Goal: Information Seeking & Learning: Learn about a topic

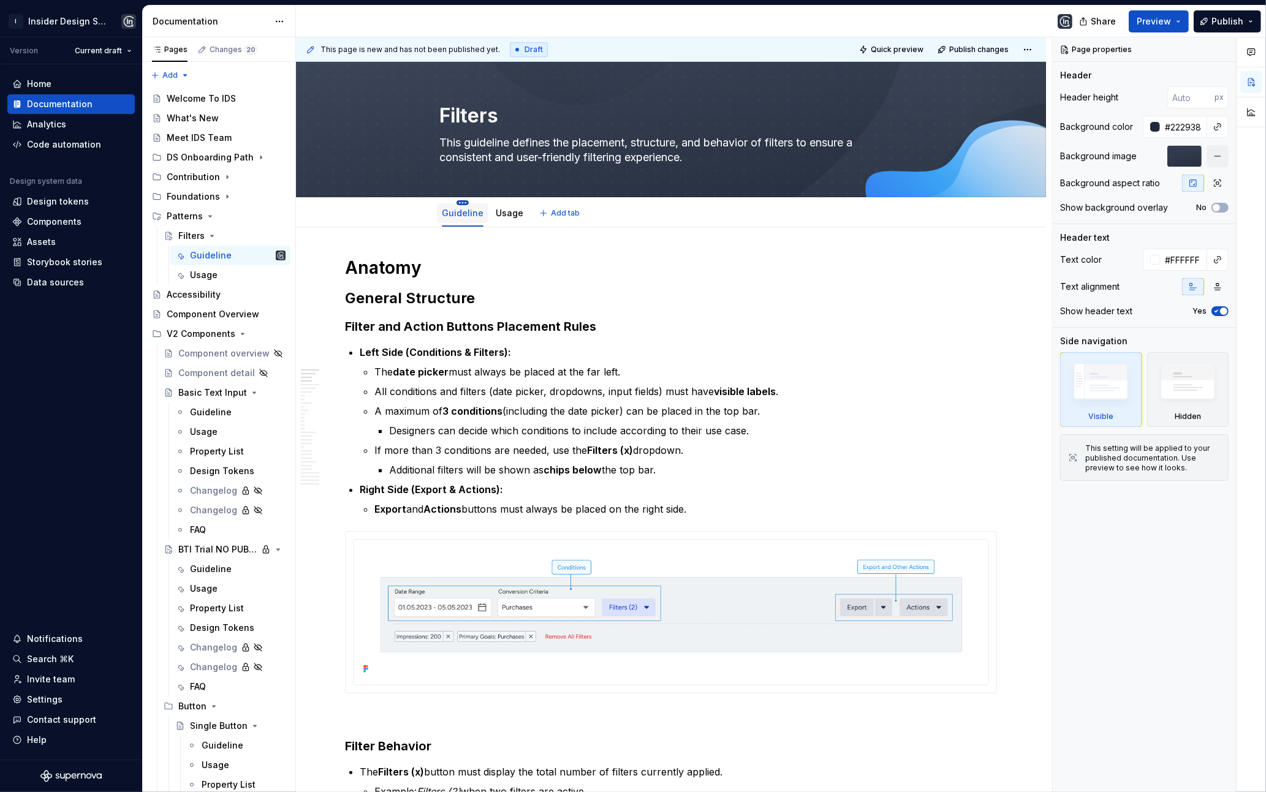
click at [463, 200] on html "I Insider Design System Version Current draft Home Documentation Analytics Code…" at bounding box center [633, 396] width 1266 height 792
click at [508, 245] on div "Duplicate tab" at bounding box center [521, 241] width 80 height 12
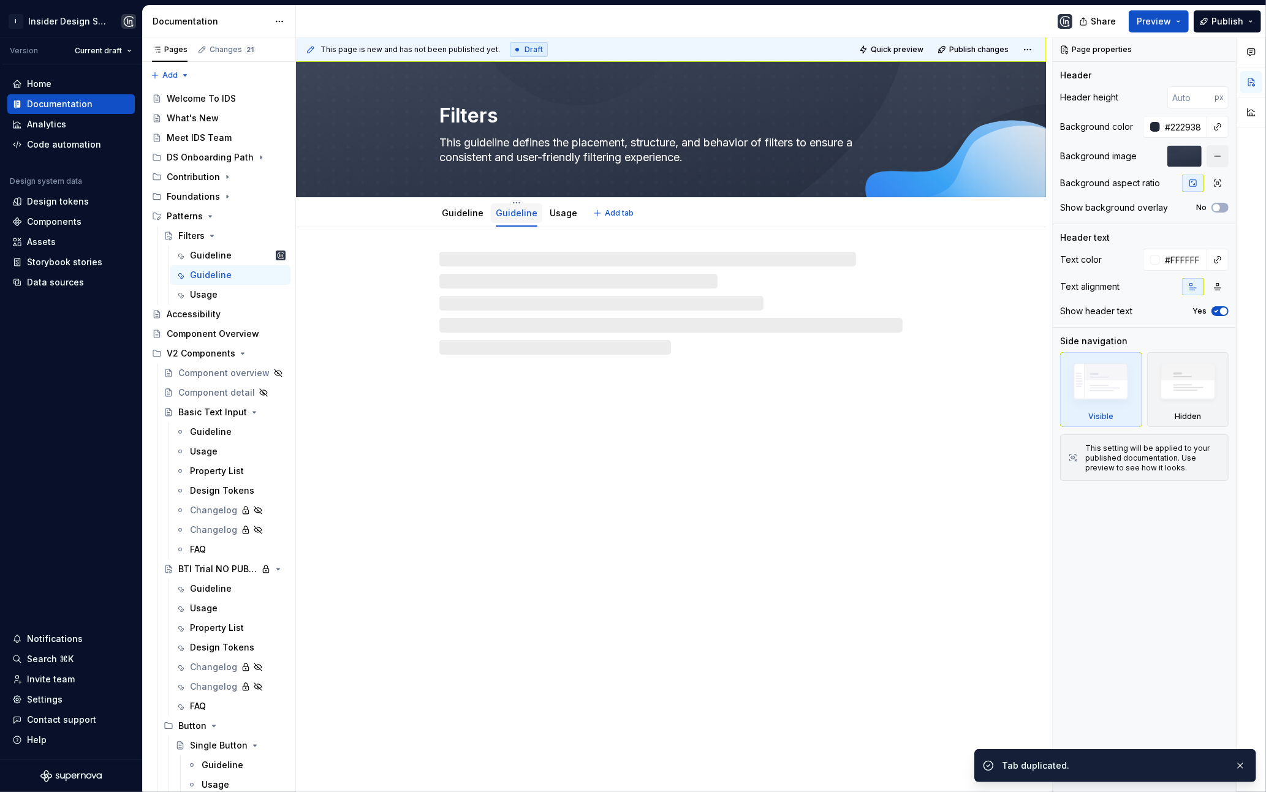
click at [504, 216] on link "Guideline" at bounding box center [517, 213] width 42 height 10
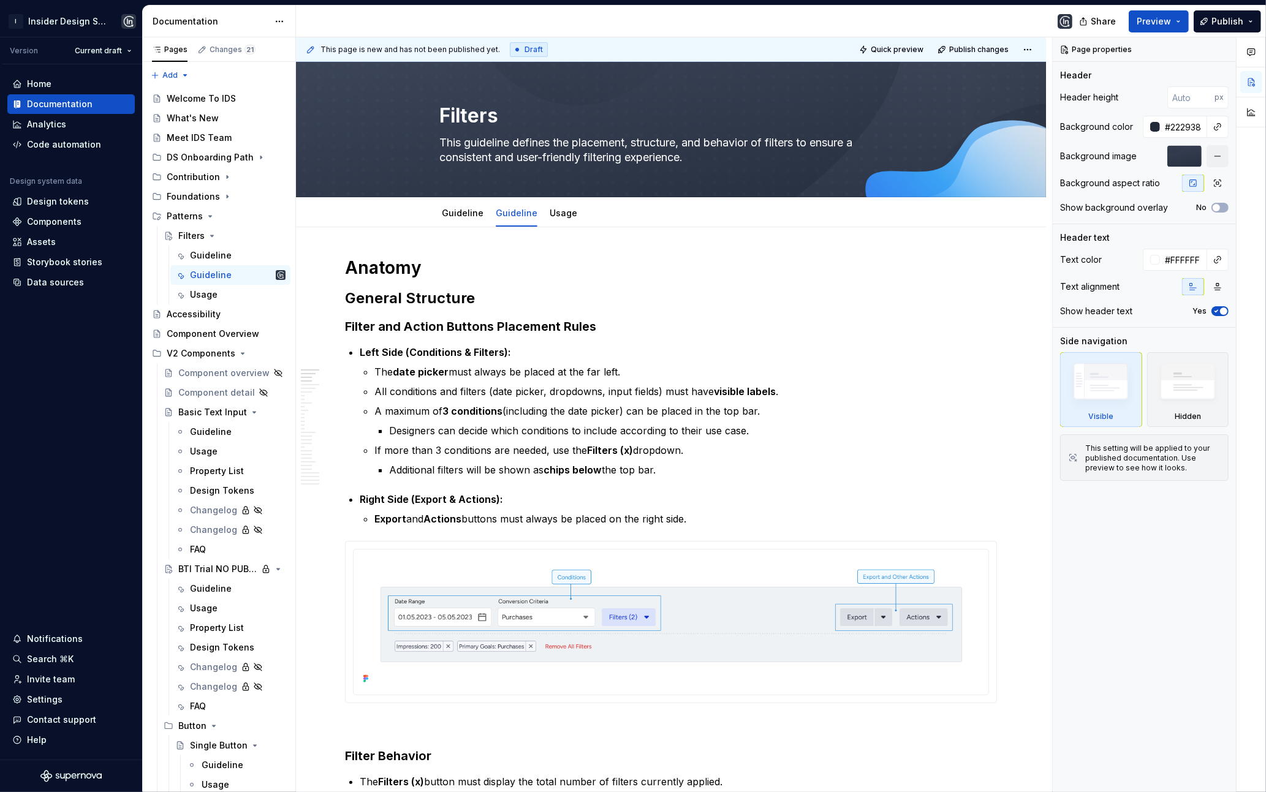
type textarea "*"
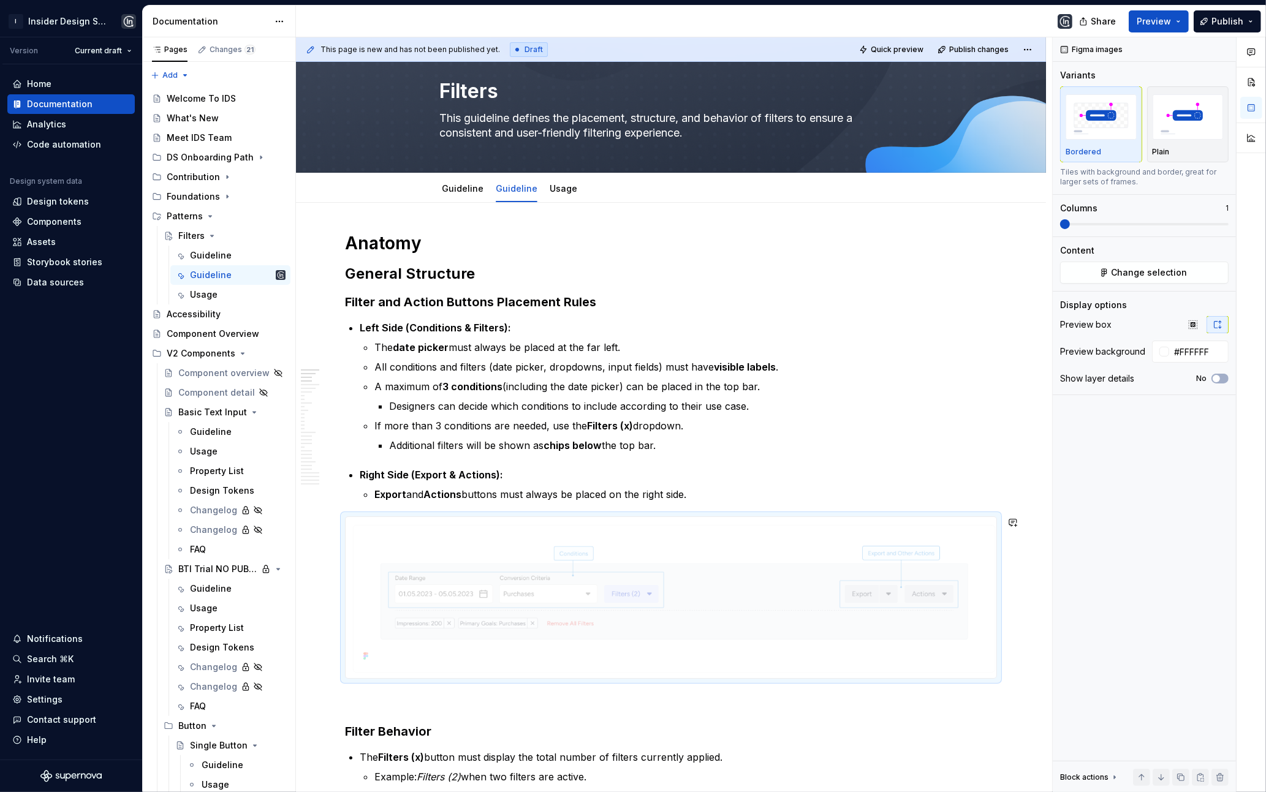
drag, startPoint x: 600, startPoint y: 569, endPoint x: 559, endPoint y: 285, distance: 286.6
click at [560, 285] on body "I Insider Design System Version Current draft Home Documentation Analytics Code…" at bounding box center [633, 396] width 1266 height 792
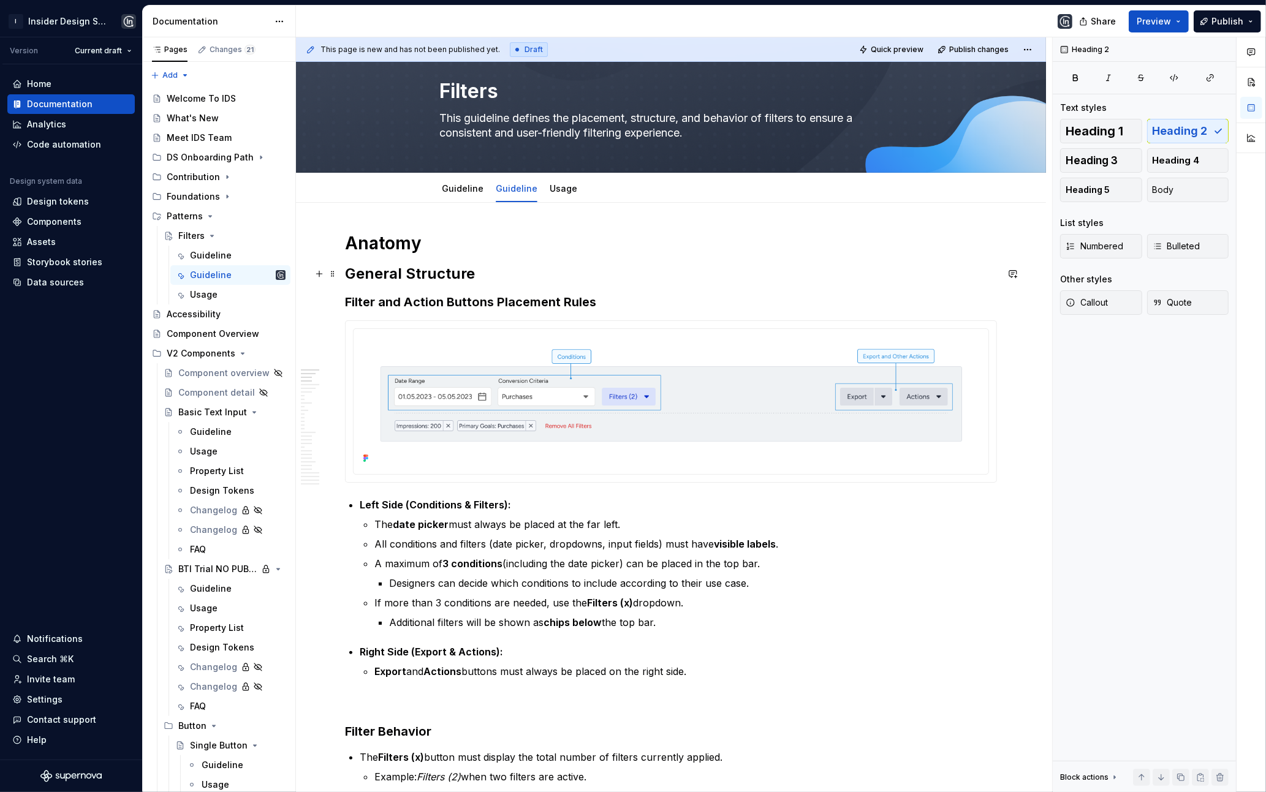
click at [384, 277] on h2 "General Structure" at bounding box center [671, 274] width 652 height 20
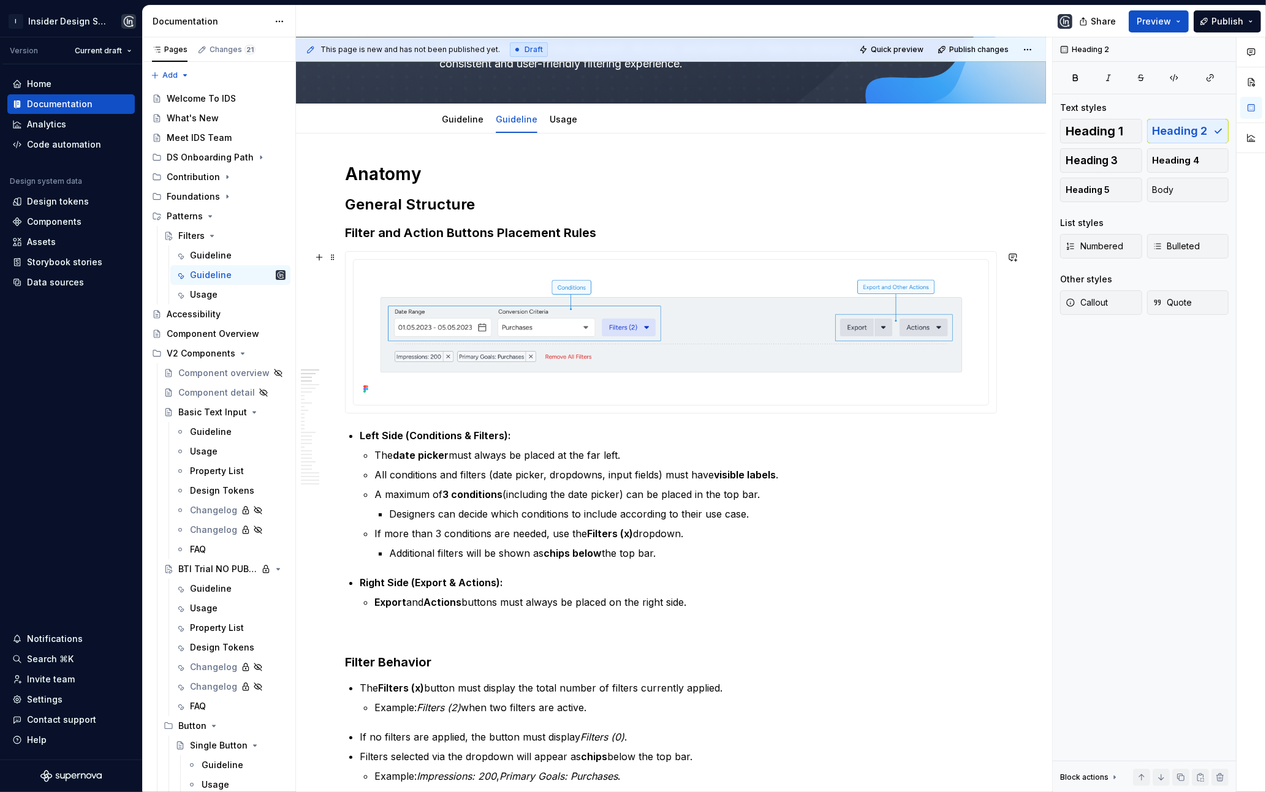
scroll to position [113, 0]
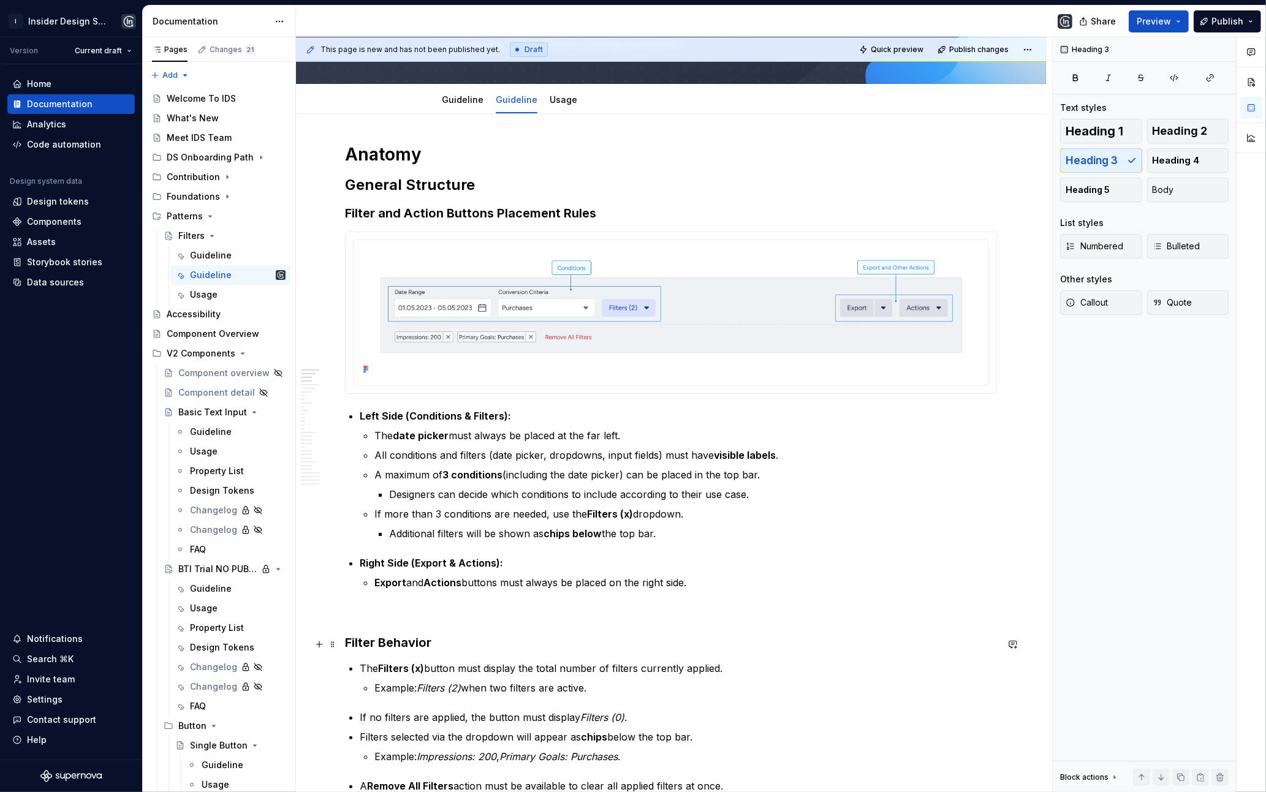
click at [401, 641] on h3 "Filter Behavior" at bounding box center [671, 642] width 652 height 17
click at [412, 218] on h3 "Filter and Action Buttons Placement Rules" at bounding box center [671, 213] width 652 height 17
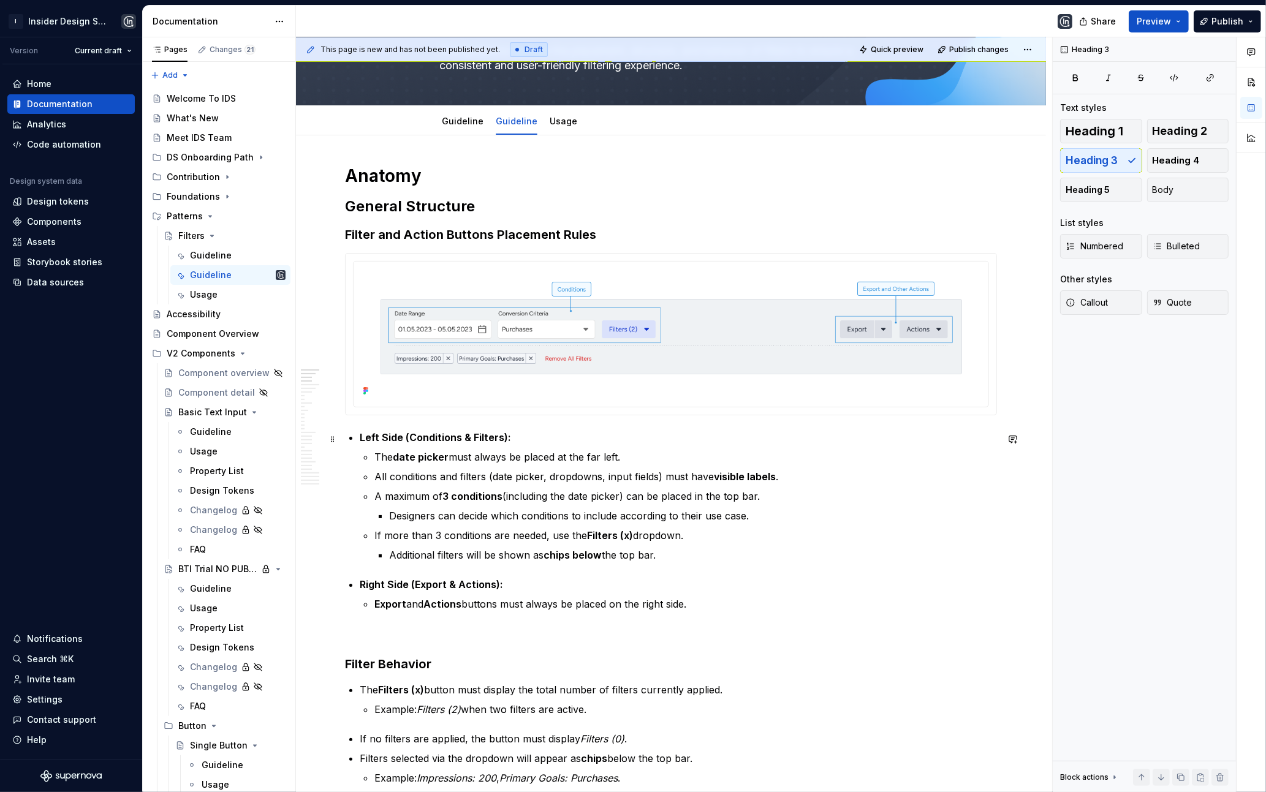
scroll to position [102, 0]
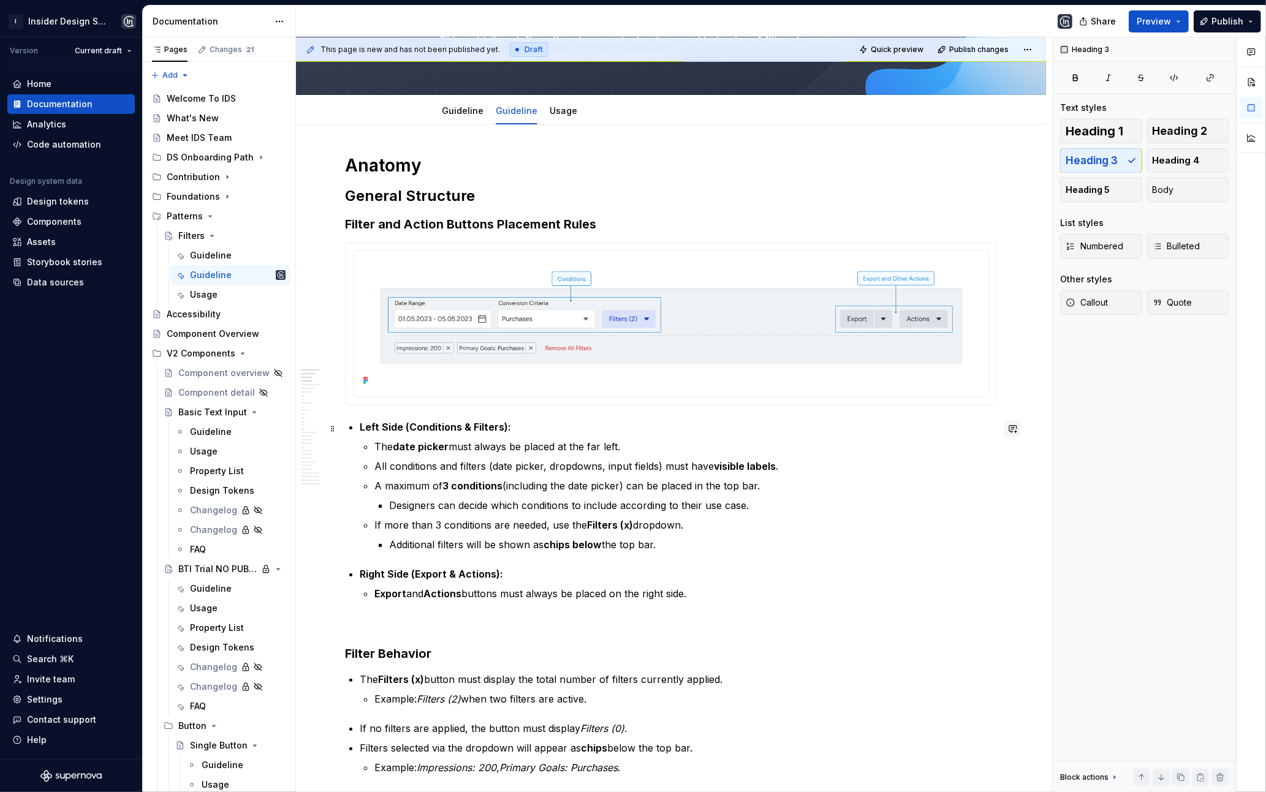
click at [1021, 431] on button "button" at bounding box center [1012, 428] width 17 height 17
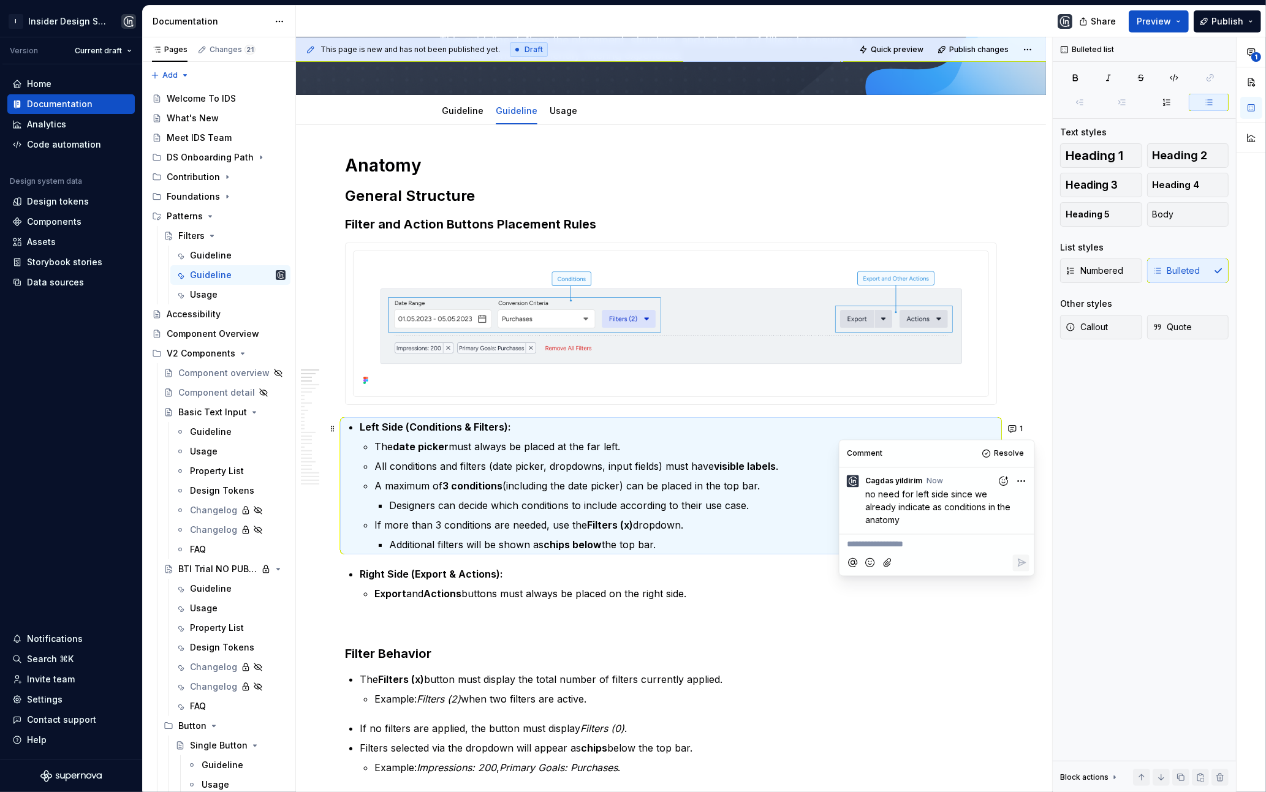
click at [550, 492] on p "A maximum of 3 conditions (including the date picker) can be placed in the top …" at bounding box center [685, 486] width 622 height 15
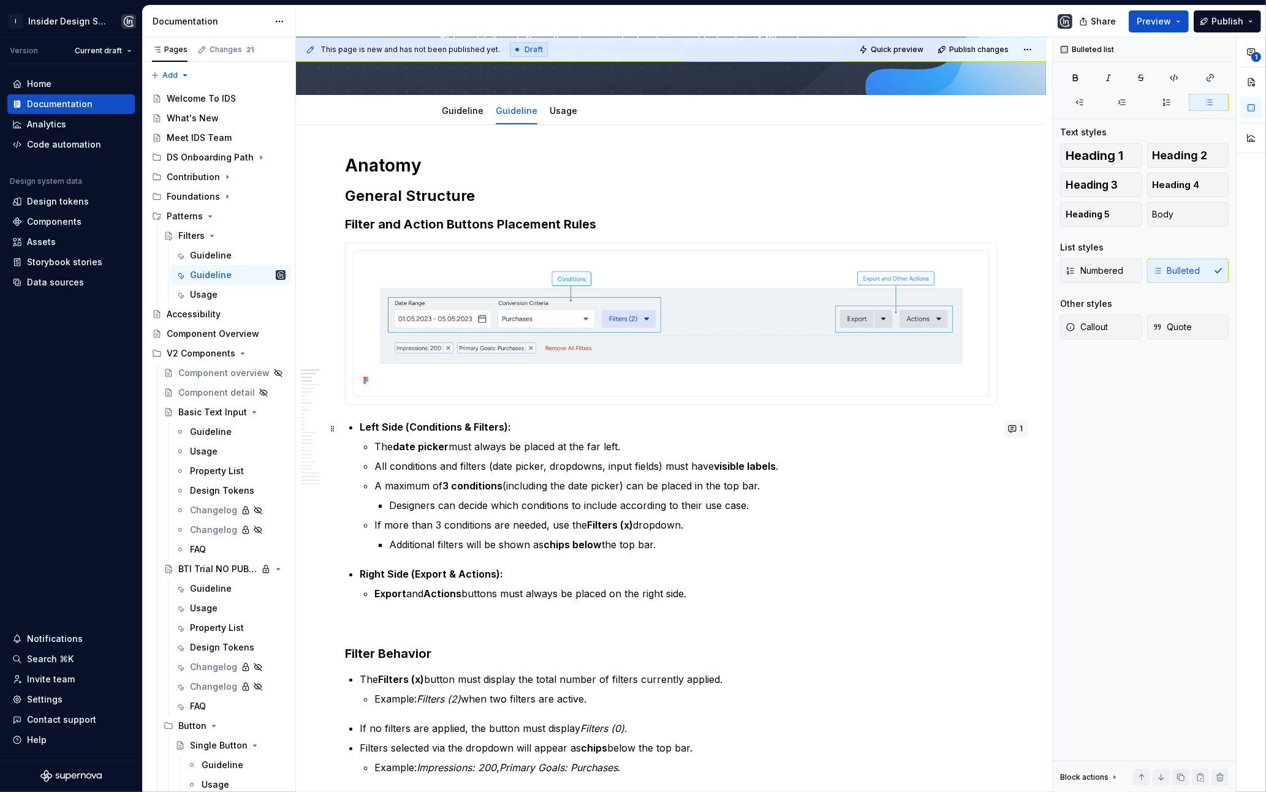
click at [1015, 428] on button "1" at bounding box center [1016, 428] width 24 height 17
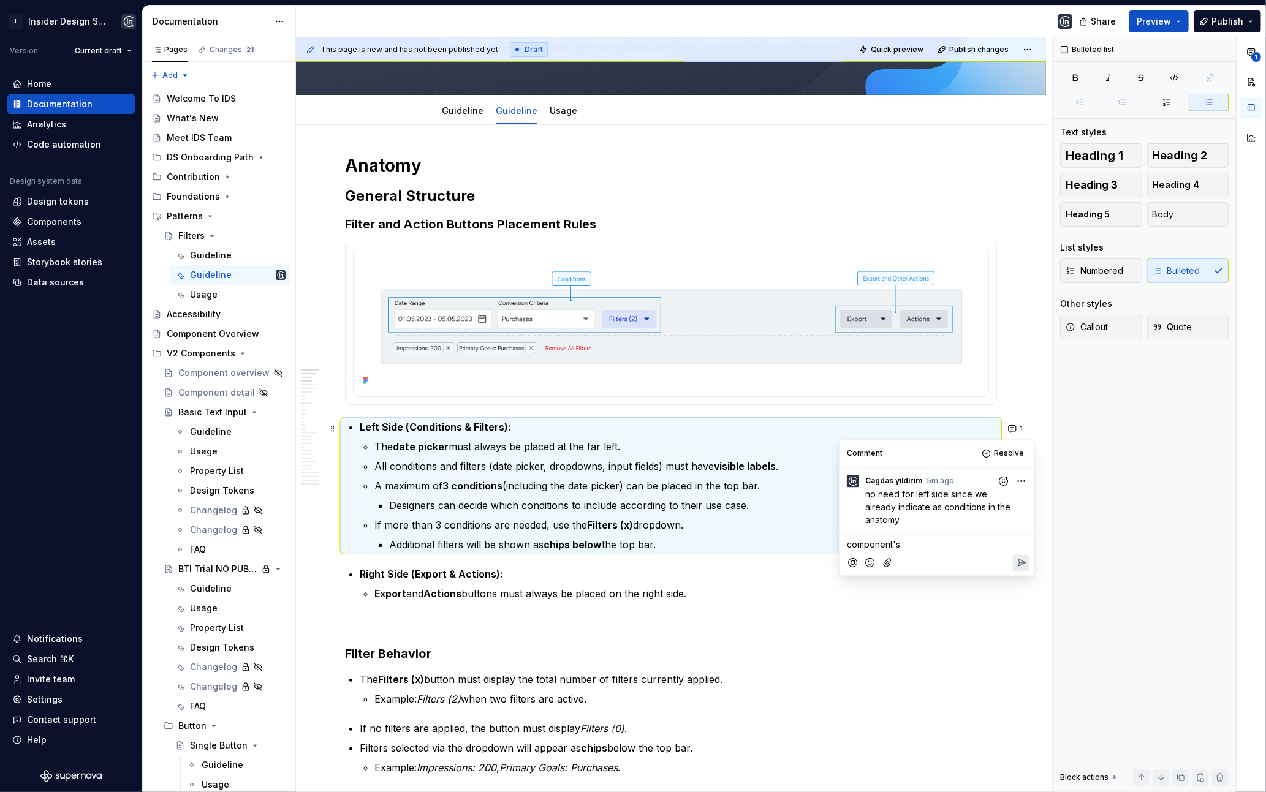
type textarea "*"
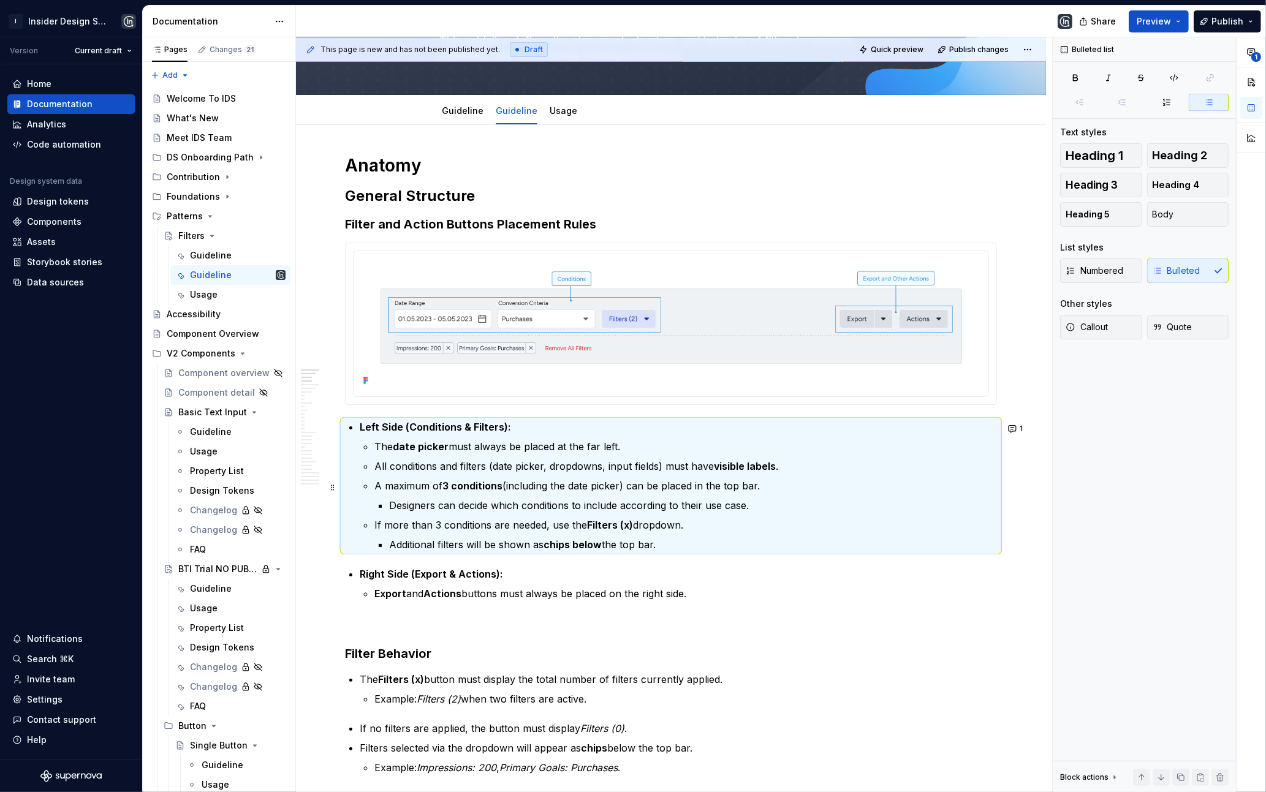
click at [539, 493] on p "A maximum of 3 conditions (including the date picker) can be placed in the top …" at bounding box center [685, 486] width 622 height 15
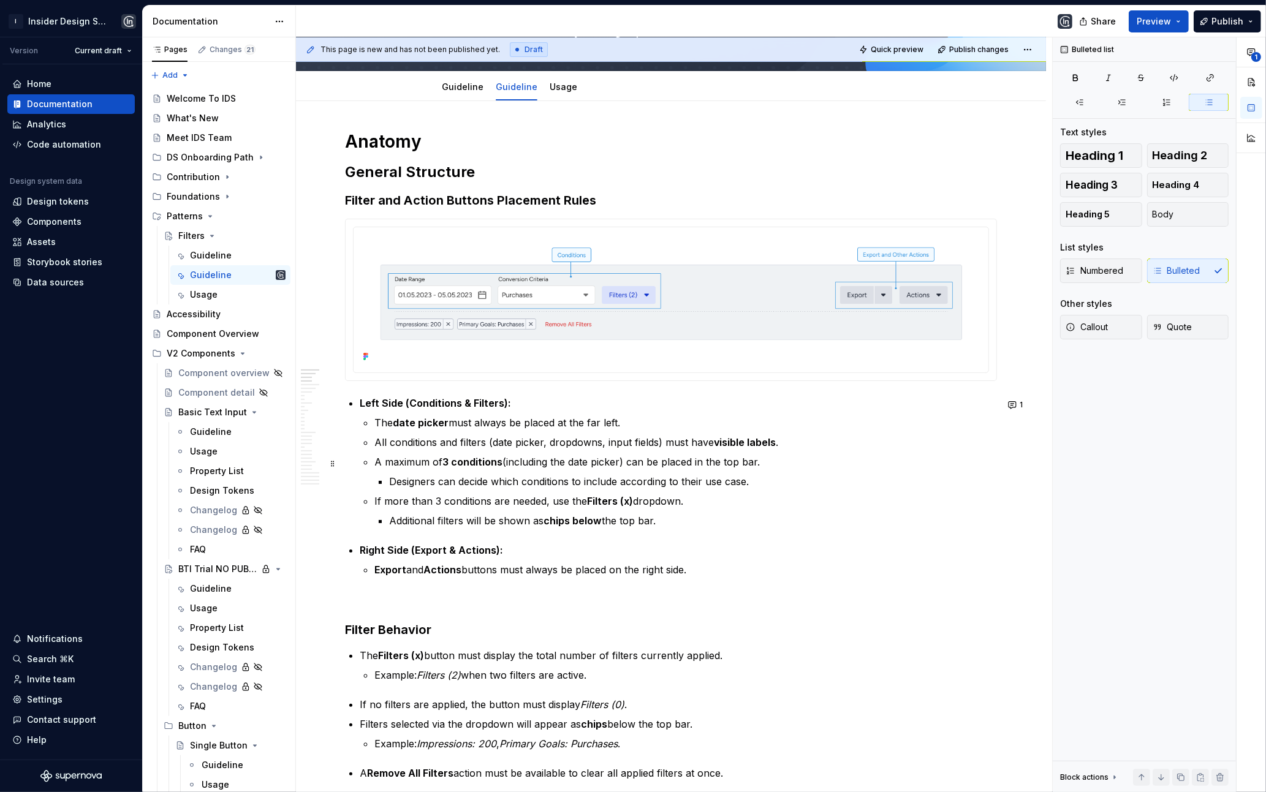
scroll to position [108, 0]
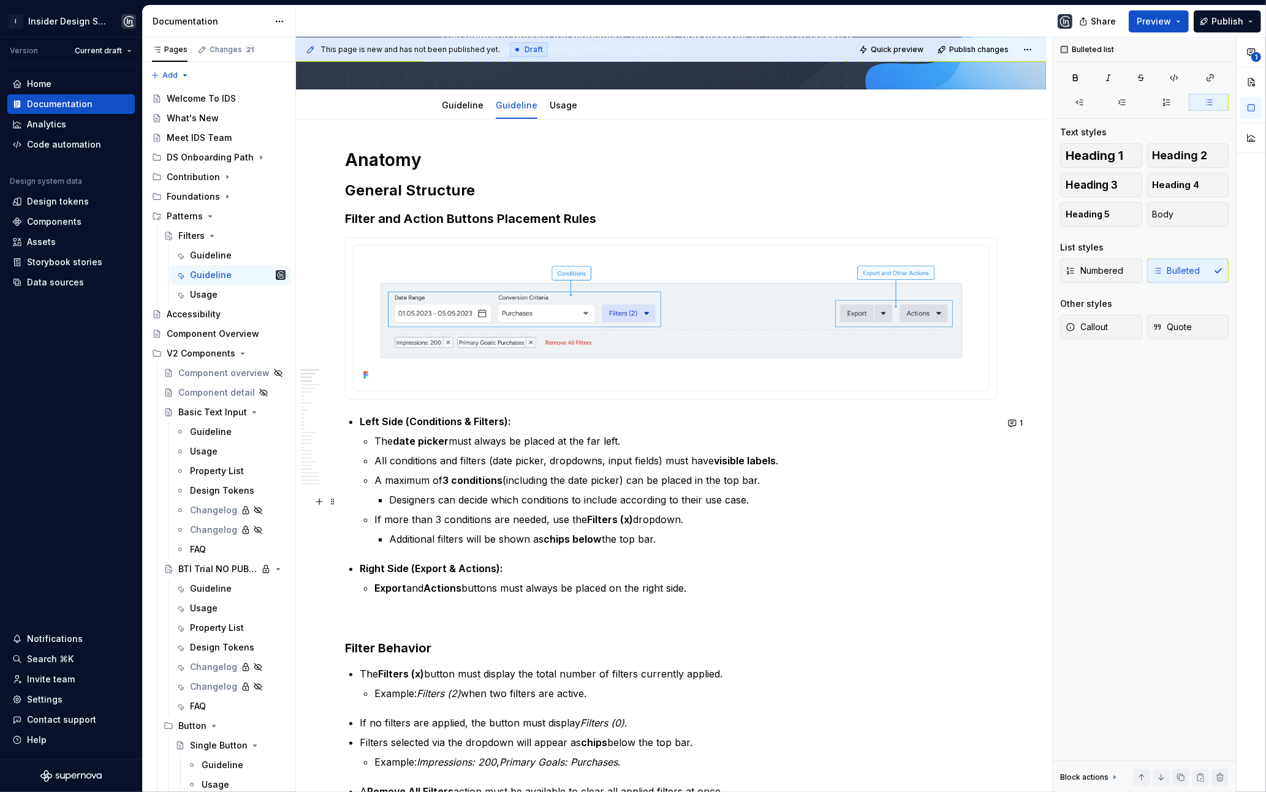
click at [766, 503] on p "Designers can decide which conditions to include according to their use case." at bounding box center [693, 500] width 608 height 15
click at [717, 499] on p "Designers can decide which conditions to include according to their use case." at bounding box center [693, 500] width 608 height 15
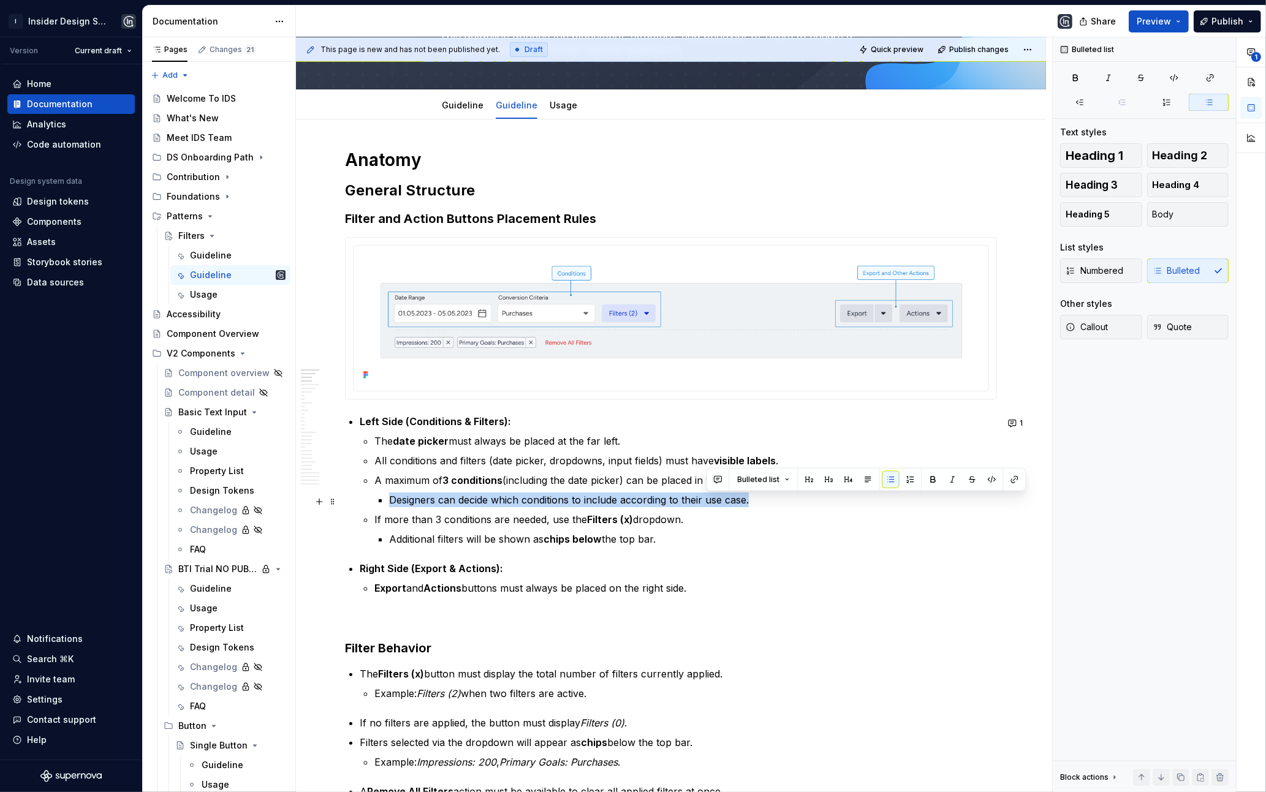
click at [717, 499] on p "Designers can decide which conditions to include according to their use case." at bounding box center [693, 500] width 608 height 15
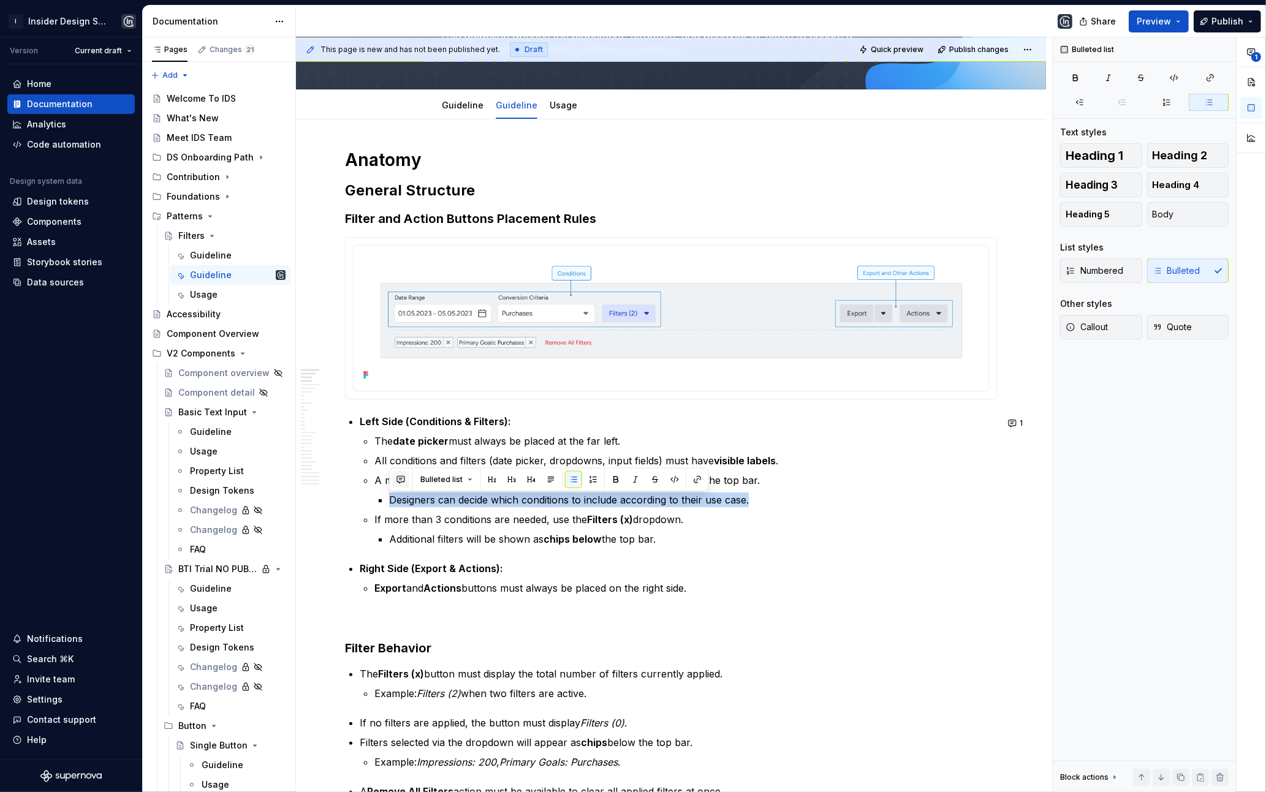
click at [404, 475] on button "button" at bounding box center [400, 479] width 17 height 17
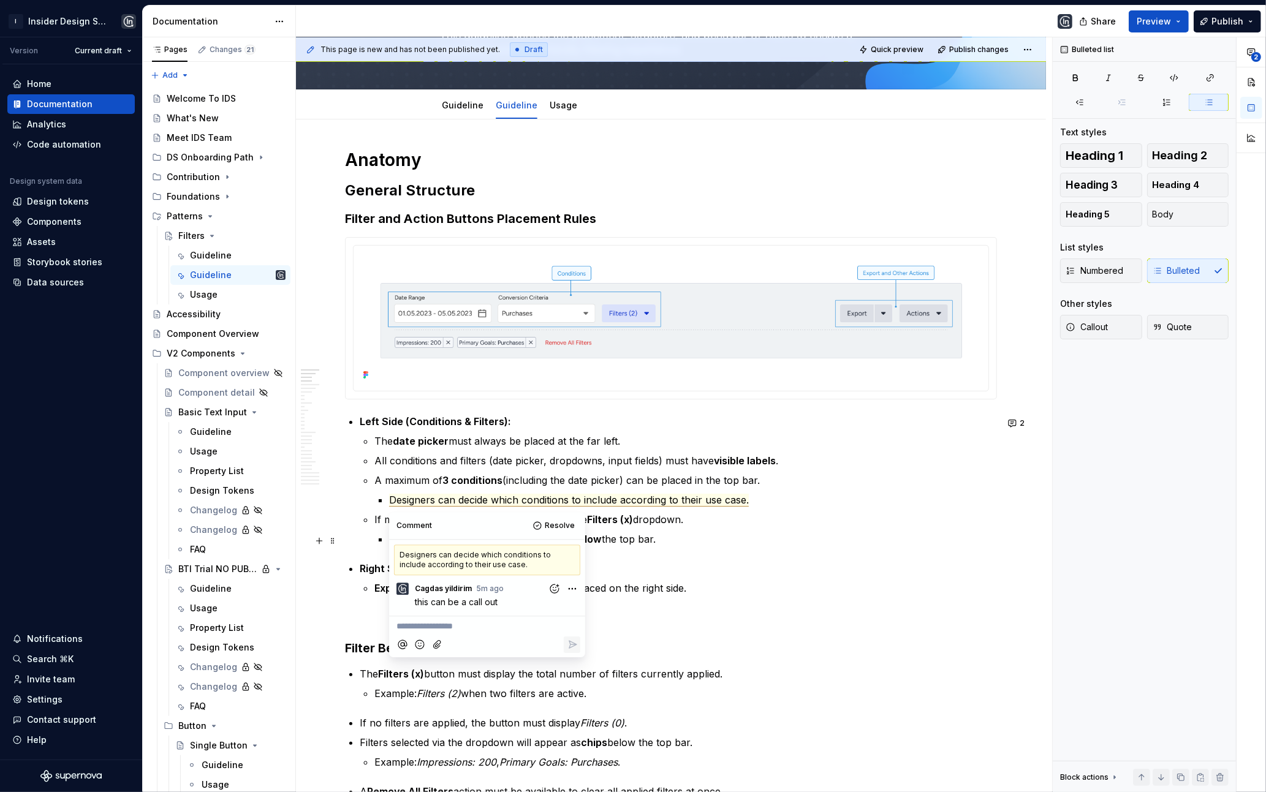
click at [711, 546] on p "Additional filters will be shown as chips below the top bar." at bounding box center [693, 539] width 608 height 15
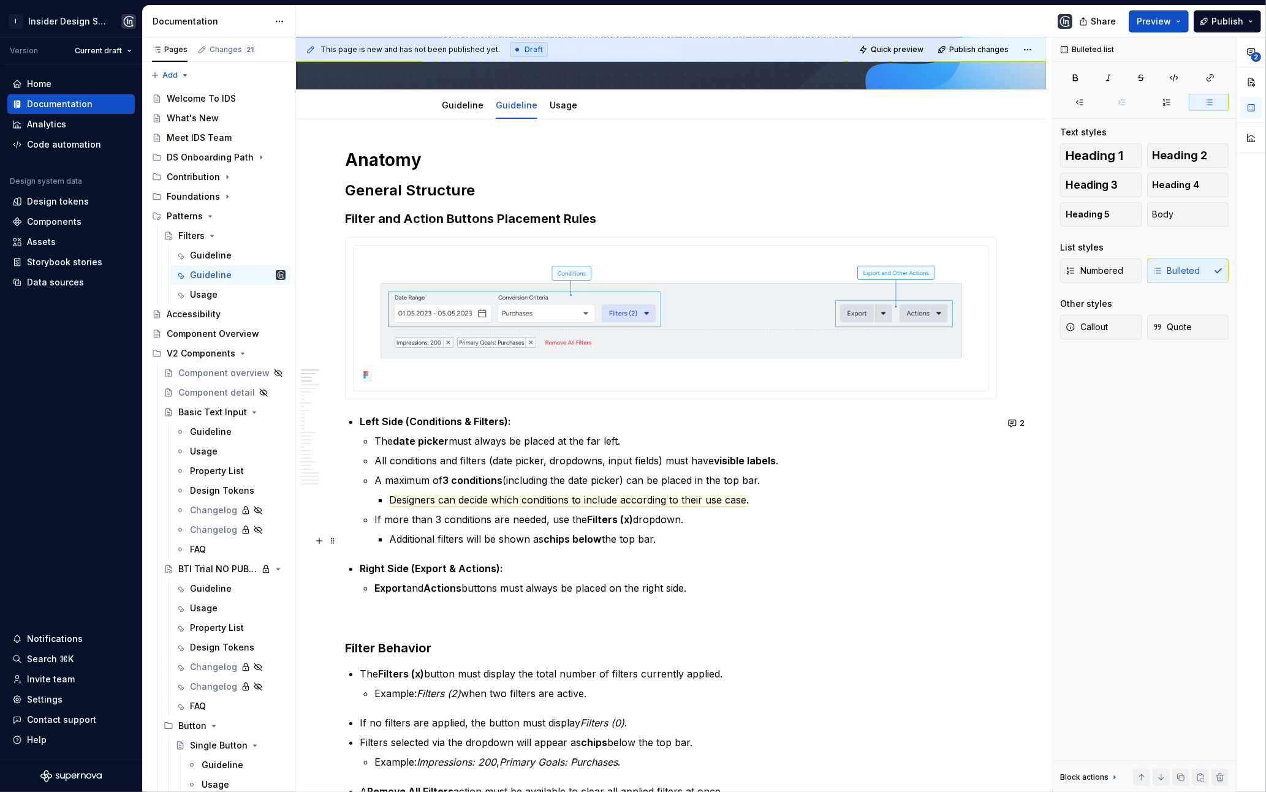
click at [504, 545] on p "Additional filters will be shown as chips below the top bar." at bounding box center [693, 539] width 608 height 15
click at [385, 516] on p "If more than 3 conditions are needed, use the Filters (x) dropdown." at bounding box center [685, 519] width 622 height 15
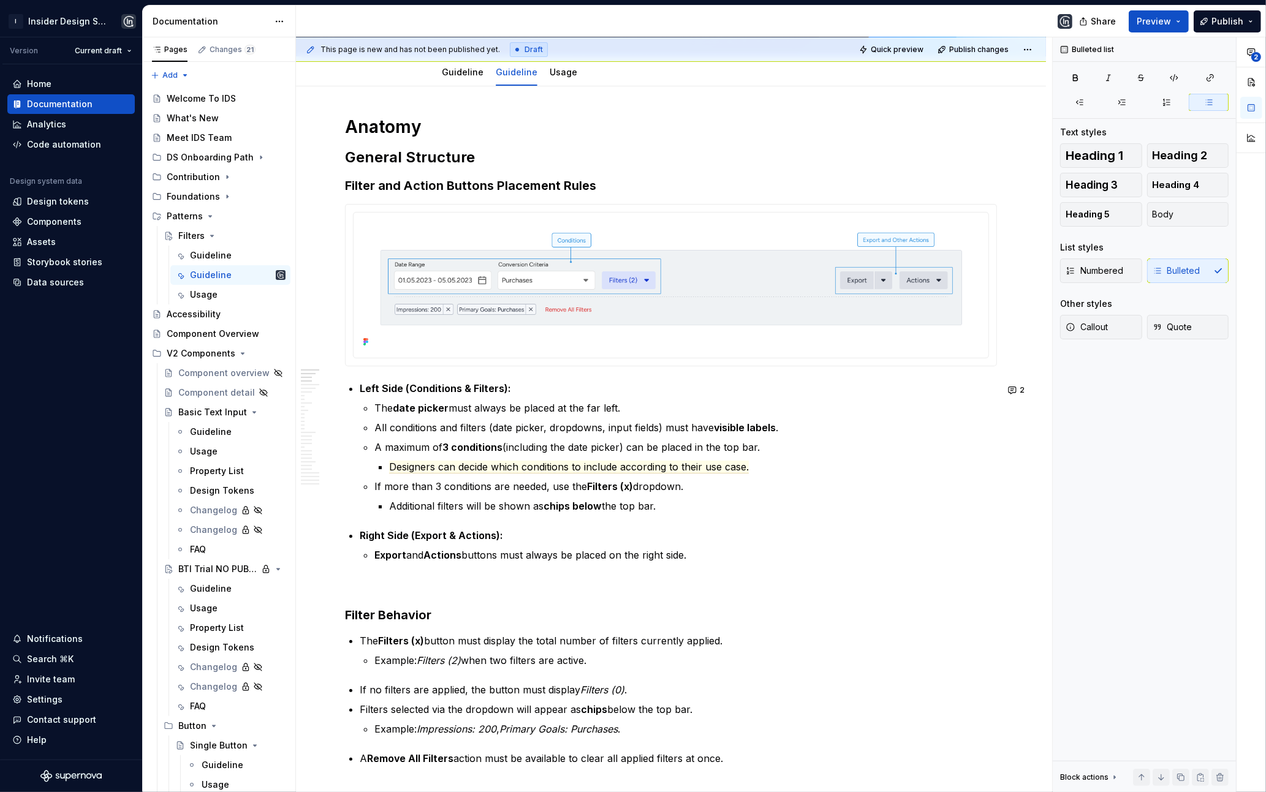
scroll to position [152, 0]
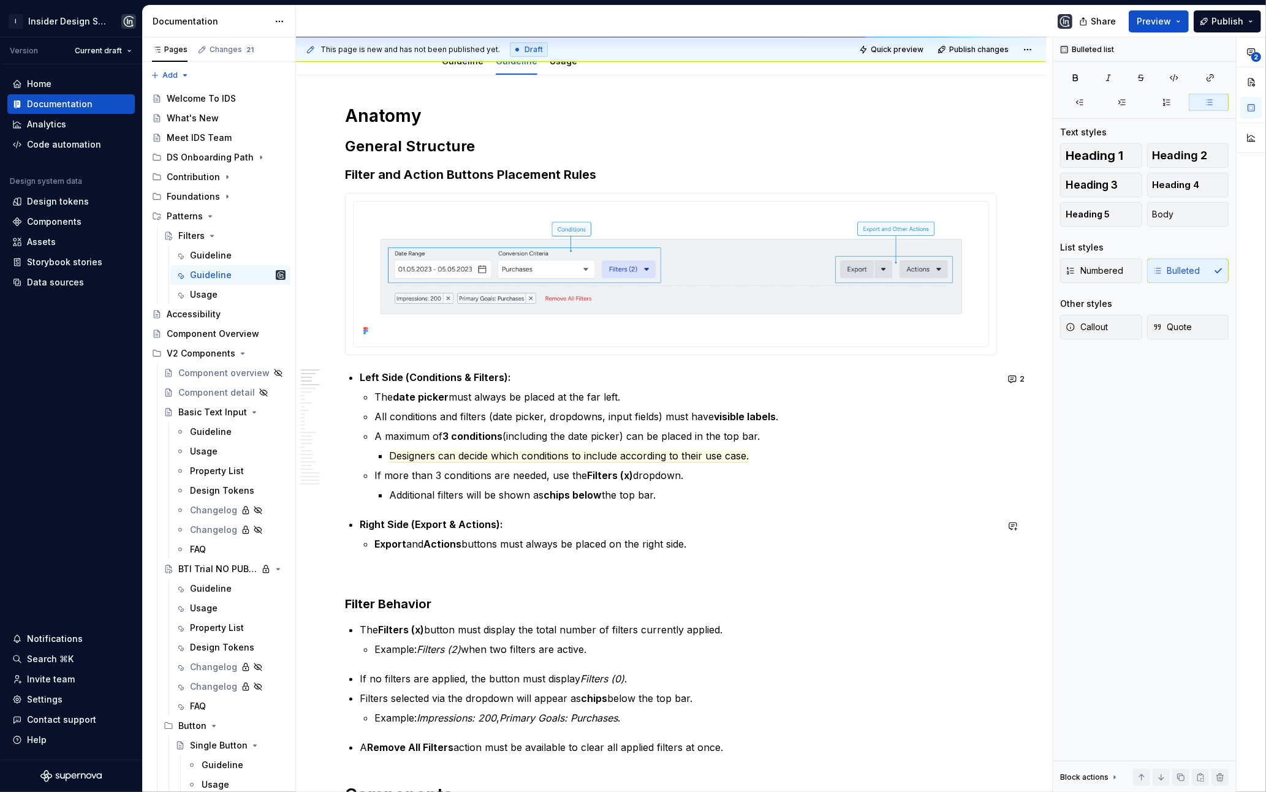
click at [372, 568] on p at bounding box center [671, 573] width 652 height 15
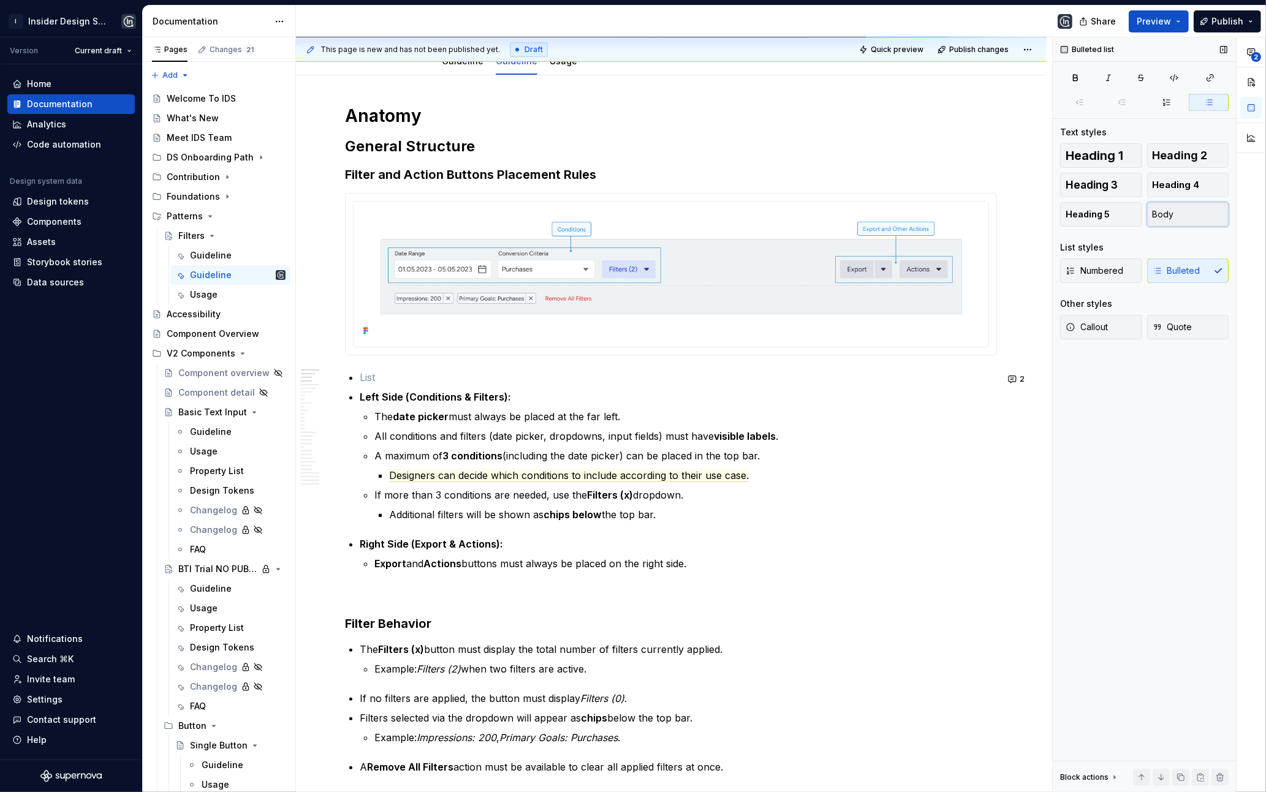
click at [1205, 214] on button "Body" at bounding box center [1188, 214] width 82 height 25
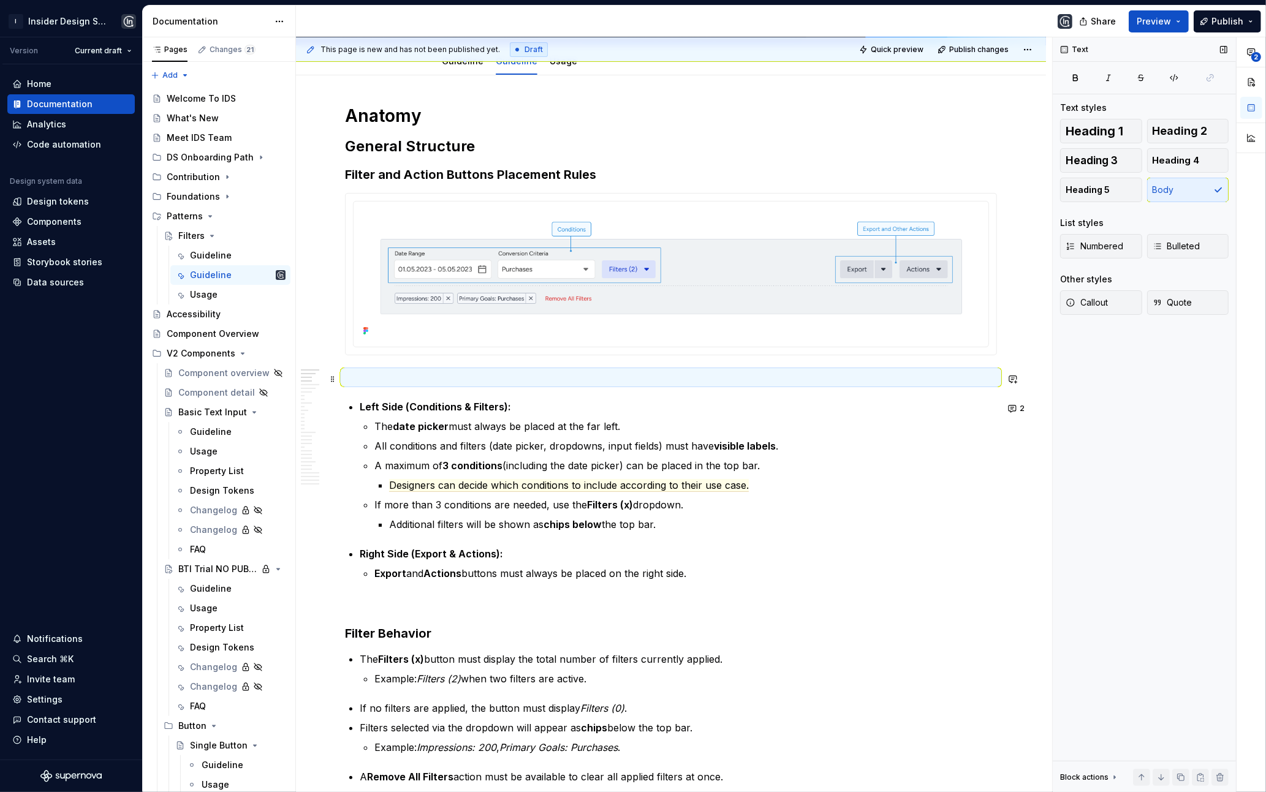
click at [421, 374] on p at bounding box center [671, 377] width 652 height 15
click at [1106, 184] on span "Heading 5" at bounding box center [1087, 190] width 44 height 12
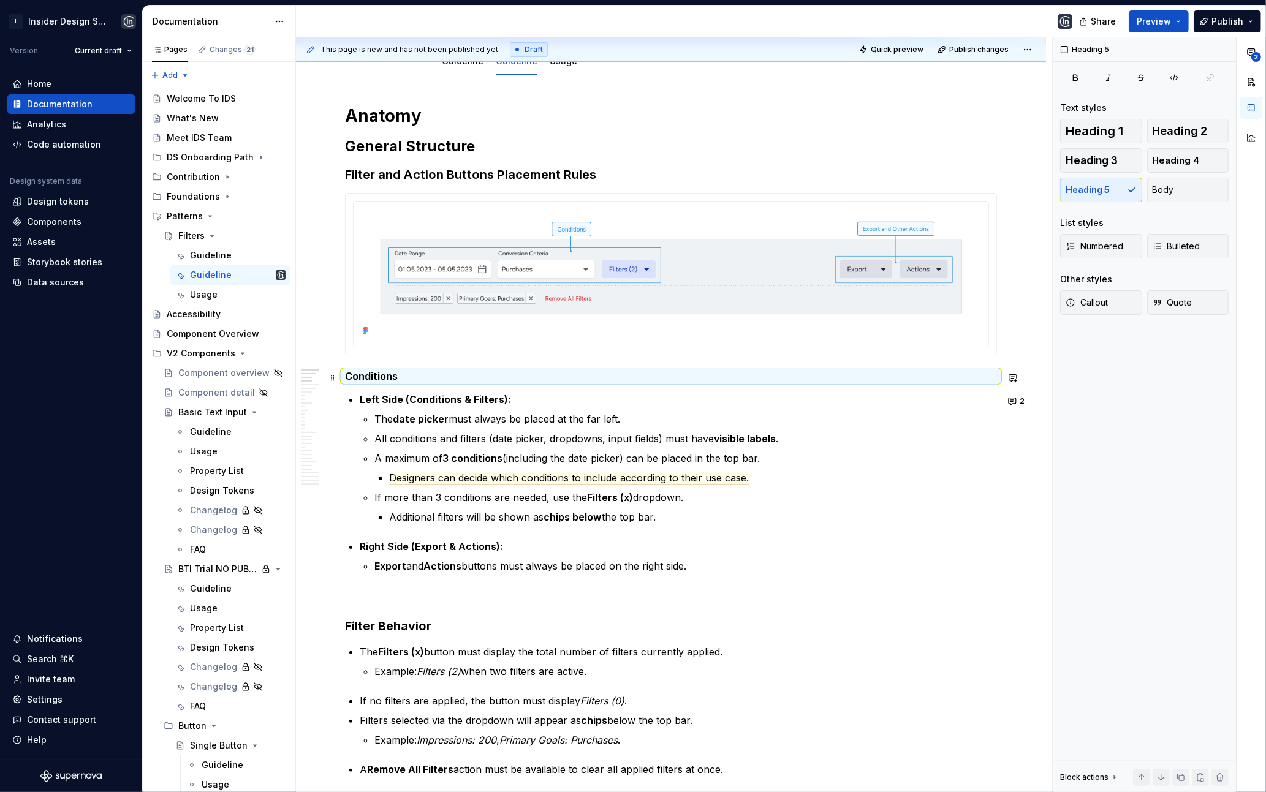
click at [422, 377] on h5 "Conditions" at bounding box center [671, 376] width 652 height 12
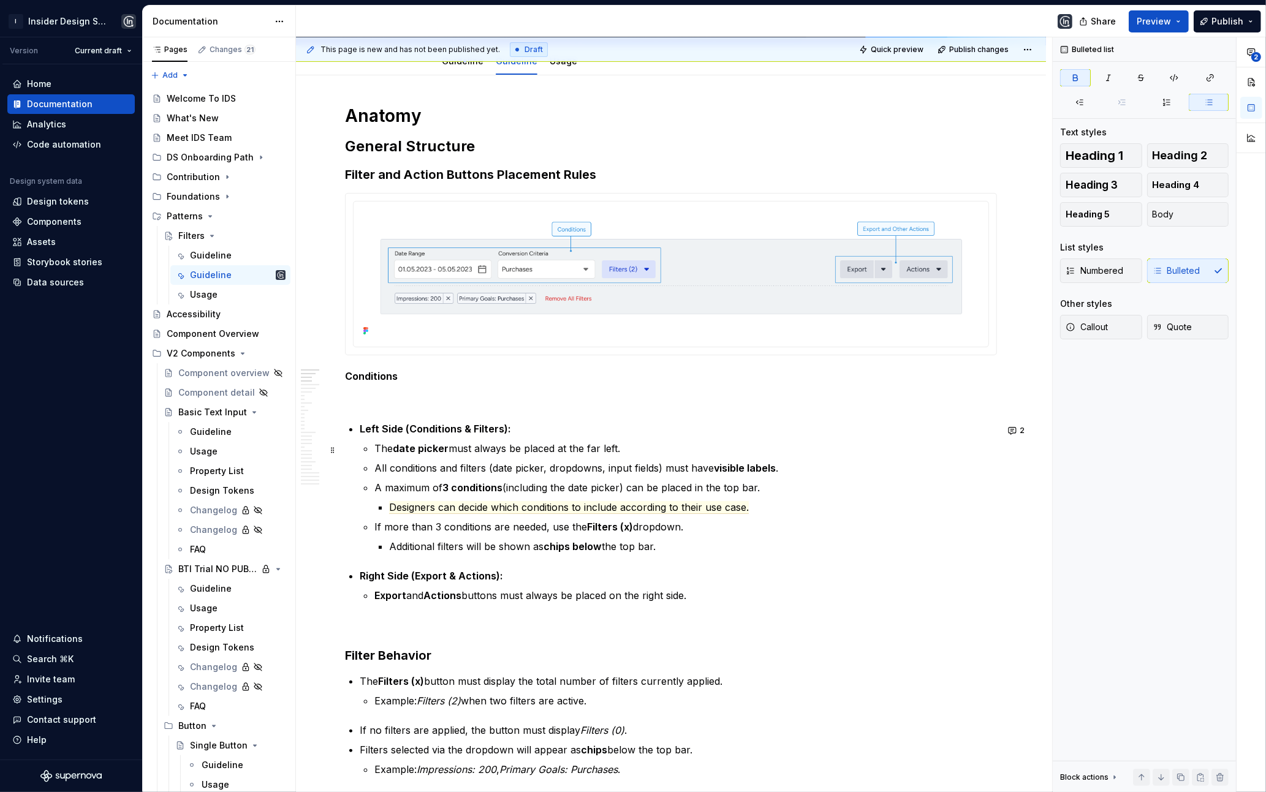
click at [432, 453] on strong "date picker" at bounding box center [421, 448] width 56 height 12
click at [424, 426] on button "button" at bounding box center [430, 427] width 17 height 17
click at [373, 393] on p at bounding box center [671, 399] width 652 height 15
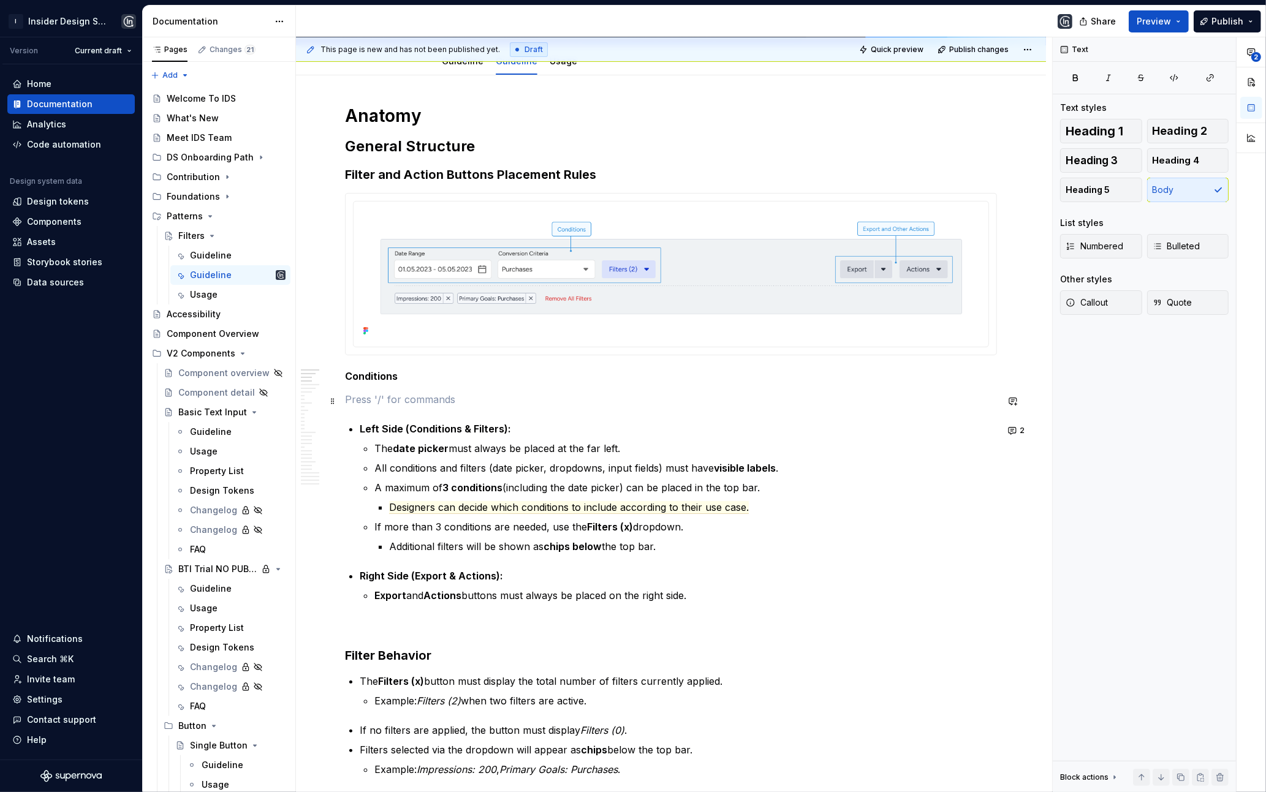
scroll to position [136, 0]
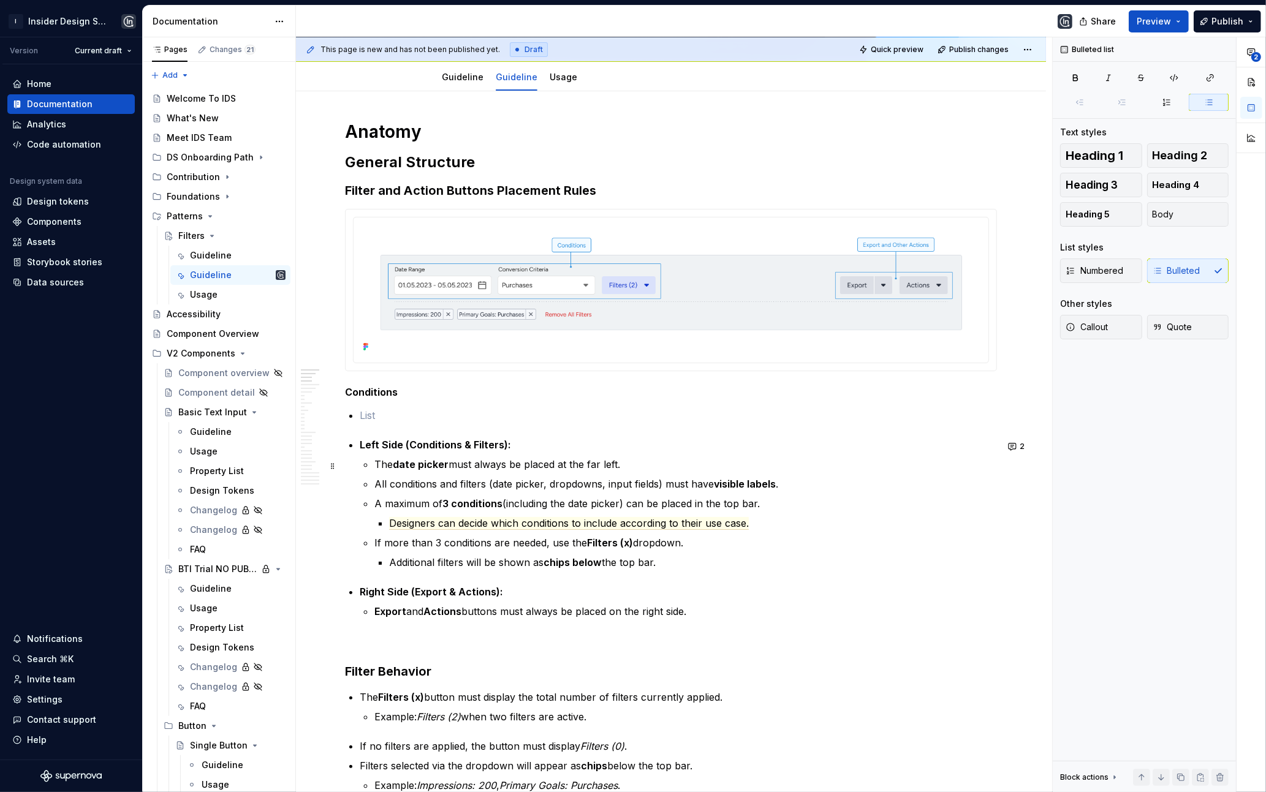
click at [447, 469] on strong "date picker" at bounding box center [421, 464] width 56 height 12
click at [369, 412] on p at bounding box center [678, 415] width 637 height 15
click at [379, 413] on p "Date Picker should be p" at bounding box center [678, 415] width 637 height 15
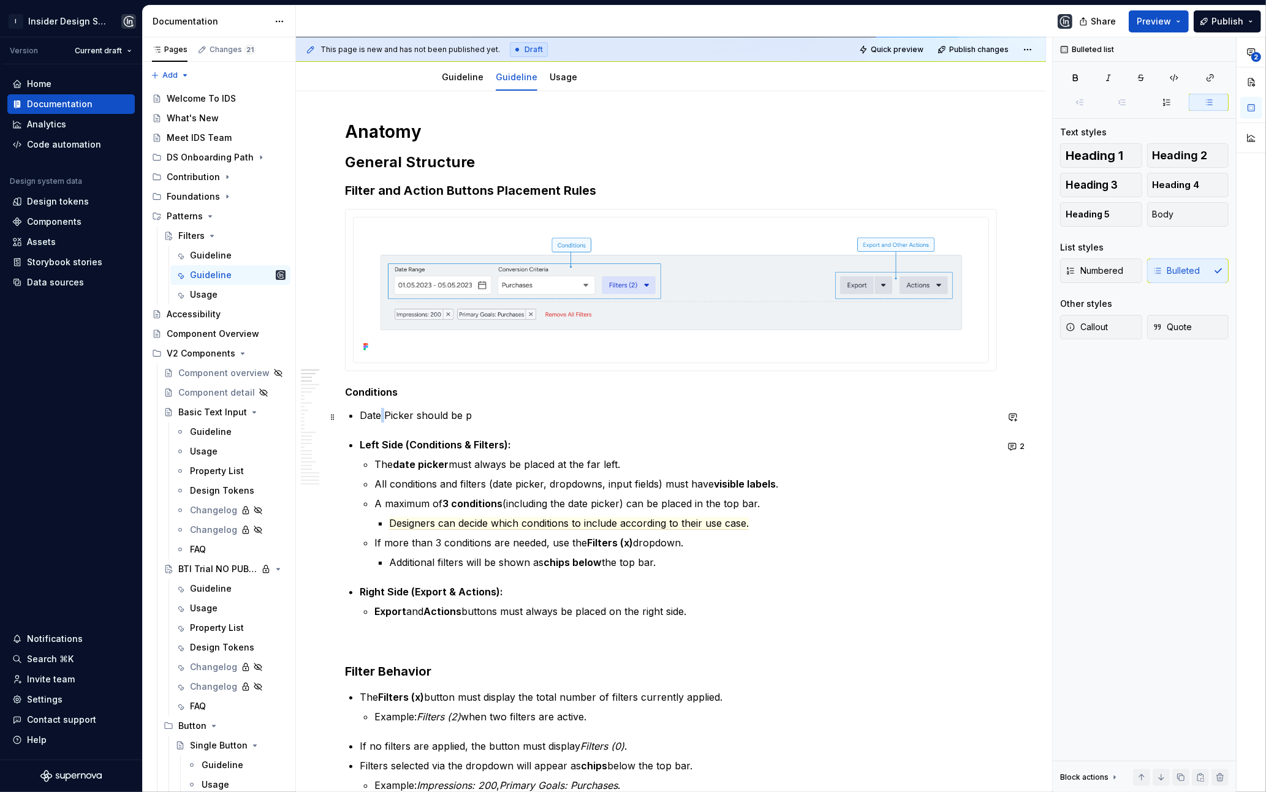
click at [379, 413] on p "Date Picker should be p" at bounding box center [678, 415] width 637 height 15
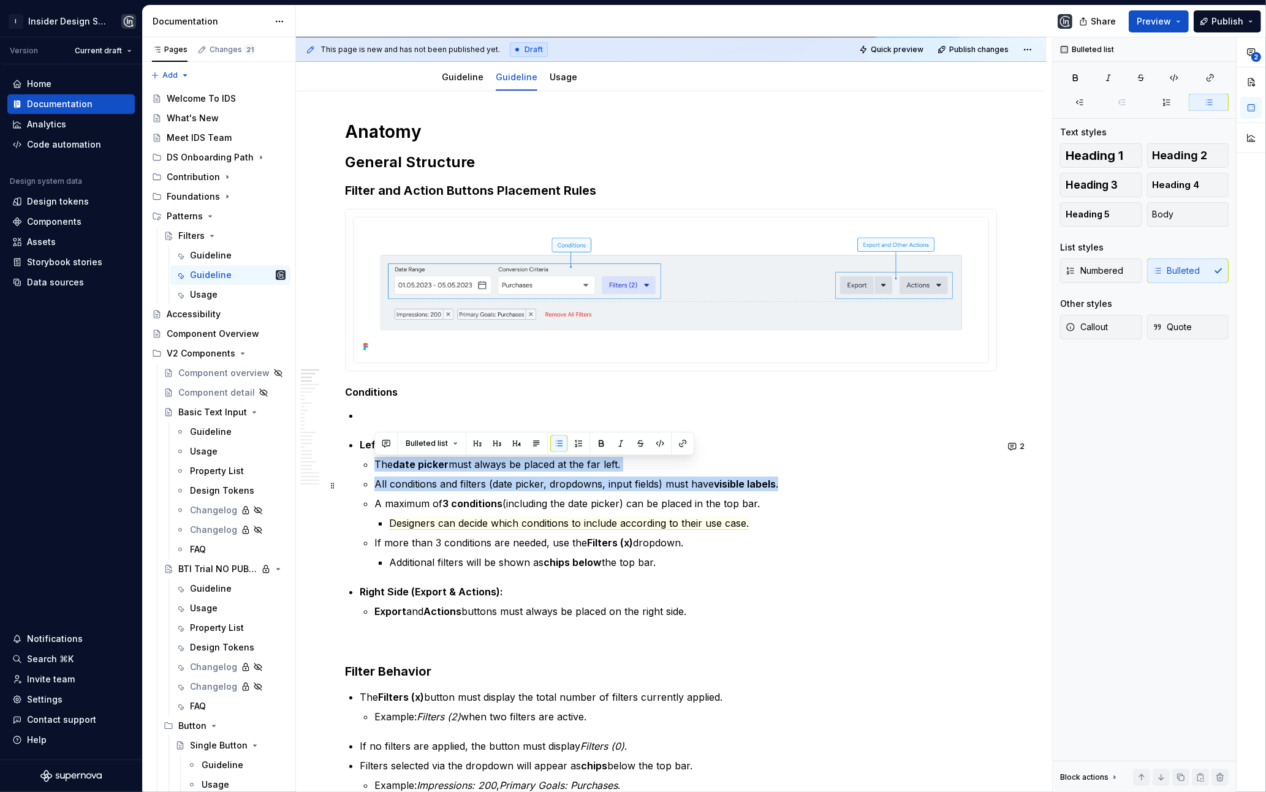
drag, startPoint x: 375, startPoint y: 466, endPoint x: 789, endPoint y: 480, distance: 413.8
click at [793, 482] on ul "The date picker must always be placed at the far left. All conditions and filte…" at bounding box center [685, 513] width 622 height 113
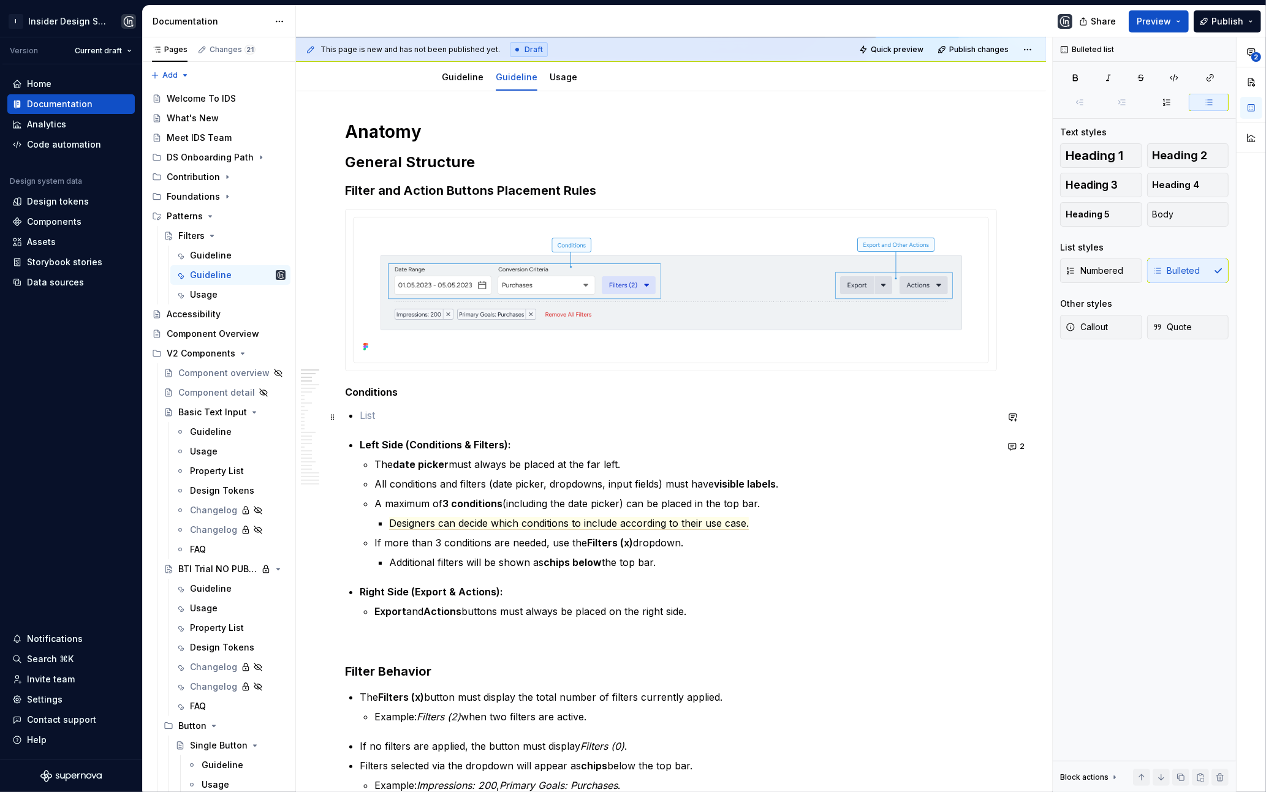
click at [378, 414] on p at bounding box center [678, 415] width 637 height 15
click at [580, 420] on p "Date Picker must always be placed in the beggining." at bounding box center [678, 415] width 637 height 15
click at [527, 417] on p "Date Picker must always be placed in the beginning." at bounding box center [678, 415] width 637 height 15
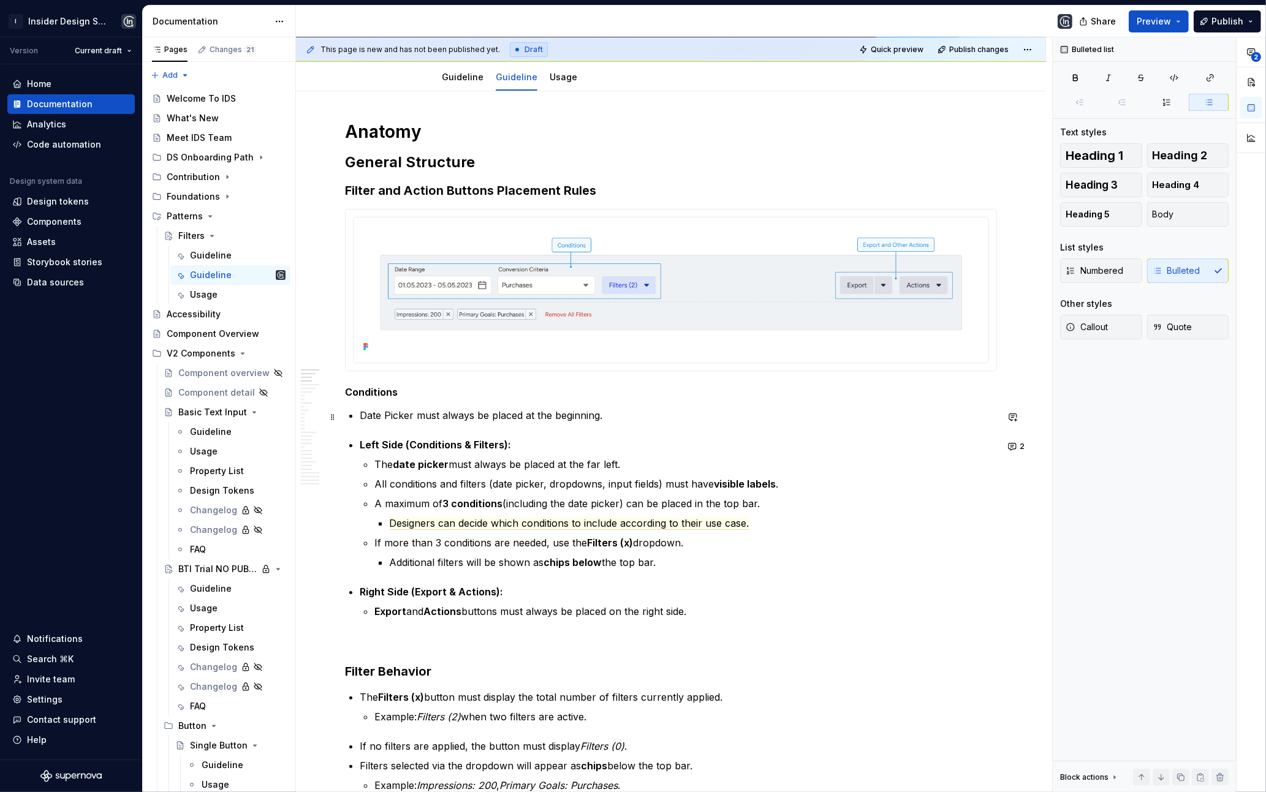
click at [628, 416] on p "Date Picker must always be placed at the beginning." at bounding box center [678, 415] width 637 height 15
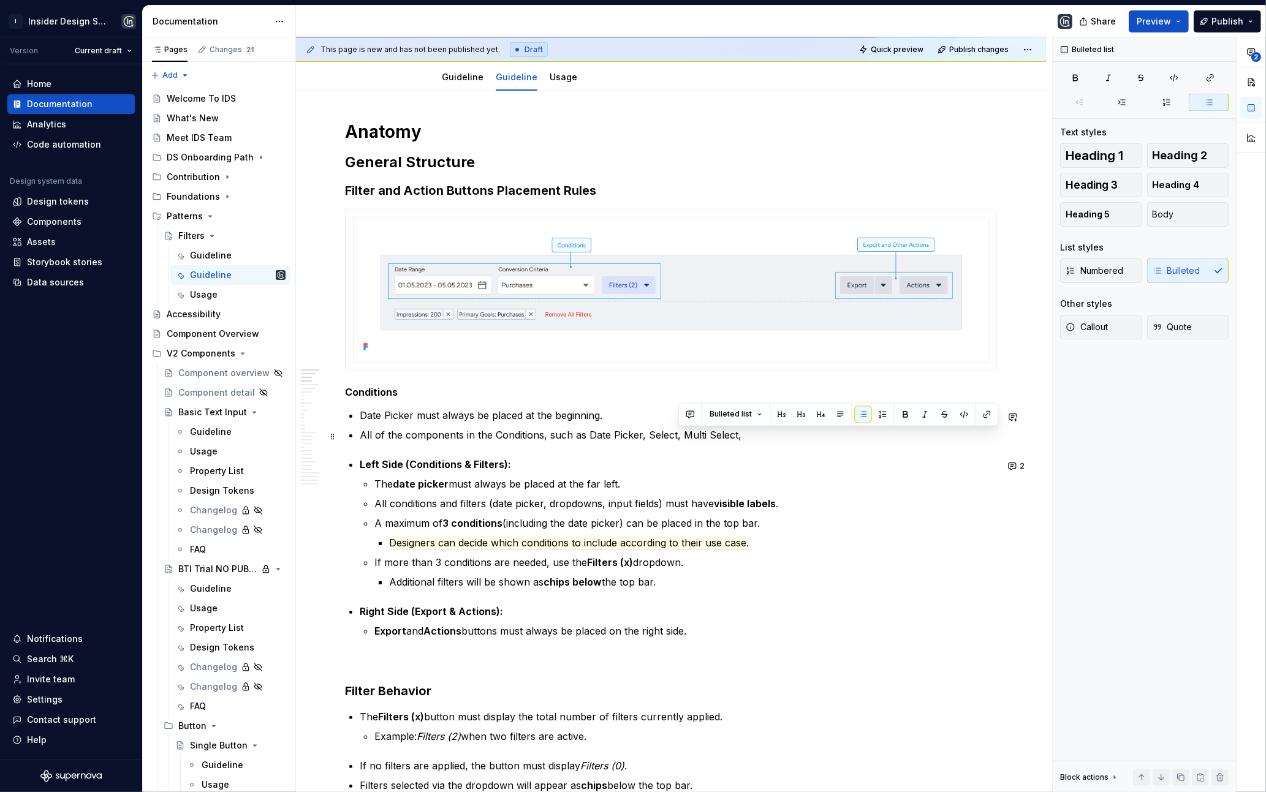
drag, startPoint x: 679, startPoint y: 437, endPoint x: 769, endPoint y: 437, distance: 90.1
click at [768, 437] on p "All of the components in the Conditions, such as Date Picker, Select, Multi Sel…" at bounding box center [678, 435] width 637 height 15
click at [714, 434] on p "All of the components in the Conditions, such as Date Picker, Select, etc., must" at bounding box center [678, 435] width 637 height 15
click at [541, 441] on p "All of the components in the Conditions, such as Date Picker, Select, etc., must" at bounding box center [678, 435] width 637 height 15
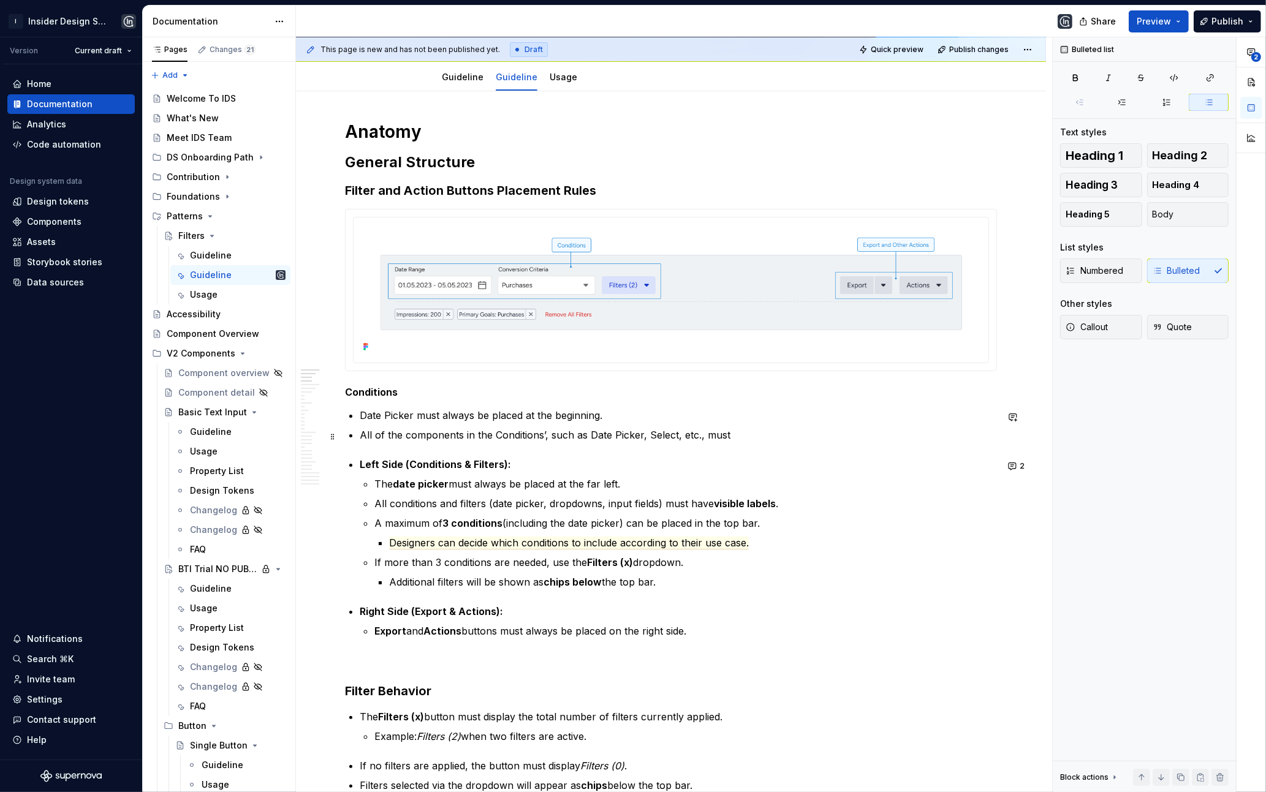
click at [736, 438] on p "All of the components in the Conditions’, such as Date Picker, Select, etc., mu…" at bounding box center [678, 435] width 637 height 15
click at [711, 438] on p "All of the components in the Conditions’, such as Date Picker, Select, etc., mu…" at bounding box center [678, 435] width 637 height 15
drag, startPoint x: 812, startPoint y: 439, endPoint x: 881, endPoint y: 439, distance: 69.2
click at [879, 439] on p "All of the components in the Conditions’, such as Date Picker, Select, etc., la…" at bounding box center [678, 435] width 637 height 15
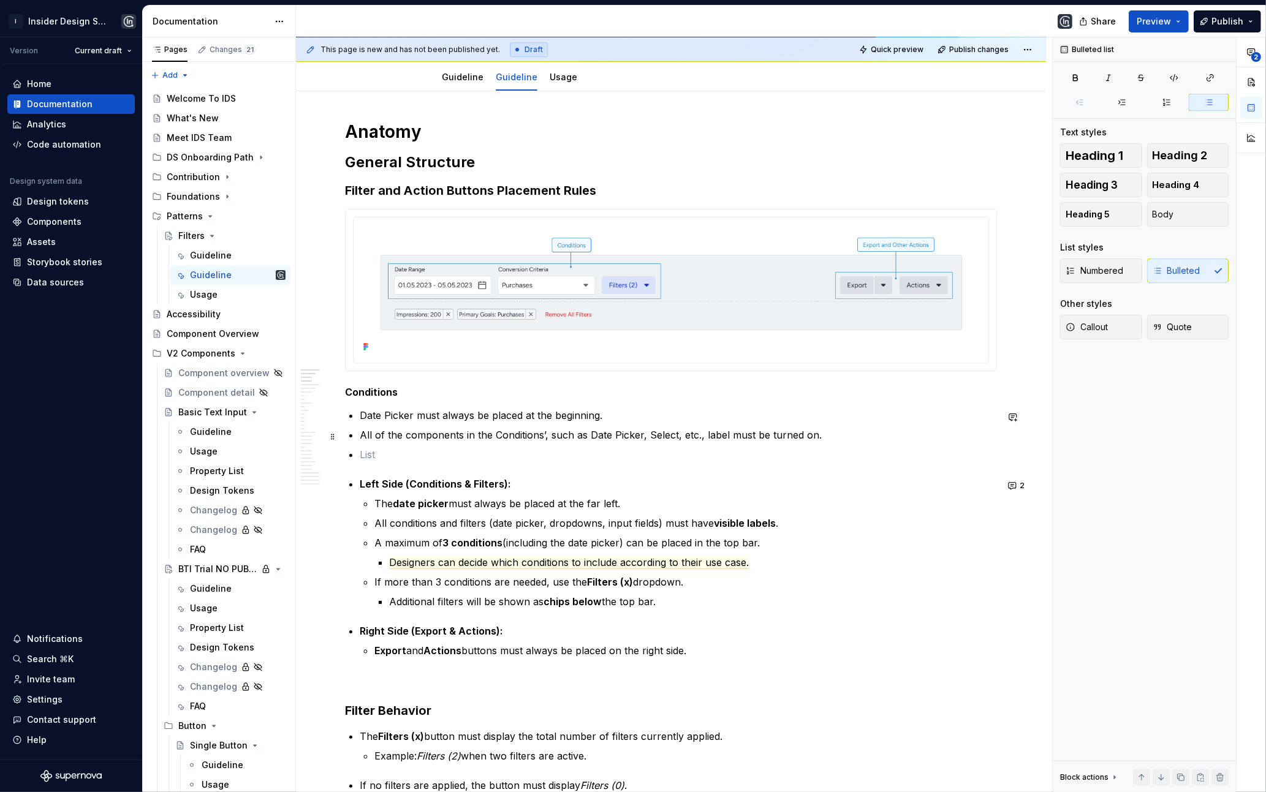
click at [543, 442] on p "All of the components in the Conditions’, such as Date Picker, Select, etc., la…" at bounding box center [678, 435] width 637 height 15
click at [736, 439] on p "All of the components in the Conditions’ label, such as Date Picker, Select, et…" at bounding box center [678, 435] width 637 height 15
click at [736, 438] on p "All of the components in the Conditions’ label, such as Date Picker, Select, et…" at bounding box center [678, 435] width 637 height 15
click at [552, 547] on p "A maximum of 3 conditions (including the date picker) can be placed in the top …" at bounding box center [685, 542] width 622 height 15
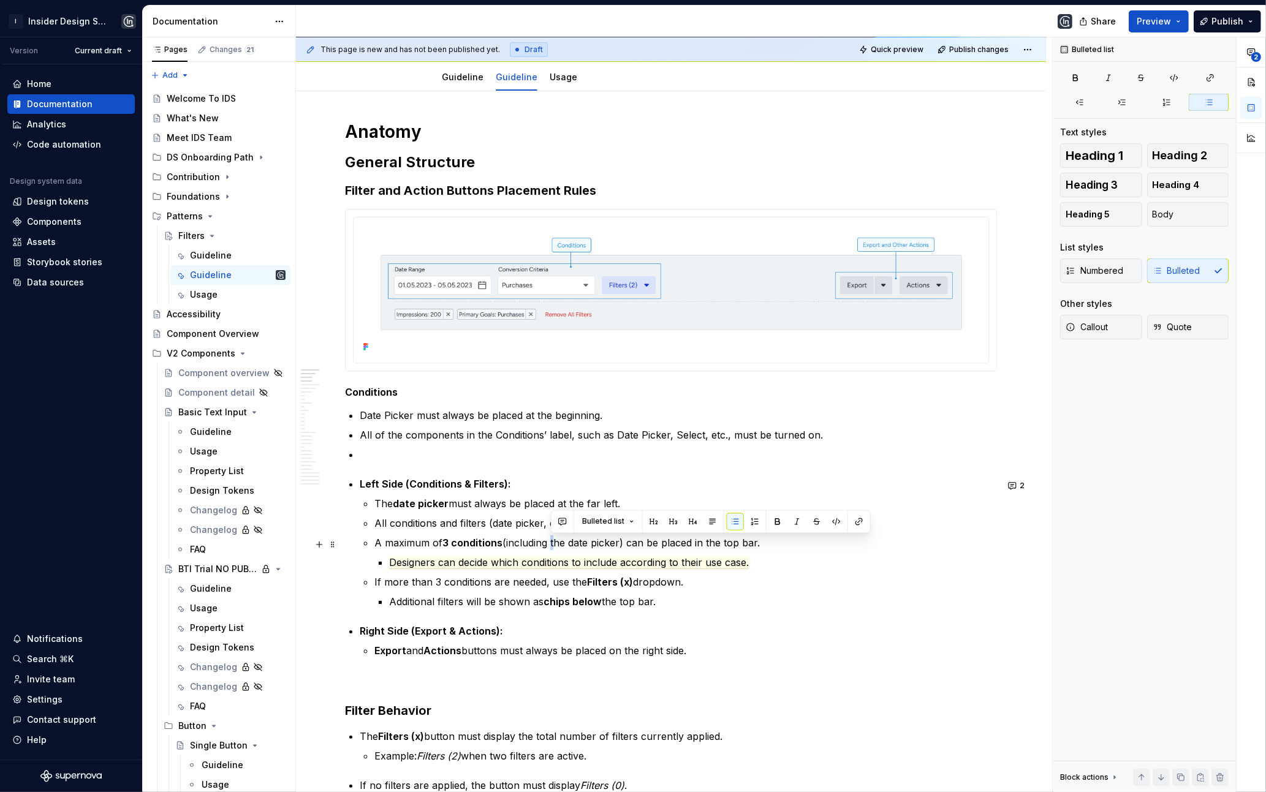
click at [552, 547] on p "A maximum of 3 conditions (including the date picker) can be placed in the top …" at bounding box center [685, 542] width 622 height 15
click at [360, 458] on p at bounding box center [678, 454] width 637 height 15
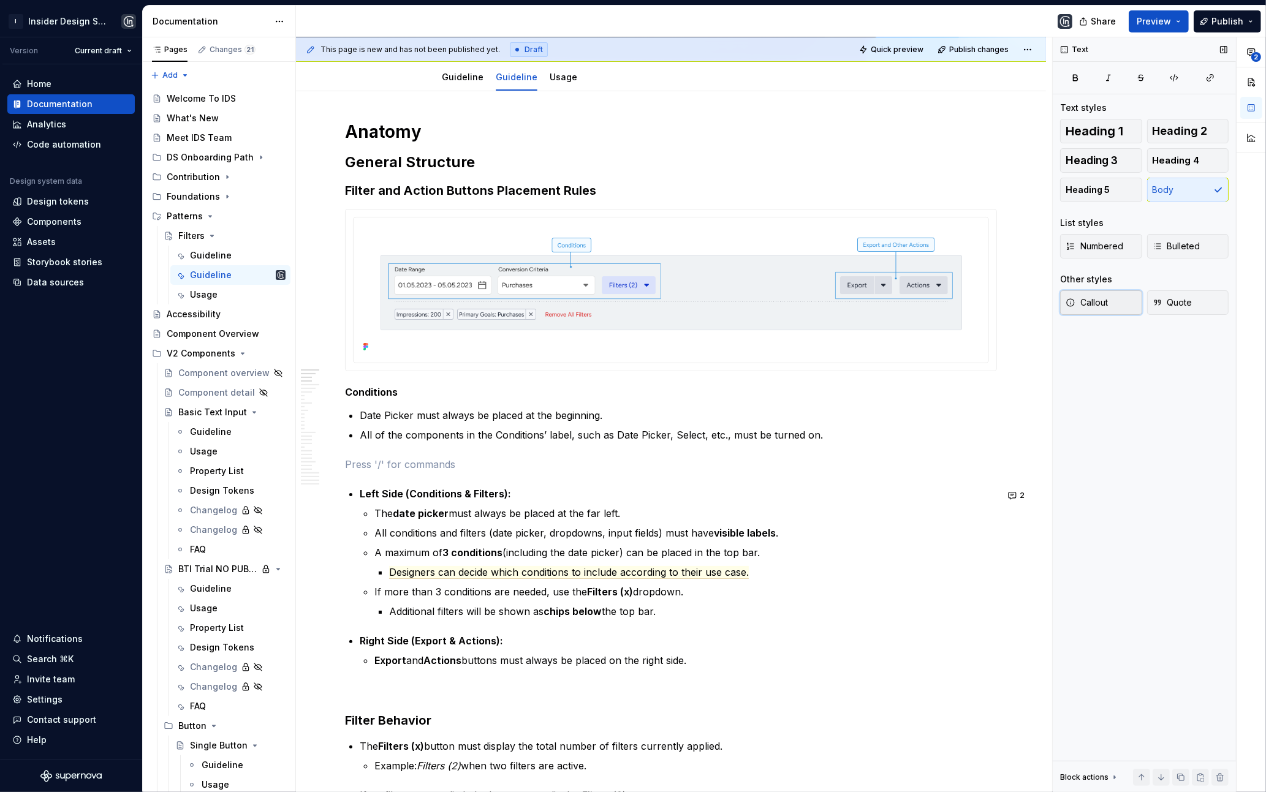
click at [1103, 300] on span "Callout" at bounding box center [1086, 303] width 42 height 12
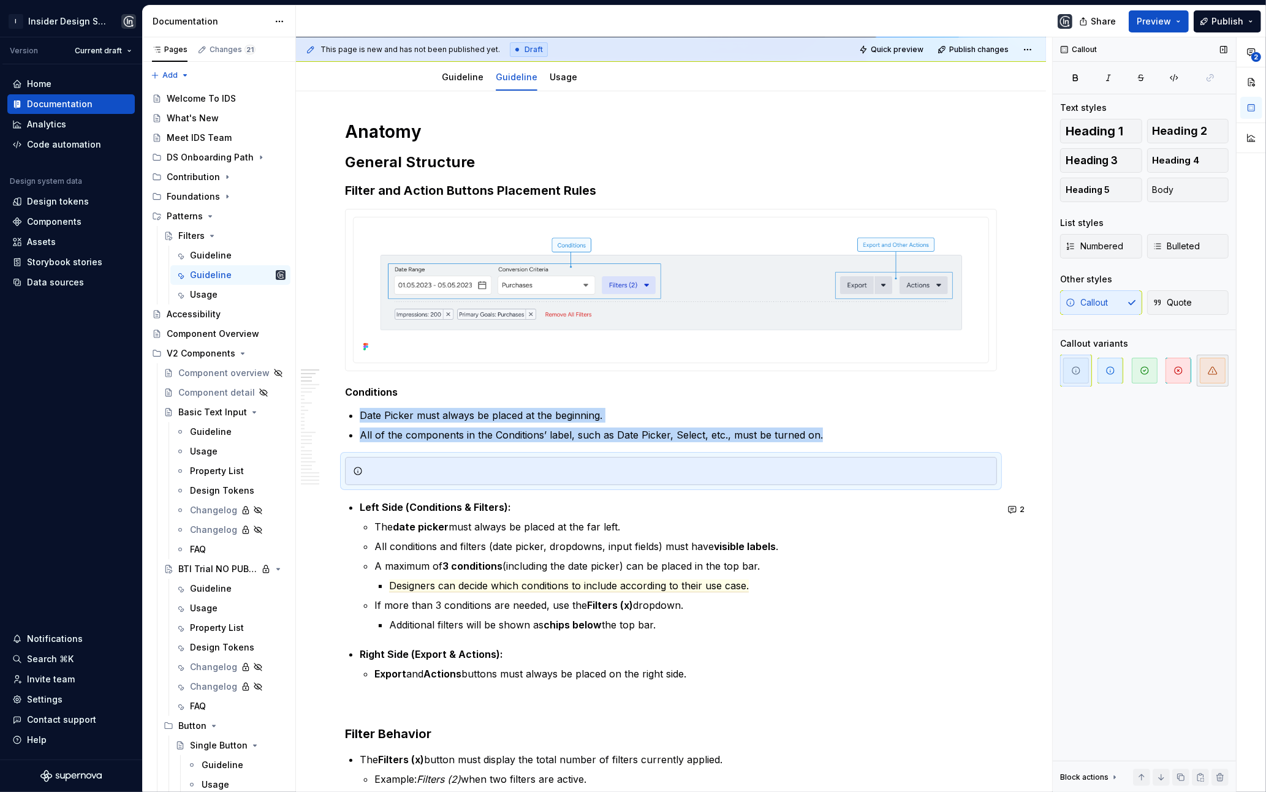
click at [1220, 371] on span "button" at bounding box center [1213, 371] width 26 height 26
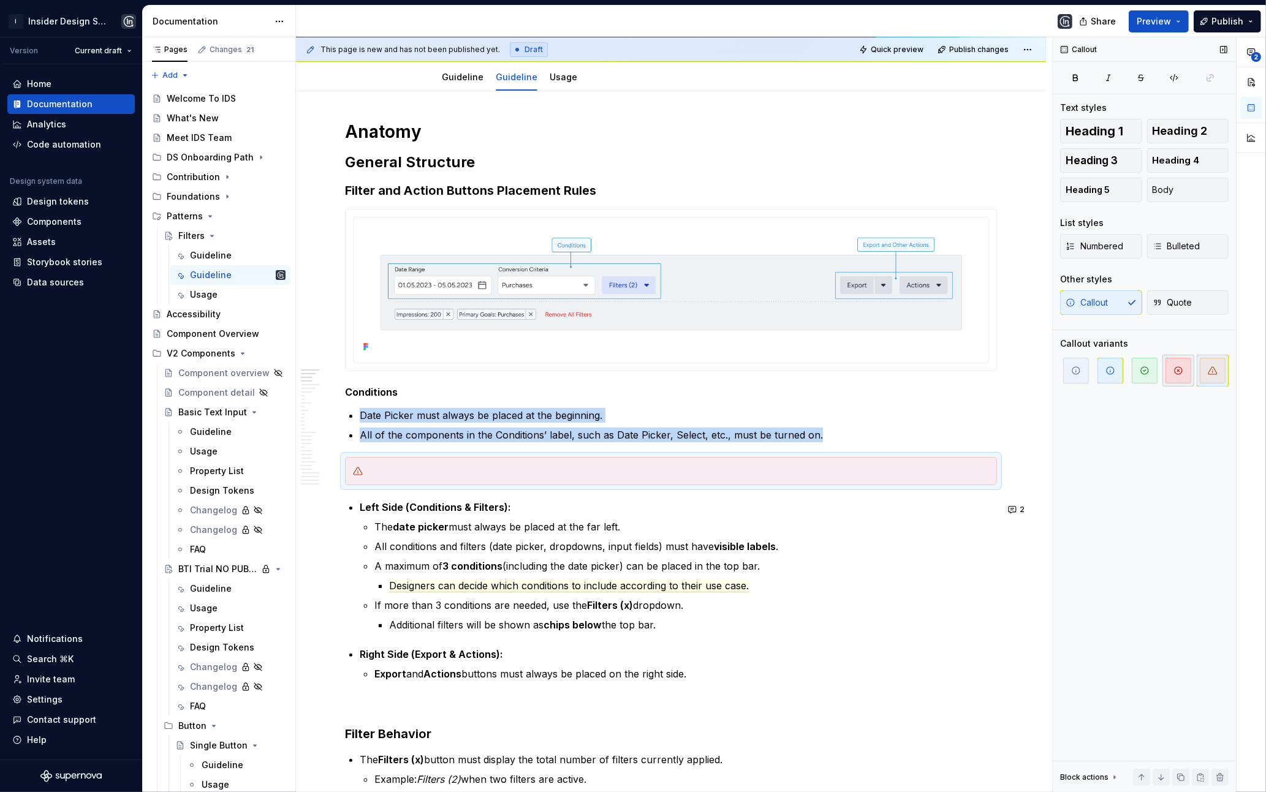
click at [1180, 372] on icon "button" at bounding box center [1178, 371] width 10 height 10
click at [1210, 365] on span "button" at bounding box center [1213, 371] width 26 height 26
click at [384, 474] on div at bounding box center [678, 471] width 621 height 12
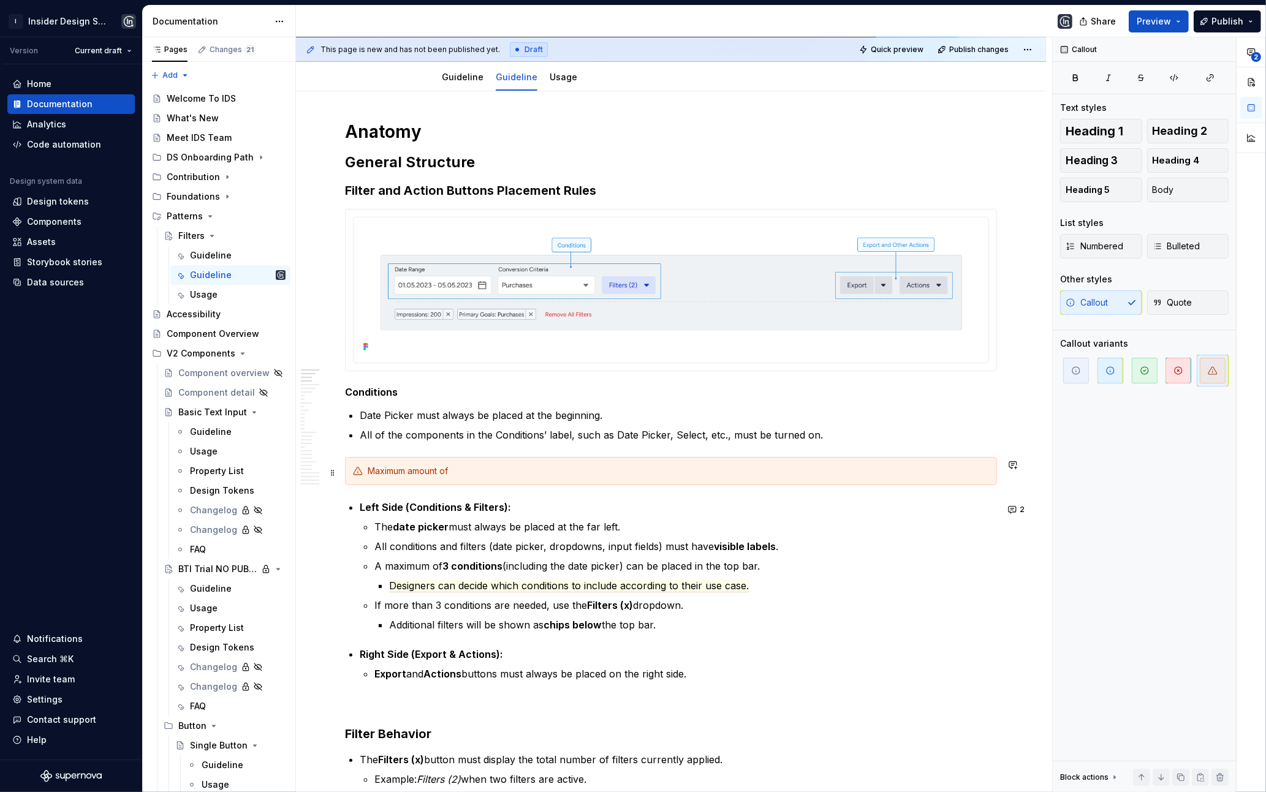
click at [433, 473] on div "Maximum amount of" at bounding box center [678, 471] width 621 height 12
type textarea "*"
click at [556, 477] on div "There can be maximum 3 components in the conditions" at bounding box center [678, 471] width 621 height 12
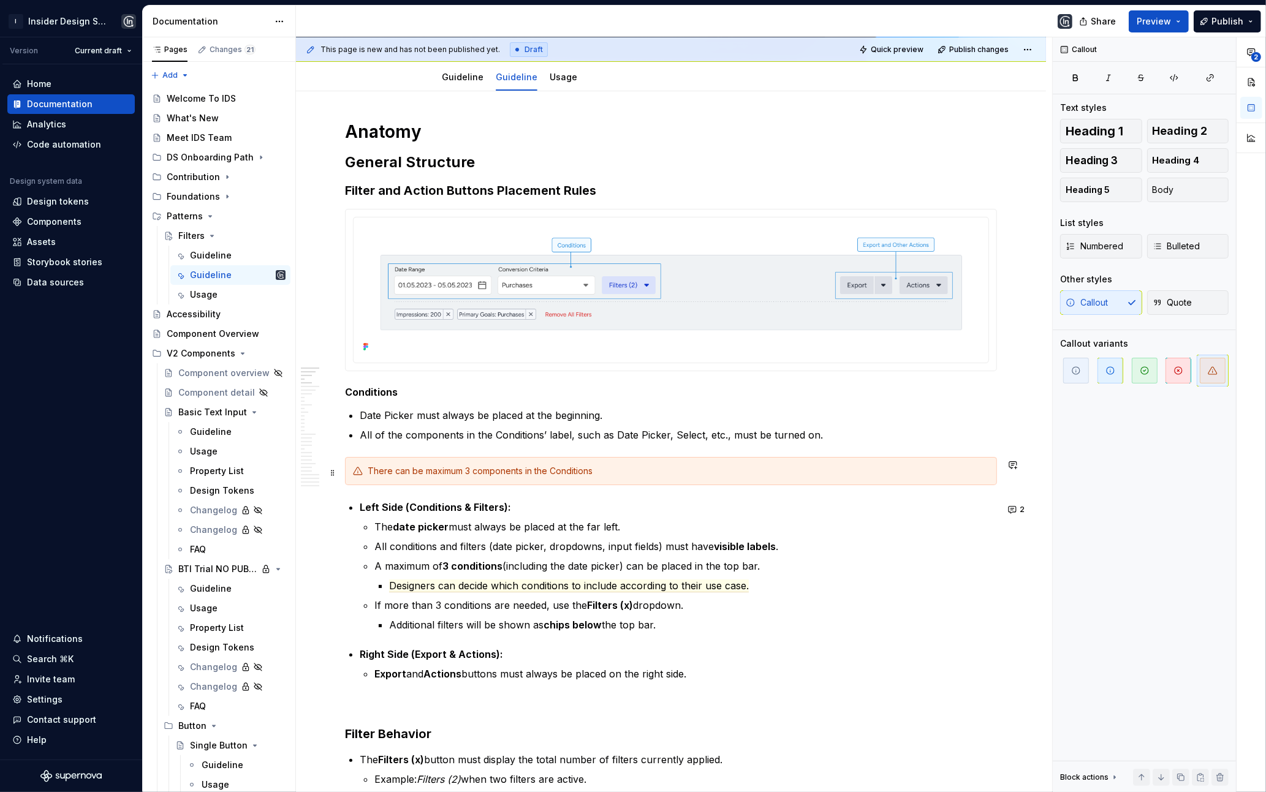
click at [616, 471] on div "There can be maximum 3 components in the Conditions" at bounding box center [678, 471] width 621 height 12
drag, startPoint x: 594, startPoint y: 475, endPoint x: 734, endPoint y: 475, distance: 140.3
click at [734, 475] on div "There can be maximum 3 components in the Conditions, including Date Picker" at bounding box center [678, 471] width 621 height 12
click at [732, 573] on p "A maximum of 3 conditions (including the date picker) can be placed in the top …" at bounding box center [685, 566] width 622 height 15
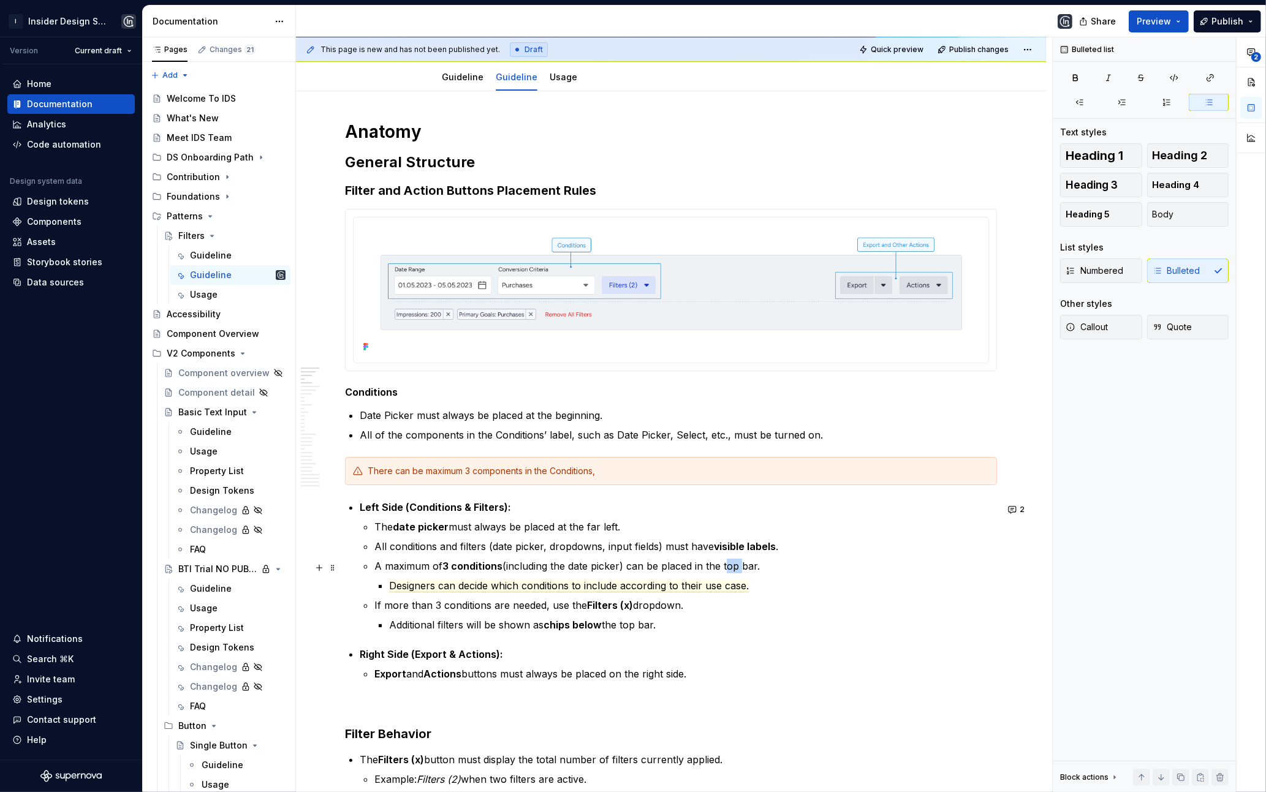
click at [732, 573] on p "A maximum of 3 conditions (including the date picker) can be placed in the top …" at bounding box center [685, 566] width 622 height 15
click at [384, 547] on button "button" at bounding box center [385, 545] width 17 height 17
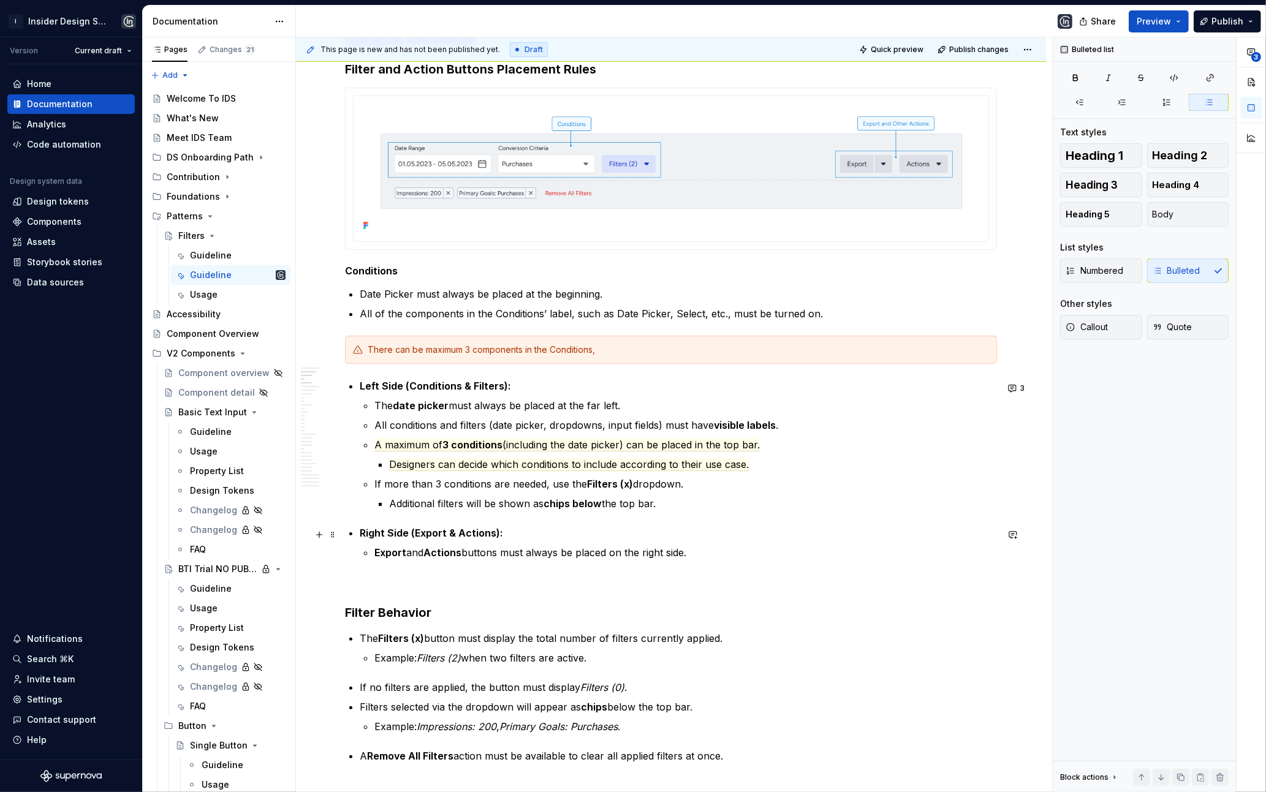
scroll to position [262, 0]
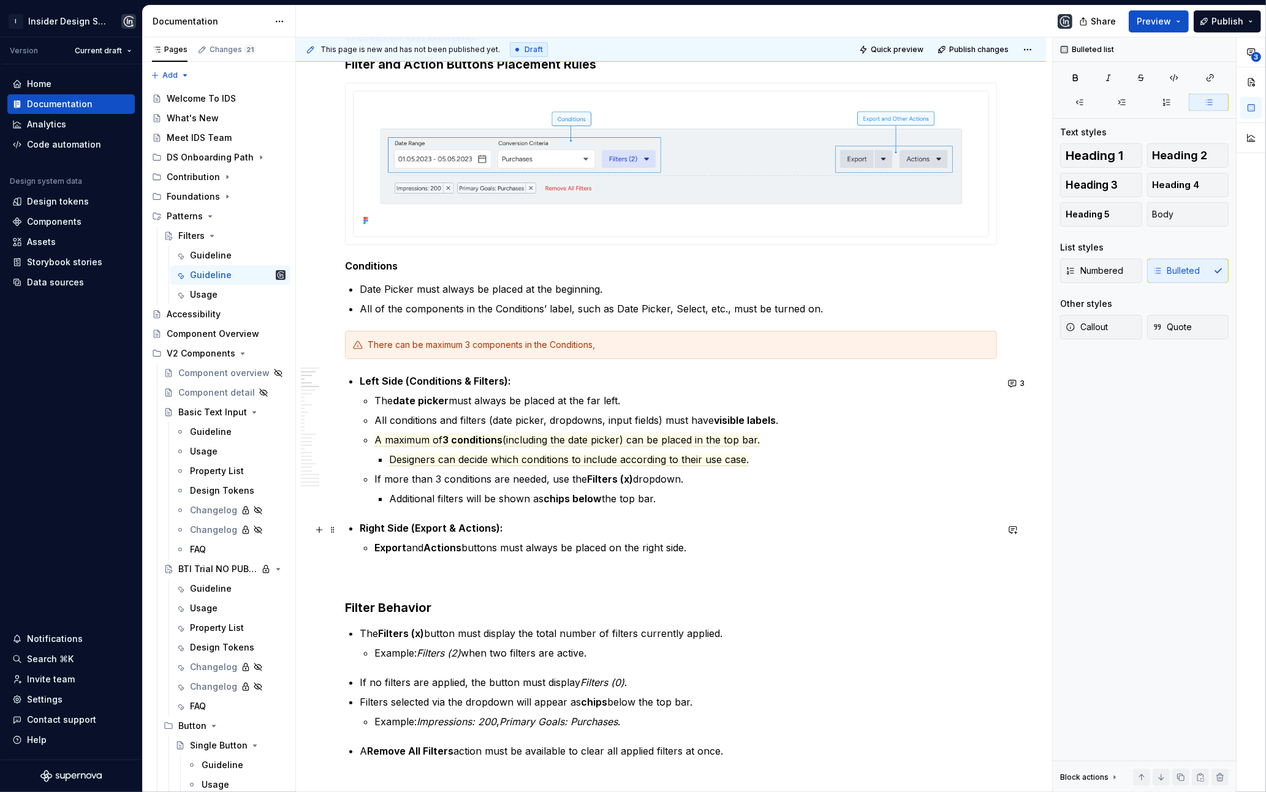
click at [444, 528] on strong "Right Side (Export & Actions):" at bounding box center [431, 528] width 143 height 12
click at [429, 553] on strong "Actions" at bounding box center [442, 548] width 38 height 12
click at [437, 553] on p "Export and Other Actions buttons must always be placed on the right side." at bounding box center [685, 547] width 622 height 15
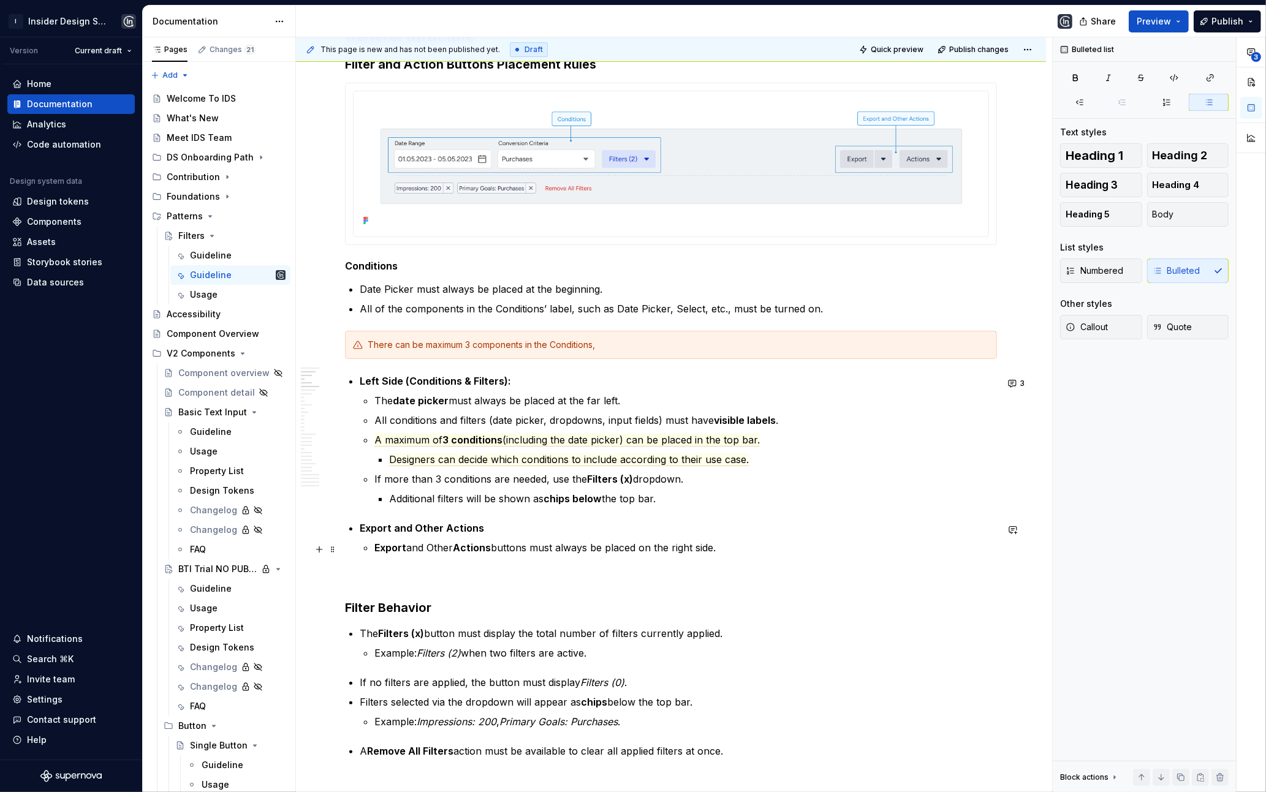
click at [437, 553] on p "Export and Other Actions buttons must always be placed on the right side." at bounding box center [685, 547] width 622 height 15
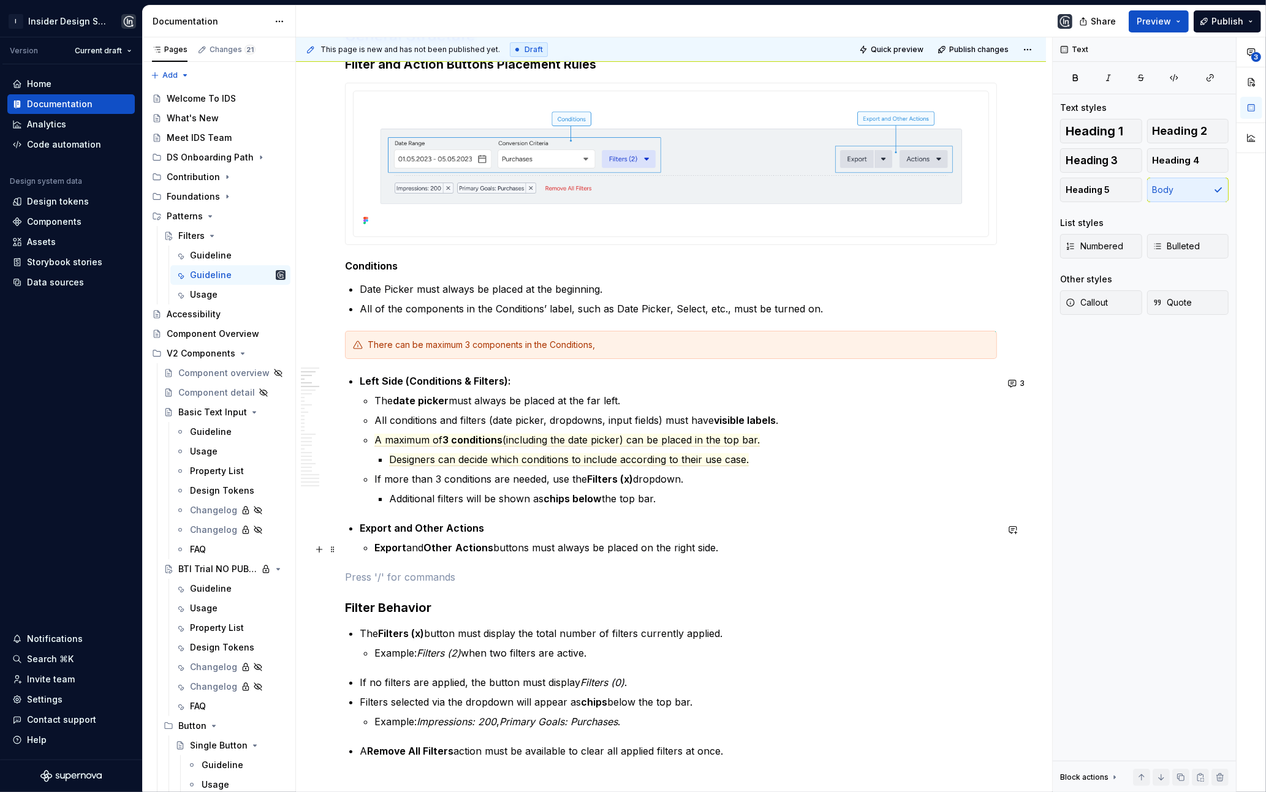
click at [522, 551] on p "Export and Other Actions buttons must always be placed on the right side." at bounding box center [685, 547] width 622 height 15
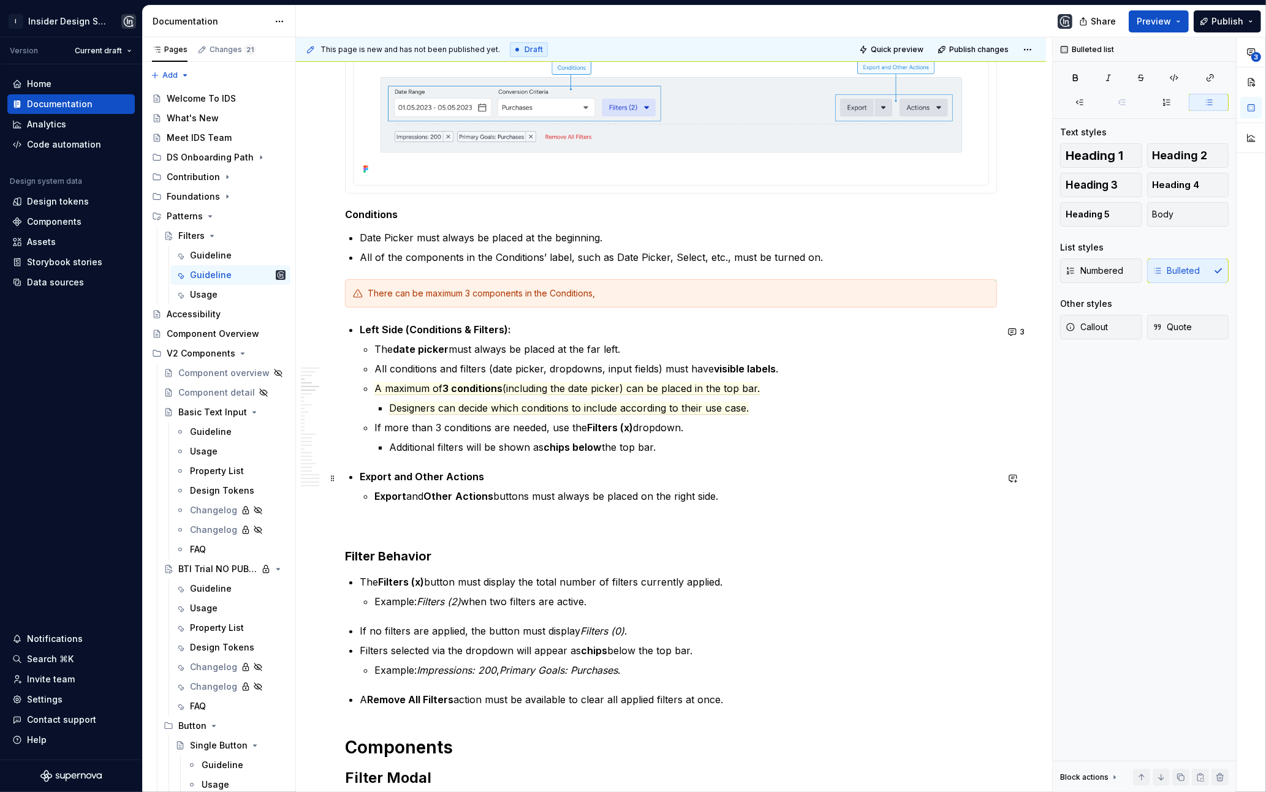
scroll to position [309, 0]
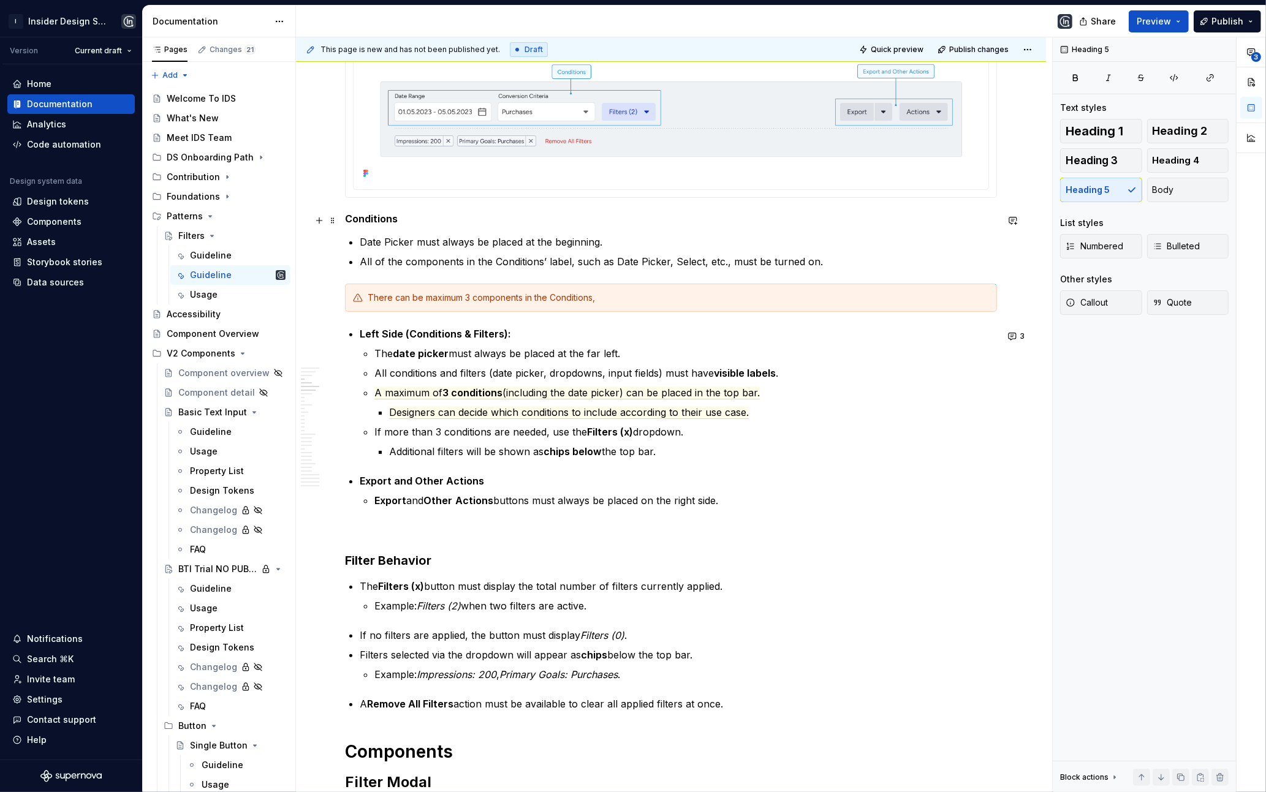
click at [380, 222] on h5 "Conditions" at bounding box center [671, 219] width 652 height 12
click at [380, 221] on h5 "Conditions" at bounding box center [671, 219] width 652 height 12
click at [358, 193] on button "button" at bounding box center [357, 197] width 17 height 17
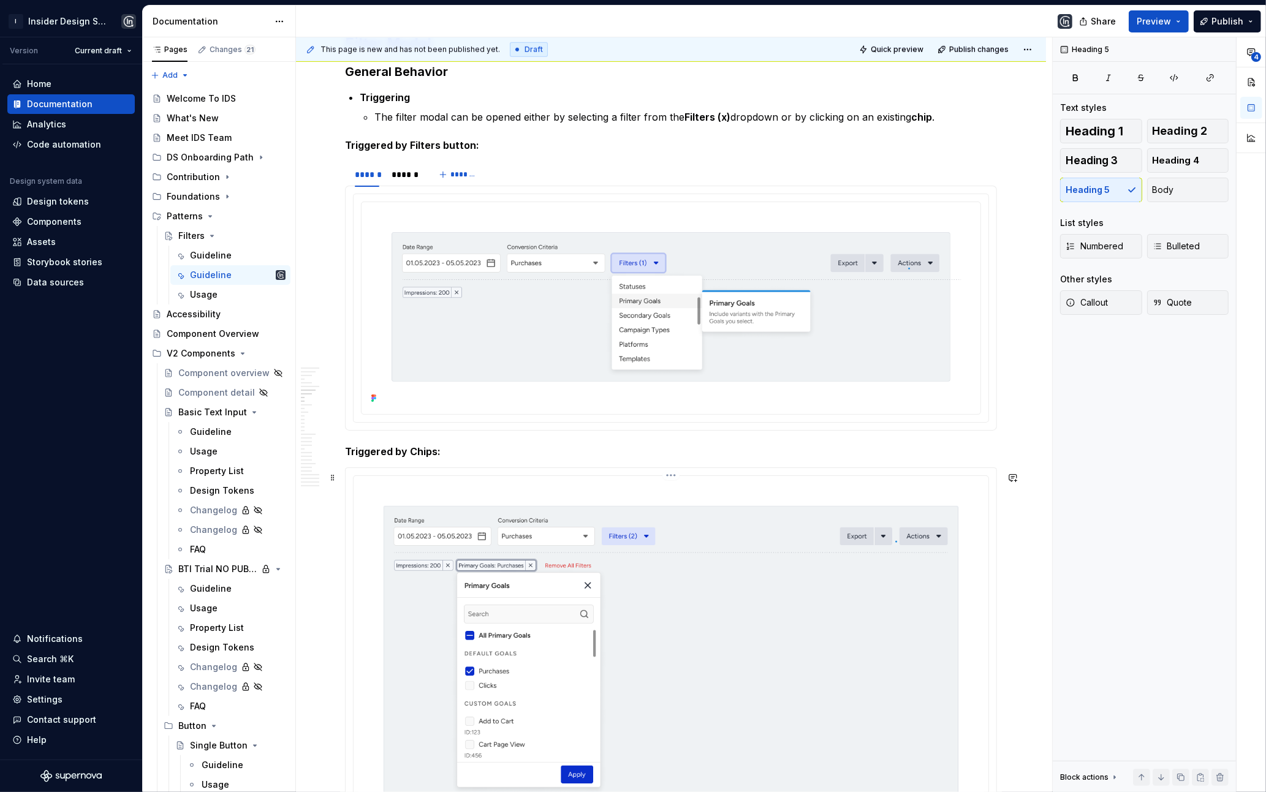
scroll to position [1066, 0]
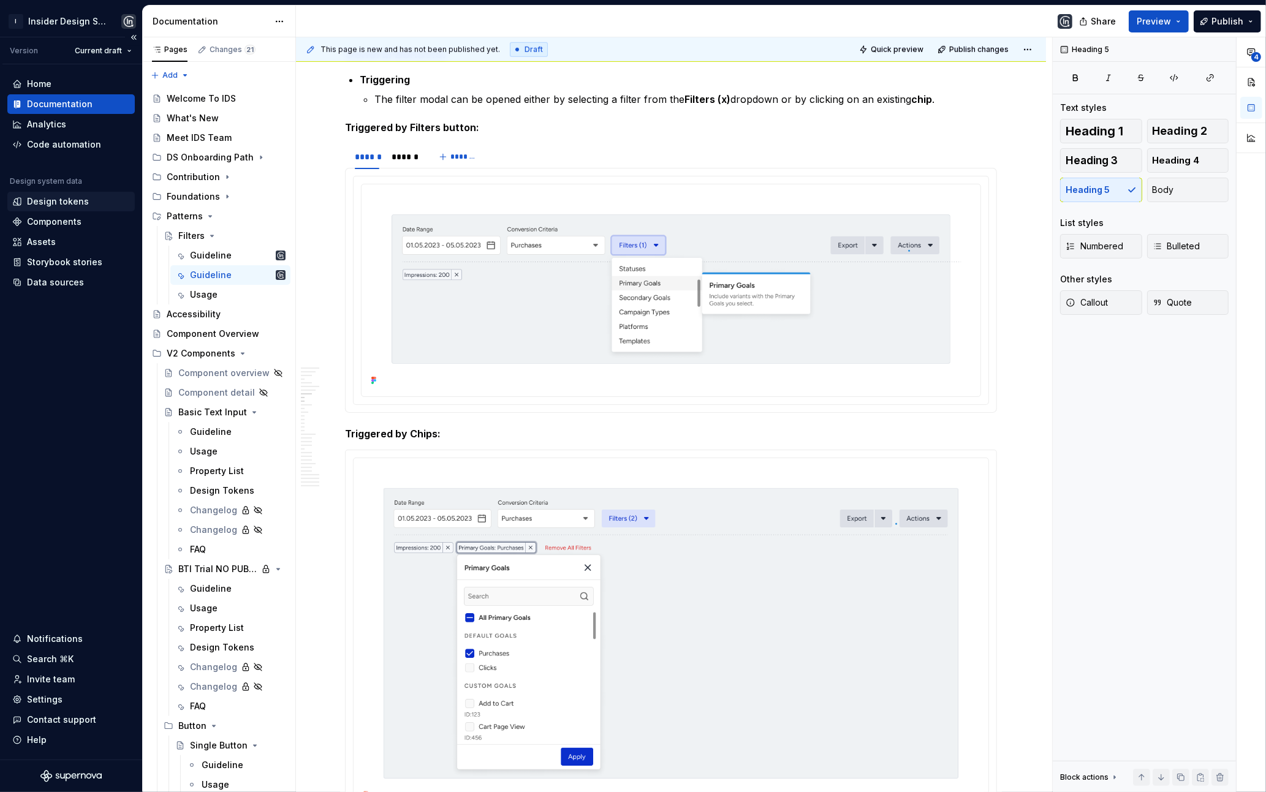
type textarea "*"
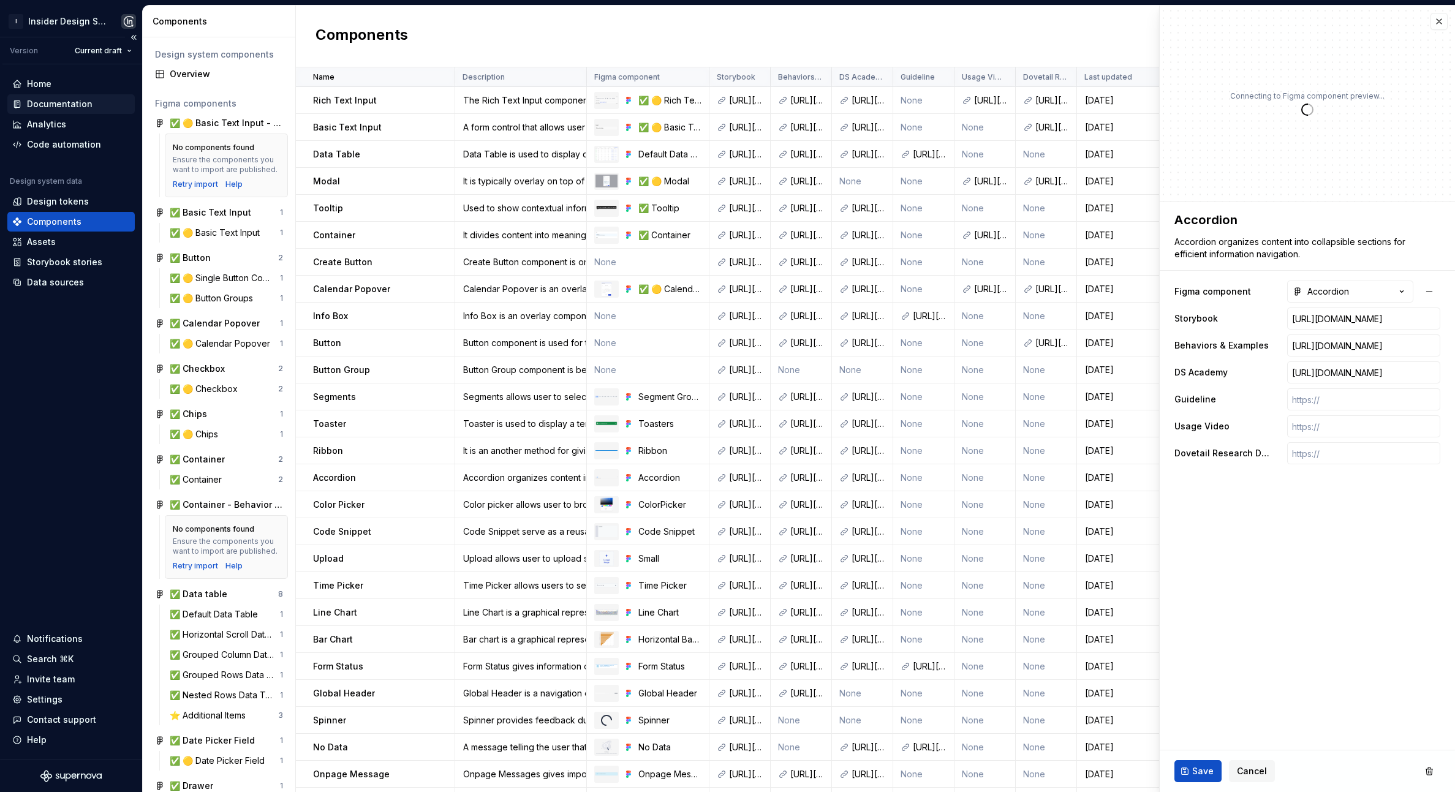
click at [75, 105] on div "Documentation" at bounding box center [60, 104] width 66 height 12
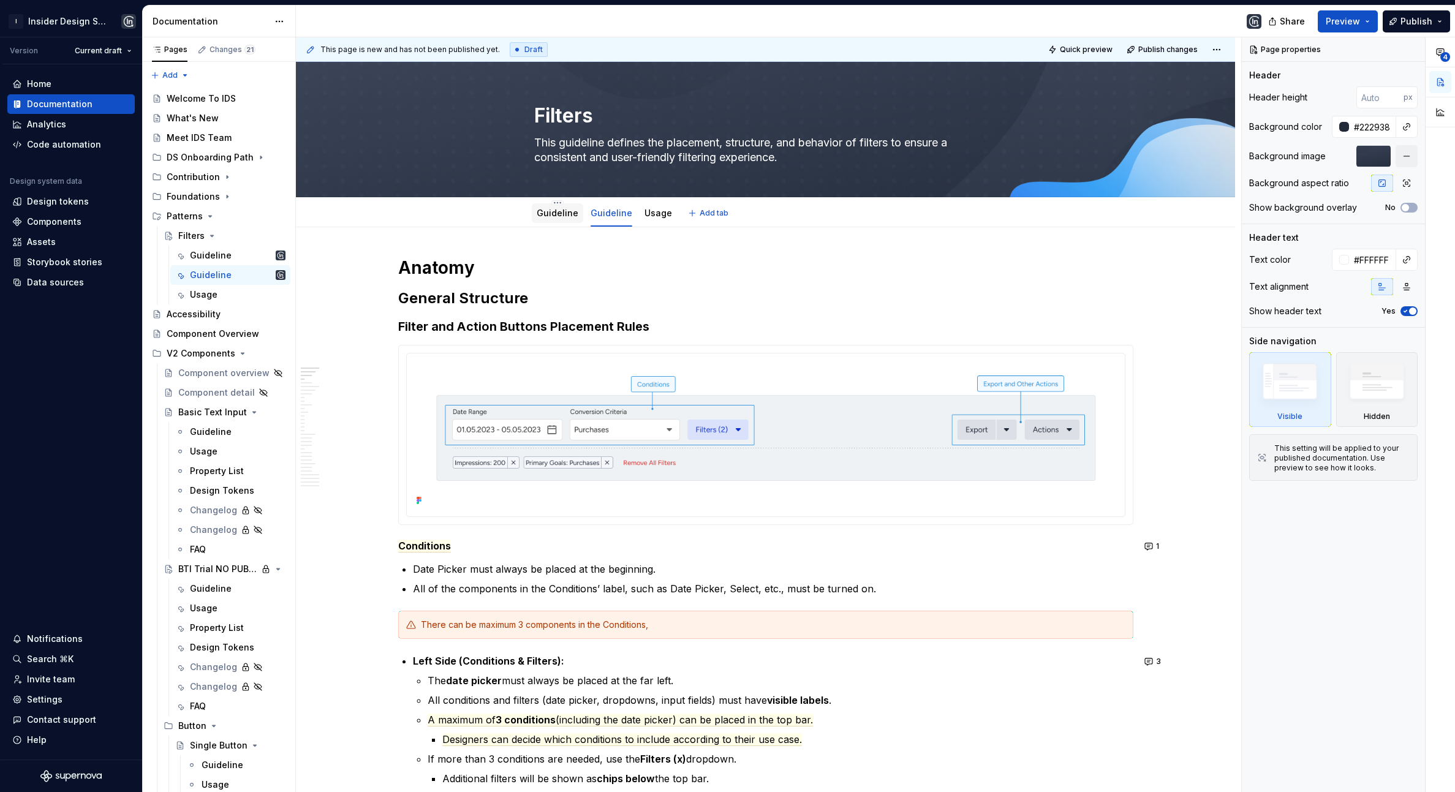
click at [556, 214] on link "Guideline" at bounding box center [558, 213] width 42 height 10
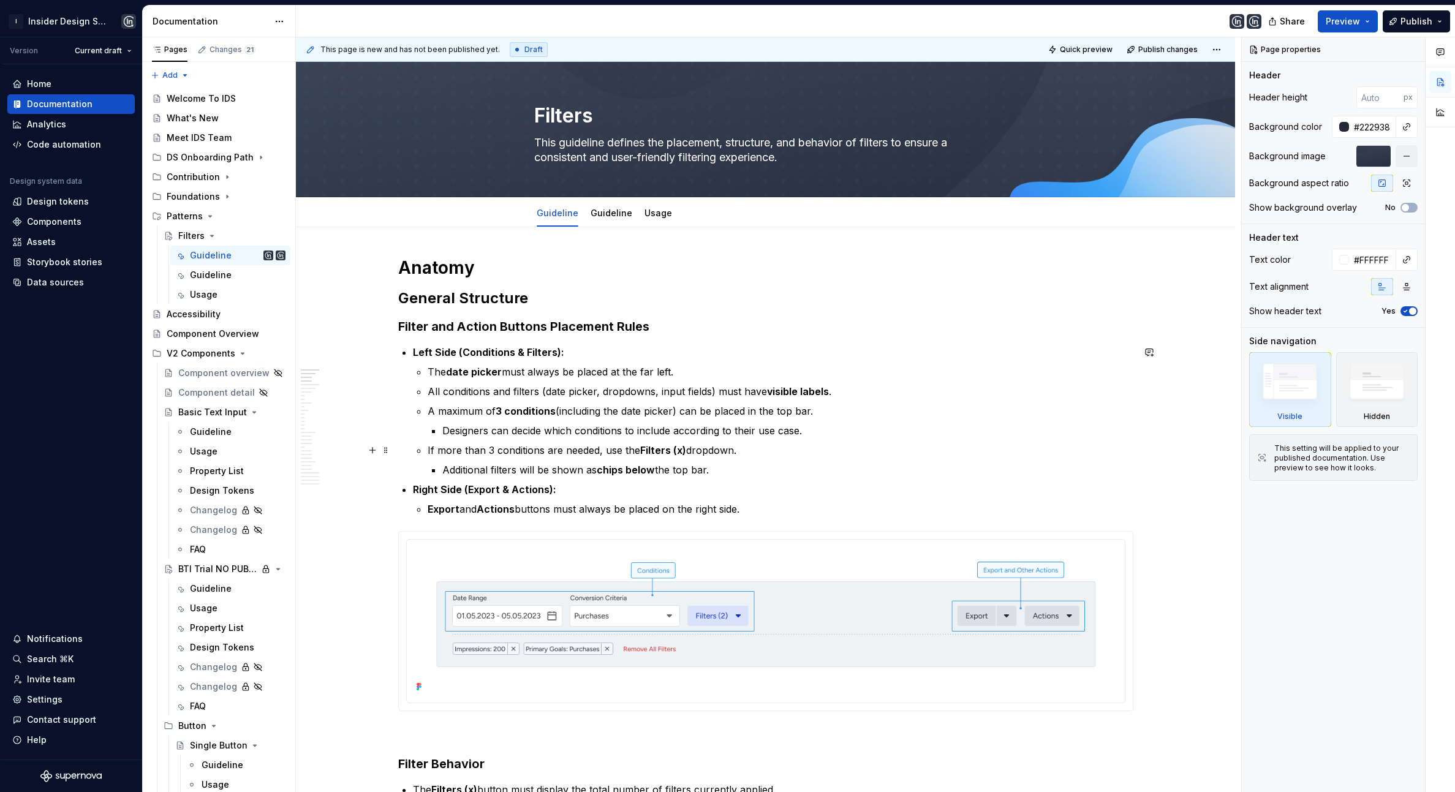
scroll to position [59, 0]
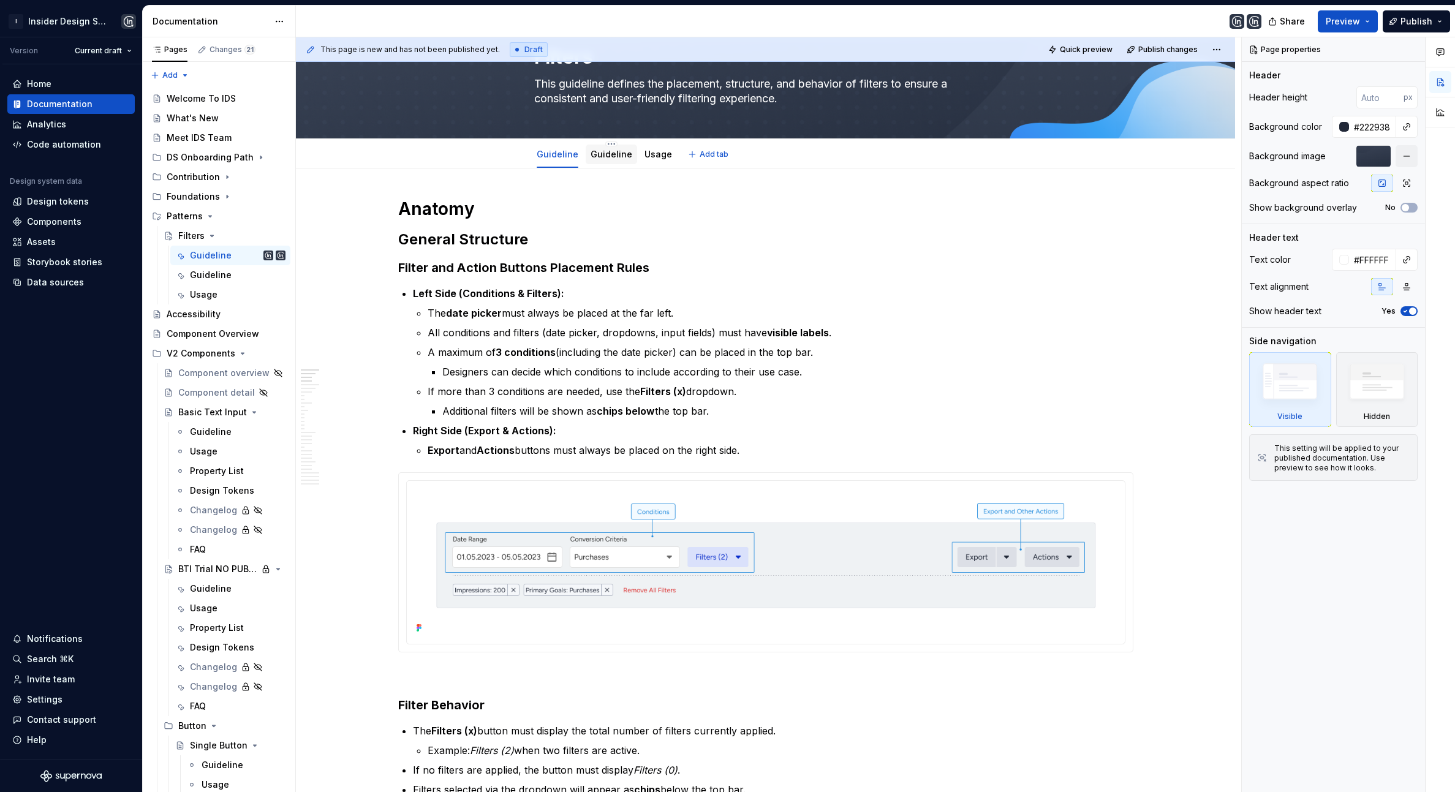
click at [618, 156] on link "Guideline" at bounding box center [612, 154] width 42 height 10
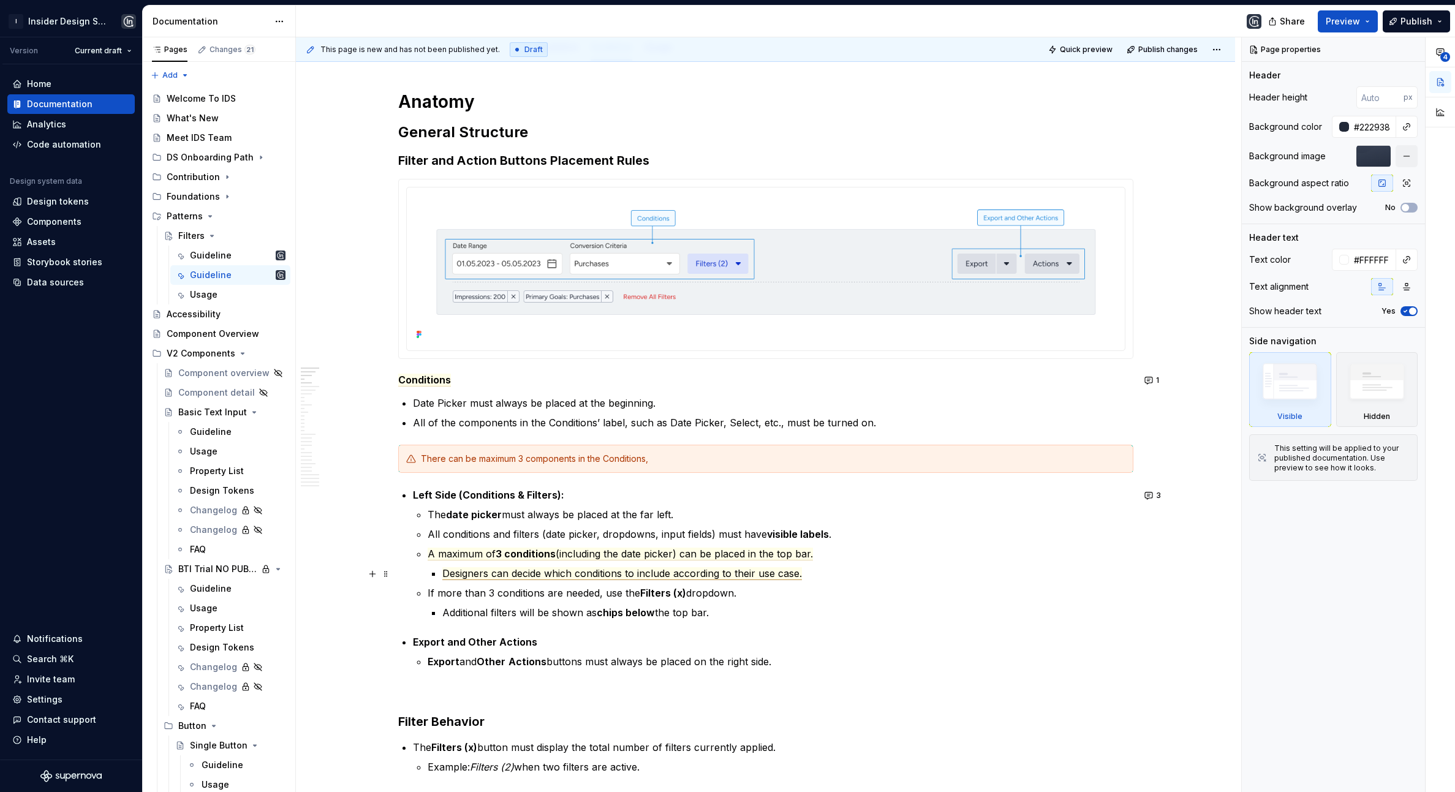
scroll to position [205, 0]
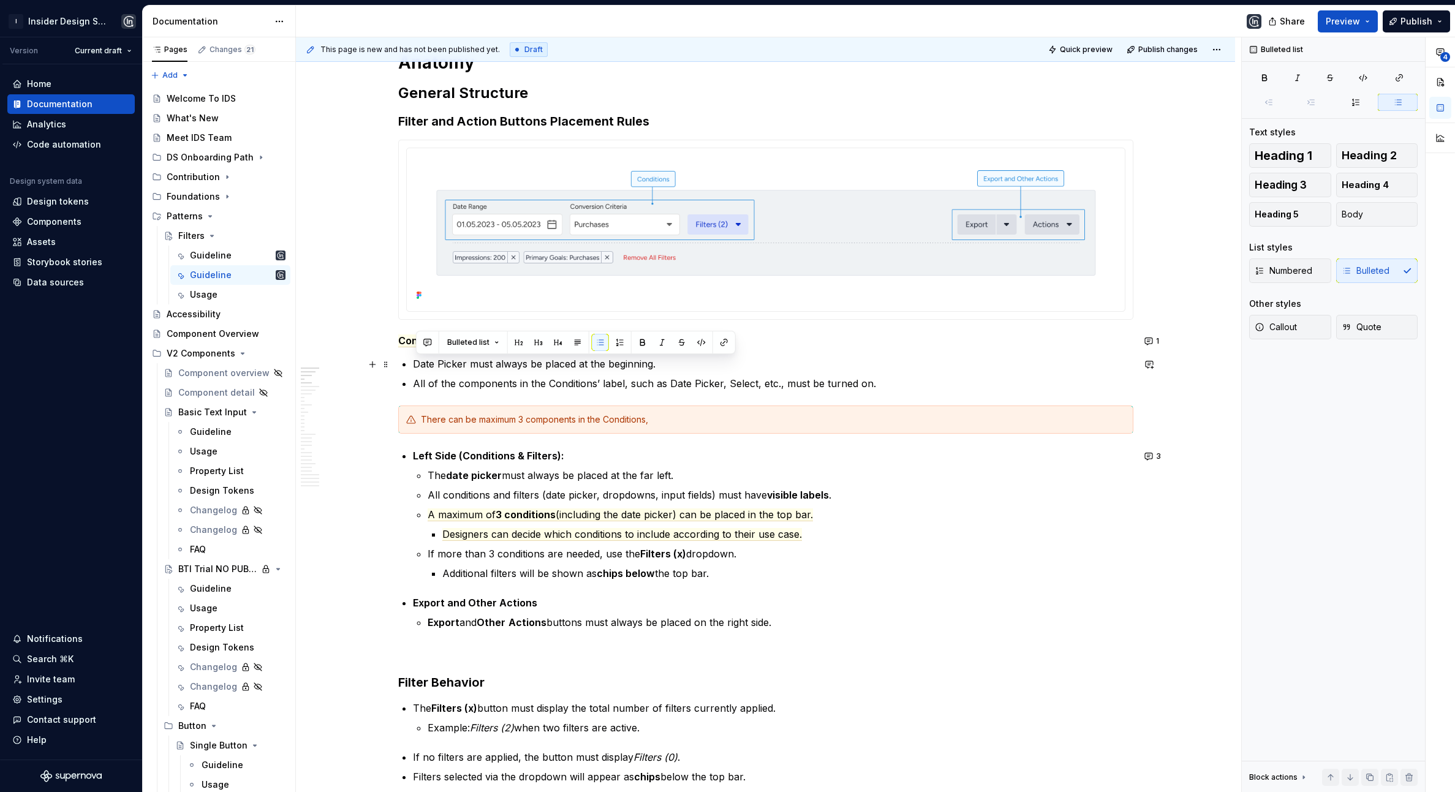
drag, startPoint x: 414, startPoint y: 367, endPoint x: 683, endPoint y: 366, distance: 269.0
click at [683, 366] on p "Date Picker must always be placed at the beginning." at bounding box center [773, 364] width 721 height 15
click at [670, 384] on p "All of the components in the Conditions’ label, such as Date Picker, Select, et…" at bounding box center [773, 383] width 721 height 15
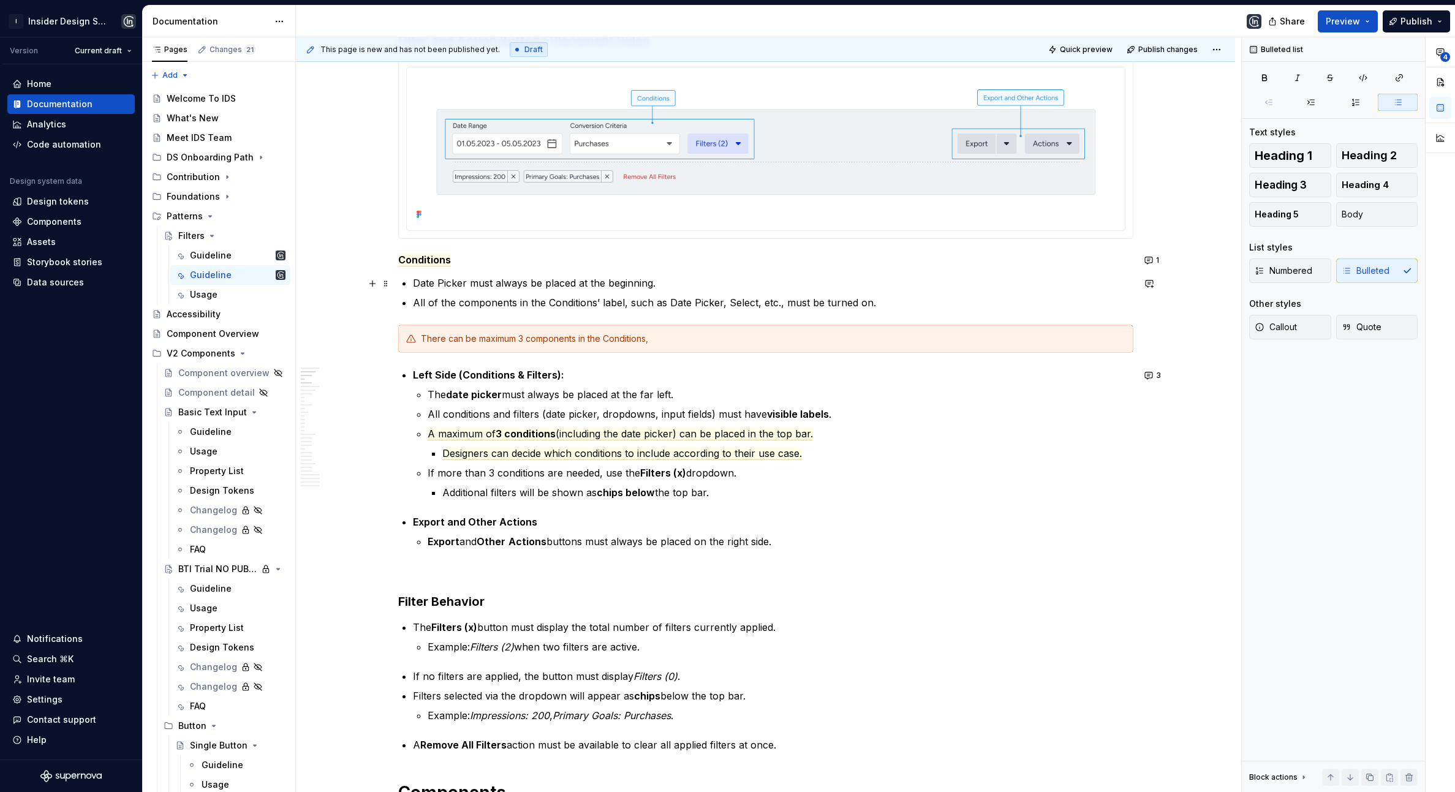
scroll to position [224, 0]
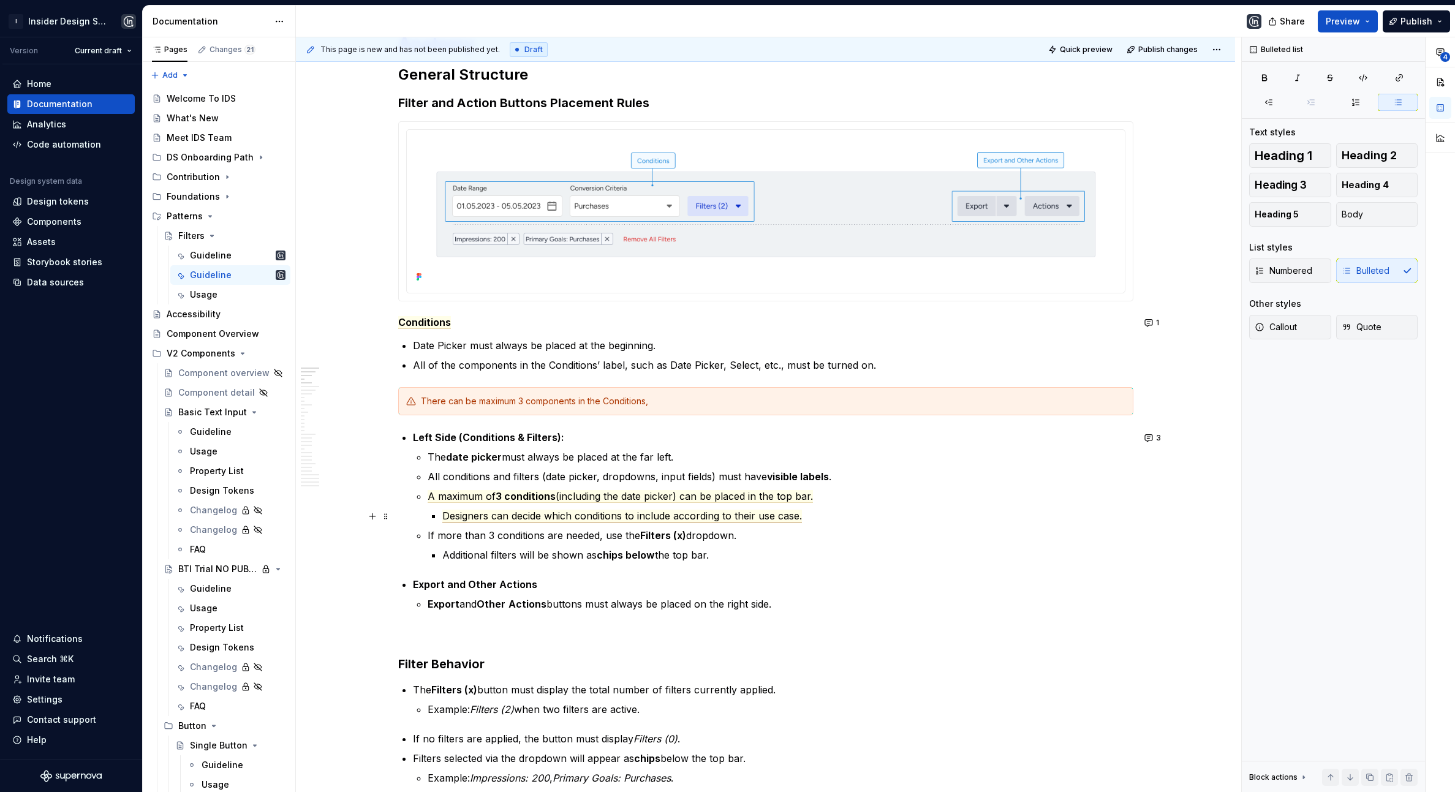
click at [518, 512] on span "Designers can decide which conditions to include according to their use case." at bounding box center [622, 516] width 360 height 13
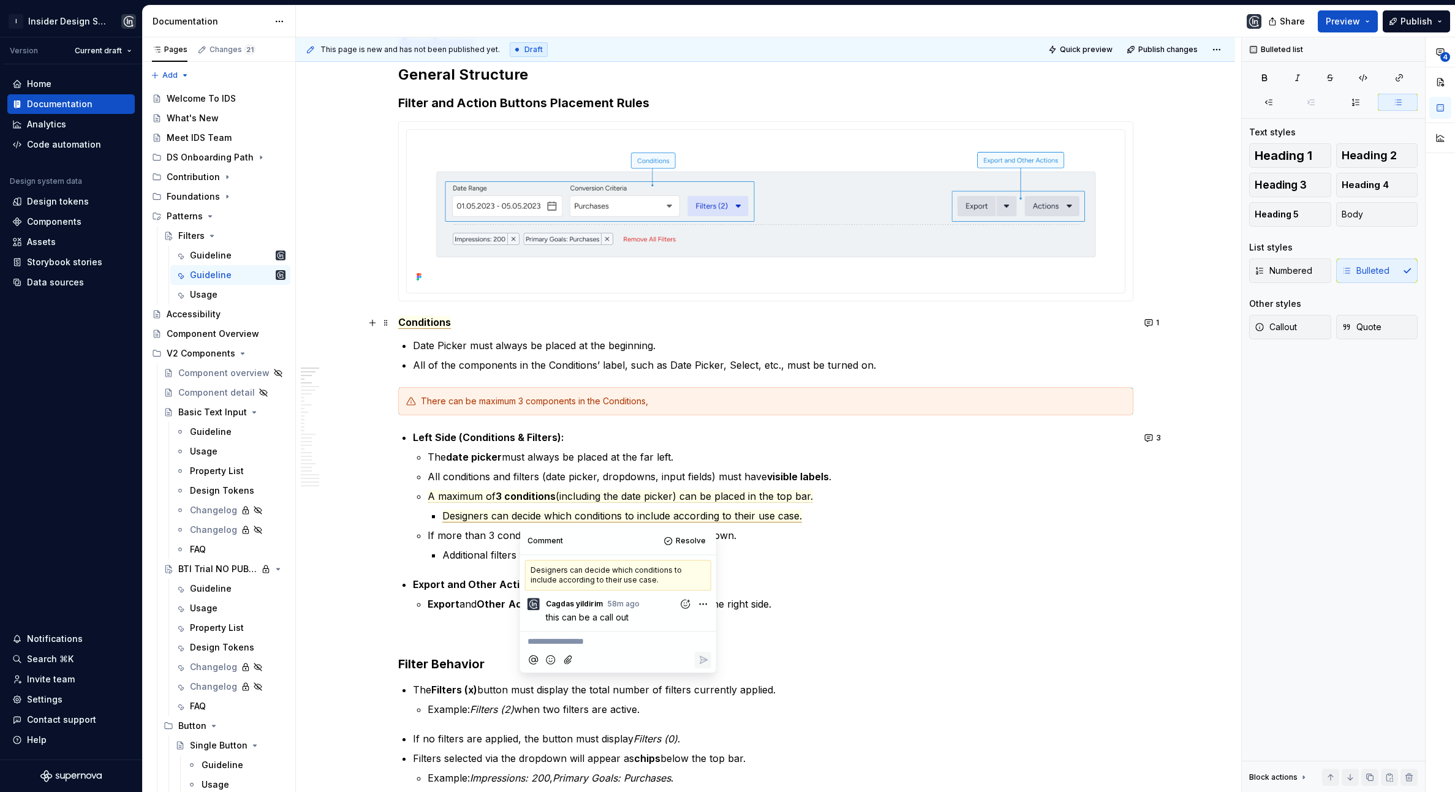
click at [421, 320] on span "Conditions" at bounding box center [424, 322] width 53 height 13
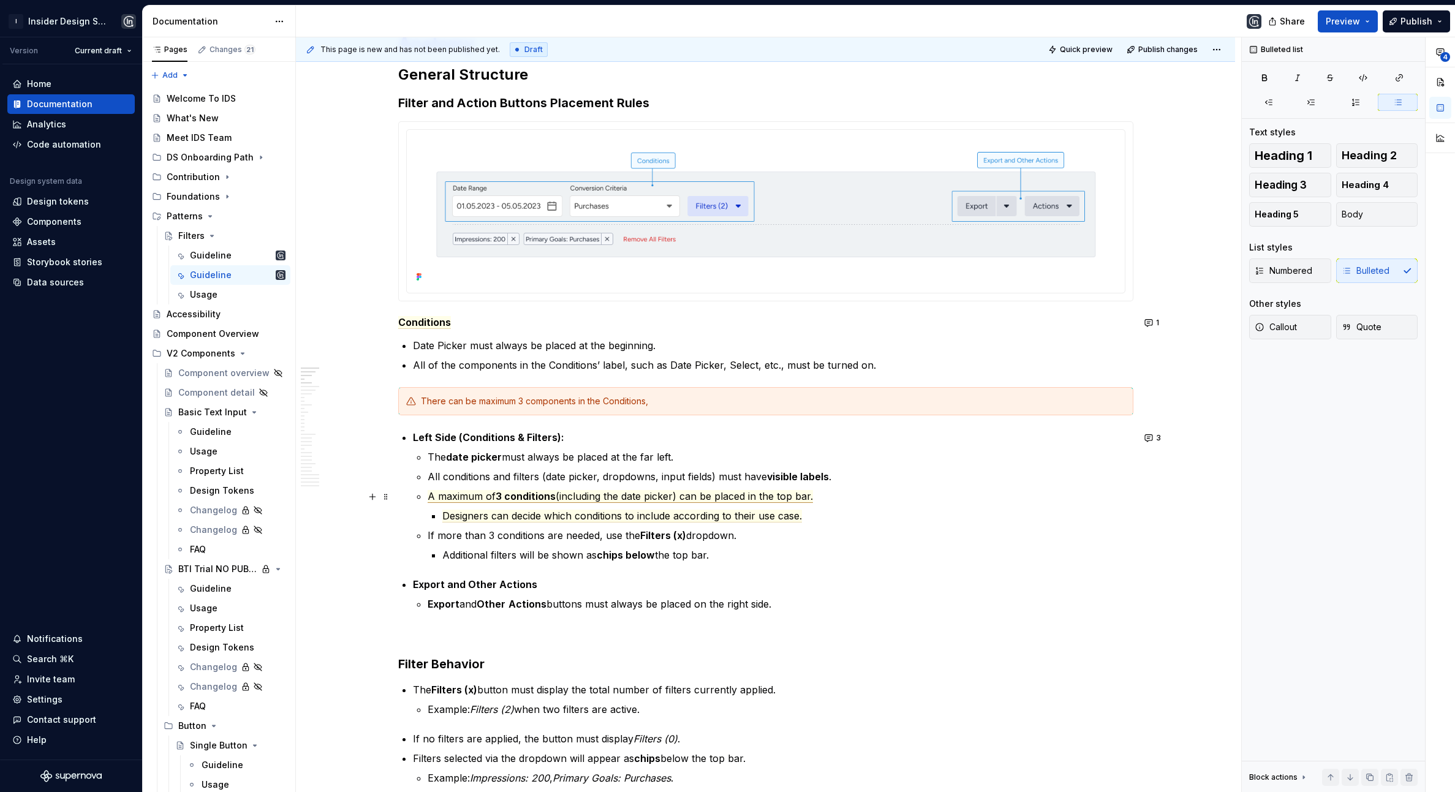
click at [627, 495] on span "(including the date picker) can be placed in the top bar." at bounding box center [684, 496] width 257 height 13
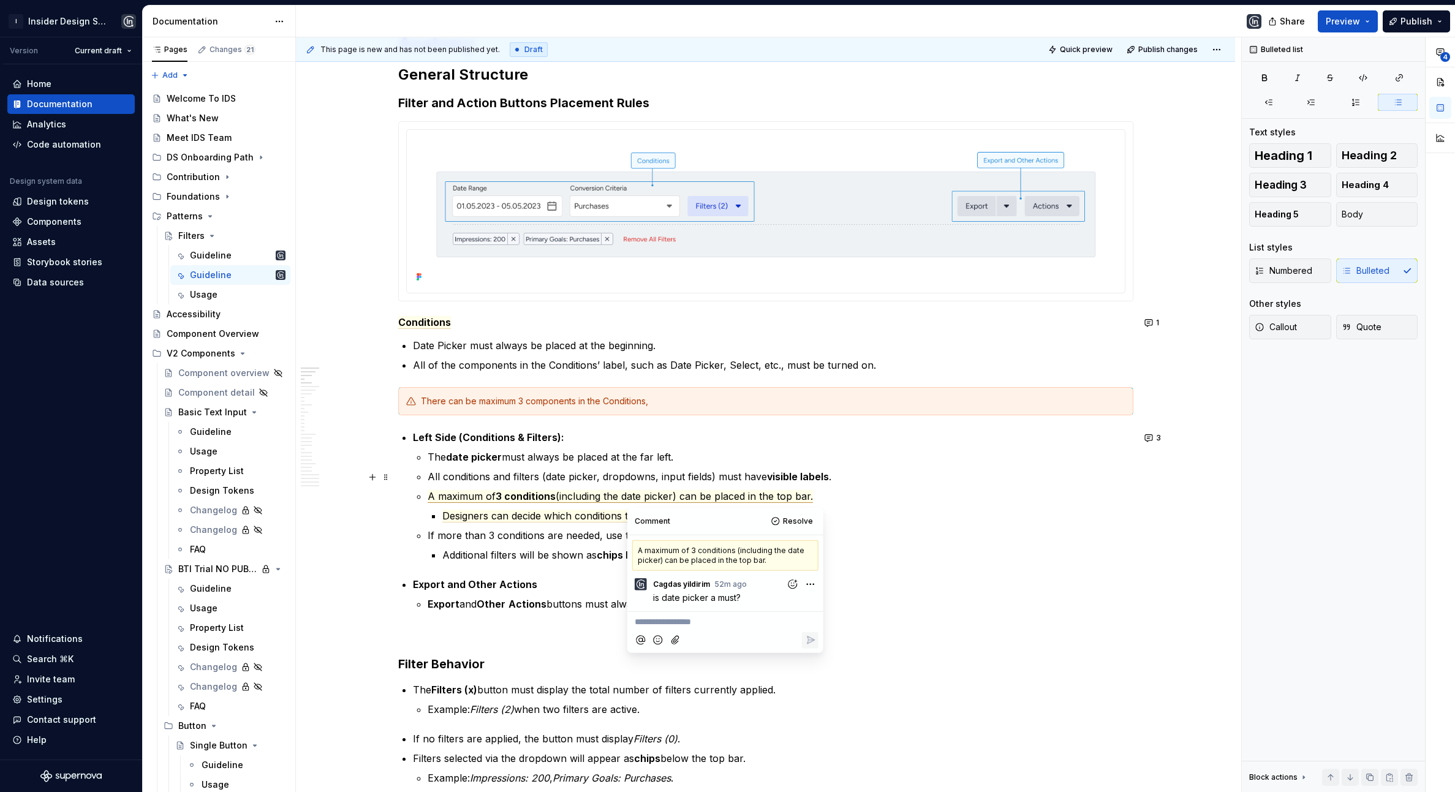
click at [471, 474] on p "All conditions and filters (date picker, dropdowns, input fields) must have vis…" at bounding box center [781, 476] width 706 height 15
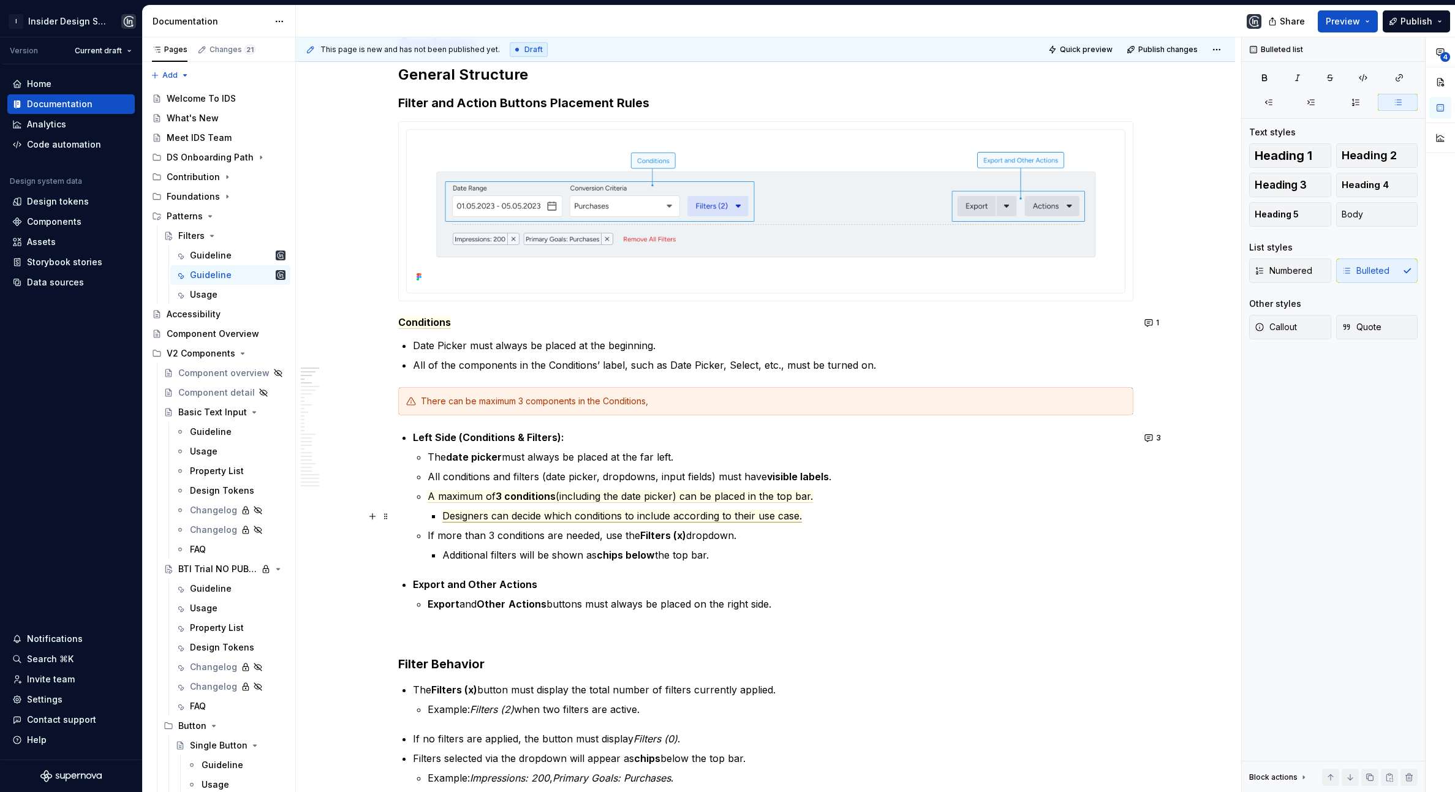
click at [505, 516] on span "Designers can decide which conditions to include according to their use case." at bounding box center [622, 516] width 360 height 13
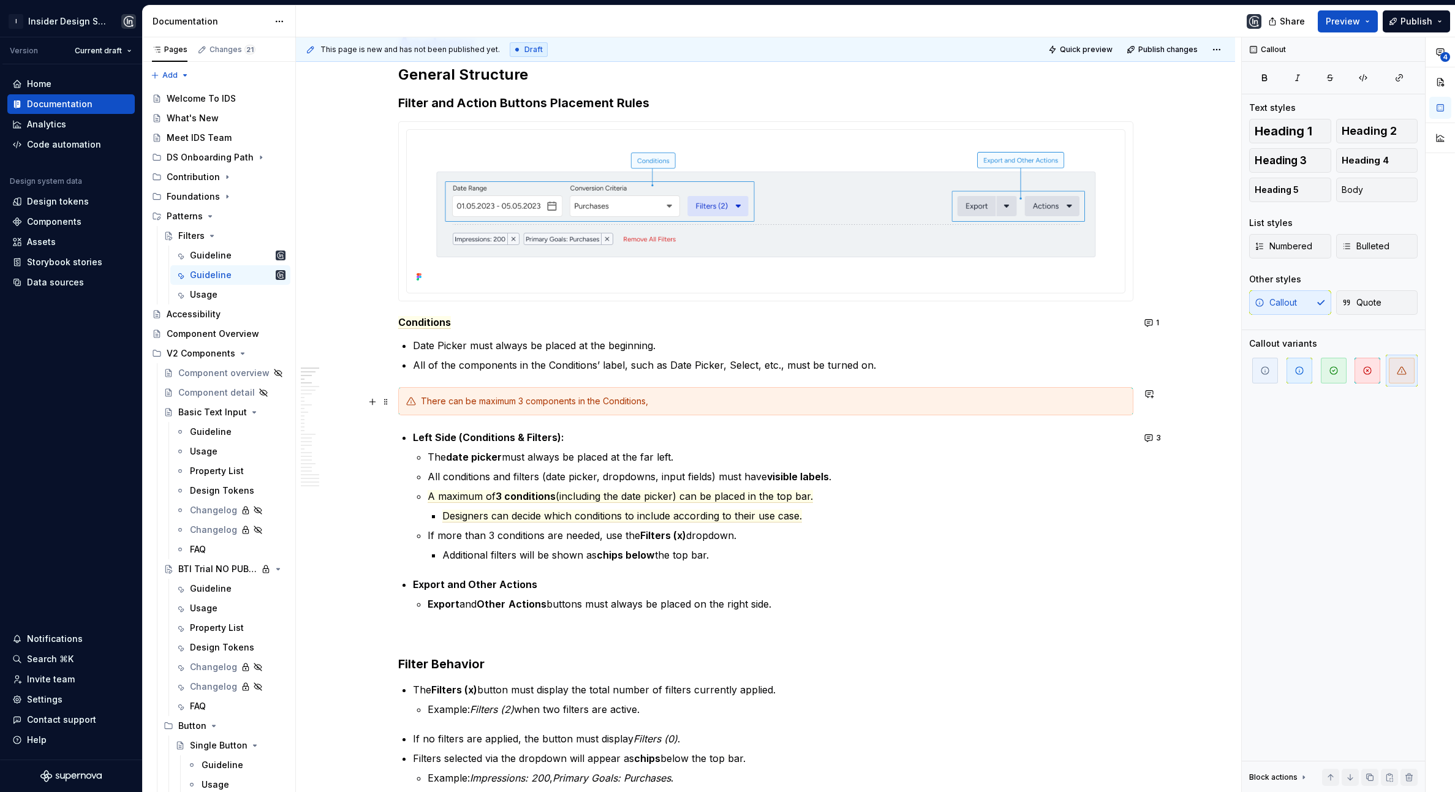
click at [457, 409] on div "There can be maximum 3 components in the Conditions," at bounding box center [765, 401] width 735 height 28
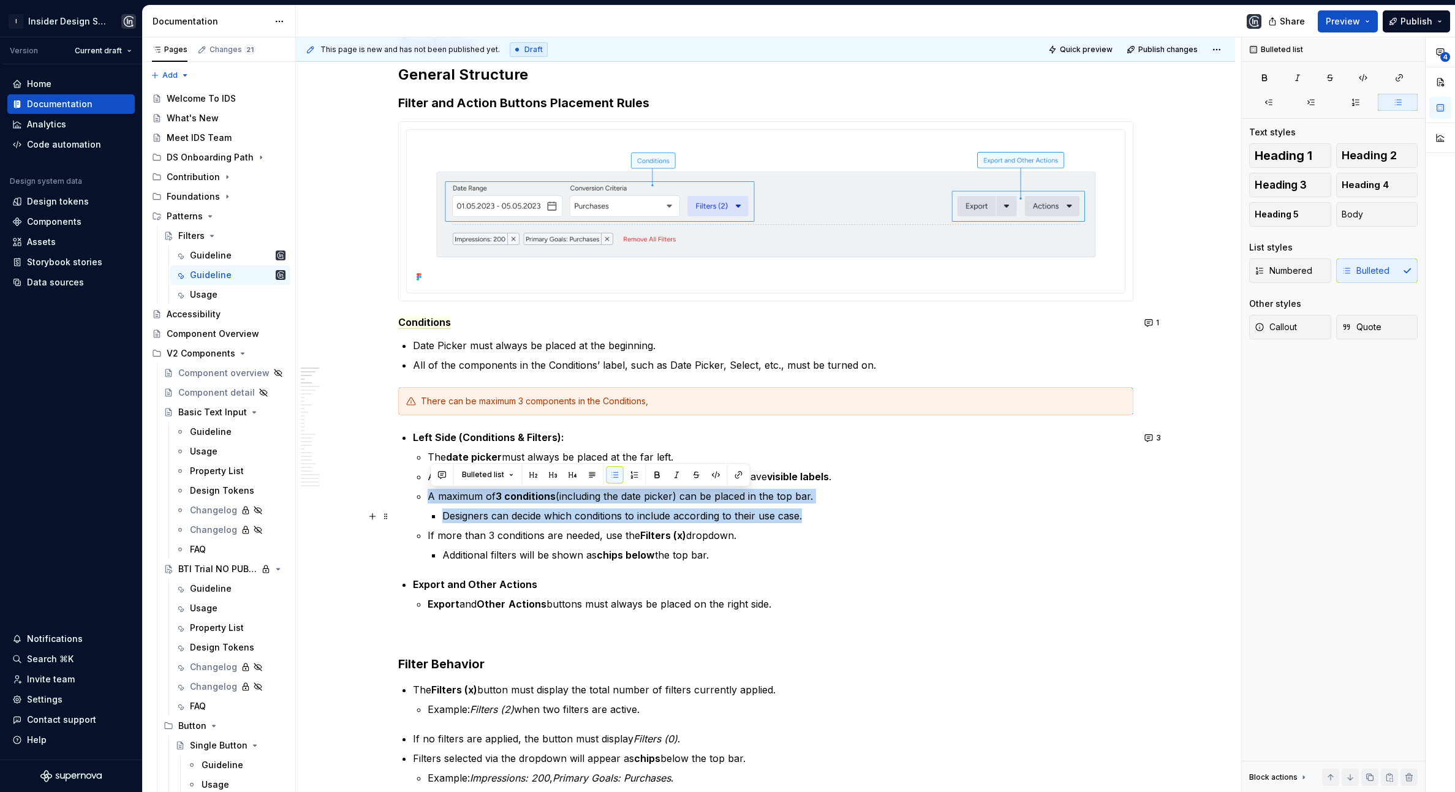
drag, startPoint x: 424, startPoint y: 496, endPoint x: 808, endPoint y: 513, distance: 384.5
click at [808, 513] on li "Left Side (Conditions & Filters): The date picker must always be placed at the …" at bounding box center [773, 496] width 721 height 132
click at [703, 407] on div "There can be maximum 3 components in the Conditions," at bounding box center [773, 401] width 705 height 12
type textarea "*"
drag, startPoint x: 428, startPoint y: 494, endPoint x: 823, endPoint y: 512, distance: 395.6
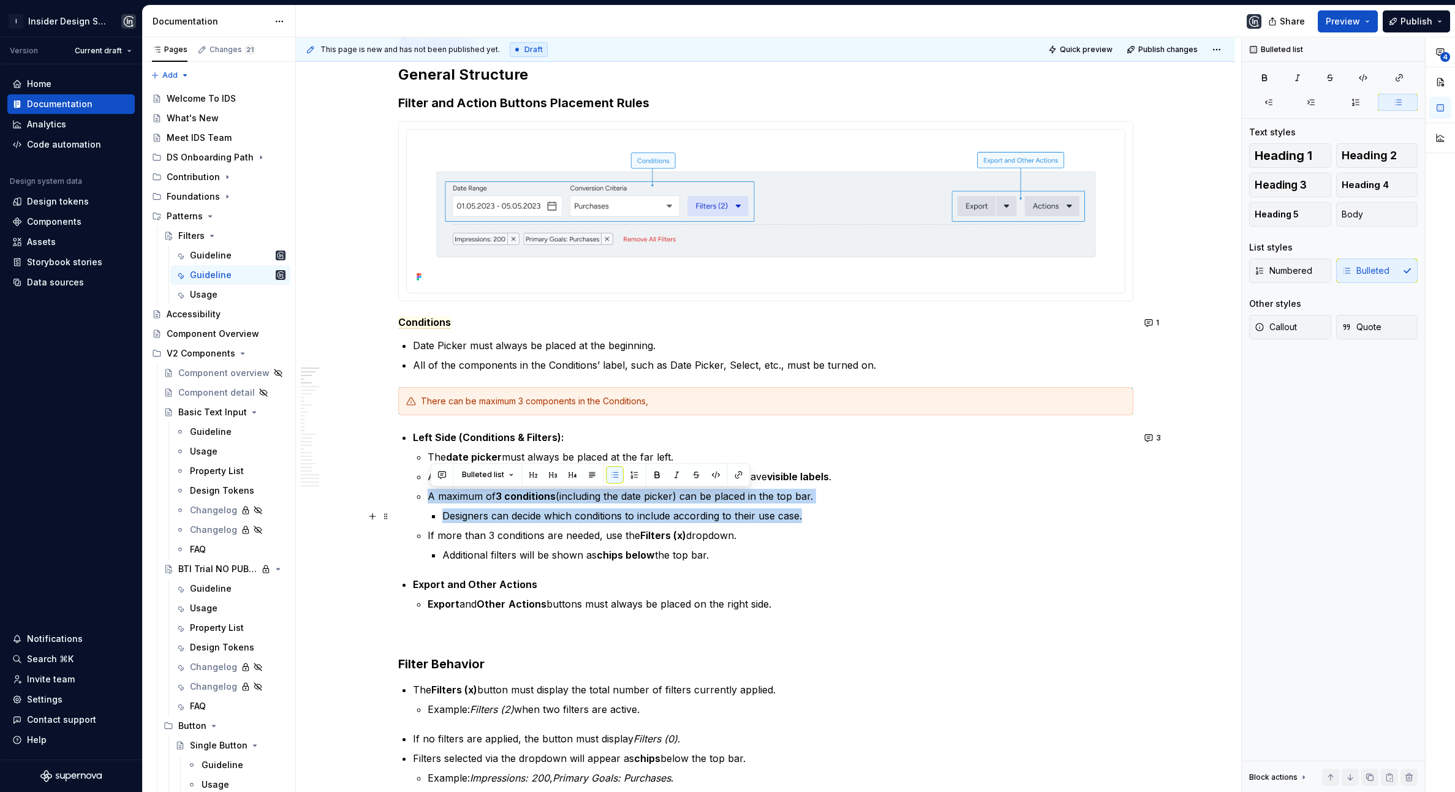
click at [823, 512] on li "Left Side (Conditions & Filters): The date picker must always be placed at the …" at bounding box center [773, 496] width 721 height 132
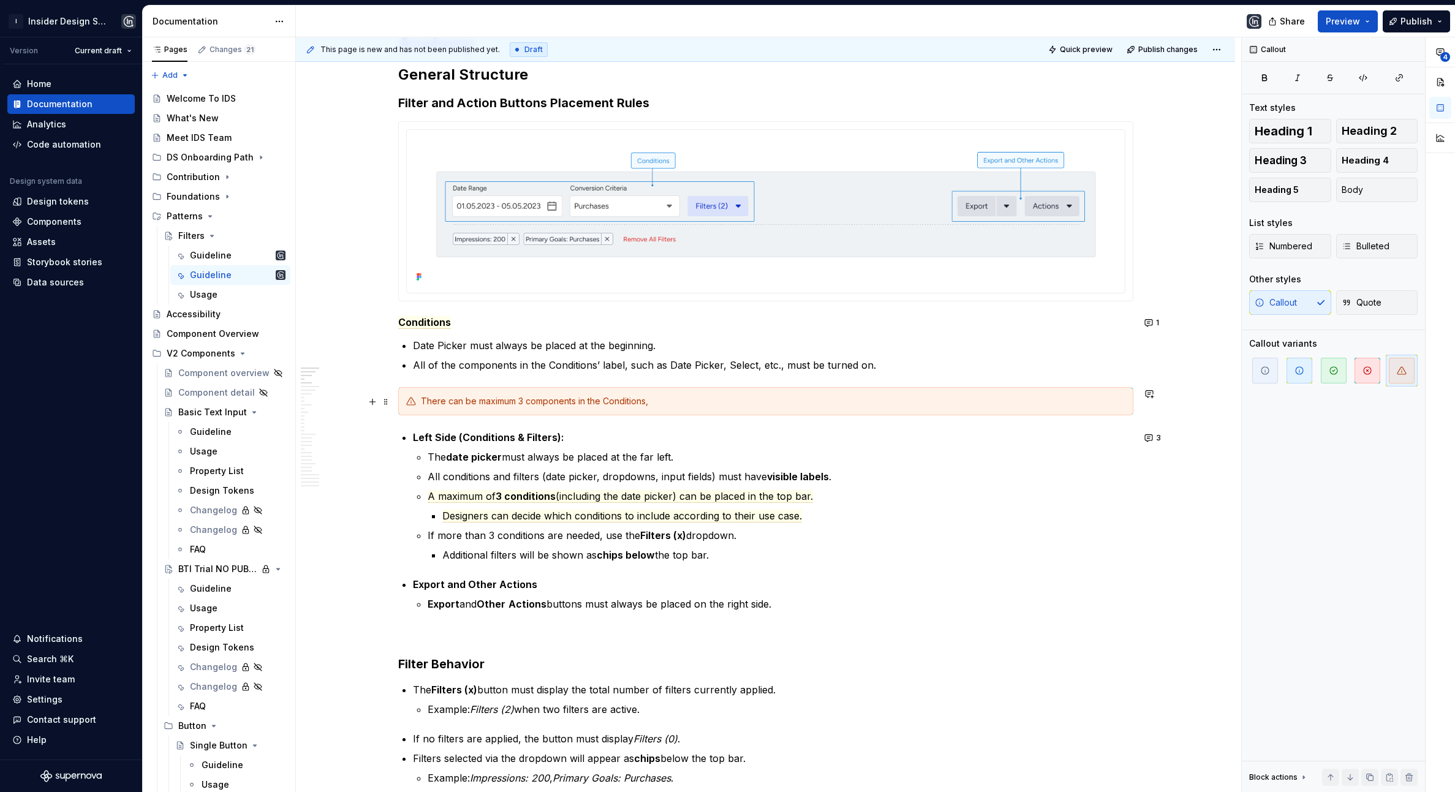
click at [673, 404] on div "There can be maximum 3 components in the Conditions," at bounding box center [773, 401] width 705 height 12
click at [1265, 374] on icon "button" at bounding box center [1265, 371] width 10 height 10
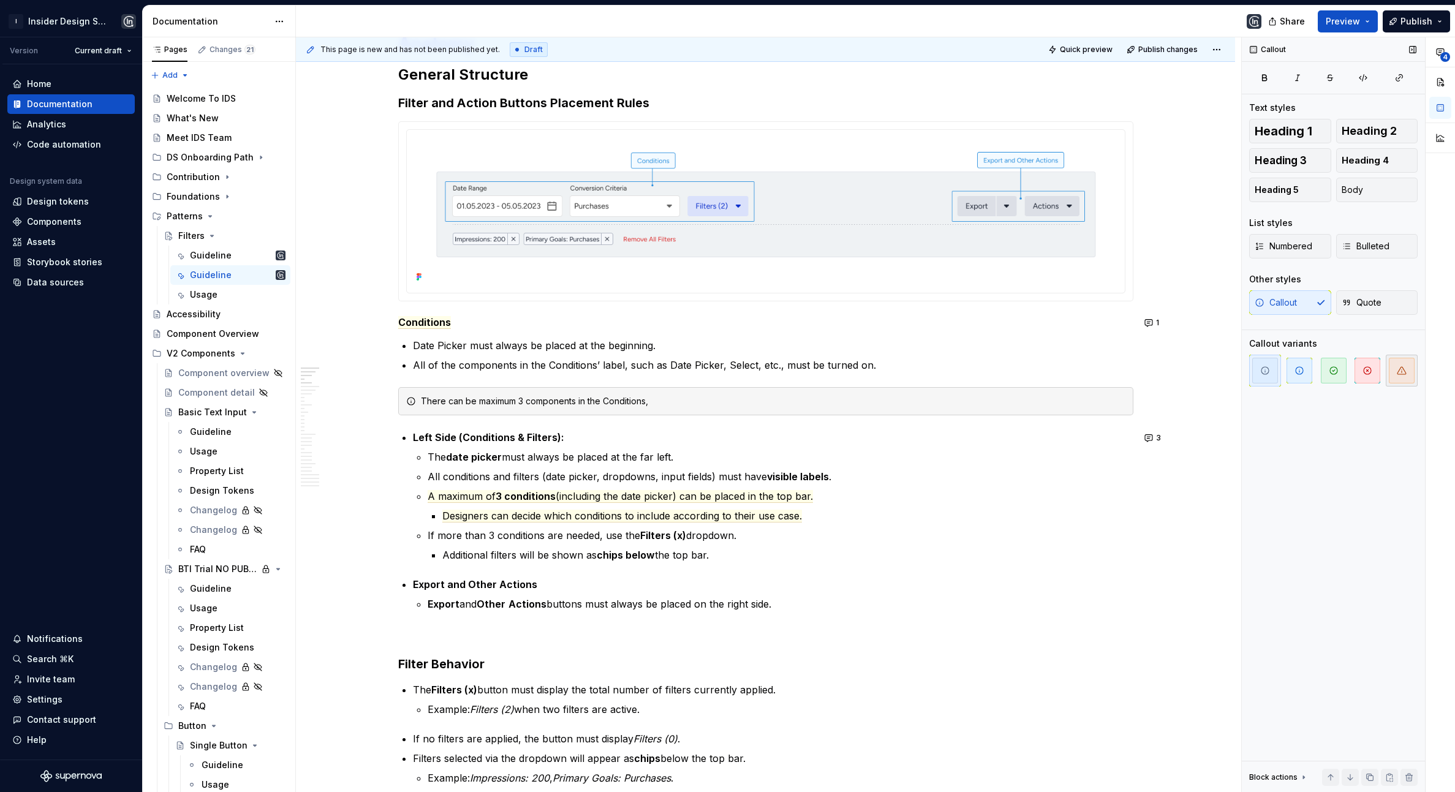
click at [1265, 374] on span "button" at bounding box center [1402, 371] width 26 height 26
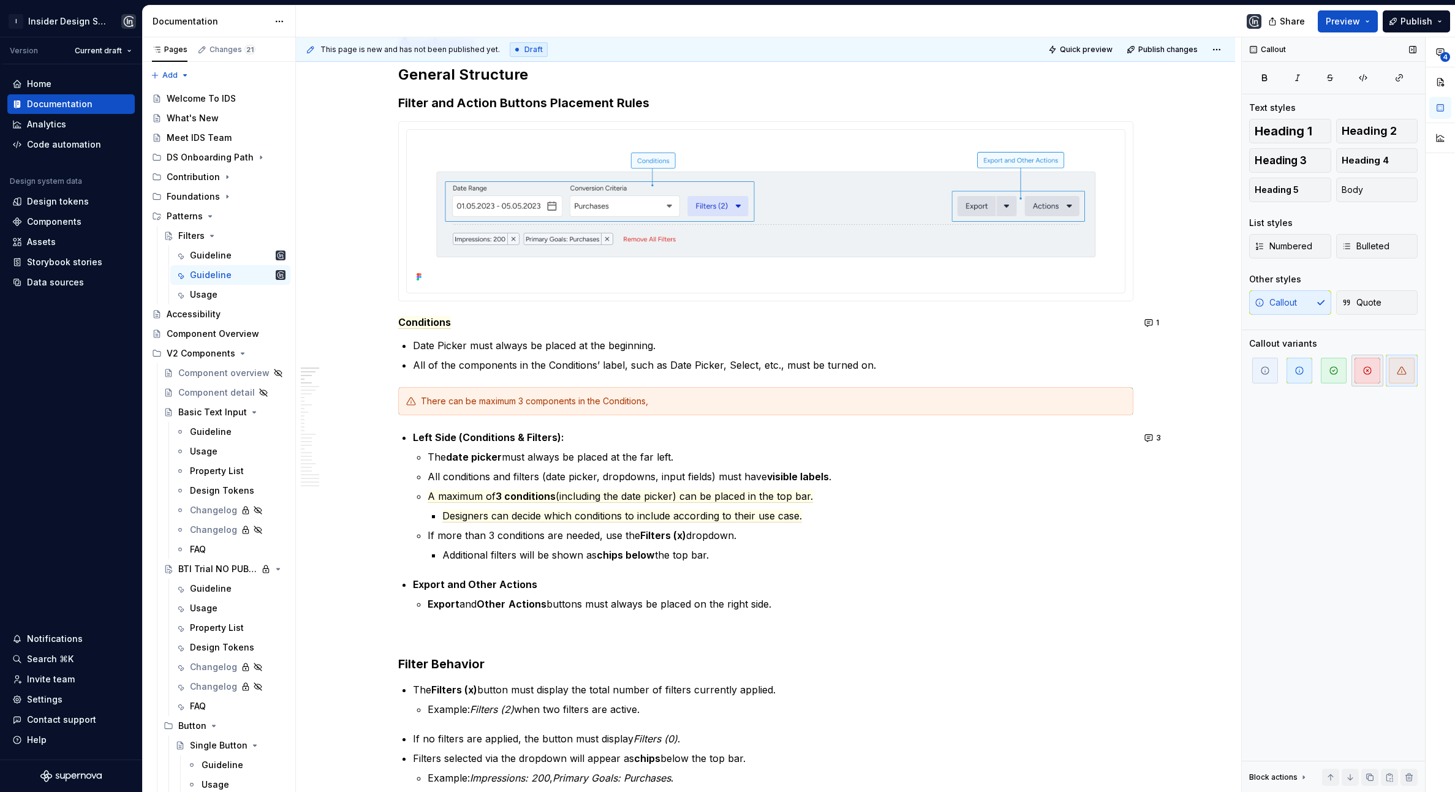
click at [1265, 379] on span "button" at bounding box center [1368, 371] width 26 height 26
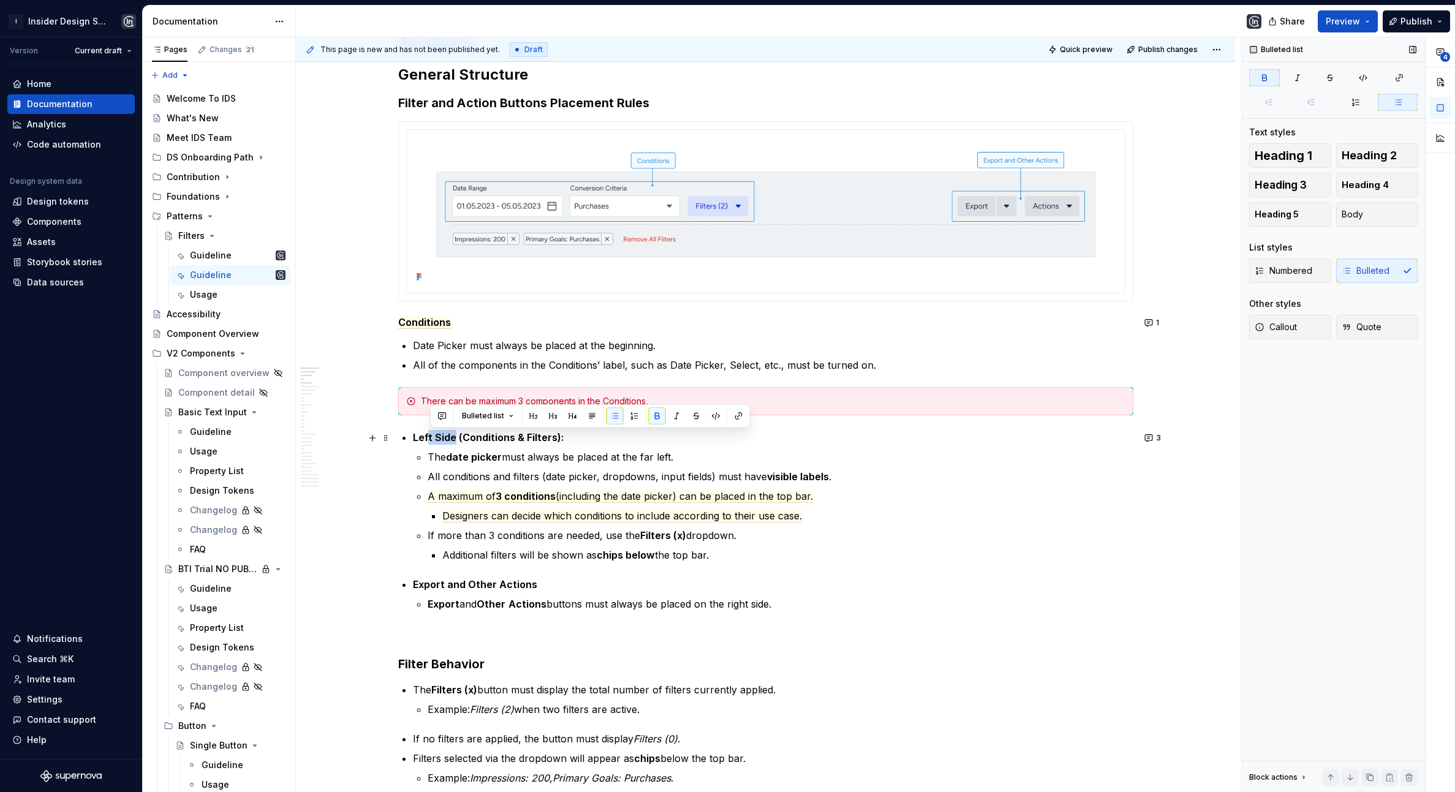
drag, startPoint x: 431, startPoint y: 440, endPoint x: 456, endPoint y: 440, distance: 25.7
click at [458, 440] on strong "Left Side (Conditions & Filters):" at bounding box center [488, 437] width 151 height 12
click at [437, 444] on p "Left Side (Conditions & Filters):" at bounding box center [773, 437] width 721 height 15
click at [518, 464] on p "The date picker must always be placed at the far left." at bounding box center [781, 457] width 706 height 15
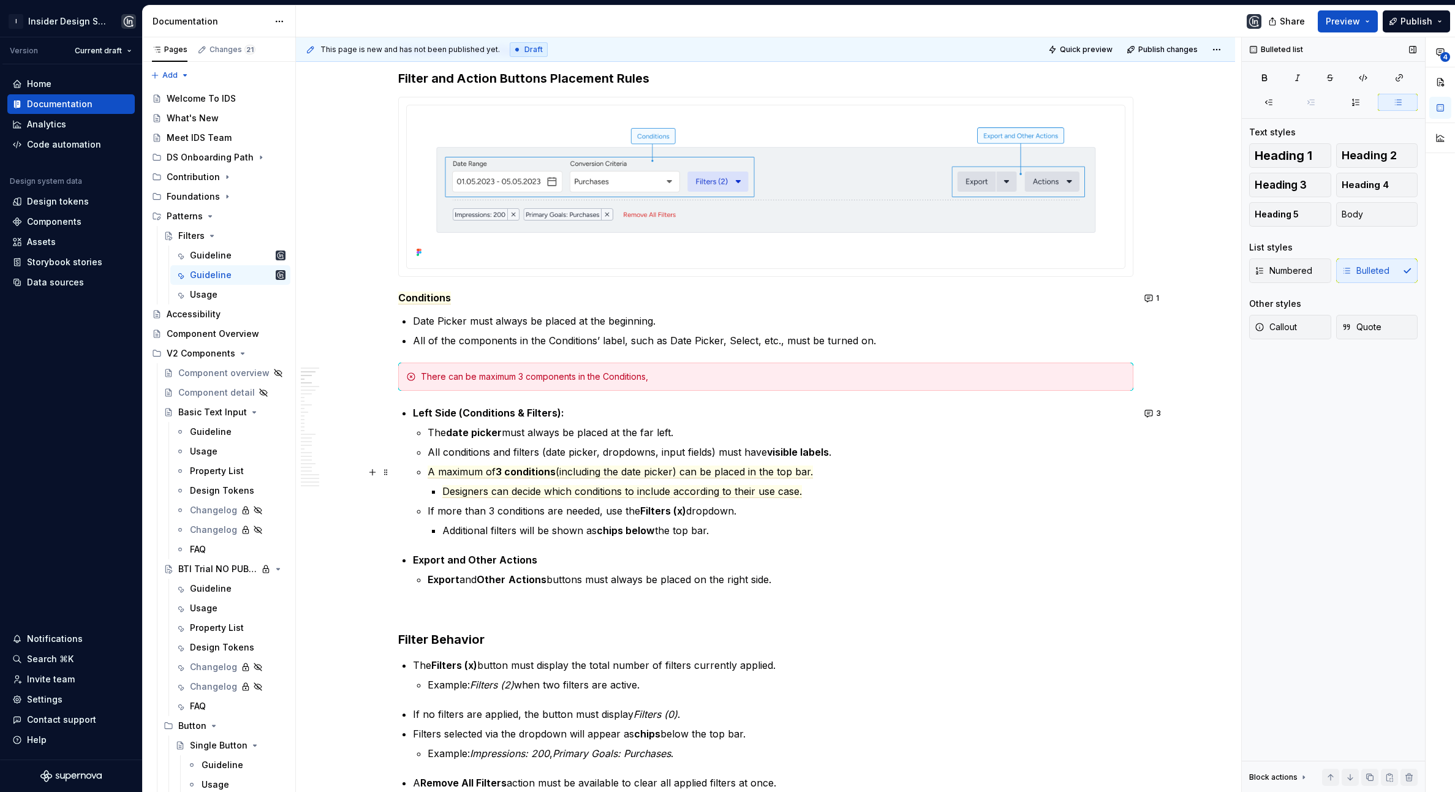
scroll to position [232, 0]
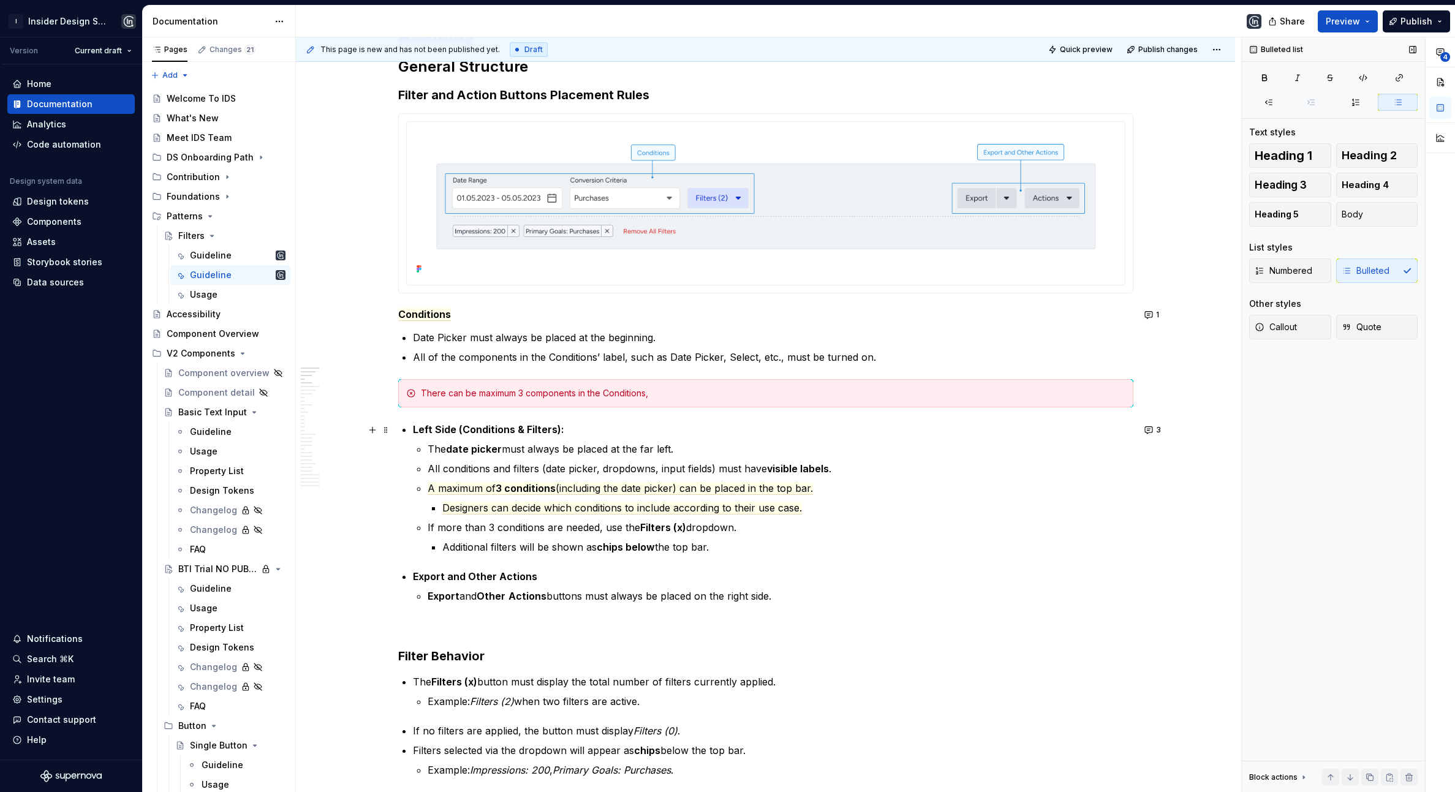
click at [518, 441] on li "Left Side (Conditions & Filters): The date picker must always be placed at the …" at bounding box center [773, 488] width 721 height 132
click at [518, 430] on strong "Left Side (Conditions & Filters):" at bounding box center [488, 429] width 151 height 12
click at [417, 312] on span "Conditions" at bounding box center [424, 314] width 53 height 13
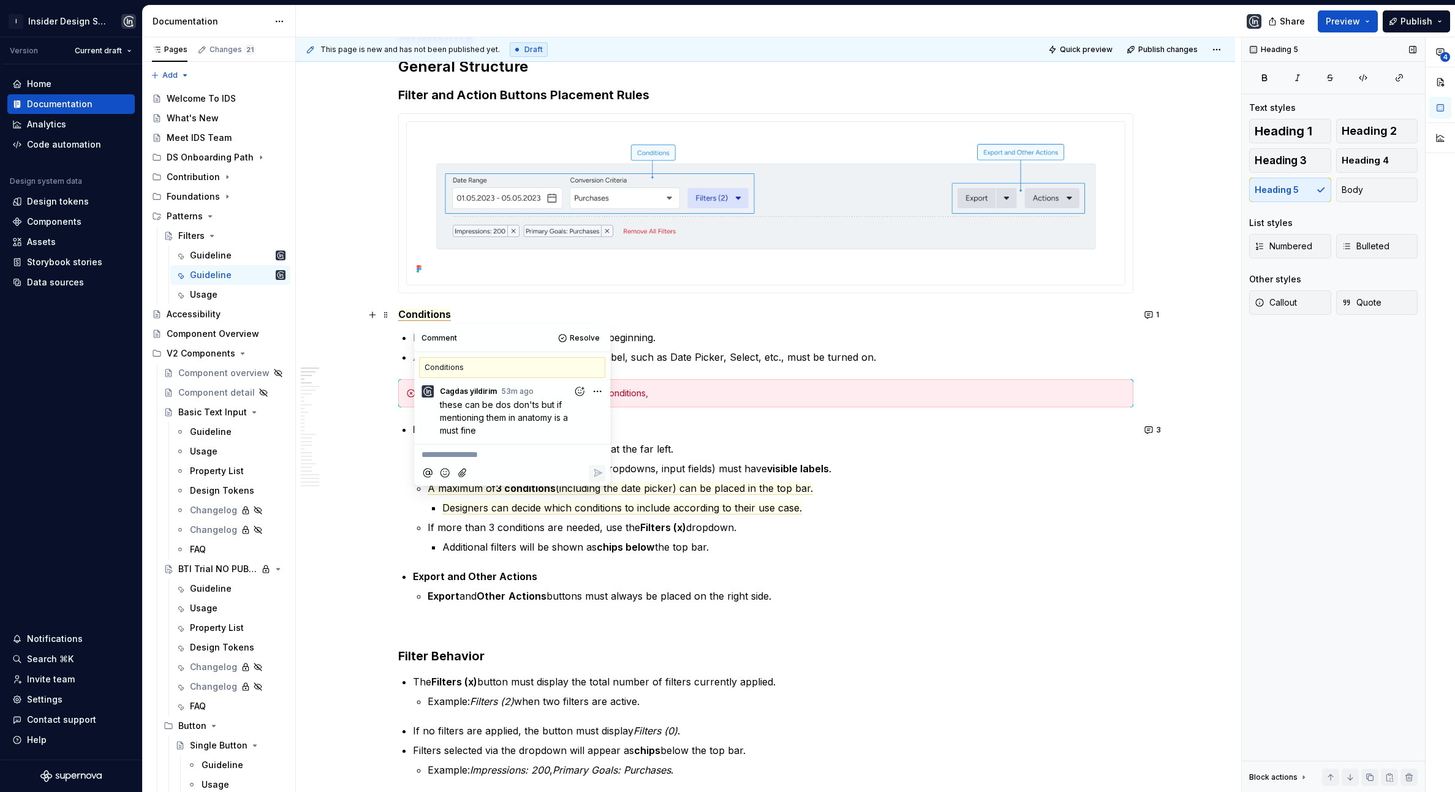
click at [408, 314] on span "Conditions" at bounding box center [424, 314] width 53 height 13
click at [528, 316] on h5 "Conditions" at bounding box center [765, 314] width 735 height 12
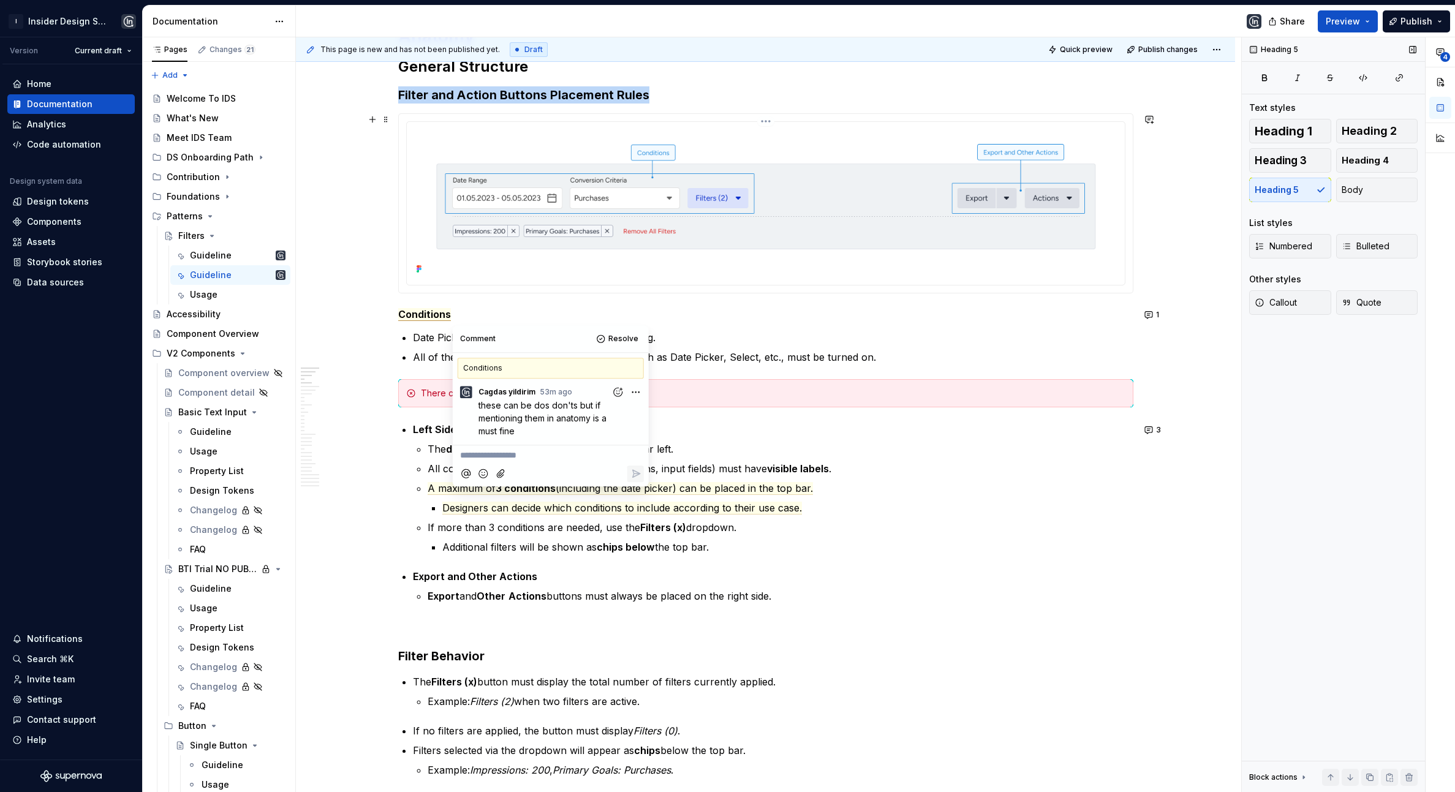
click at [619, 286] on div at bounding box center [765, 203] width 719 height 164
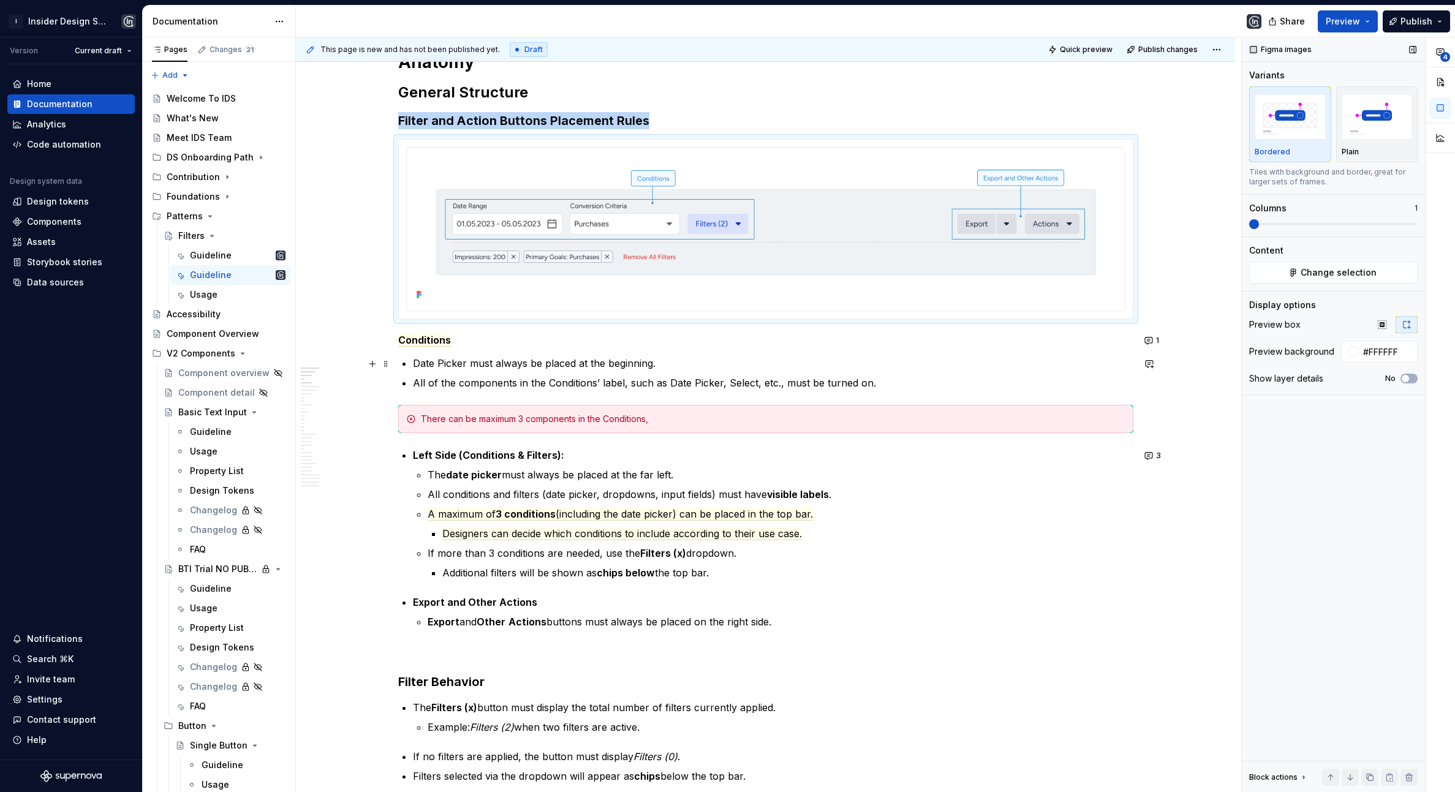
scroll to position [197, 0]
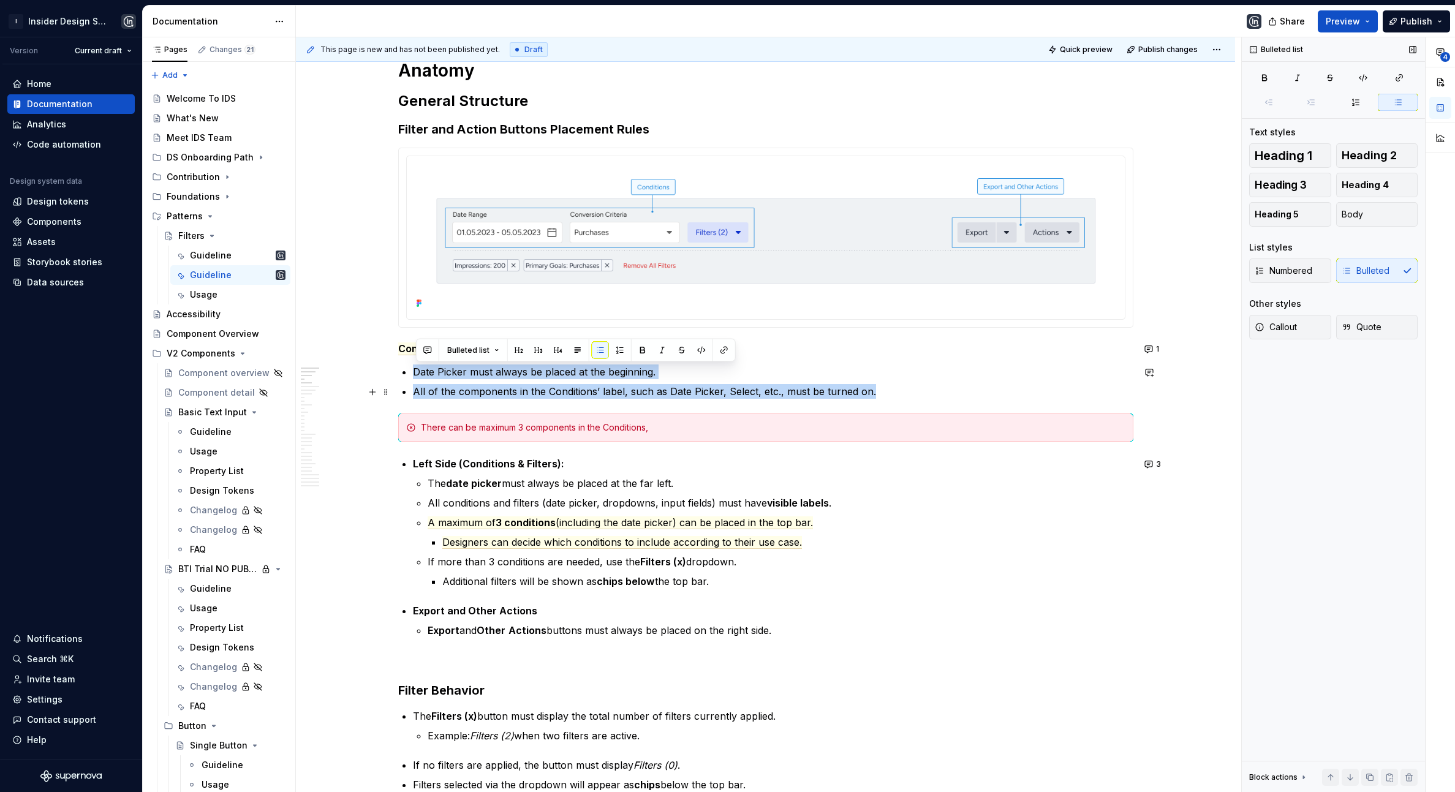
drag, startPoint x: 414, startPoint y: 374, endPoint x: 901, endPoint y: 393, distance: 487.5
click at [902, 393] on p "All of the components in the Conditions’ label, such as Date Picker, Select, et…" at bounding box center [773, 391] width 721 height 15
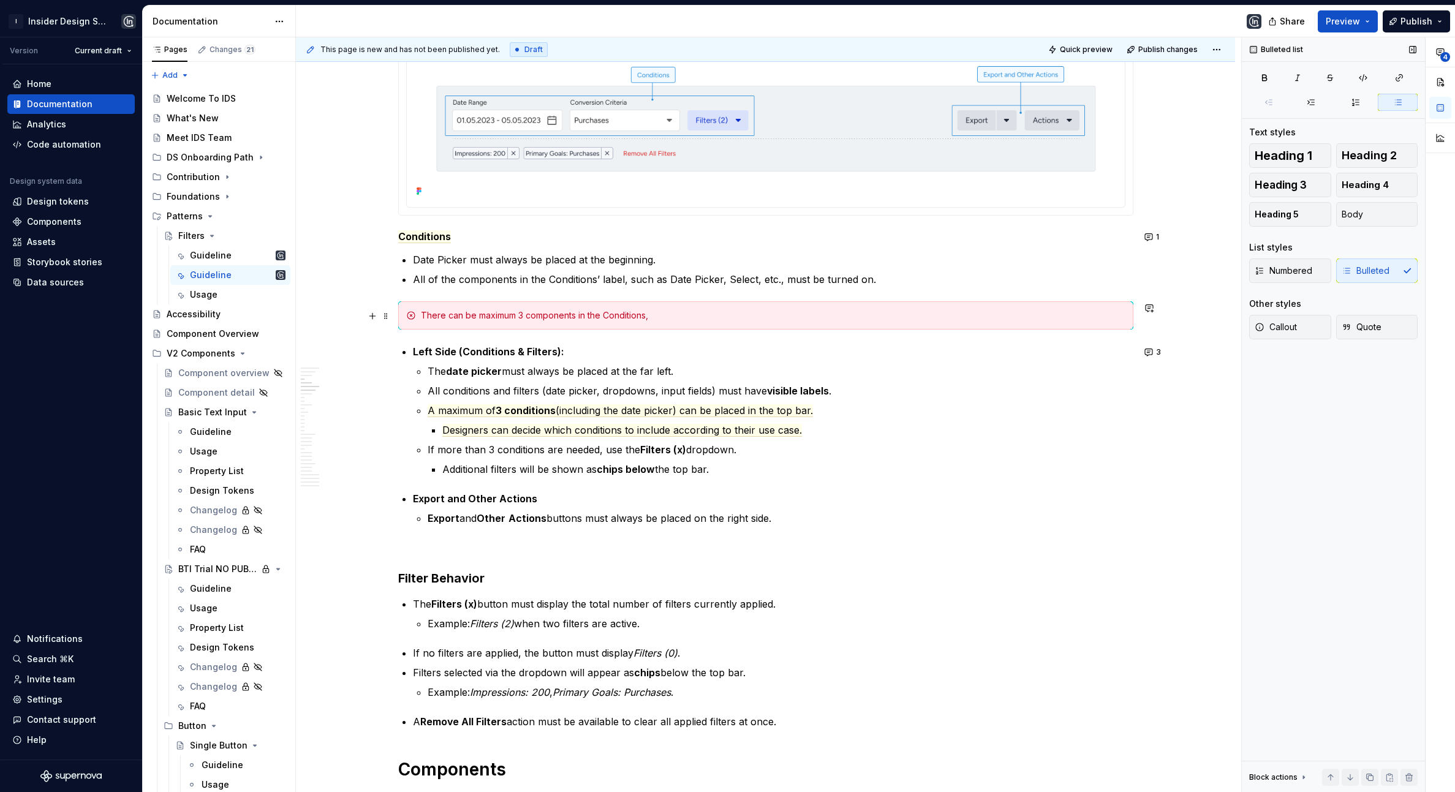
scroll to position [297, 0]
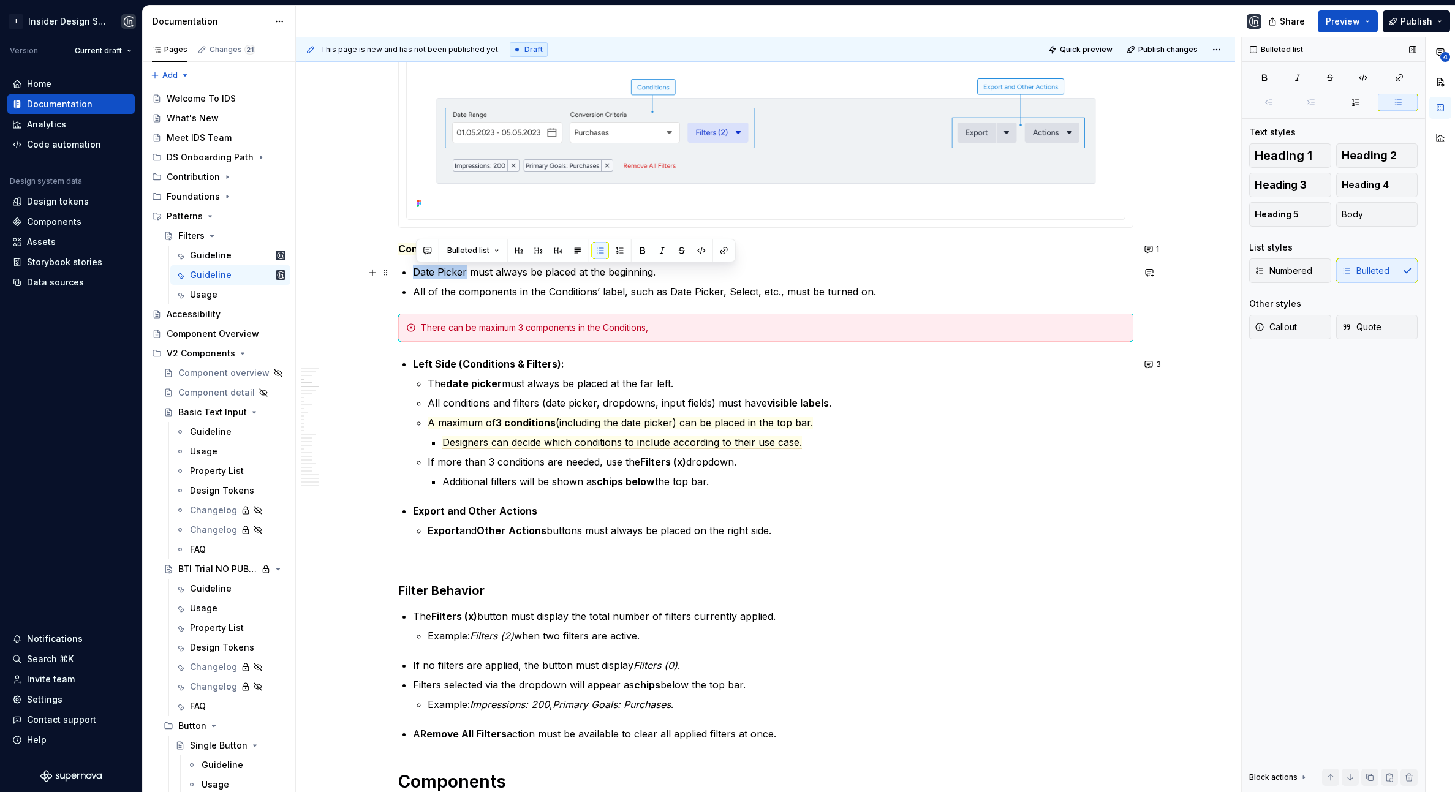
drag, startPoint x: 415, startPoint y: 273, endPoint x: 469, endPoint y: 274, distance: 53.9
click at [469, 274] on p "Date Picker must always be placed at the beginning." at bounding box center [773, 272] width 721 height 15
click at [720, 246] on button "button" at bounding box center [724, 250] width 17 height 17
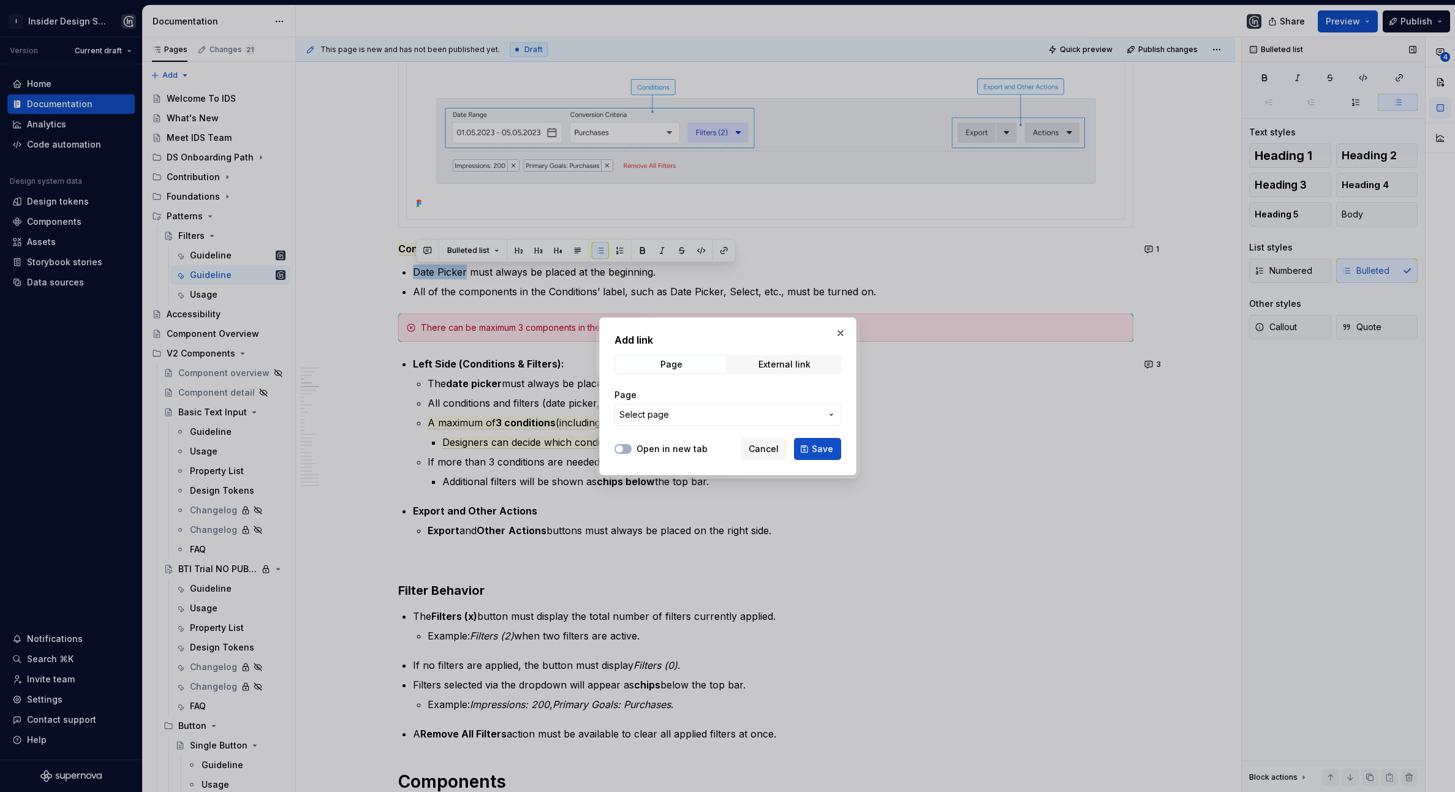
click at [716, 418] on span "Select page" at bounding box center [720, 415] width 202 height 12
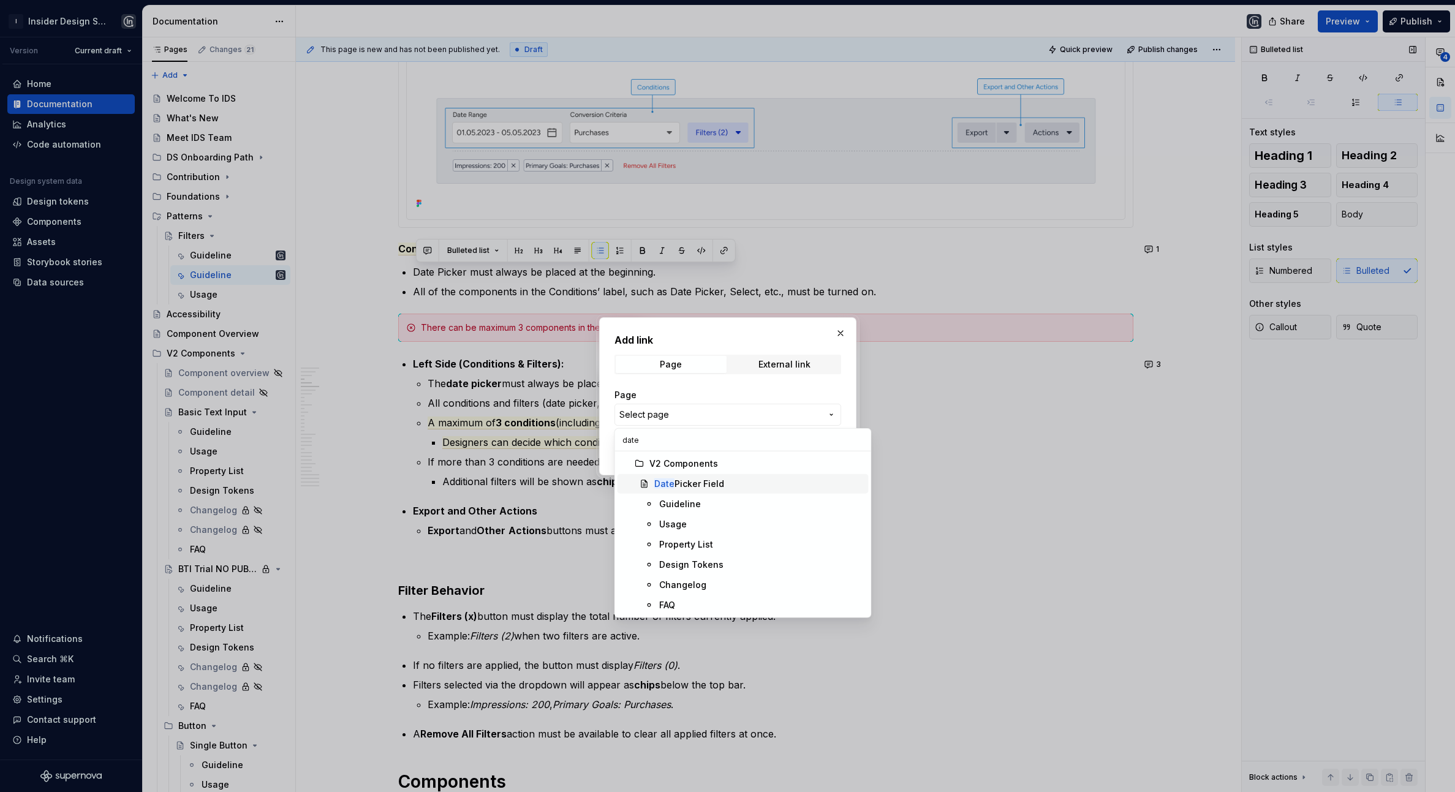
type input "date"
click at [715, 484] on div "Date Picker Field" at bounding box center [689, 484] width 70 height 12
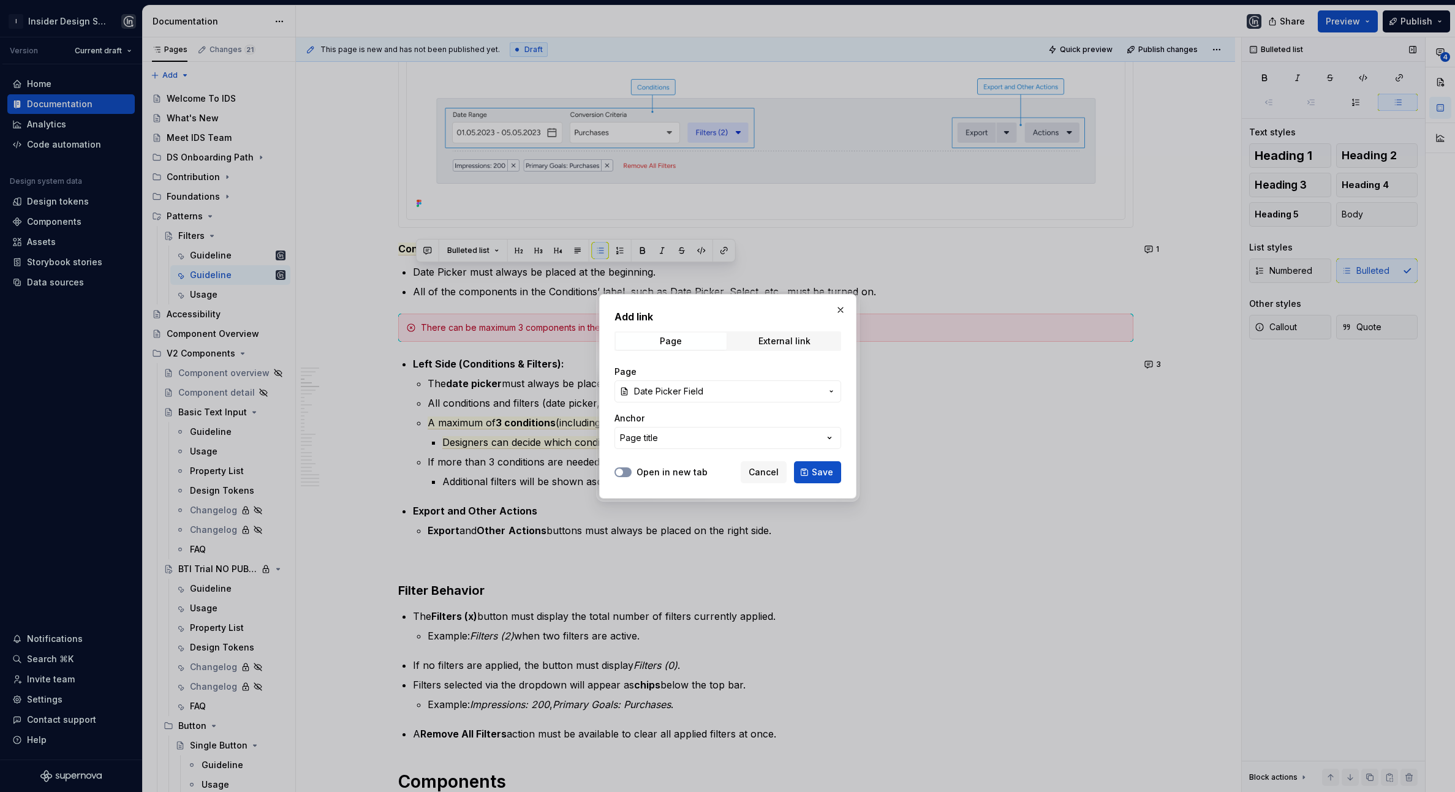
click at [628, 471] on button "Open in new tab" at bounding box center [623, 472] width 17 height 10
click at [814, 479] on button "Save" at bounding box center [817, 472] width 47 height 22
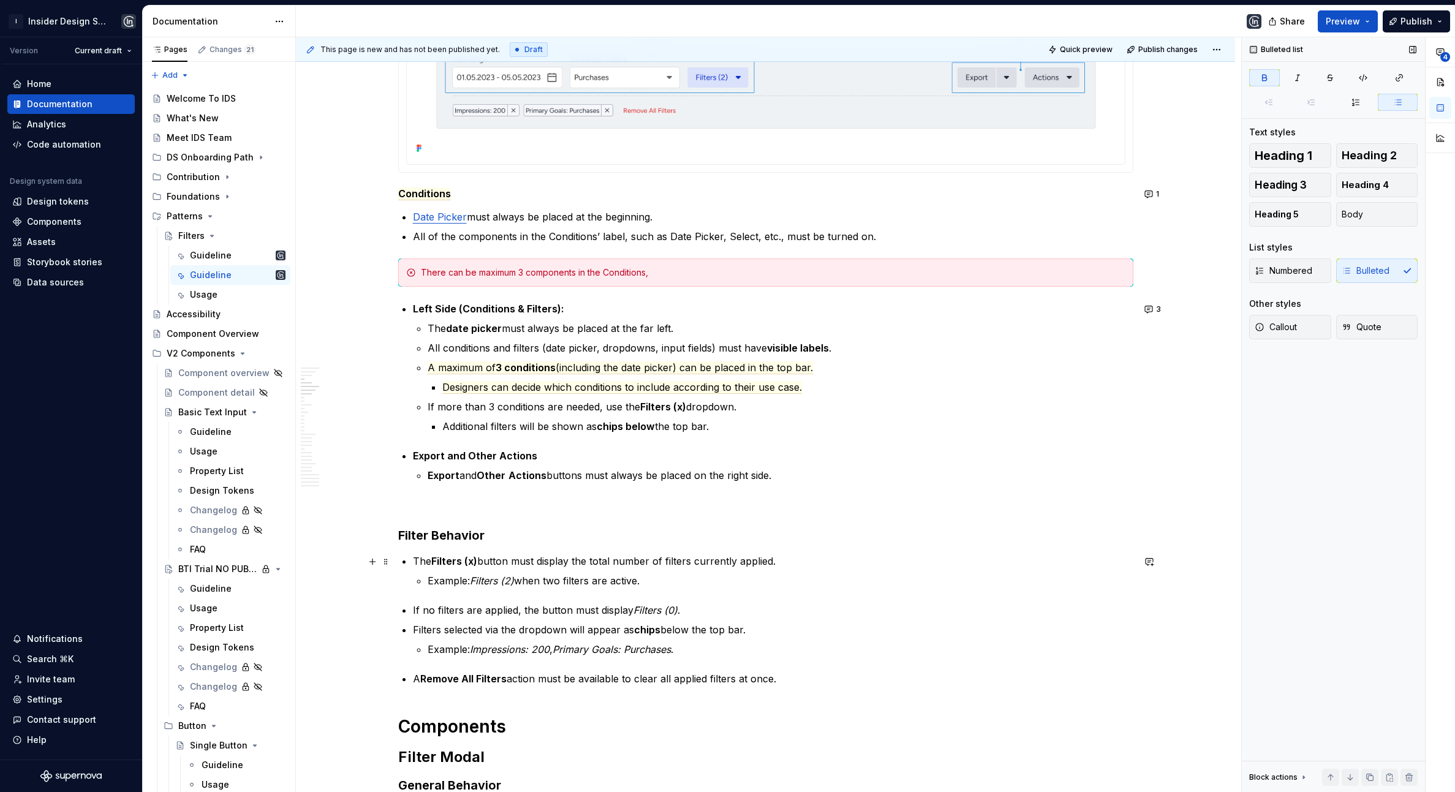
scroll to position [353, 0]
drag, startPoint x: 415, startPoint y: 560, endPoint x: 670, endPoint y: 578, distance: 255.5
click at [670, 578] on li "The Filters (x) button must display the total number of filters currently appli…" at bounding box center [773, 570] width 721 height 34
click at [630, 584] on p "Example: Filters (2) when two filters are active." at bounding box center [781, 580] width 706 height 15
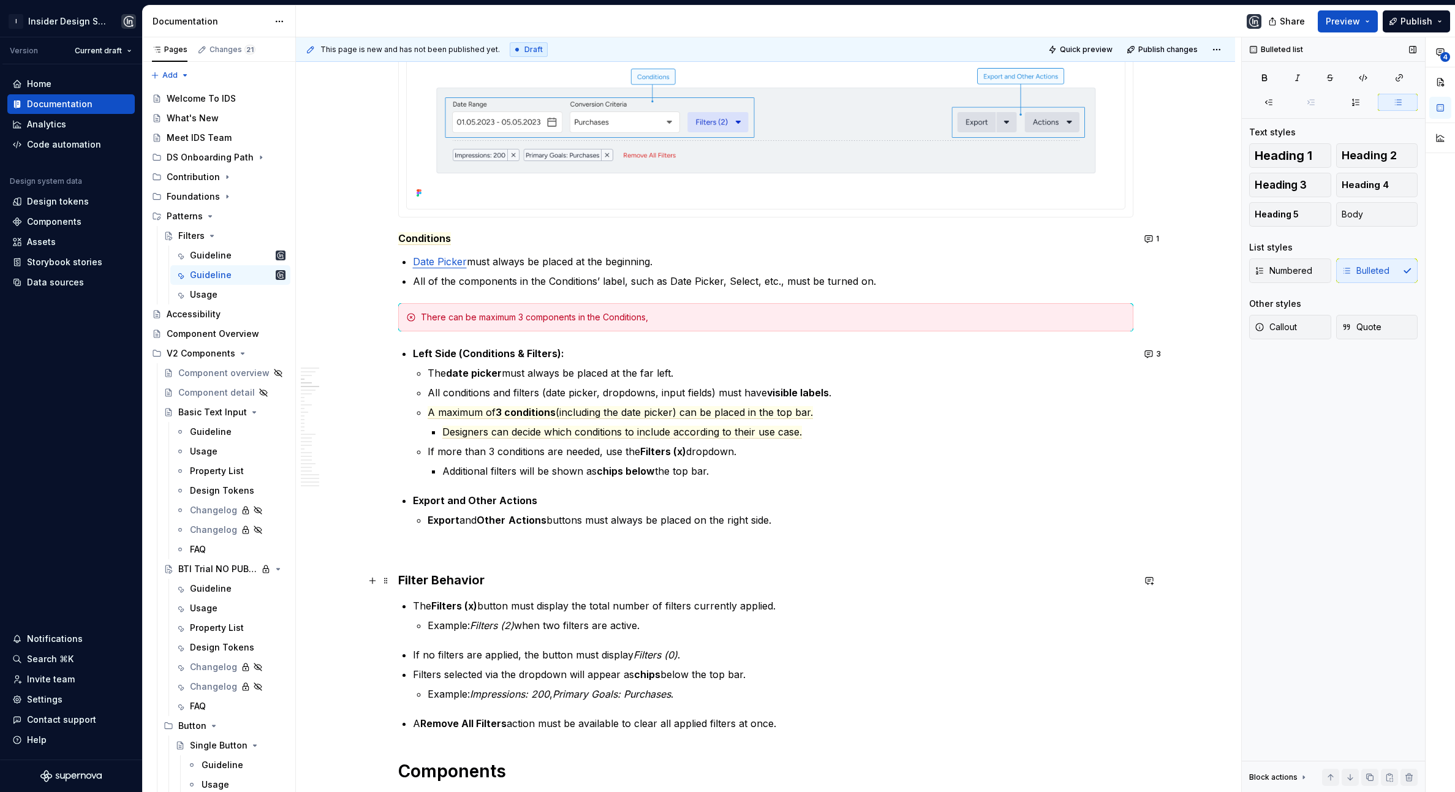
scroll to position [299, 0]
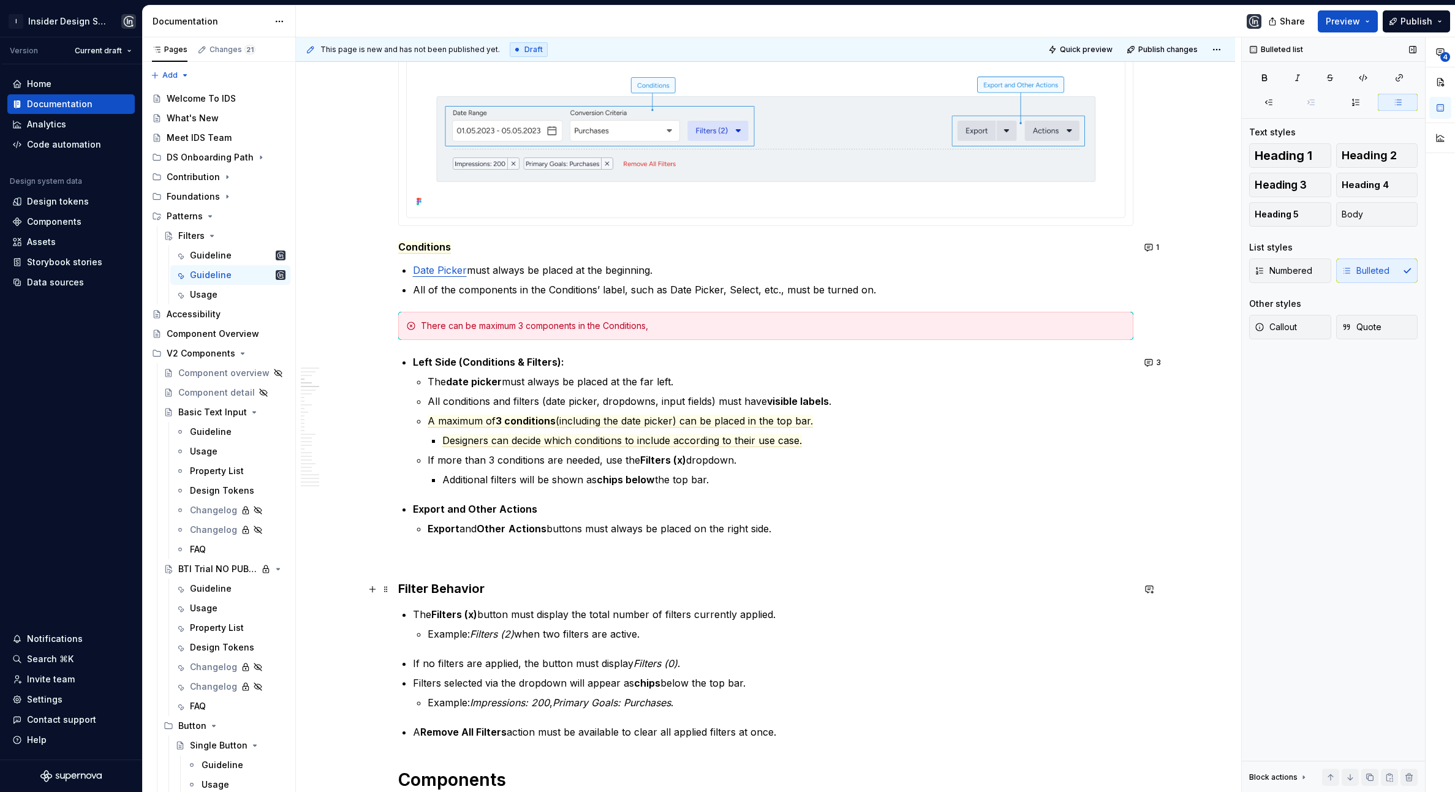
click at [549, 587] on h3 "Filter Behavior" at bounding box center [765, 588] width 735 height 17
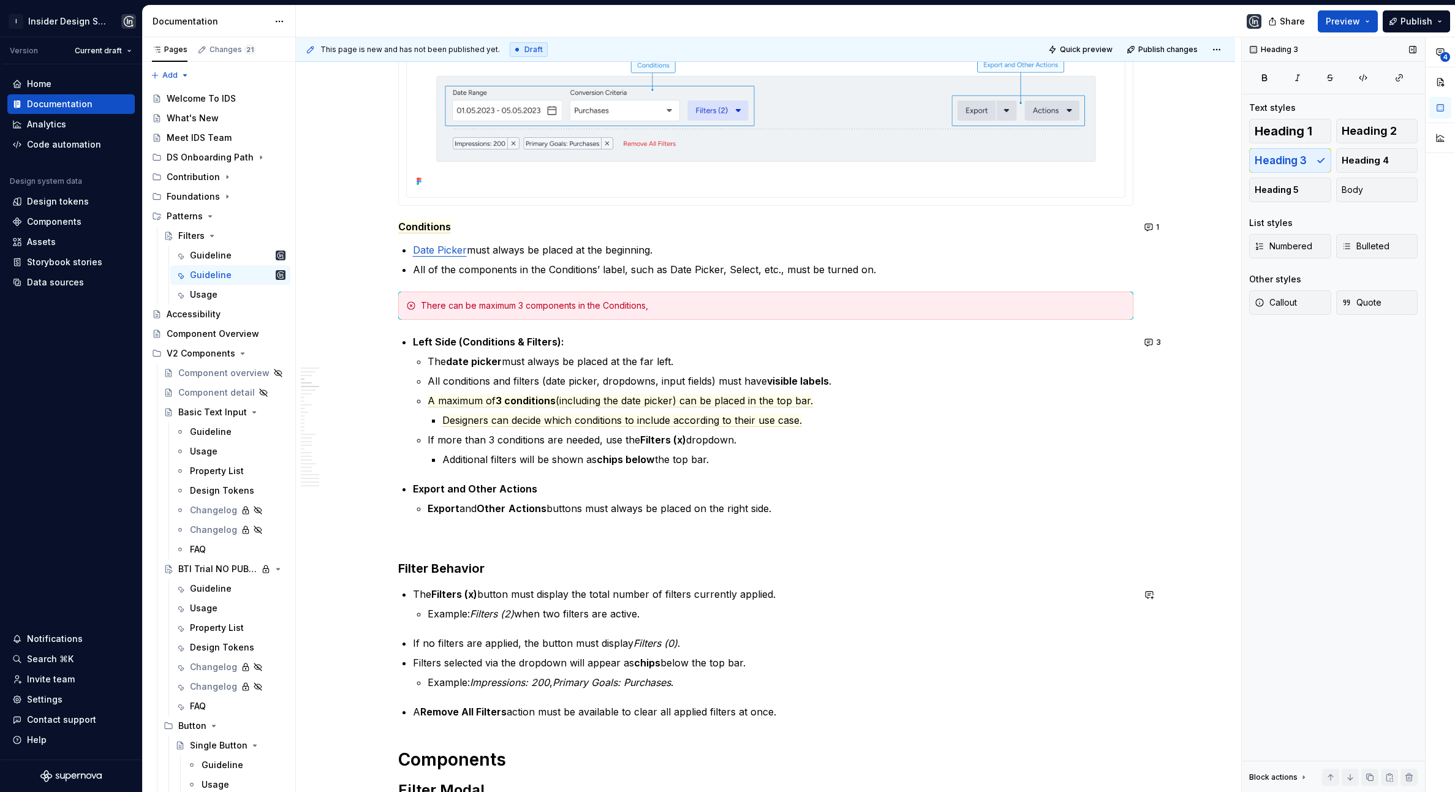
scroll to position [322, 0]
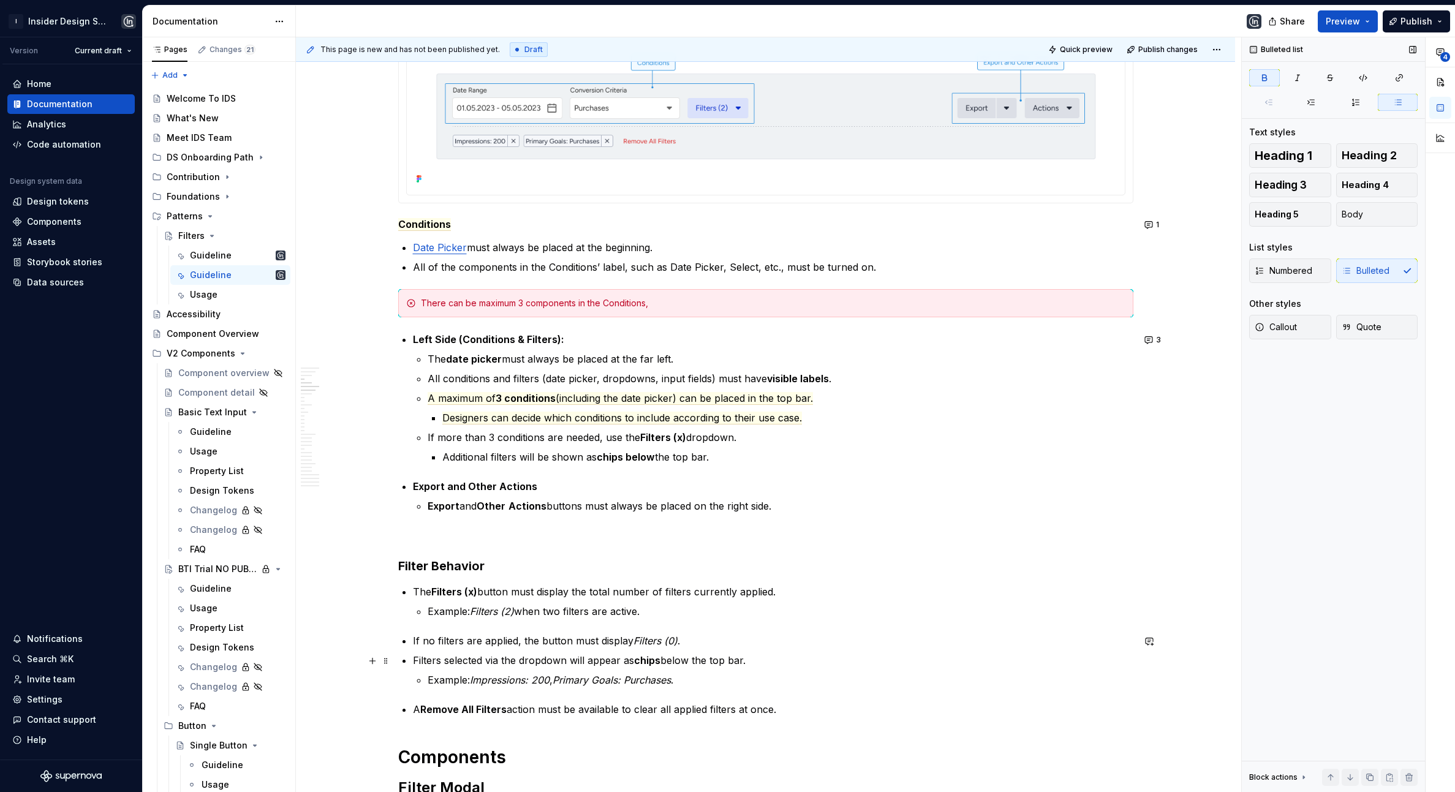
click at [645, 662] on strong "chips" at bounding box center [647, 660] width 26 height 12
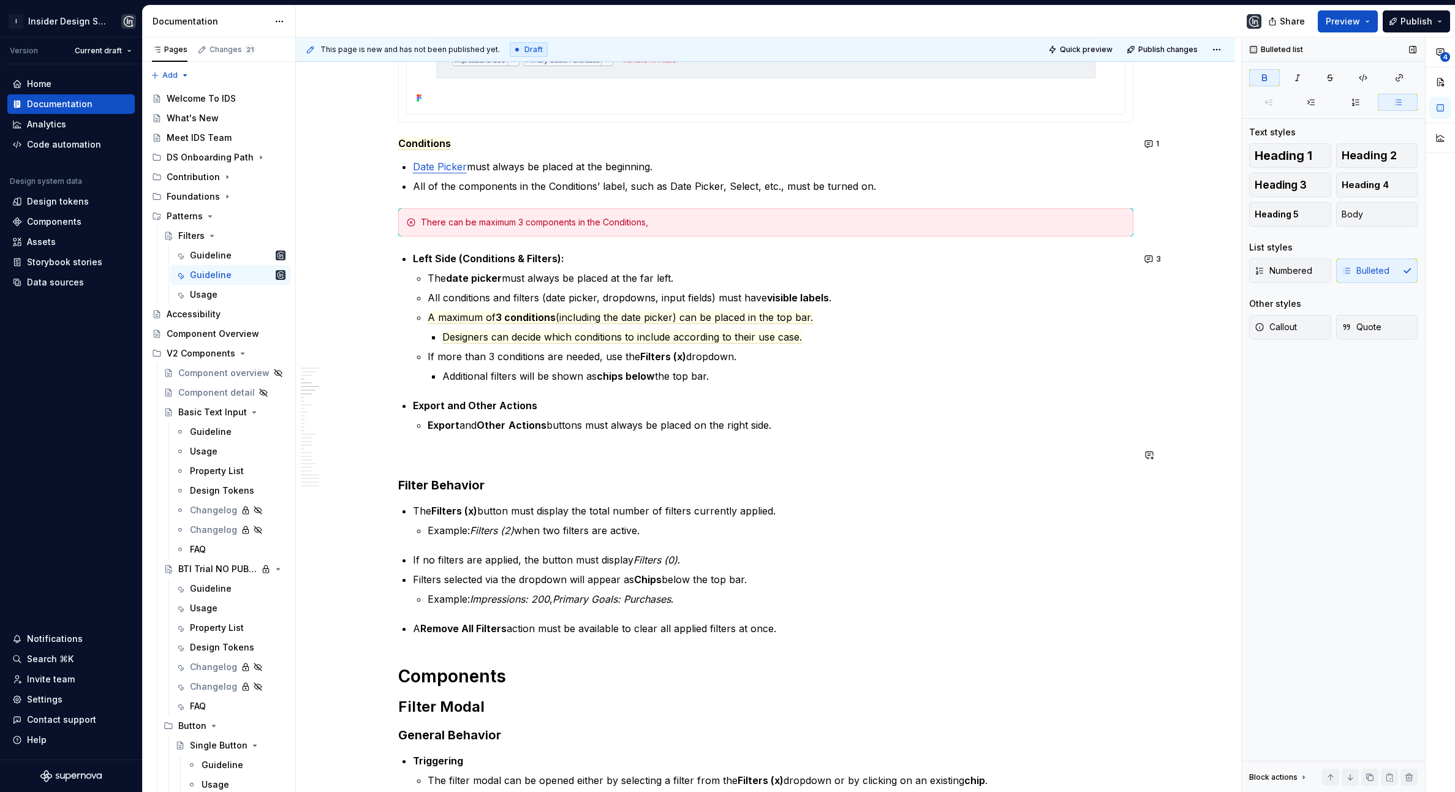
scroll to position [405, 0]
click at [460, 491] on h3 "Filter Behavior" at bounding box center [765, 482] width 735 height 17
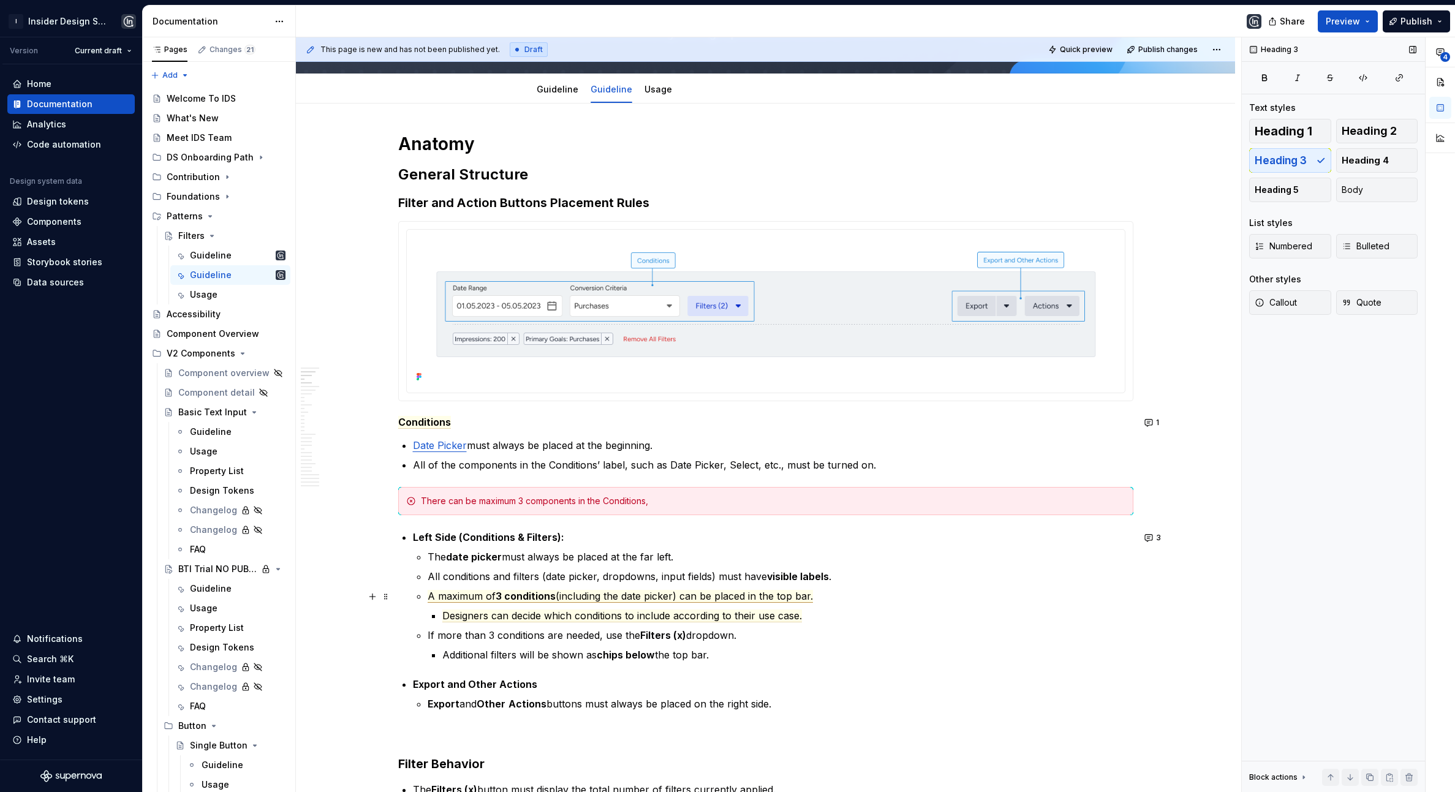
scroll to position [121, 0]
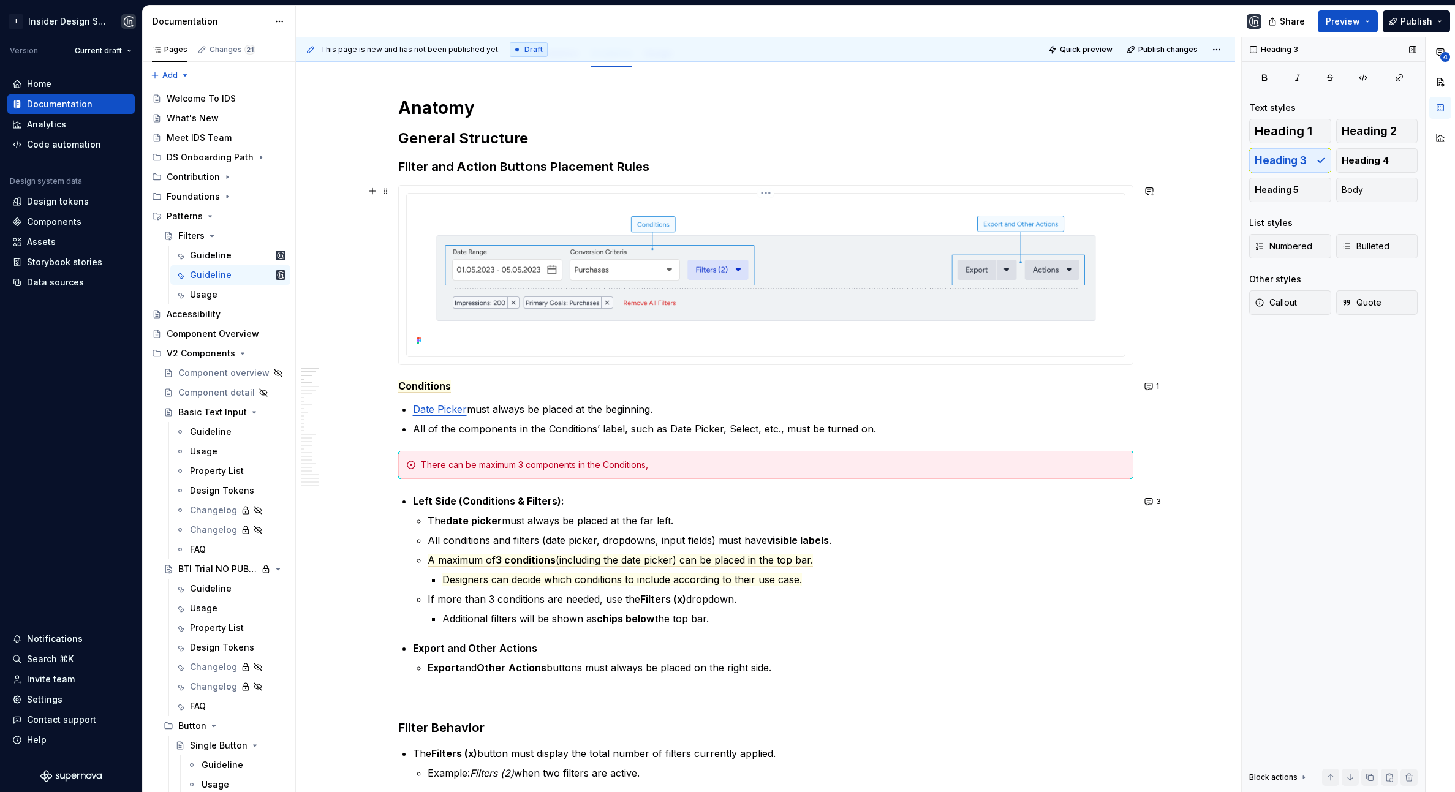
scroll to position [147, 0]
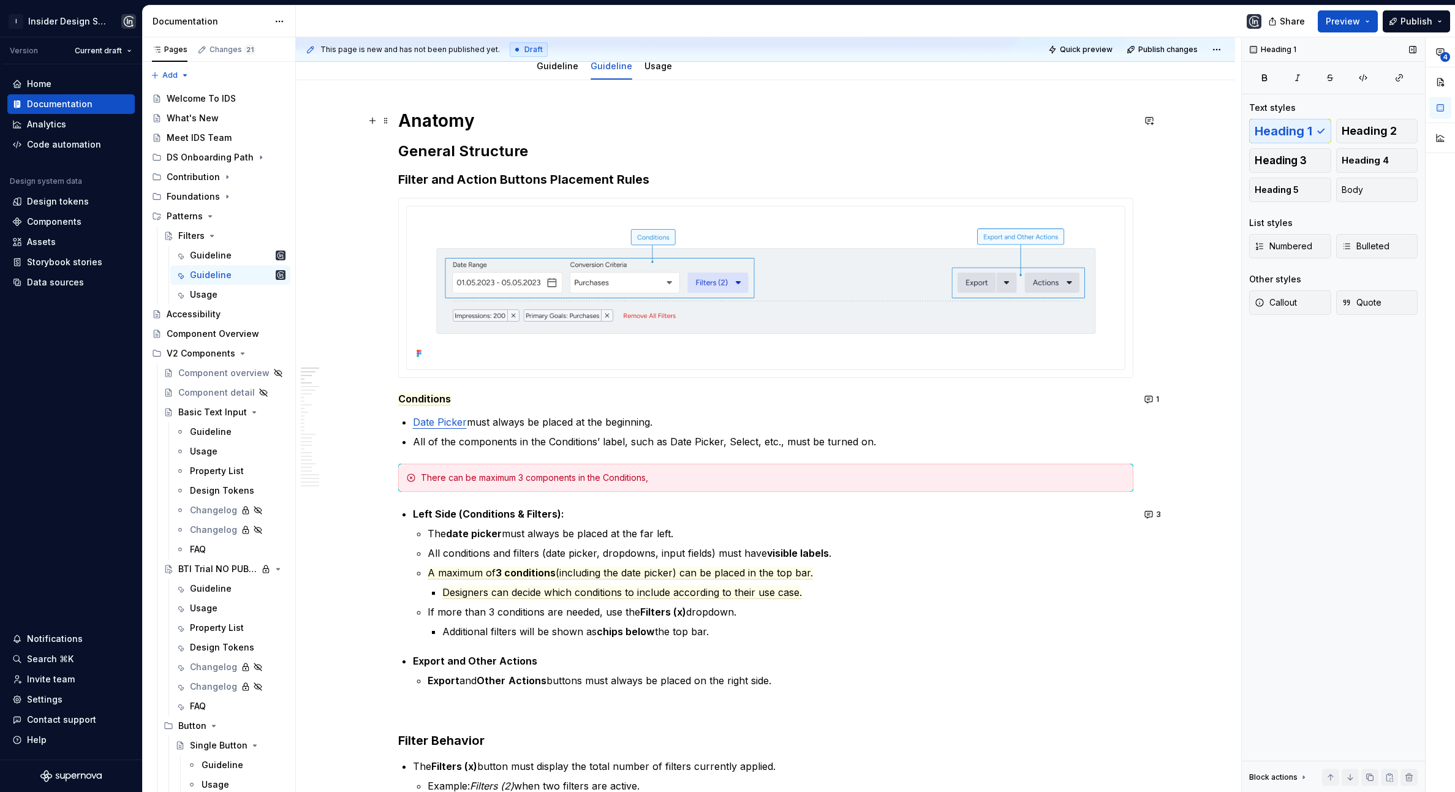
click at [453, 118] on h1 "Anatomy" at bounding box center [765, 121] width 735 height 22
click at [449, 125] on h1 "Anatomy" at bounding box center [765, 121] width 735 height 22
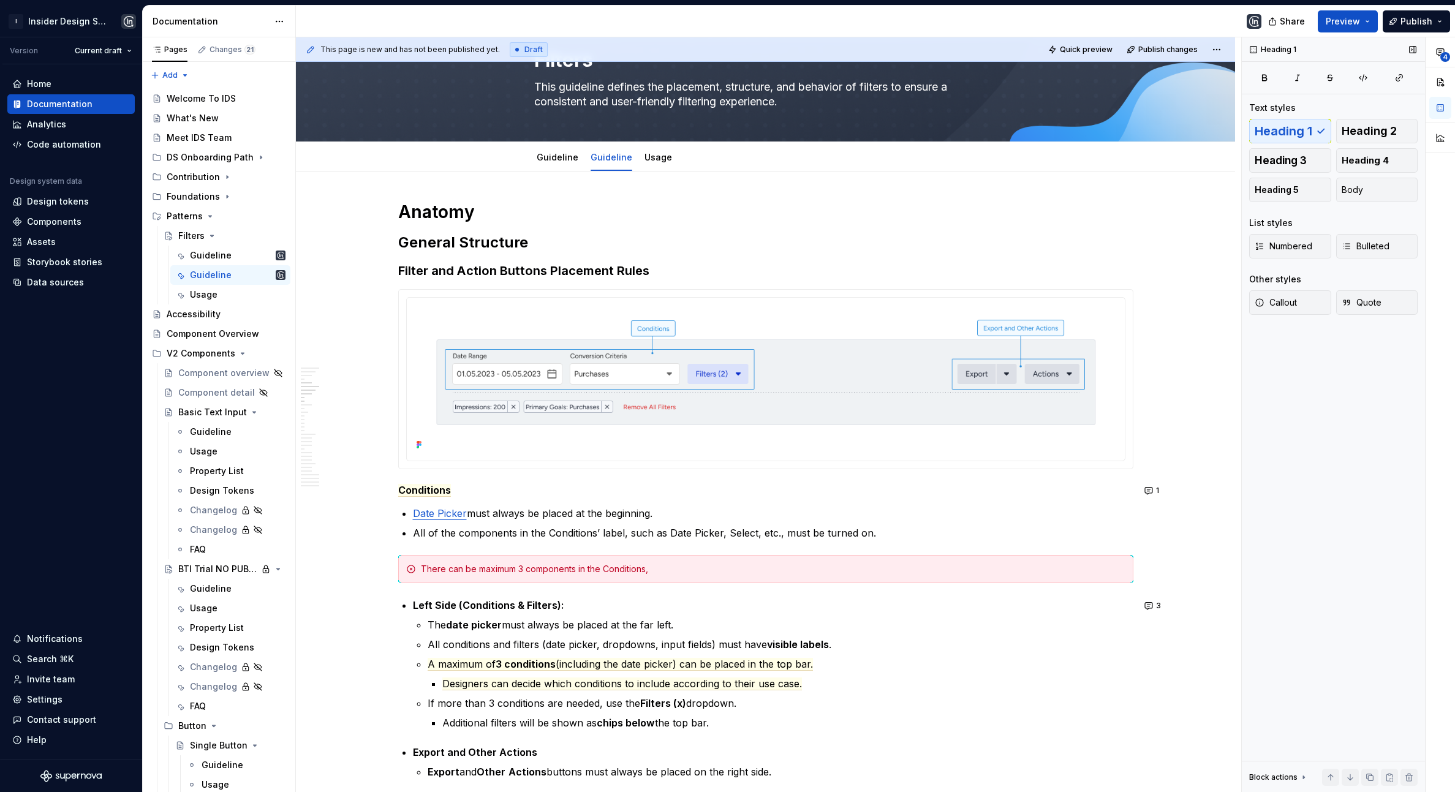
scroll to position [0, 0]
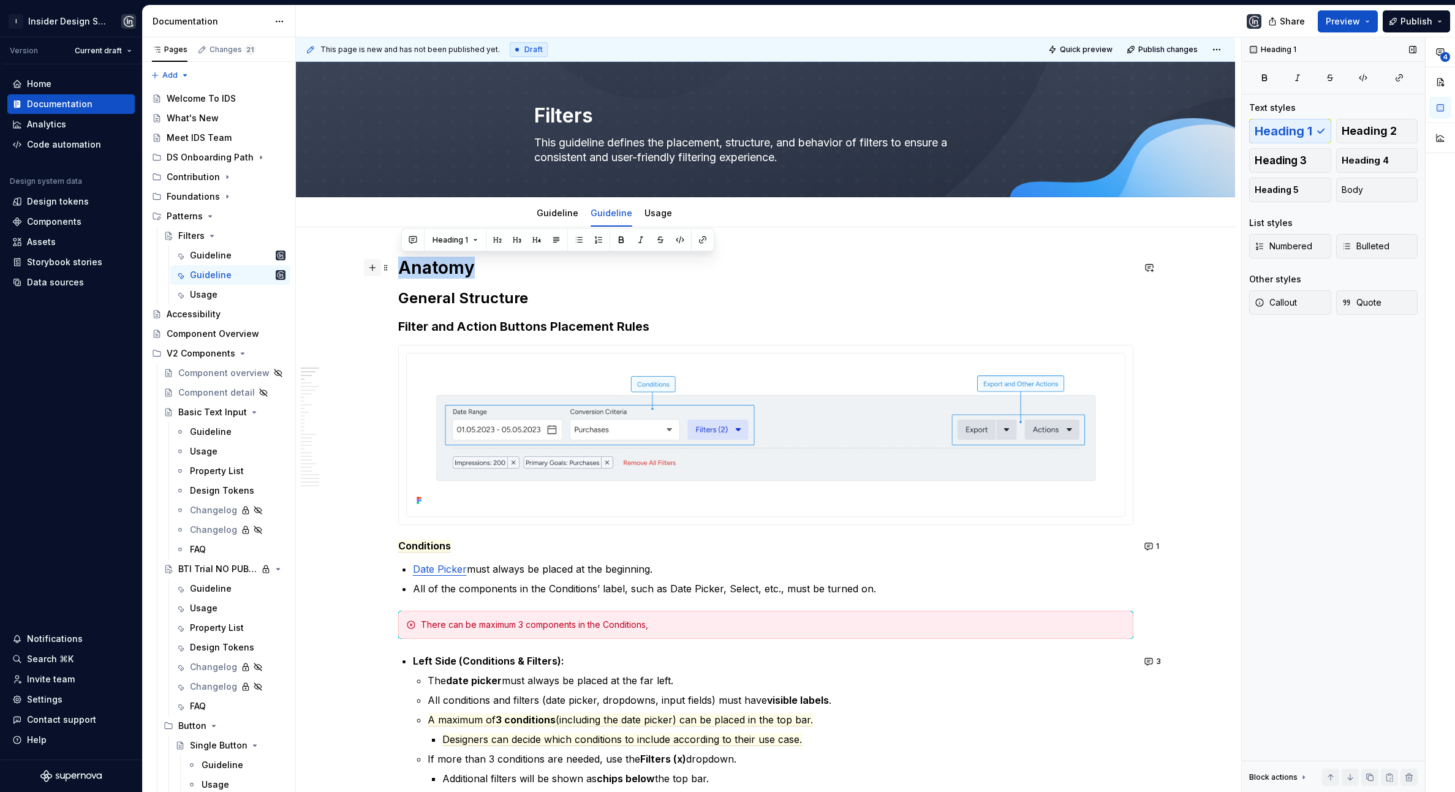
drag, startPoint x: 479, startPoint y: 267, endPoint x: 379, endPoint y: 268, distance: 100.5
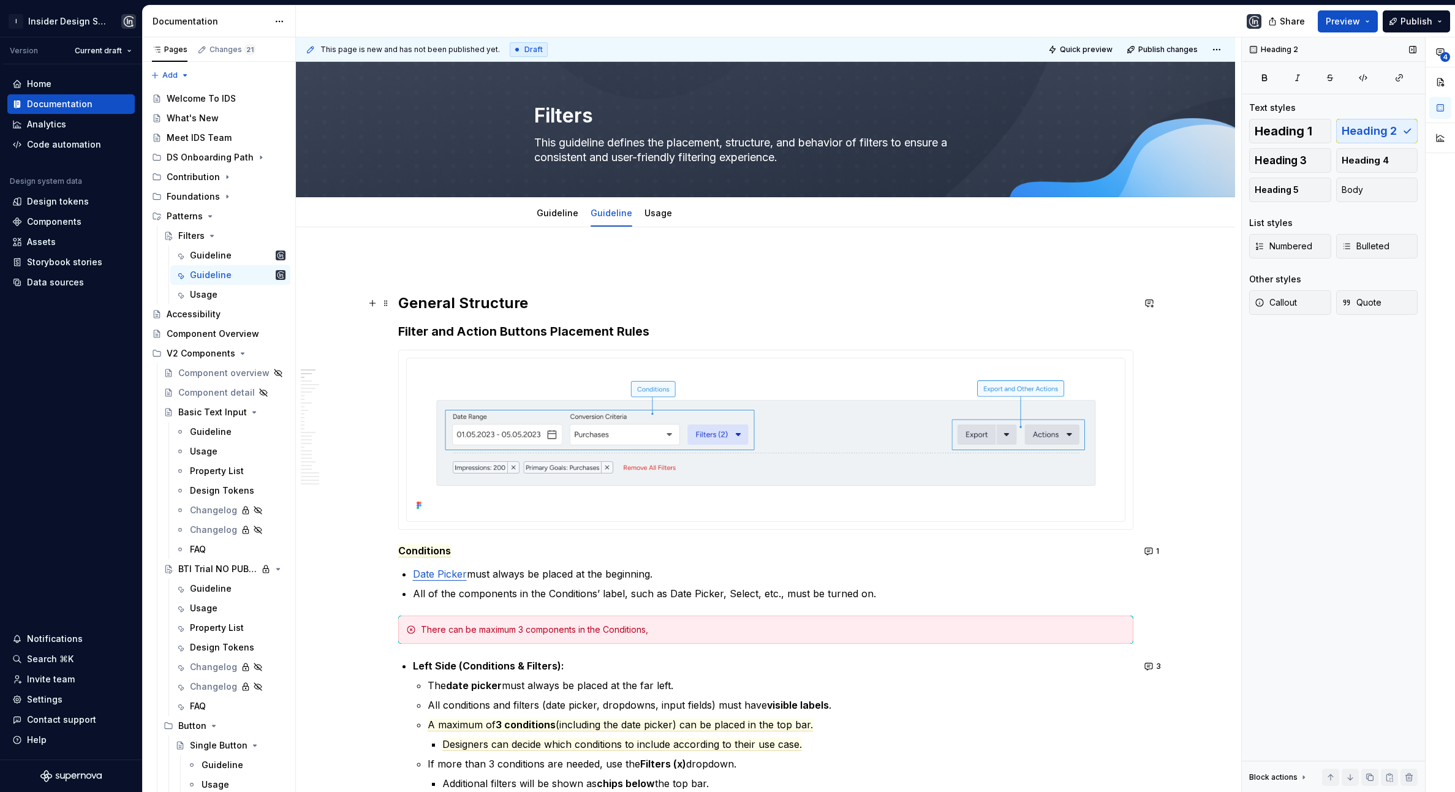
click at [427, 309] on h2 "General Structure" at bounding box center [765, 303] width 735 height 20
click at [1265, 119] on button "Heading 1" at bounding box center [1290, 131] width 82 height 25
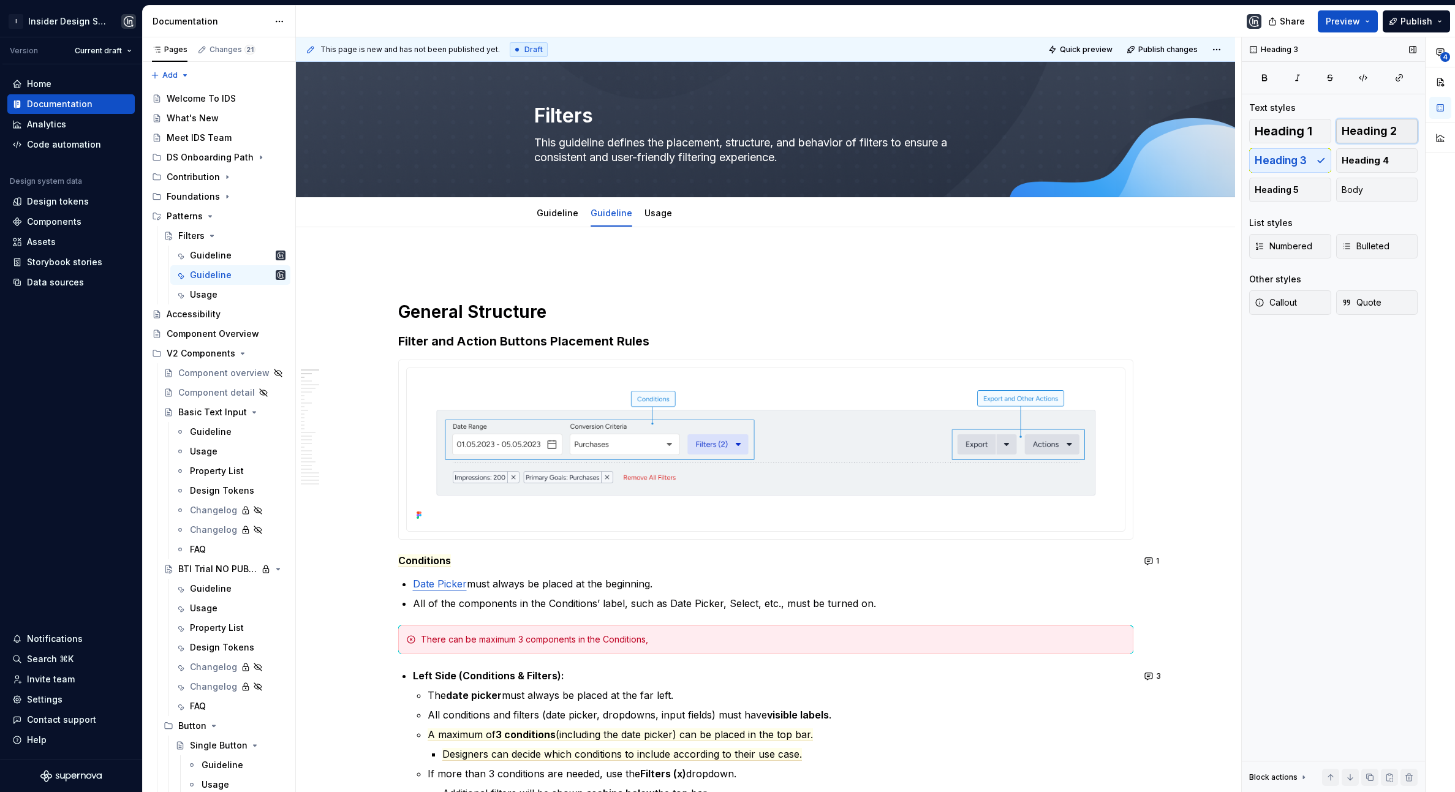
click at [1265, 129] on span "Heading 2" at bounding box center [1369, 131] width 55 height 12
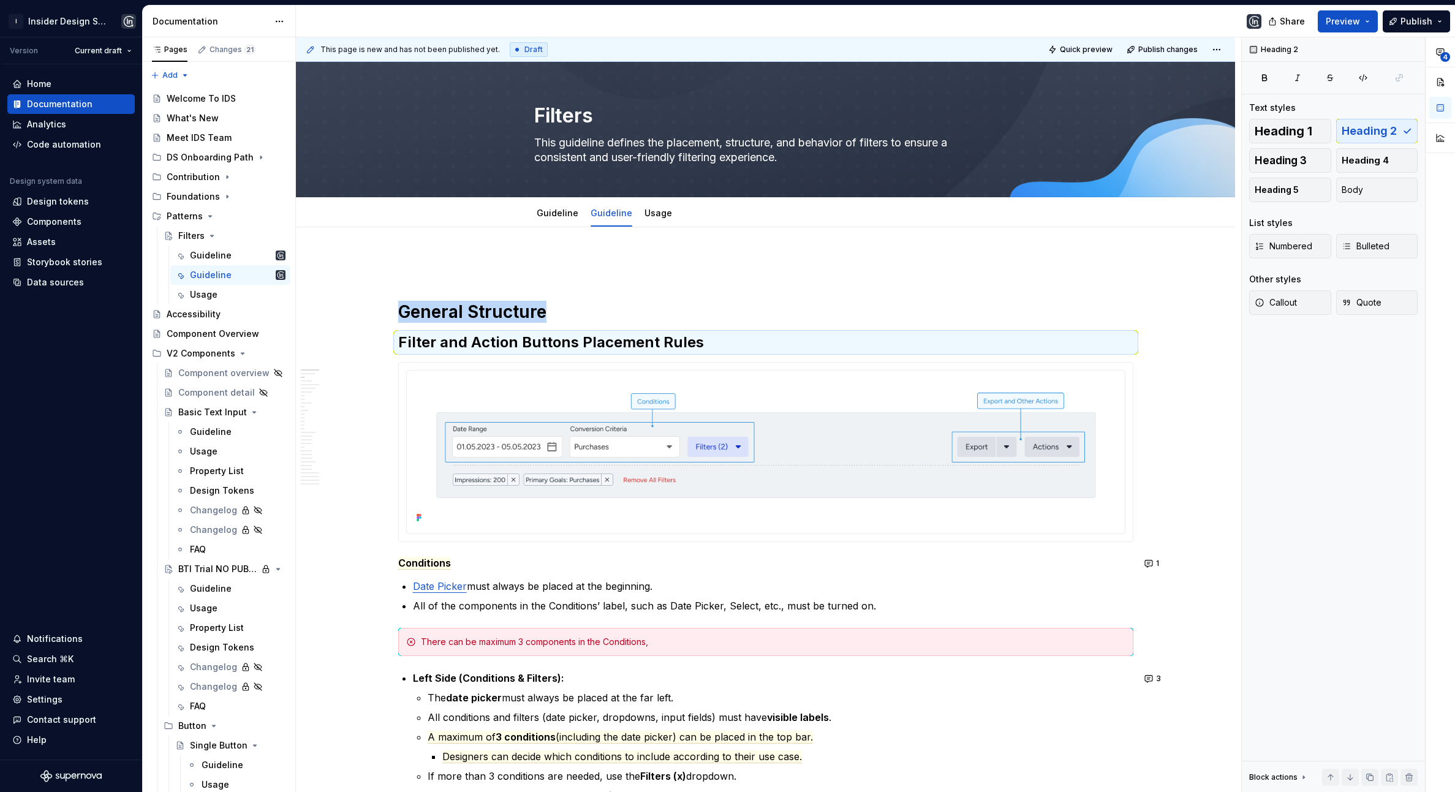
type textarea "*"
click at [792, 333] on h2 "Filter and Action Buttons Placement Rules" at bounding box center [765, 343] width 735 height 20
click at [683, 422] on img at bounding box center [766, 451] width 708 height 151
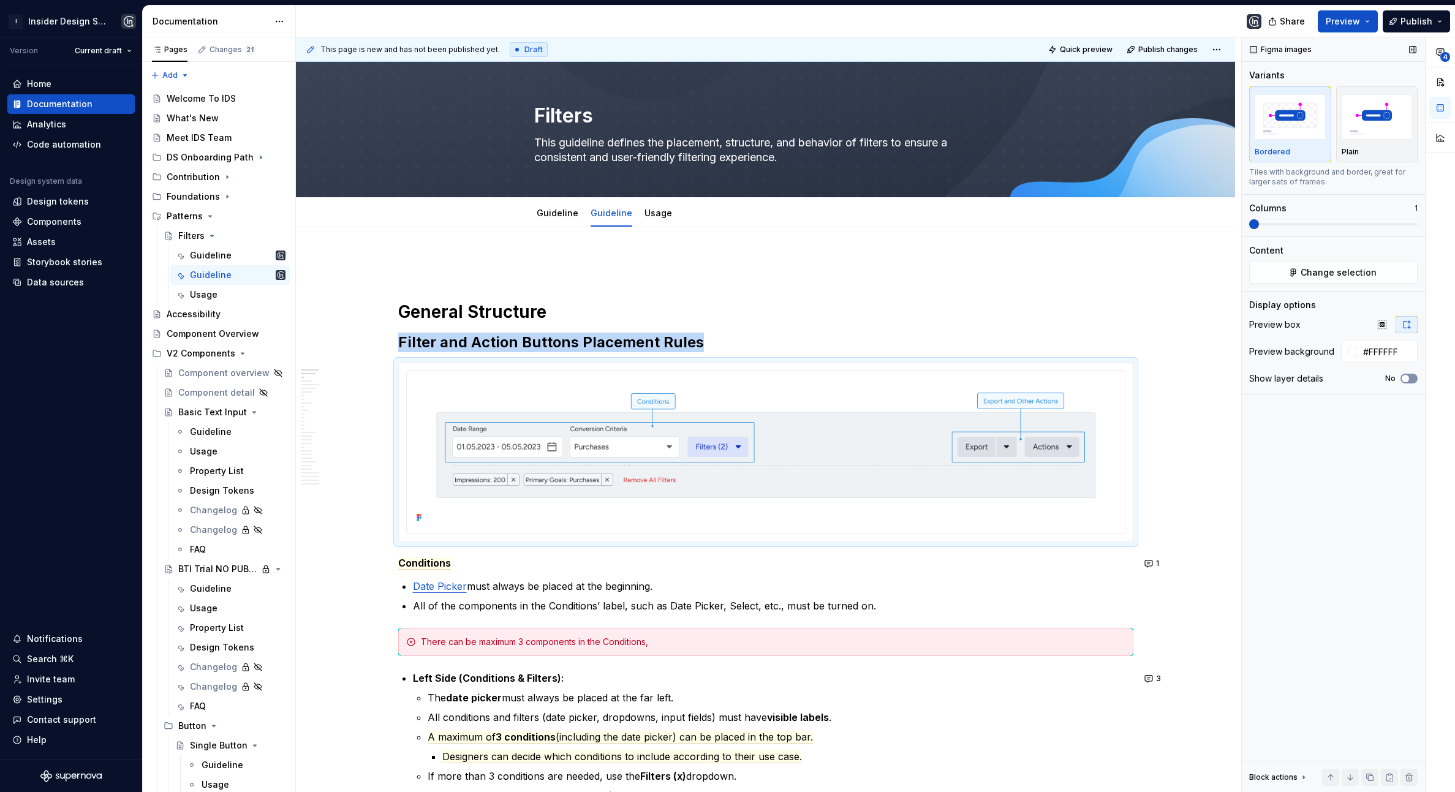
click at [1265, 374] on button "No" at bounding box center [1409, 379] width 17 height 10
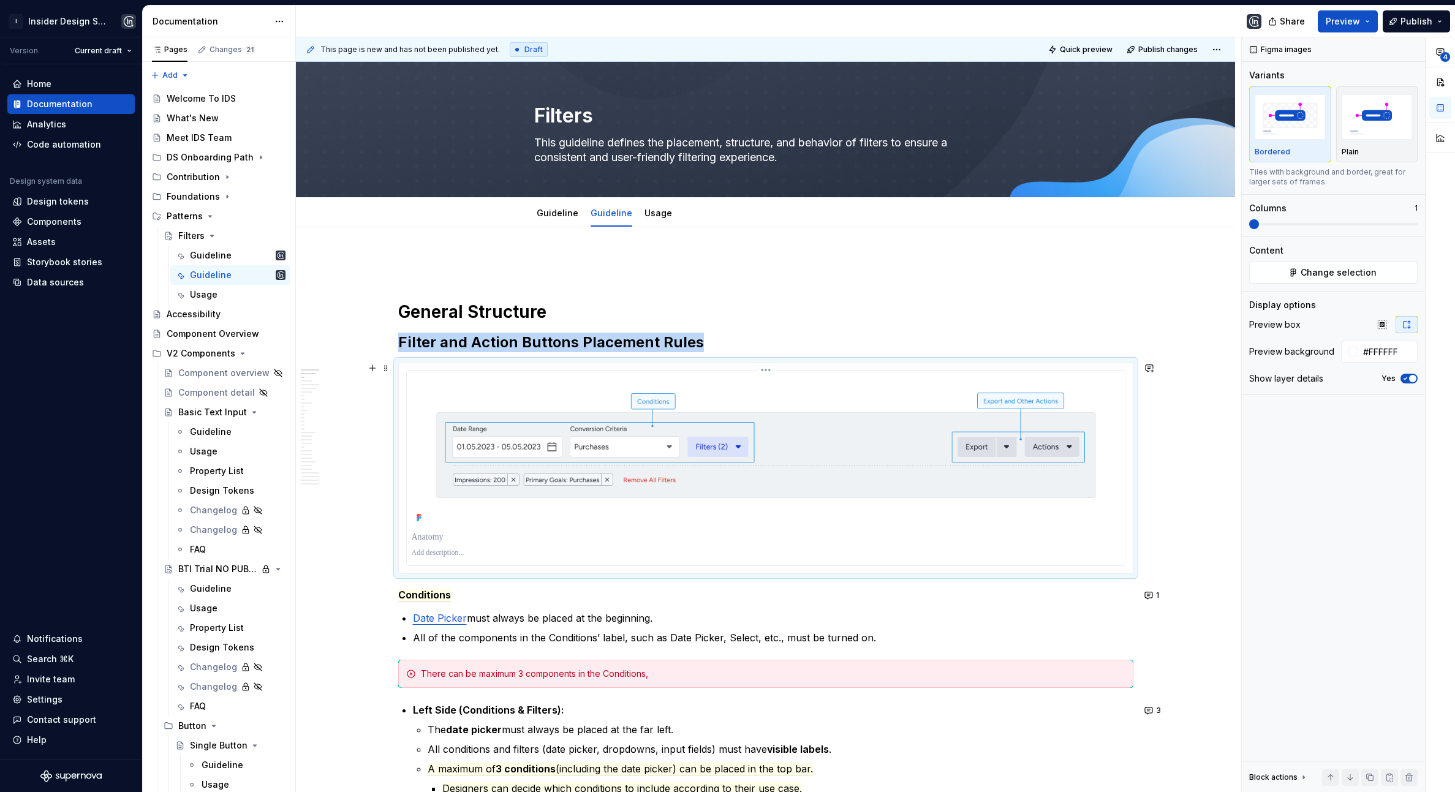
click at [439, 527] on div at bounding box center [766, 468] width 718 height 195
click at [431, 542] on p at bounding box center [766, 537] width 708 height 12
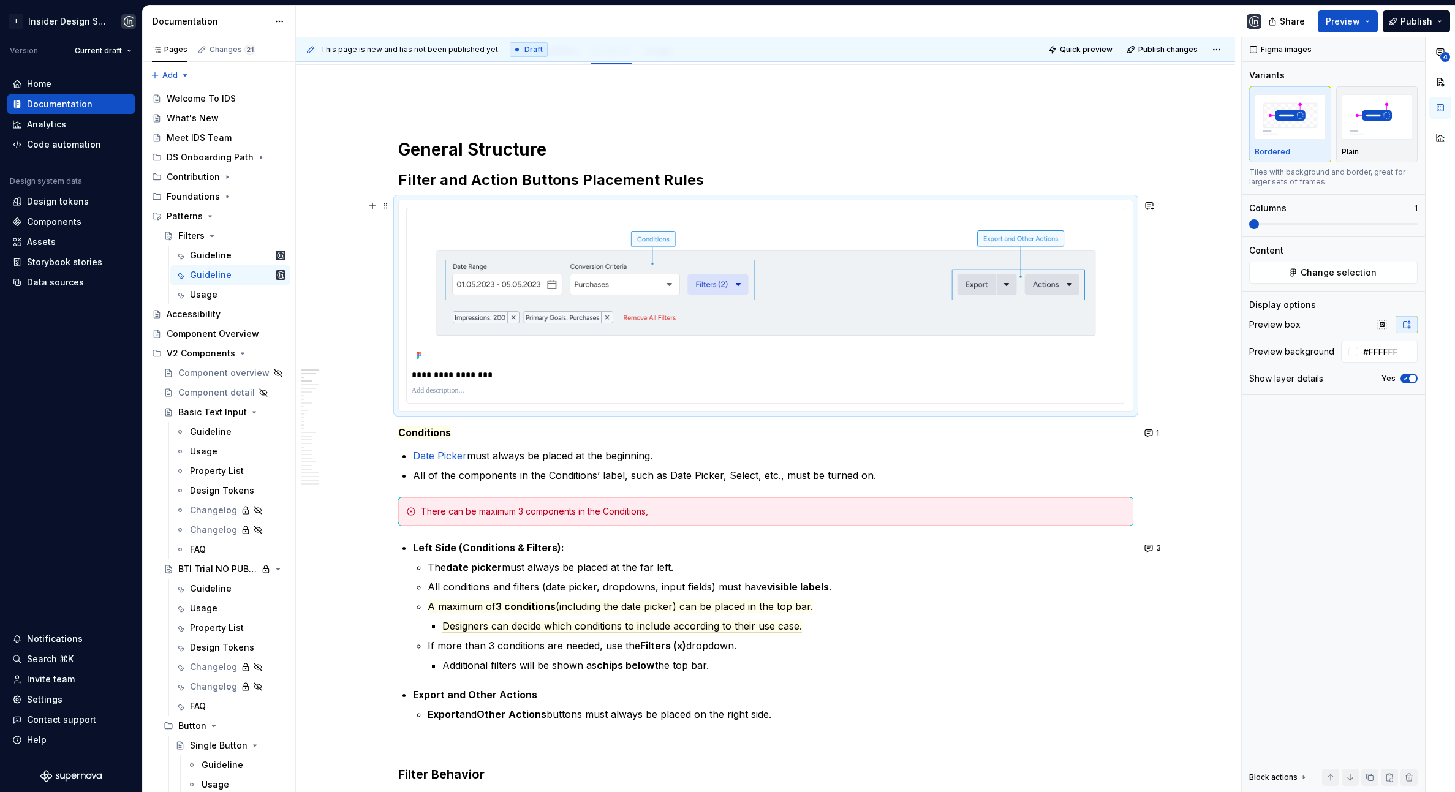
scroll to position [146, 0]
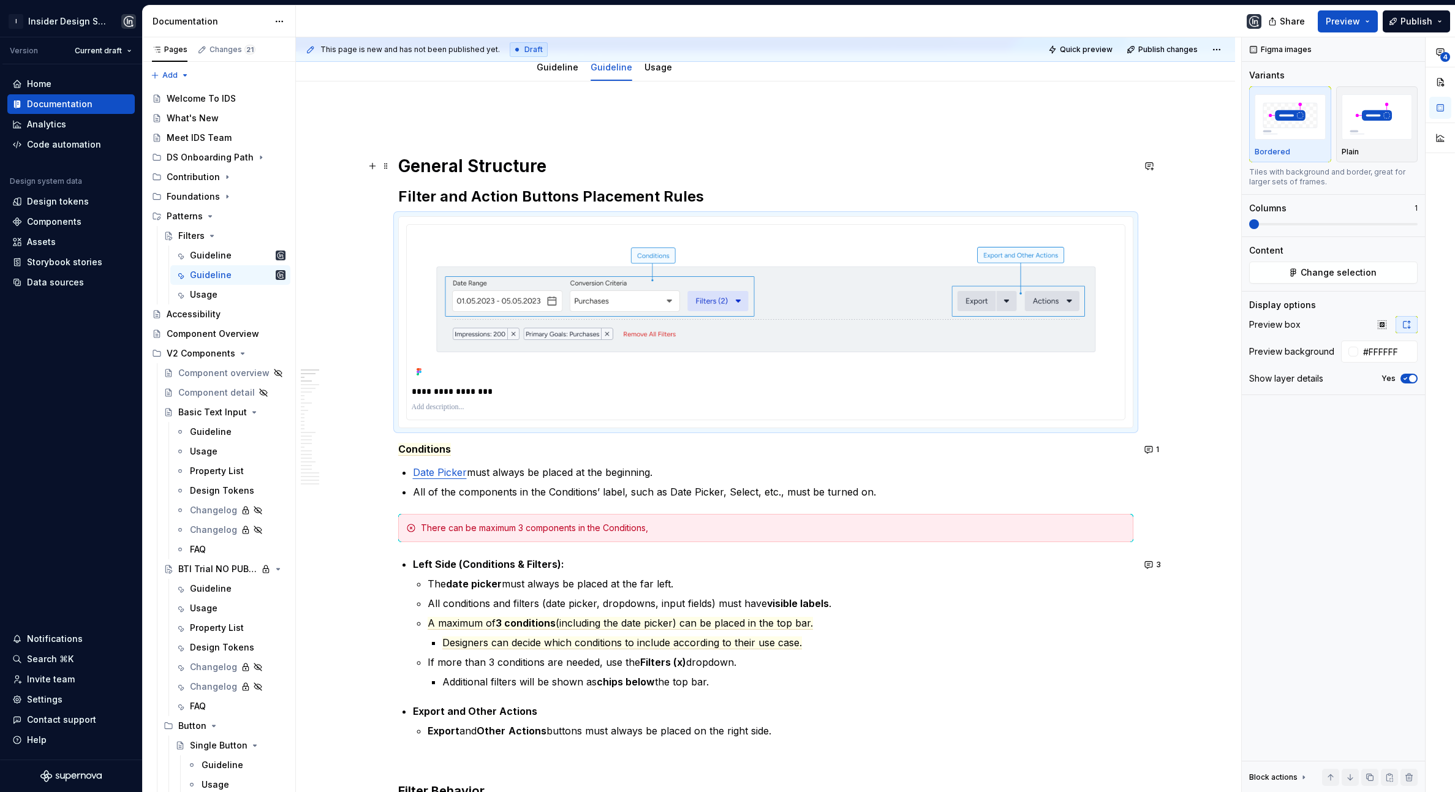
click at [404, 167] on h1 "General Structure" at bounding box center [765, 166] width 735 height 22
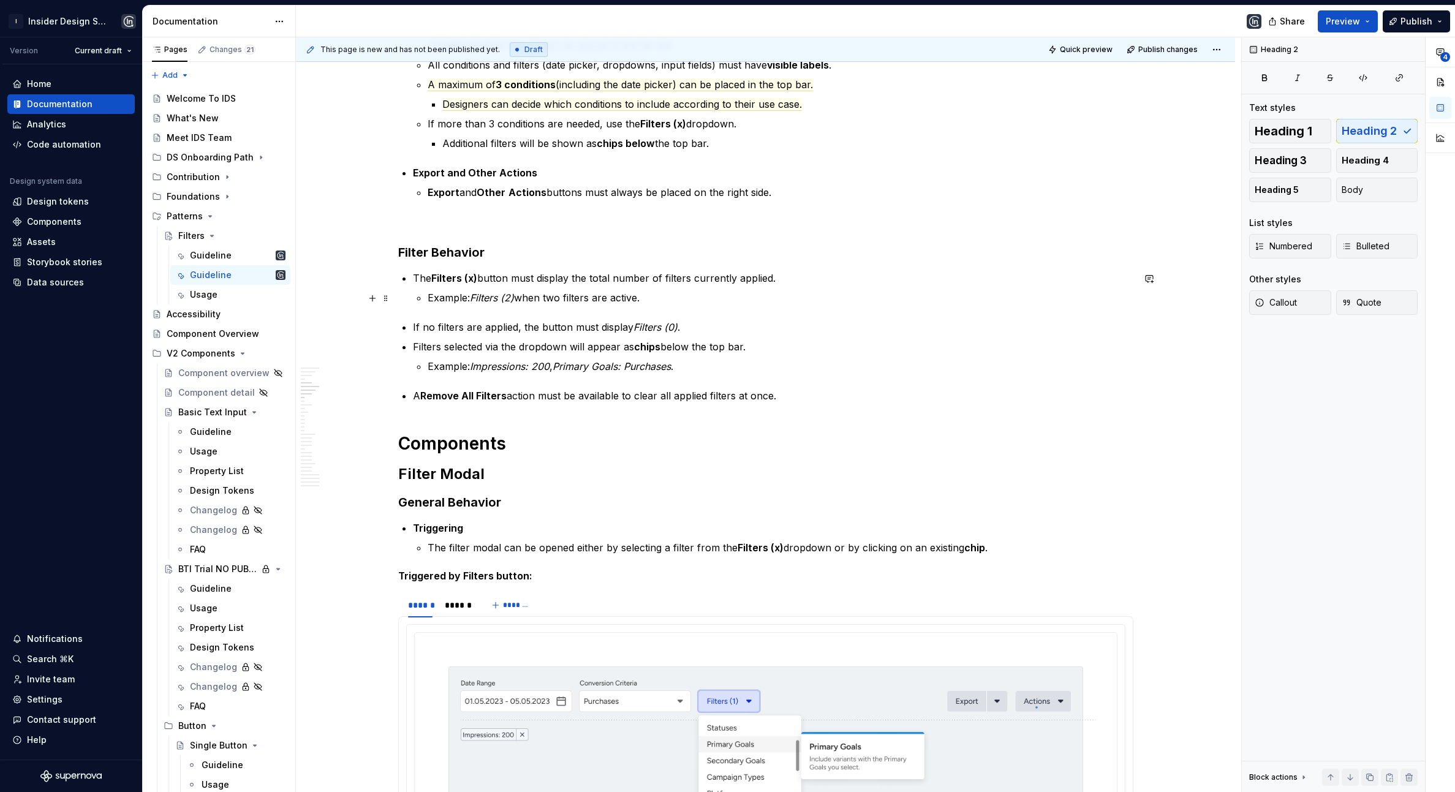
scroll to position [638, 0]
click at [471, 450] on h1 "Components" at bounding box center [765, 440] width 735 height 22
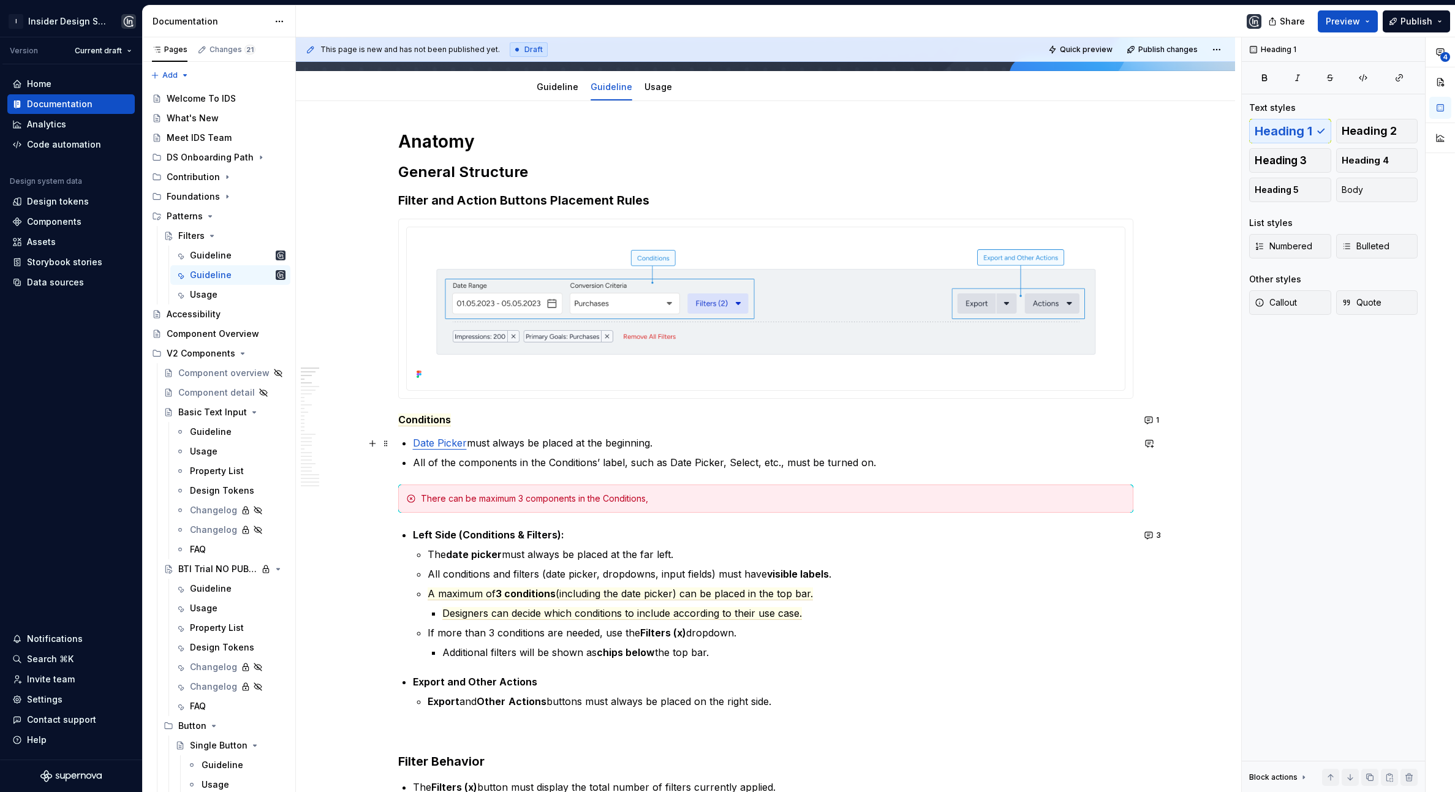
scroll to position [123, 0]
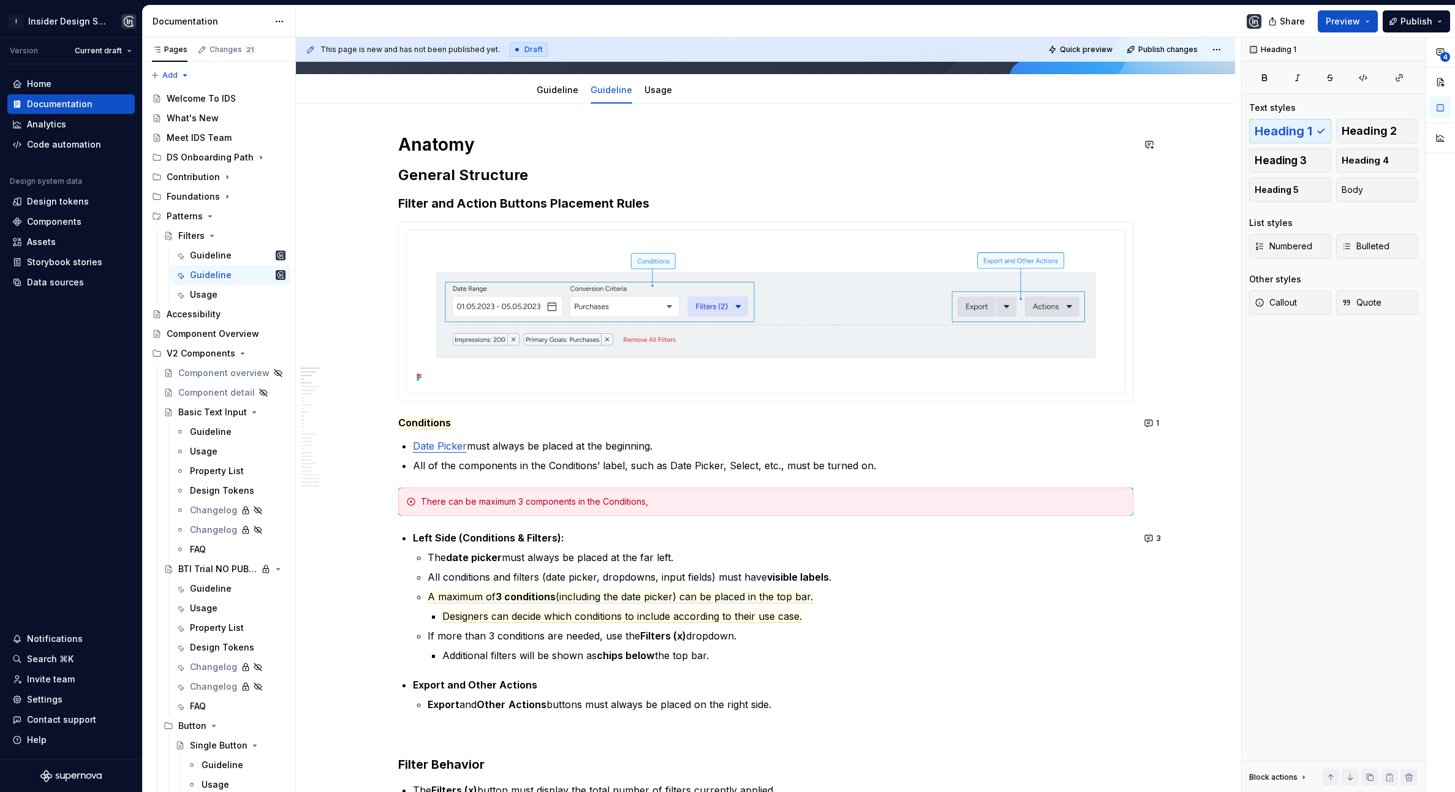
click at [488, 176] on h2 "General Structure" at bounding box center [765, 175] width 735 height 20
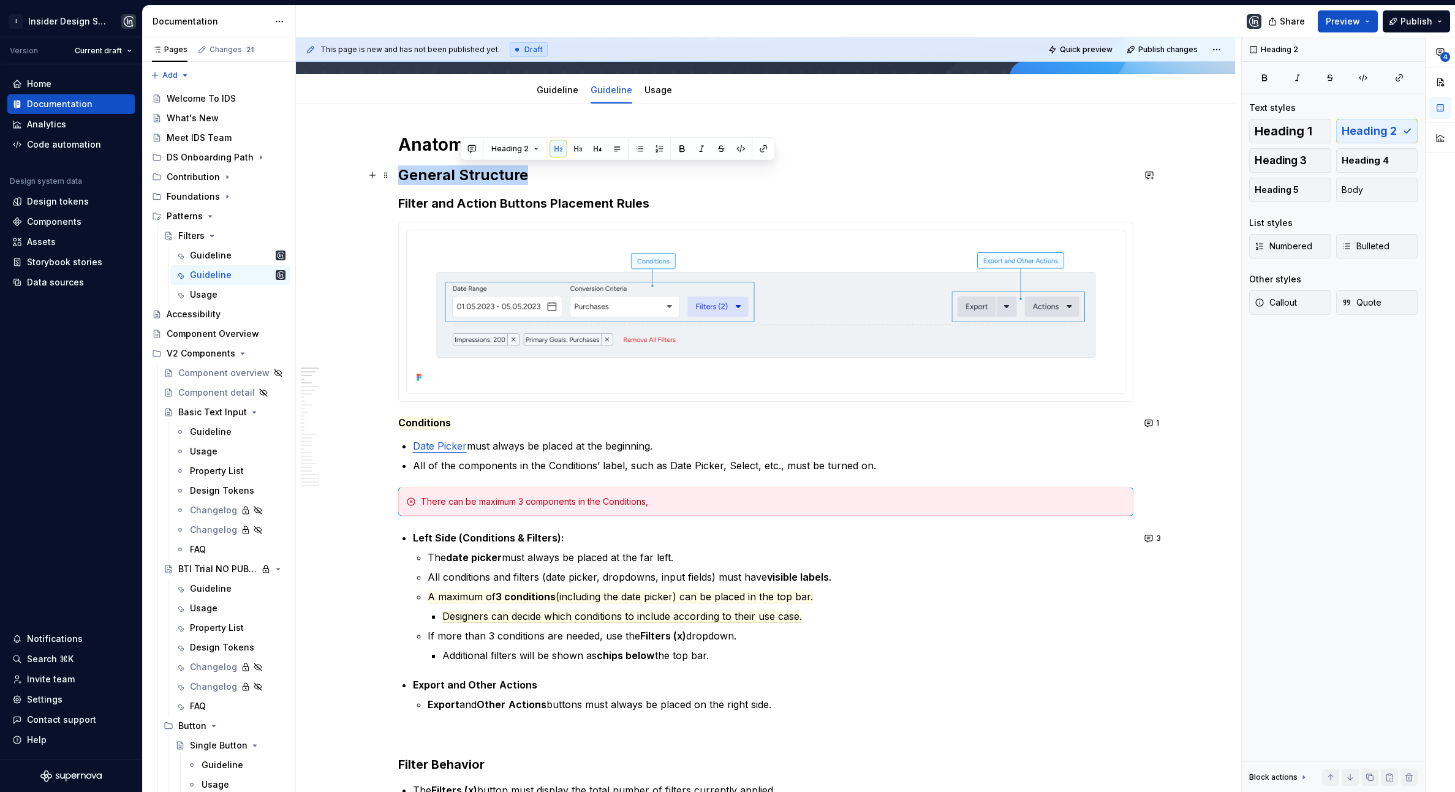
click at [488, 176] on h2 "General Structure" at bounding box center [765, 175] width 735 height 20
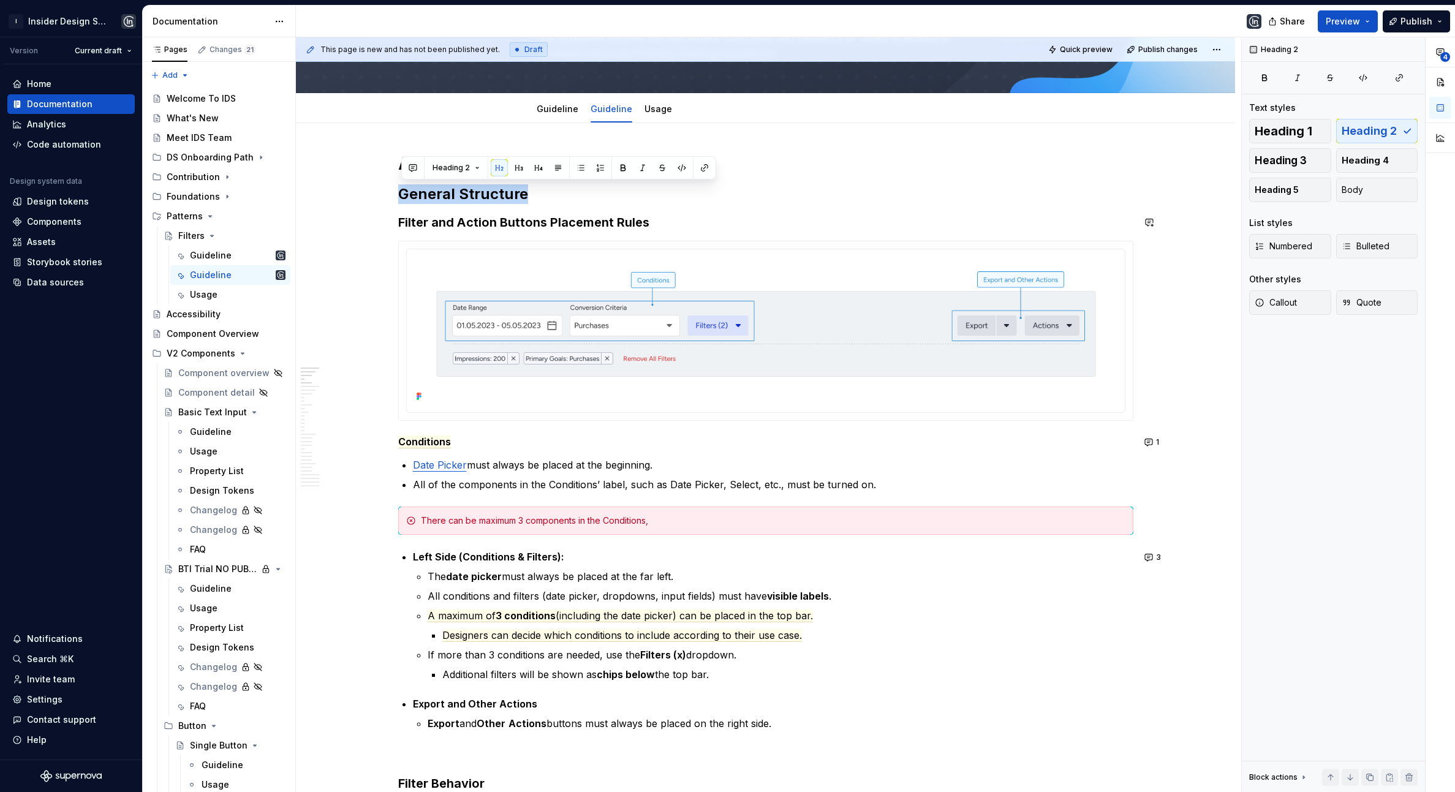
click at [433, 166] on h1 "Anatomy" at bounding box center [765, 164] width 735 height 22
click at [444, 194] on h2 "General Structure" at bounding box center [765, 194] width 735 height 20
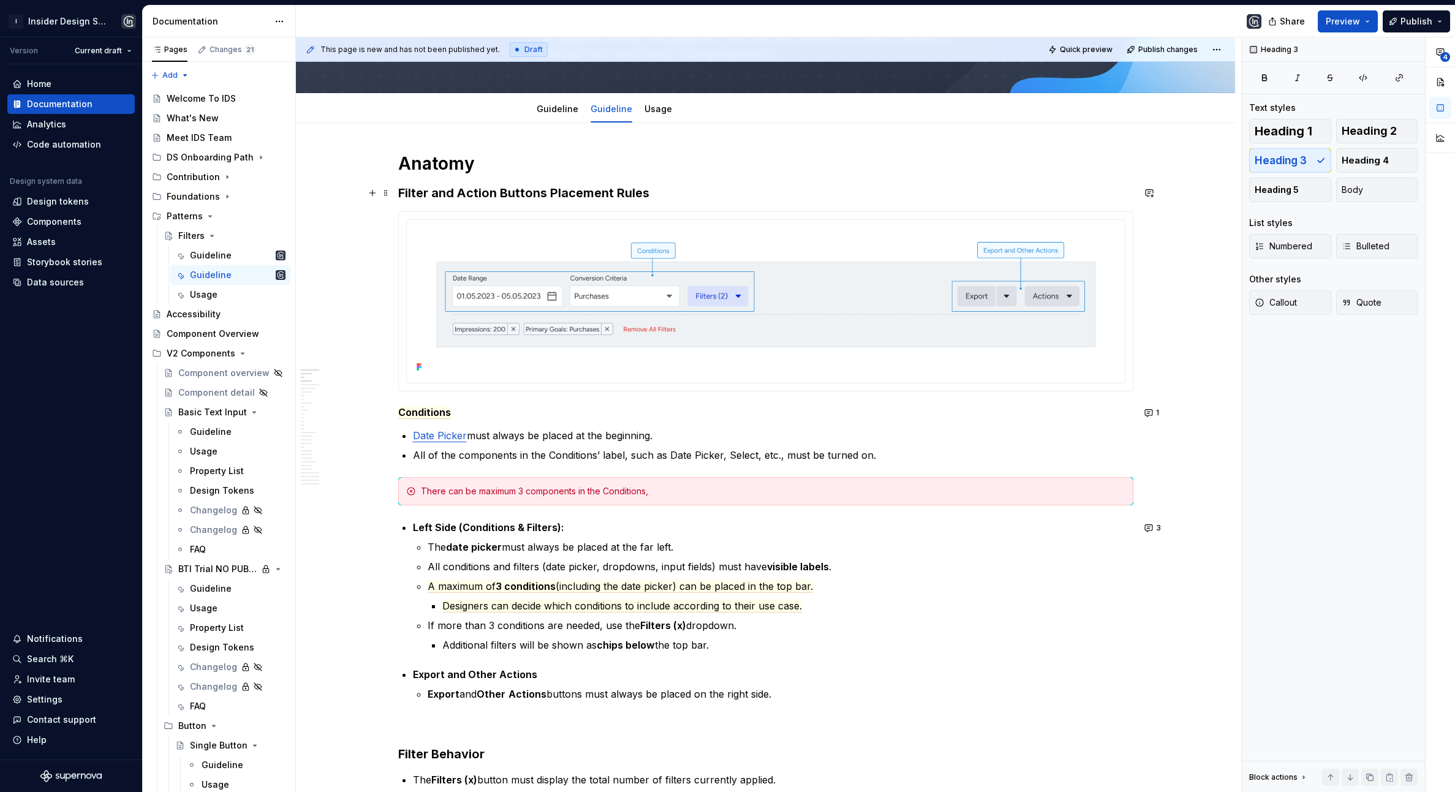
click at [493, 190] on h3 "Filter and Action Buttons Placement Rules" at bounding box center [765, 192] width 735 height 17
click at [1265, 125] on span "Heading 2" at bounding box center [1369, 131] width 55 height 12
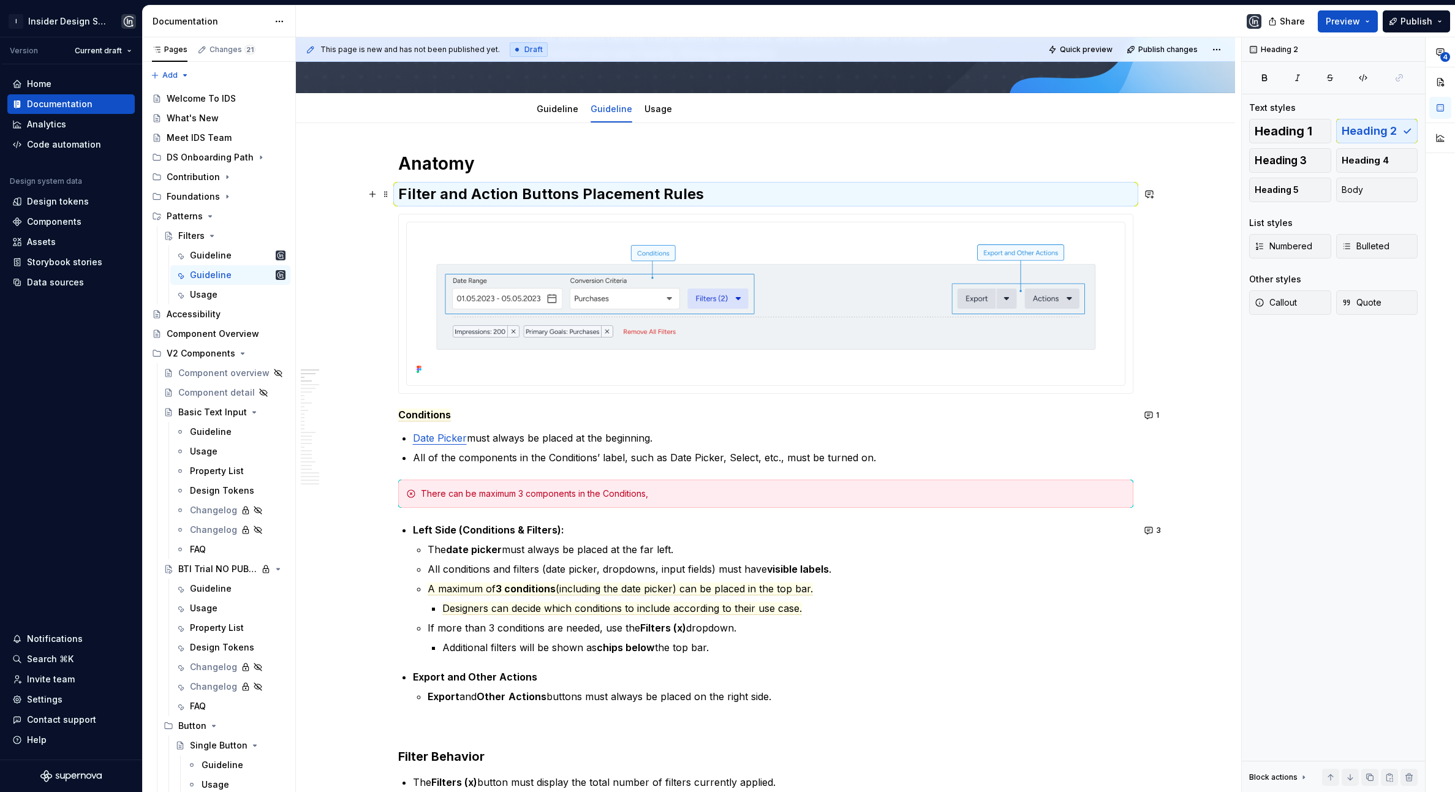
click at [521, 195] on h2 "Filter and Action Buttons Placement Rules" at bounding box center [765, 194] width 735 height 20
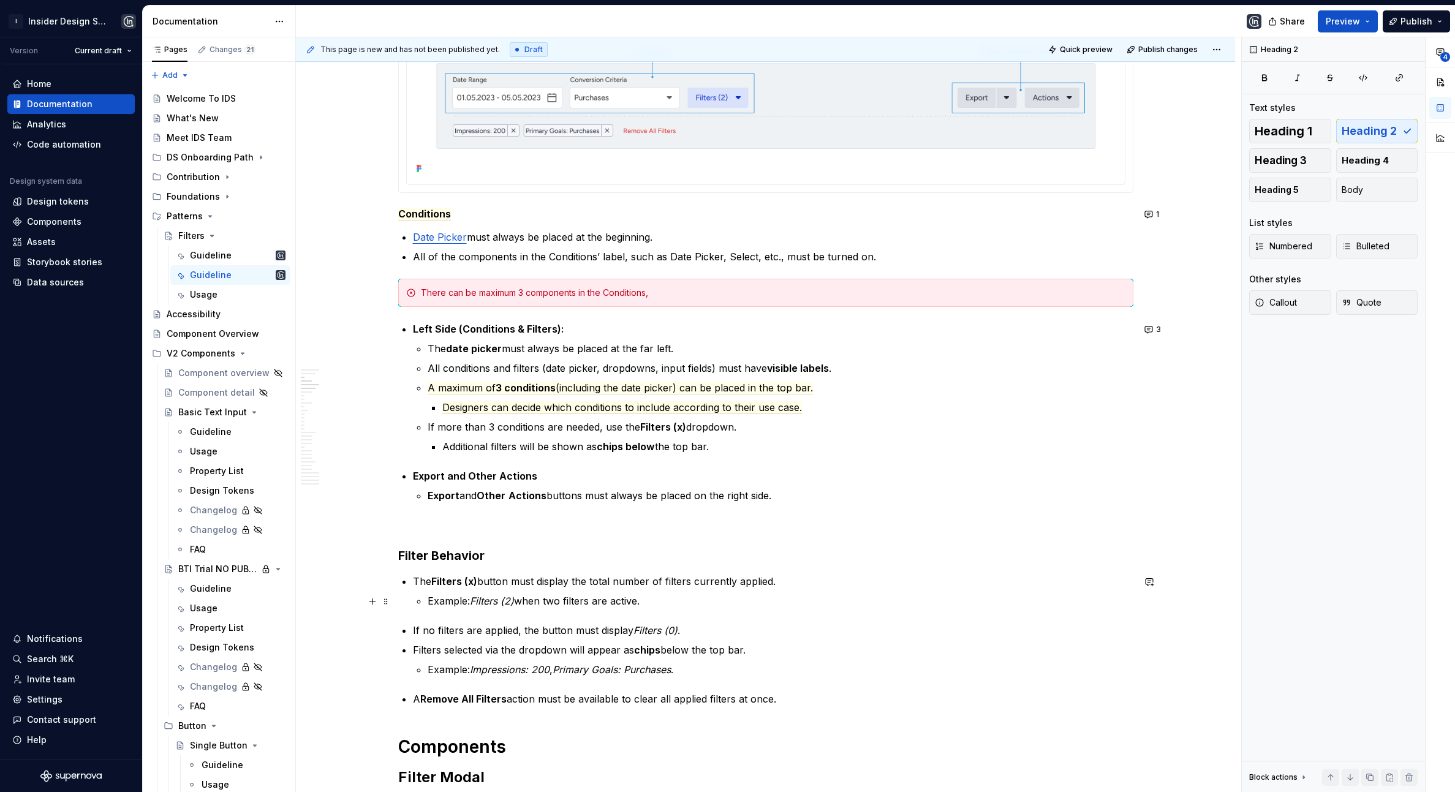
scroll to position [305, 0]
click at [433, 558] on h3 "Filter Behavior" at bounding box center [765, 555] width 735 height 17
click at [427, 214] on span "Conditions" at bounding box center [424, 214] width 53 height 13
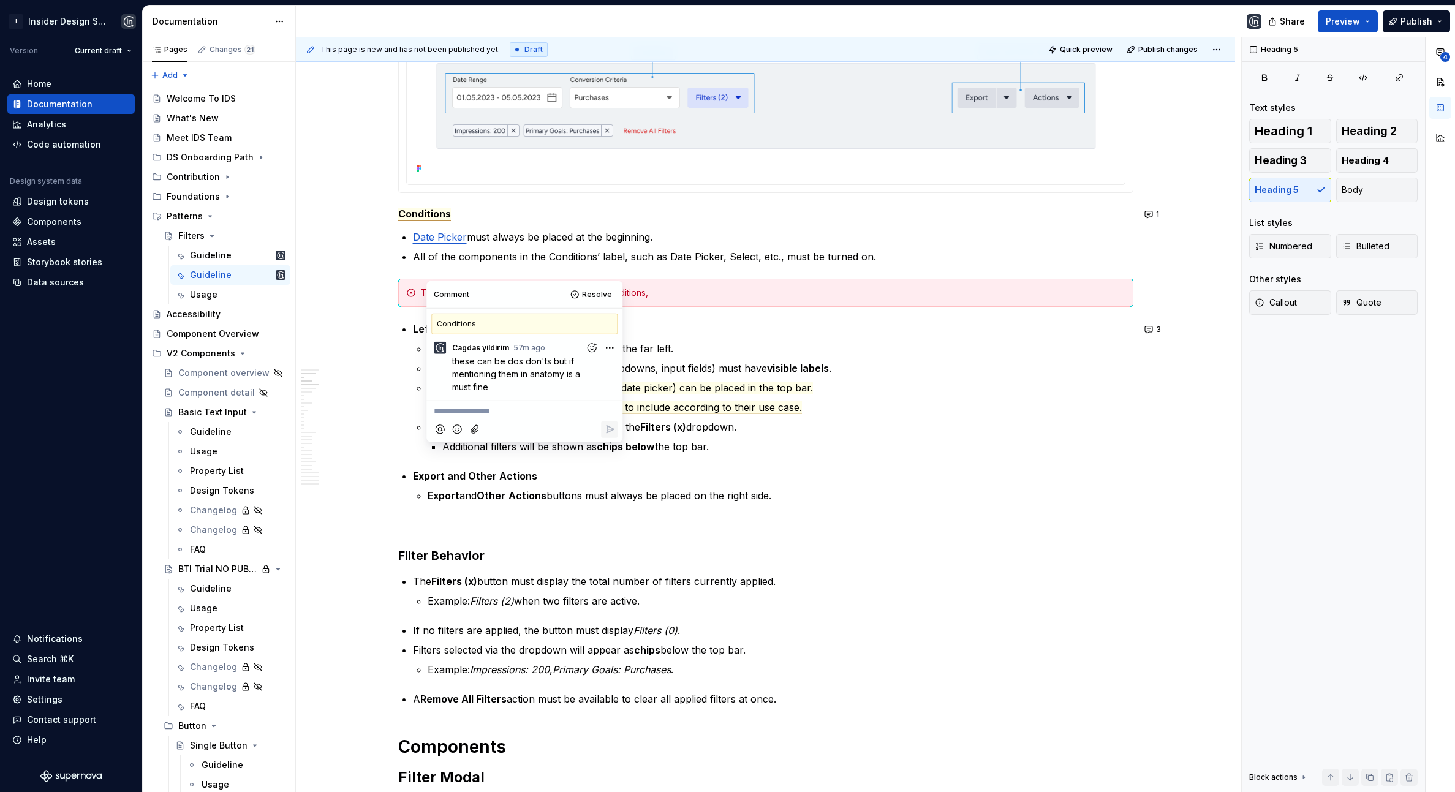
scroll to position [213, 0]
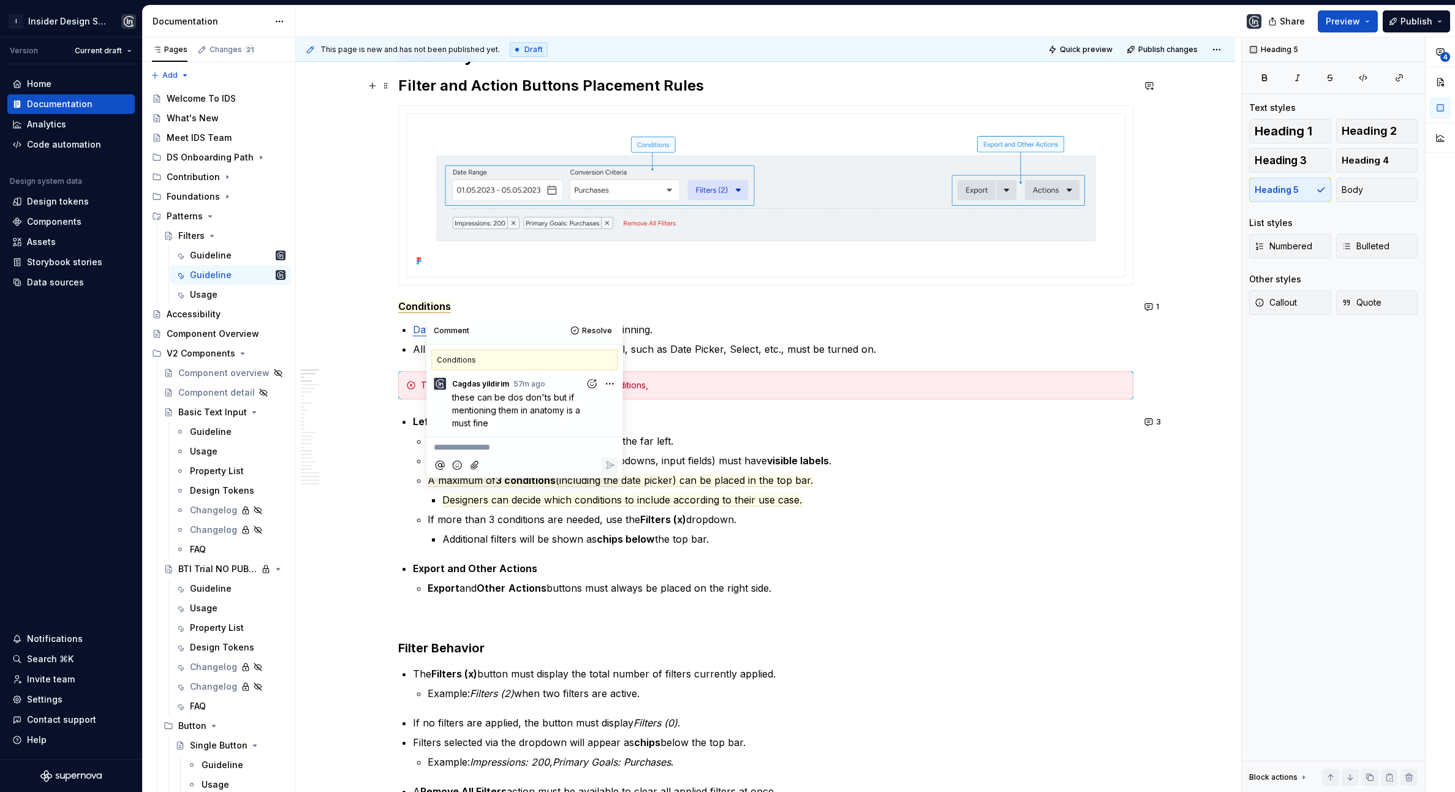
click at [456, 79] on h2 "Filter and Action Buttons Placement Rules" at bounding box center [765, 86] width 735 height 20
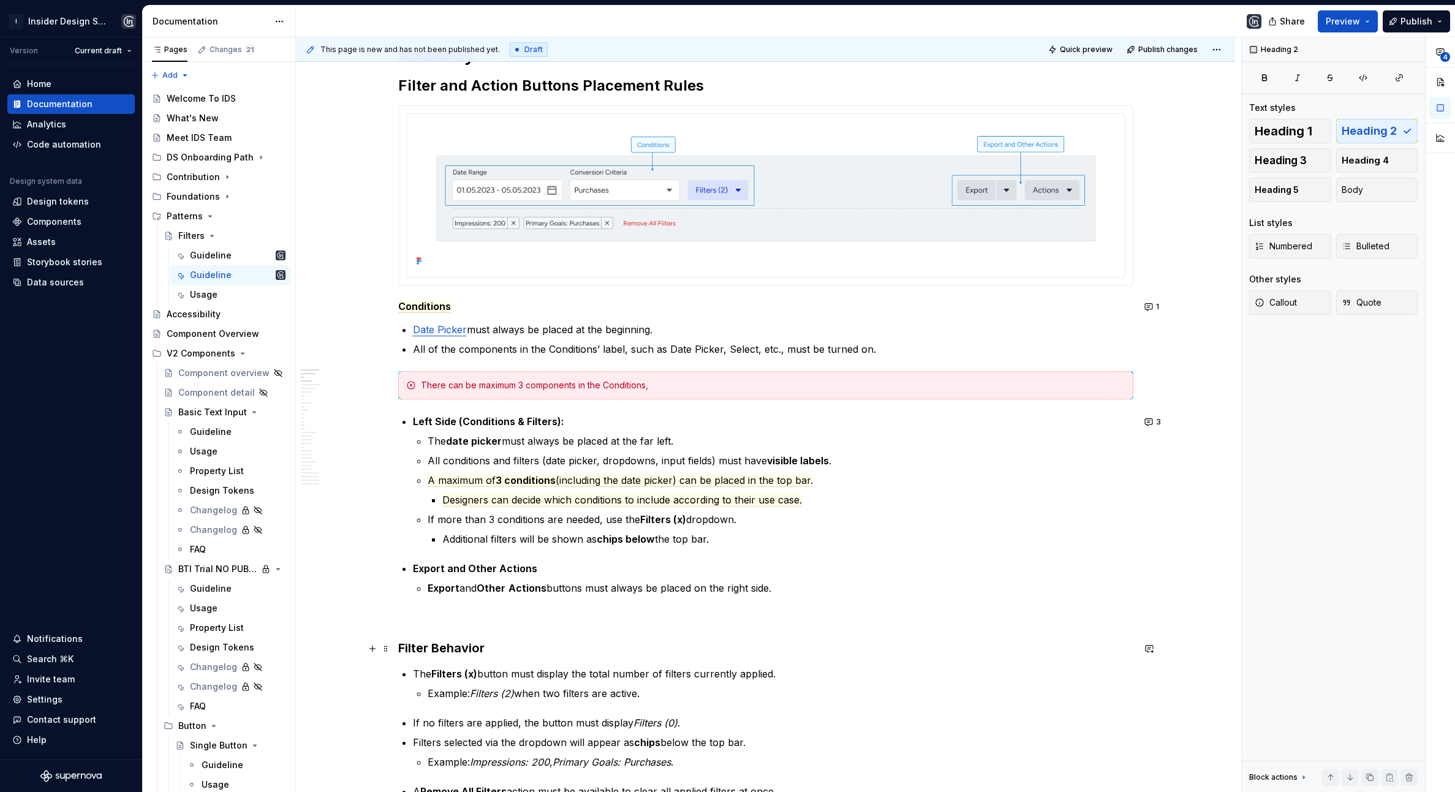
click at [471, 644] on h3 "Filter Behavior" at bounding box center [765, 648] width 735 height 17
click at [1265, 135] on span "Heading 2" at bounding box center [1369, 131] width 55 height 12
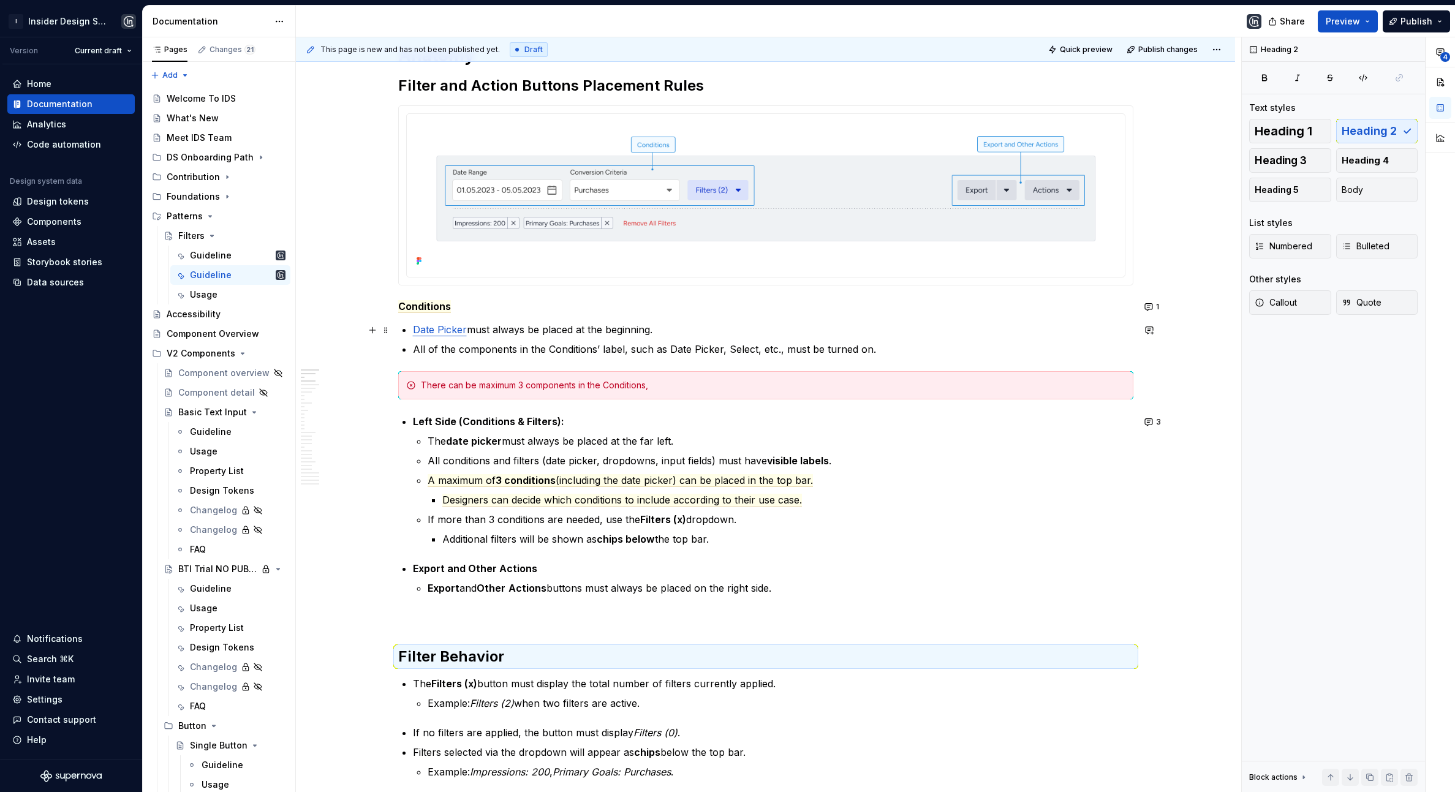
scroll to position [225, 0]
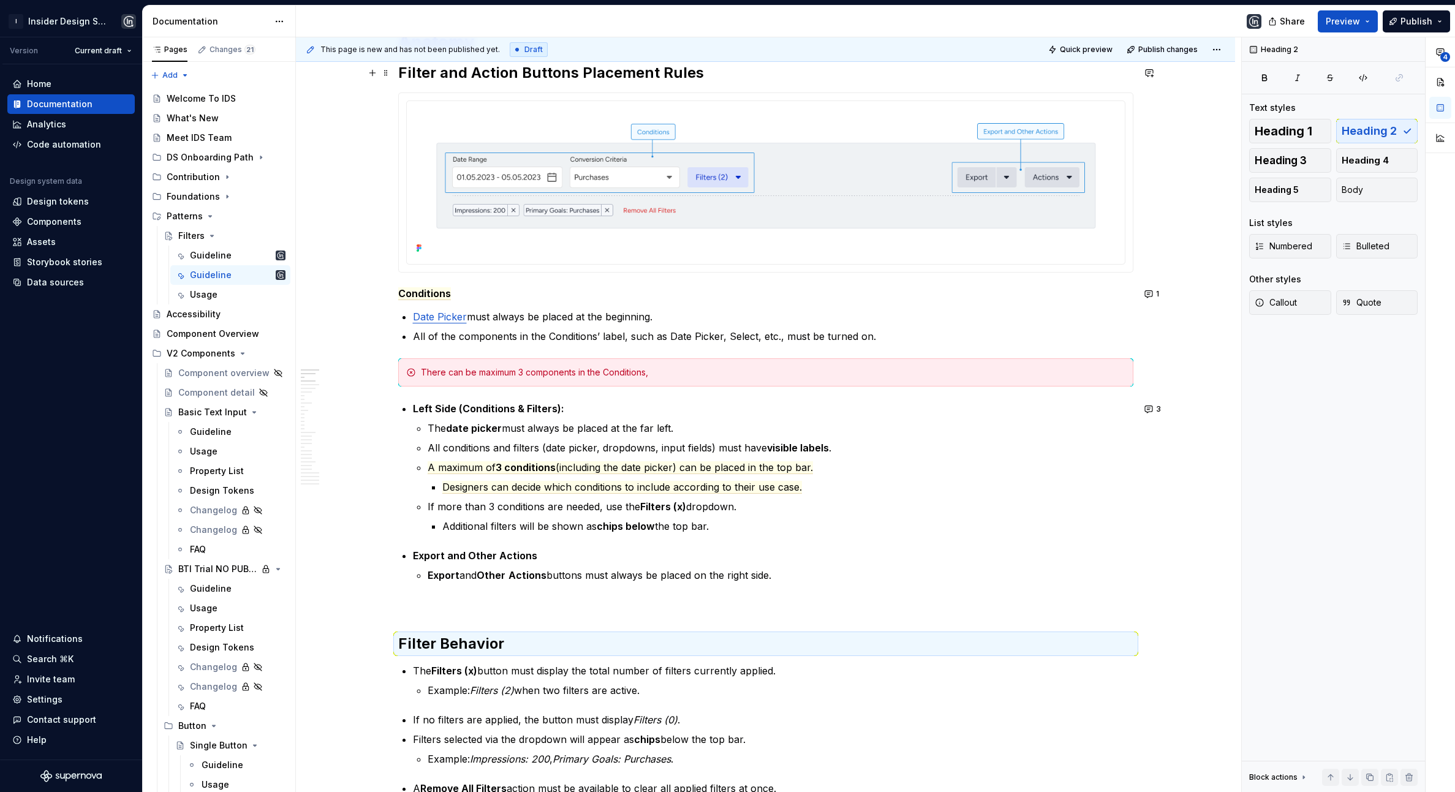
click at [586, 77] on h2 "Filter and Action Buttons Placement Rules" at bounding box center [765, 73] width 735 height 20
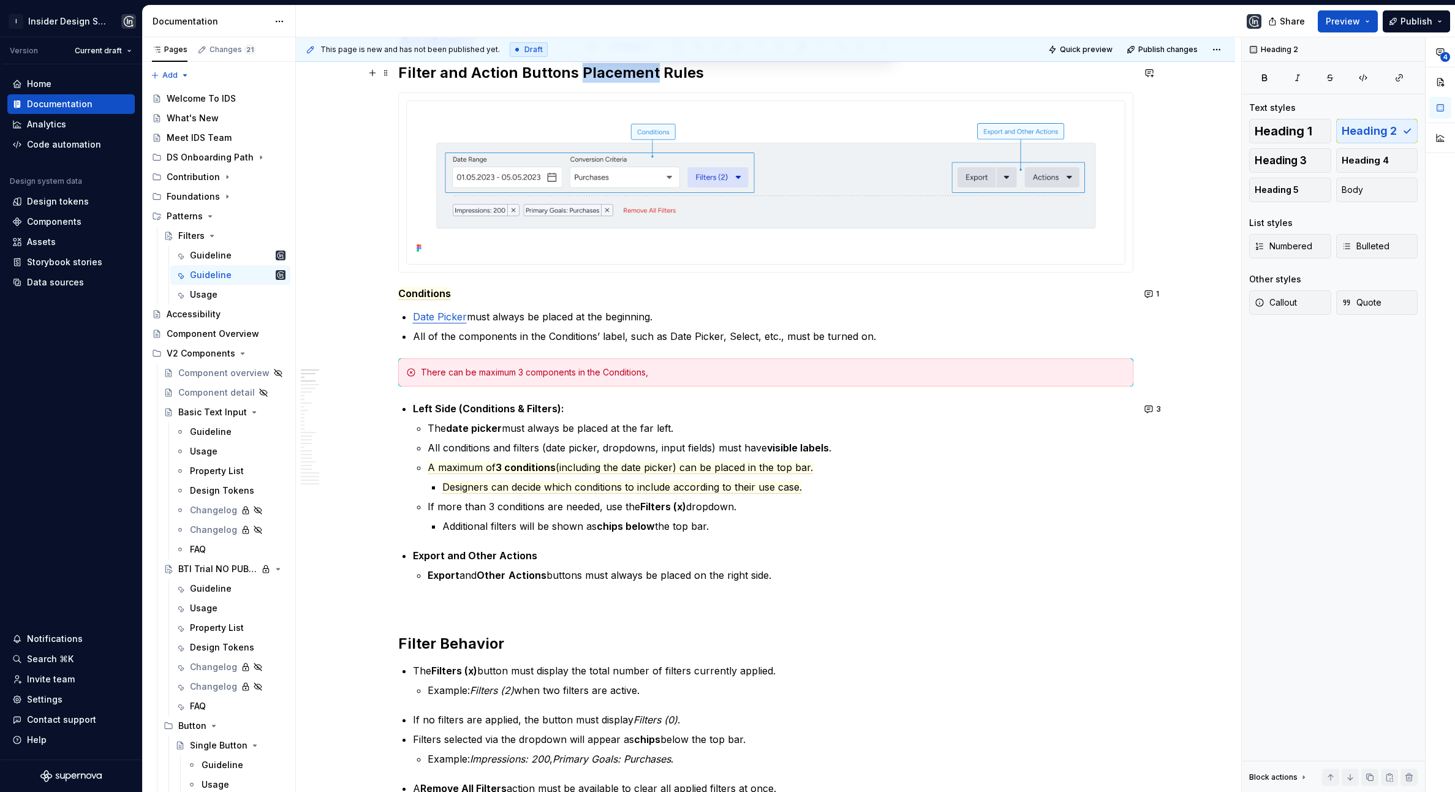
click at [586, 77] on h2 "Filter and Action Buttons Placement Rules" at bounding box center [765, 73] width 735 height 20
copy h2 "Filter and Action Buttons Placement Rules"
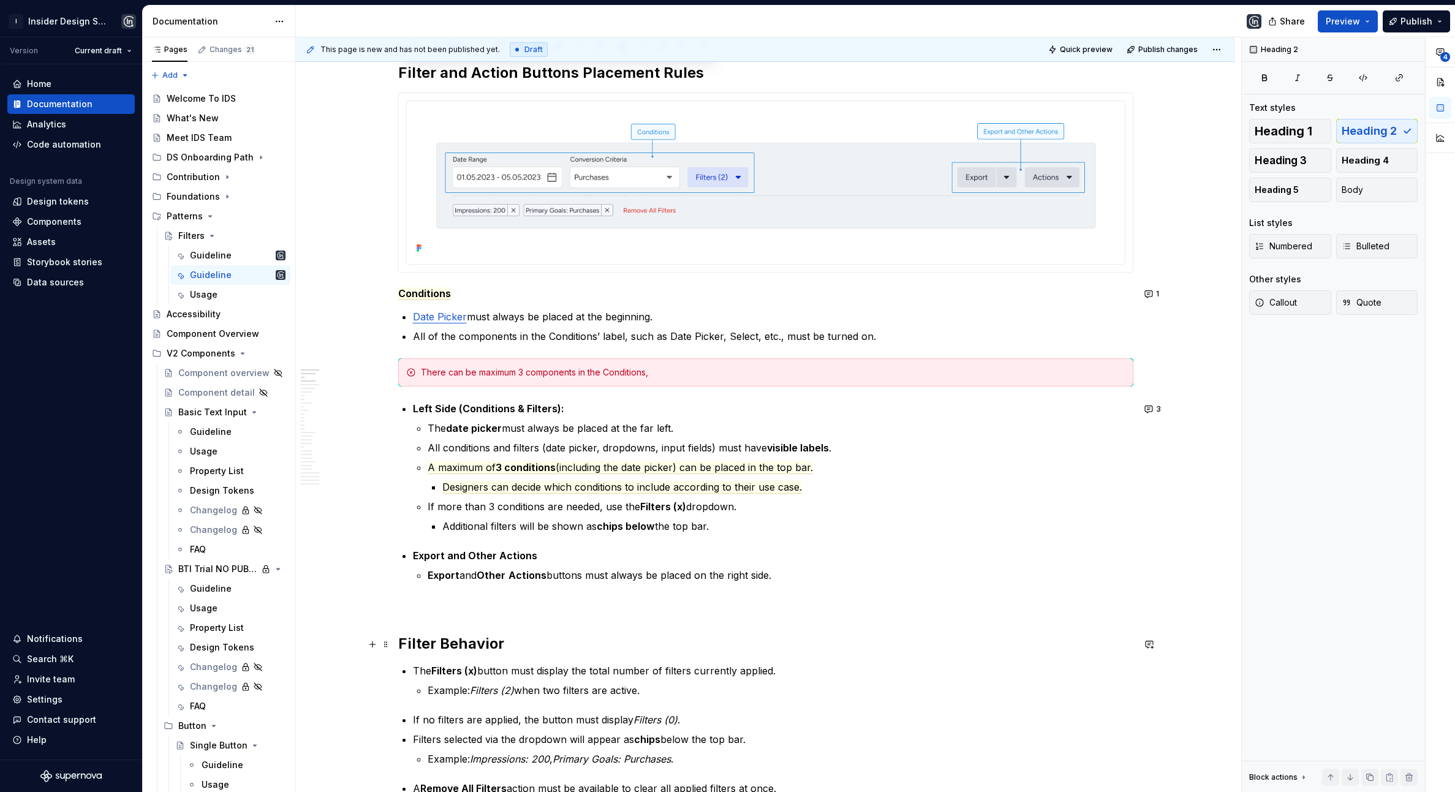
click at [474, 637] on h2 "Filter Behavior" at bounding box center [765, 644] width 735 height 20
click at [473, 637] on h2 "Filter Behavior" at bounding box center [765, 644] width 735 height 20
click at [605, 646] on h2 "Filter and Action Buttons Placement Rules" at bounding box center [765, 644] width 735 height 20
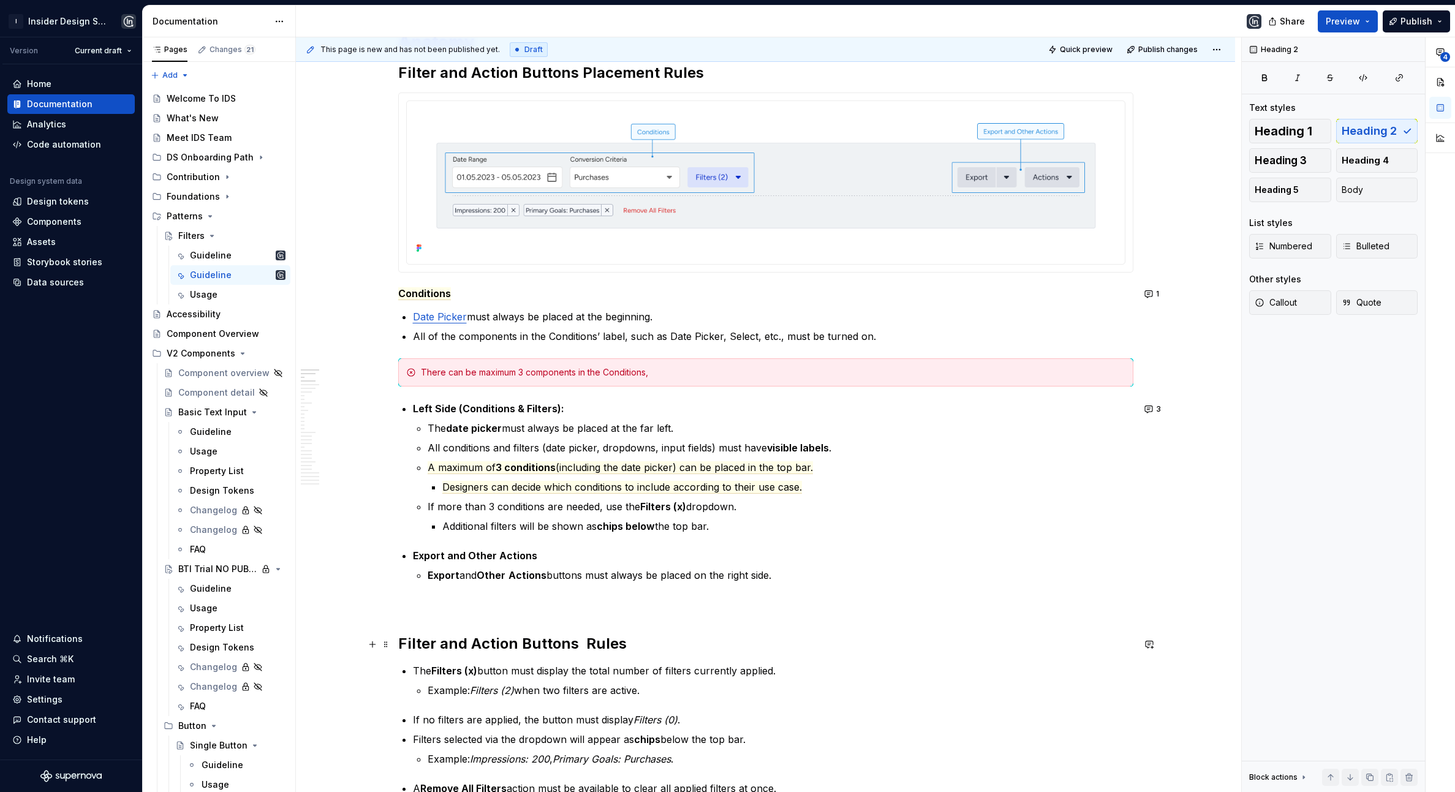
click at [615, 645] on h2 "Filter and Action Buttons Rules" at bounding box center [765, 644] width 735 height 20
click at [614, 645] on h2 "Filter and Action Buttons Rules" at bounding box center [765, 644] width 735 height 20
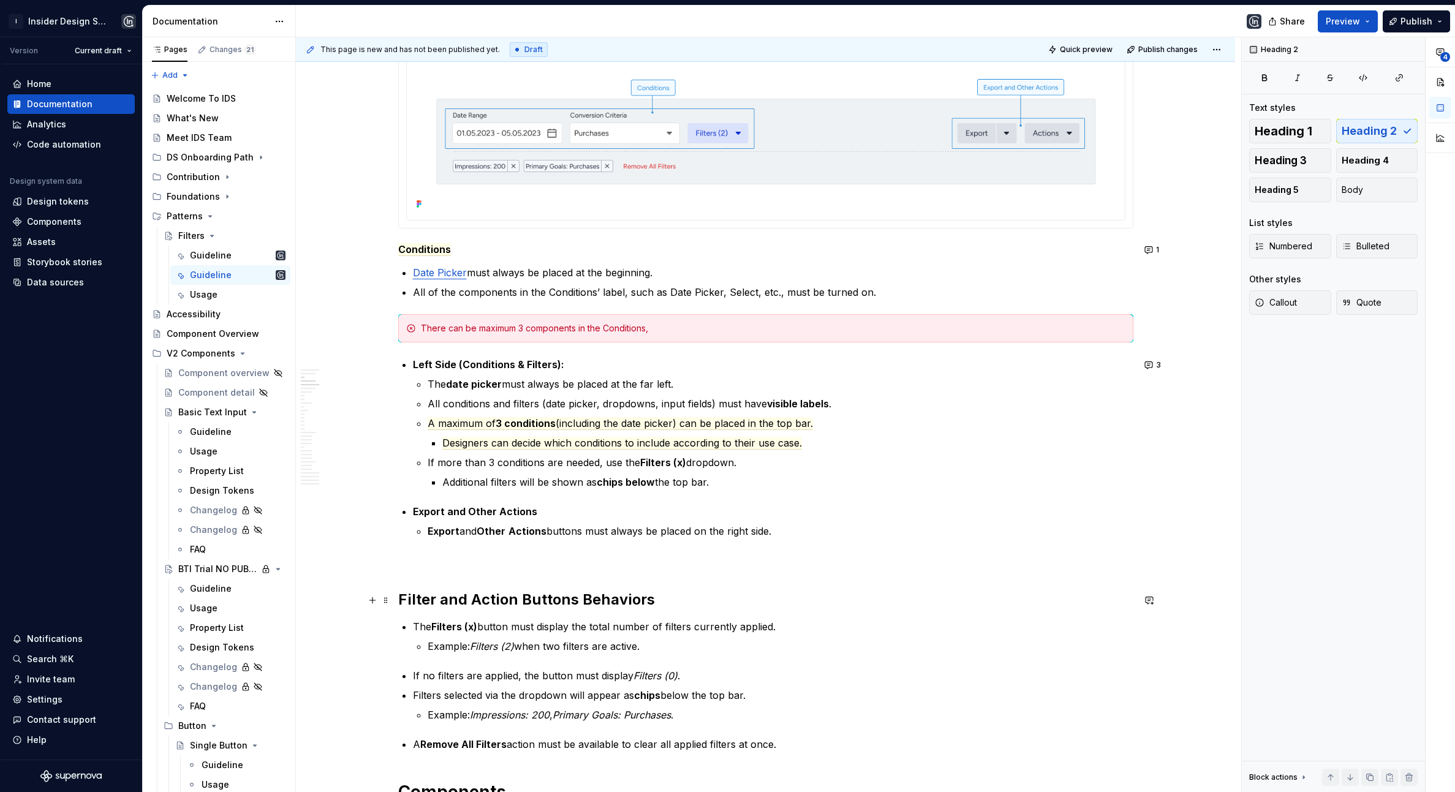
click at [576, 600] on h2 "Filter and Action Buttons Behaviors" at bounding box center [765, 600] width 735 height 20
click at [665, 603] on h2 "Filter and Action Buttons Behaviors" at bounding box center [765, 600] width 735 height 20
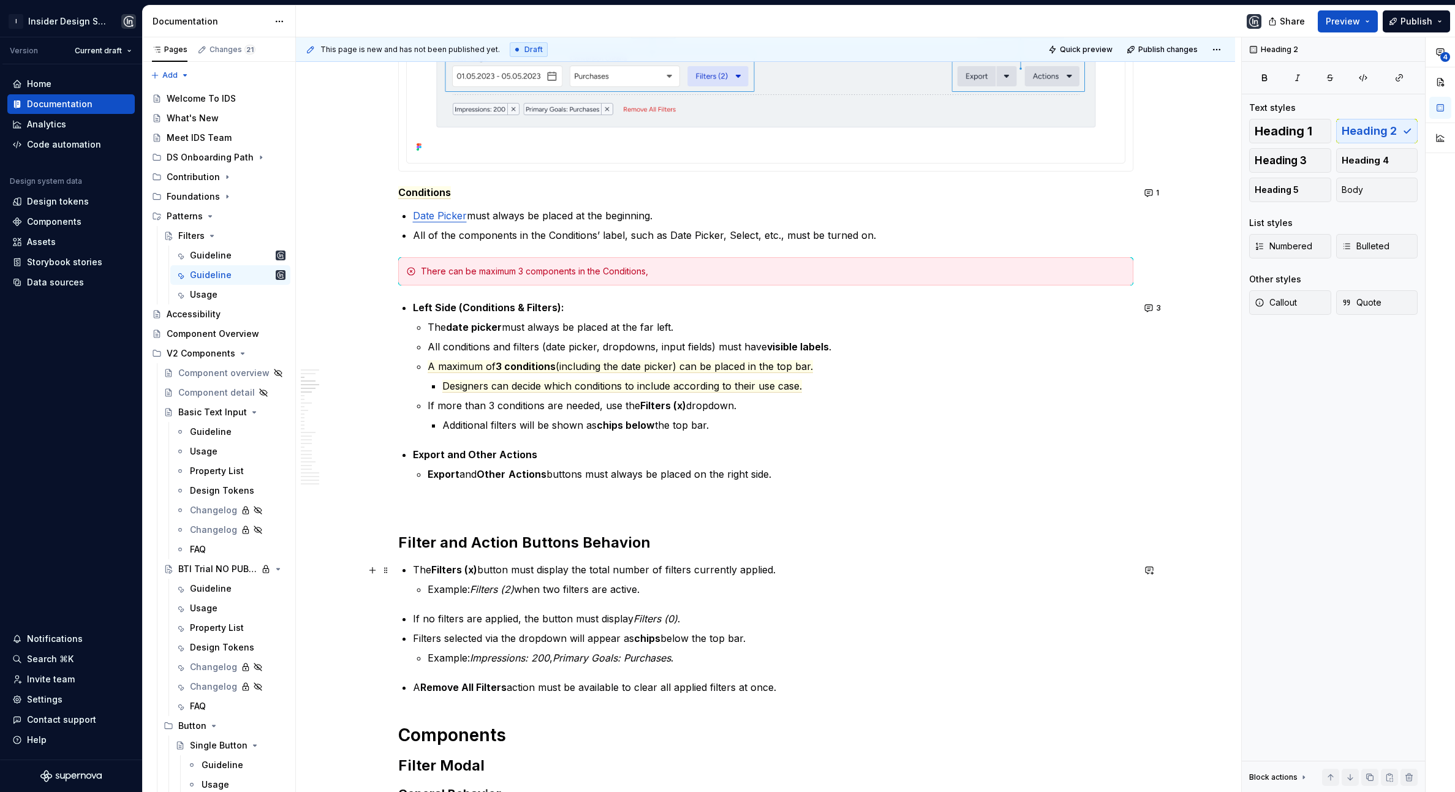
scroll to position [342, 0]
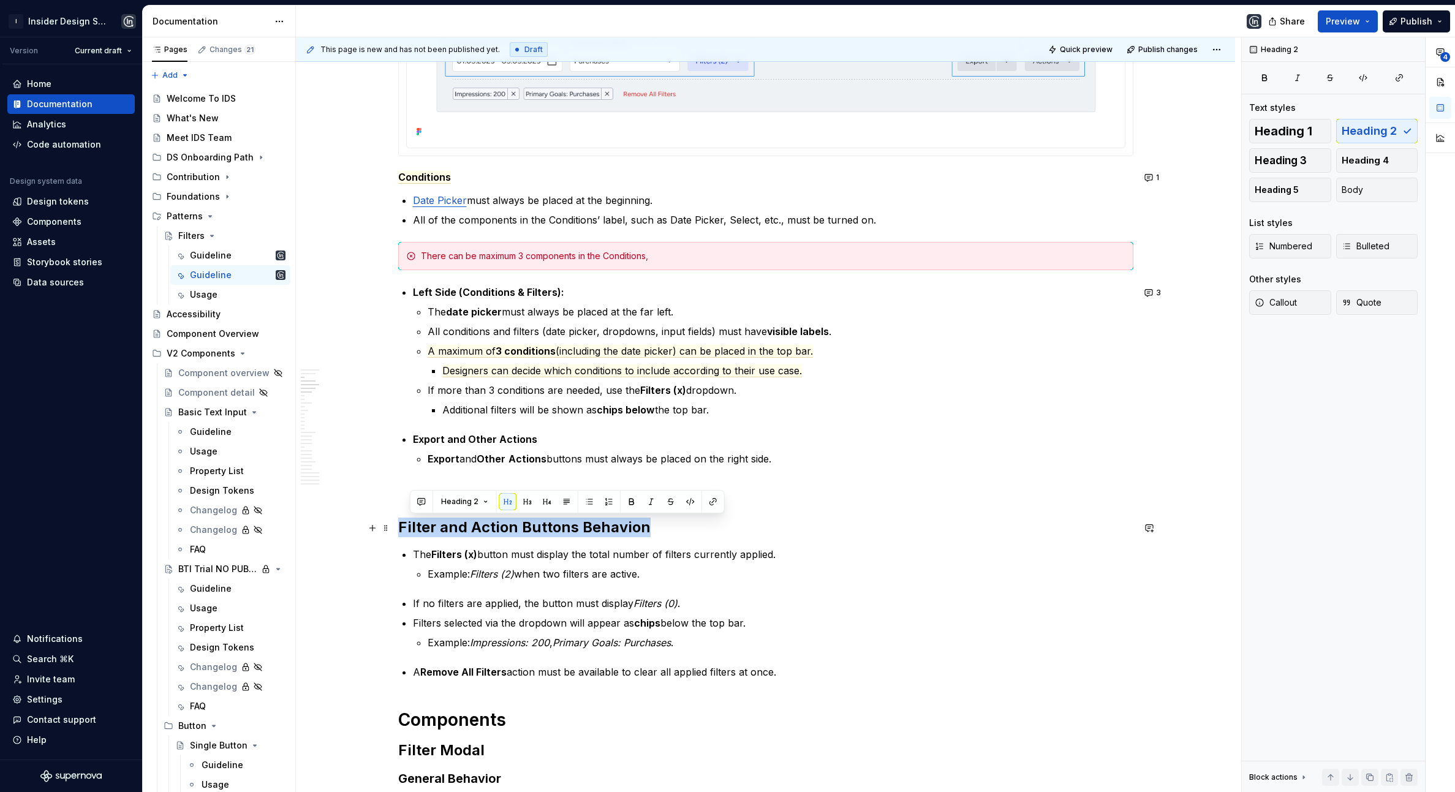
drag, startPoint x: 659, startPoint y: 530, endPoint x: 400, endPoint y: 530, distance: 258.6
click at [401, 530] on h2 "Filter and Action Buttons Behavion" at bounding box center [765, 528] width 735 height 20
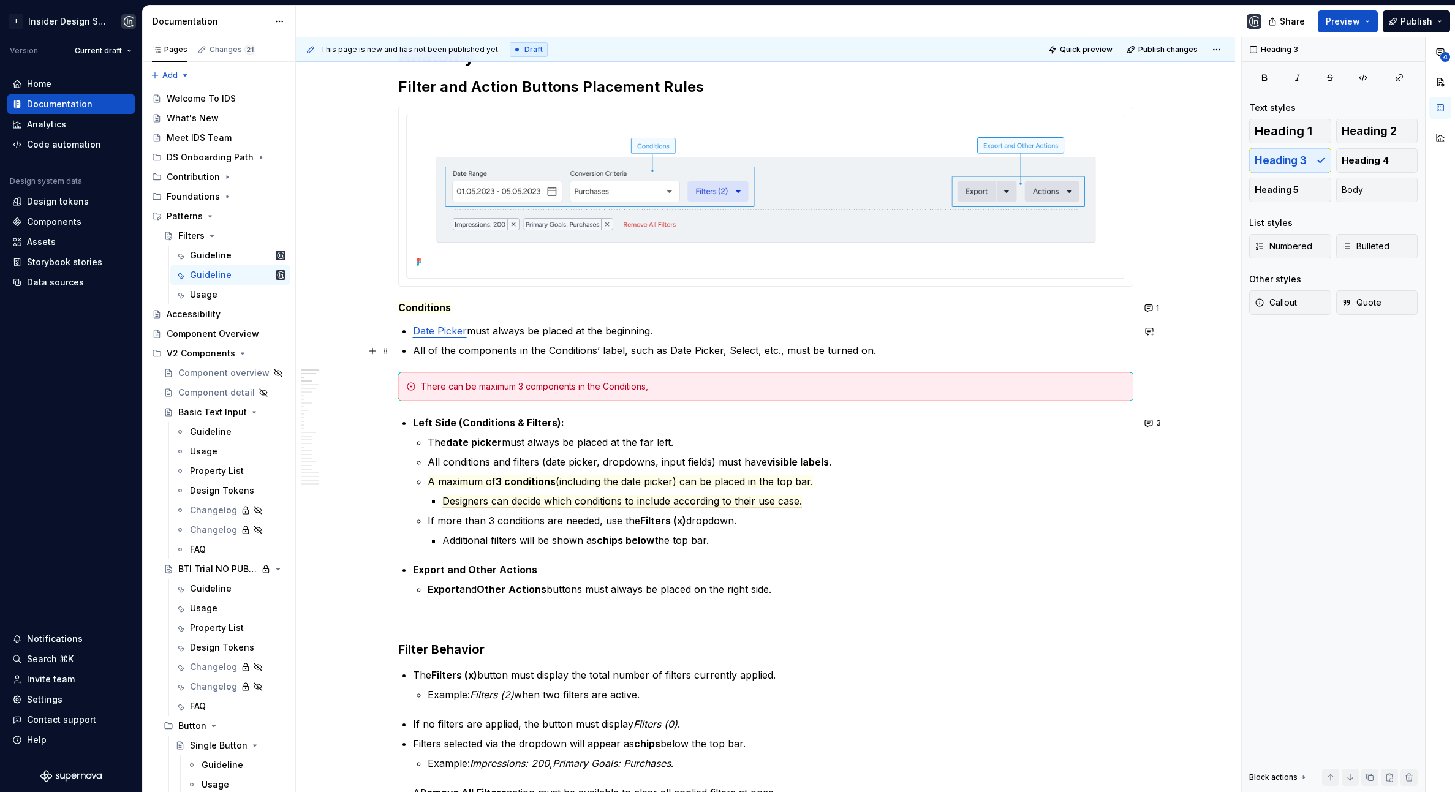
scroll to position [222, 0]
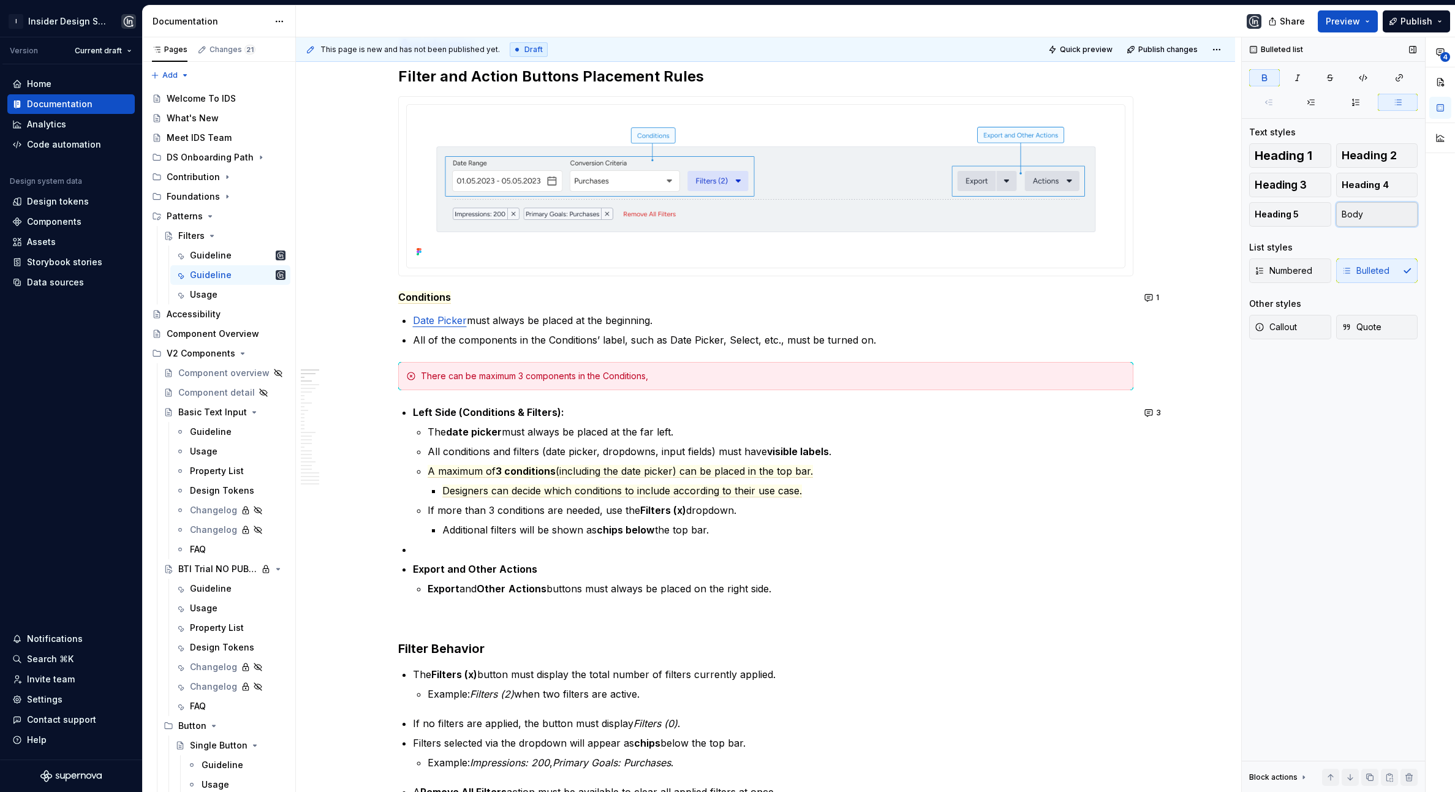
click at [1265, 220] on button "Body" at bounding box center [1377, 214] width 82 height 25
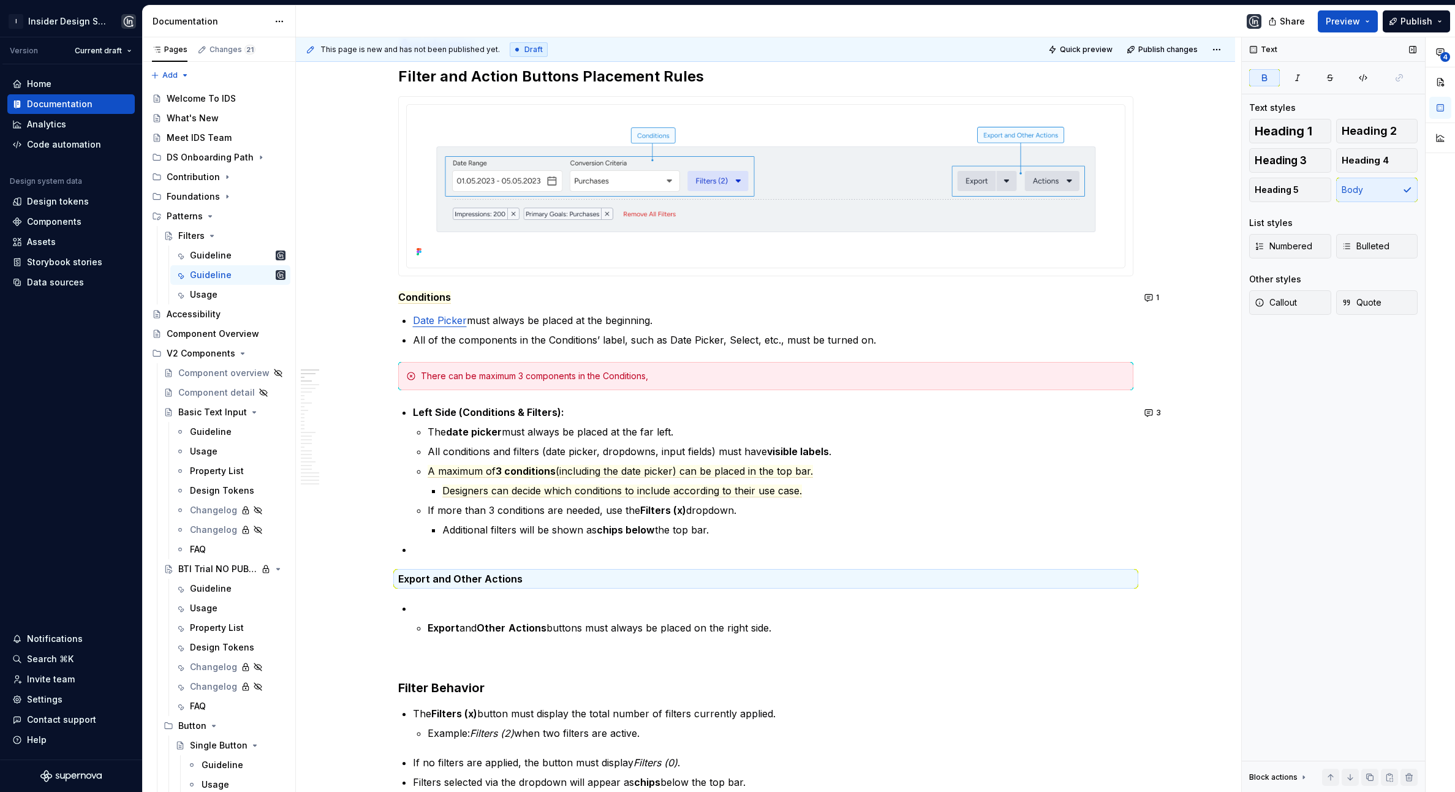
click at [1265, 219] on div "List styles" at bounding box center [1333, 223] width 168 height 12
click at [1265, 196] on button "Heading 5" at bounding box center [1290, 190] width 82 height 25
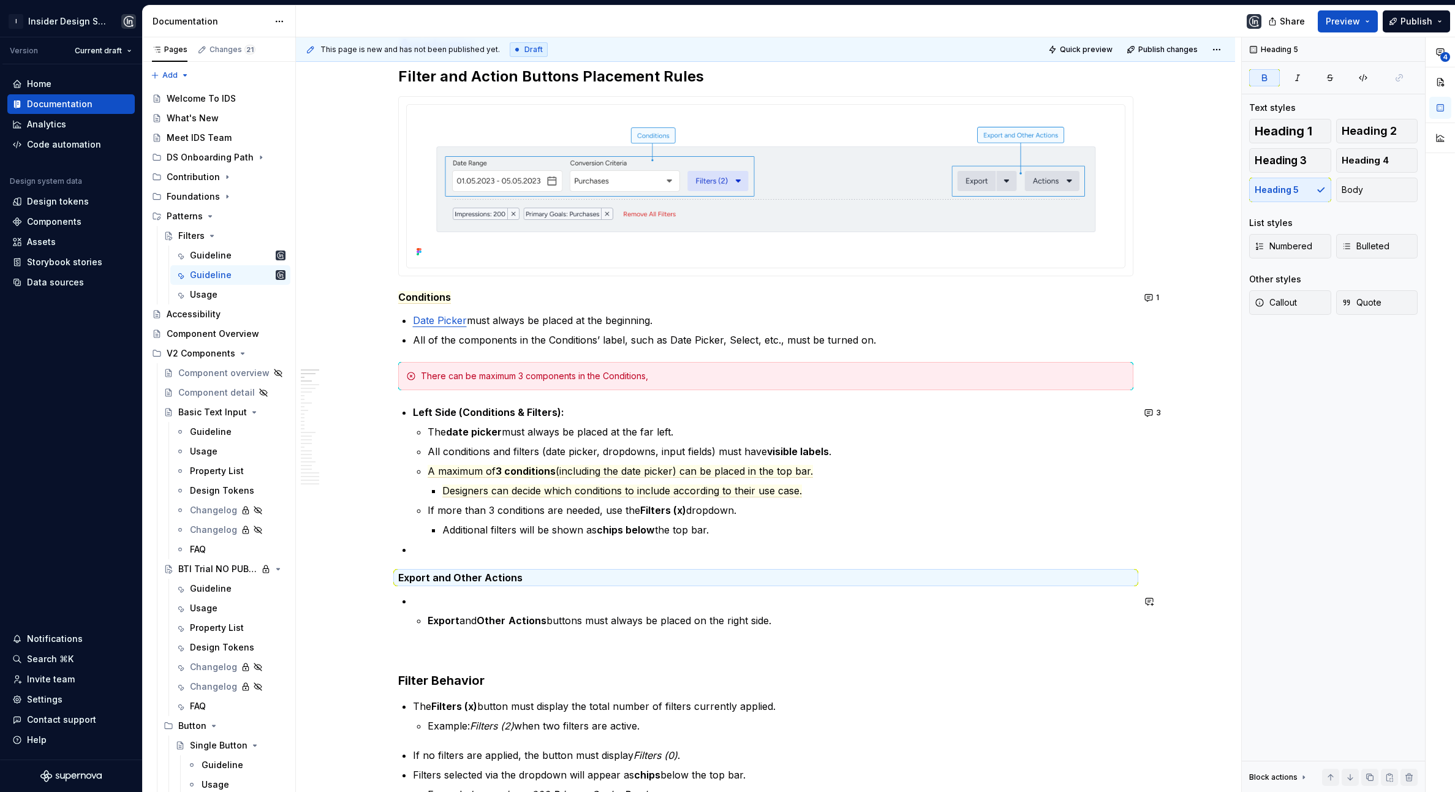
click at [442, 595] on p at bounding box center [773, 601] width 721 height 15
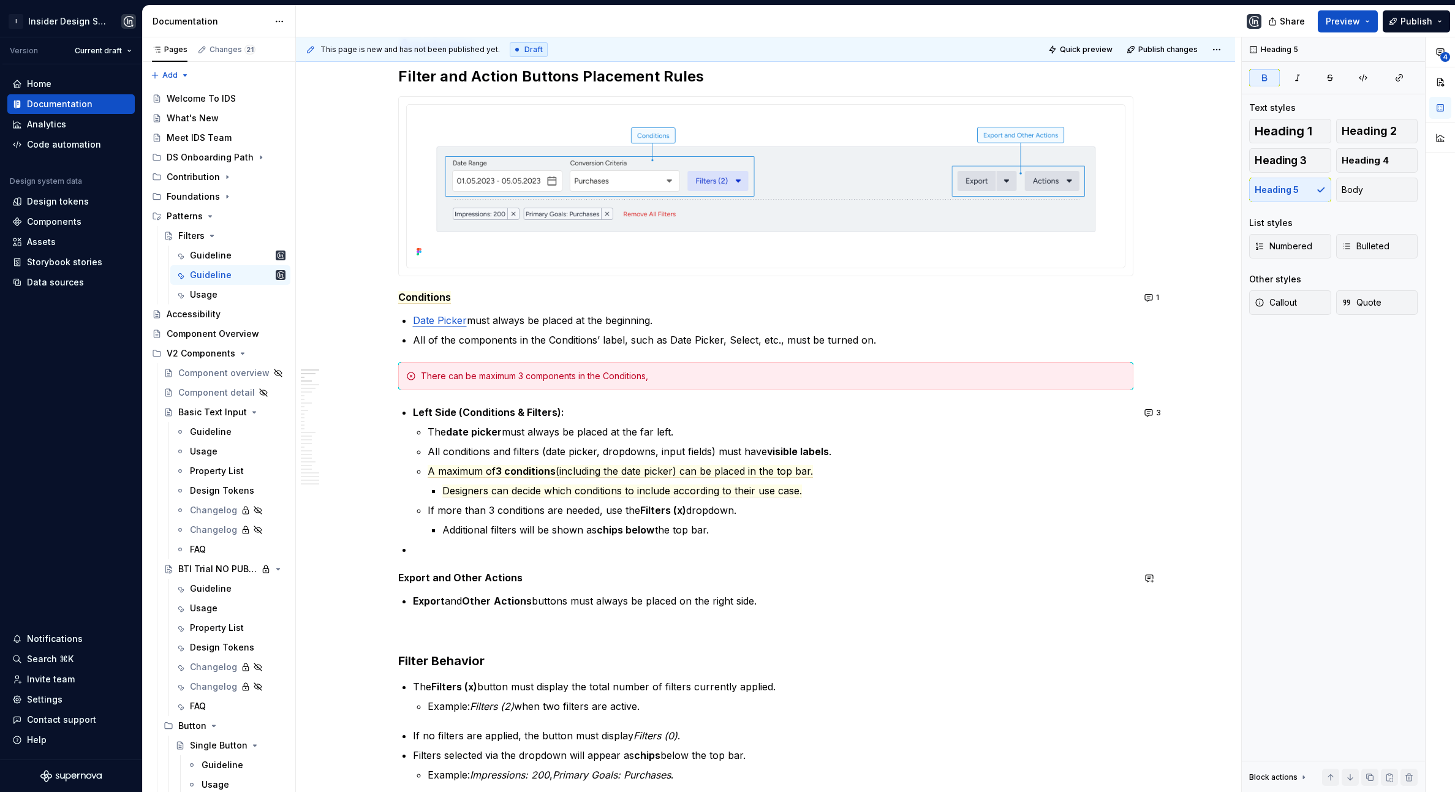
click at [424, 552] on p at bounding box center [773, 549] width 721 height 15
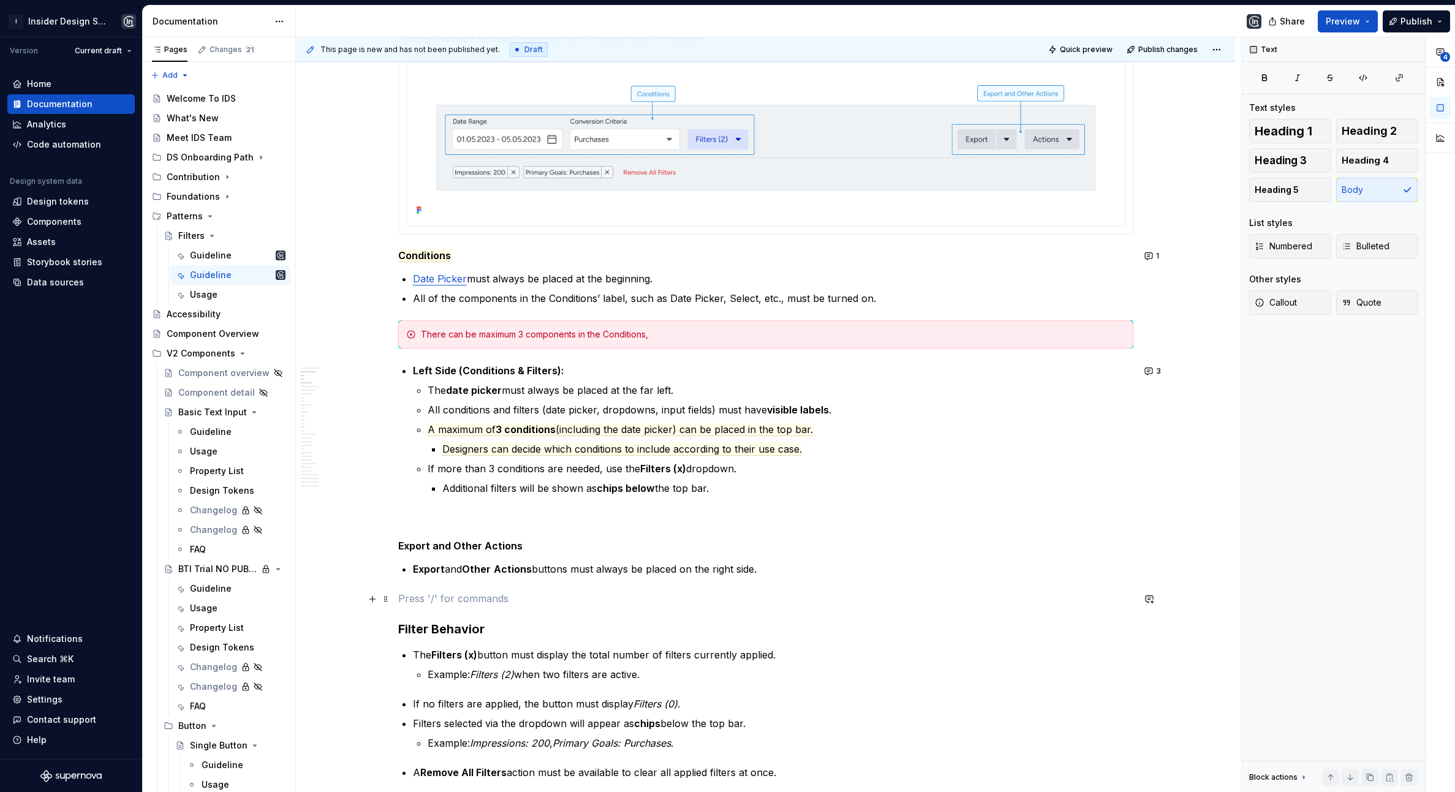
click at [501, 594] on p at bounding box center [765, 598] width 735 height 15
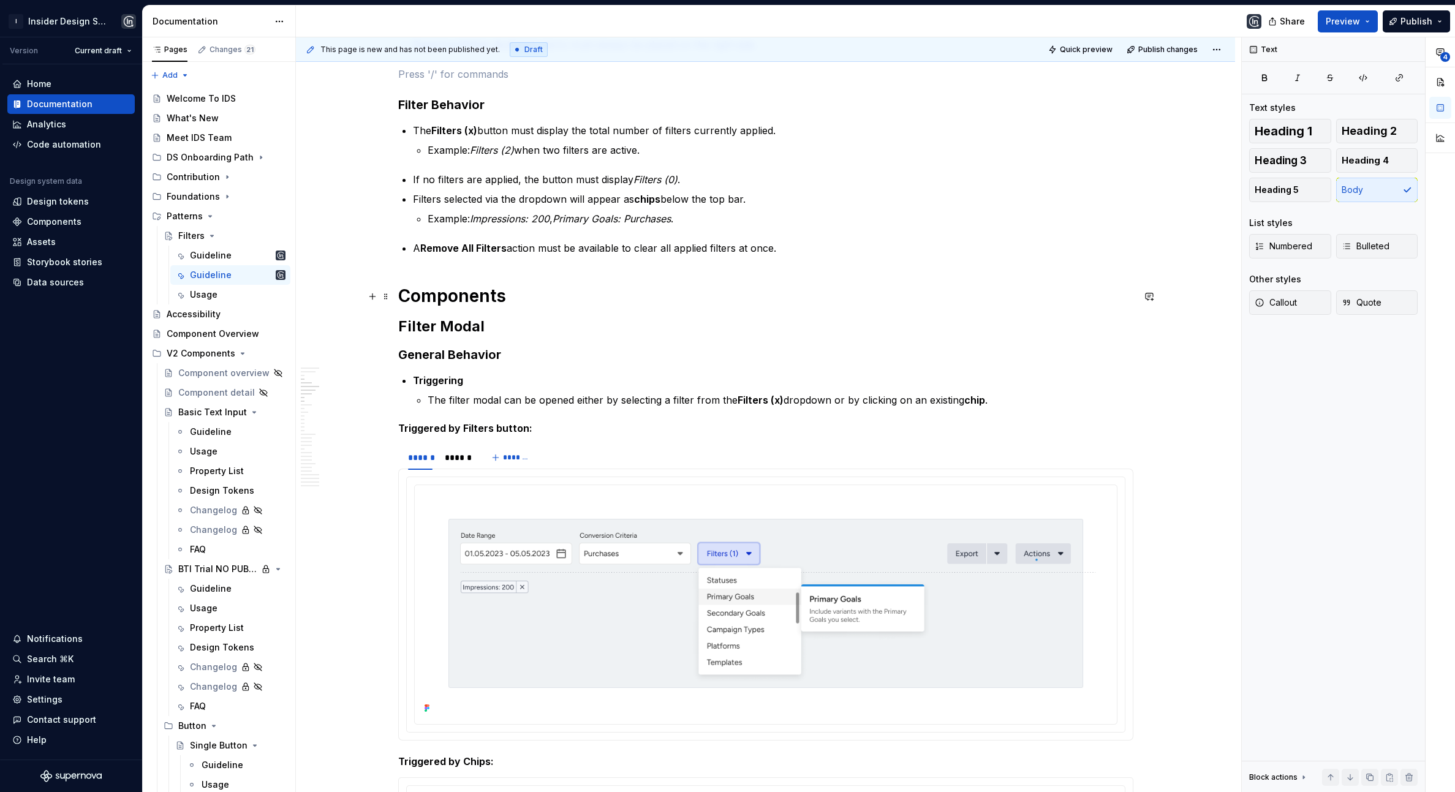
scroll to position [789, 0]
click at [455, 301] on h1 "Components" at bounding box center [765, 295] width 735 height 22
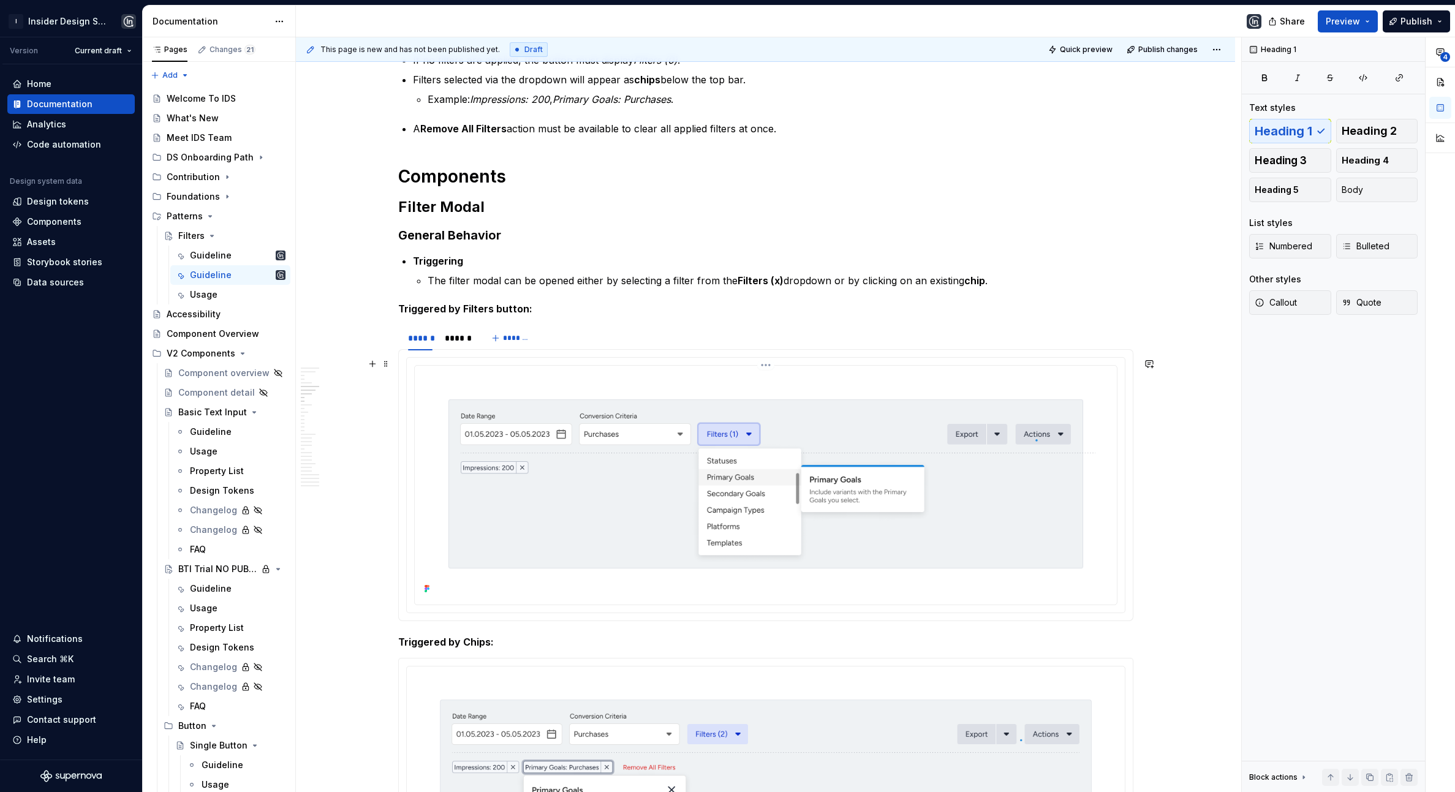
scroll to position [910, 0]
click at [467, 206] on h2 "Filter Modal" at bounding box center [765, 204] width 735 height 20
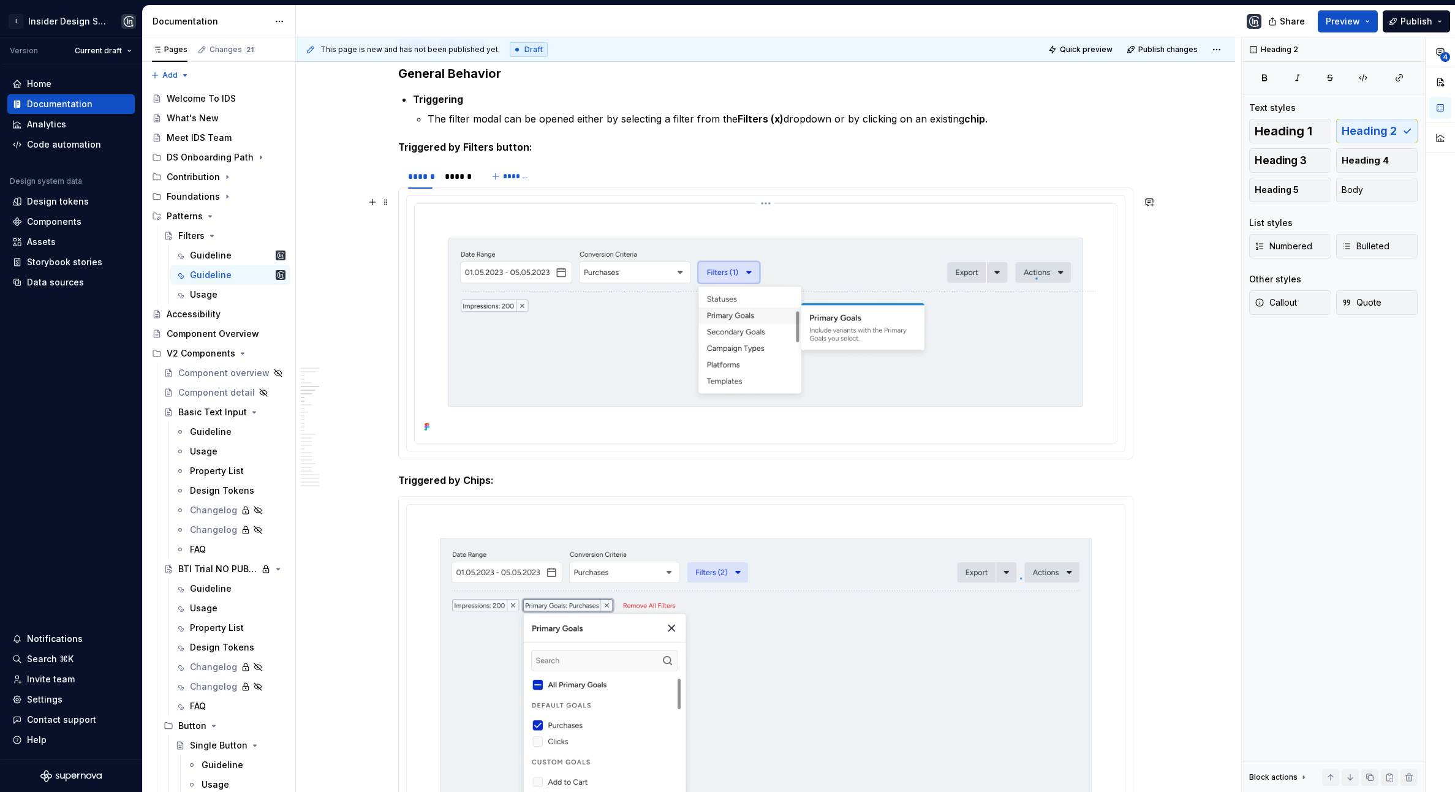
scroll to position [982, 0]
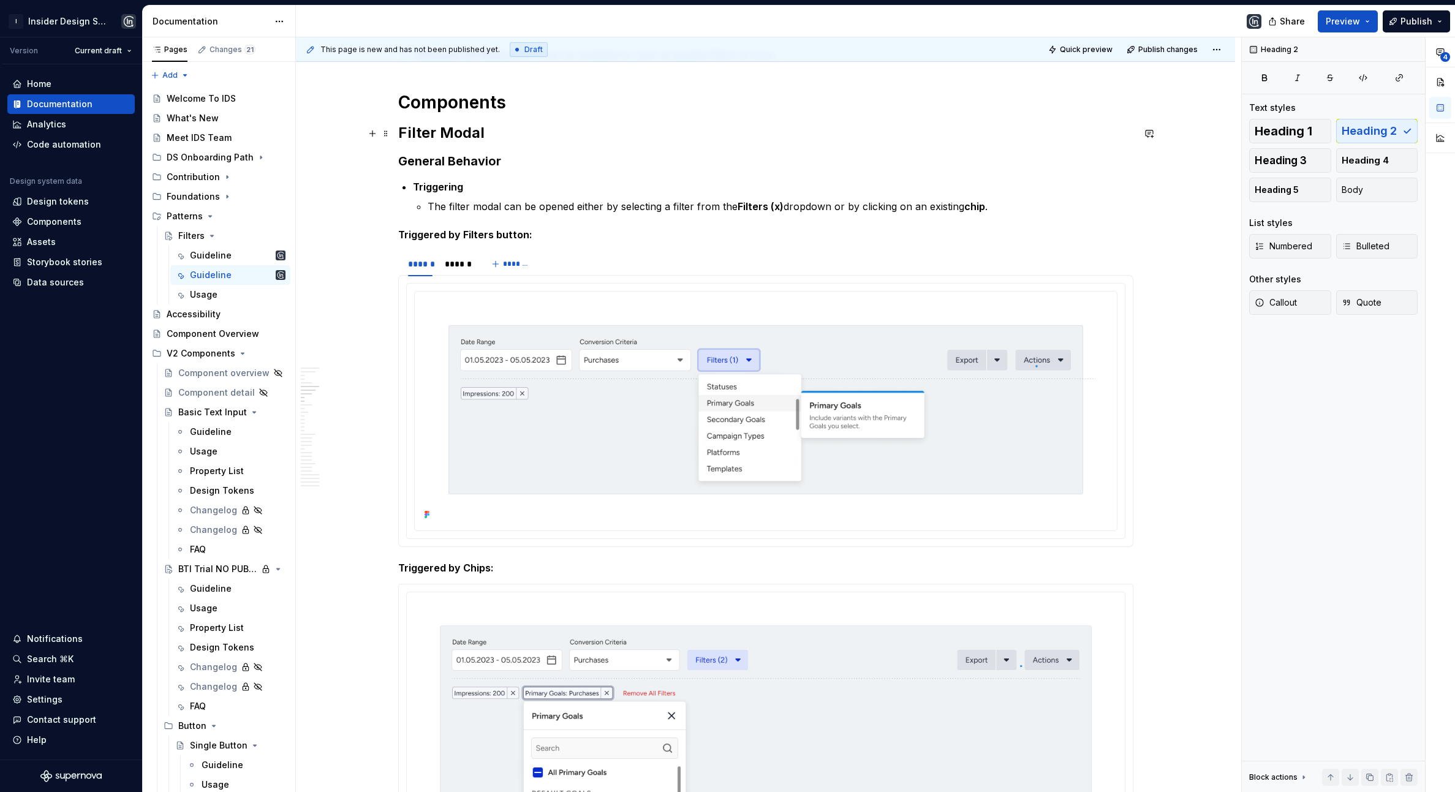
click at [514, 131] on h2 "Filter Modal" at bounding box center [765, 133] width 735 height 20
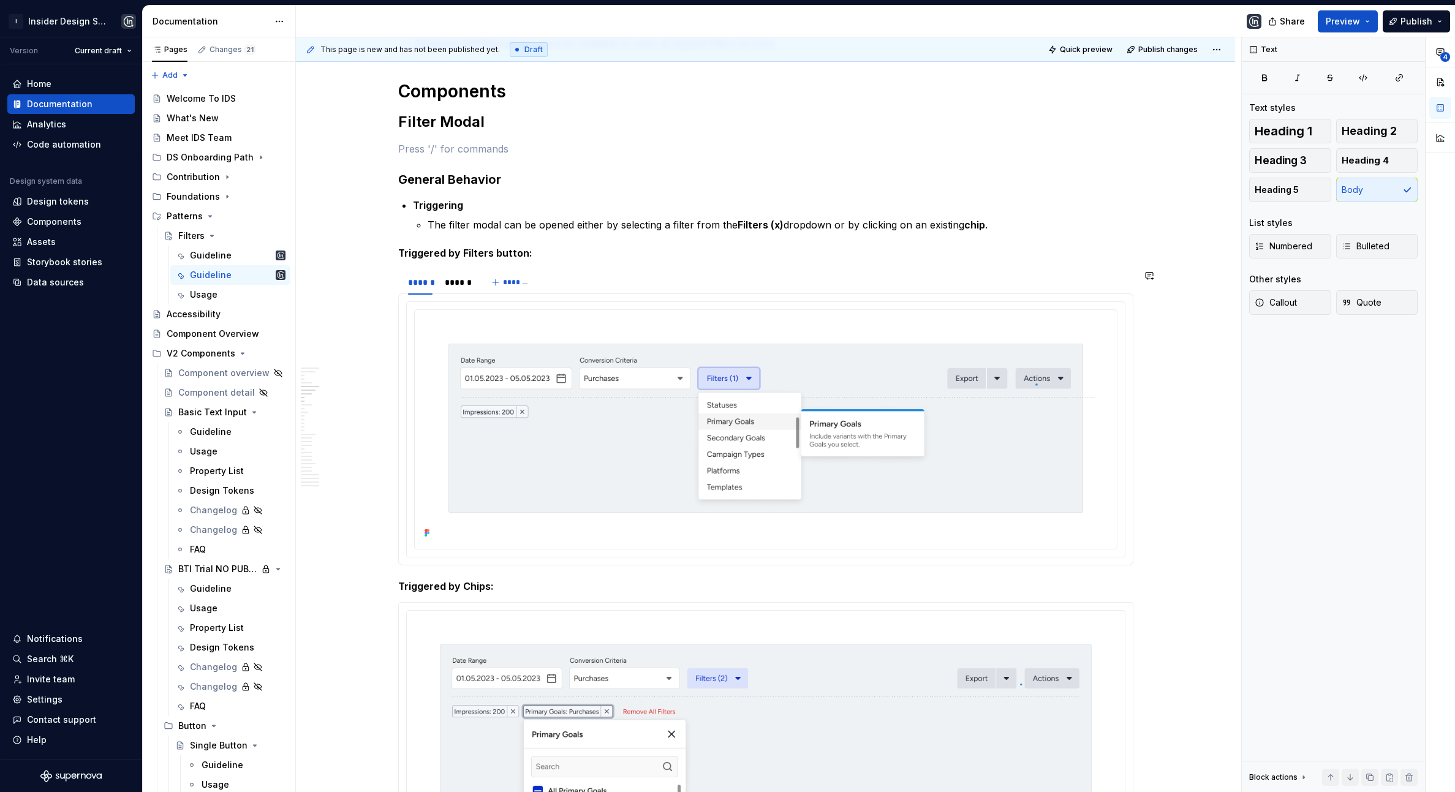
scroll to position [987, 0]
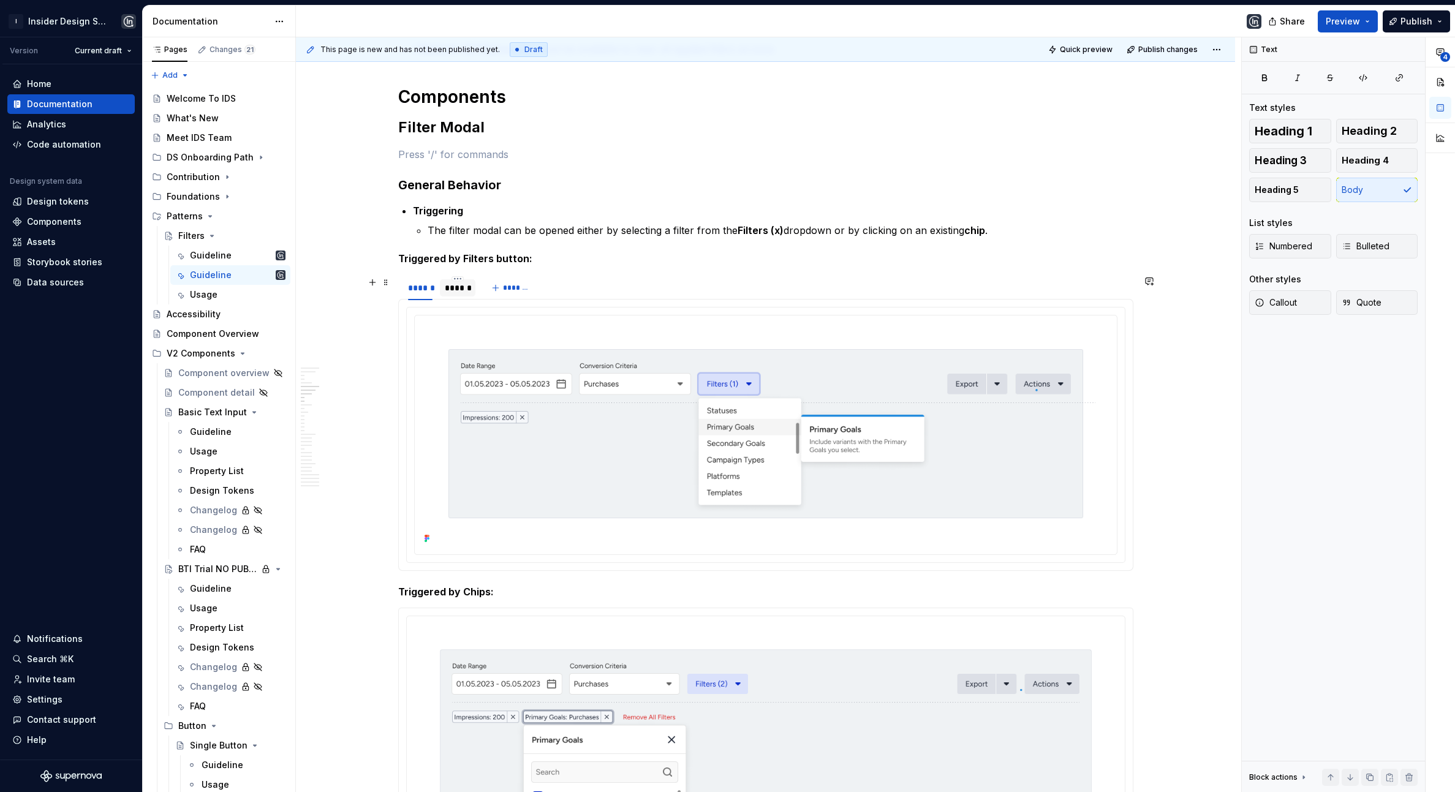
click at [467, 287] on div "******" at bounding box center [458, 288] width 26 height 12
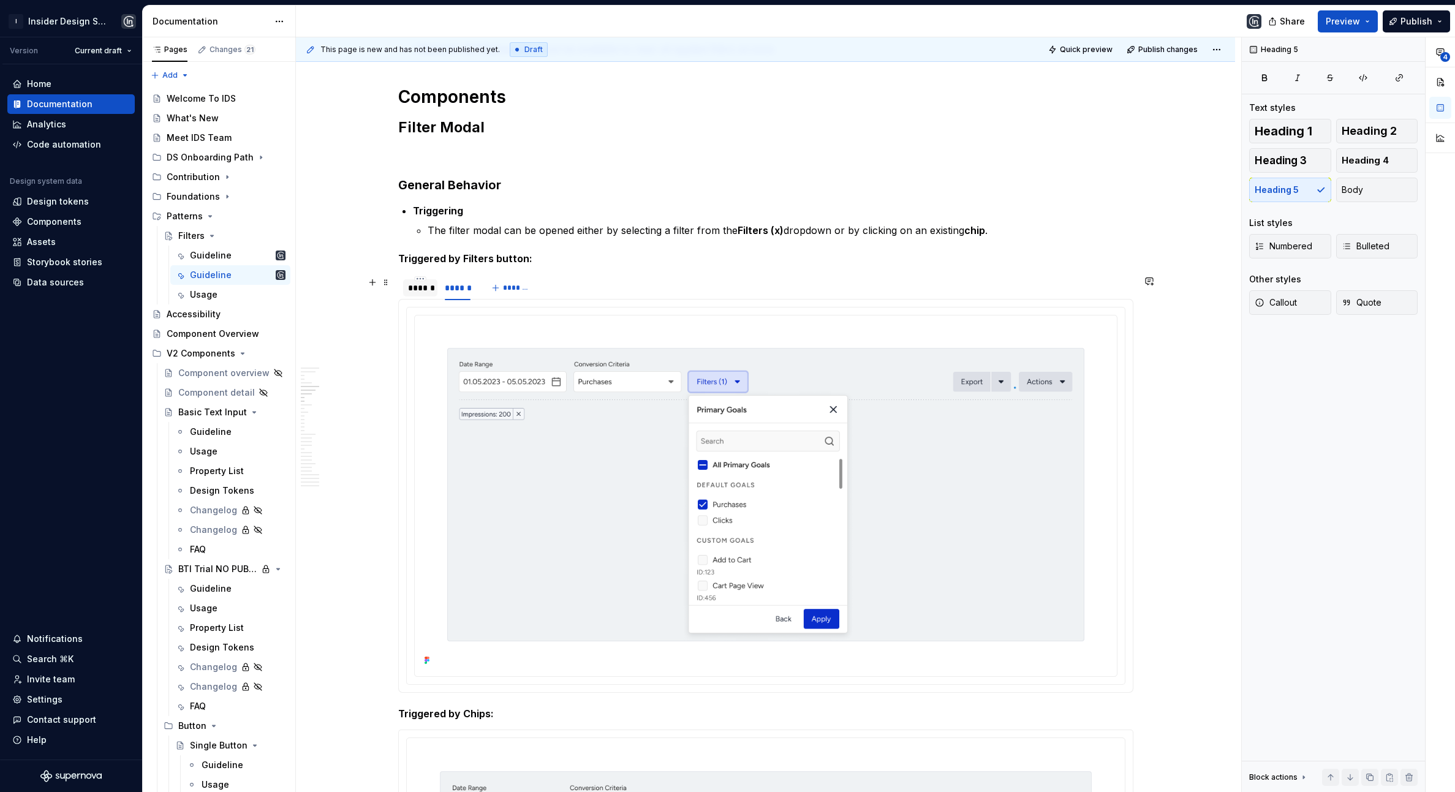
click at [424, 298] on div at bounding box center [420, 298] width 34 height 1
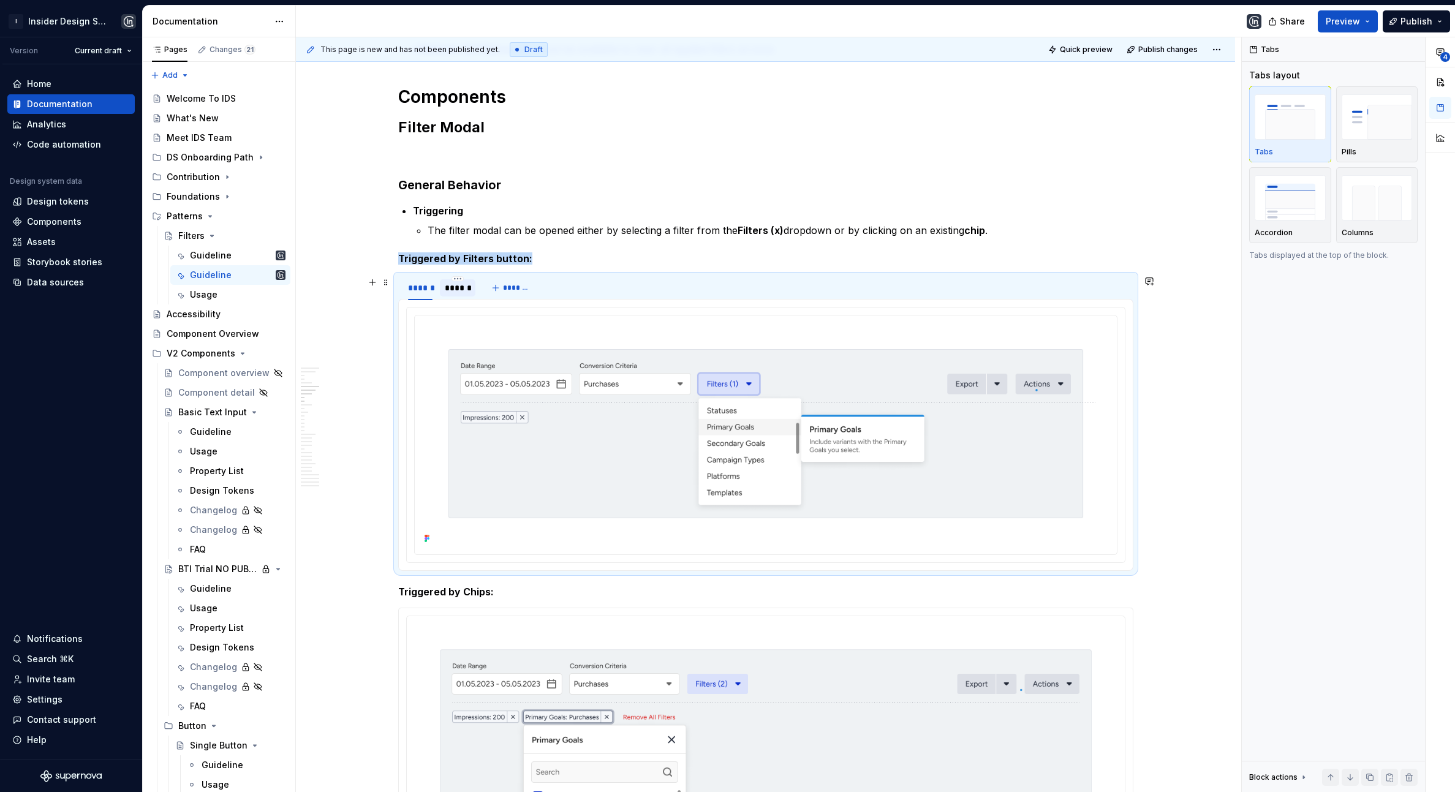
click at [465, 286] on div "******" at bounding box center [458, 288] width 26 height 12
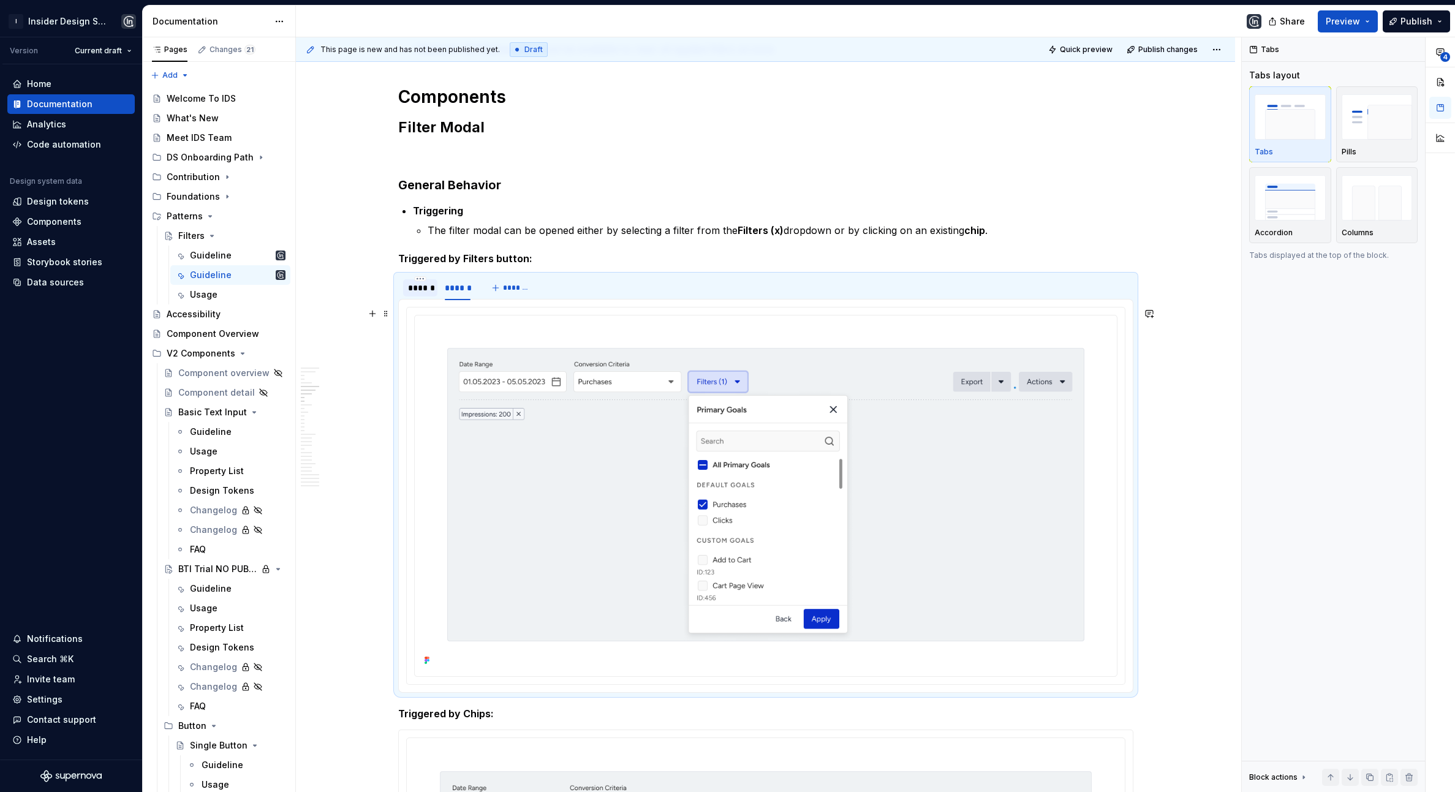
click at [420, 290] on div "******" at bounding box center [420, 288] width 25 height 12
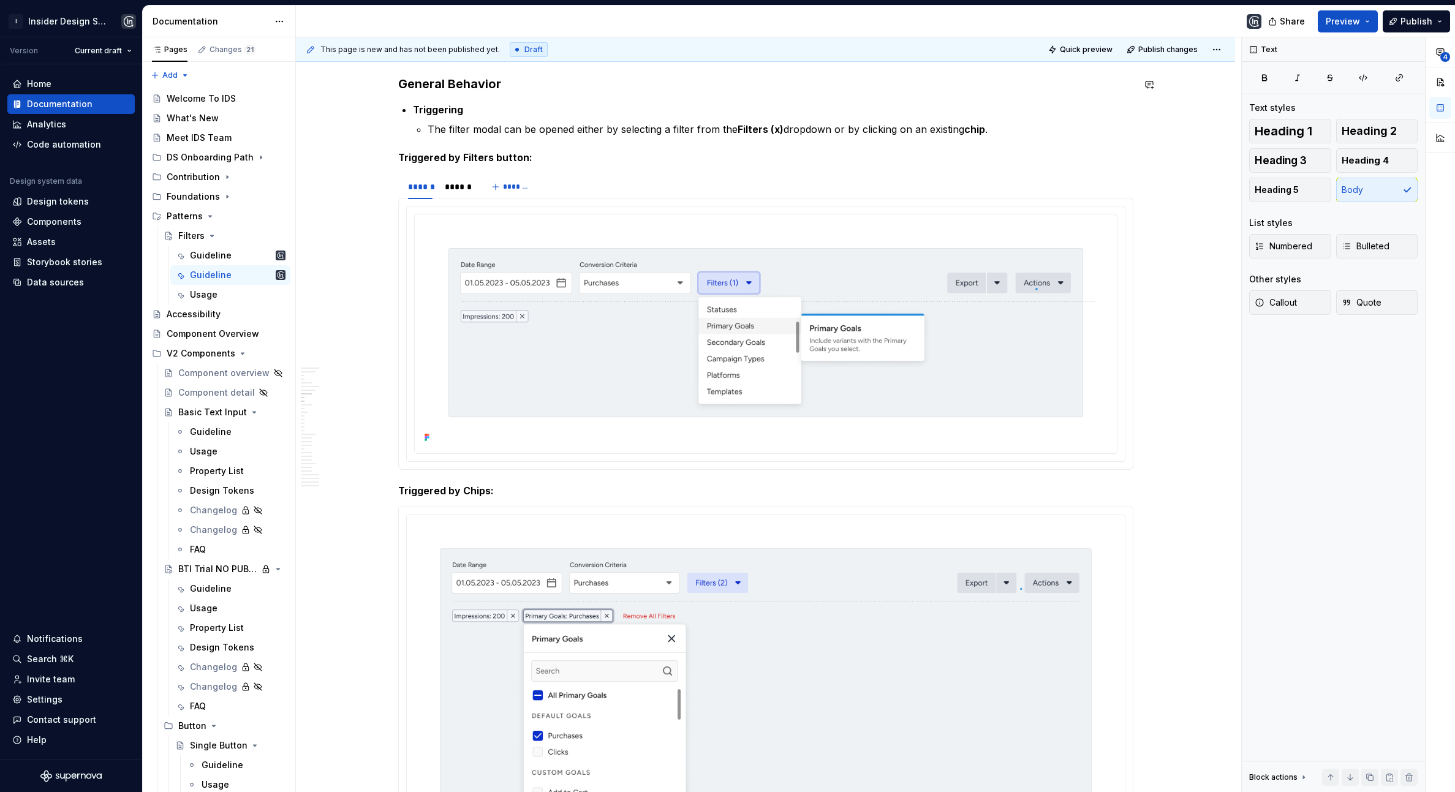
scroll to position [907, 0]
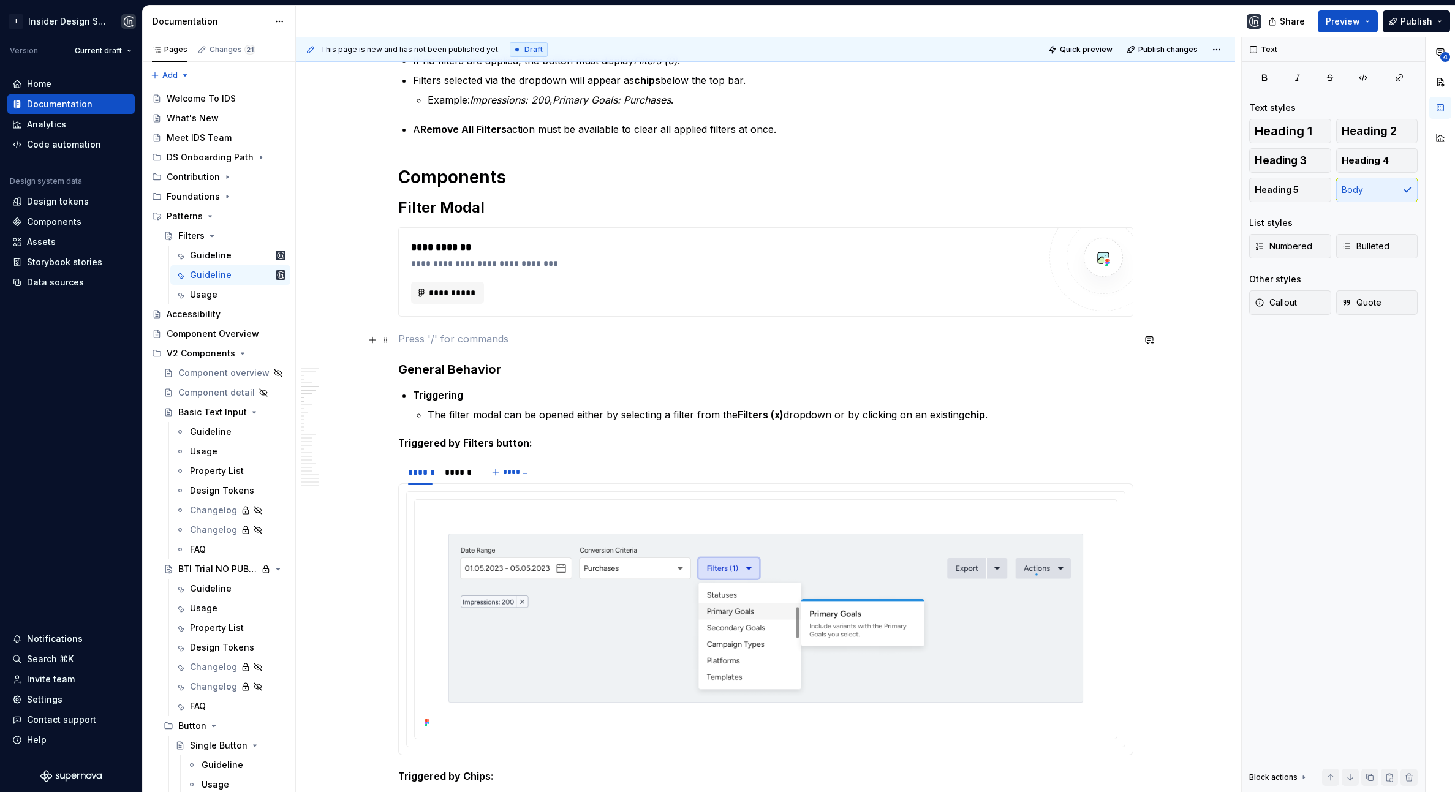
click at [509, 340] on p at bounding box center [765, 338] width 735 height 15
click at [493, 341] on p "add filter modal iamge here" at bounding box center [765, 338] width 735 height 15
drag, startPoint x: 492, startPoint y: 341, endPoint x: 494, endPoint y: 335, distance: 6.6
click at [493, 338] on p "add filter modal iamge here" at bounding box center [765, 338] width 735 height 15
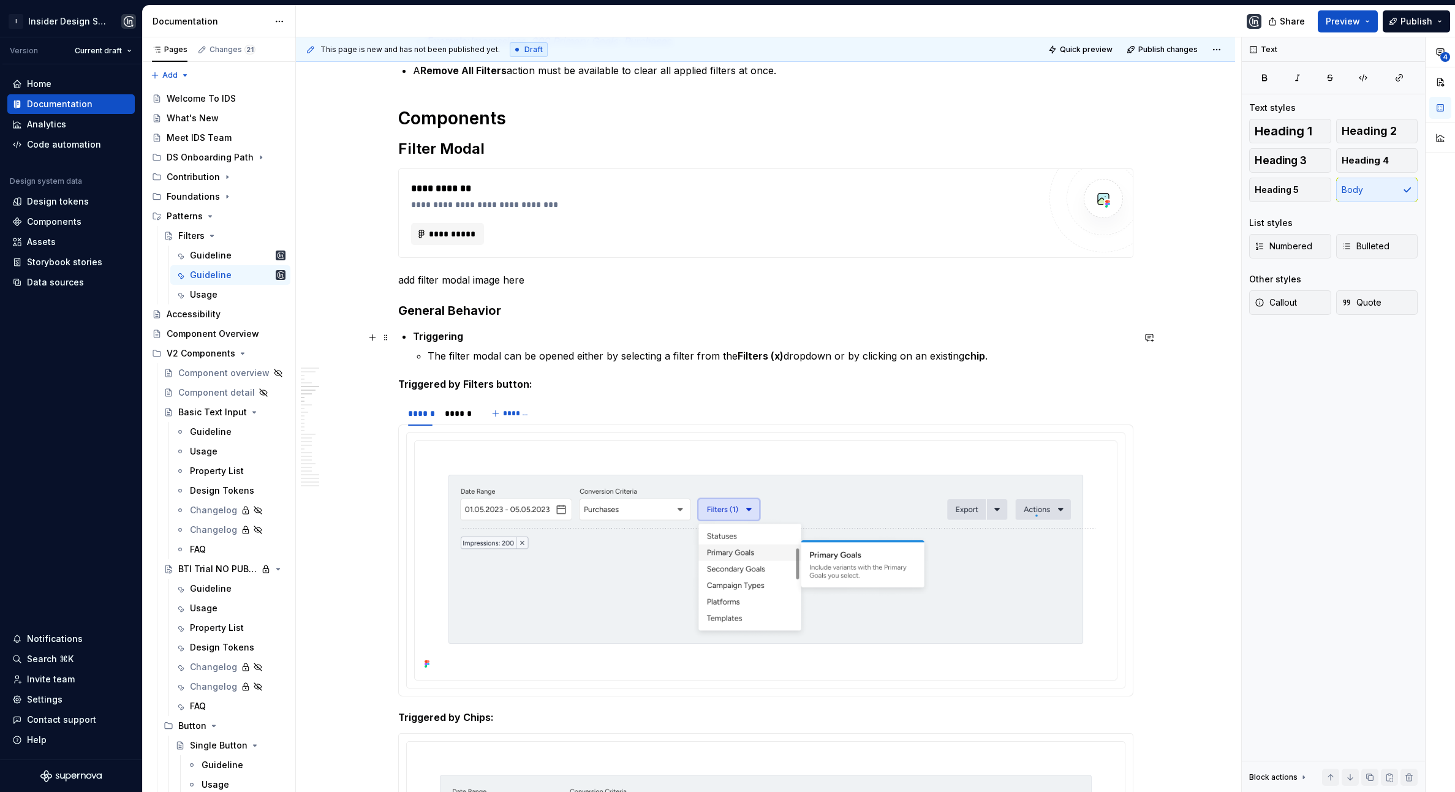
scroll to position [982, 0]
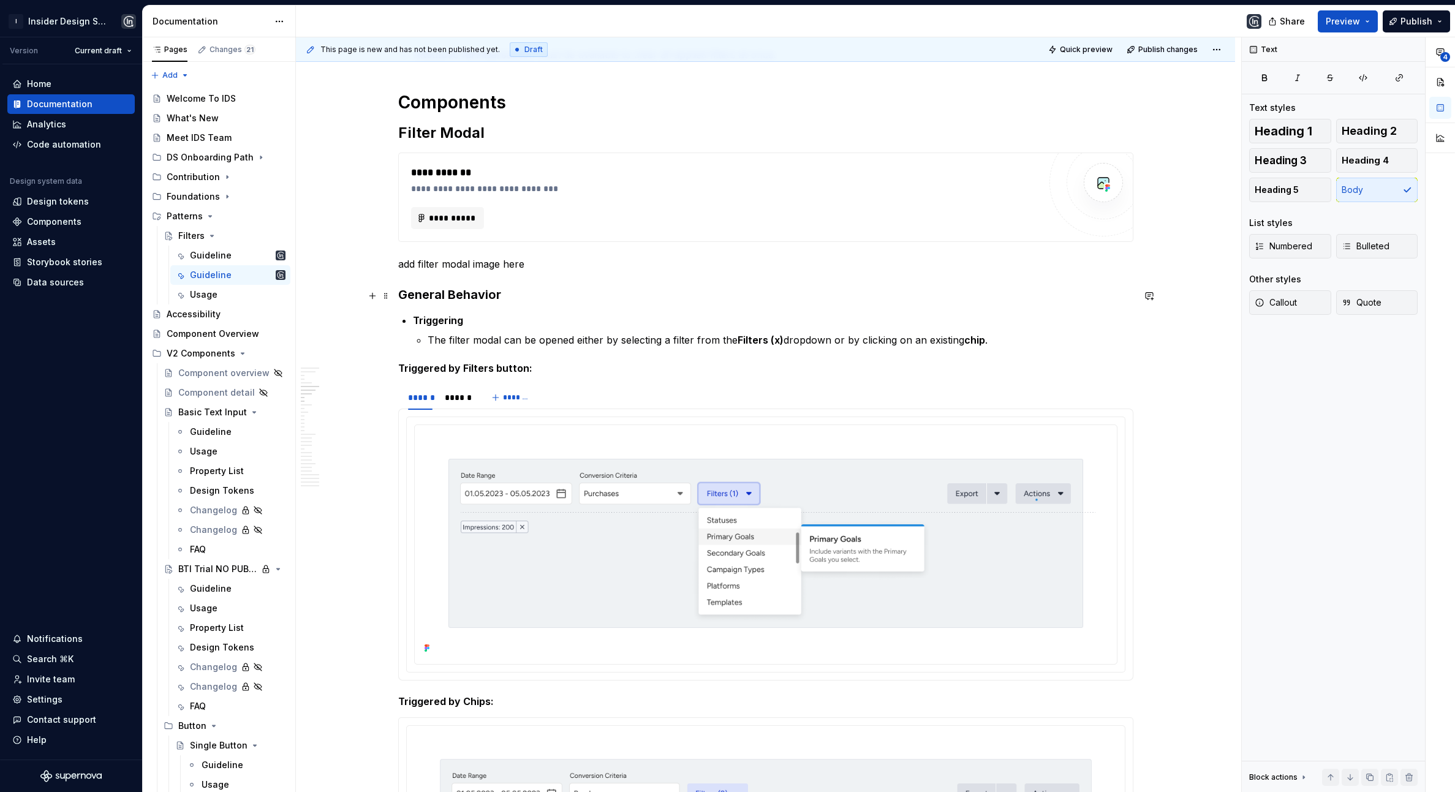
click at [493, 295] on h3 "General Behavior" at bounding box center [765, 294] width 735 height 17
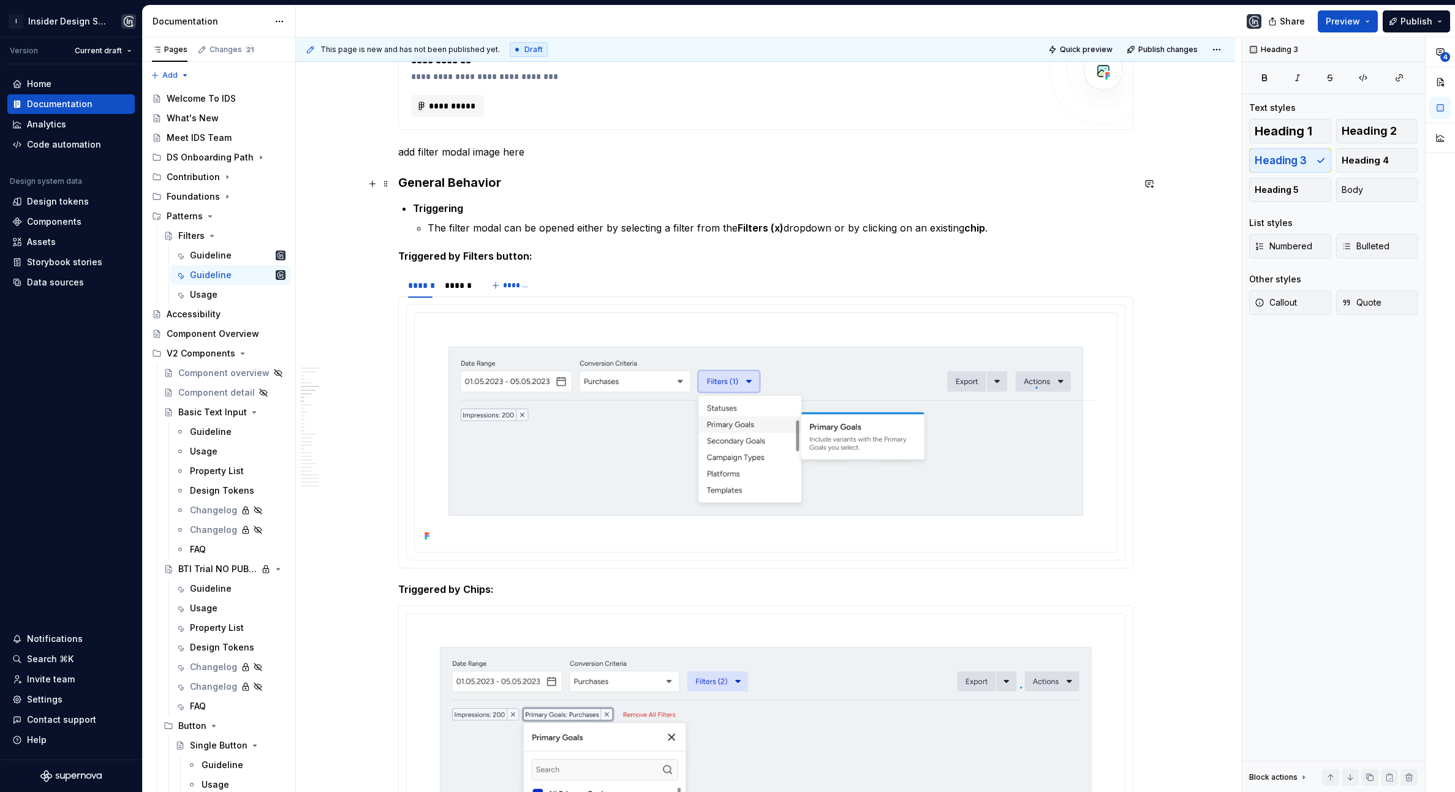
scroll to position [997, 0]
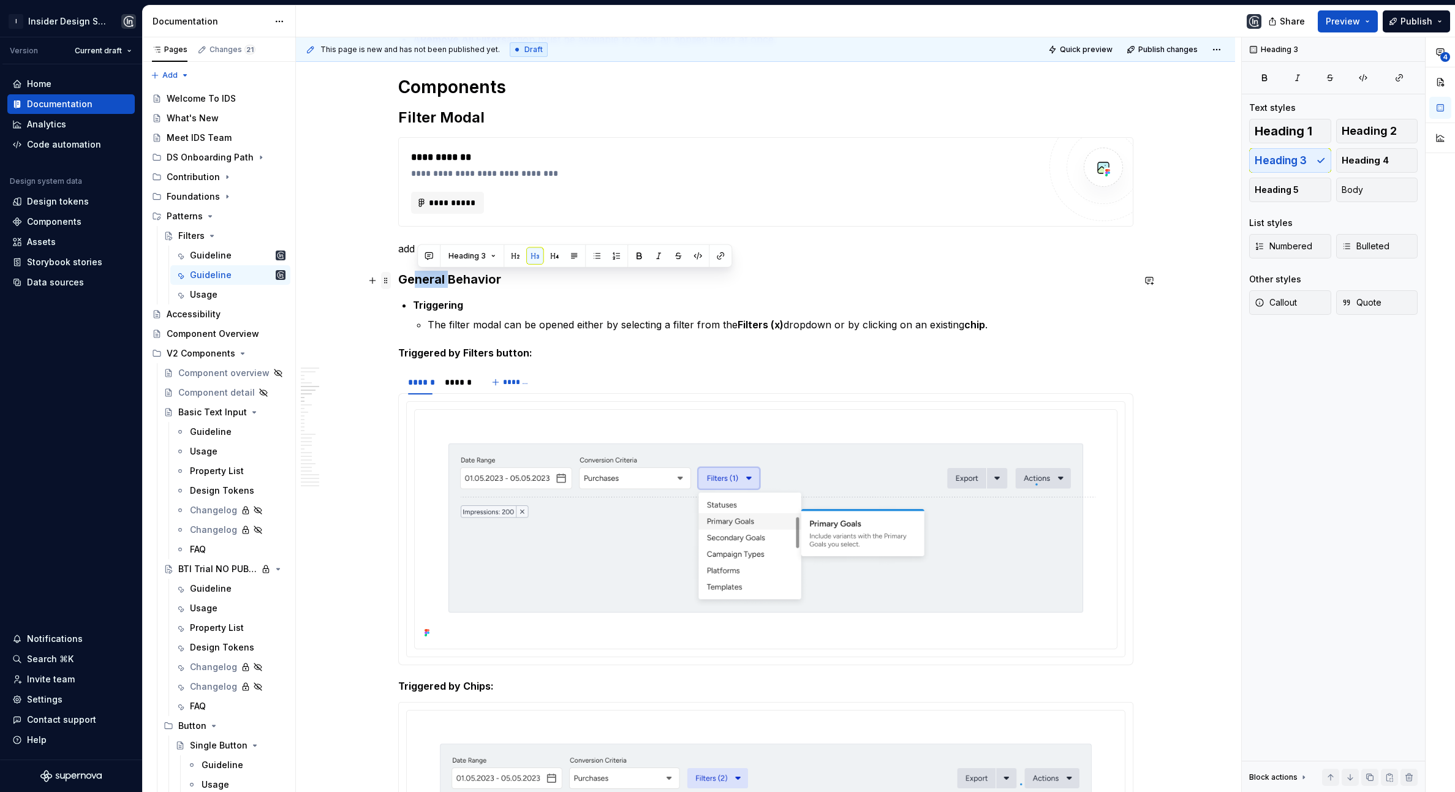
drag, startPoint x: 450, startPoint y: 278, endPoint x: 388, endPoint y: 277, distance: 61.9
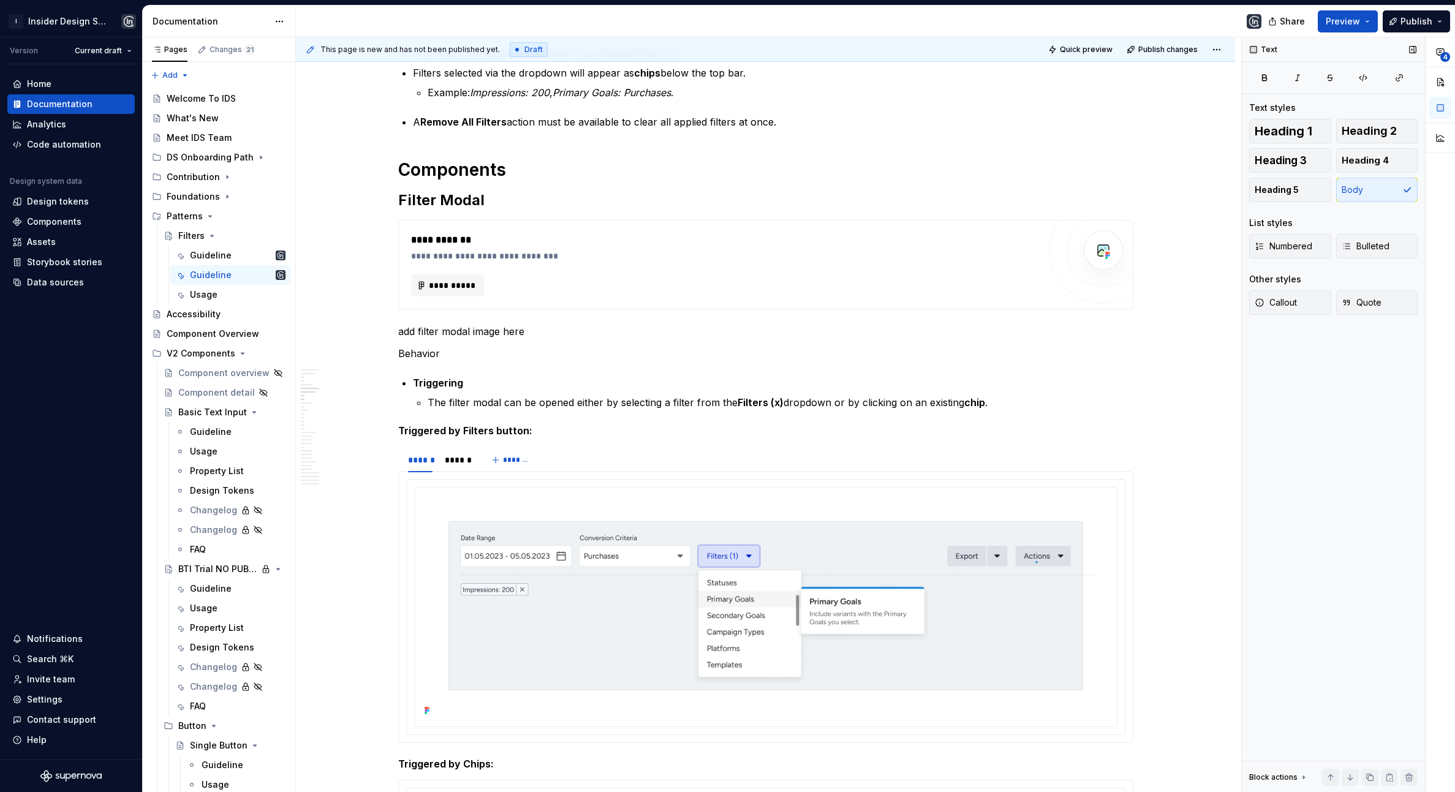
click at [1265, 176] on div "Heading 1 Heading 2 Heading 3 Heading 4 Heading 5 Body" at bounding box center [1333, 160] width 168 height 83
click at [1265, 199] on button "Heading 5" at bounding box center [1290, 190] width 82 height 25
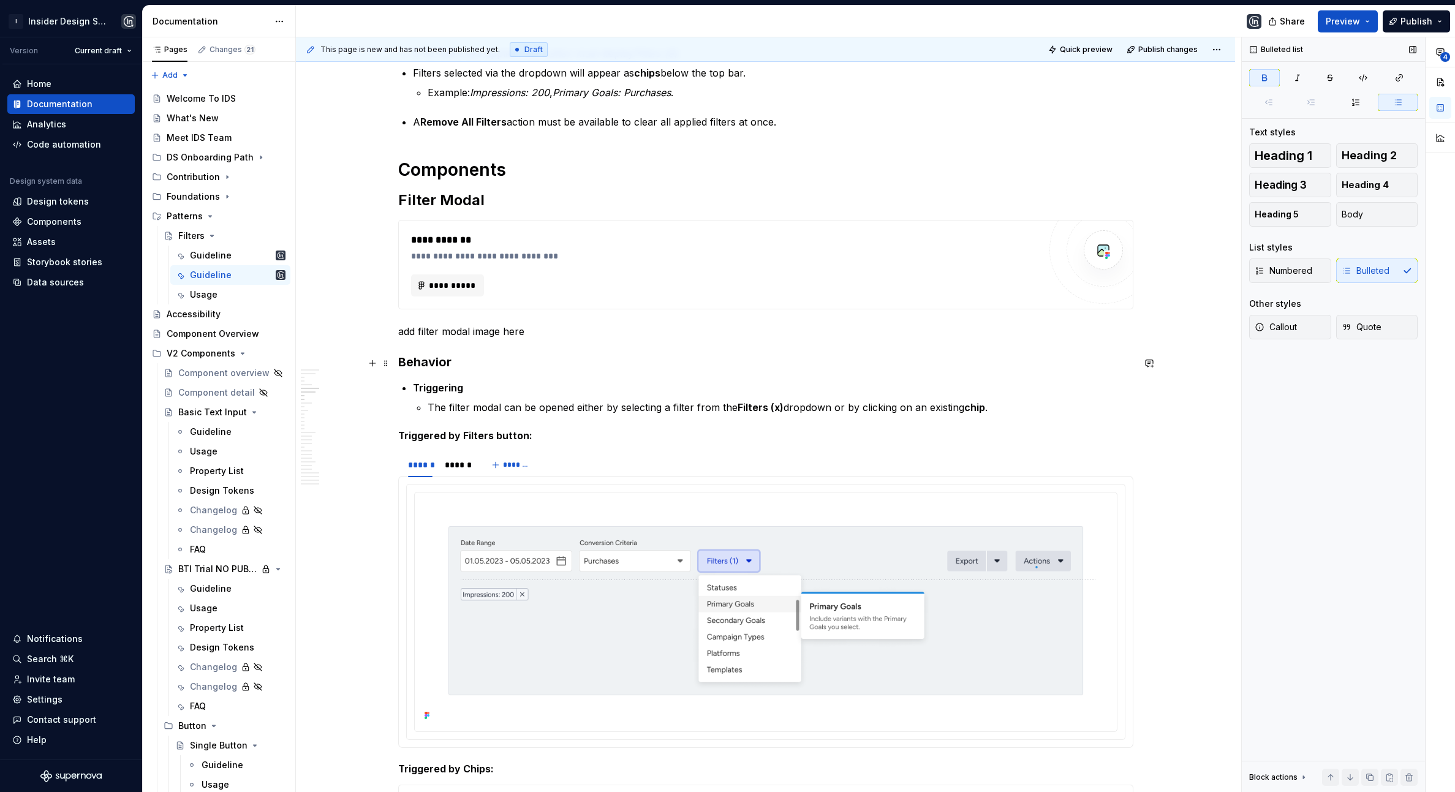
click at [433, 364] on h3 "Behavior" at bounding box center [765, 362] width 735 height 17
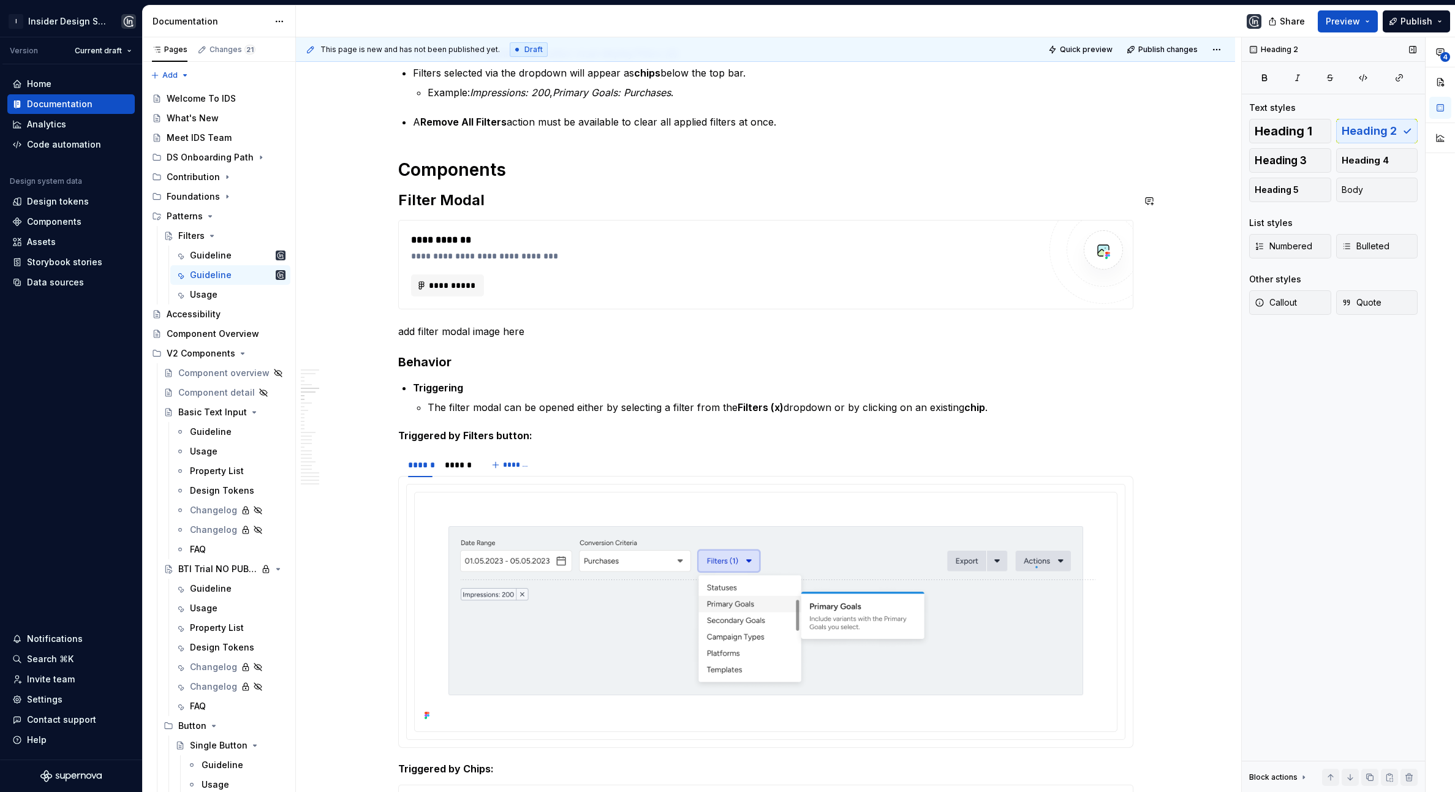
click at [428, 365] on h3 "Behavior" at bounding box center [765, 362] width 735 height 17
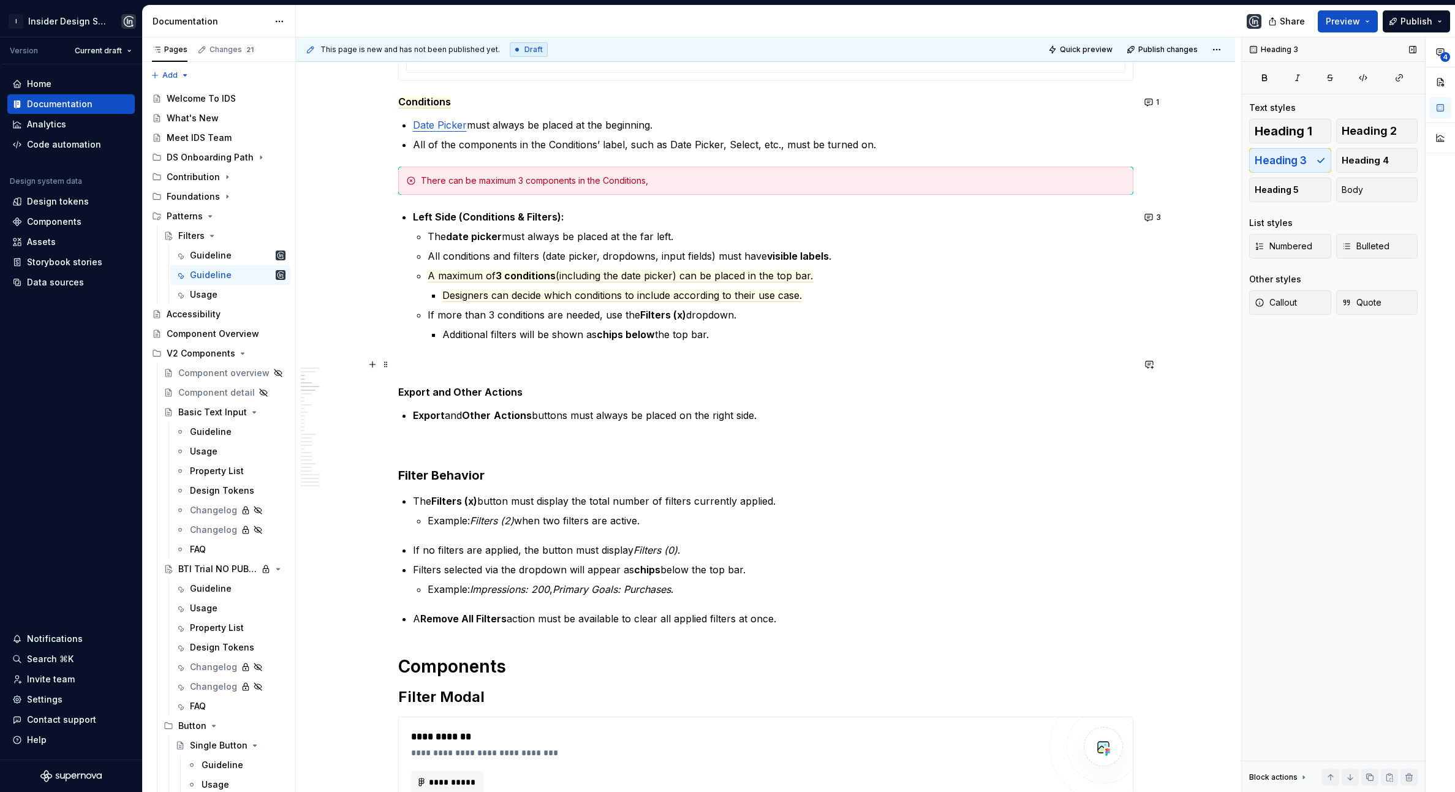
scroll to position [418, 0]
click at [453, 482] on h3 "Filter Behavior" at bounding box center [765, 474] width 735 height 17
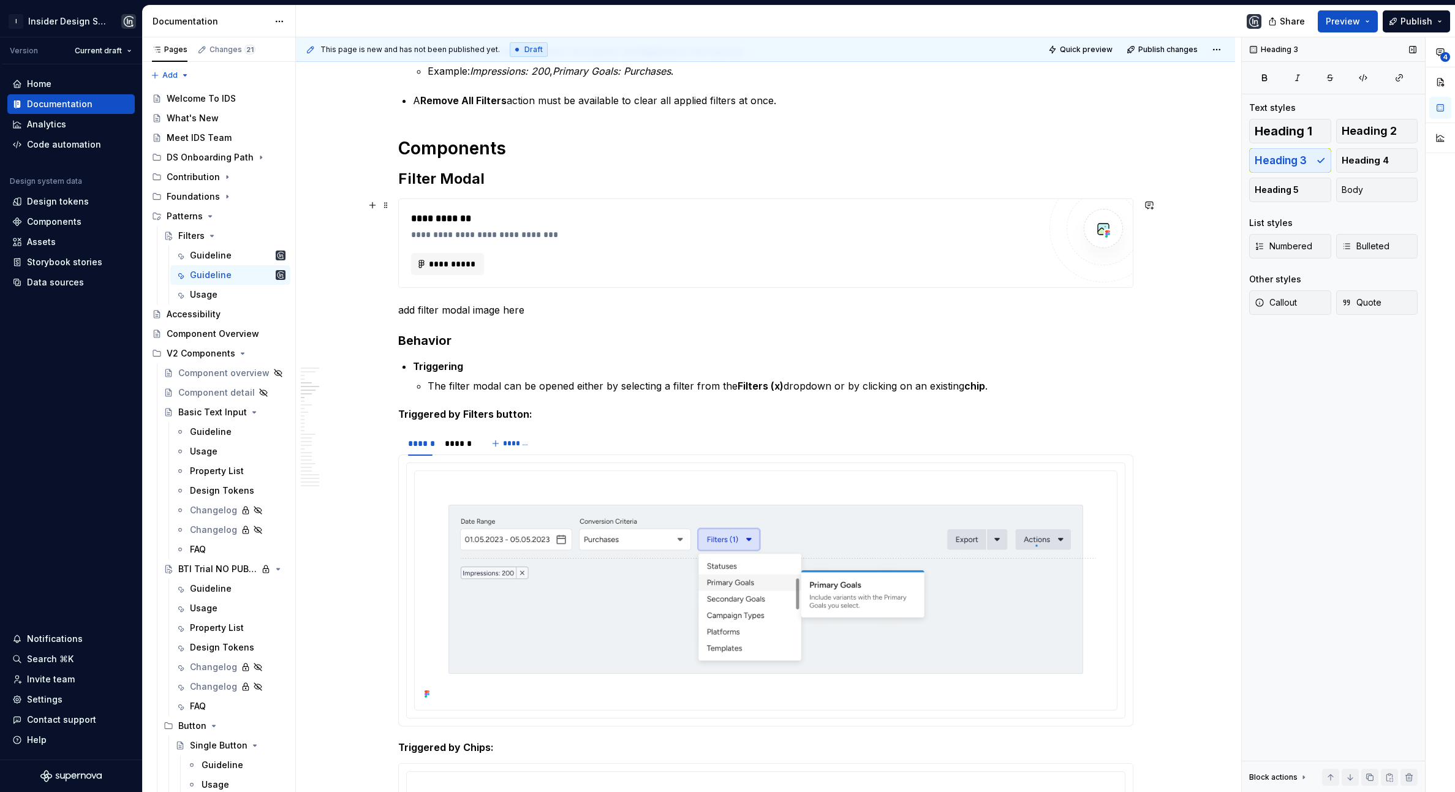
scroll to position [605, 0]
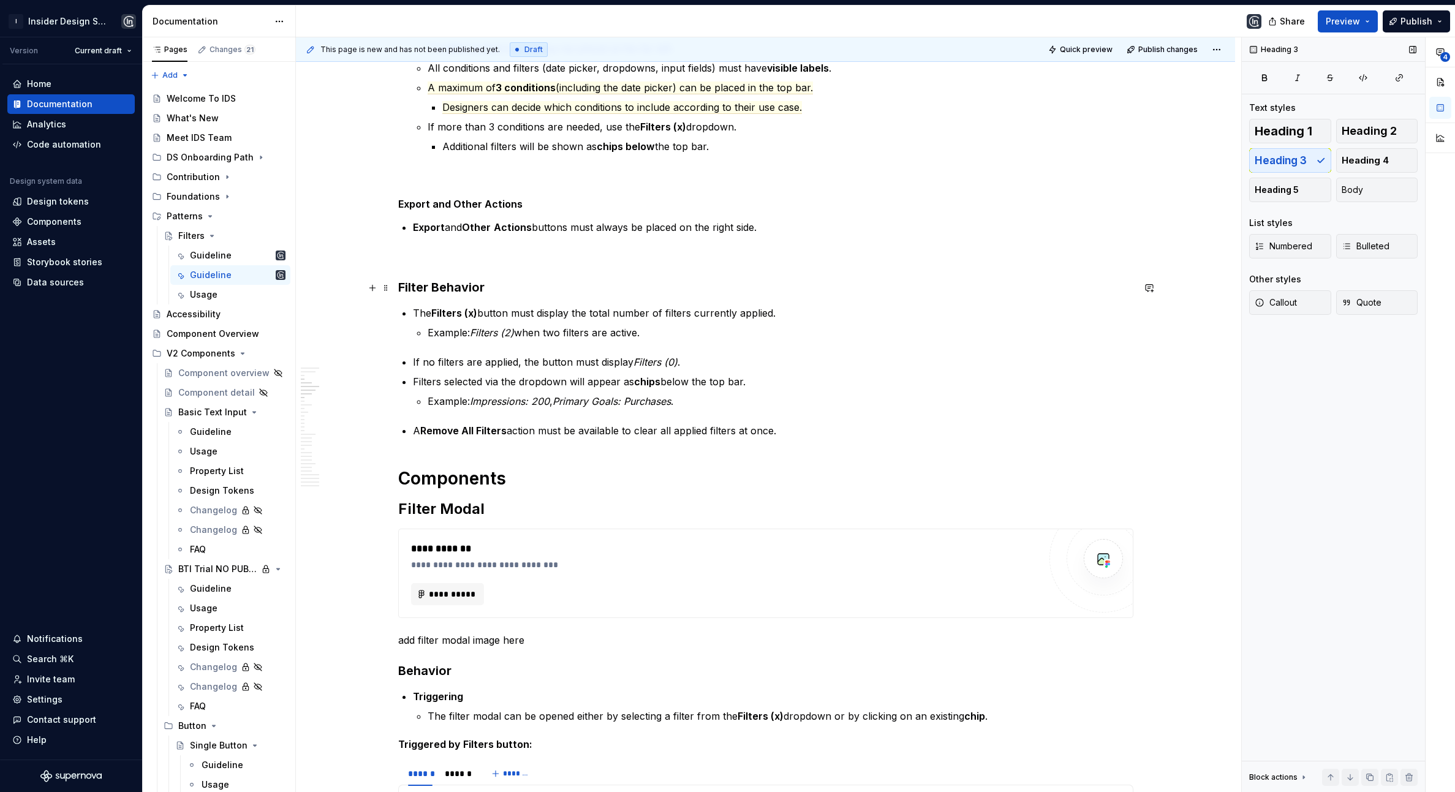
click at [420, 290] on h3 "Filter Behavior" at bounding box center [765, 287] width 735 height 17
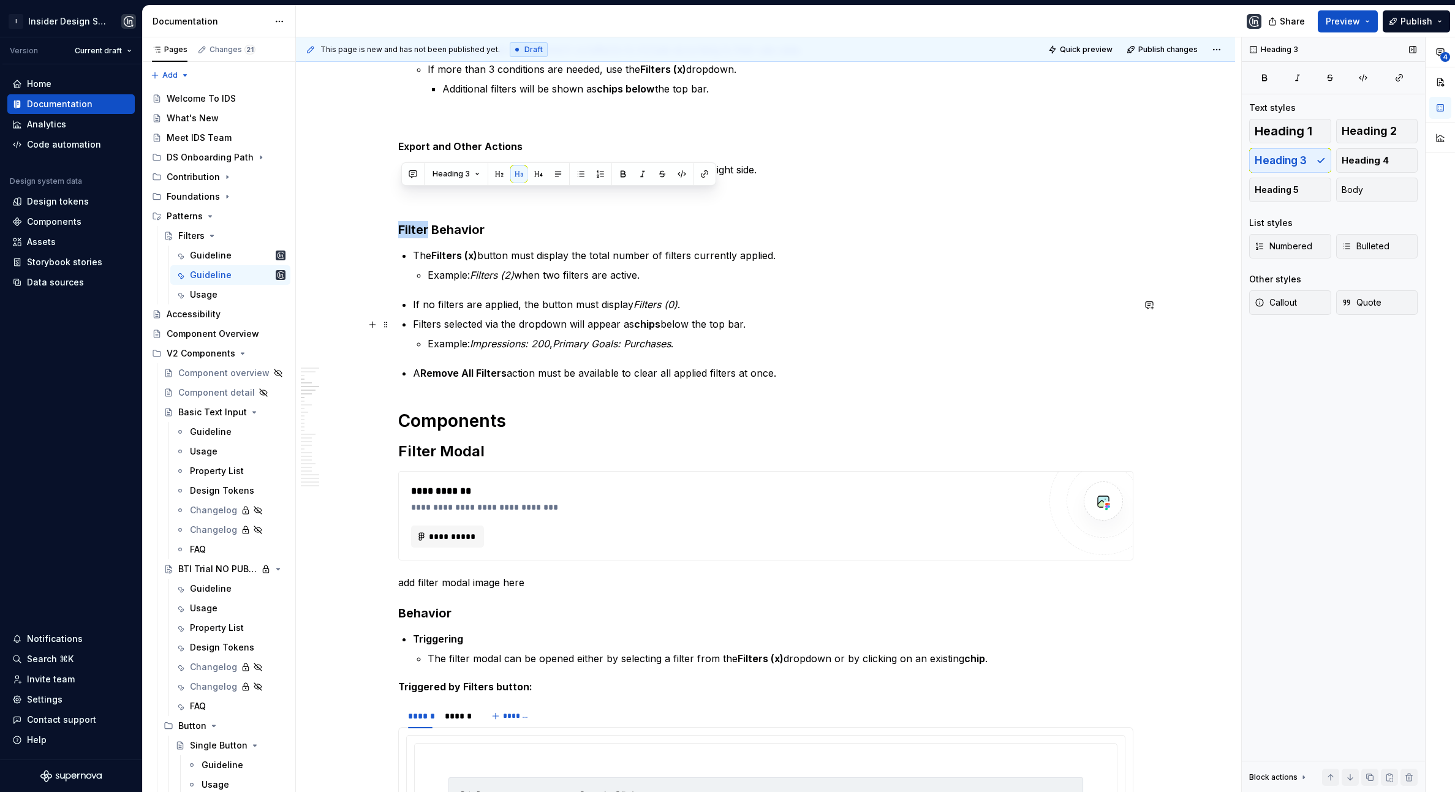
scroll to position [877, 0]
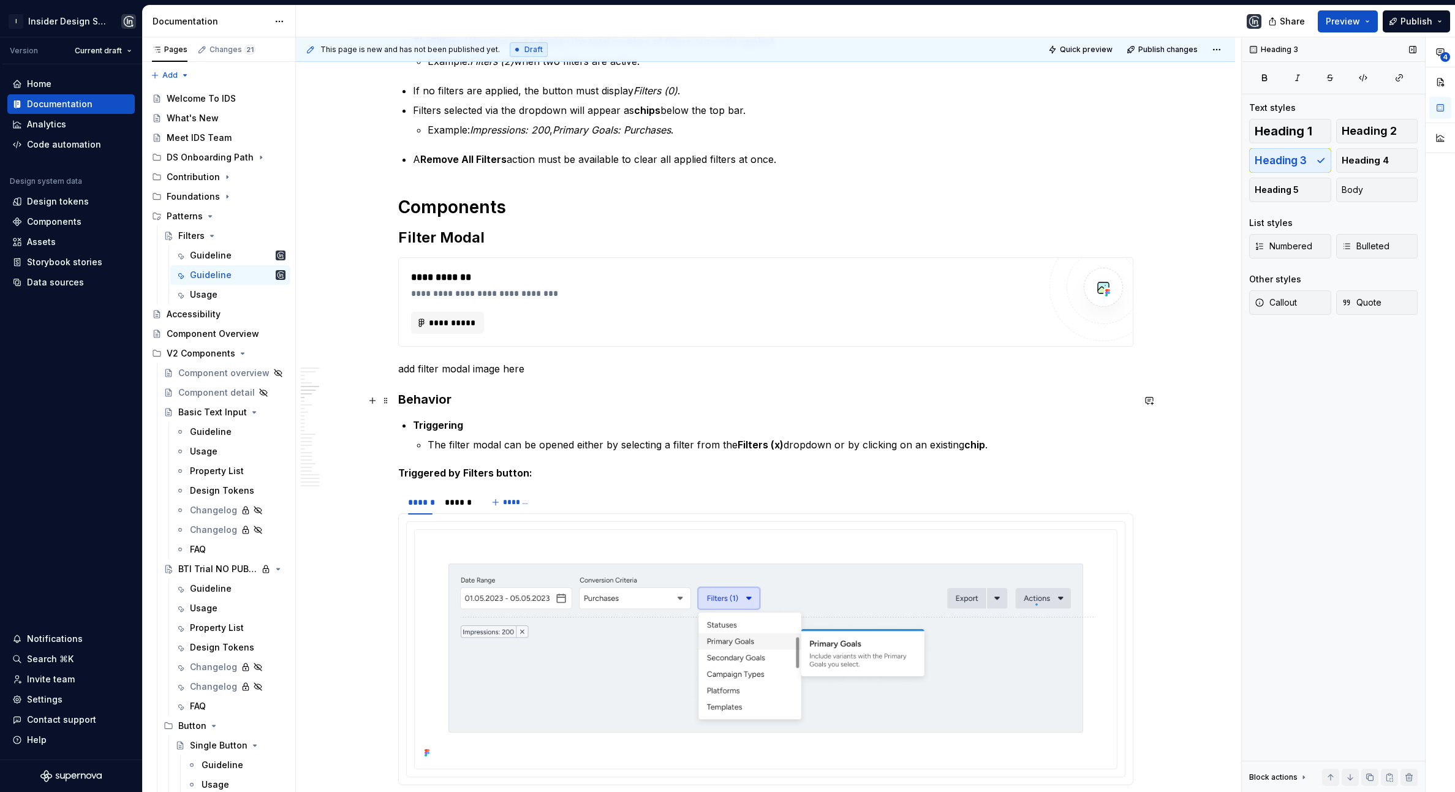
click at [404, 399] on h3 "Behavior" at bounding box center [765, 399] width 735 height 17
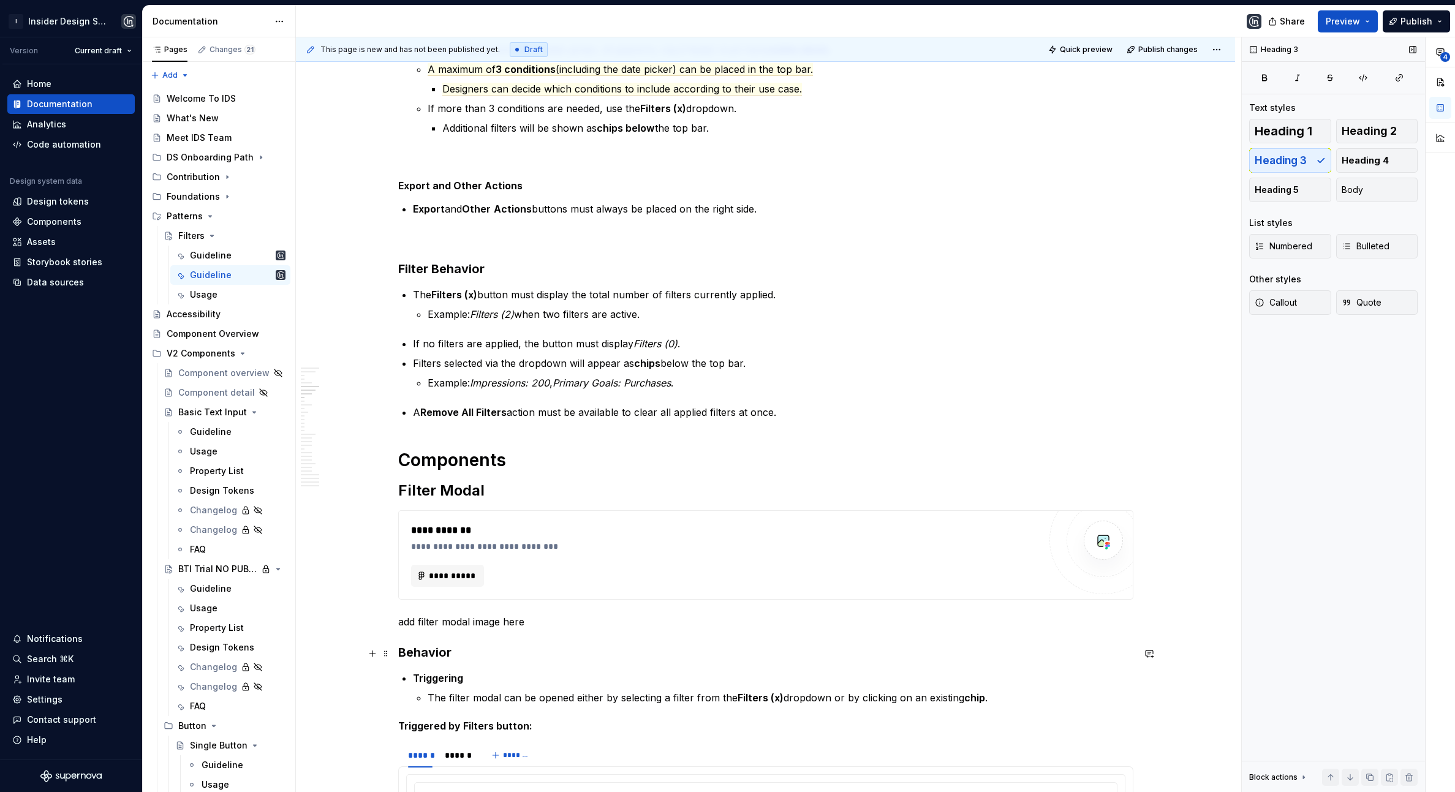
scroll to position [589, 0]
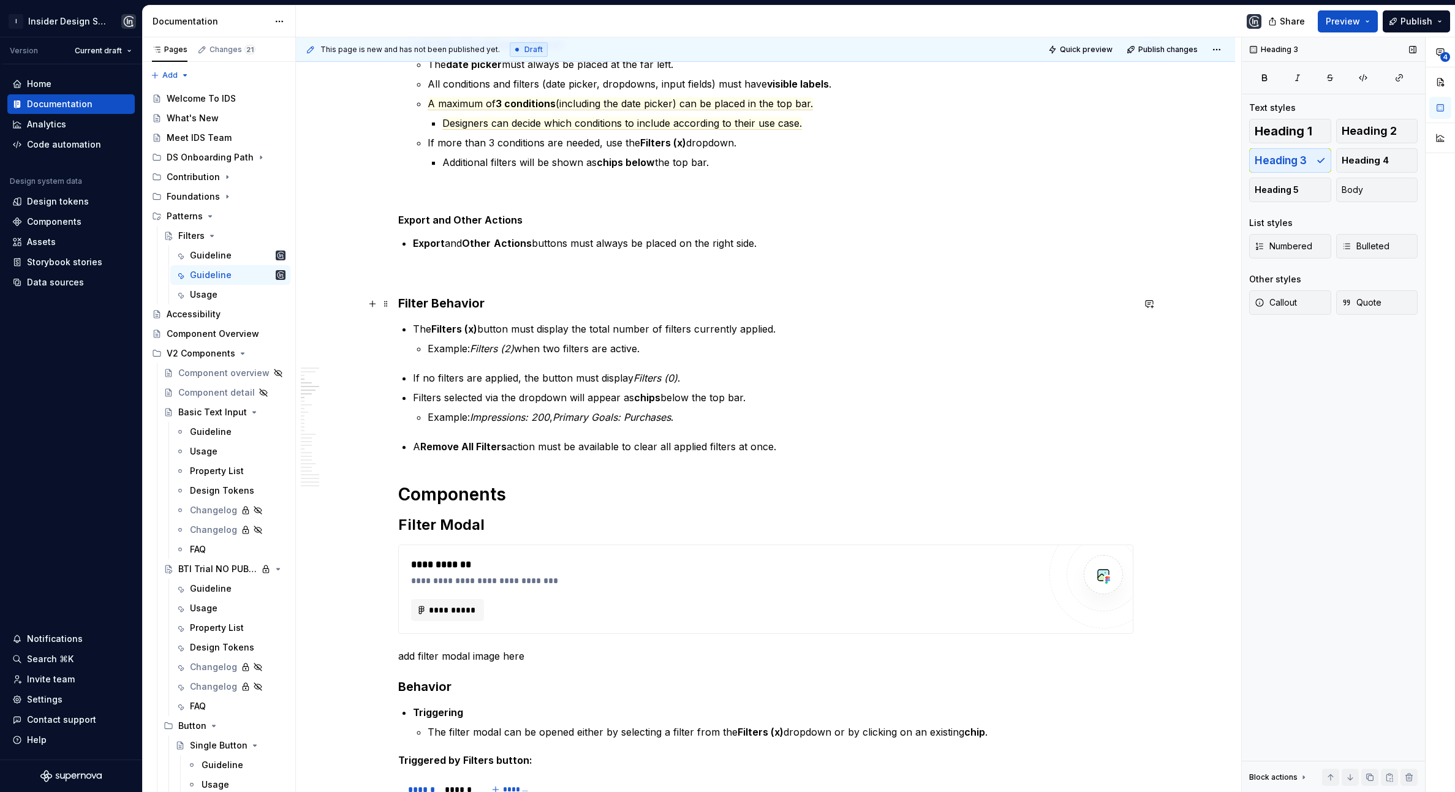
click at [408, 306] on h3 "Filter Behavior" at bounding box center [765, 303] width 735 height 17
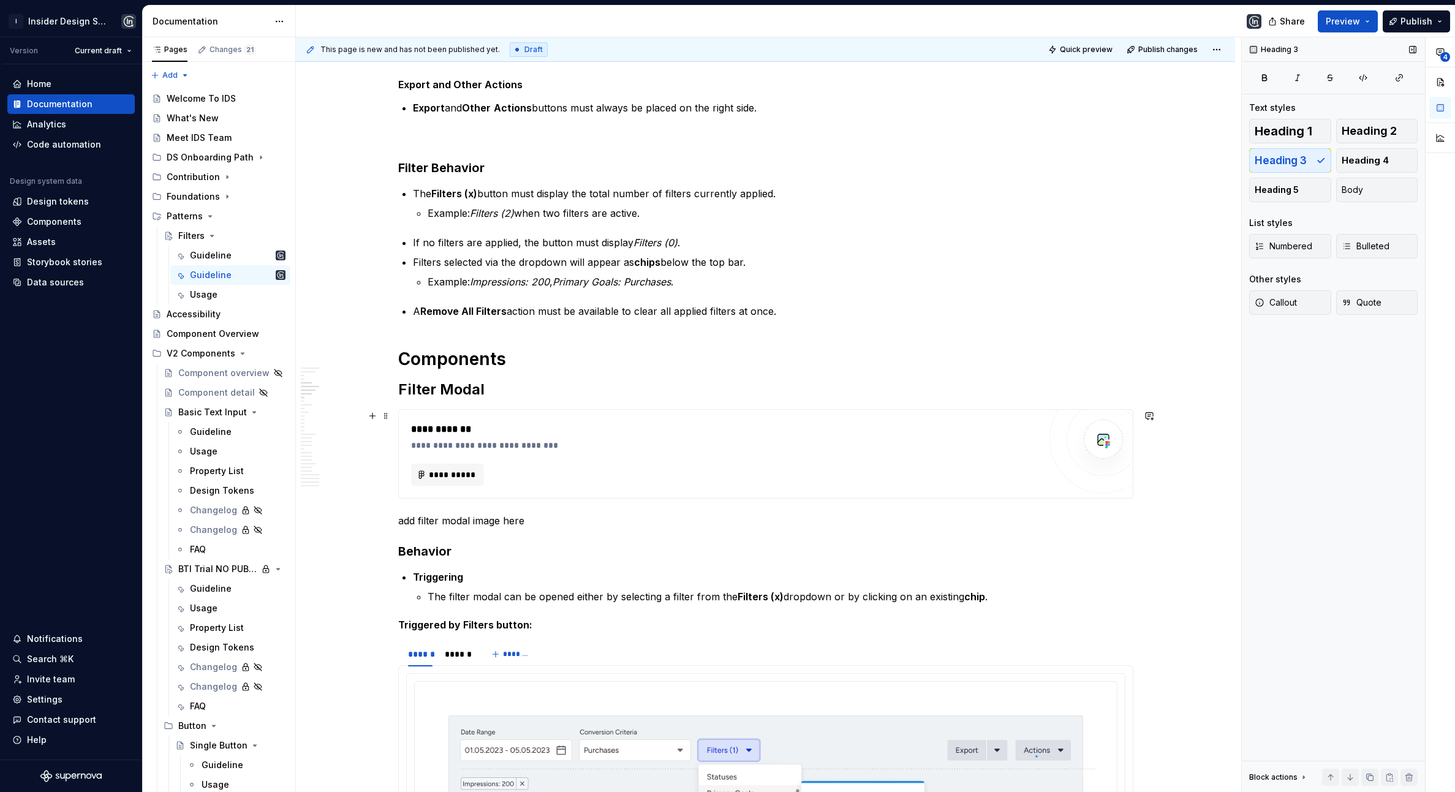
scroll to position [950, 0]
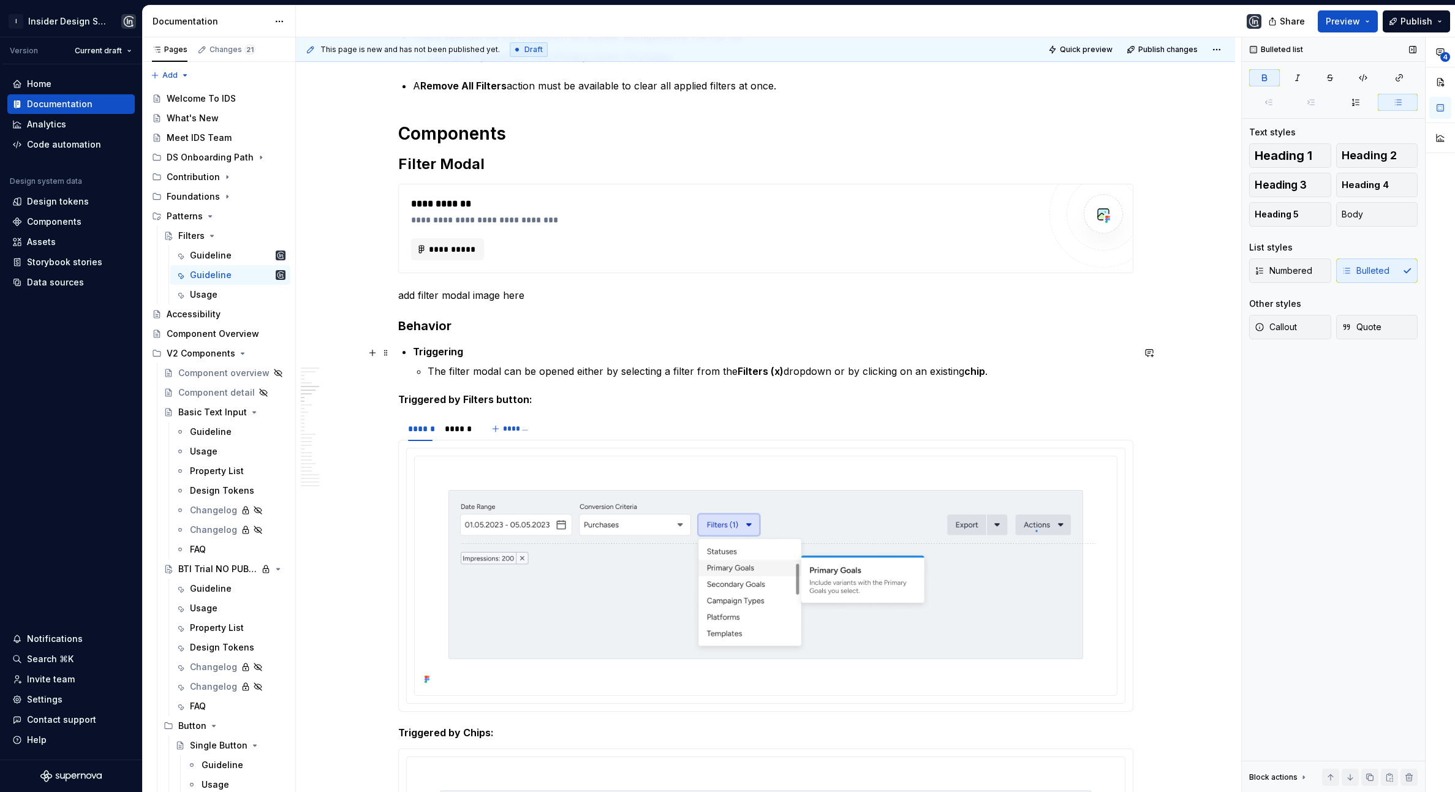
click at [418, 350] on strong "Triggering" at bounding box center [438, 352] width 50 height 12
click at [1265, 208] on span "Body" at bounding box center [1352, 214] width 21 height 12
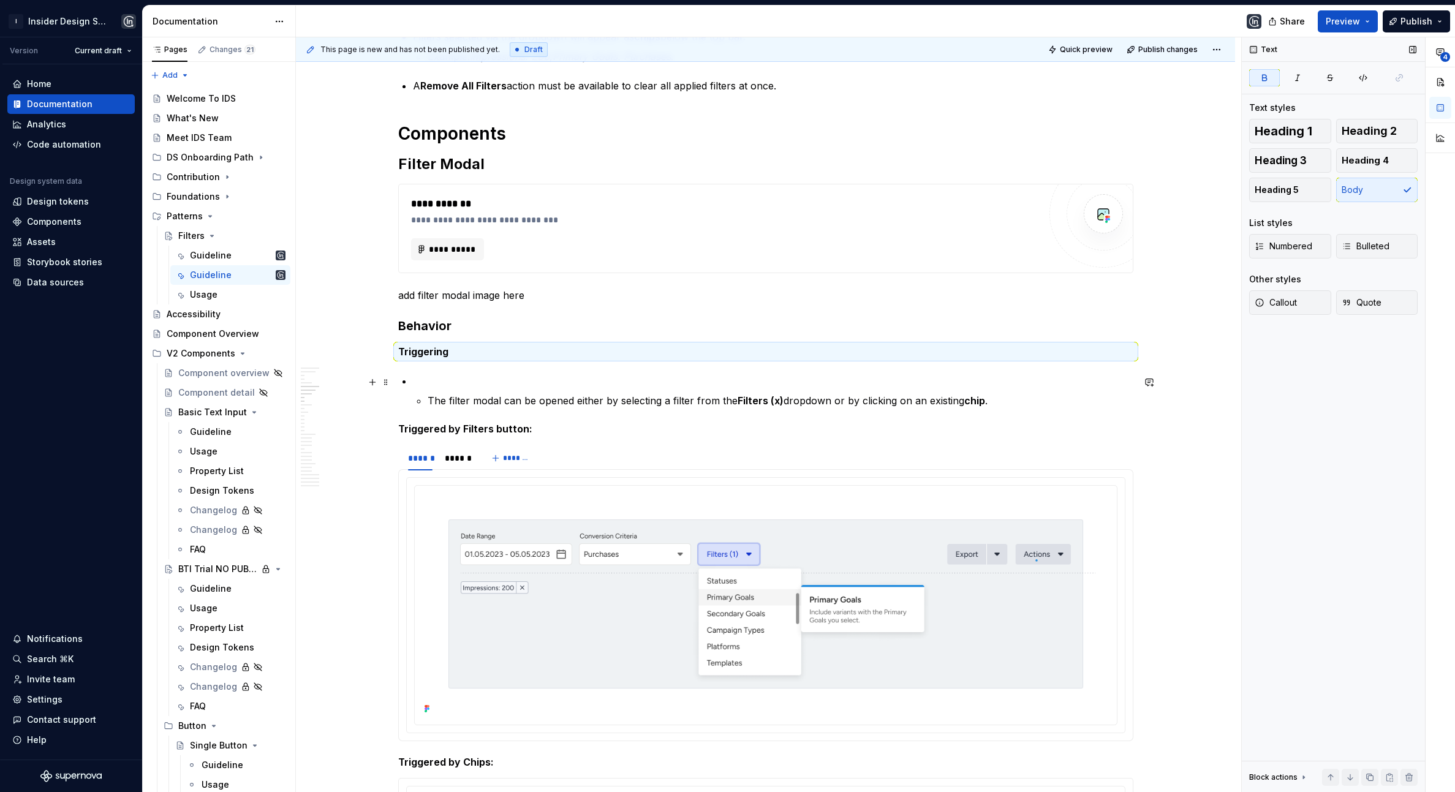
click at [444, 376] on p at bounding box center [773, 381] width 721 height 15
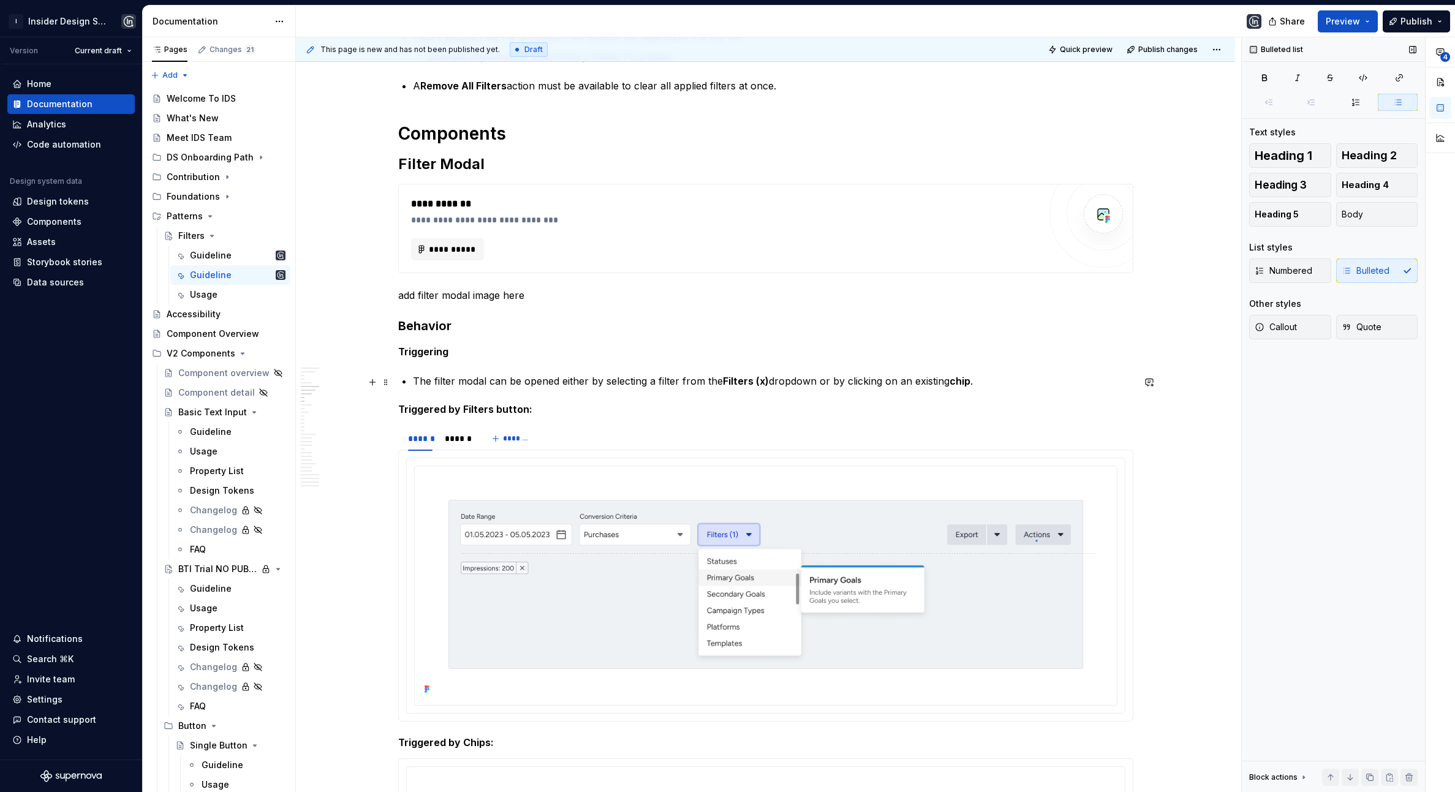
click at [415, 382] on p "The filter modal can be opened either by selecting a filter from the Filters (x…" at bounding box center [773, 381] width 721 height 15
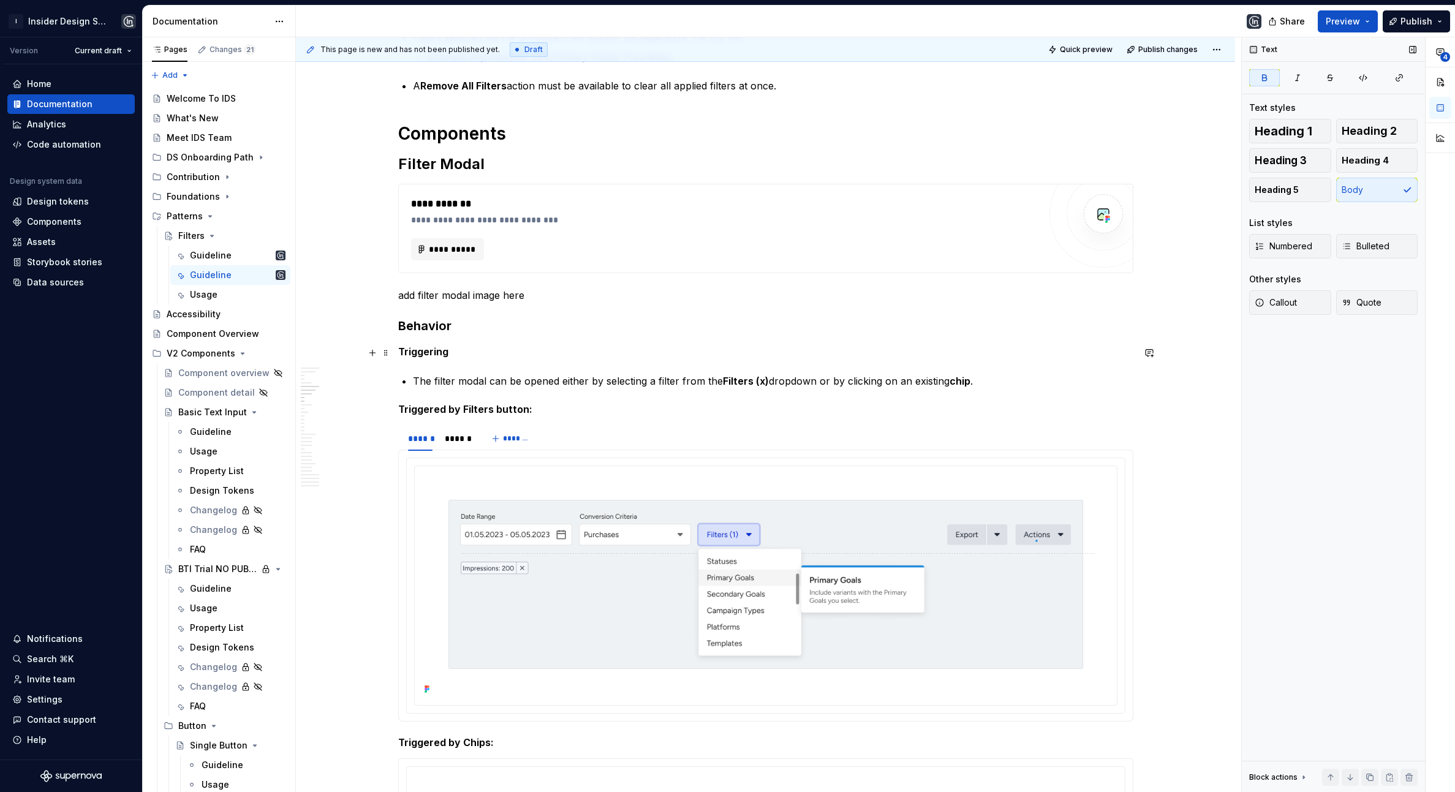
click at [418, 359] on p "Triggering" at bounding box center [765, 351] width 735 height 15
click at [986, 380] on p "The filter modal can be opened either by selecting a filter from the Filters (x…" at bounding box center [773, 381] width 721 height 15
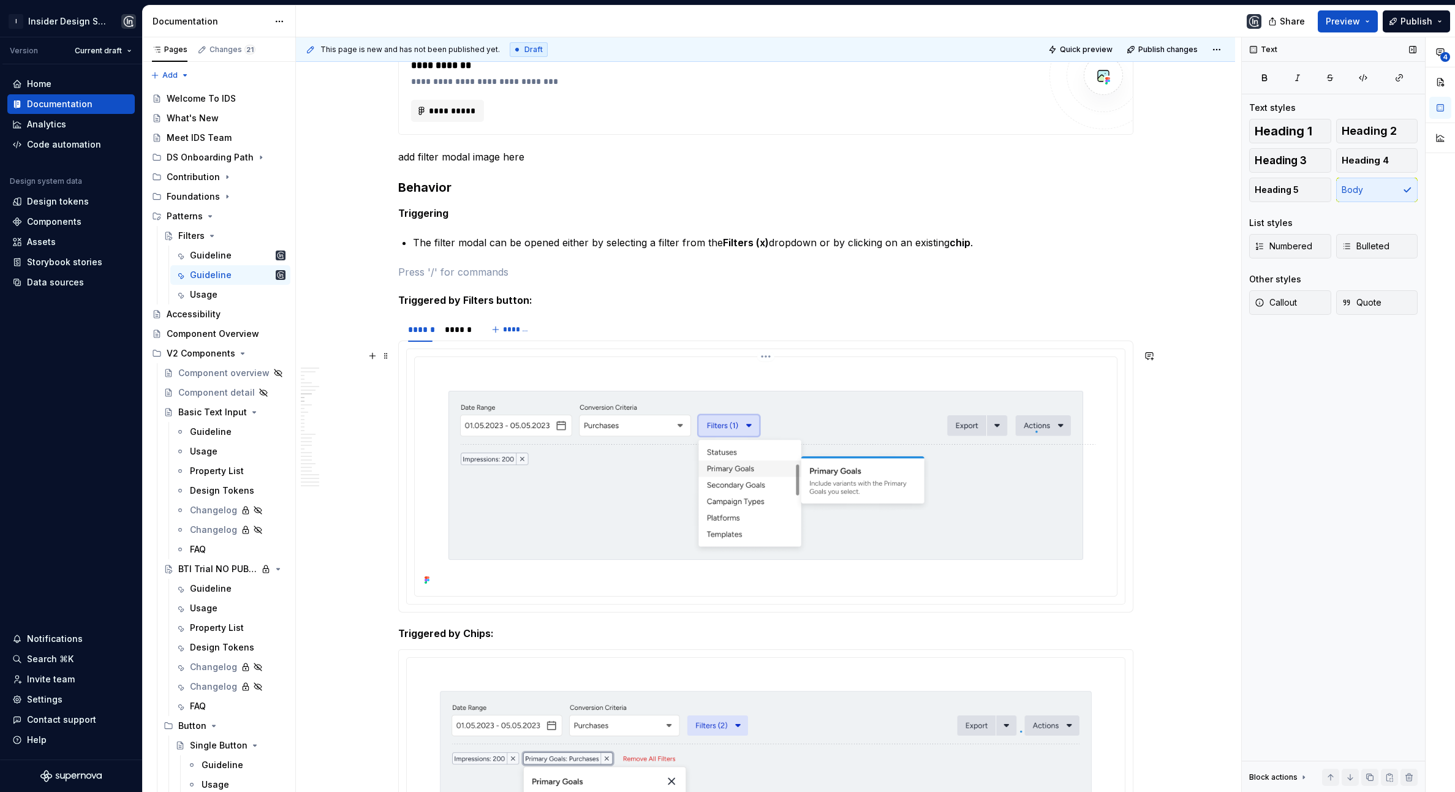
scroll to position [1146, 0]
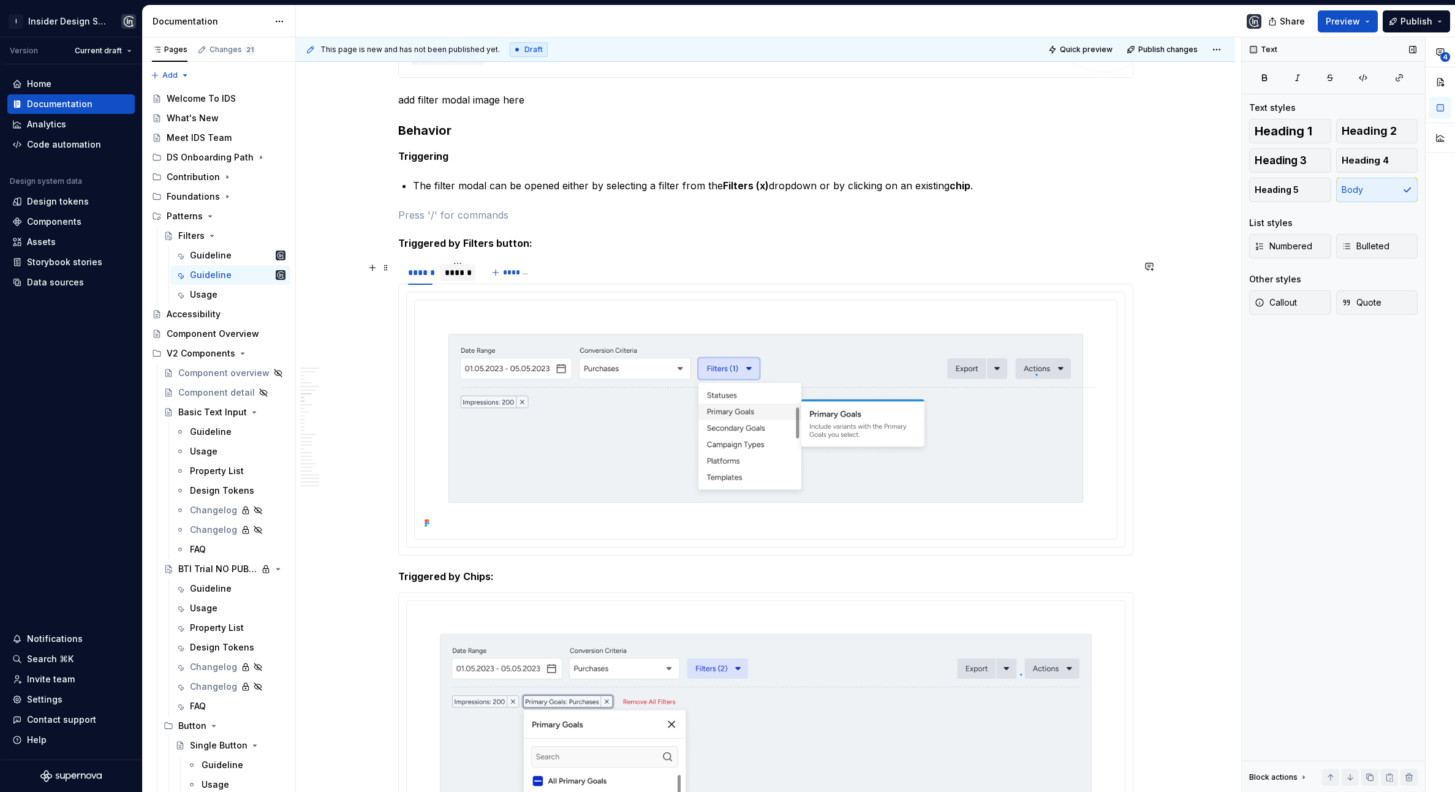
click at [452, 281] on div "******" at bounding box center [458, 272] width 36 height 17
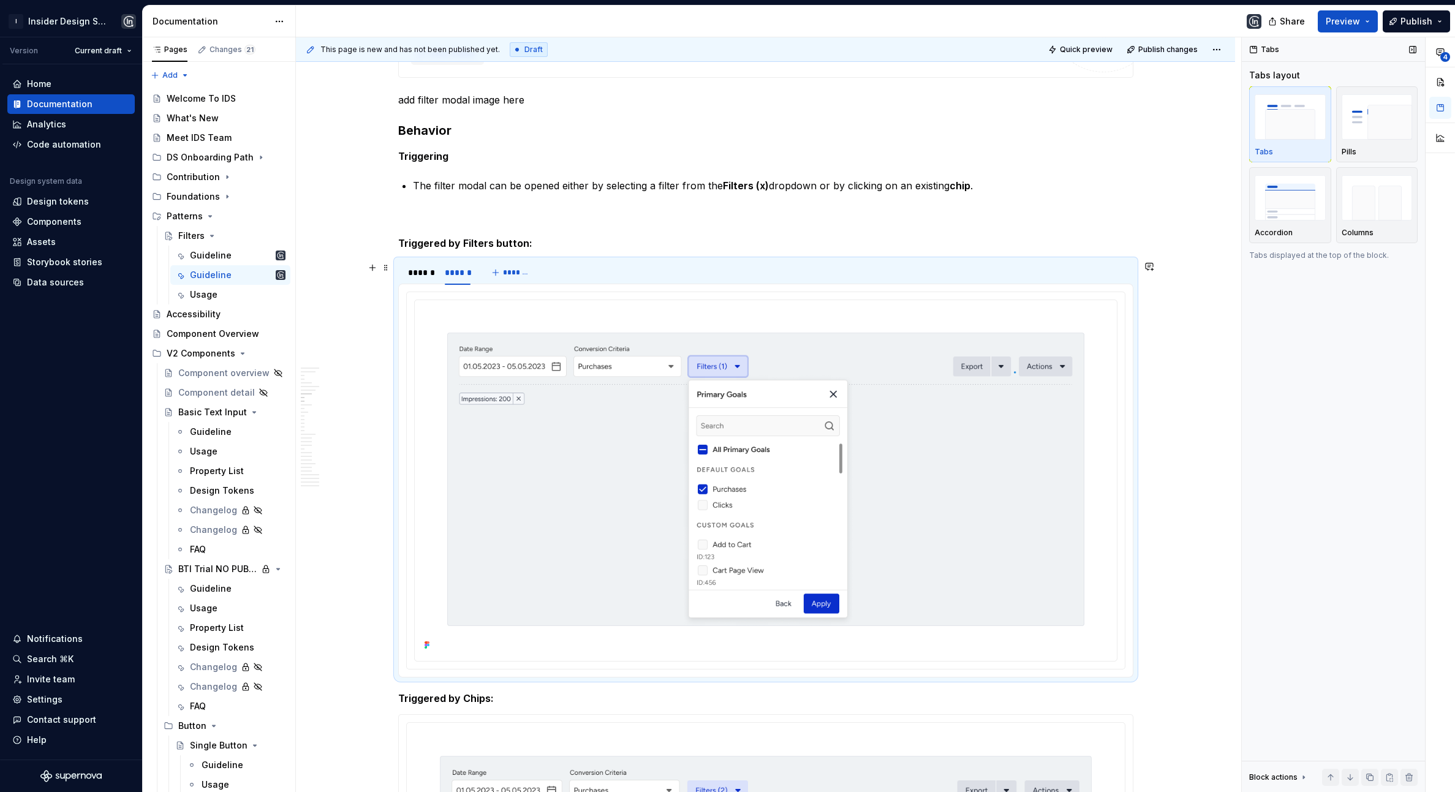
click at [628, 280] on div "****** ****** *******" at bounding box center [765, 272] width 735 height 25
click at [415, 272] on div "******" at bounding box center [420, 273] width 25 height 12
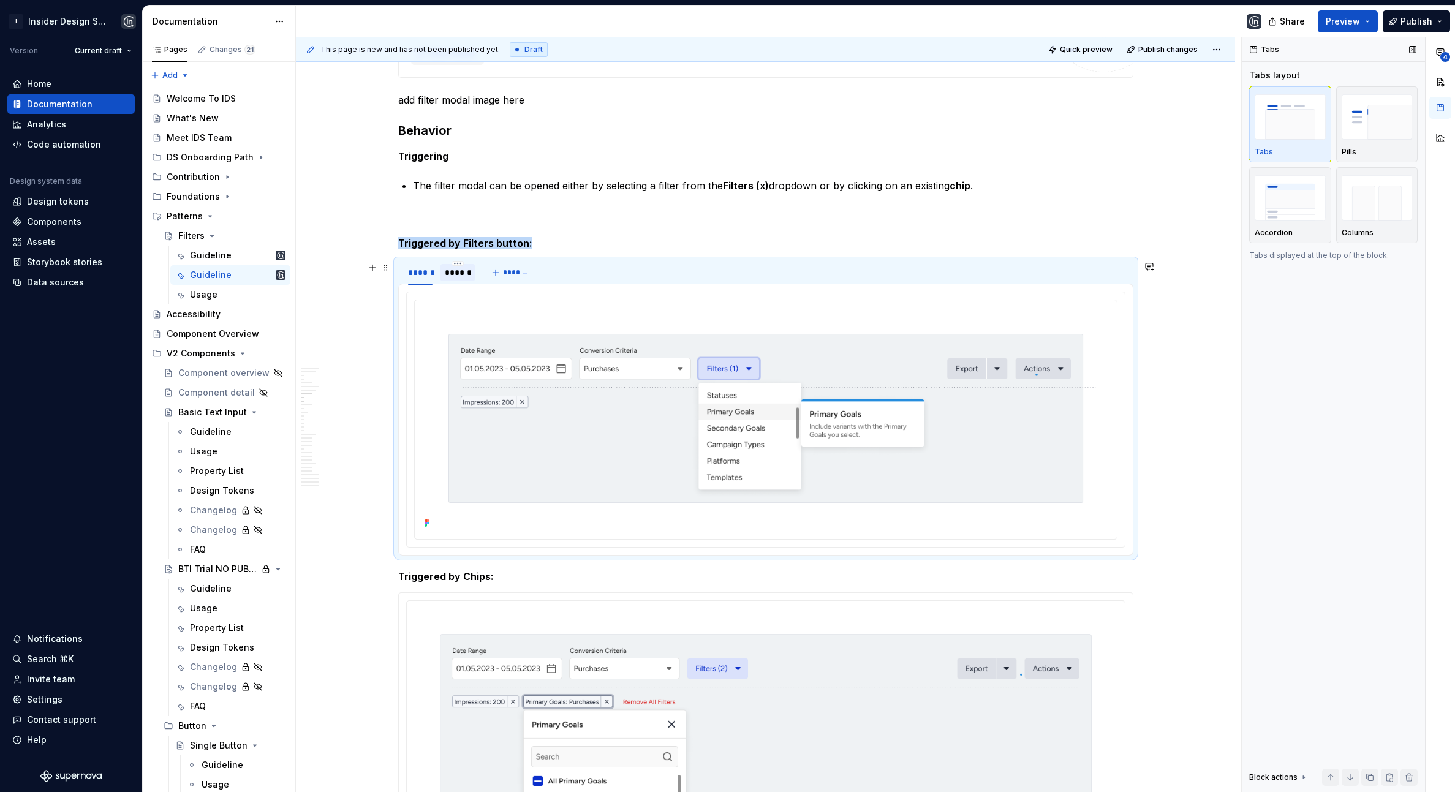
click at [466, 273] on div "******" at bounding box center [458, 273] width 26 height 12
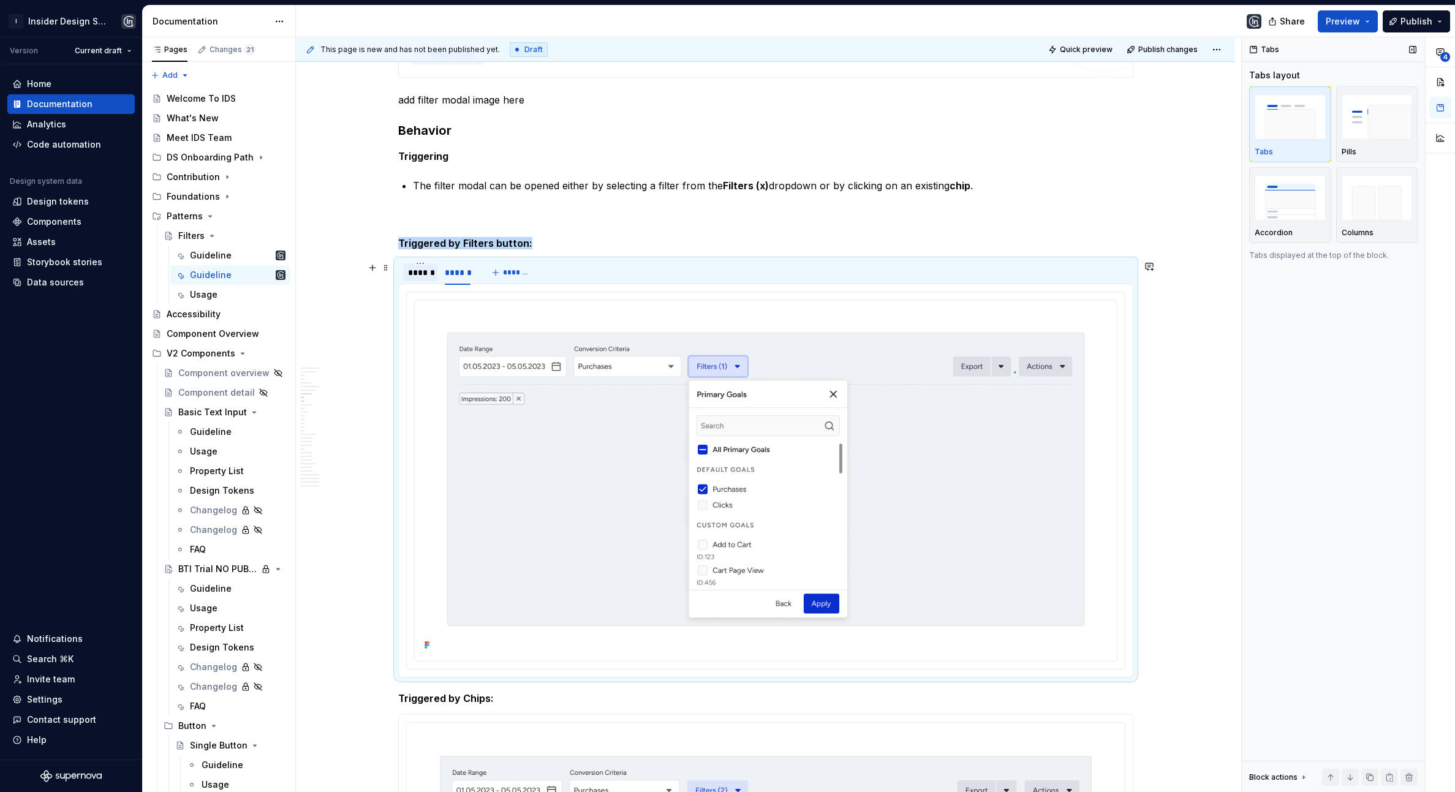
click at [423, 276] on div "******" at bounding box center [420, 273] width 25 height 12
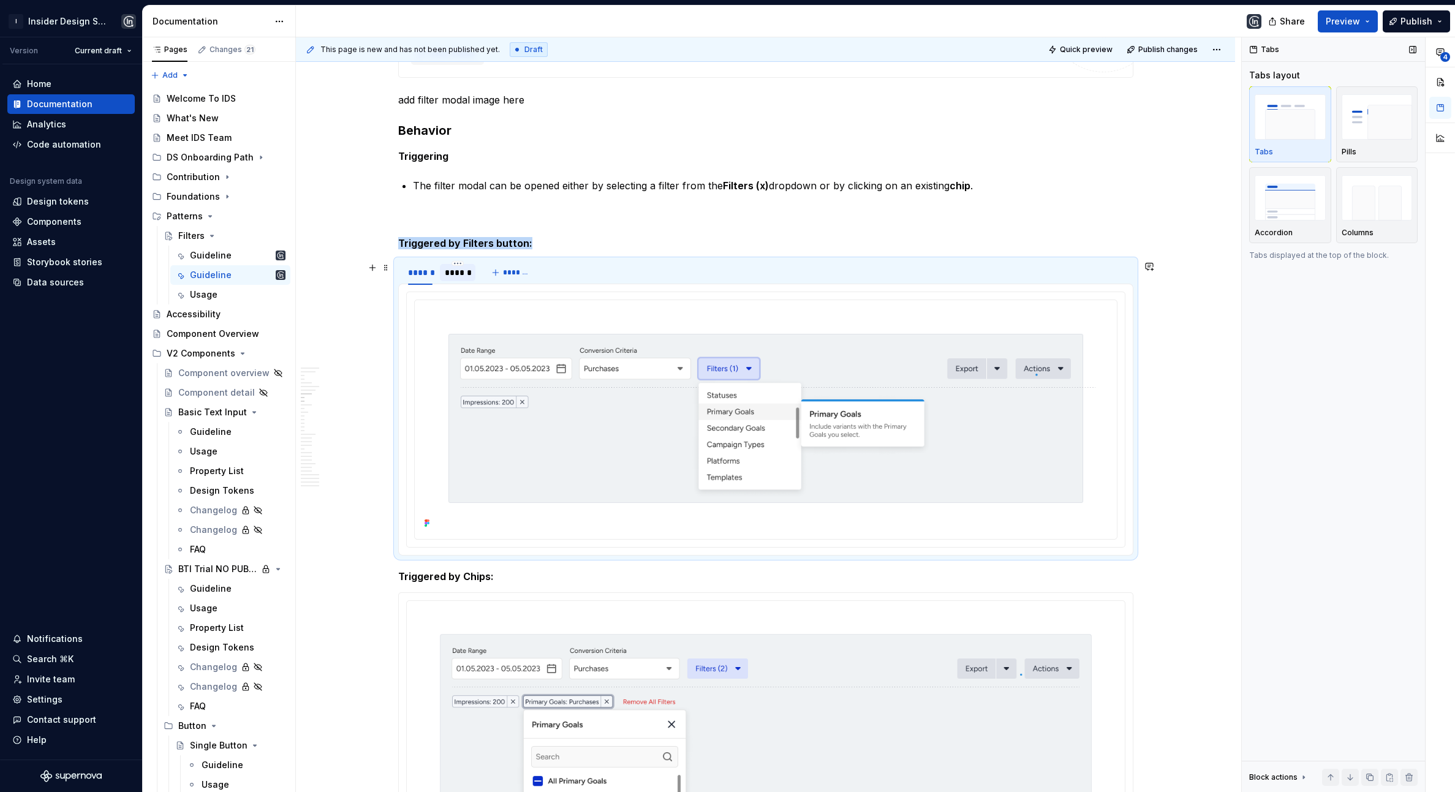
click at [459, 277] on div "******" at bounding box center [458, 273] width 26 height 12
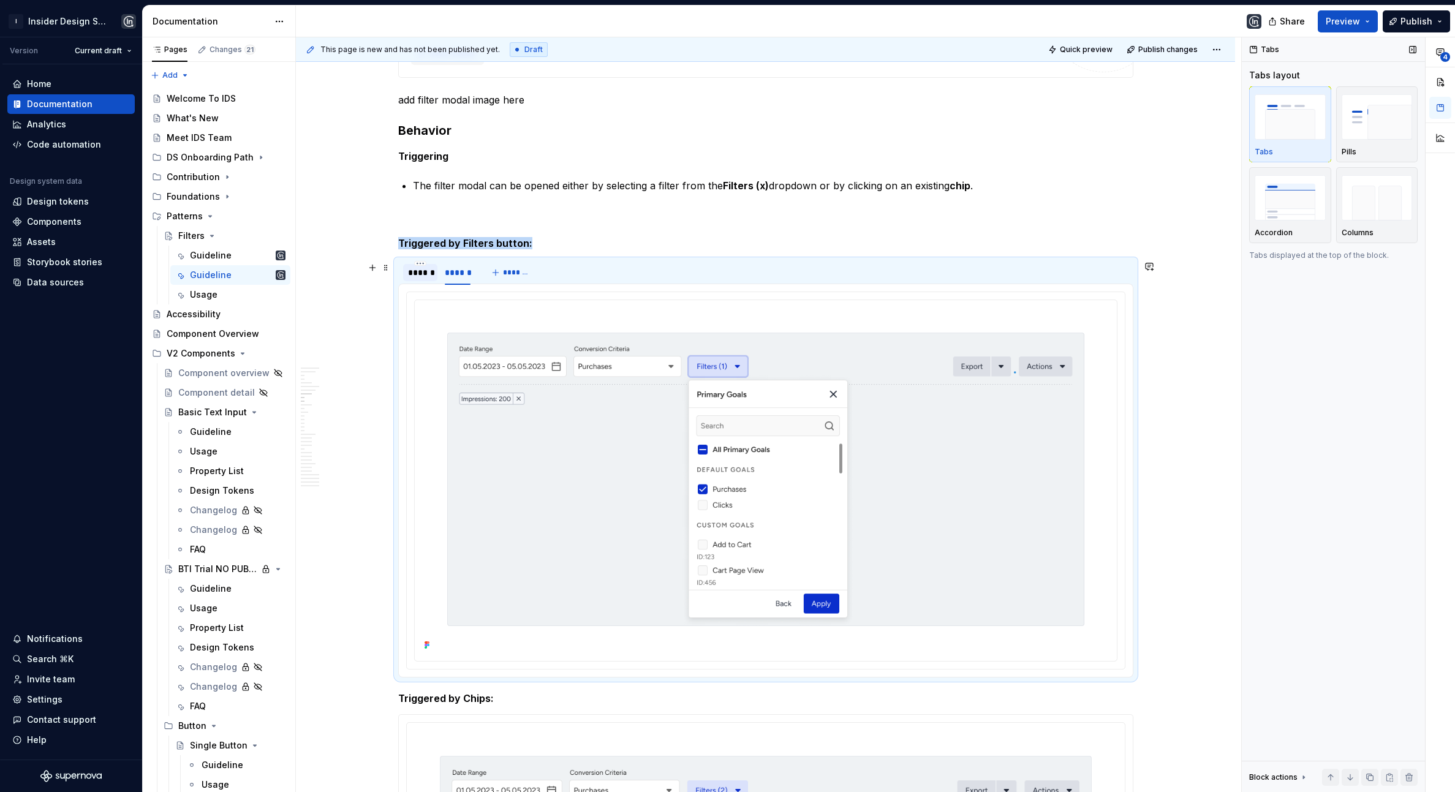
click at [429, 275] on div "******" at bounding box center [420, 273] width 25 height 12
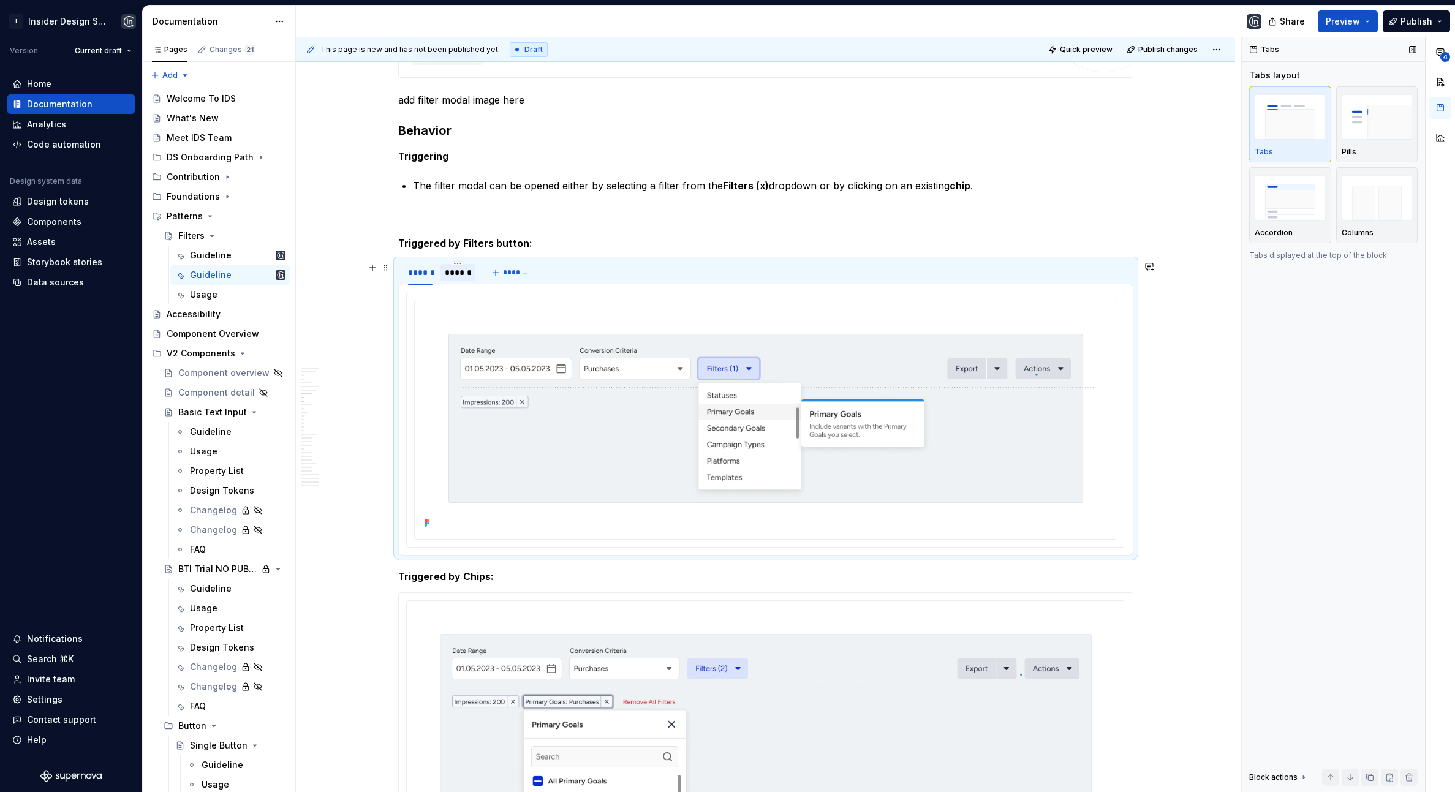
click at [458, 274] on div "******" at bounding box center [458, 273] width 26 height 12
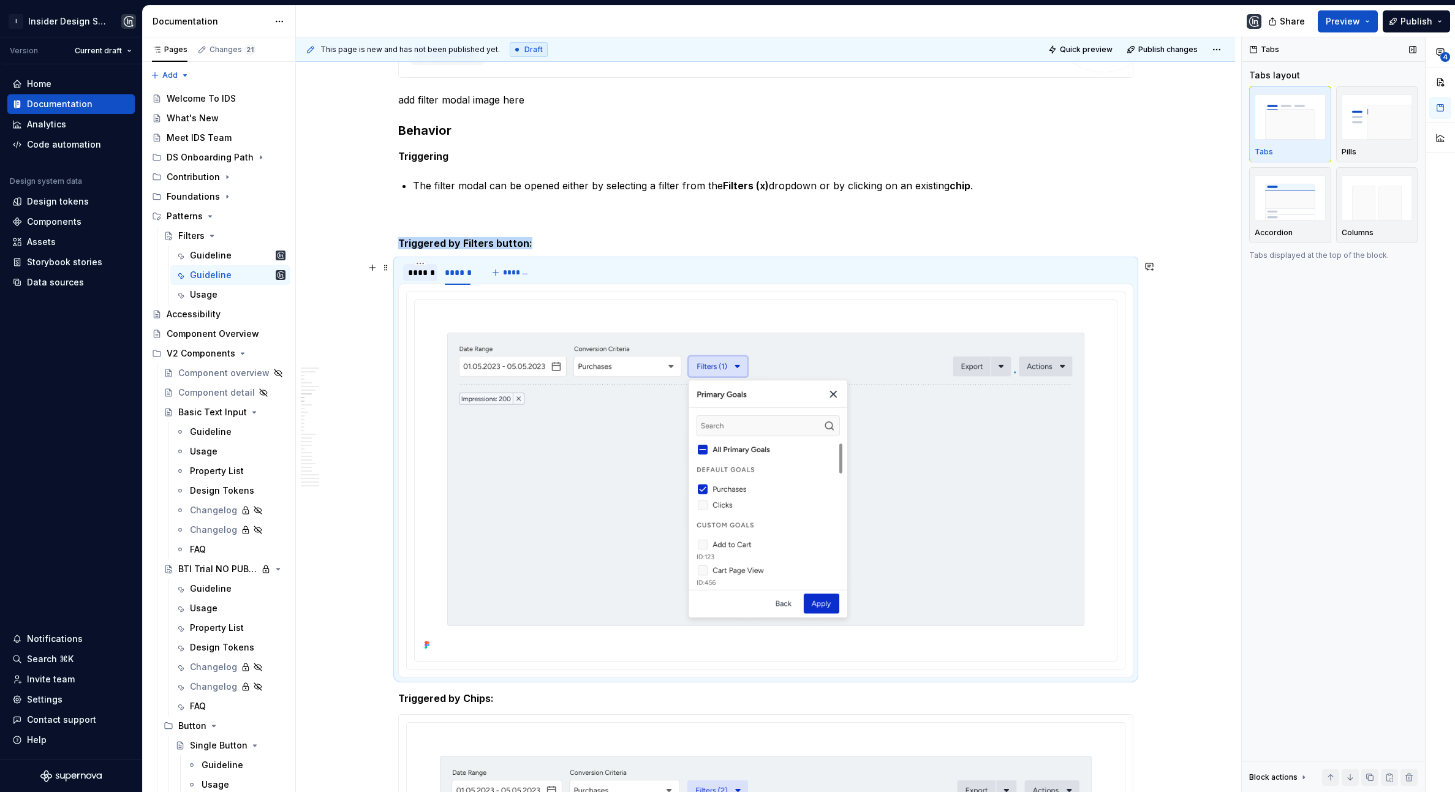
click at [421, 283] on div at bounding box center [420, 282] width 34 height 1
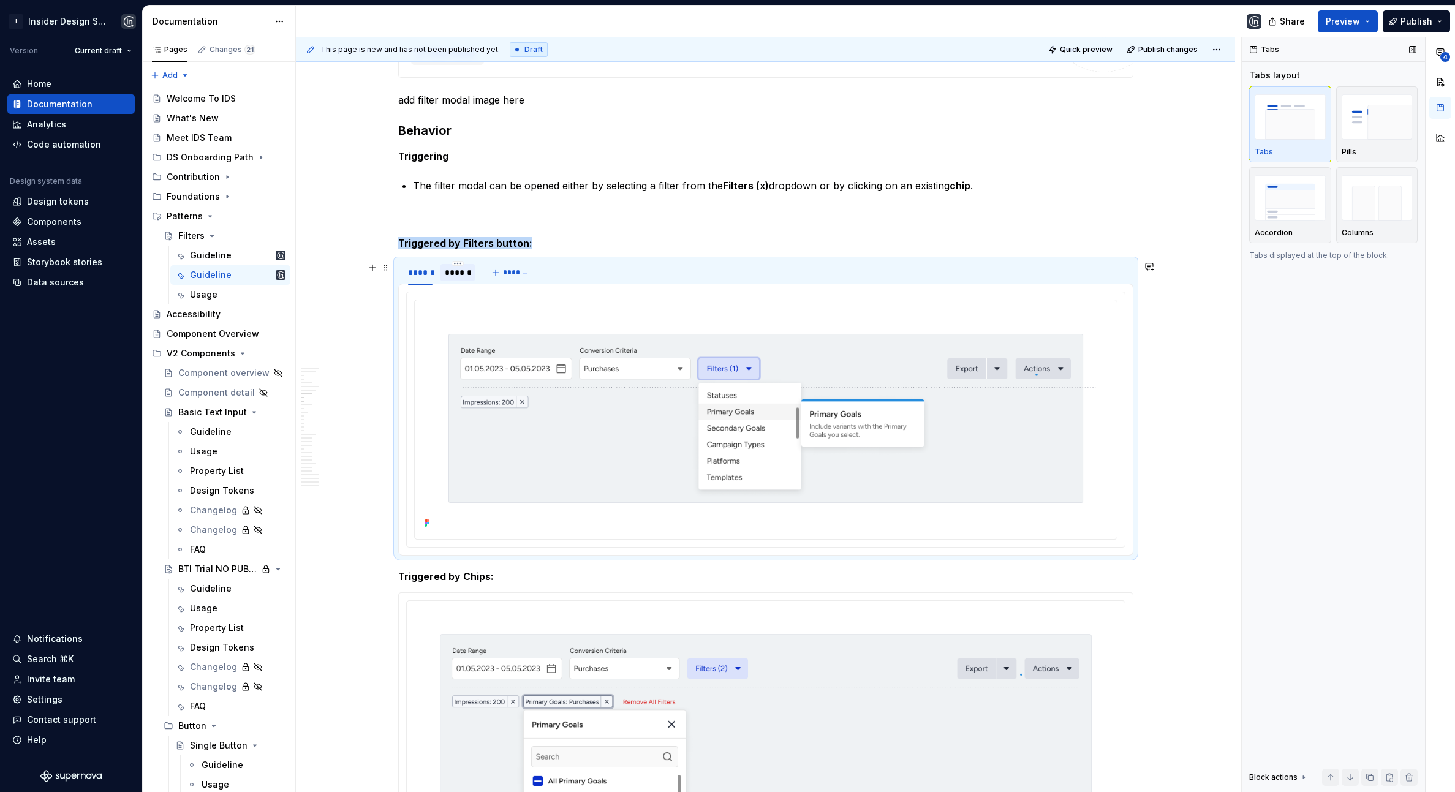
click at [447, 271] on div "******" at bounding box center [458, 273] width 26 height 12
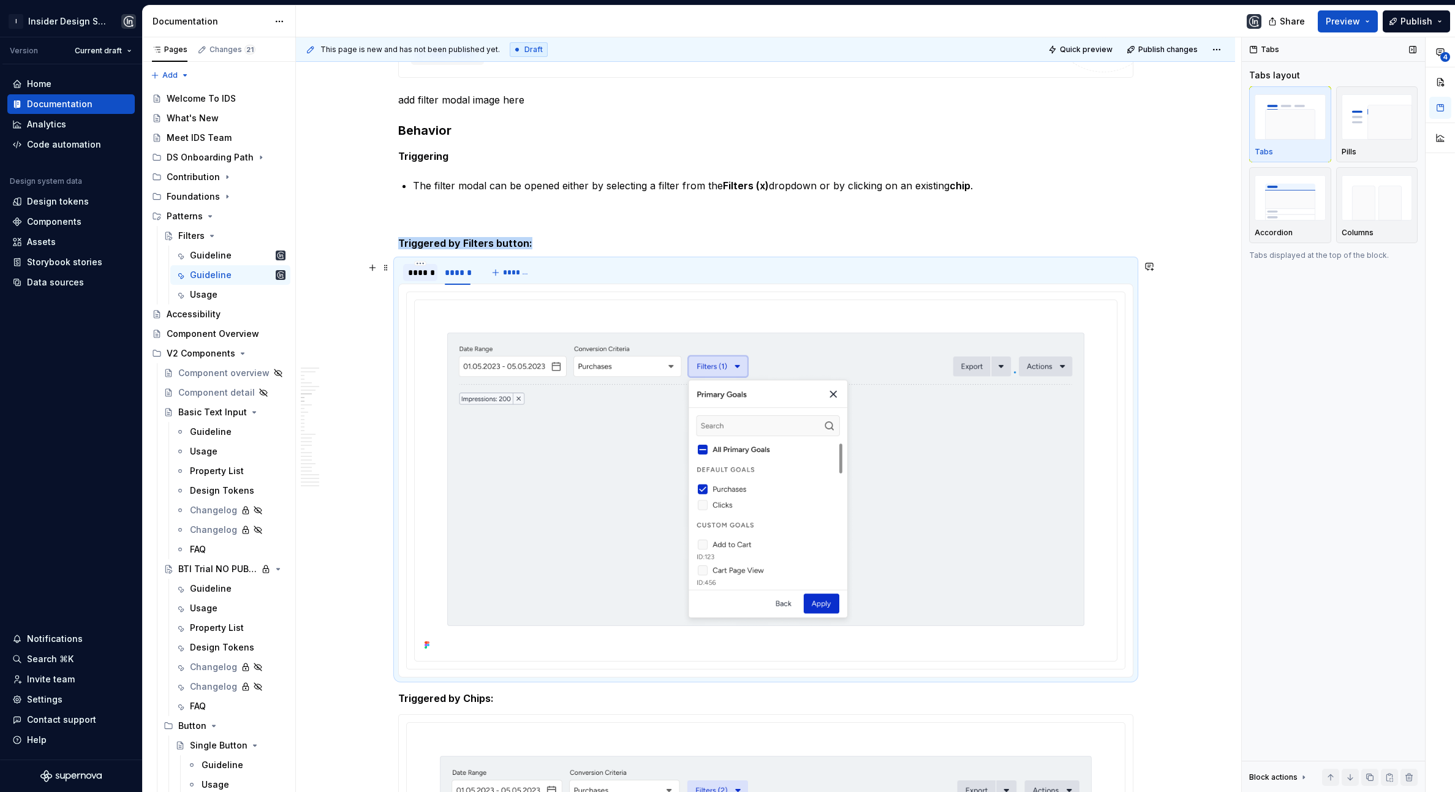
click at [425, 269] on div "******" at bounding box center [420, 273] width 25 height 12
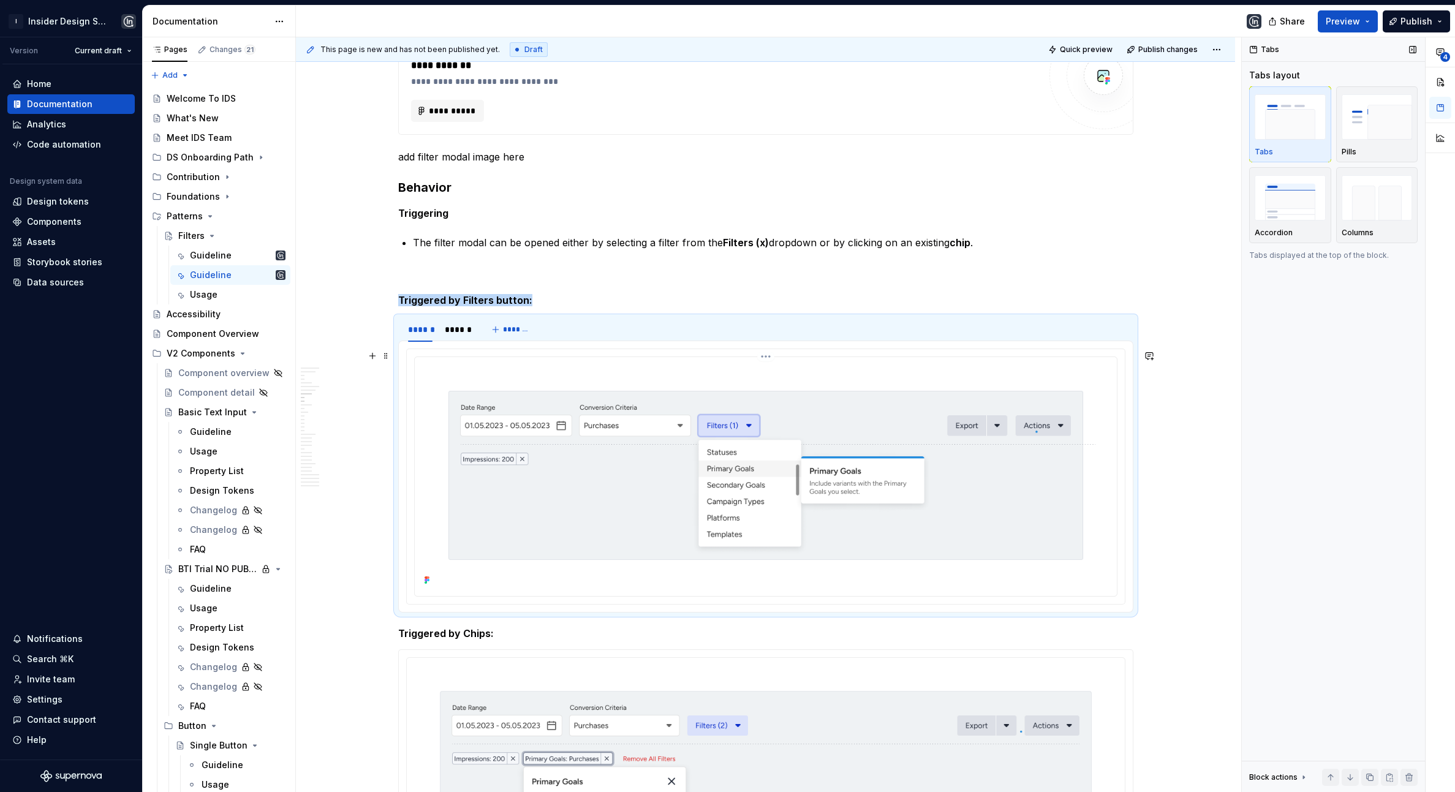
scroll to position [1118, 0]
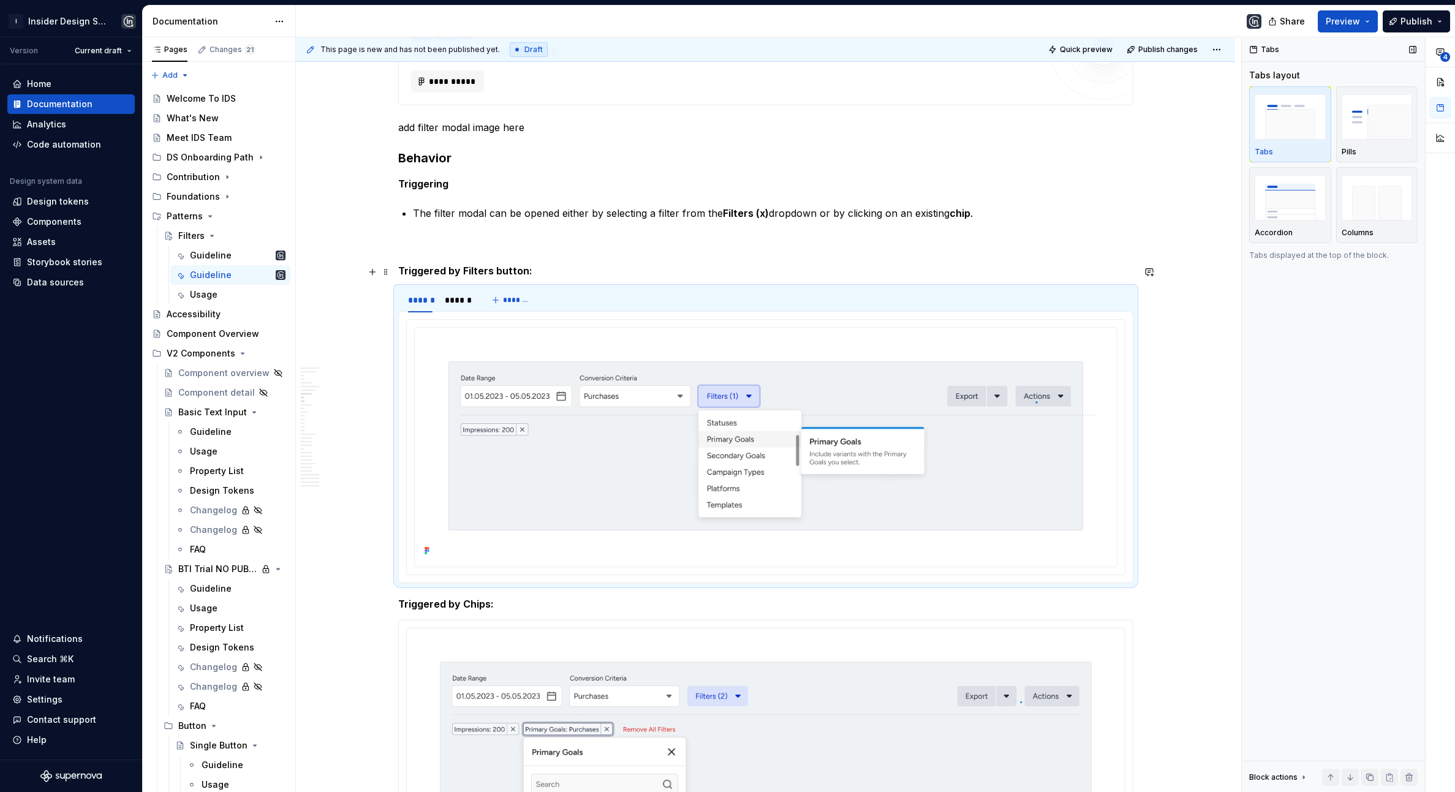
click at [545, 273] on h5 "Triggered by Filters button:" at bounding box center [765, 271] width 735 height 12
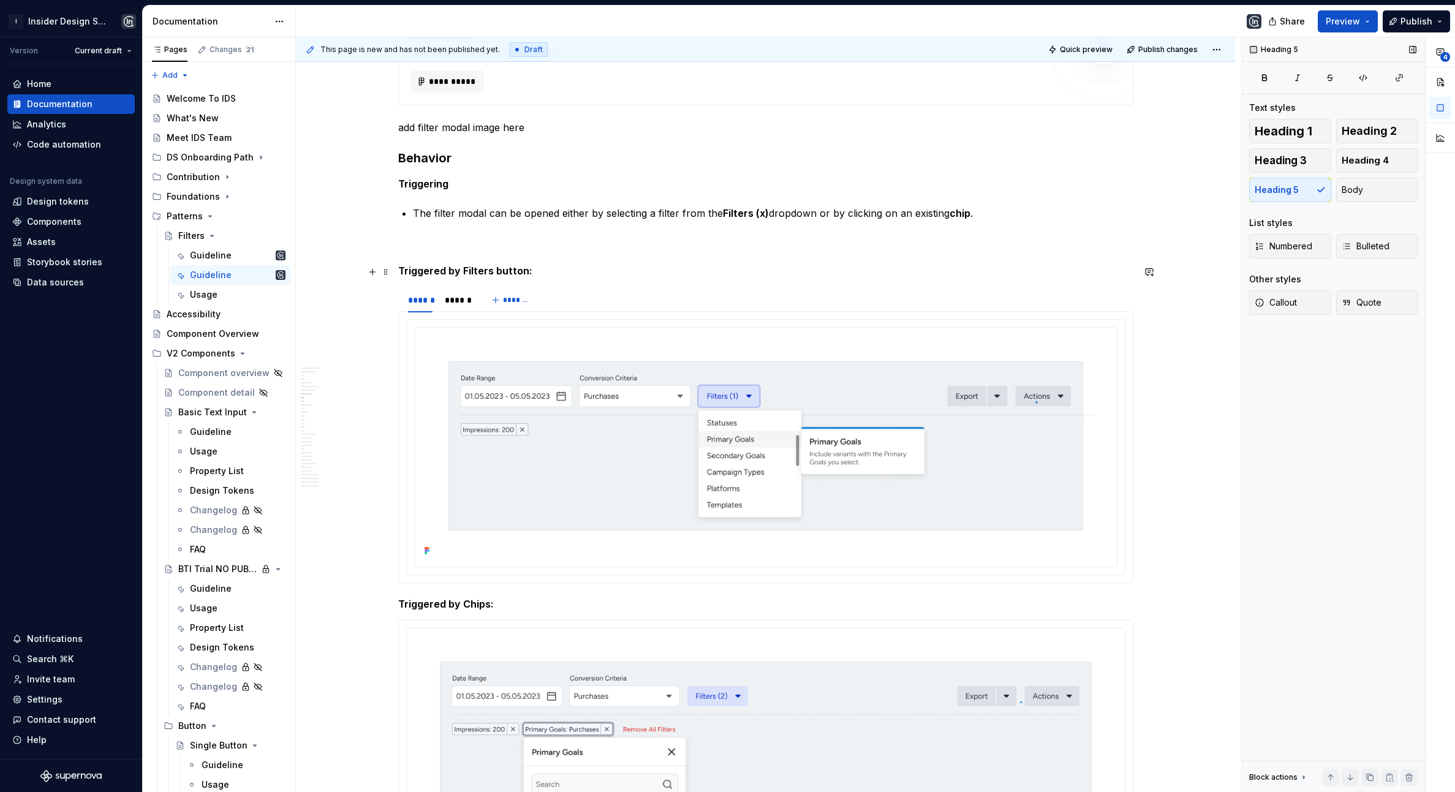
click at [501, 270] on h5 "Triggered by Filters button:" at bounding box center [765, 271] width 735 height 12
click at [555, 268] on h5 "Triggered by Filters Button:" at bounding box center [765, 271] width 735 height 12
type textarea "*"
click at [621, 300] on div "****** ****** *******" at bounding box center [765, 300] width 735 height 25
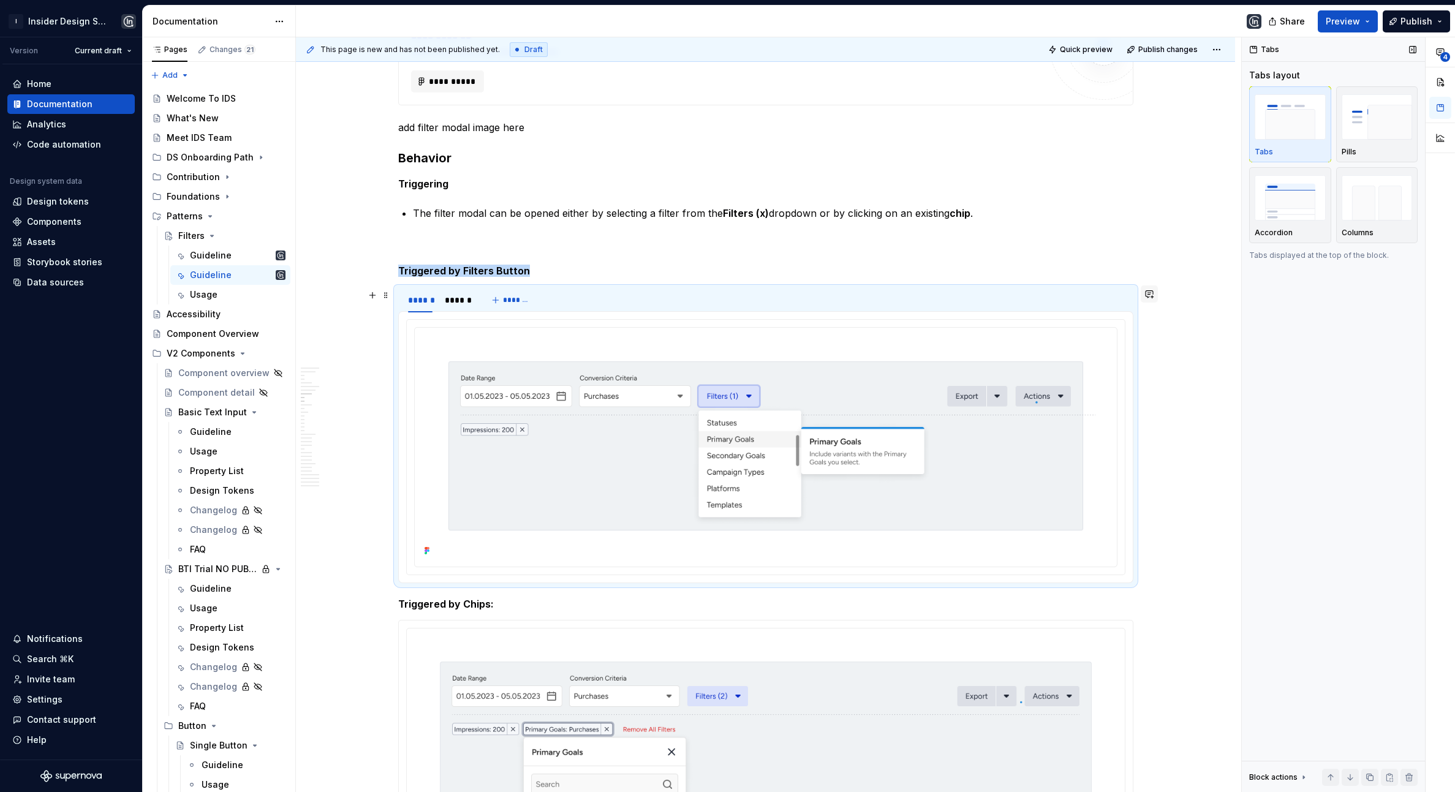
click at [1154, 300] on button "button" at bounding box center [1149, 294] width 17 height 17
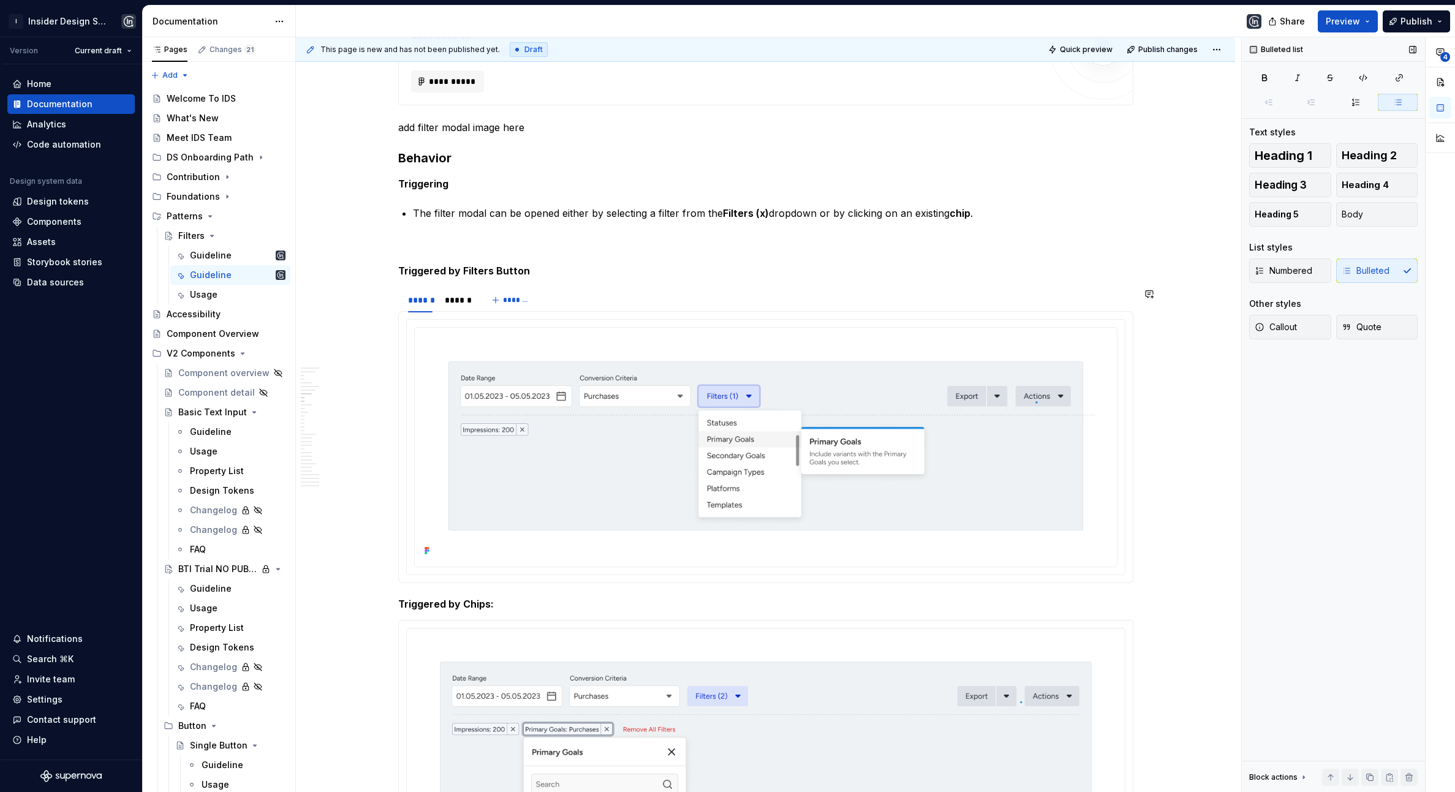
click at [880, 211] on p "The filter modal can be opened either by selecting a filter from the Filters (x…" at bounding box center [773, 213] width 721 height 15
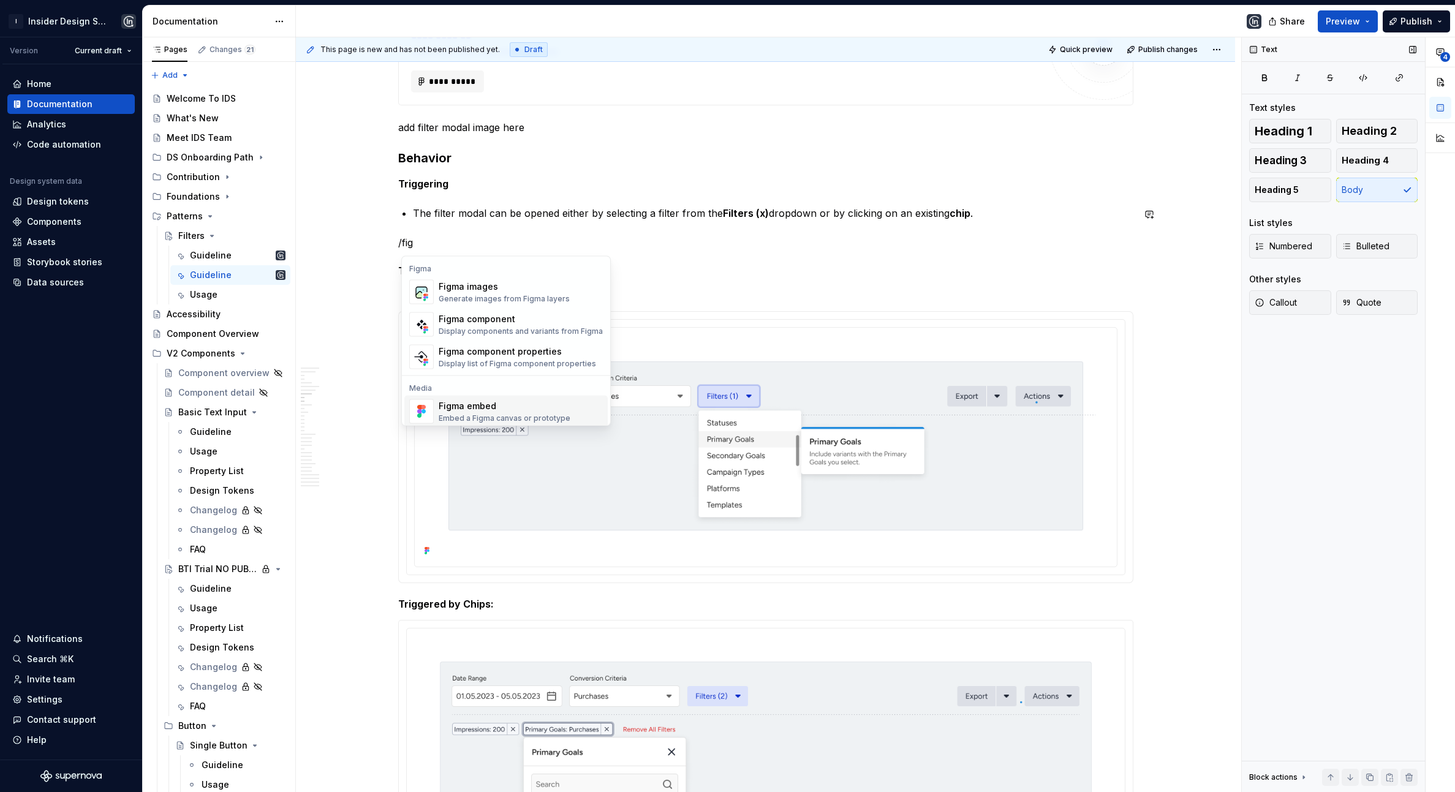
click at [1161, 333] on div "This page is new and has not been published yet. Draft Quick preview Publish ch…" at bounding box center [768, 414] width 945 height 755
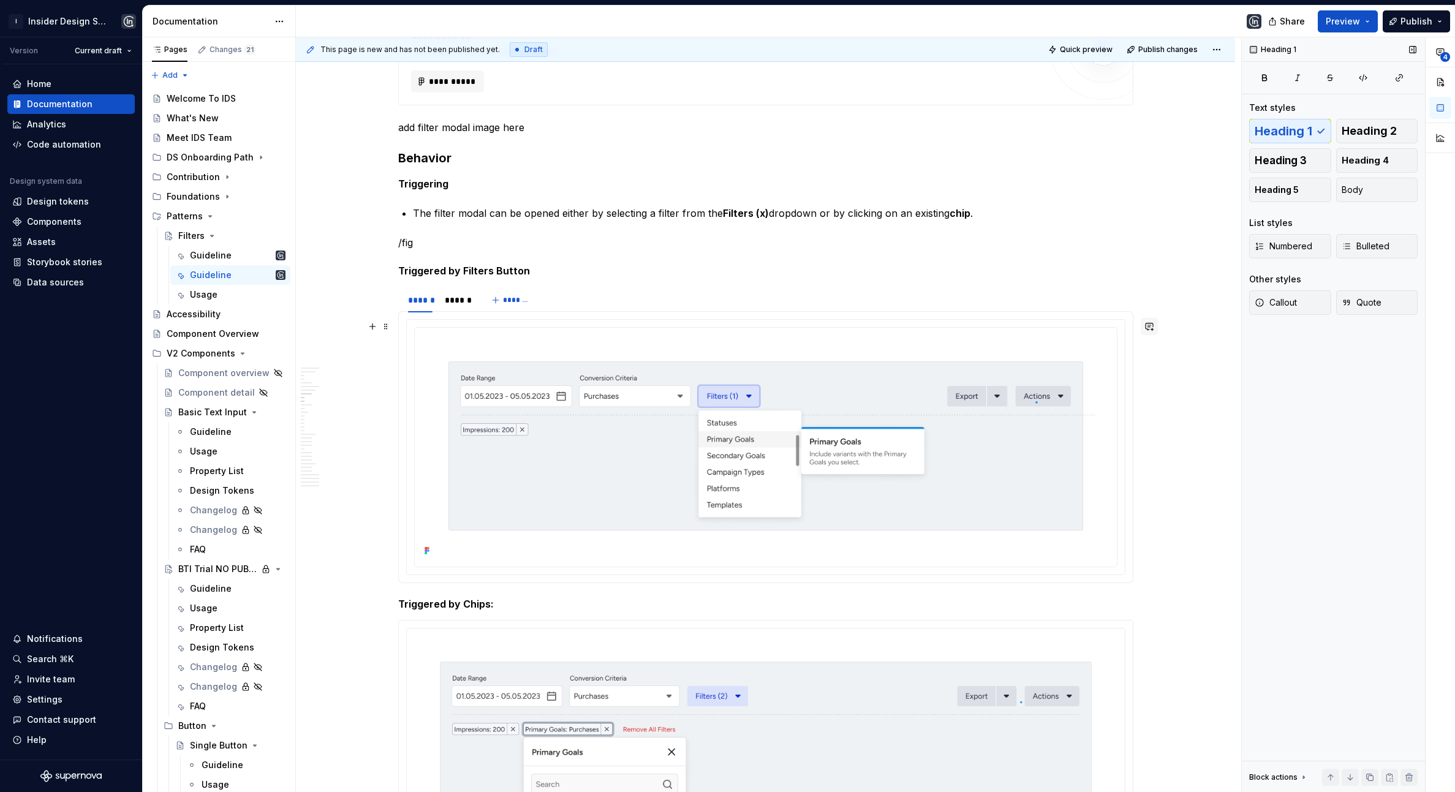
click at [1156, 318] on button "button" at bounding box center [1149, 326] width 17 height 17
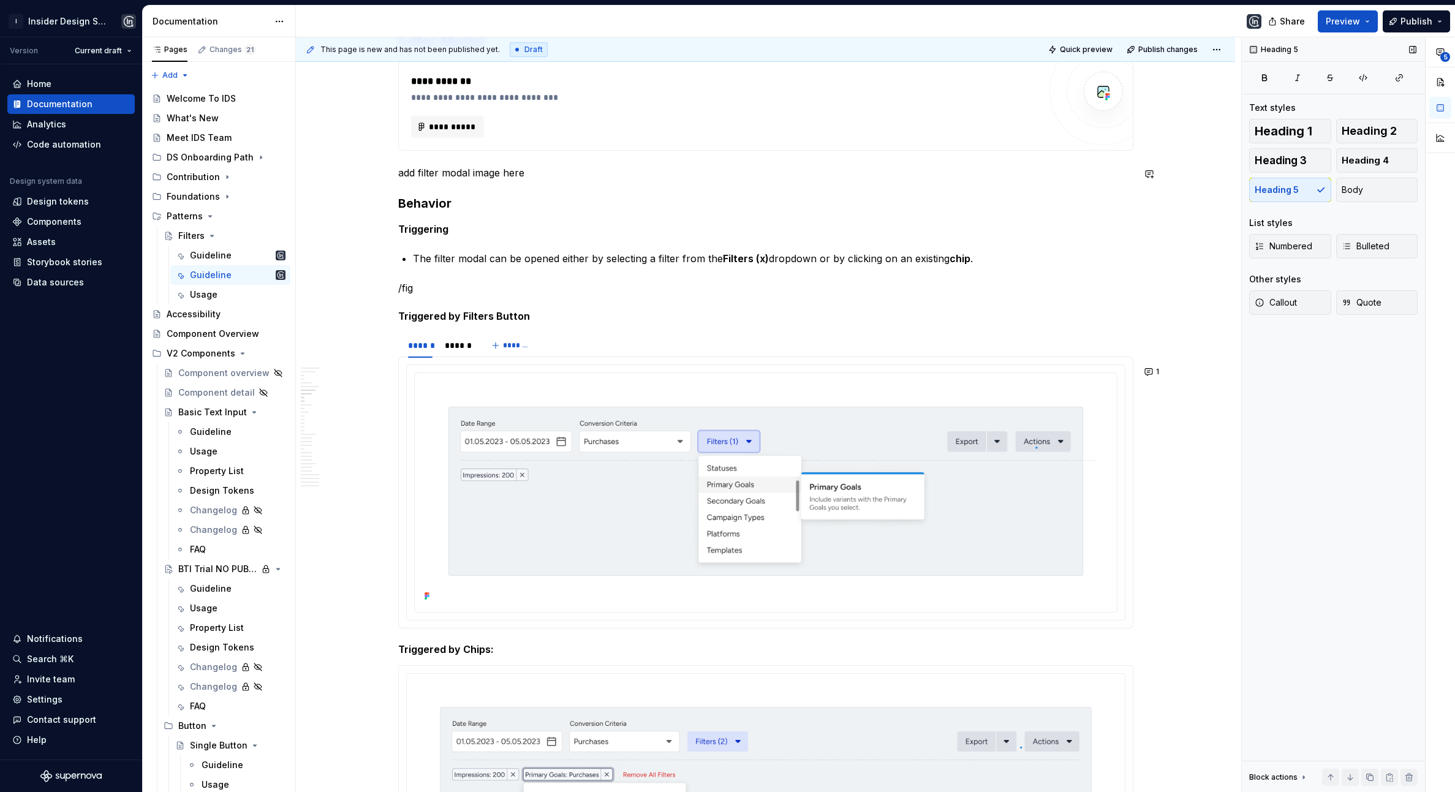
click at [404, 210] on h3 "Behavior" at bounding box center [765, 203] width 735 height 17
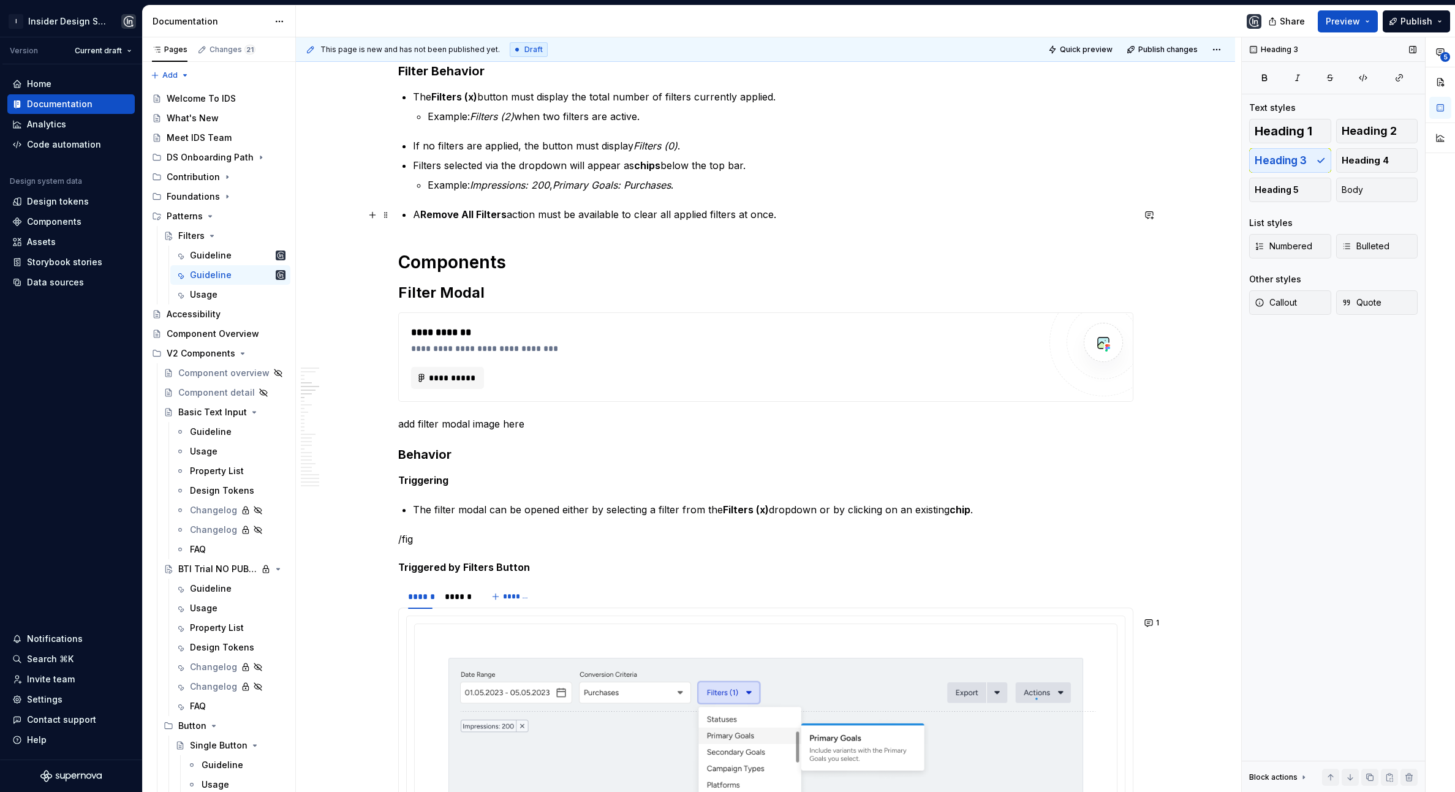
scroll to position [819, 0]
click at [458, 292] on h2 "Filter Modal" at bounding box center [765, 296] width 735 height 20
click at [431, 457] on h3 "Behavior" at bounding box center [765, 457] width 735 height 17
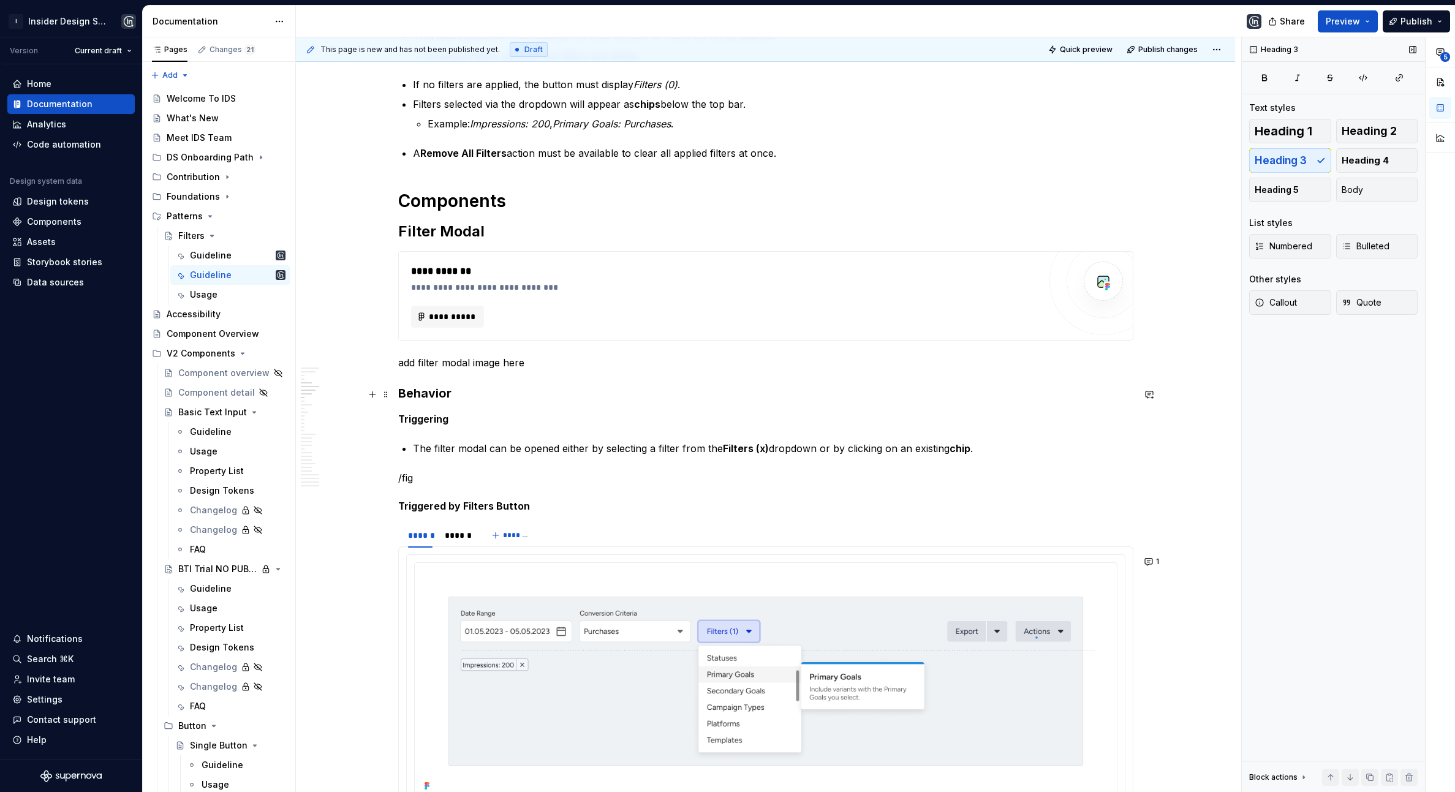
scroll to position [896, 0]
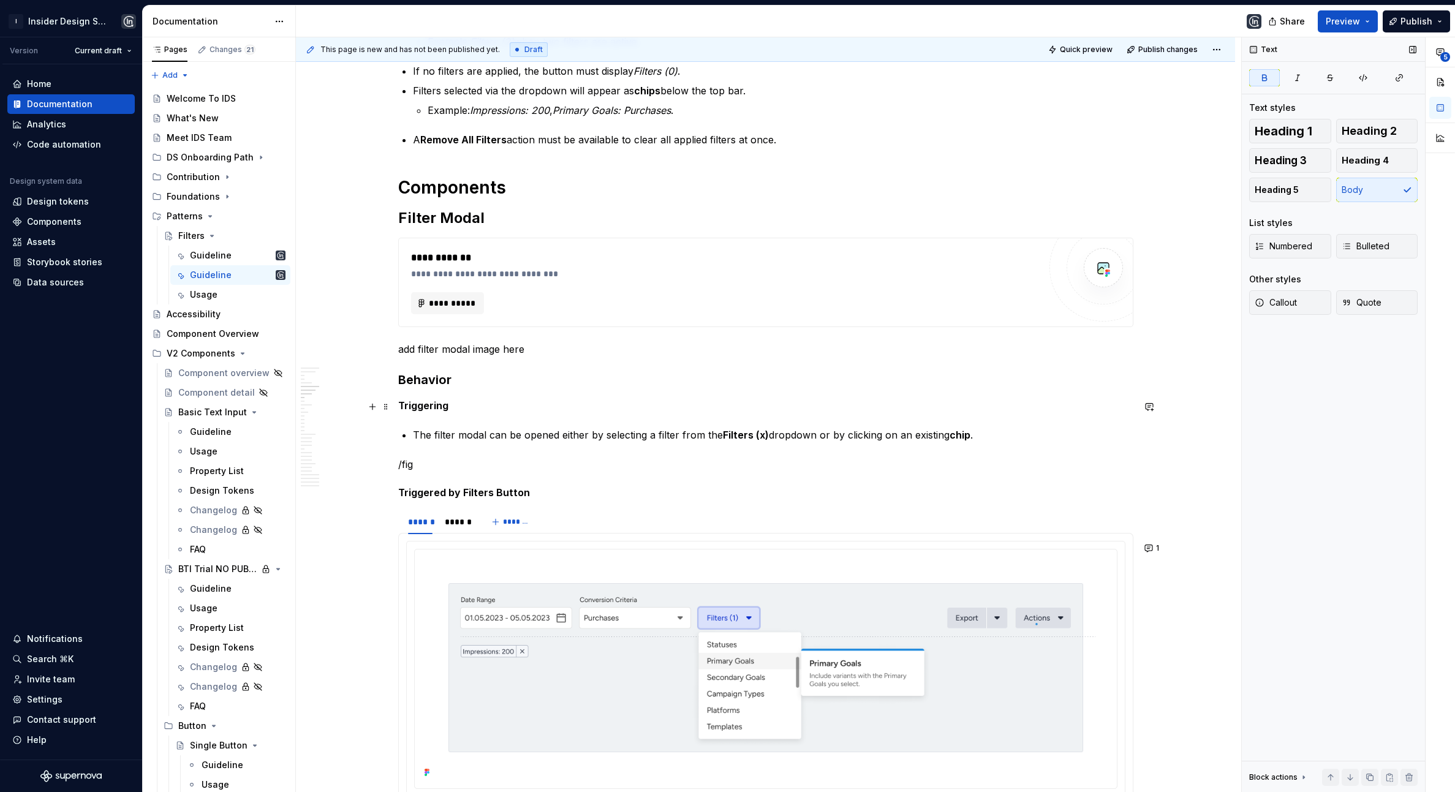
click at [427, 407] on strong "Triggering" at bounding box center [423, 405] width 50 height 12
click at [1265, 170] on button "Heading 4" at bounding box center [1377, 160] width 82 height 25
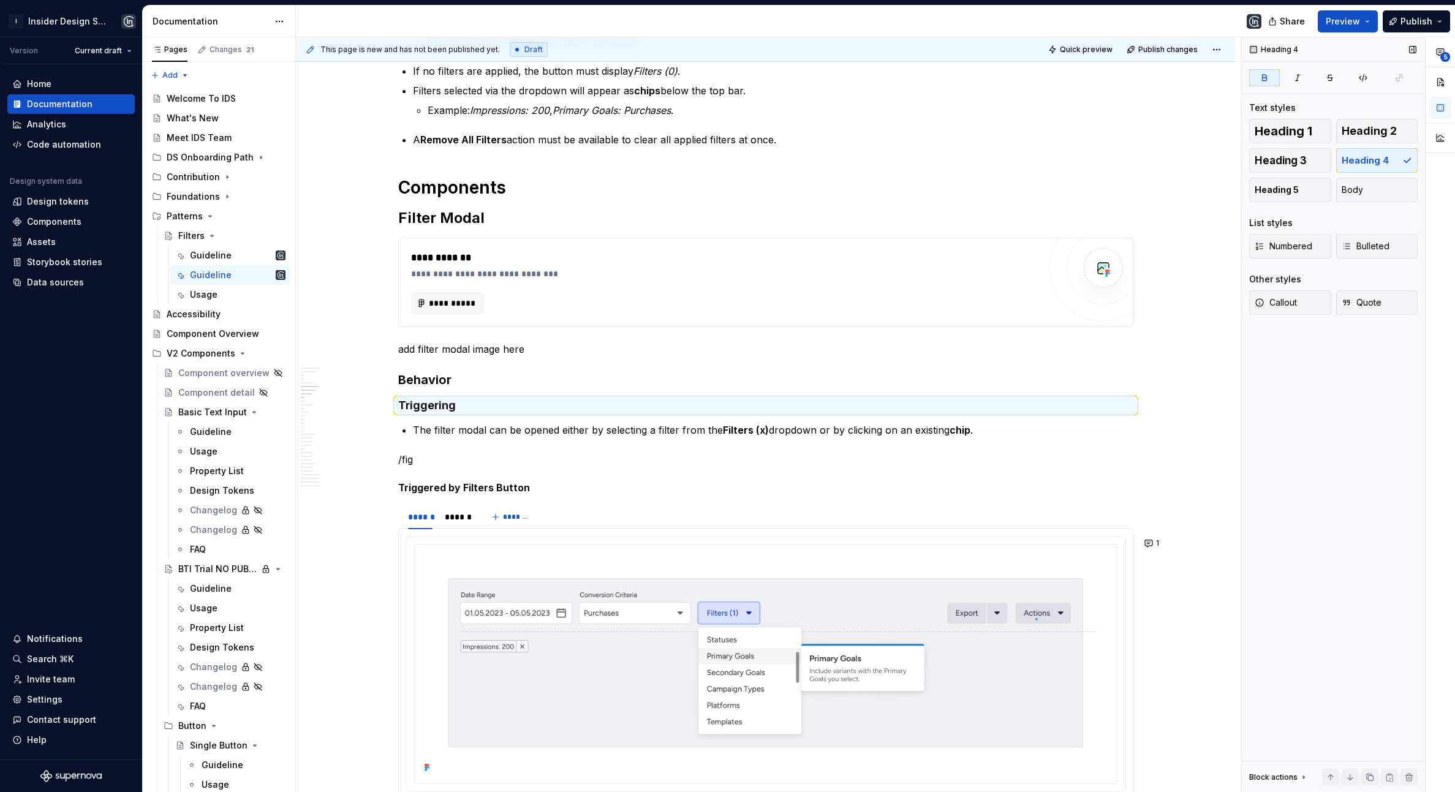
click at [1265, 162] on div "Heading 1 Heading 2 Heading 3 Heading 4 Heading 5 Body" at bounding box center [1333, 160] width 168 height 83
click at [765, 354] on p "add filter modal image here" at bounding box center [765, 349] width 735 height 15
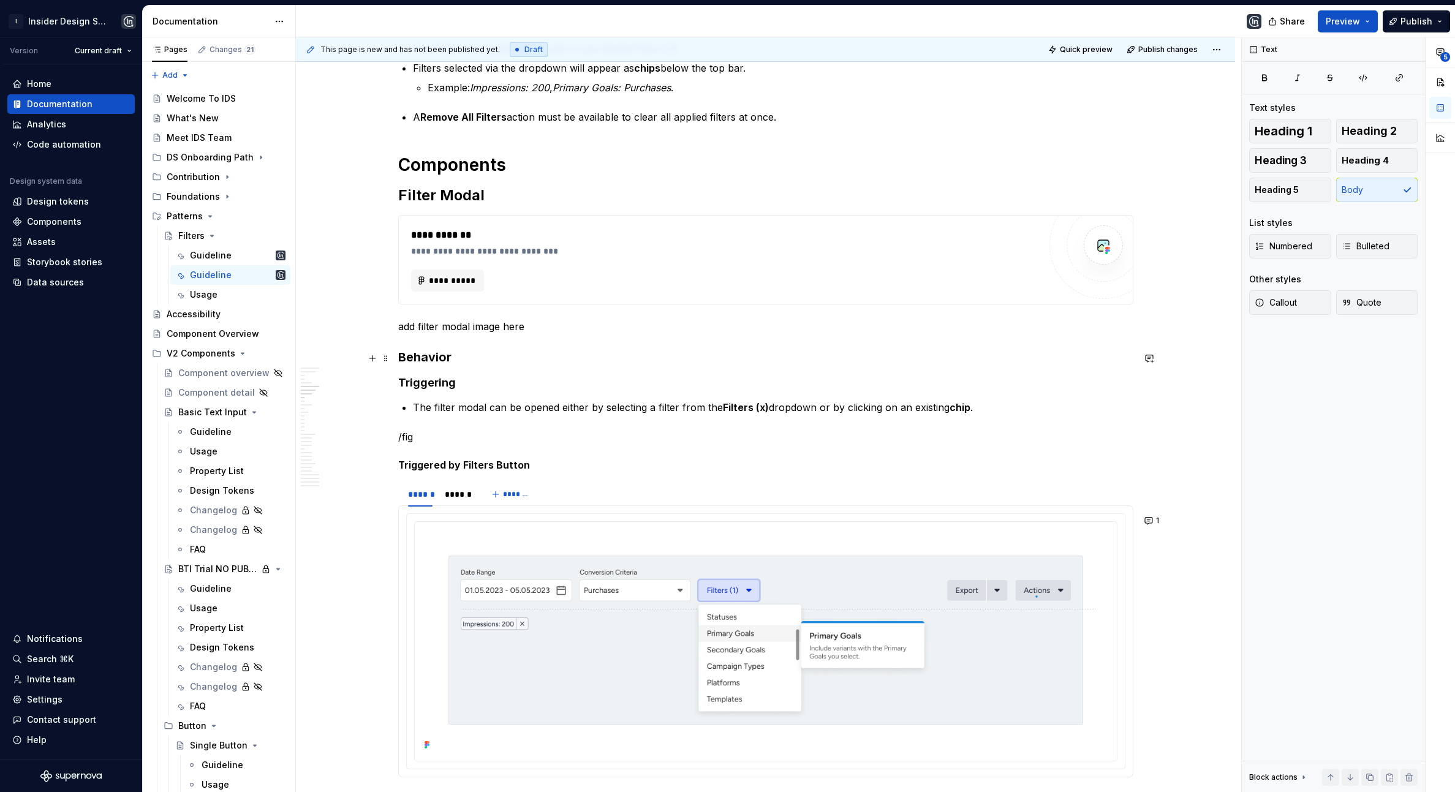
scroll to position [924, 0]
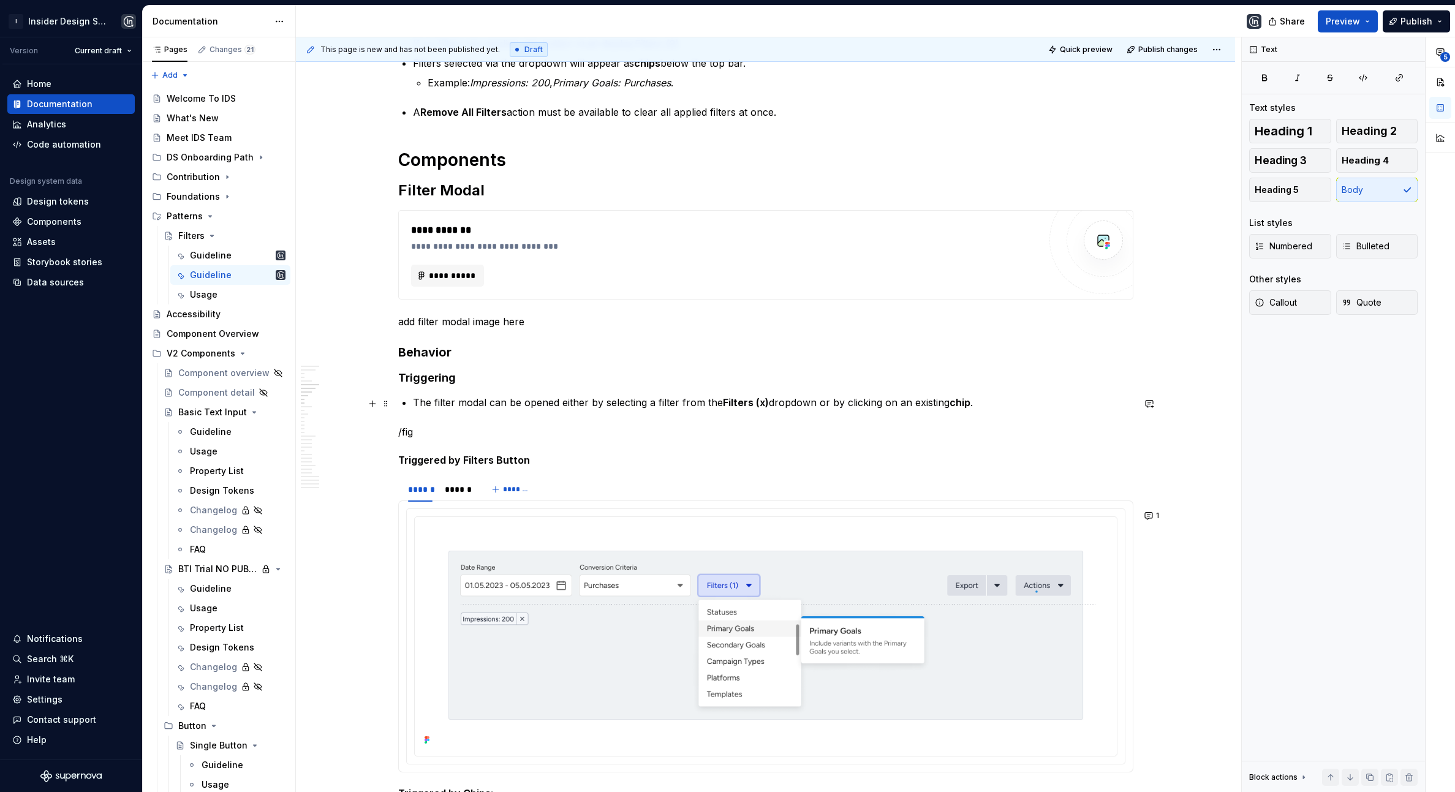
click at [417, 402] on p "The filter modal can be opened either by selecting a filter from the Filters (x…" at bounding box center [773, 402] width 721 height 15
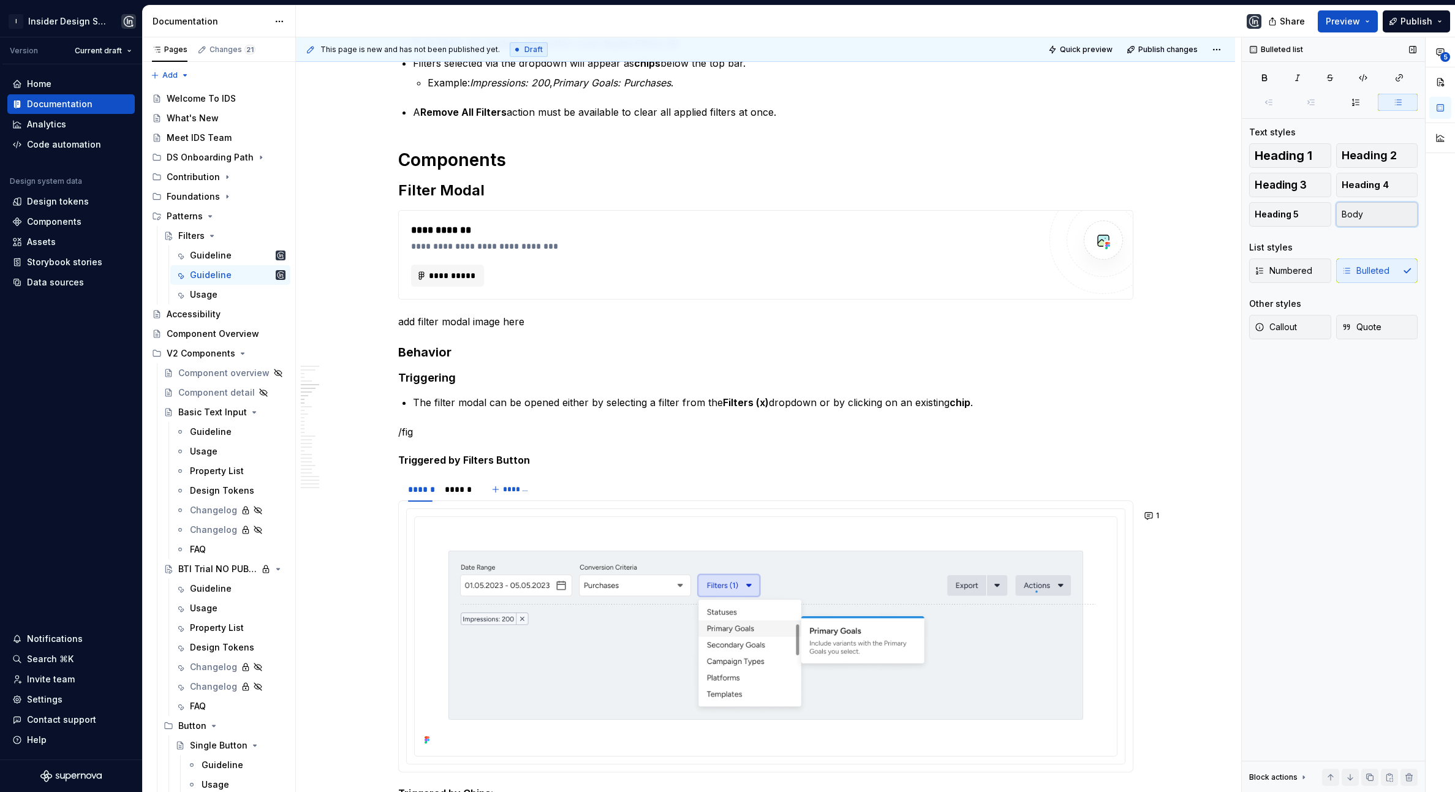
click at [1265, 214] on button "Body" at bounding box center [1377, 214] width 82 height 25
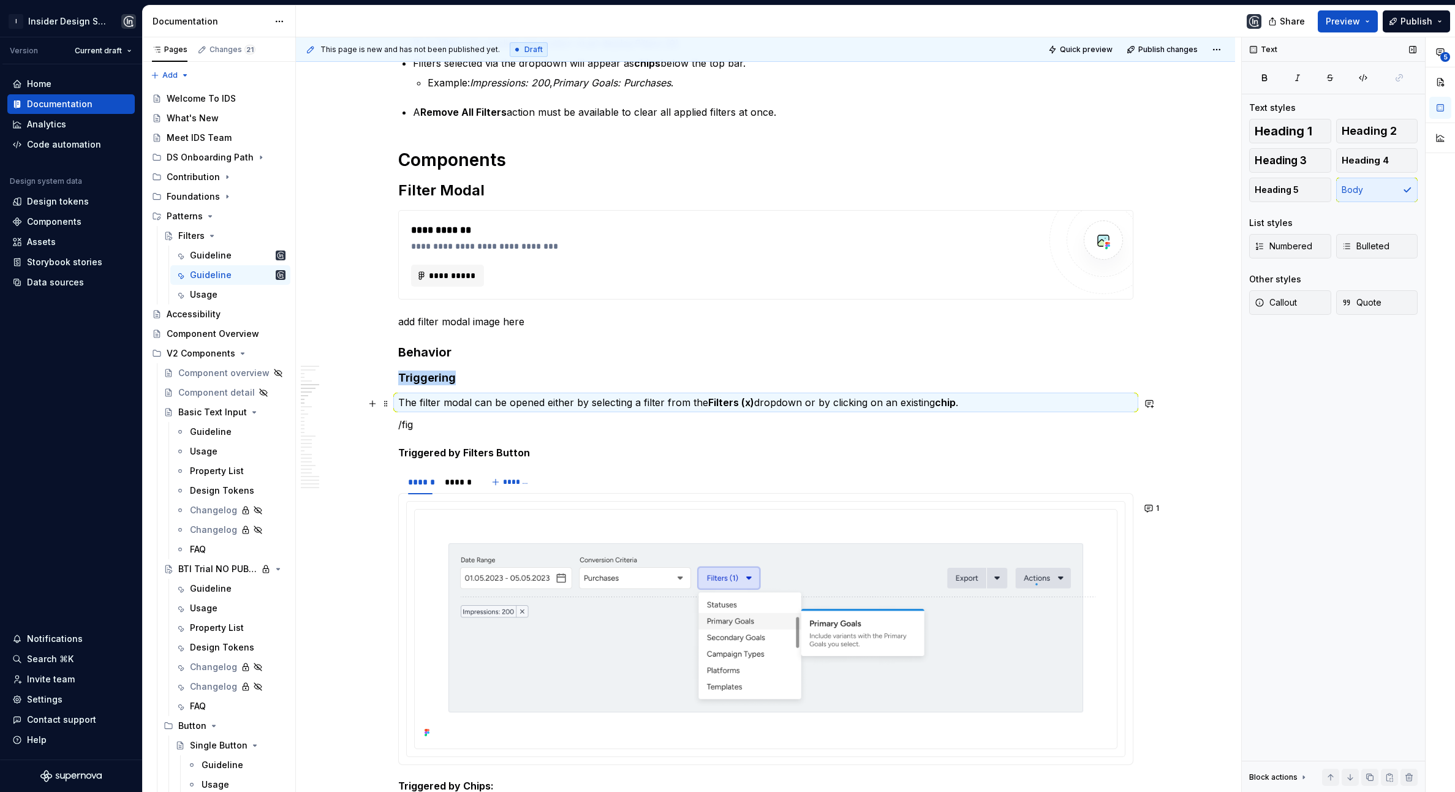
click at [485, 397] on p "The filter modal can be opened either by selecting a filter from the Filters (x…" at bounding box center [765, 402] width 735 height 15
click at [400, 424] on p "/fig" at bounding box center [765, 424] width 735 height 15
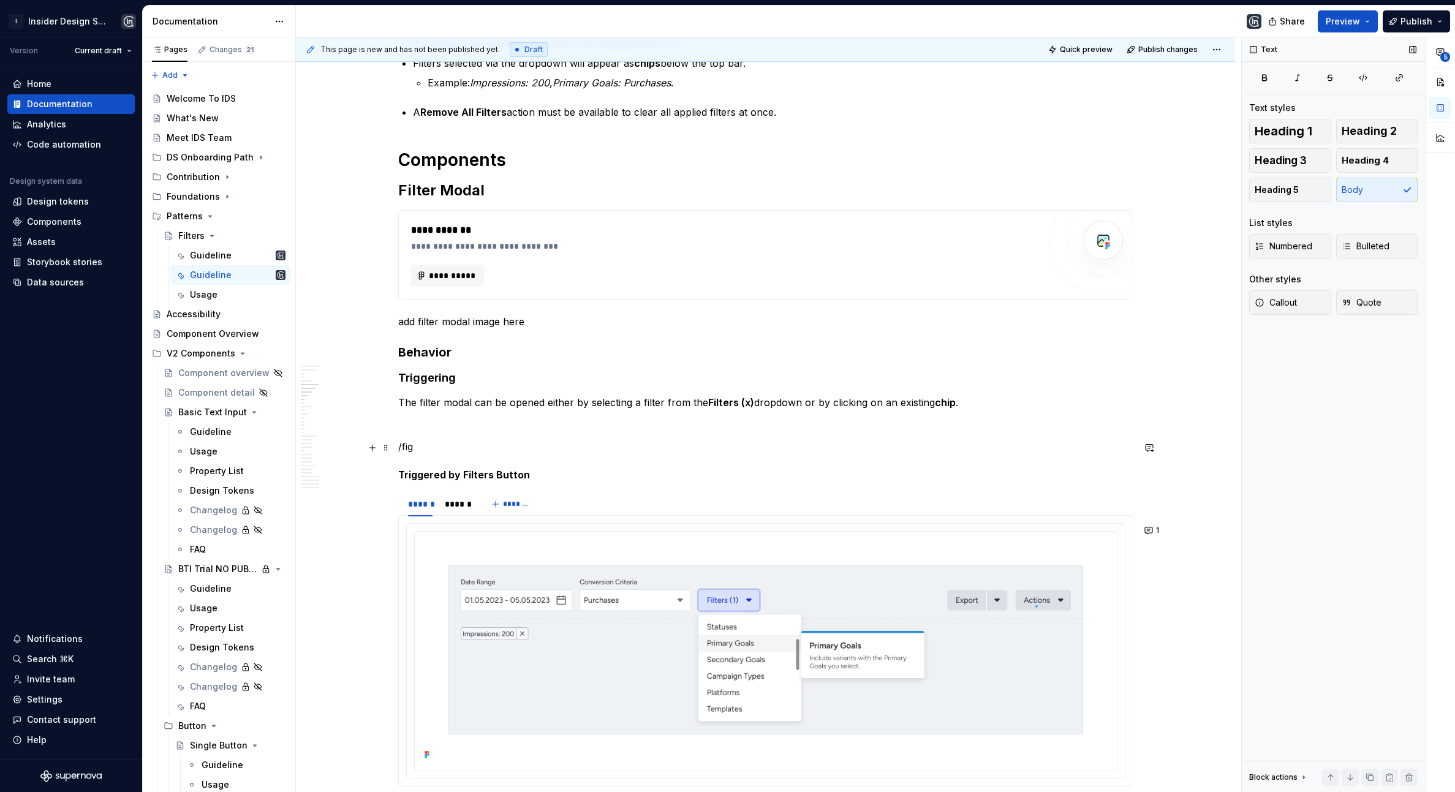
click at [413, 450] on p "/fig" at bounding box center [765, 446] width 735 height 15
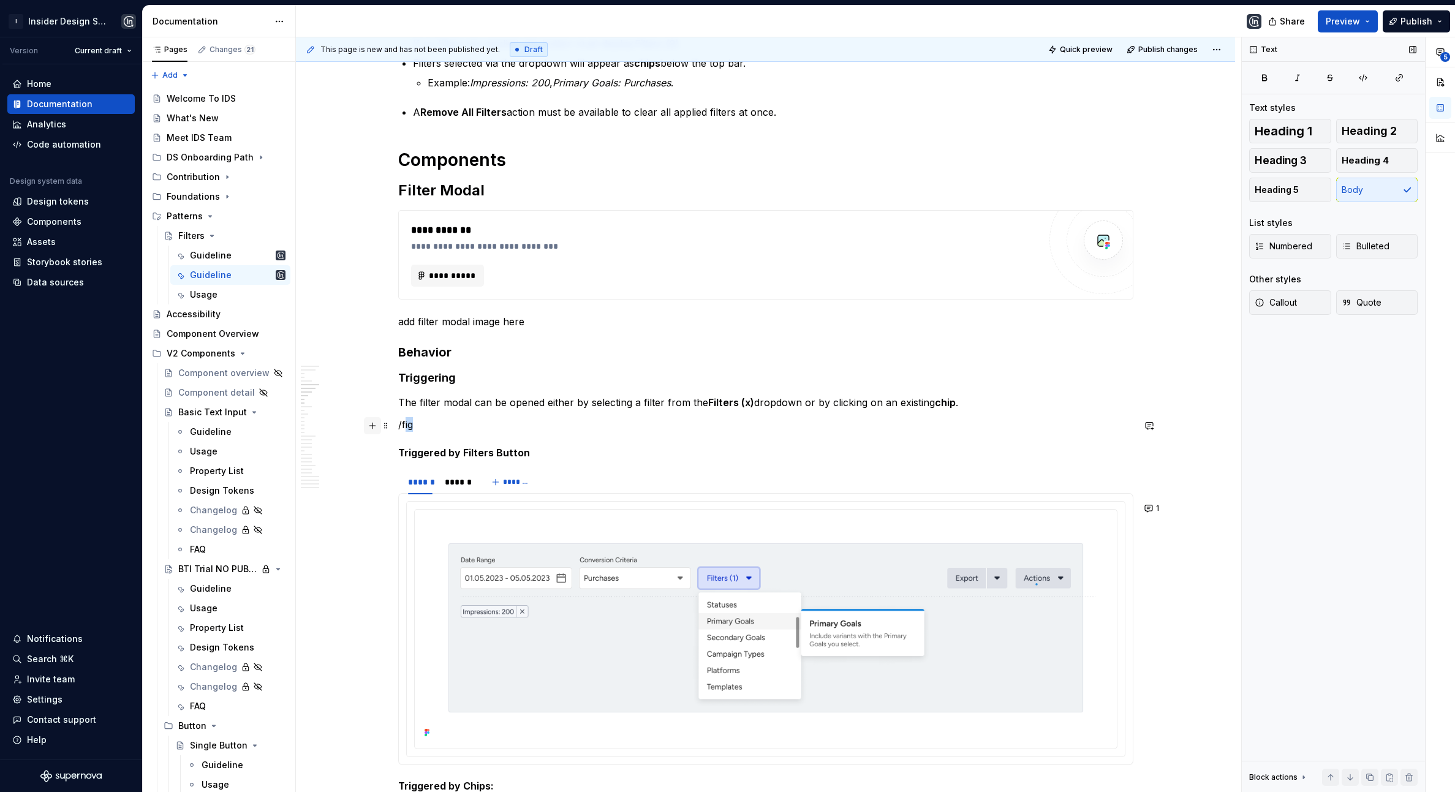
drag, startPoint x: 421, startPoint y: 427, endPoint x: 380, endPoint y: 427, distance: 40.4
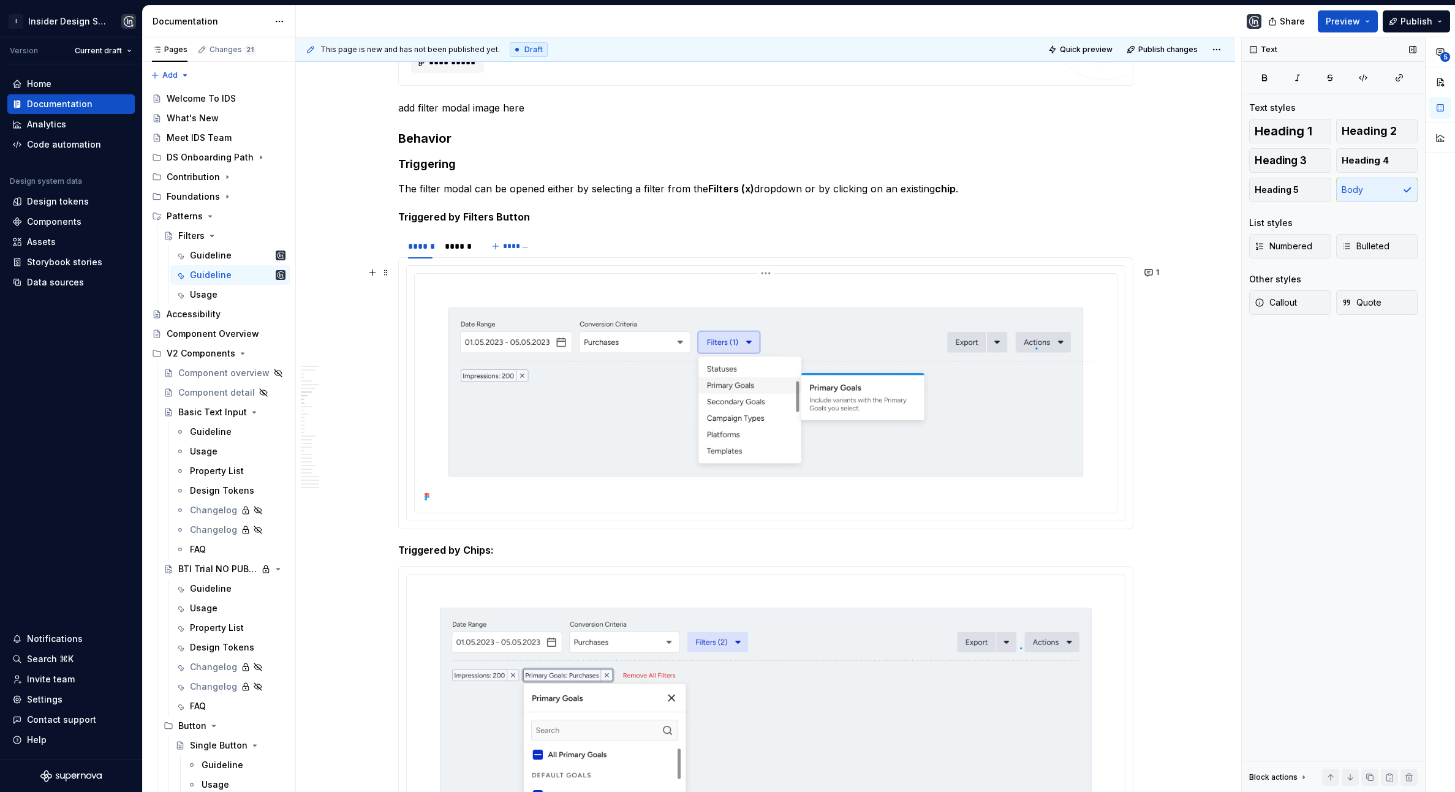
scroll to position [1159, 0]
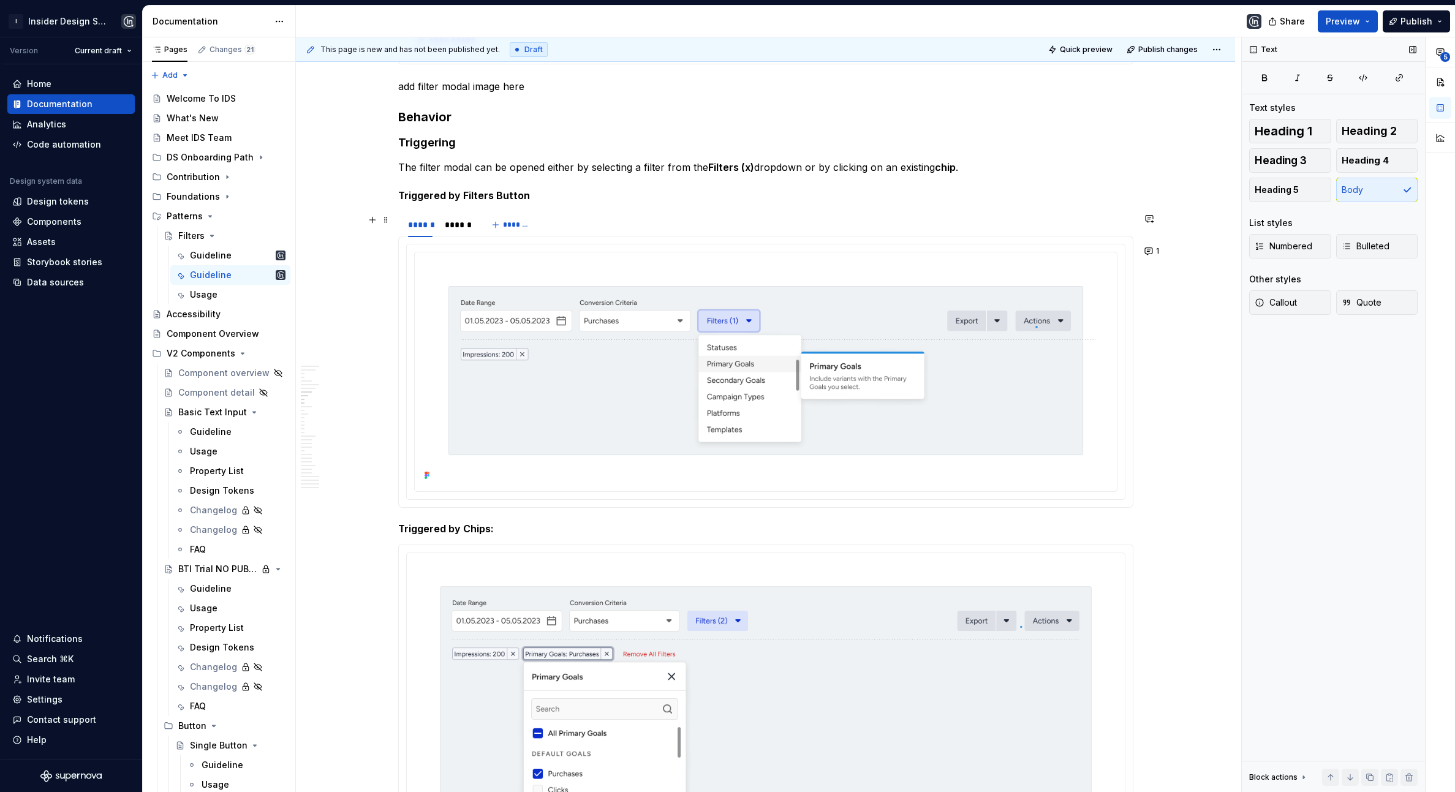
click at [573, 230] on div "****** ****** *******" at bounding box center [765, 225] width 735 height 25
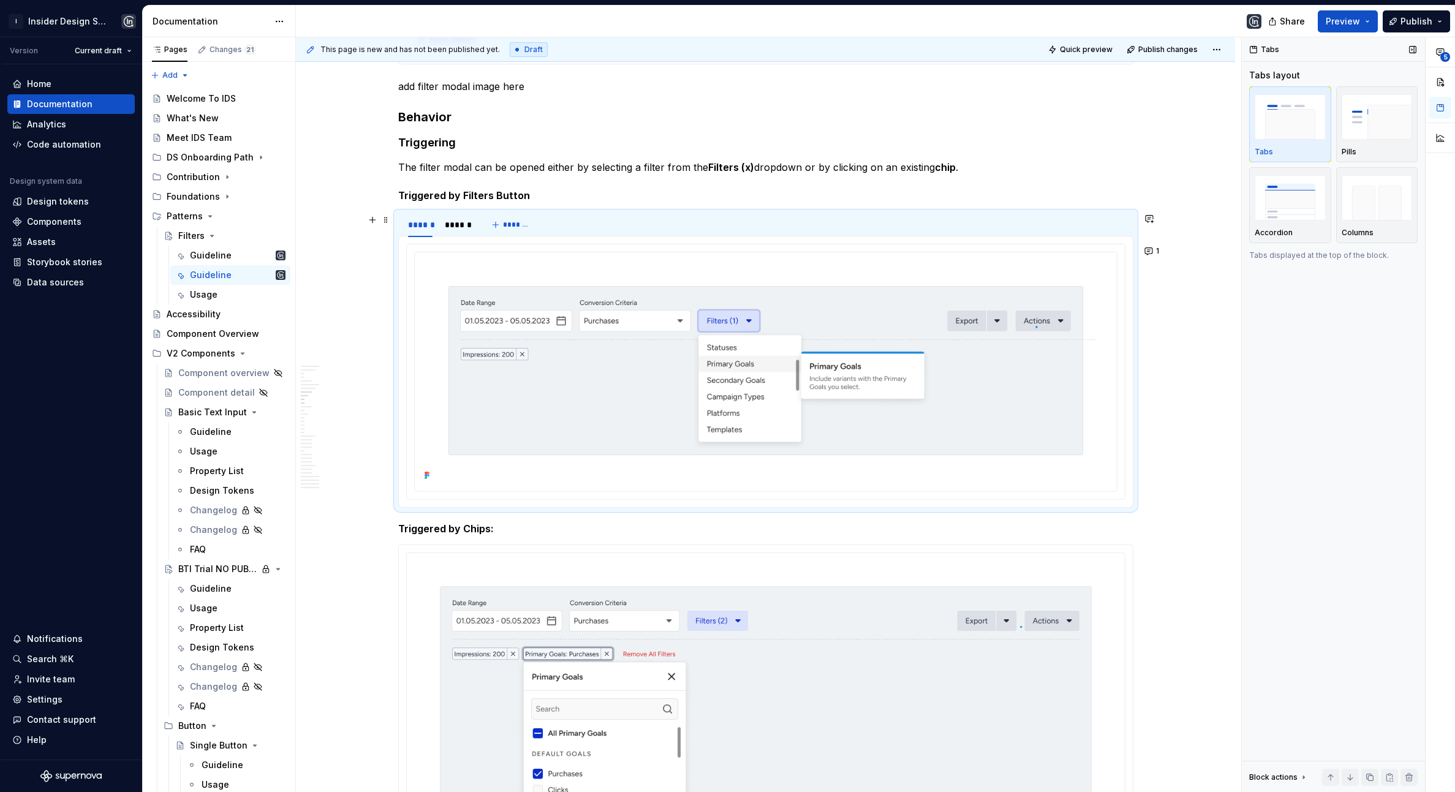
click at [556, 199] on h5 "Triggered by Filters Button" at bounding box center [765, 195] width 735 height 12
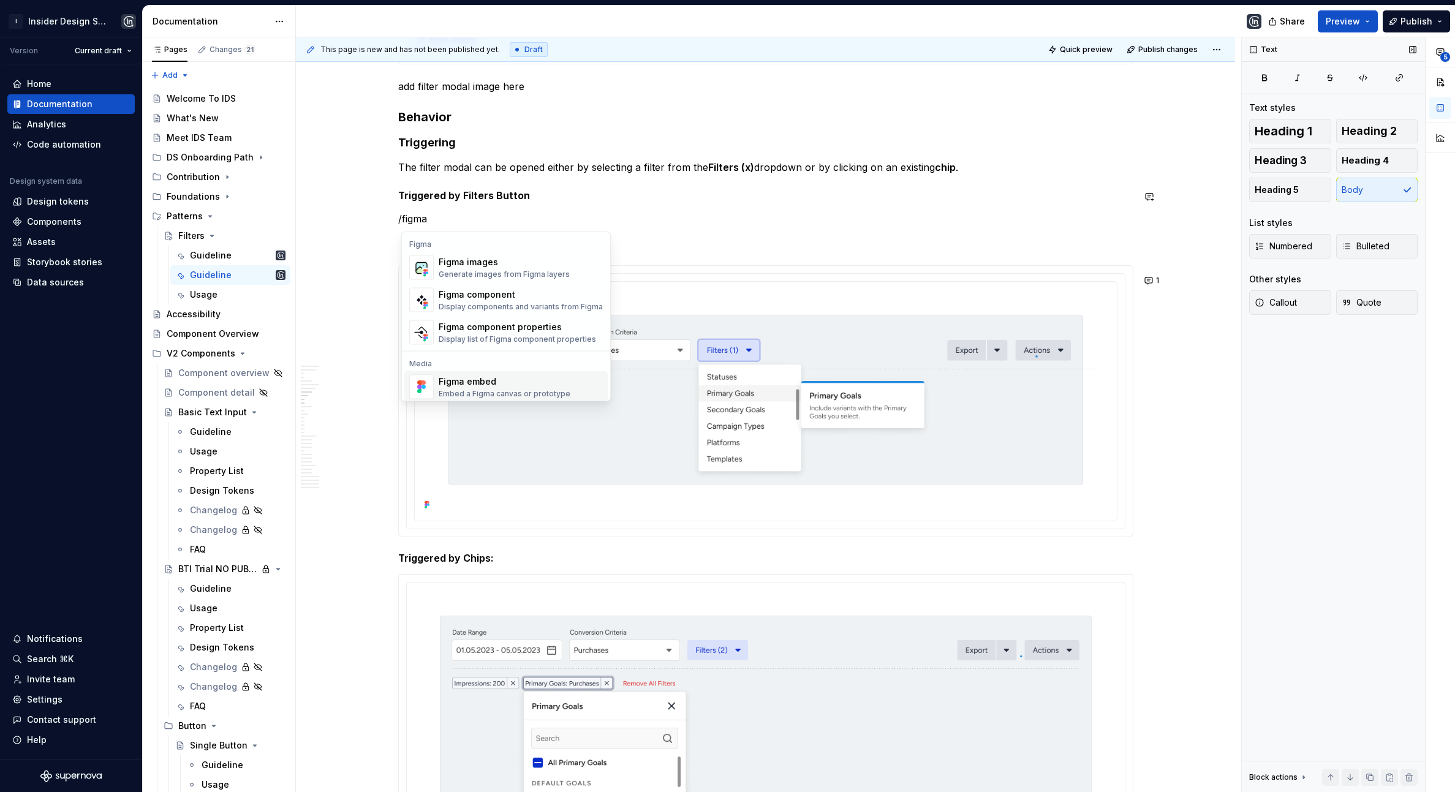
click at [484, 382] on div "Figma embed" at bounding box center [505, 382] width 132 height 12
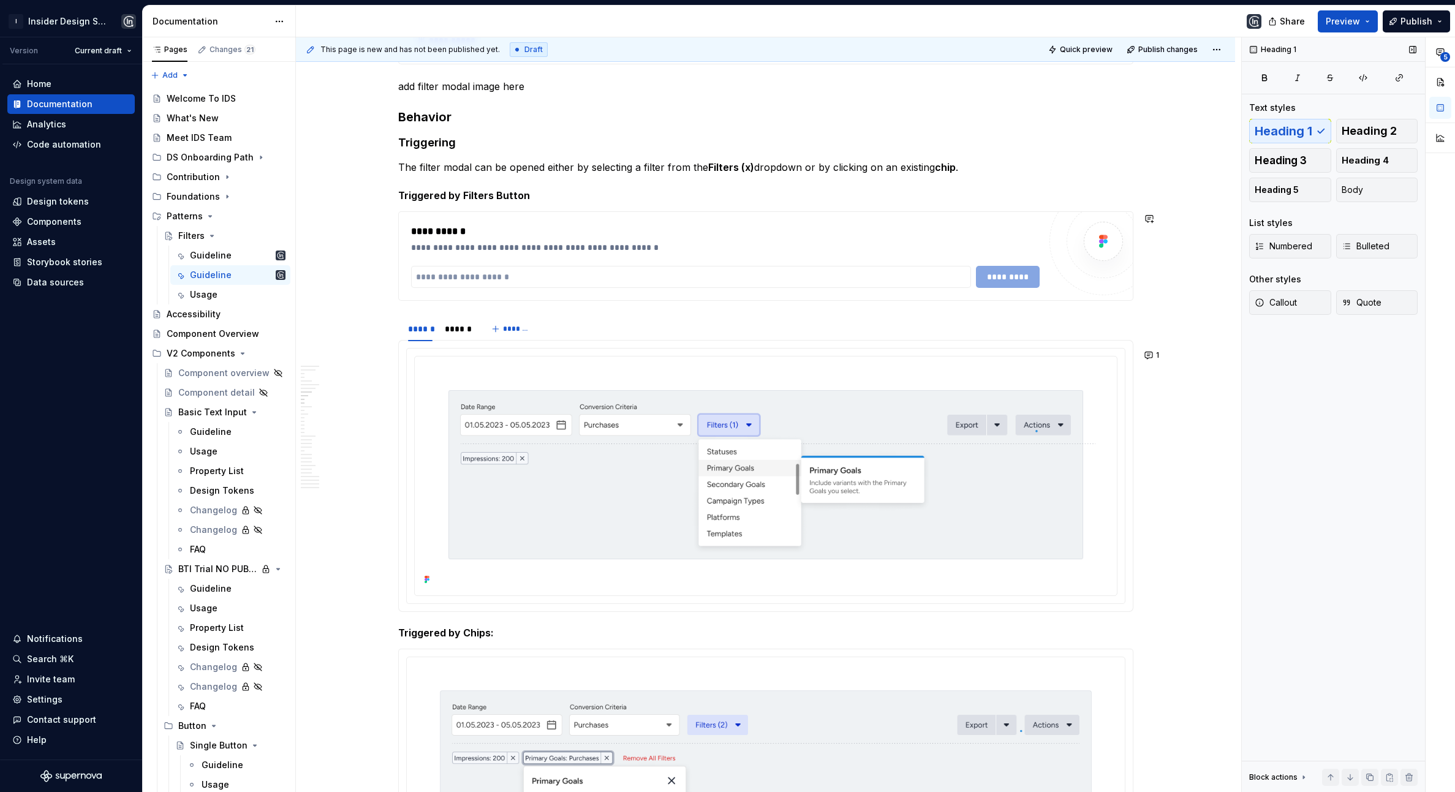
click at [814, 297] on div "**********" at bounding box center [766, 256] width 734 height 88
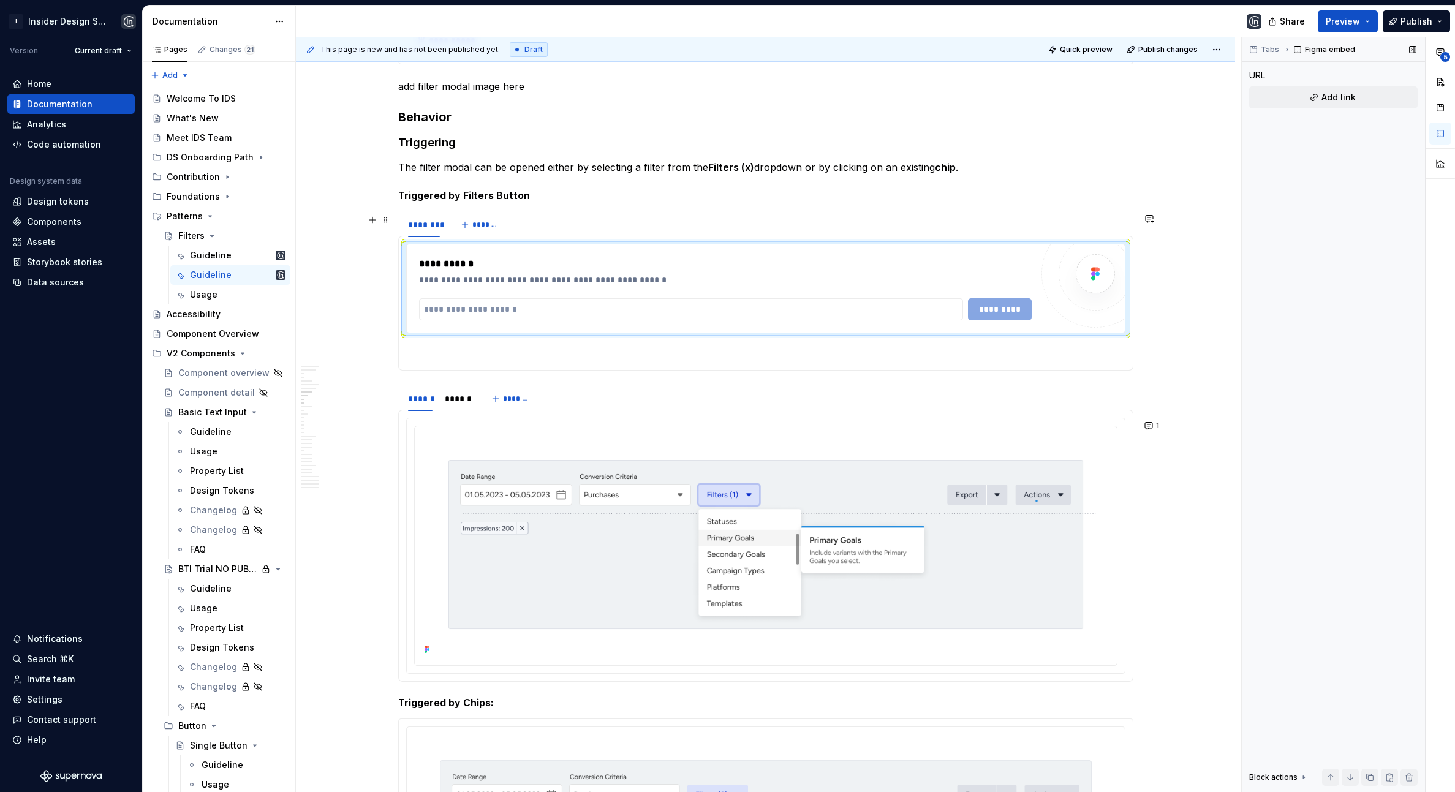
click at [622, 219] on div "******** *******" at bounding box center [765, 225] width 735 height 25
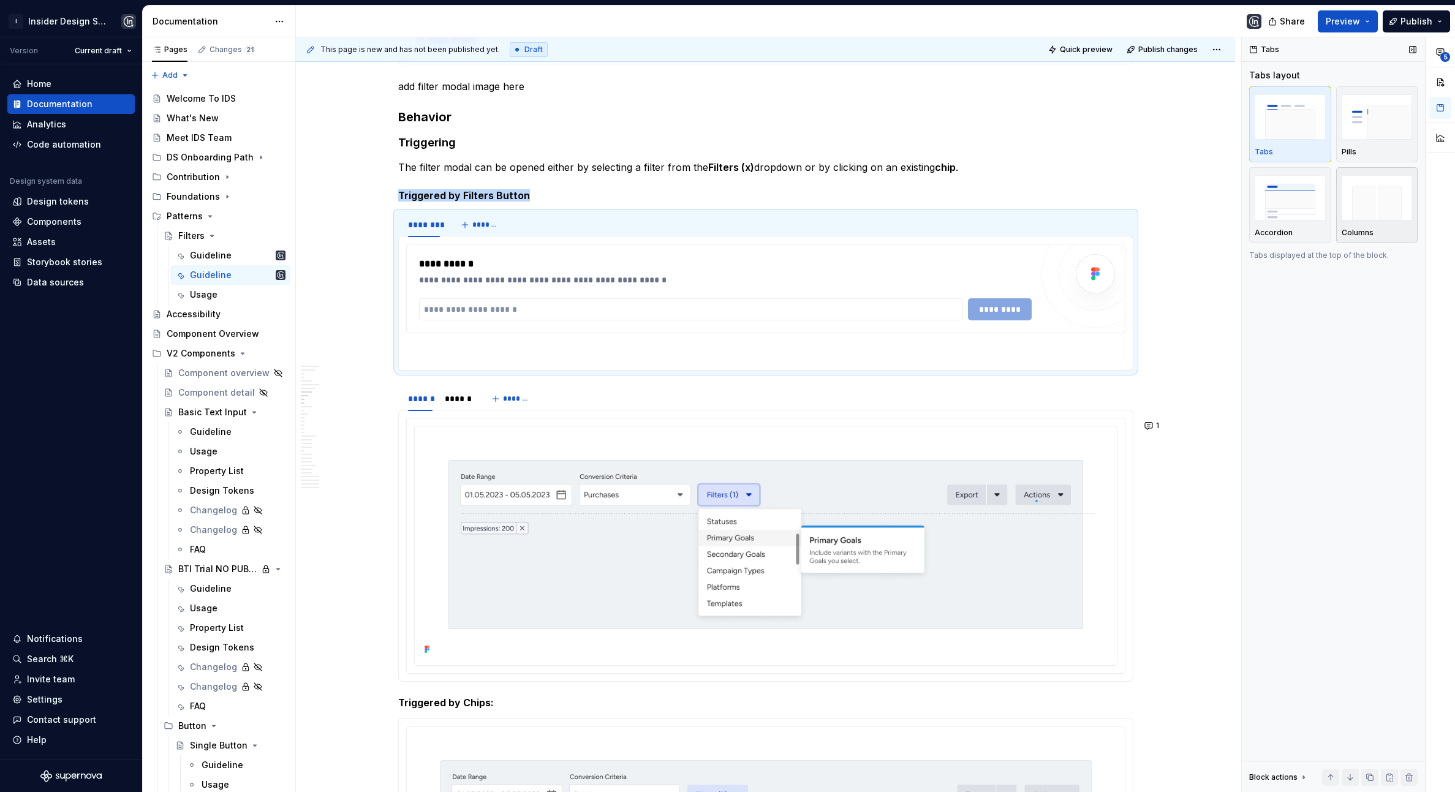
click at [1265, 183] on img "button" at bounding box center [1377, 197] width 71 height 45
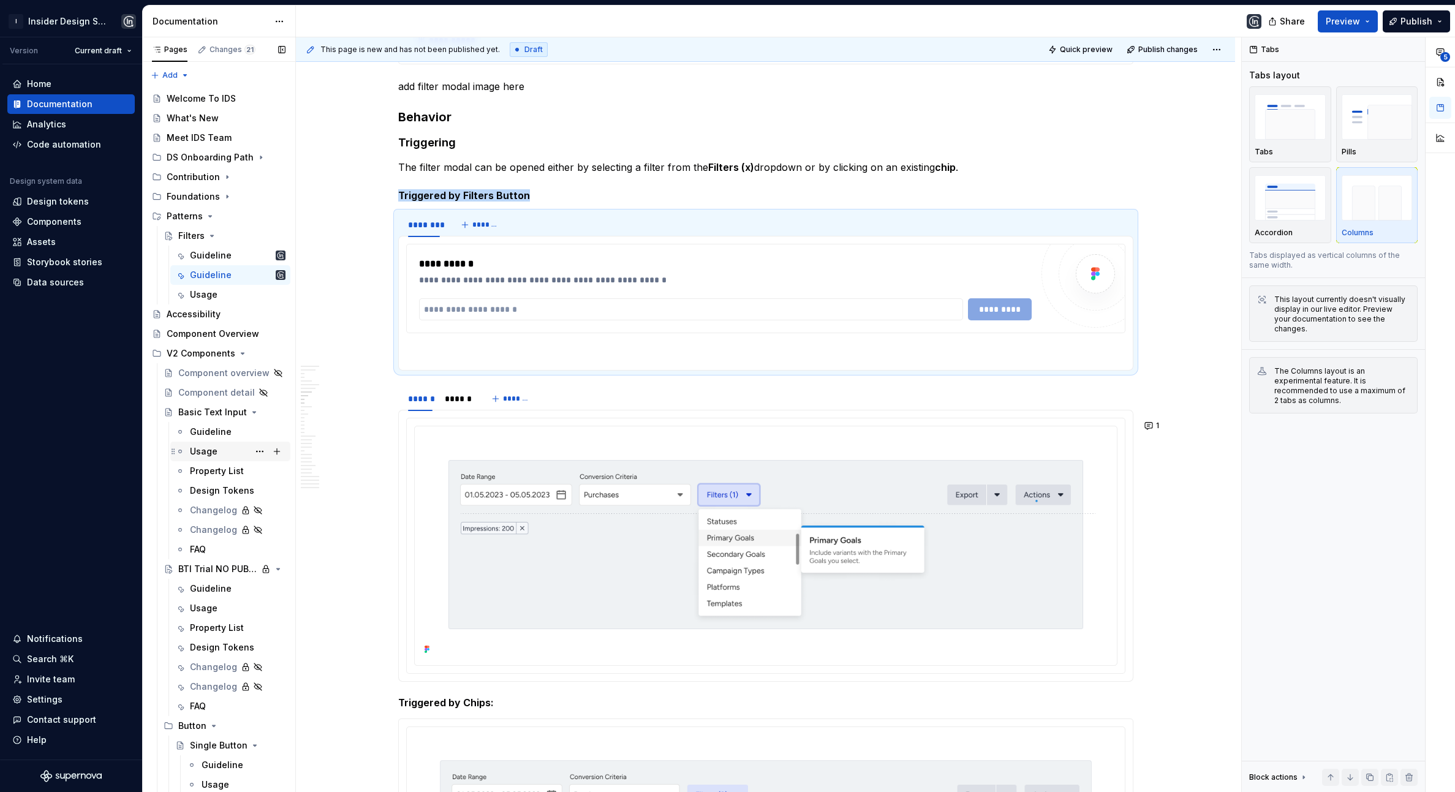
click at [210, 453] on div "Usage" at bounding box center [204, 451] width 28 height 12
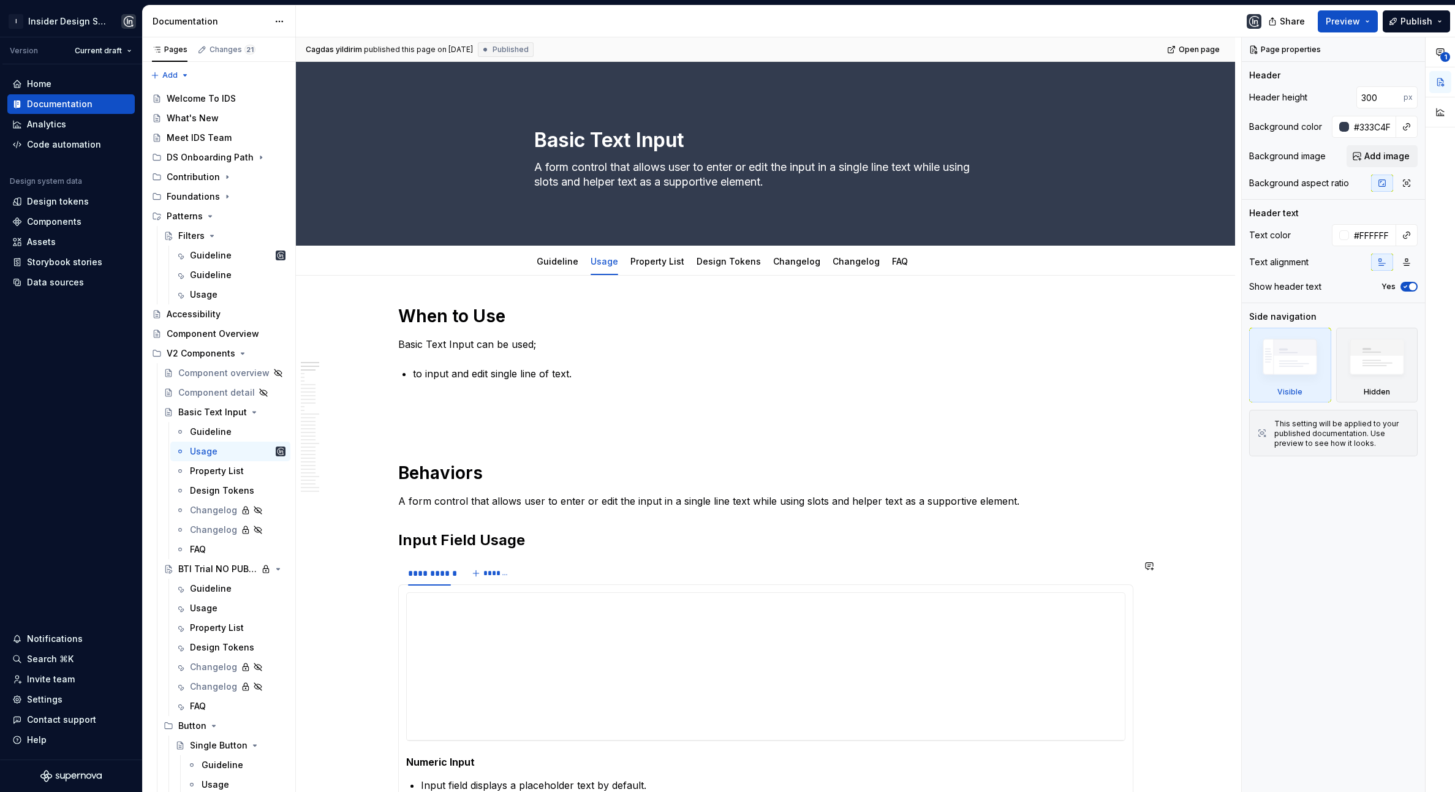
click at [535, 573] on div "**********" at bounding box center [765, 573] width 735 height 25
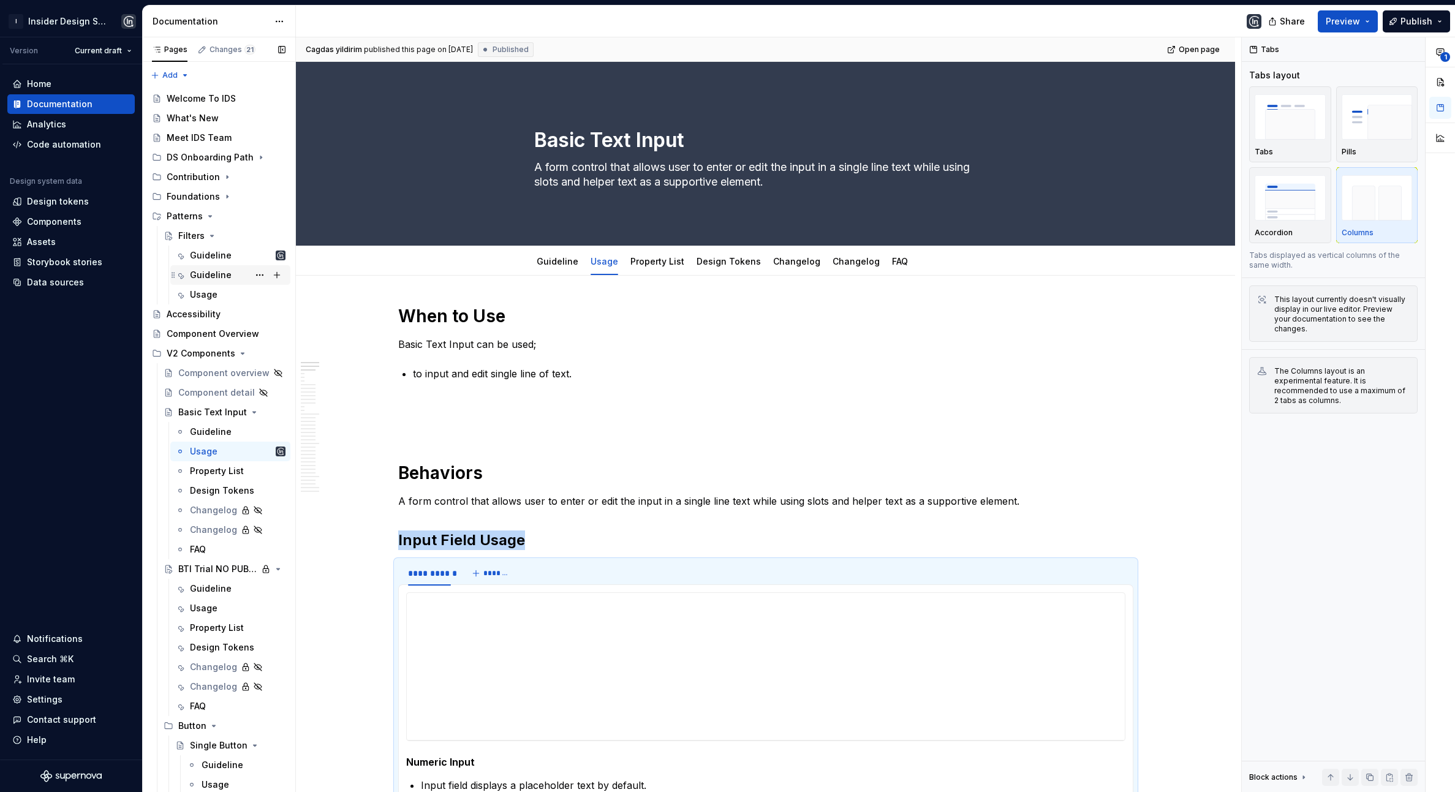
click at [203, 276] on div "Guideline" at bounding box center [211, 275] width 42 height 12
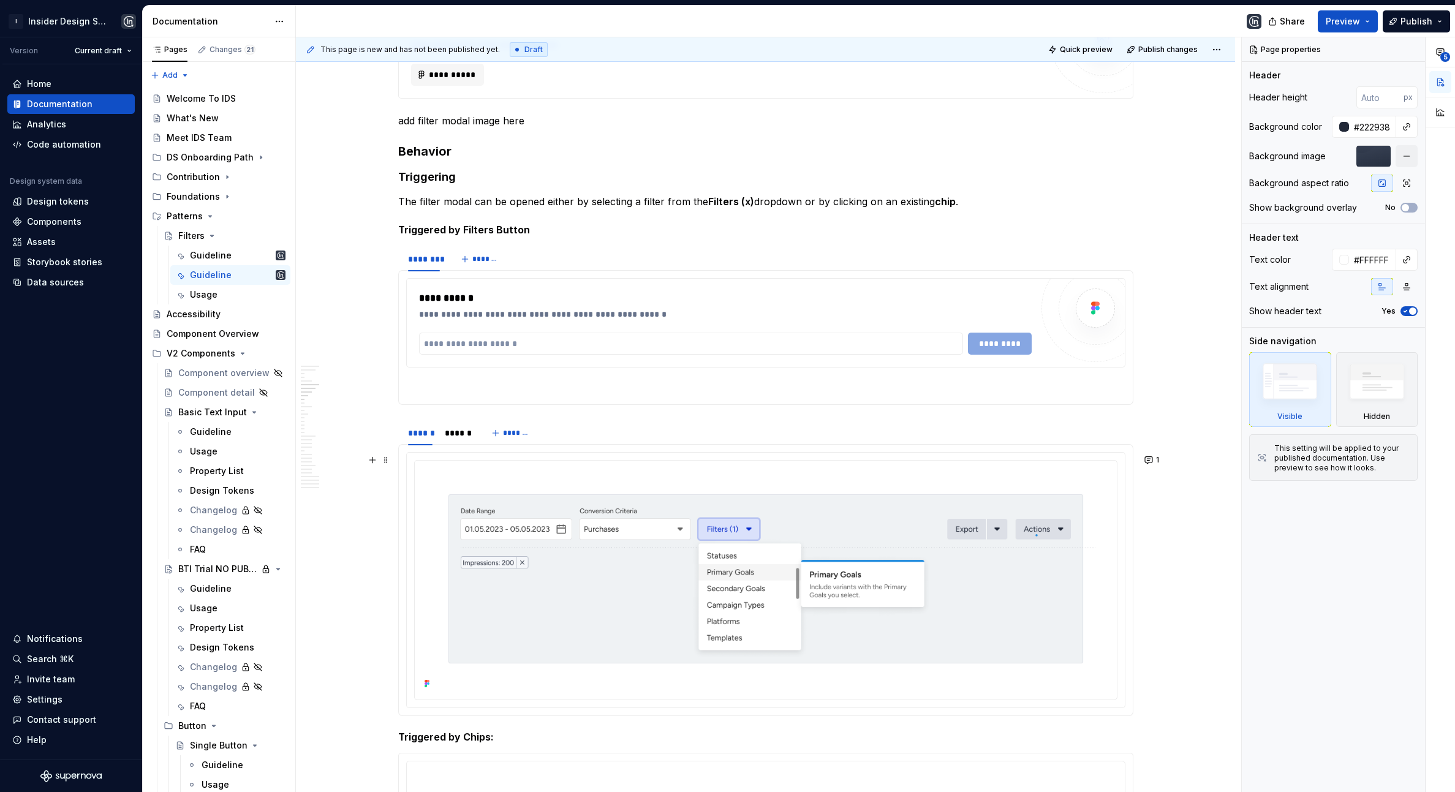
scroll to position [1004, 0]
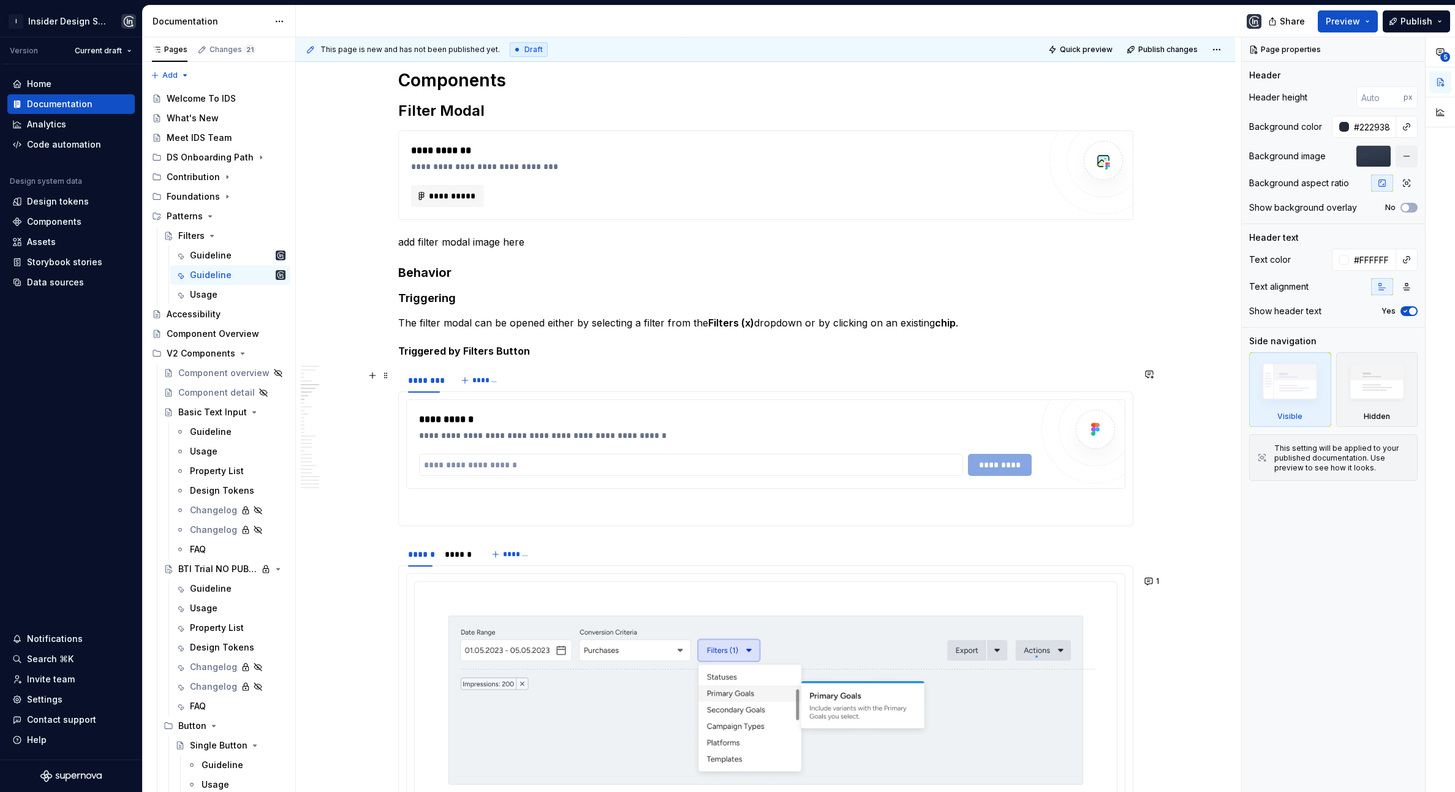
type textarea "*"
click at [652, 387] on div "******** *******" at bounding box center [765, 380] width 735 height 25
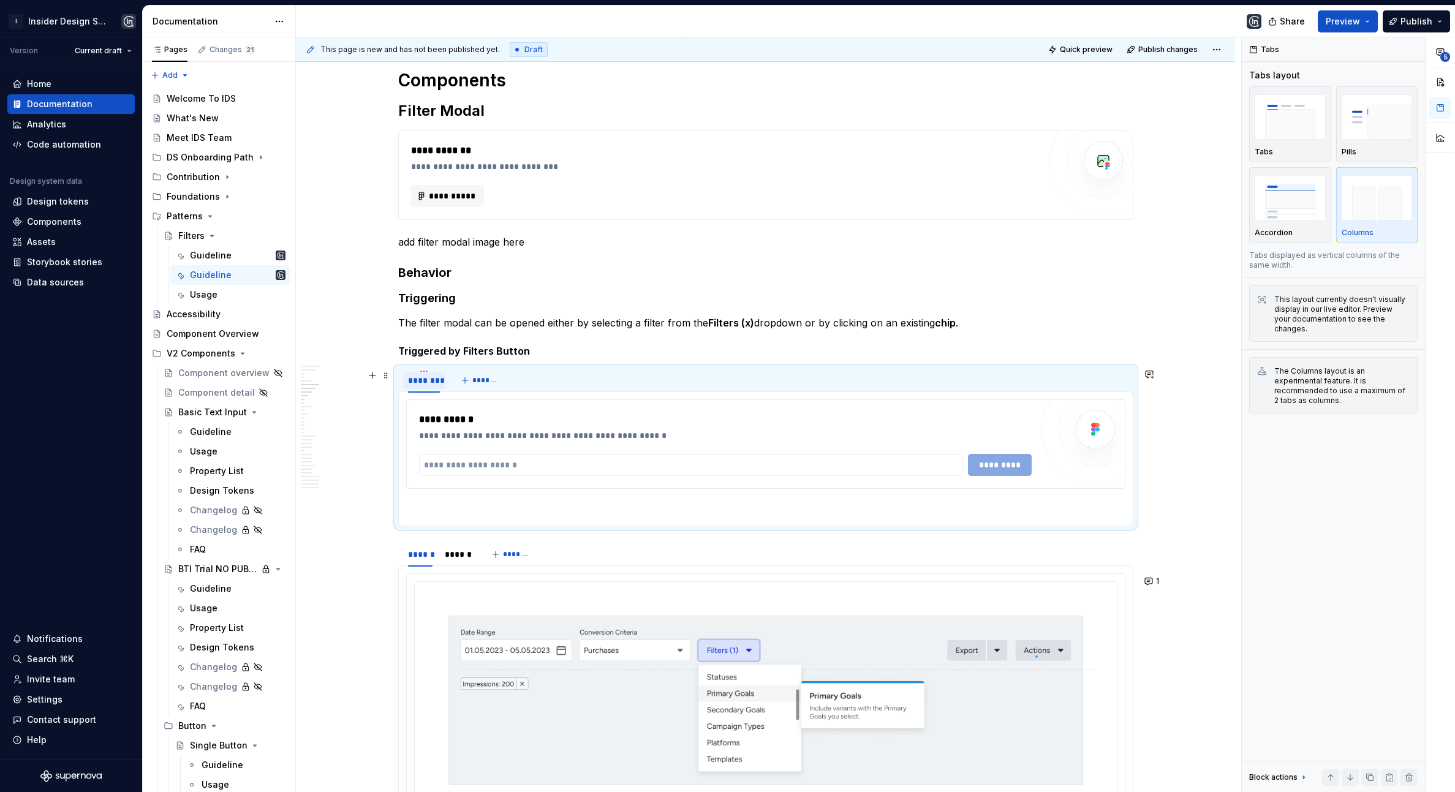
click at [417, 384] on div "********" at bounding box center [424, 380] width 32 height 12
click at [416, 384] on div "********" at bounding box center [424, 380] width 32 height 12
type input "********"
click at [516, 489] on div "**********" at bounding box center [765, 443] width 719 height 89
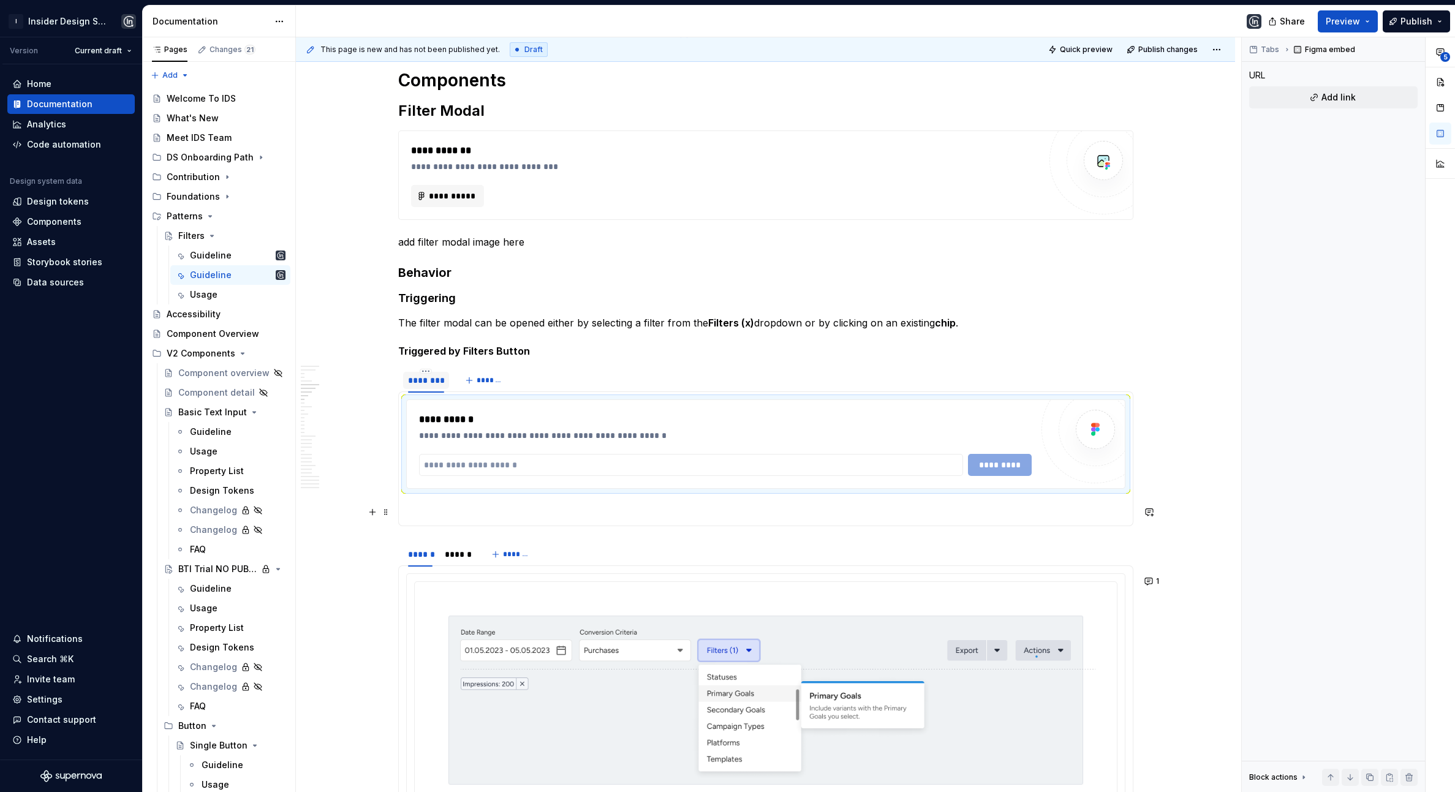
click at [463, 507] on p at bounding box center [765, 511] width 719 height 15
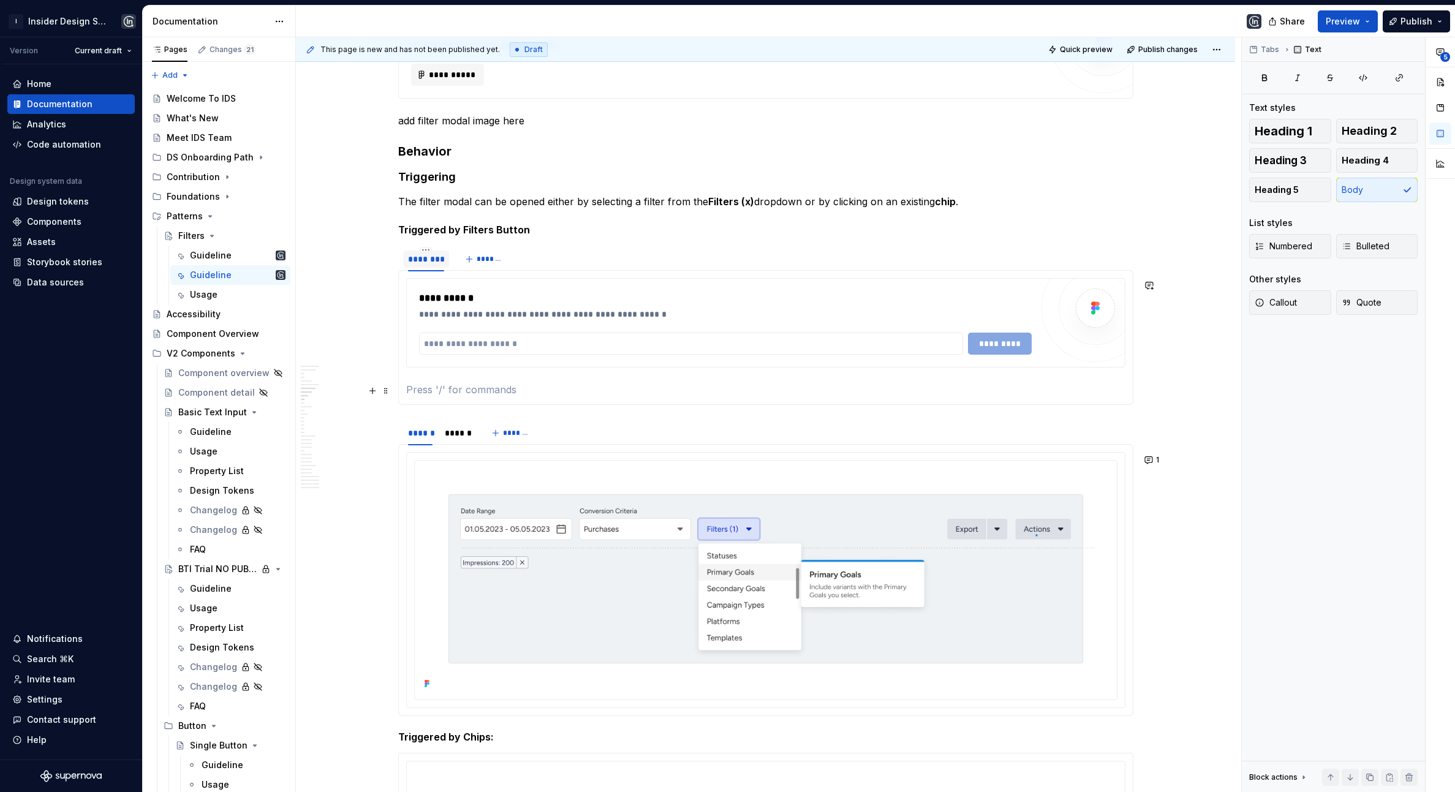
scroll to position [1201, 0]
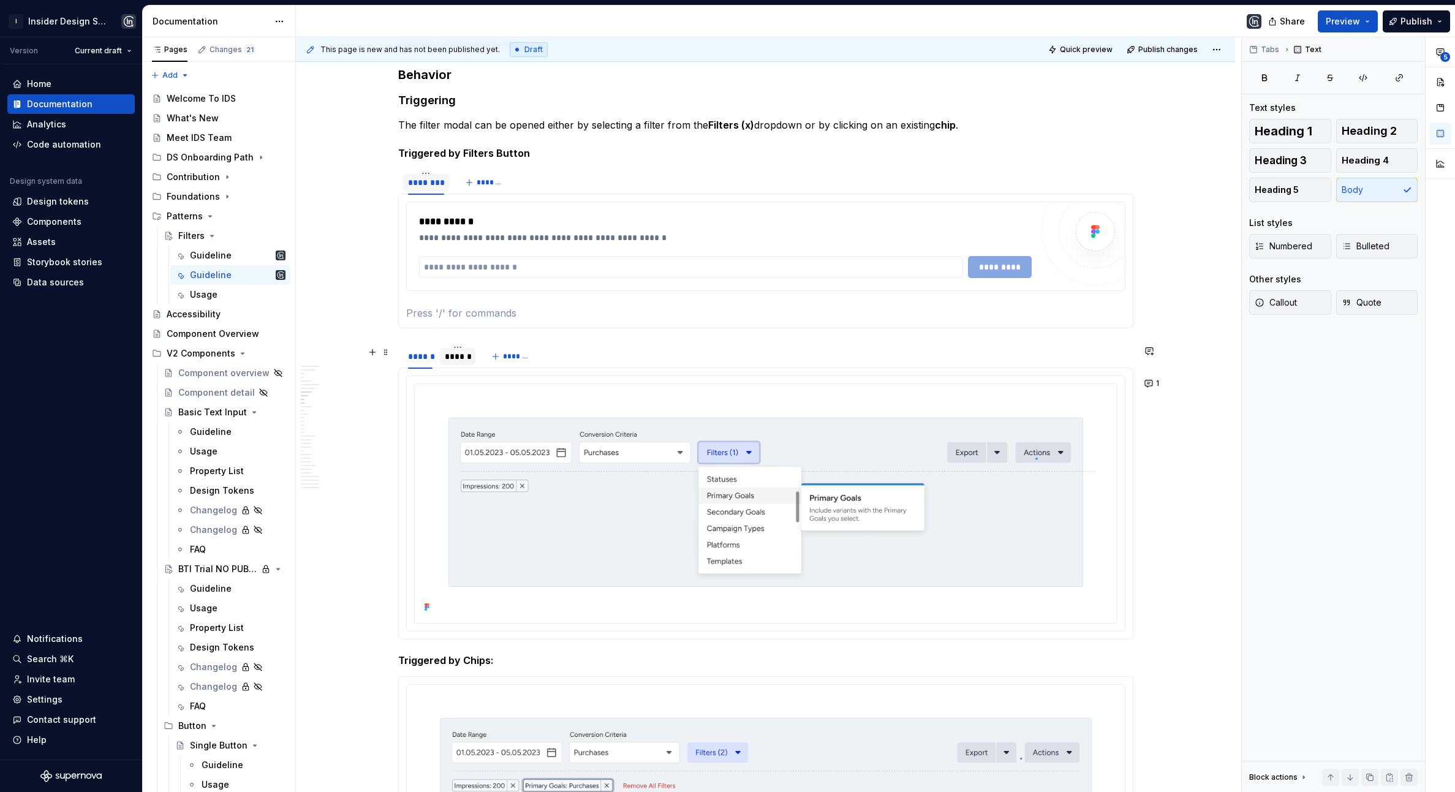
click at [455, 360] on div "******" at bounding box center [458, 356] width 26 height 12
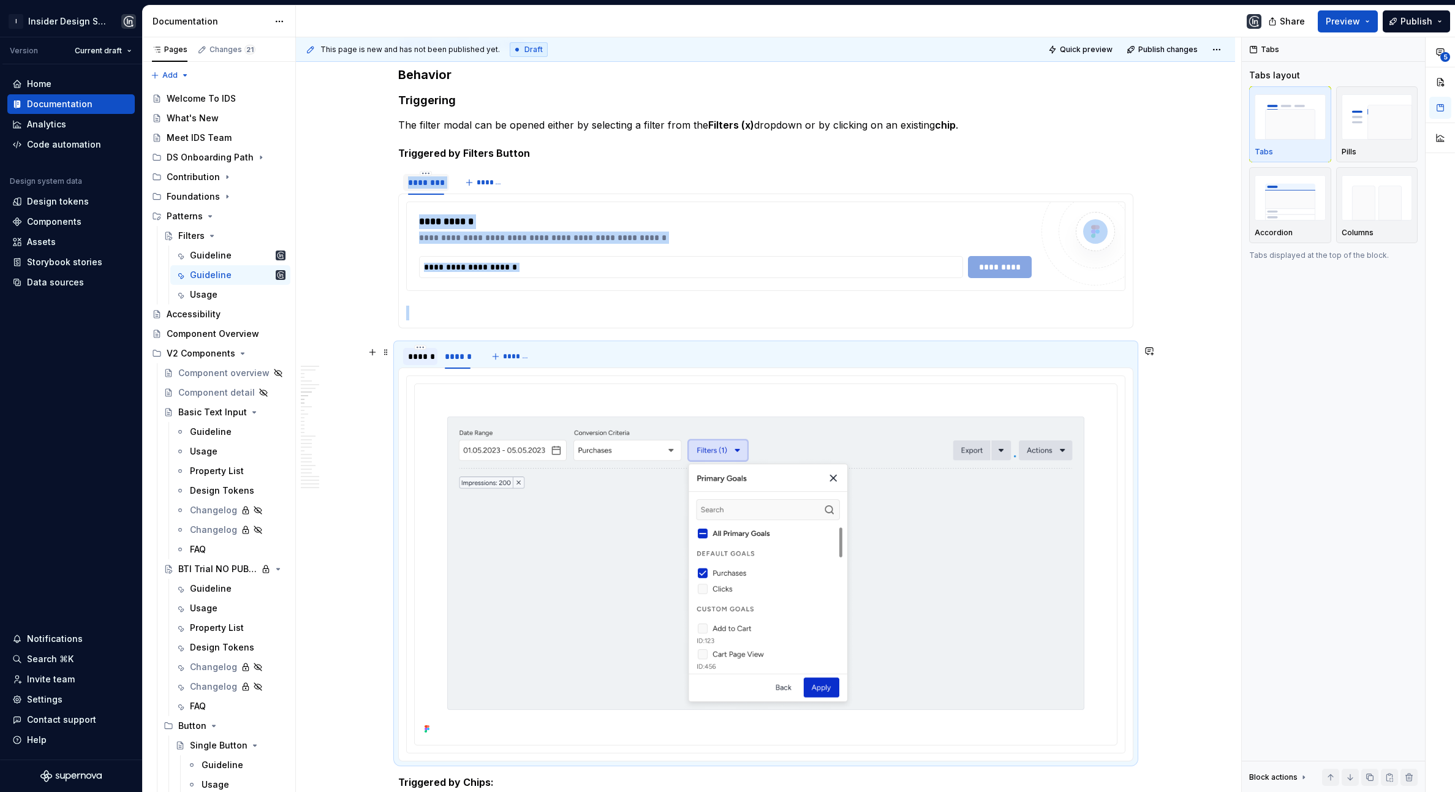
click at [414, 360] on div "******" at bounding box center [420, 356] width 25 height 12
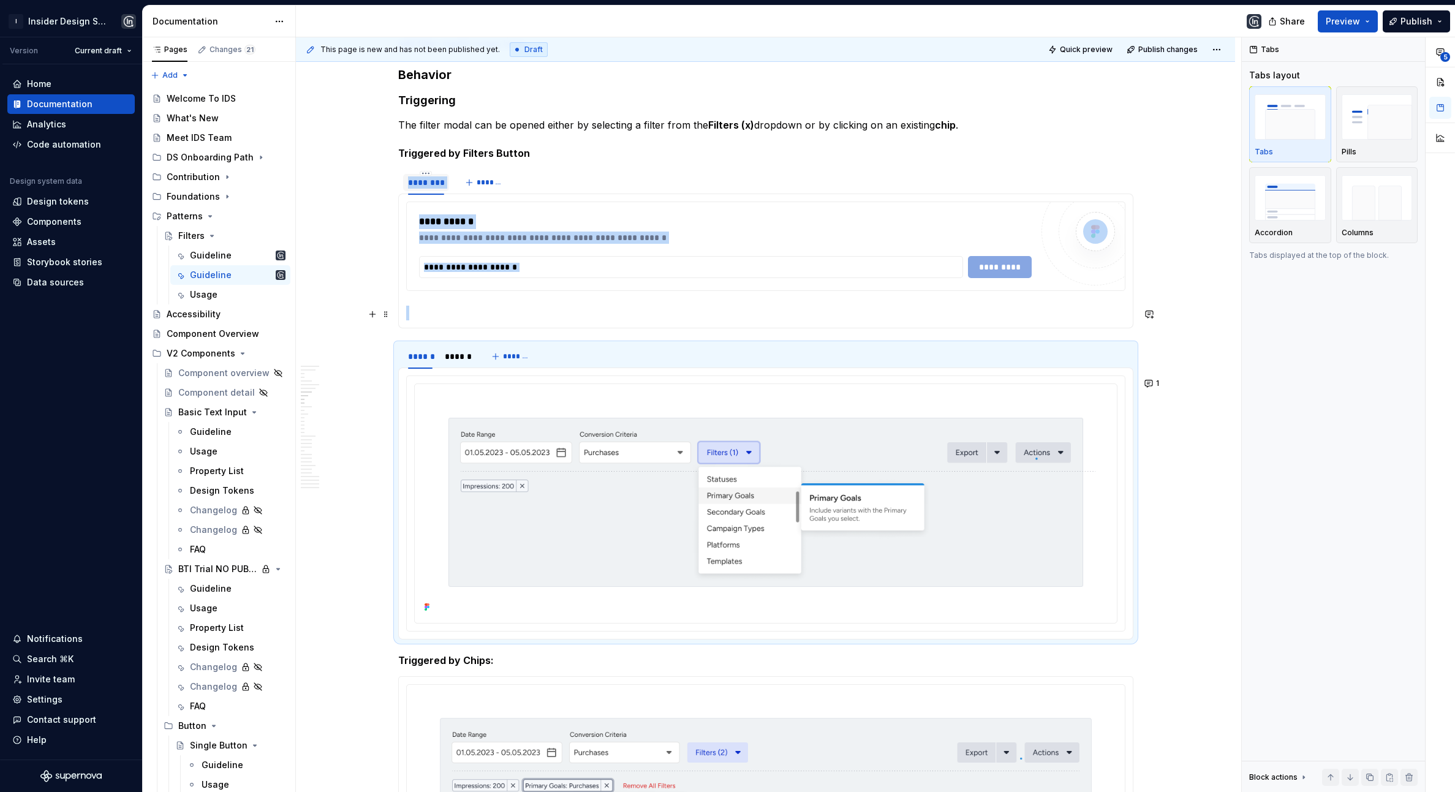
click at [444, 316] on p at bounding box center [765, 313] width 719 height 15
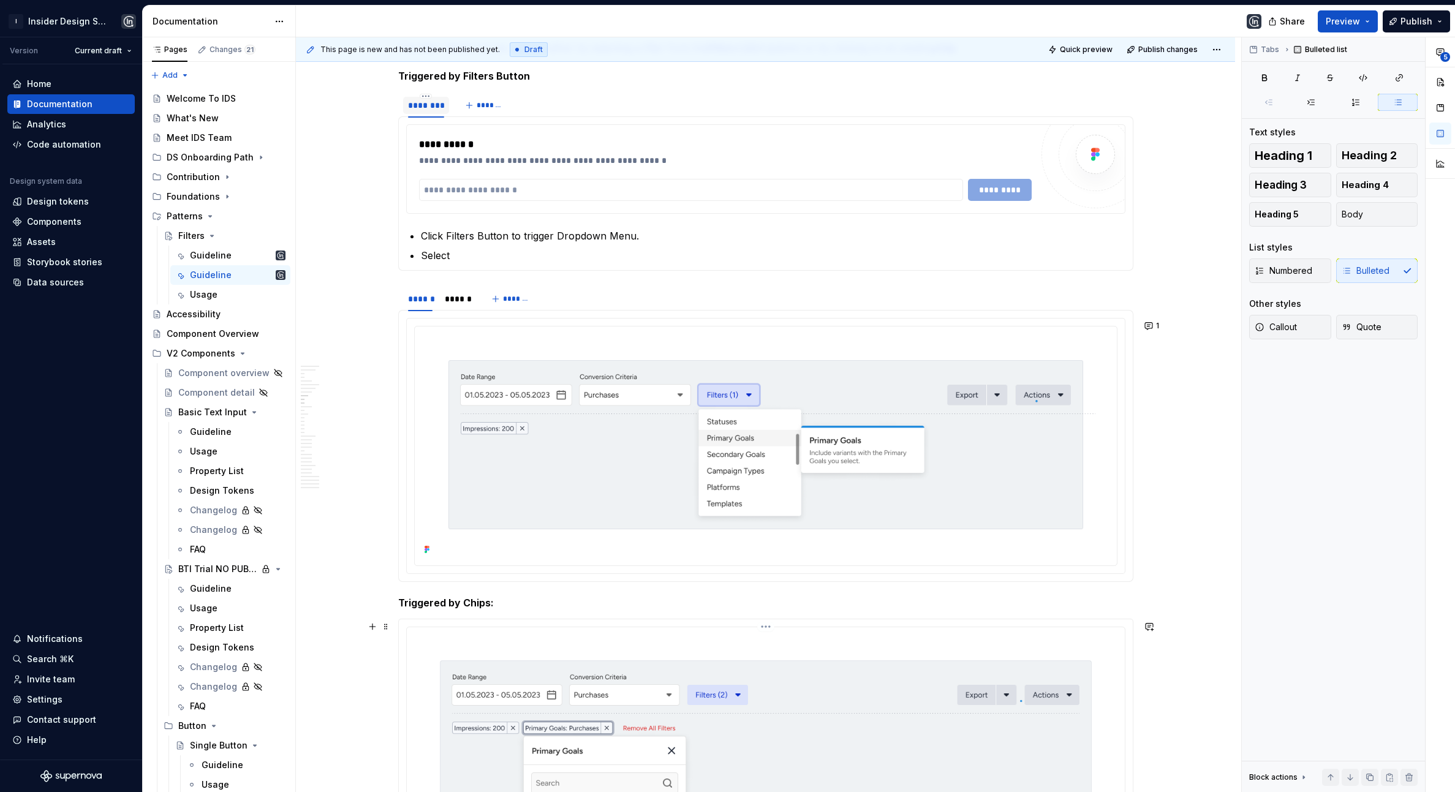
scroll to position [1266, 0]
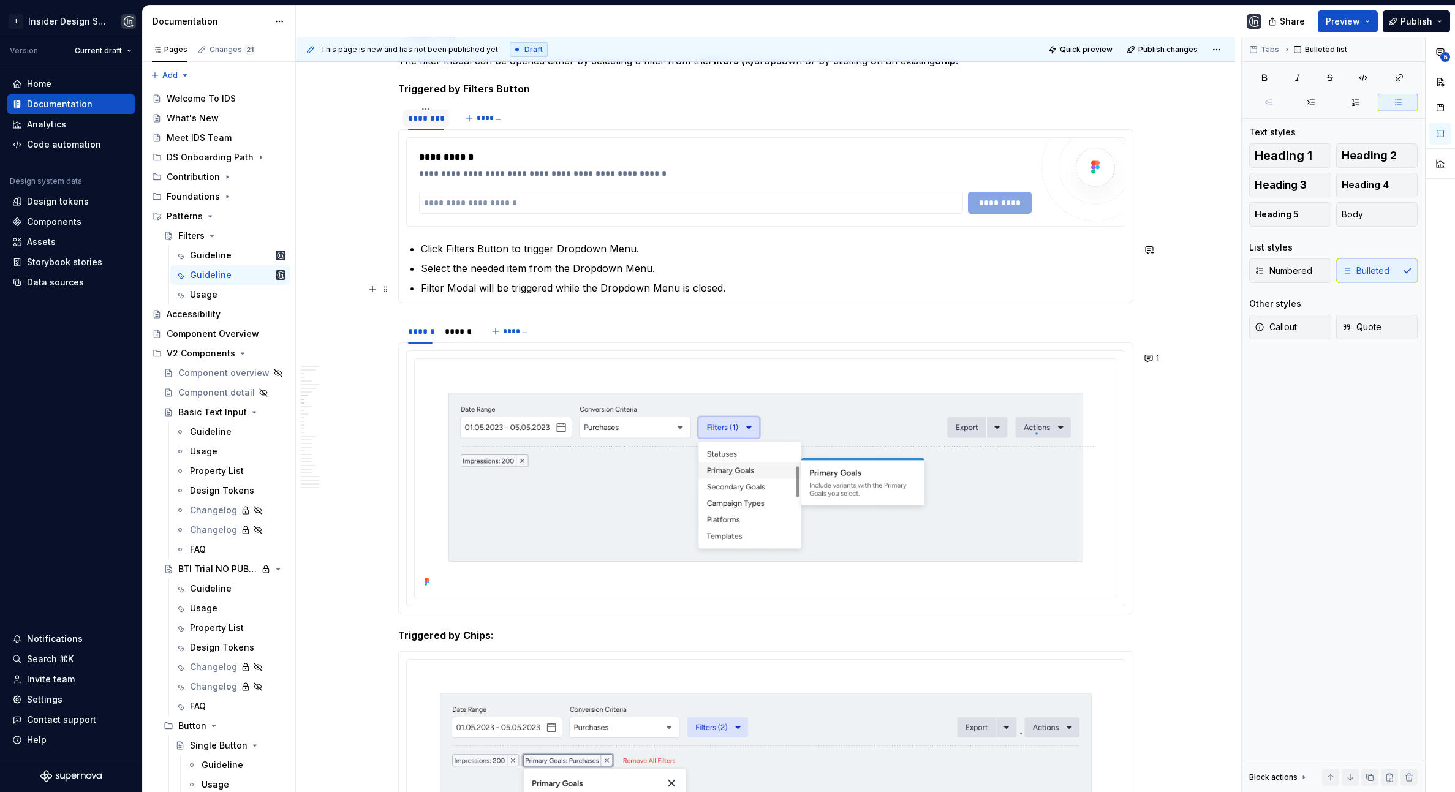
click at [571, 289] on p "Filter Modal will be triggered while the Dropdown Menu is closed." at bounding box center [773, 288] width 705 height 15
click at [741, 288] on p "Filter Modal will be triggered when the Dropdown Menu is closed." at bounding box center [773, 288] width 705 height 15
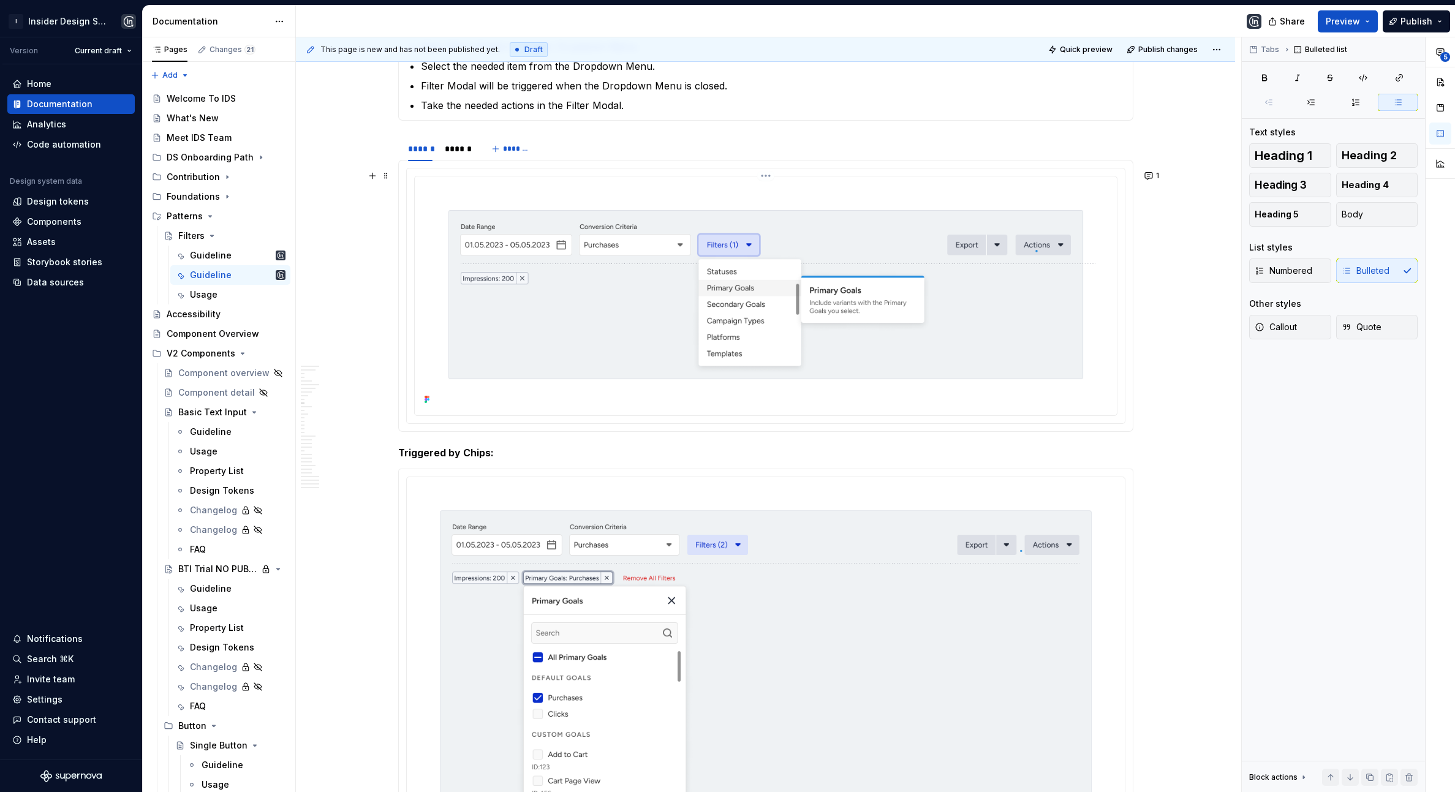
scroll to position [1505, 0]
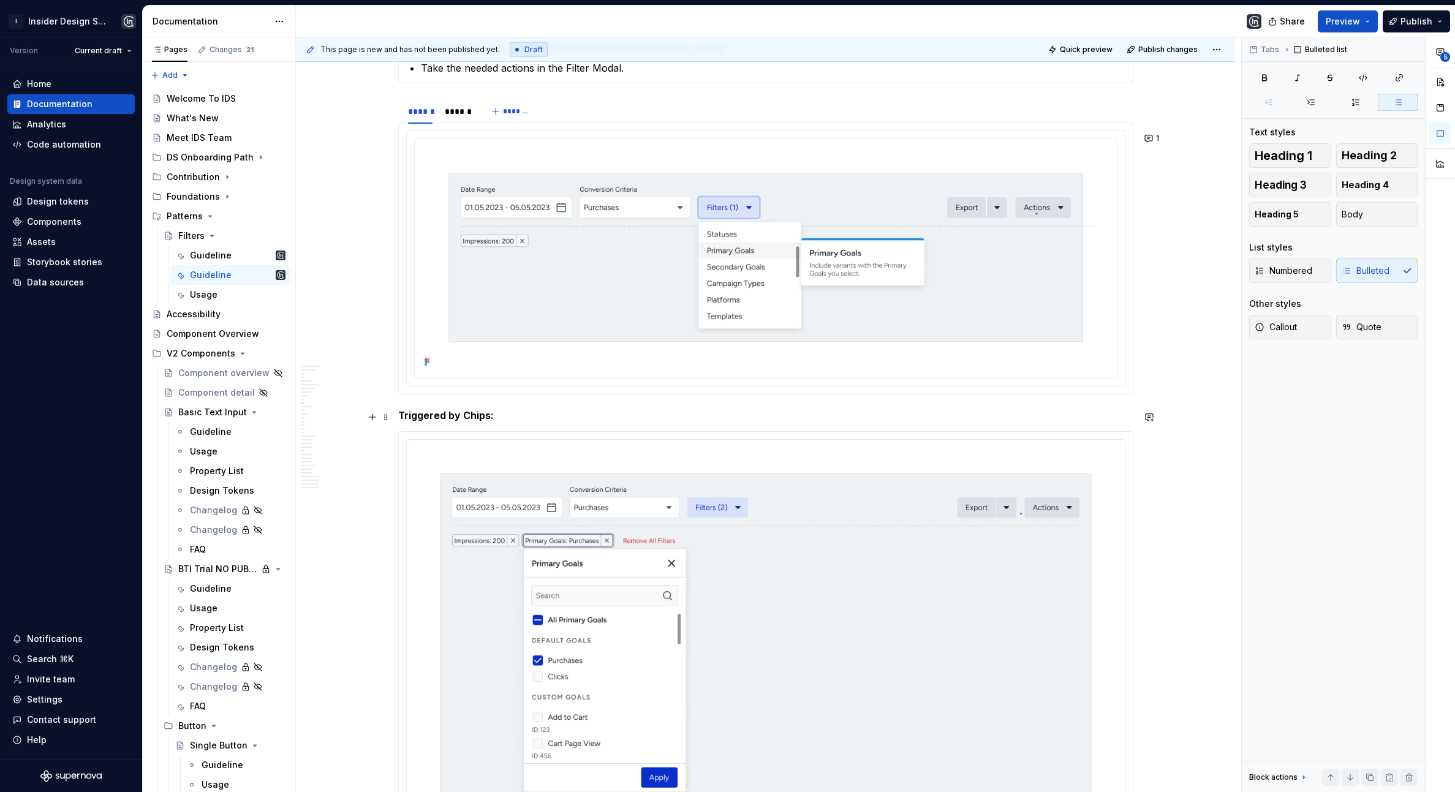
click at [499, 413] on h5 "Triggered by Chips:" at bounding box center [765, 415] width 735 height 12
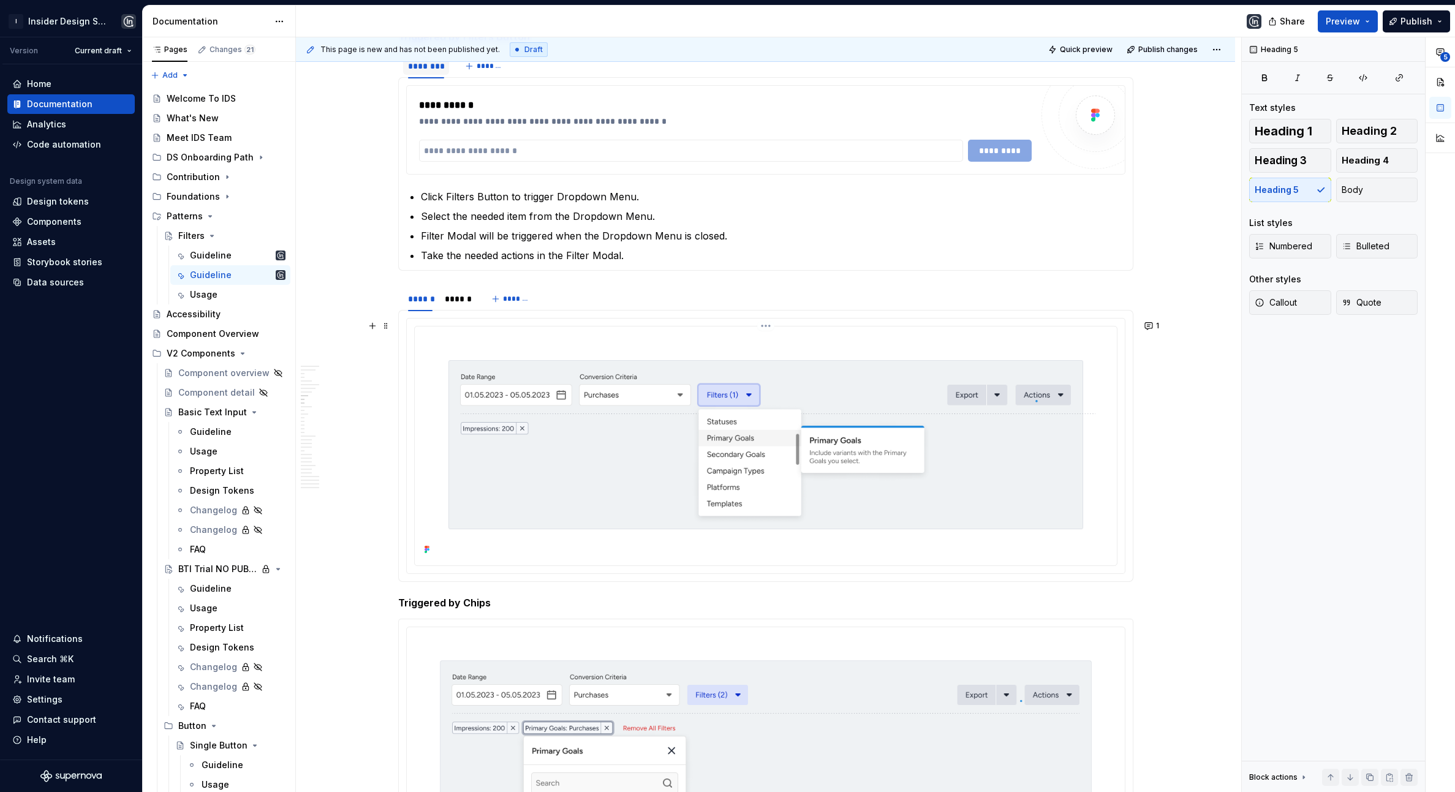
scroll to position [1230, 0]
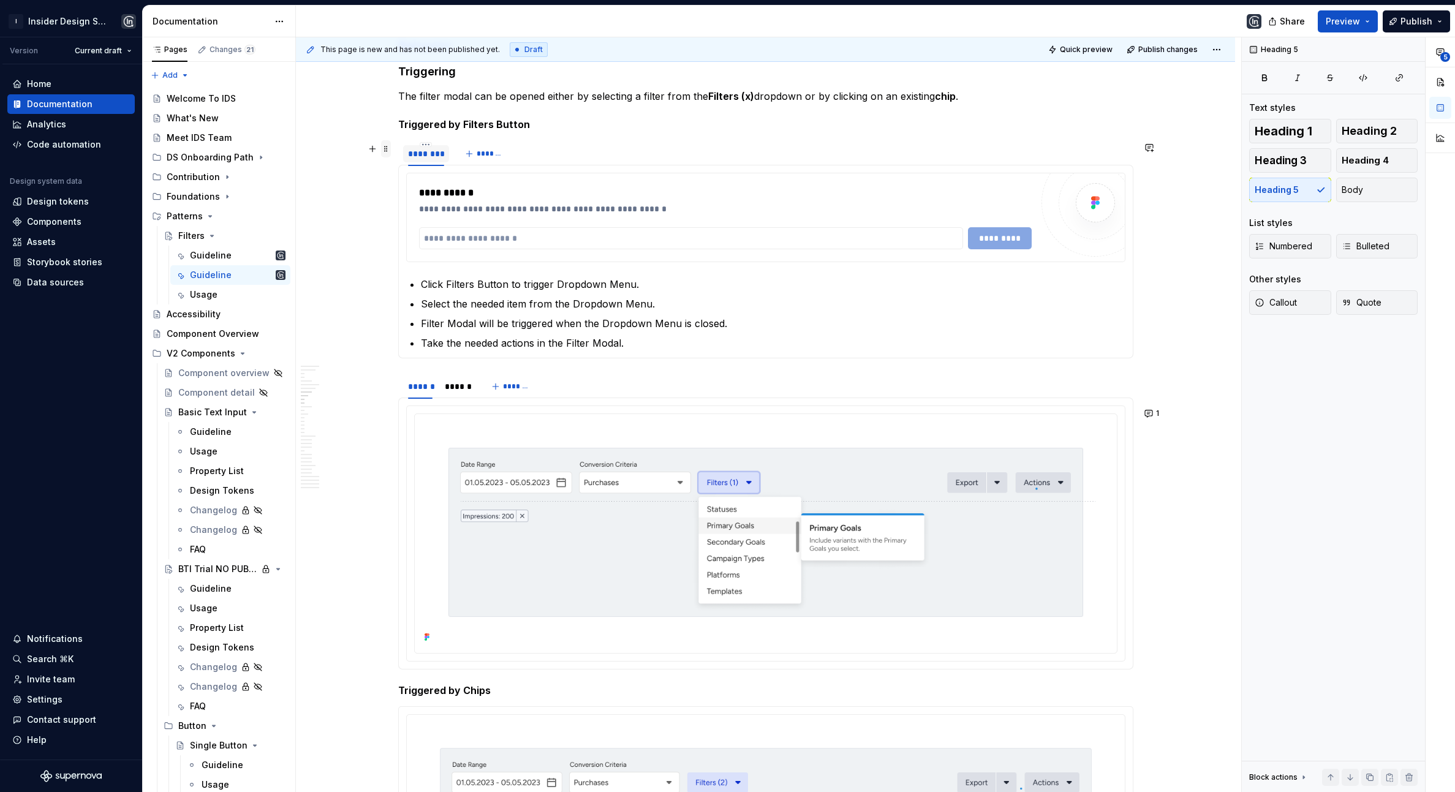
click at [387, 142] on span at bounding box center [386, 148] width 10 height 17
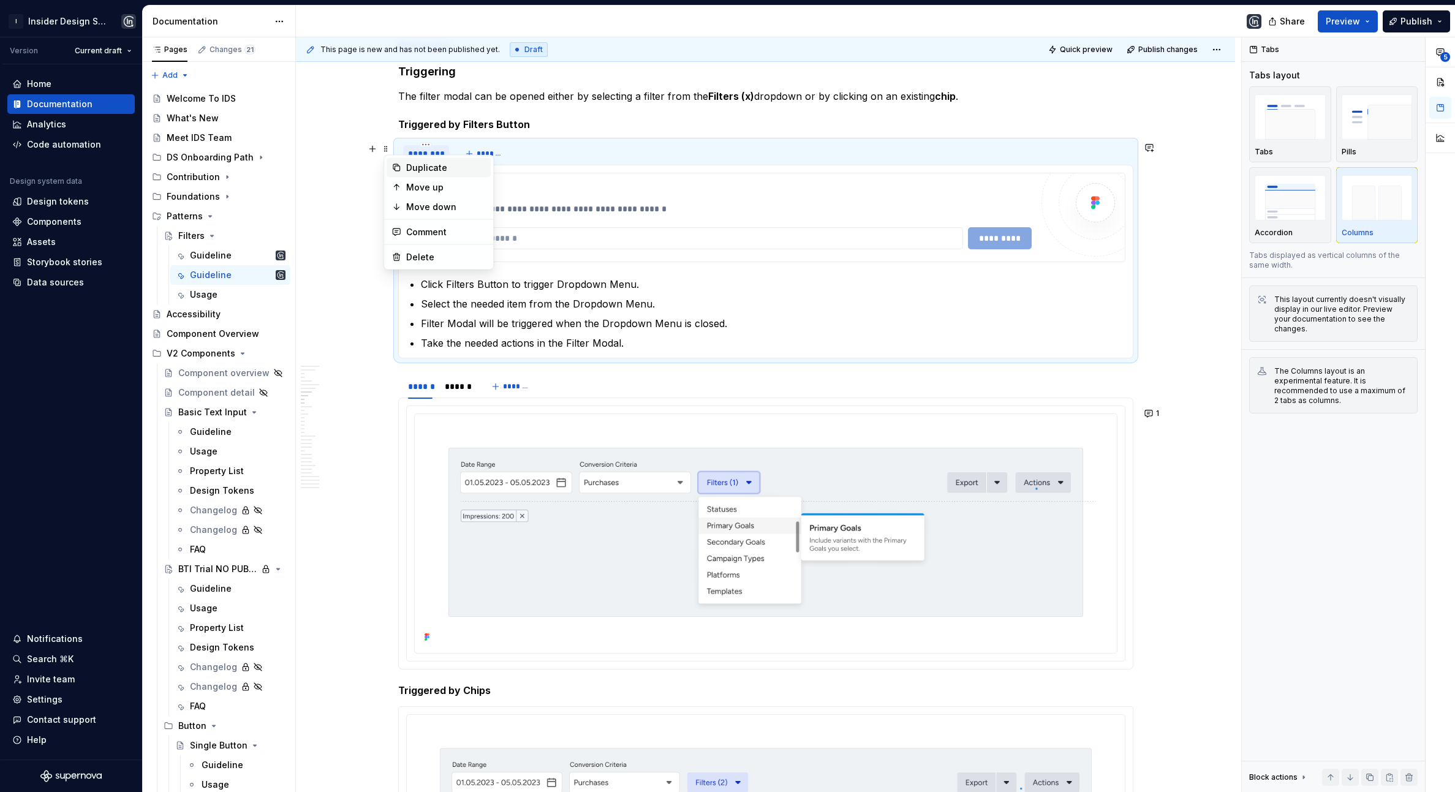
click at [403, 164] on div "Duplicate" at bounding box center [439, 168] width 104 height 20
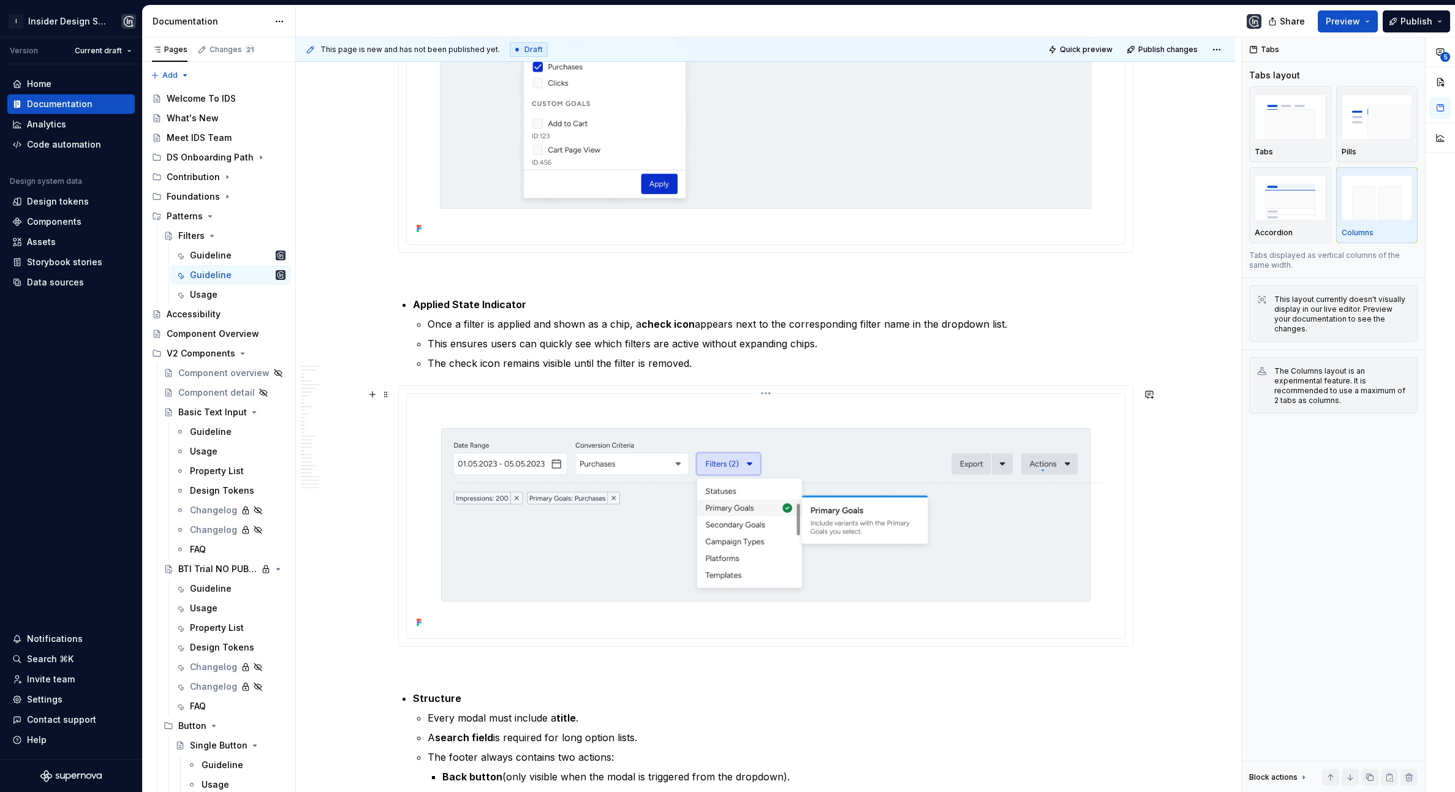
scroll to position [2376, 0]
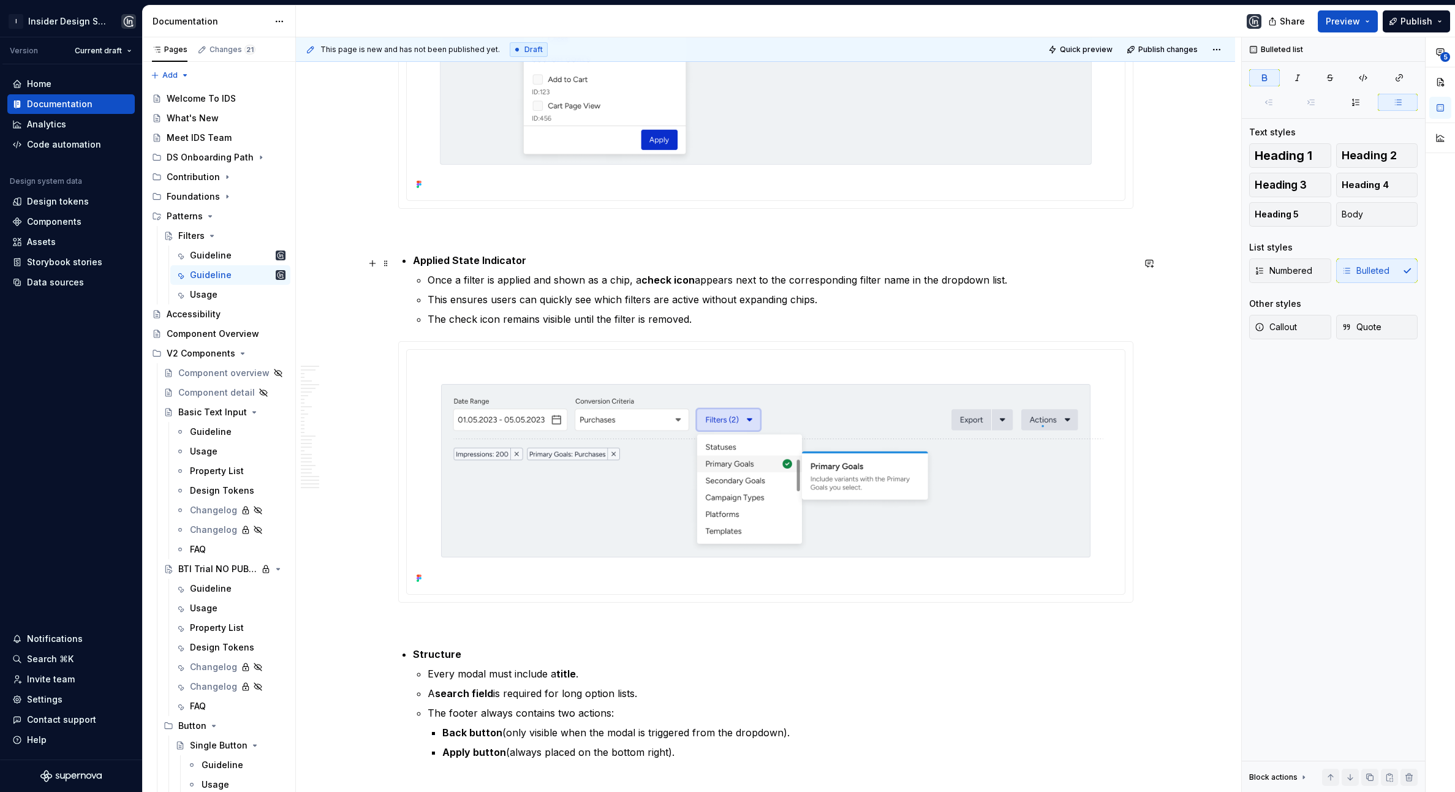
click at [1265, 222] on button "Heading 5" at bounding box center [1290, 214] width 82 height 25
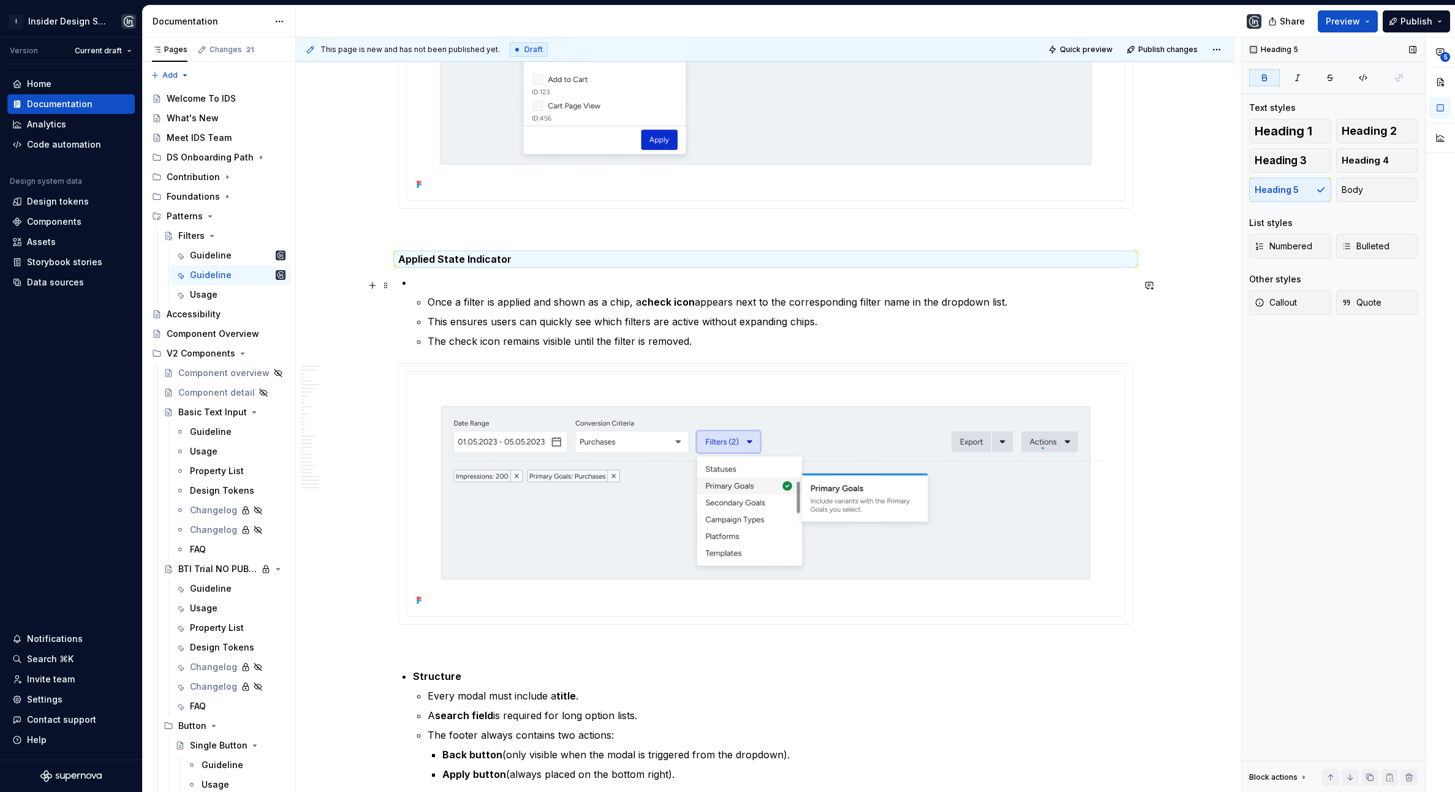
click at [472, 285] on p at bounding box center [773, 282] width 721 height 15
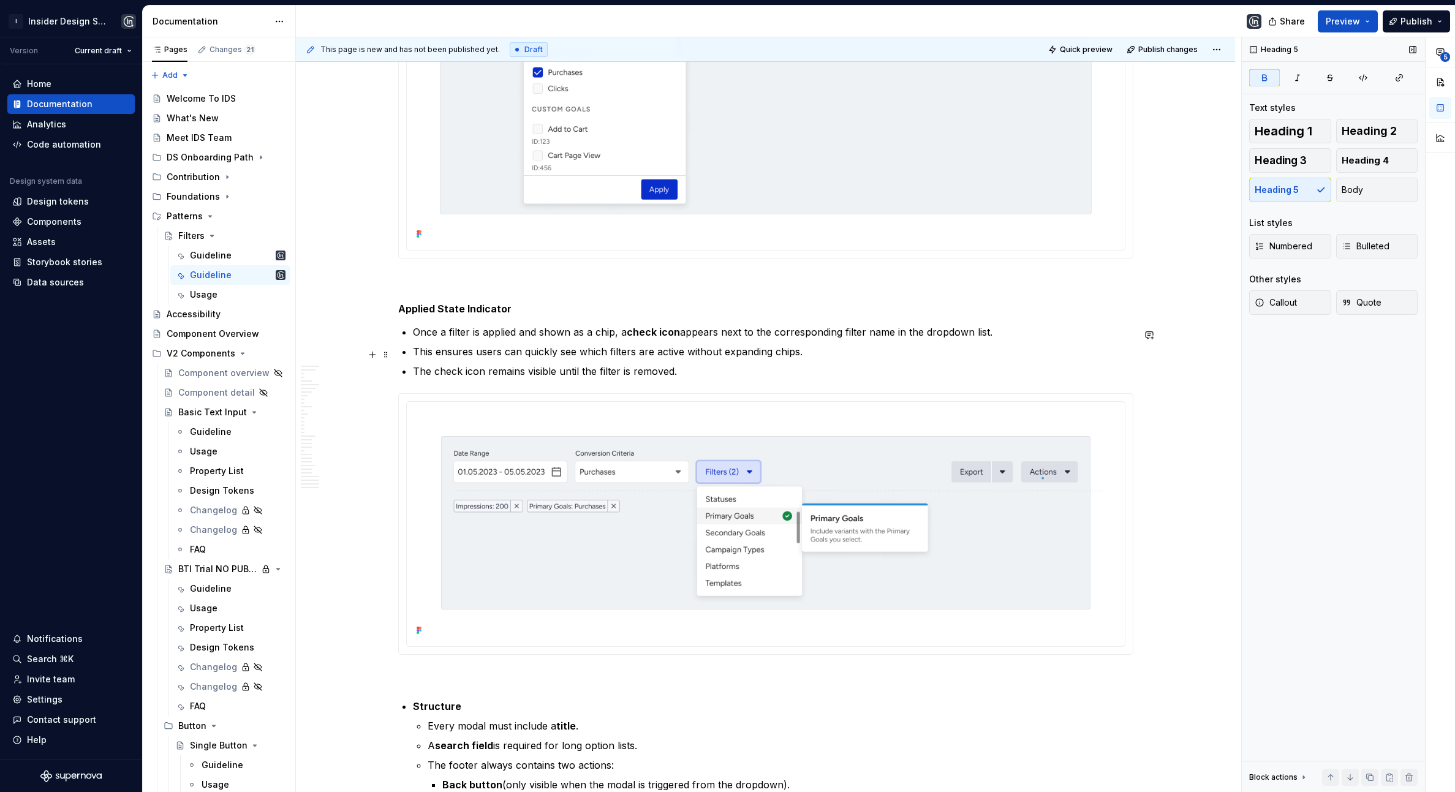
scroll to position [2312, 0]
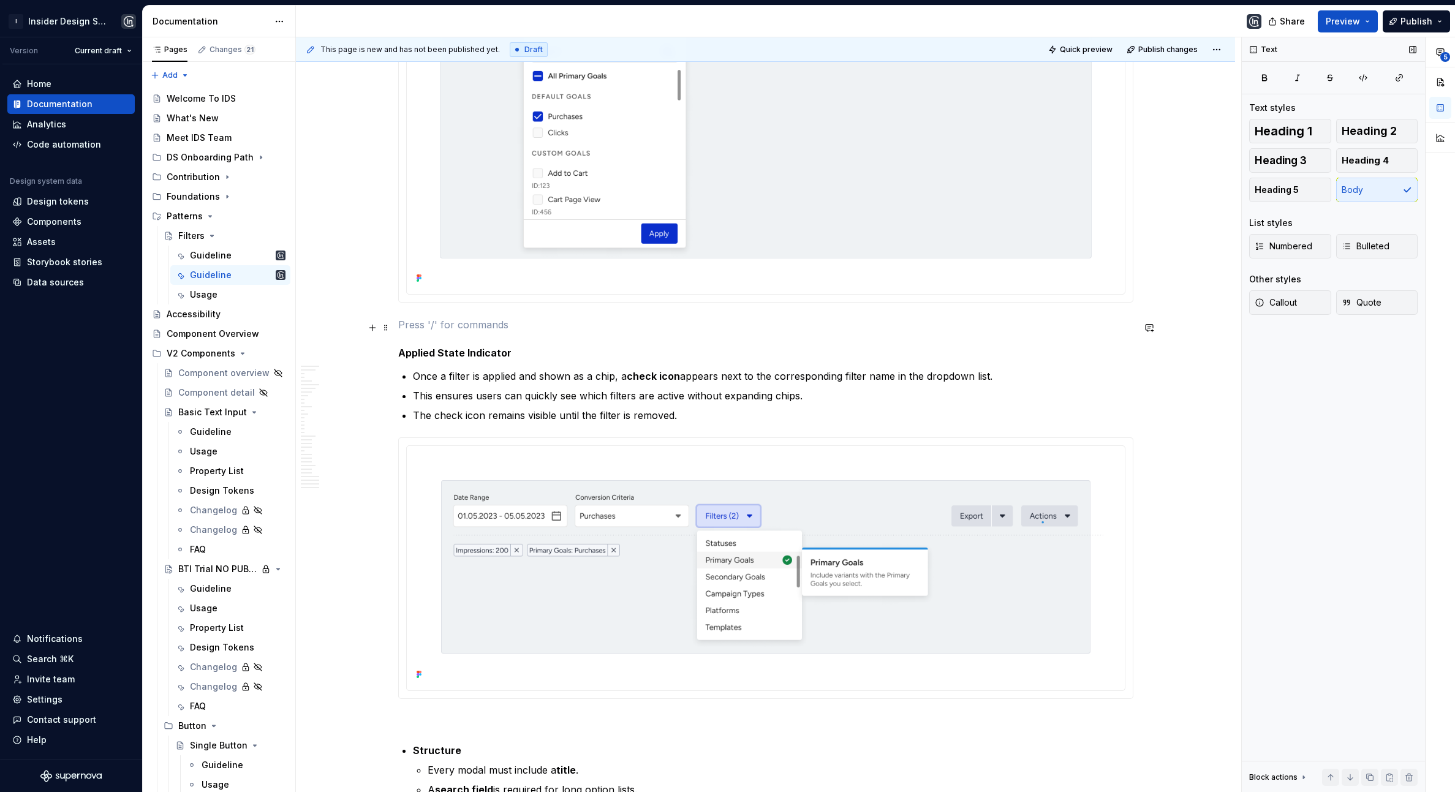
click at [430, 330] on p at bounding box center [765, 324] width 735 height 15
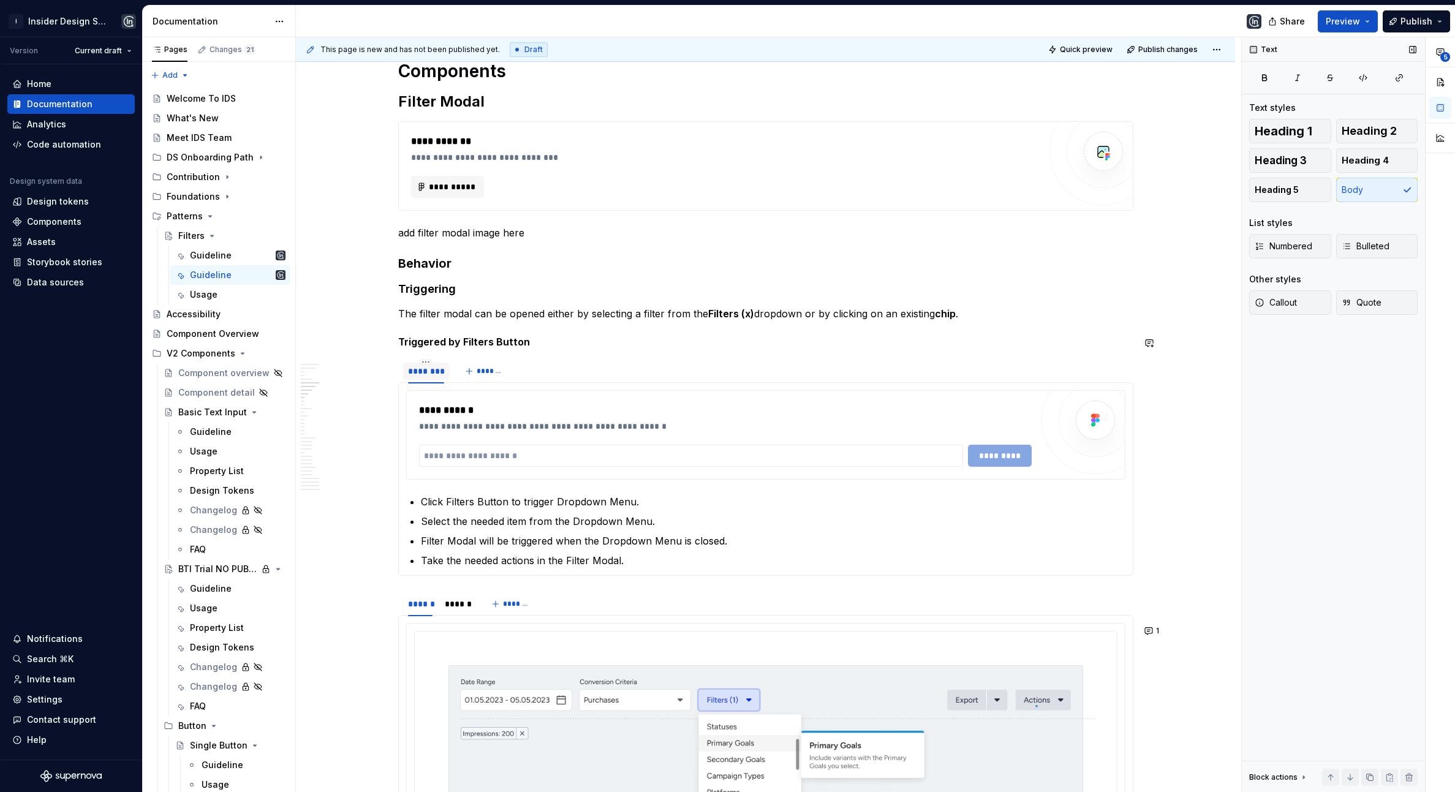
scroll to position [1011, 0]
click at [425, 260] on h3 "Behavior" at bounding box center [765, 265] width 735 height 17
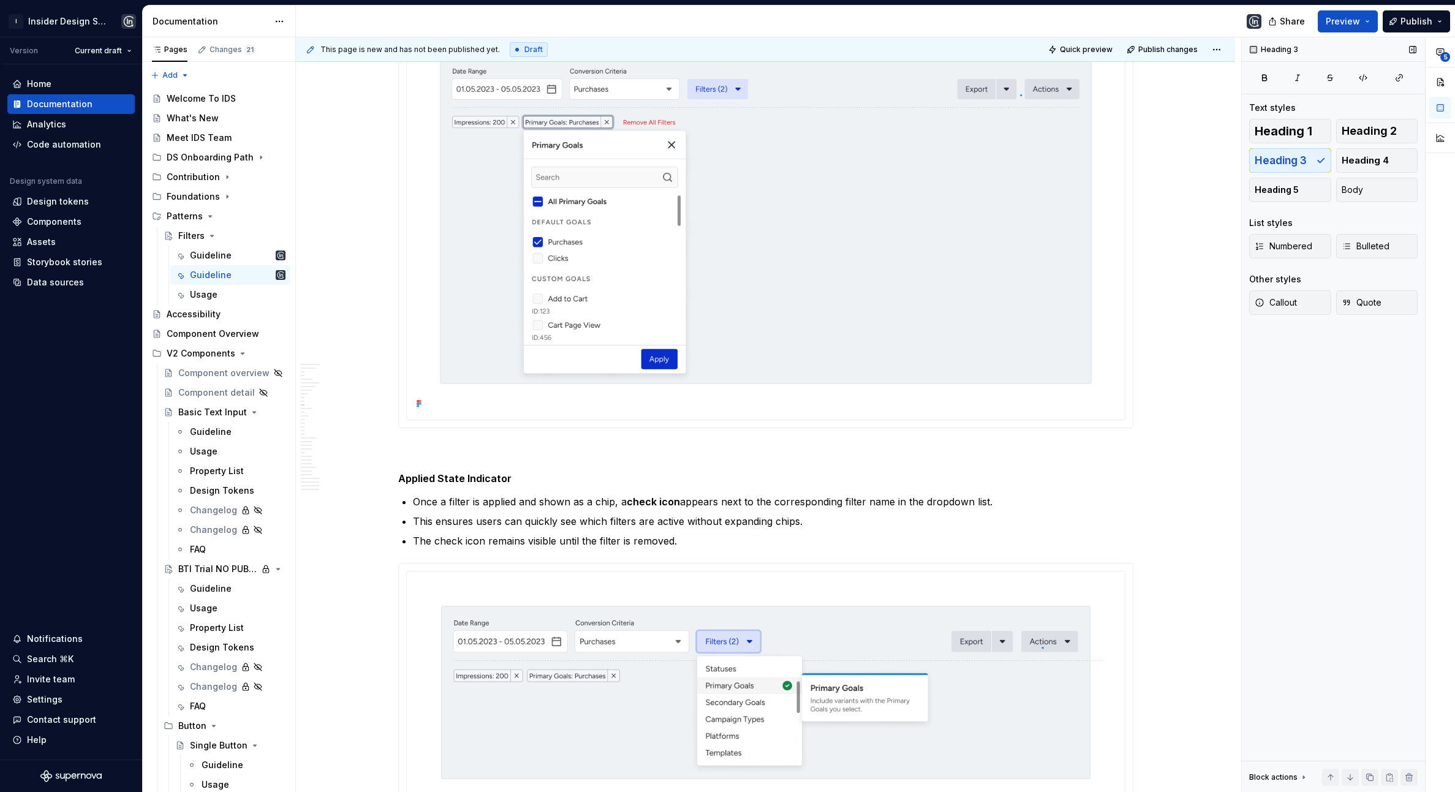
scroll to position [2245, 0]
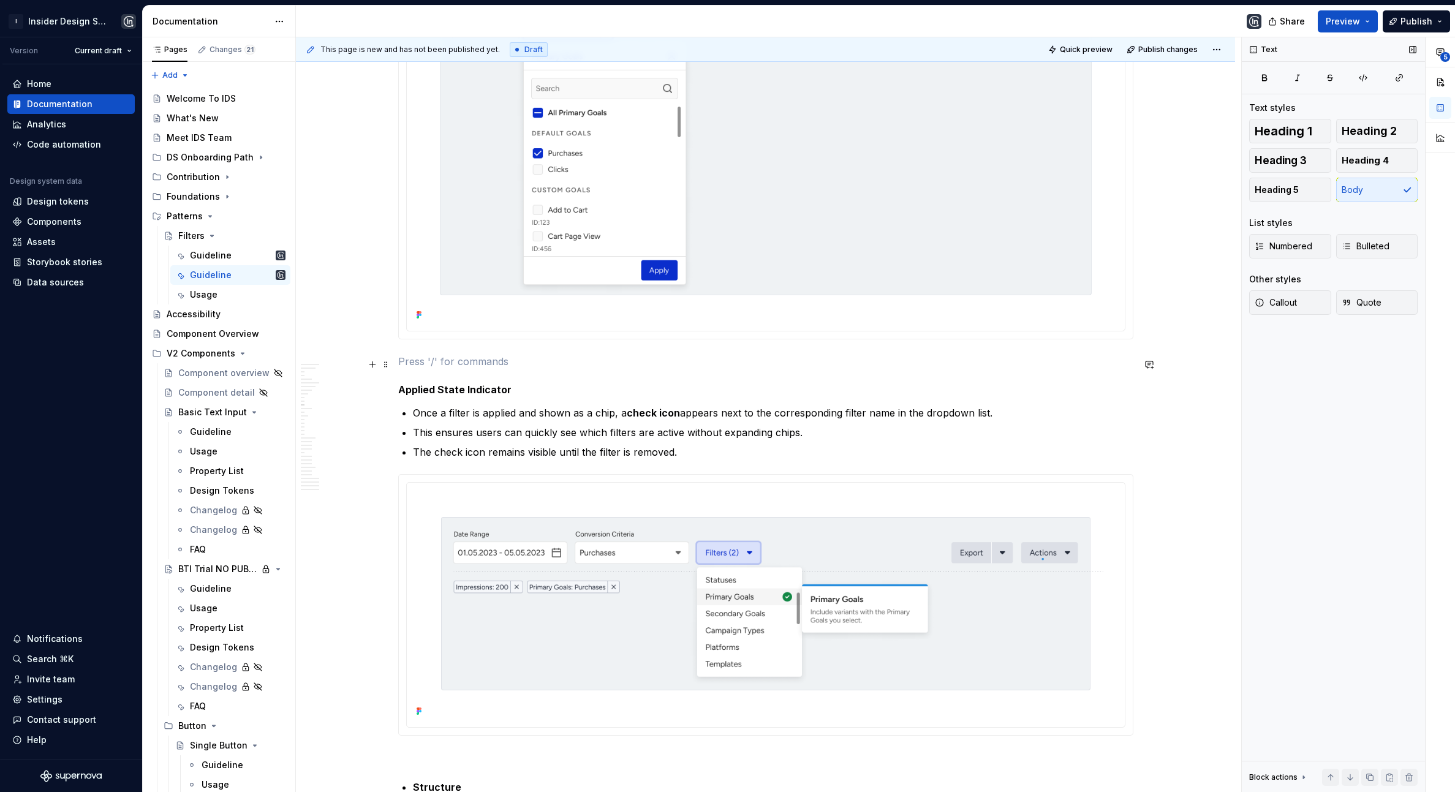
click at [428, 369] on p at bounding box center [765, 361] width 735 height 15
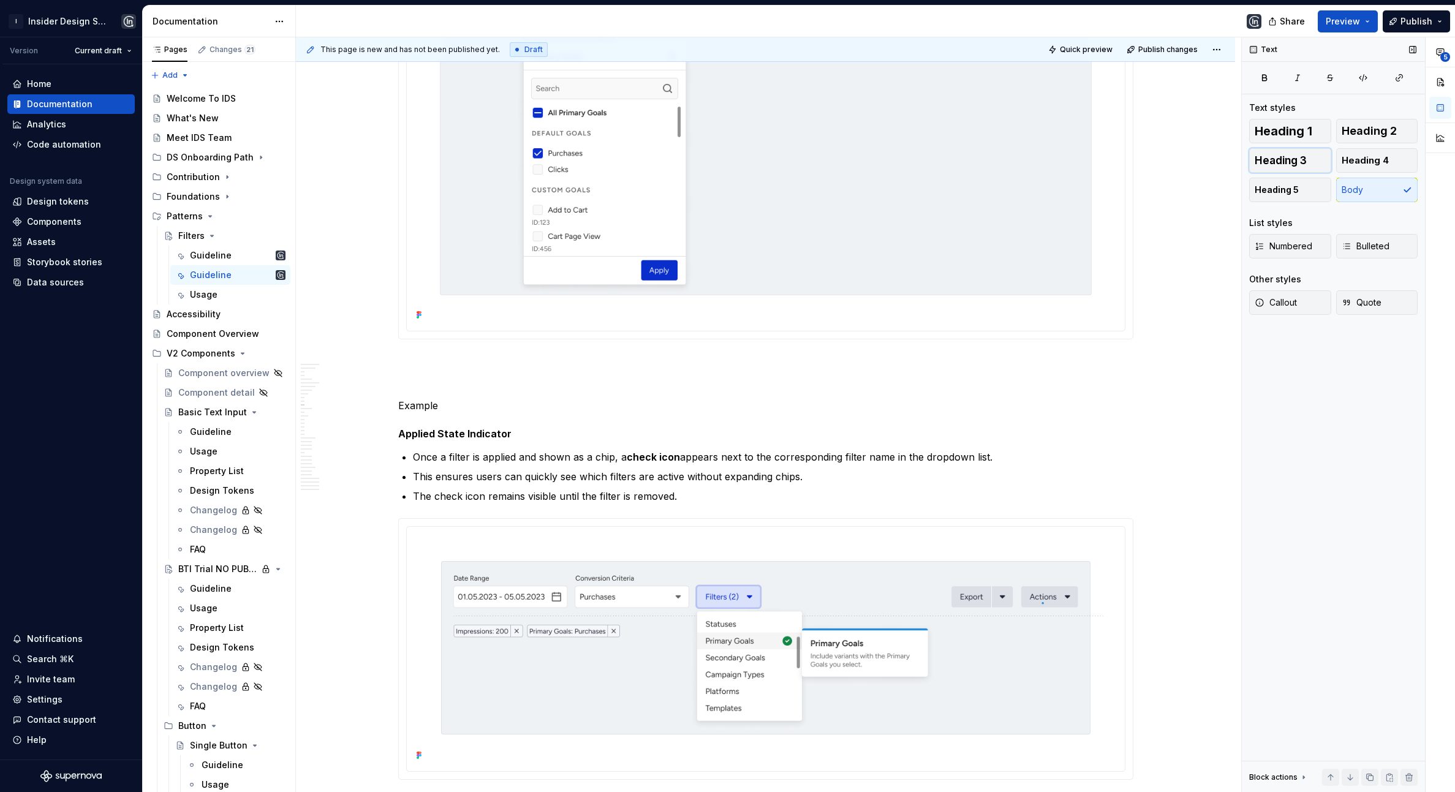
click at [1265, 155] on button "Heading 3" at bounding box center [1290, 160] width 82 height 25
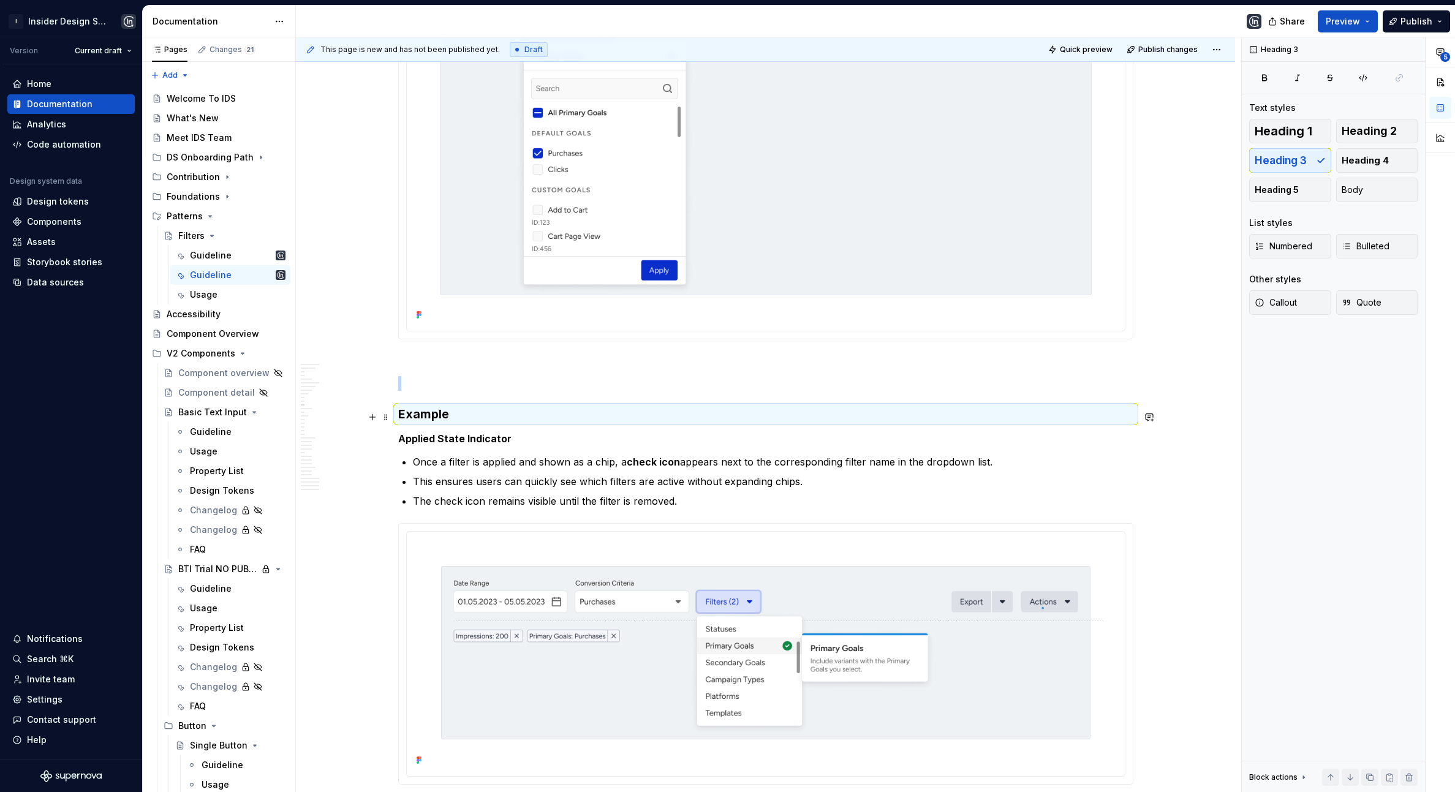
click at [508, 423] on h3 "Example" at bounding box center [765, 414] width 735 height 17
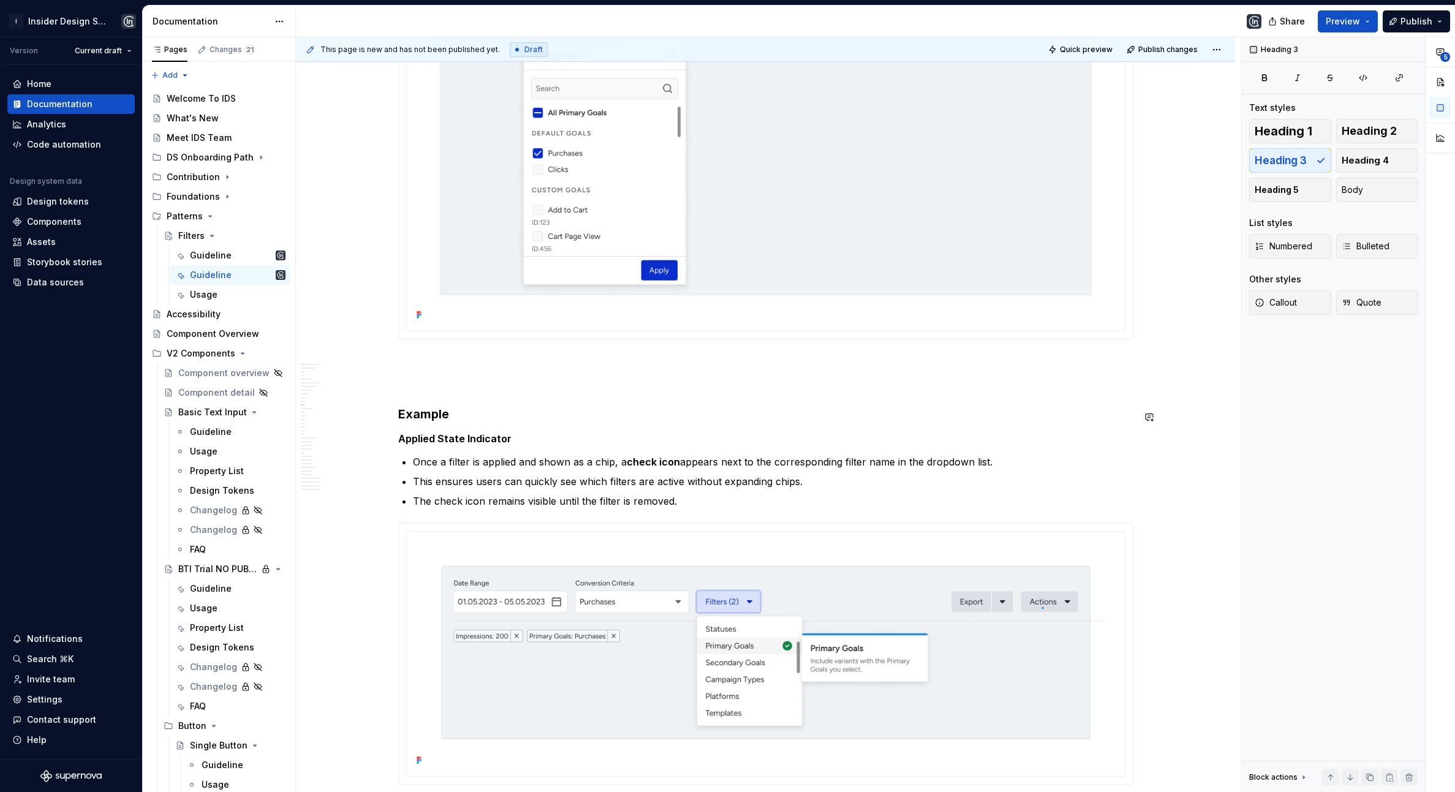
click at [471, 387] on p at bounding box center [765, 383] width 735 height 15
click at [463, 365] on p at bounding box center [765, 361] width 735 height 15
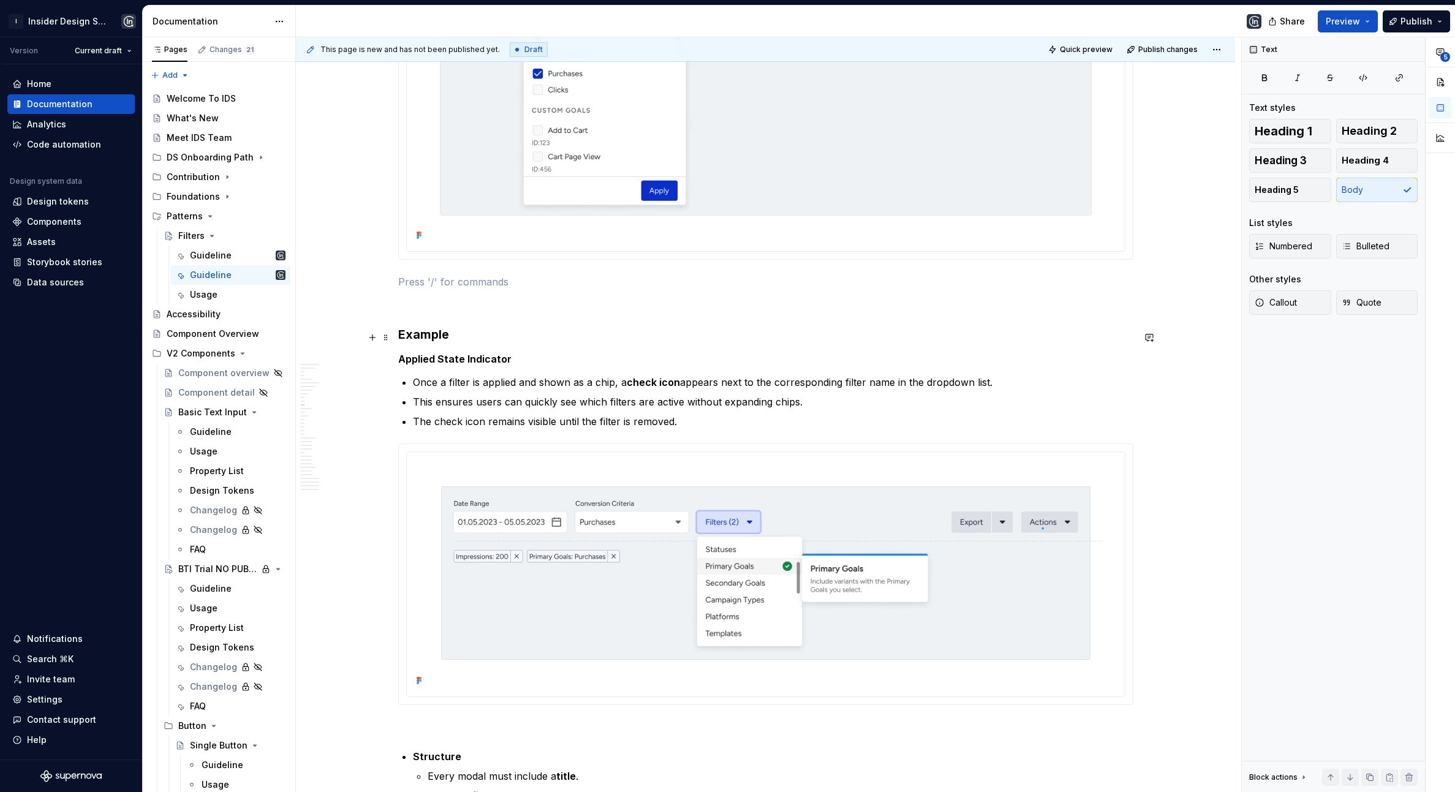
click at [417, 330] on h3 "Example" at bounding box center [765, 334] width 735 height 17
click at [745, 589] on img at bounding box center [766, 573] width 708 height 232
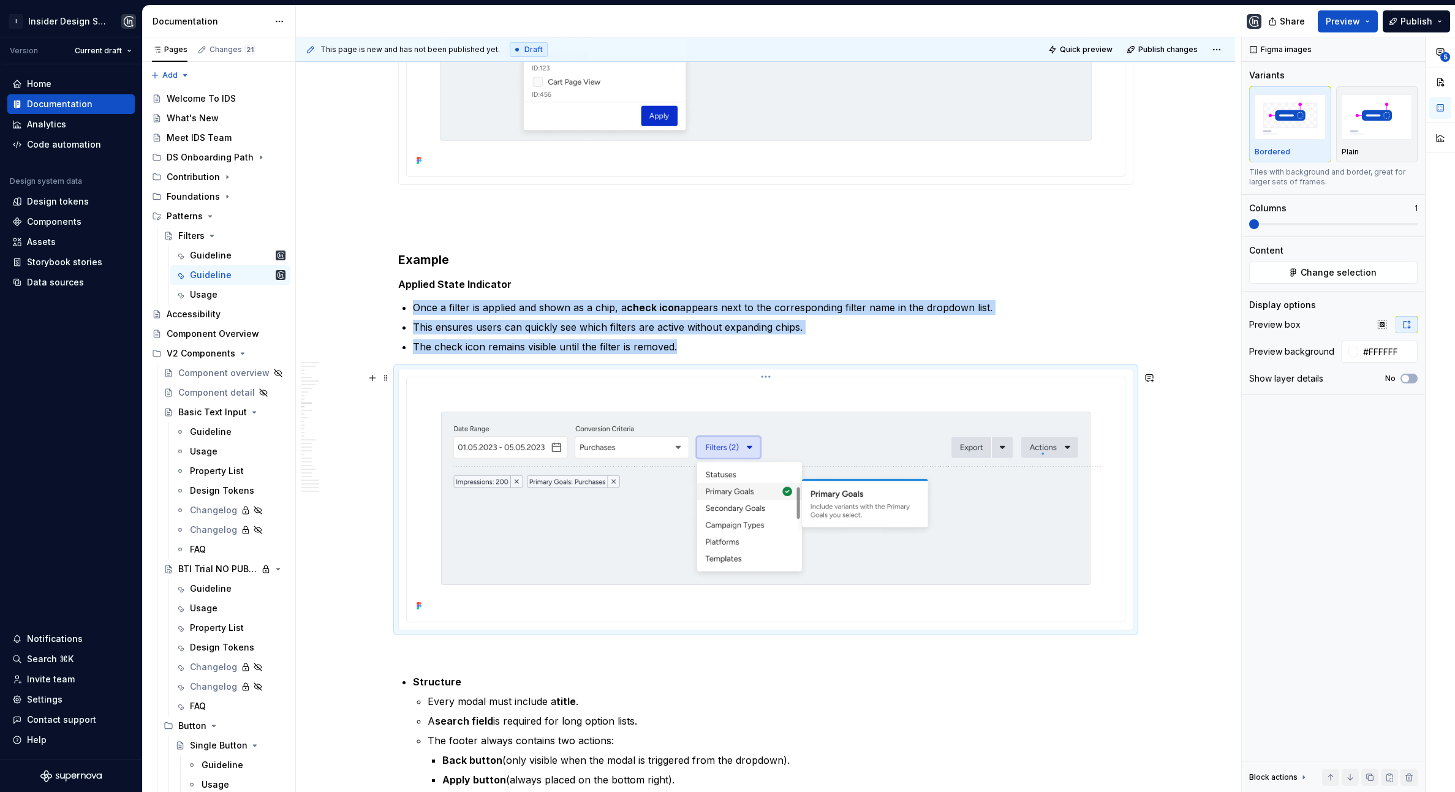
scroll to position [2399, 0]
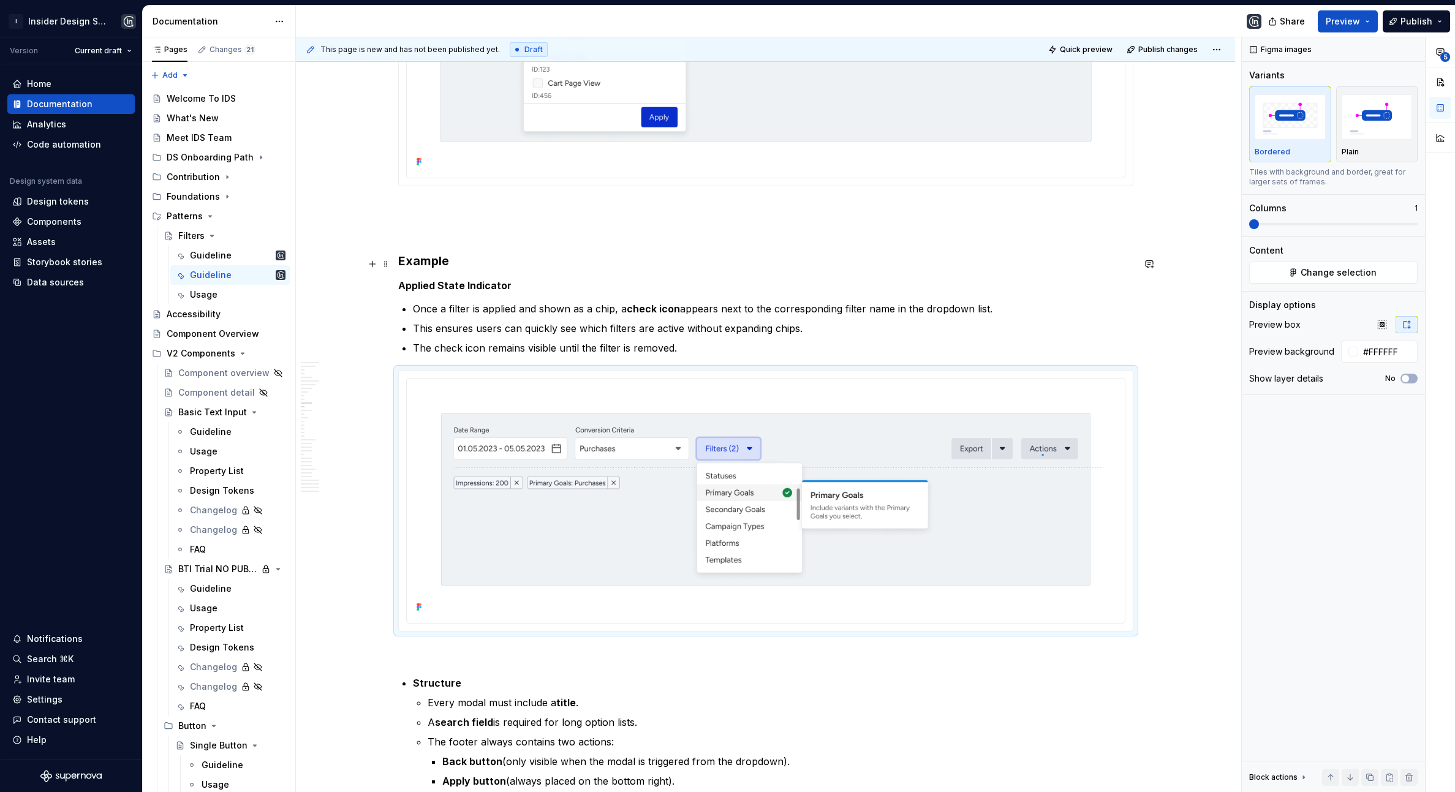
click at [410, 269] on h3 "Example" at bounding box center [765, 260] width 735 height 17
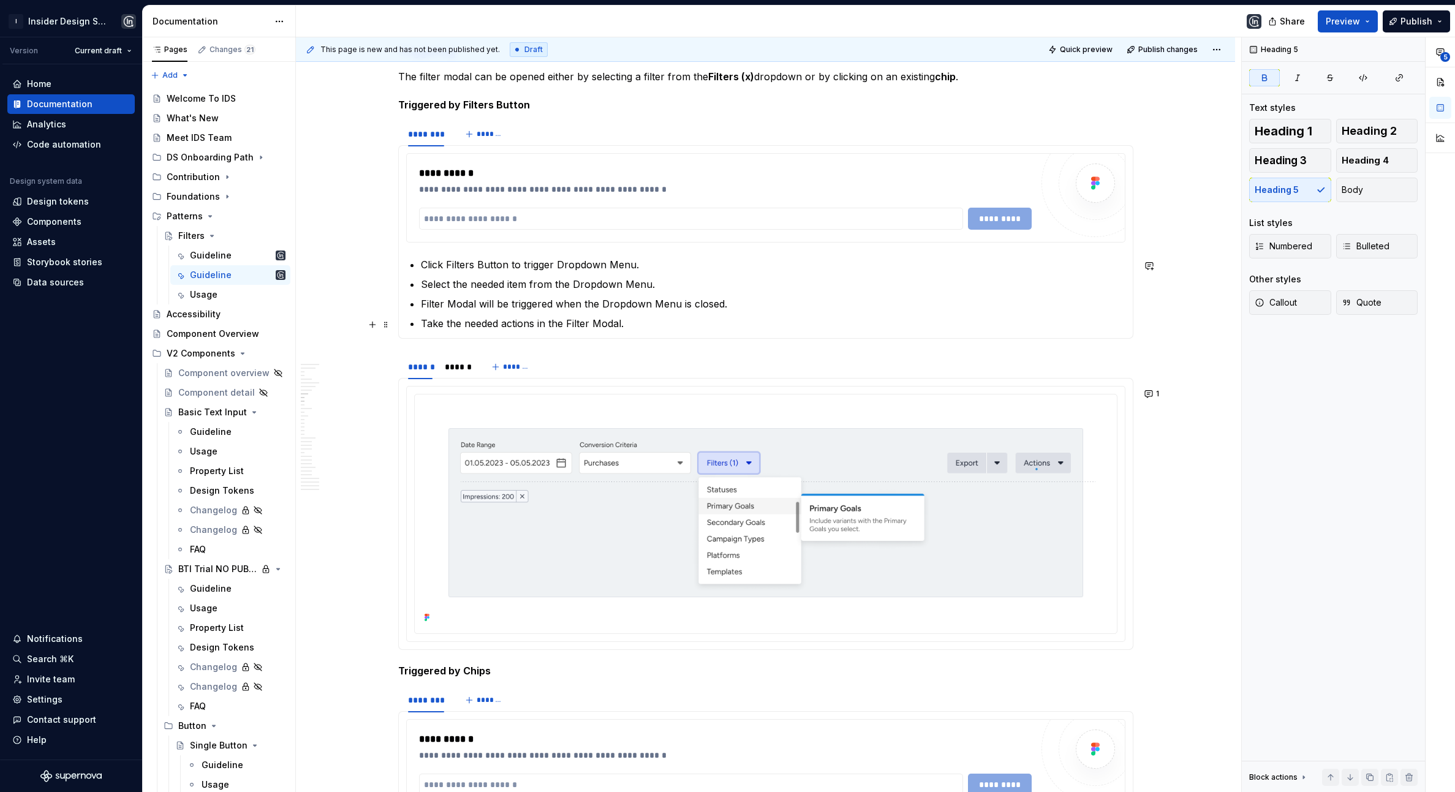
scroll to position [1253, 0]
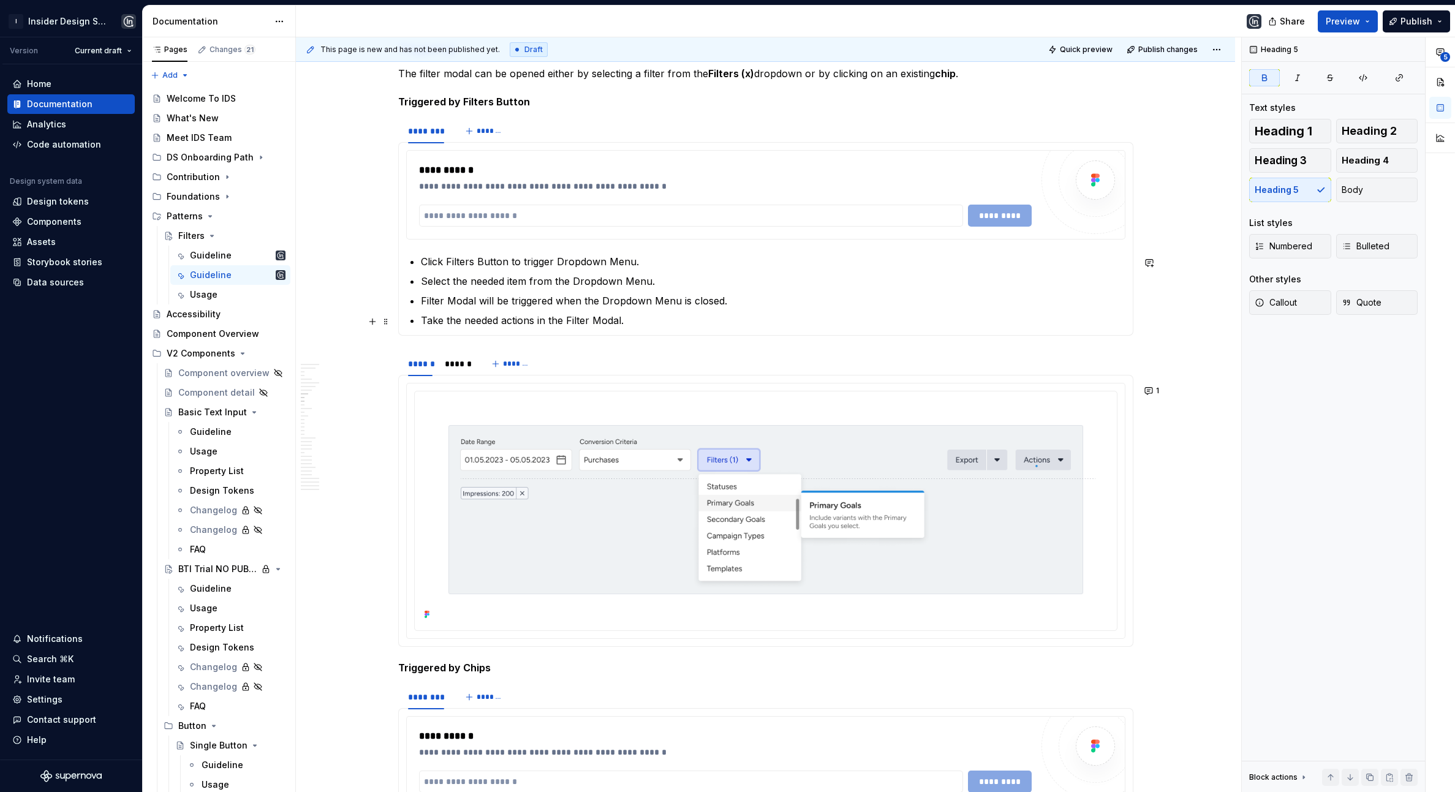
click at [641, 321] on p "Take the needed actions in the Filter Modal." at bounding box center [773, 320] width 705 height 15
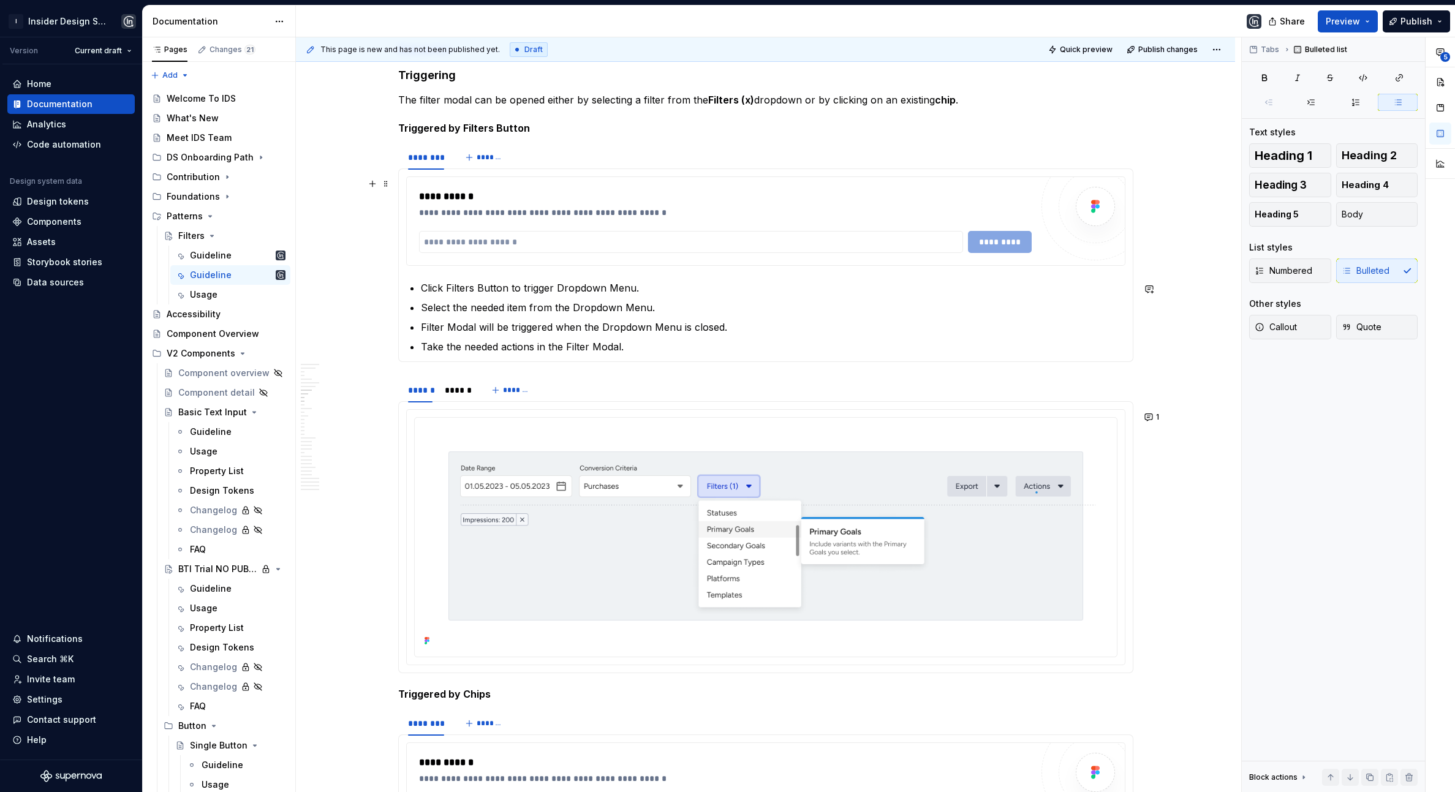
scroll to position [1084, 0]
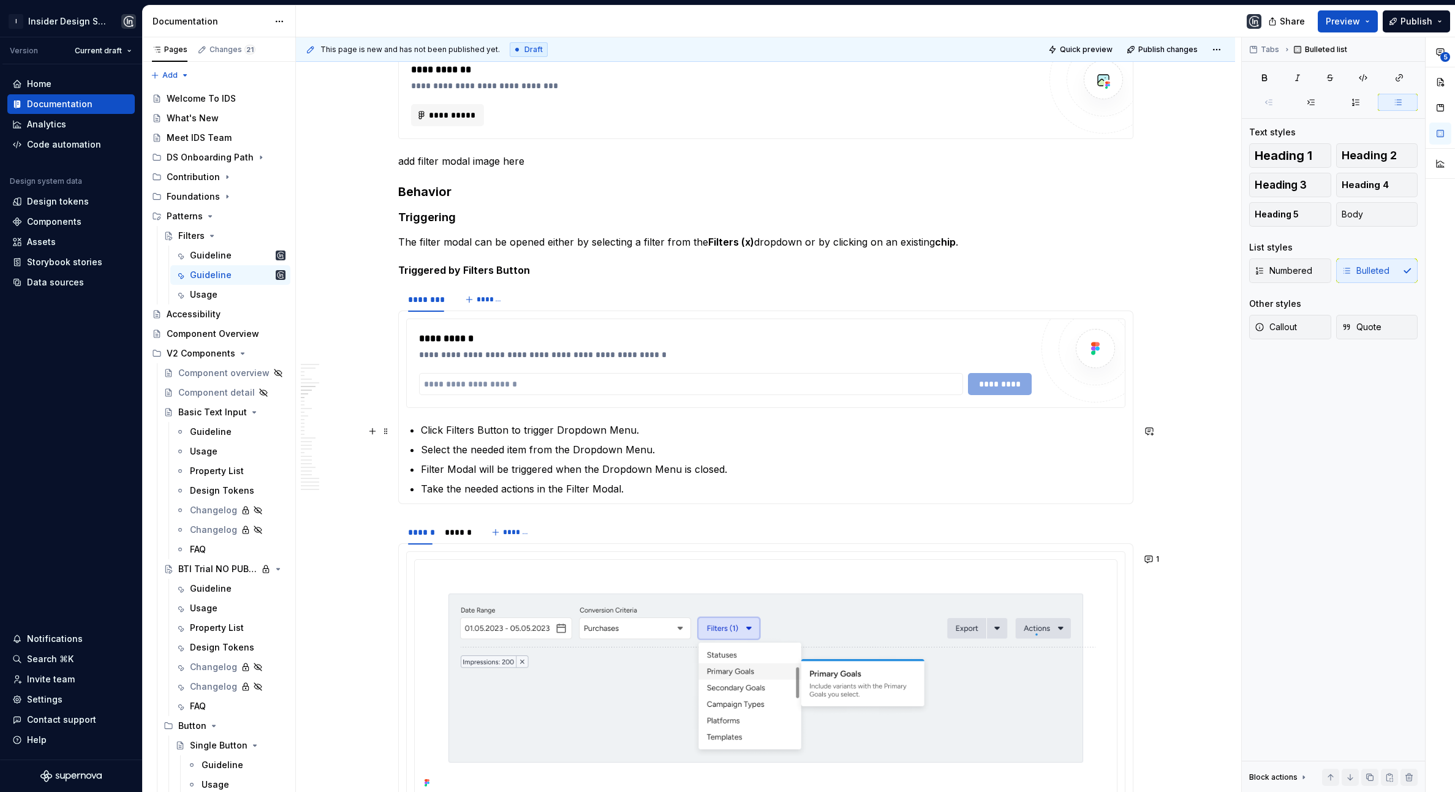
click at [423, 431] on p "Click Filters Button to trigger Dropdown Menu." at bounding box center [773, 430] width 705 height 15
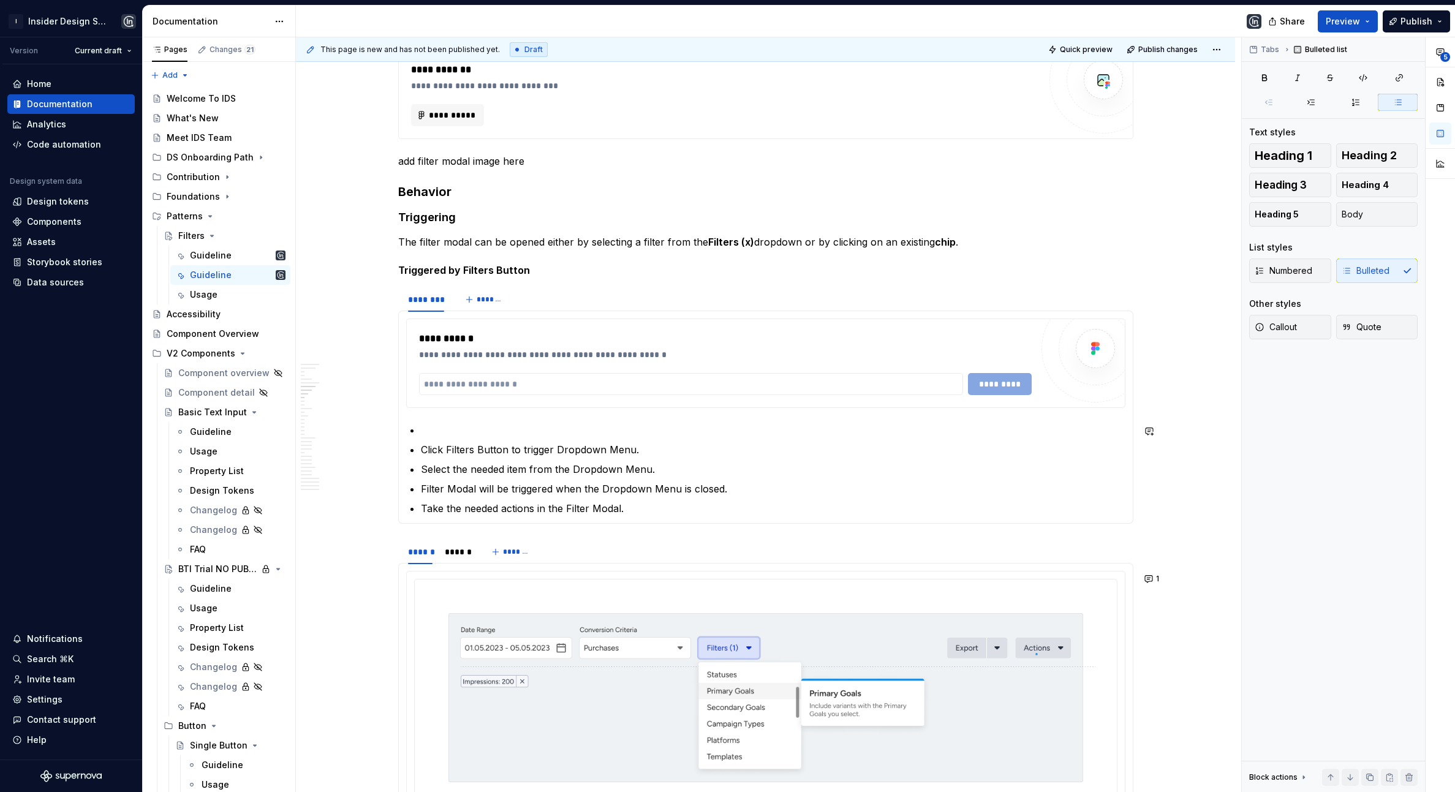
click at [444, 428] on p at bounding box center [773, 430] width 705 height 15
click at [1265, 224] on button "Heading 5" at bounding box center [1290, 214] width 82 height 25
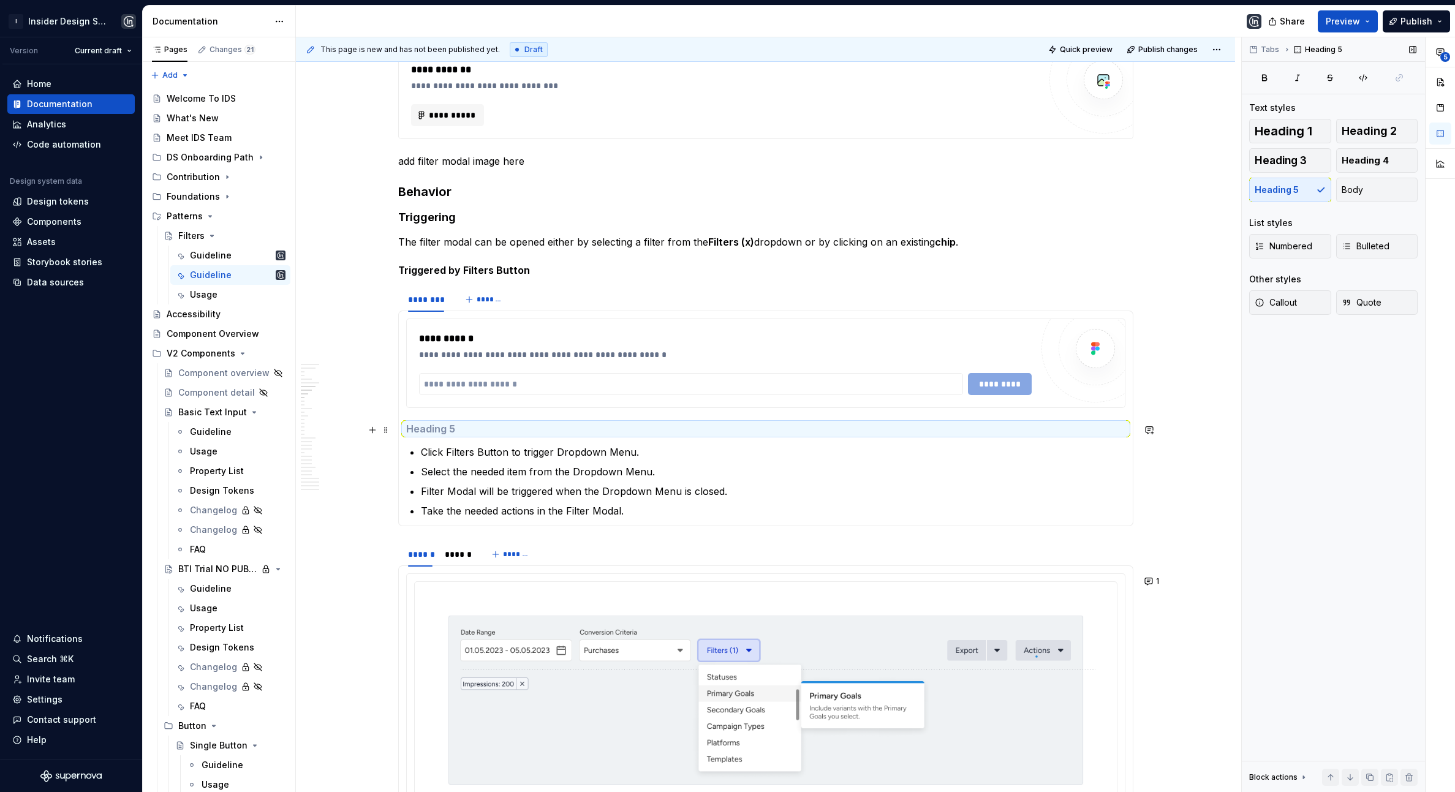
click at [435, 429] on h5 at bounding box center [765, 429] width 719 height 12
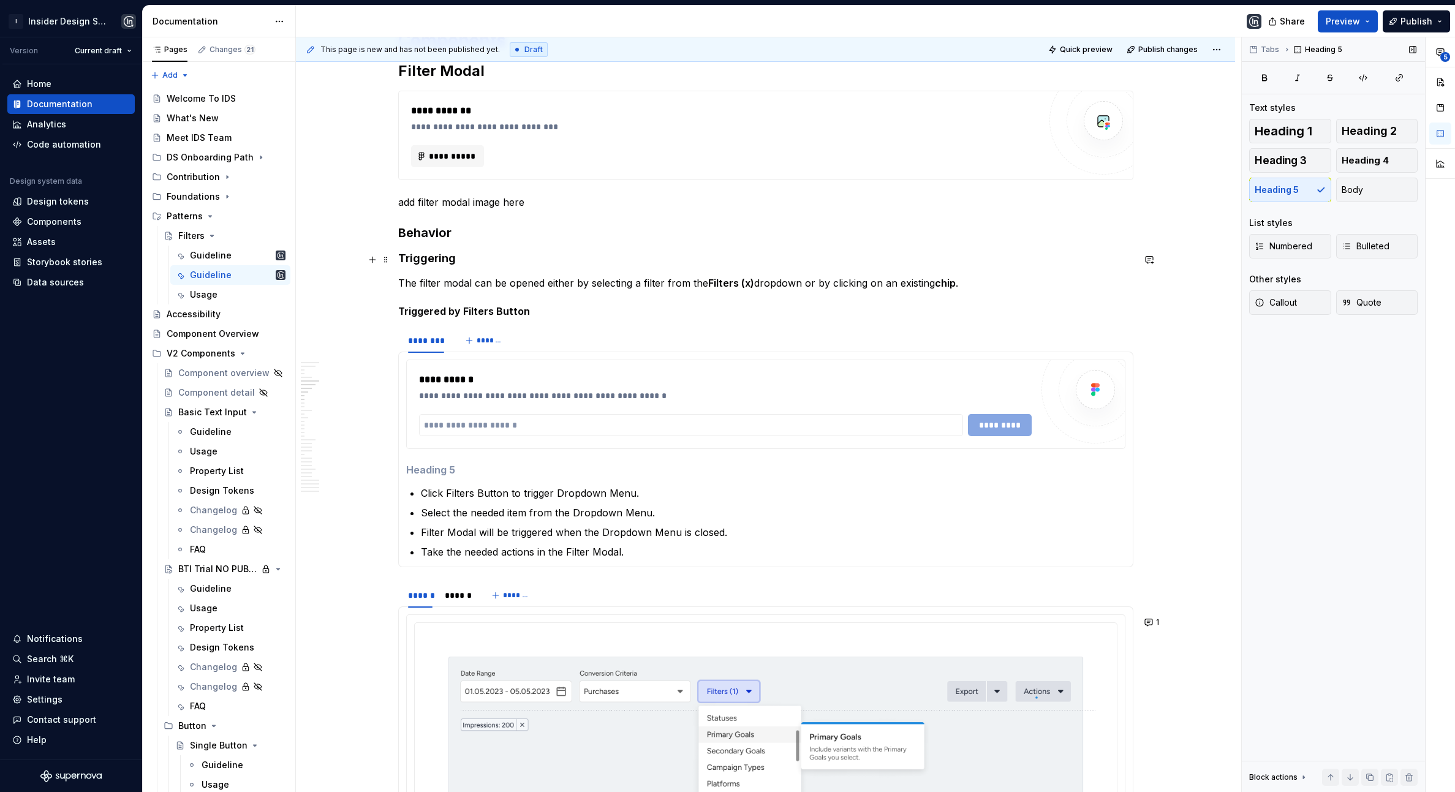
scroll to position [981, 0]
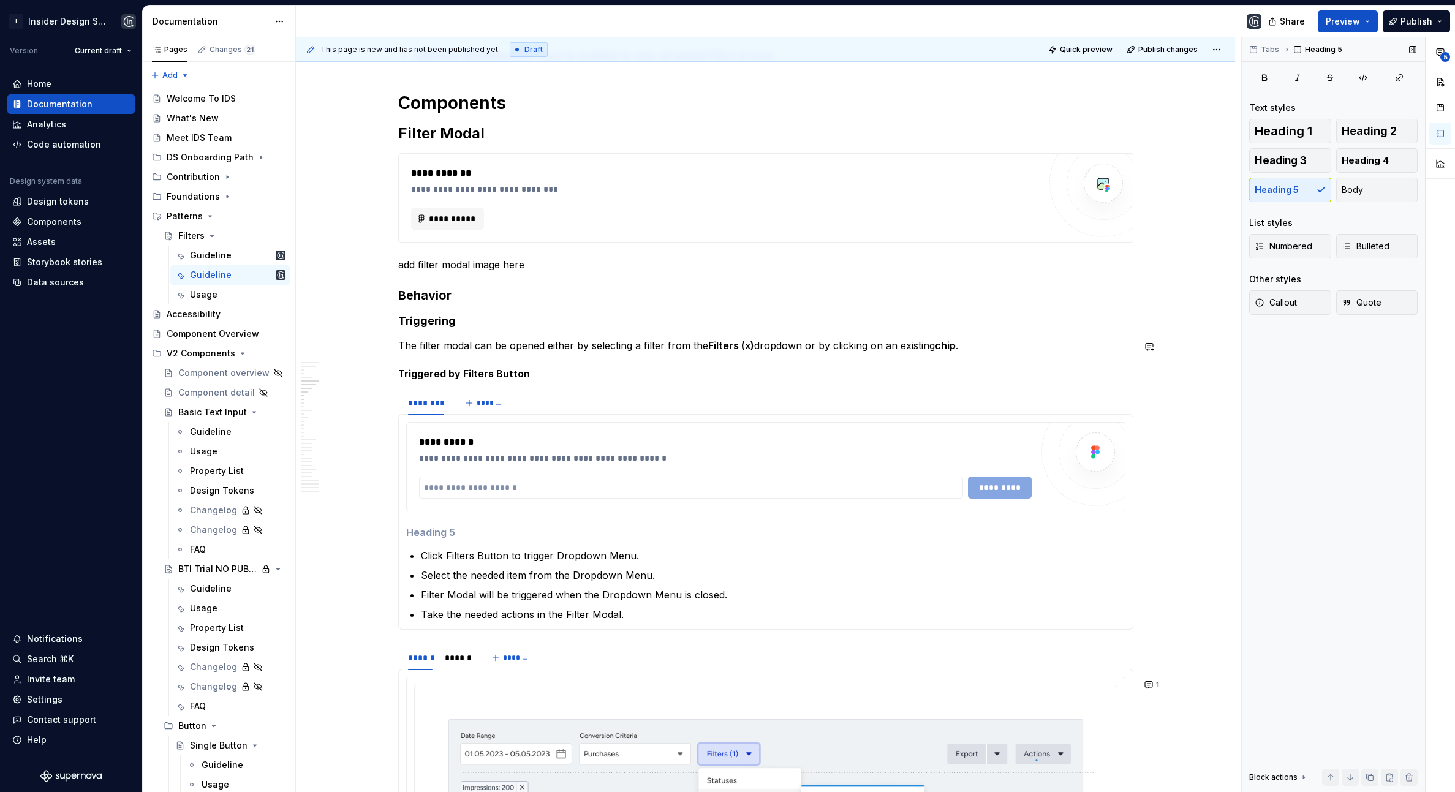
click at [460, 369] on h5 "Triggered by Filters Button" at bounding box center [765, 374] width 735 height 12
click at [550, 379] on h5 "Triggering Filter Modal" at bounding box center [765, 374] width 735 height 12
click at [553, 376] on h5 "Triggering Filter Modal via Filter Button" at bounding box center [765, 374] width 735 height 12
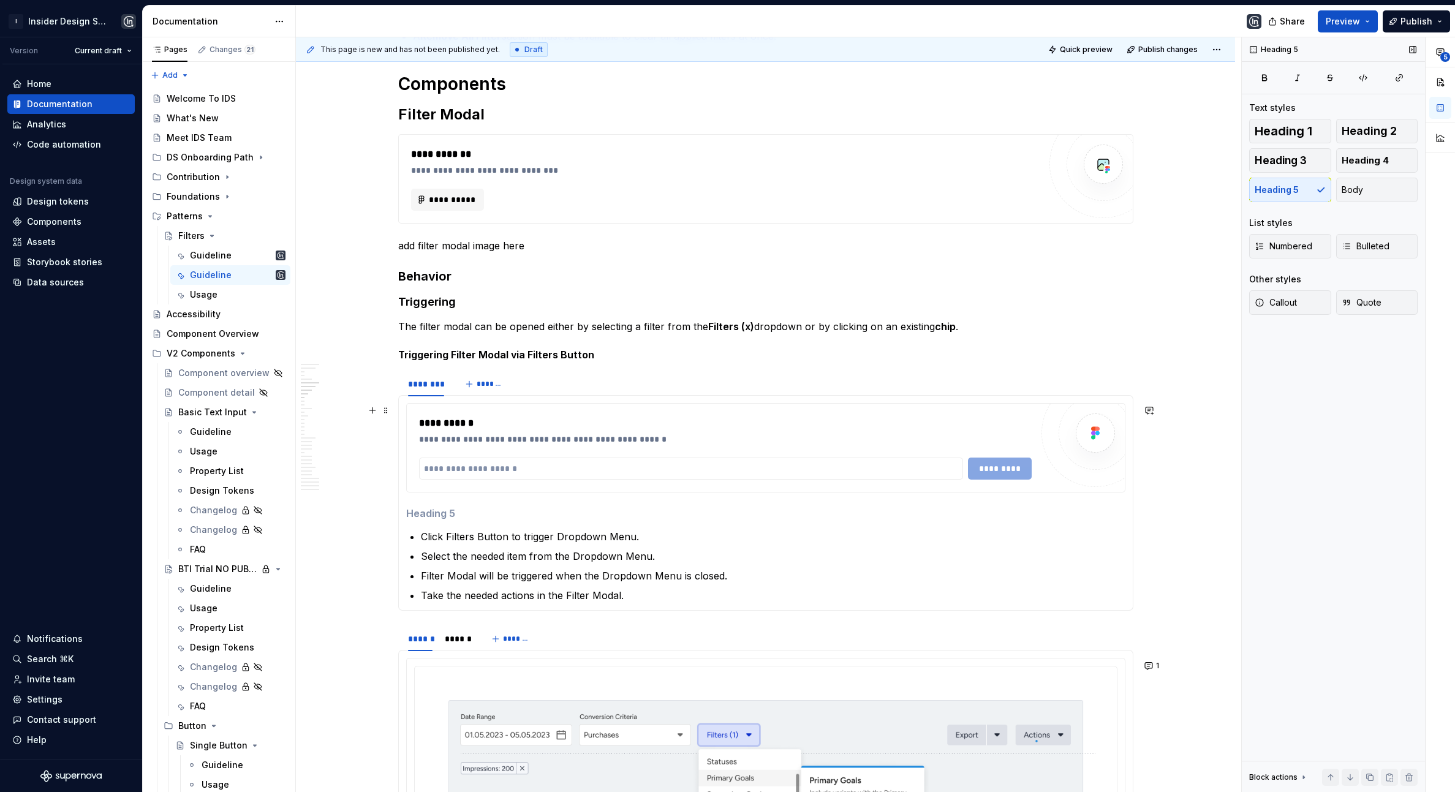
scroll to position [1125, 0]
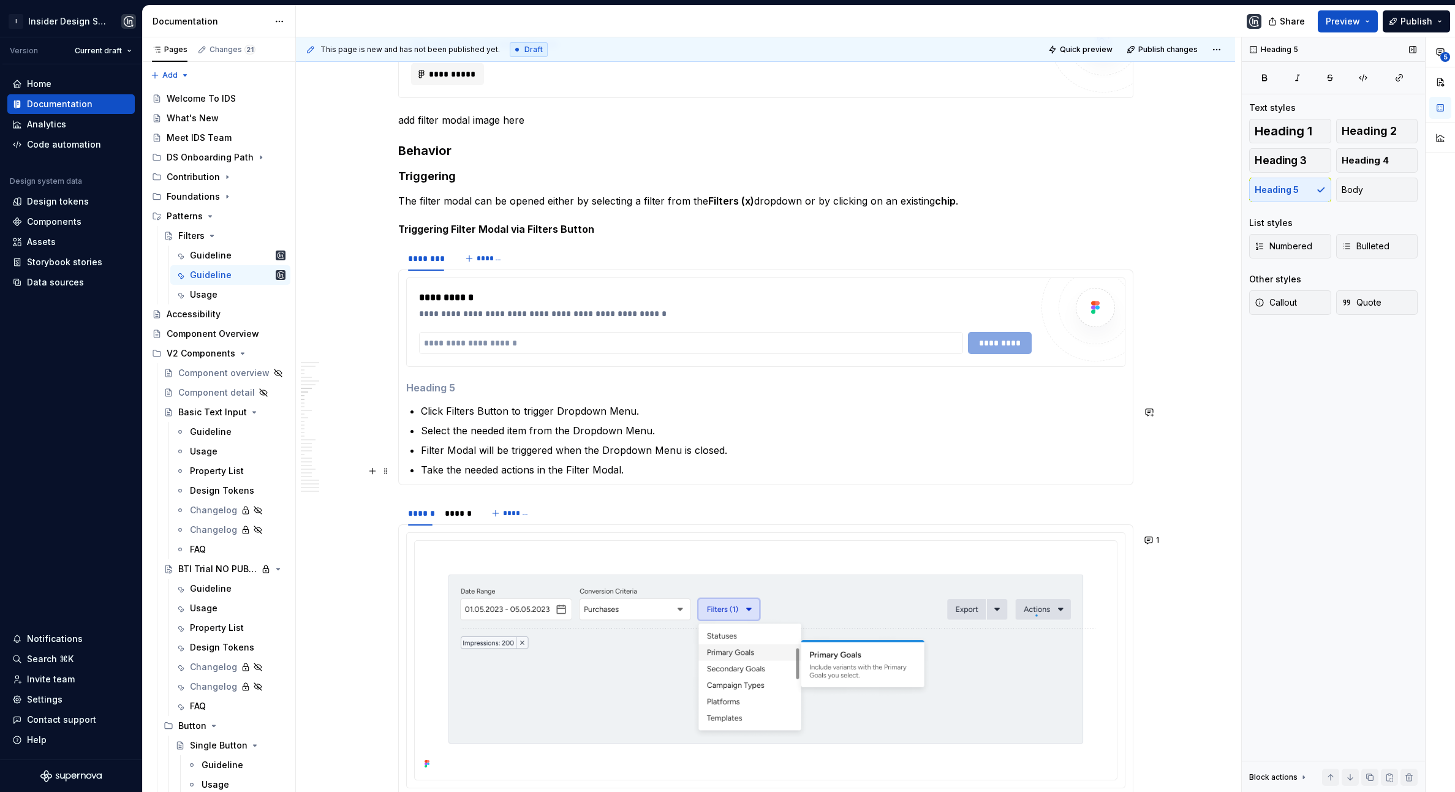
click at [653, 473] on p "Take the needed actions in the Filter Modal." at bounding box center [773, 470] width 705 height 15
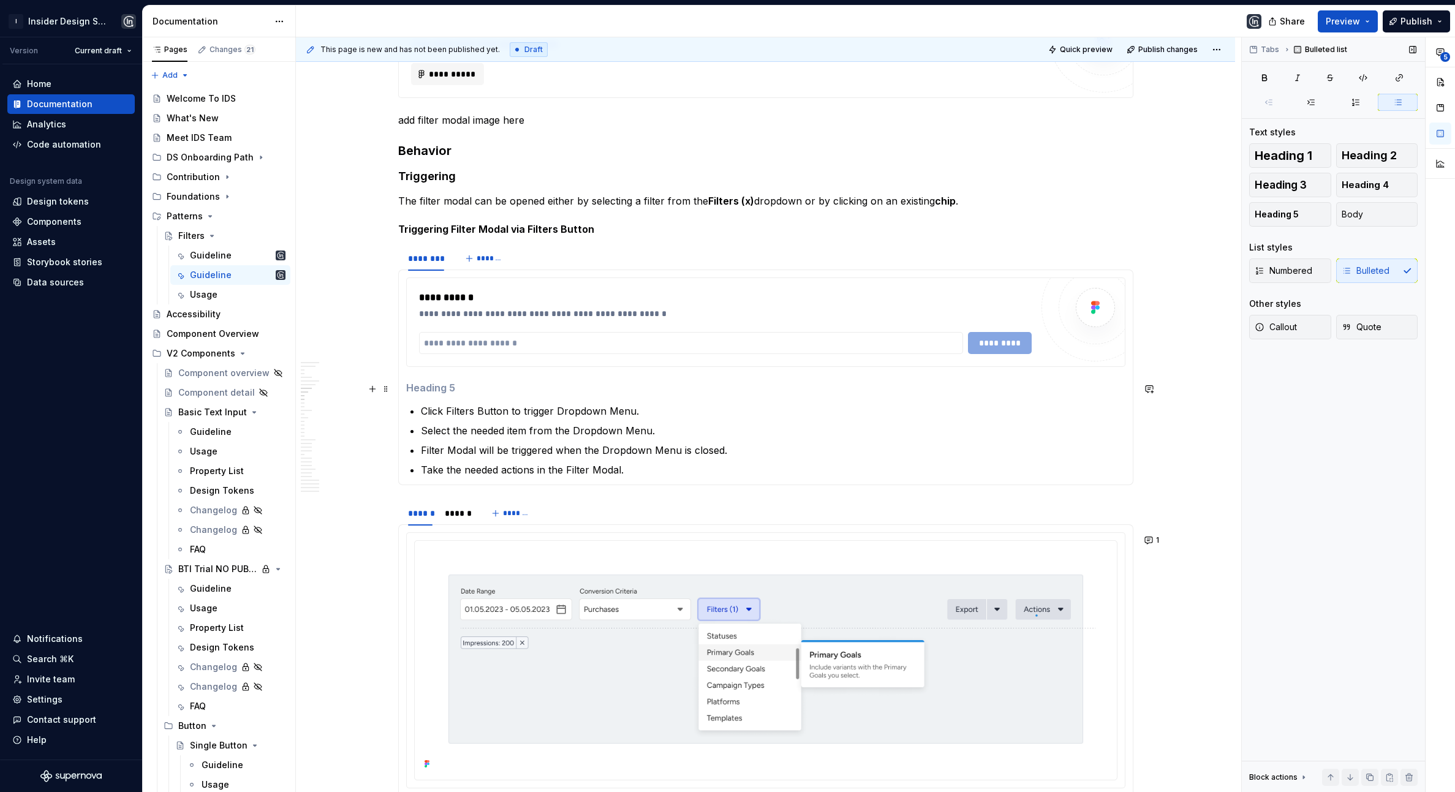
click at [493, 384] on h5 at bounding box center [765, 388] width 719 height 12
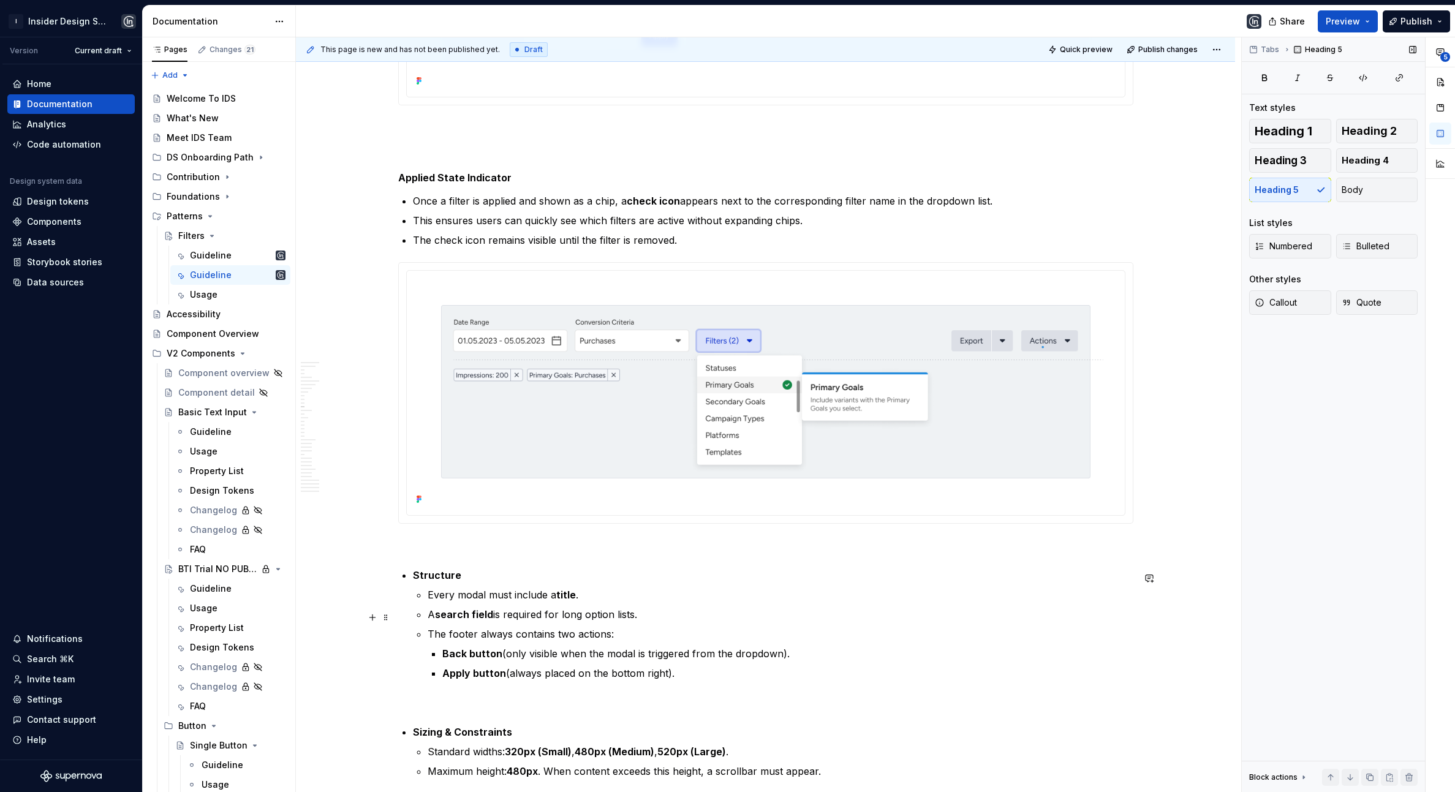
scroll to position [2522, 0]
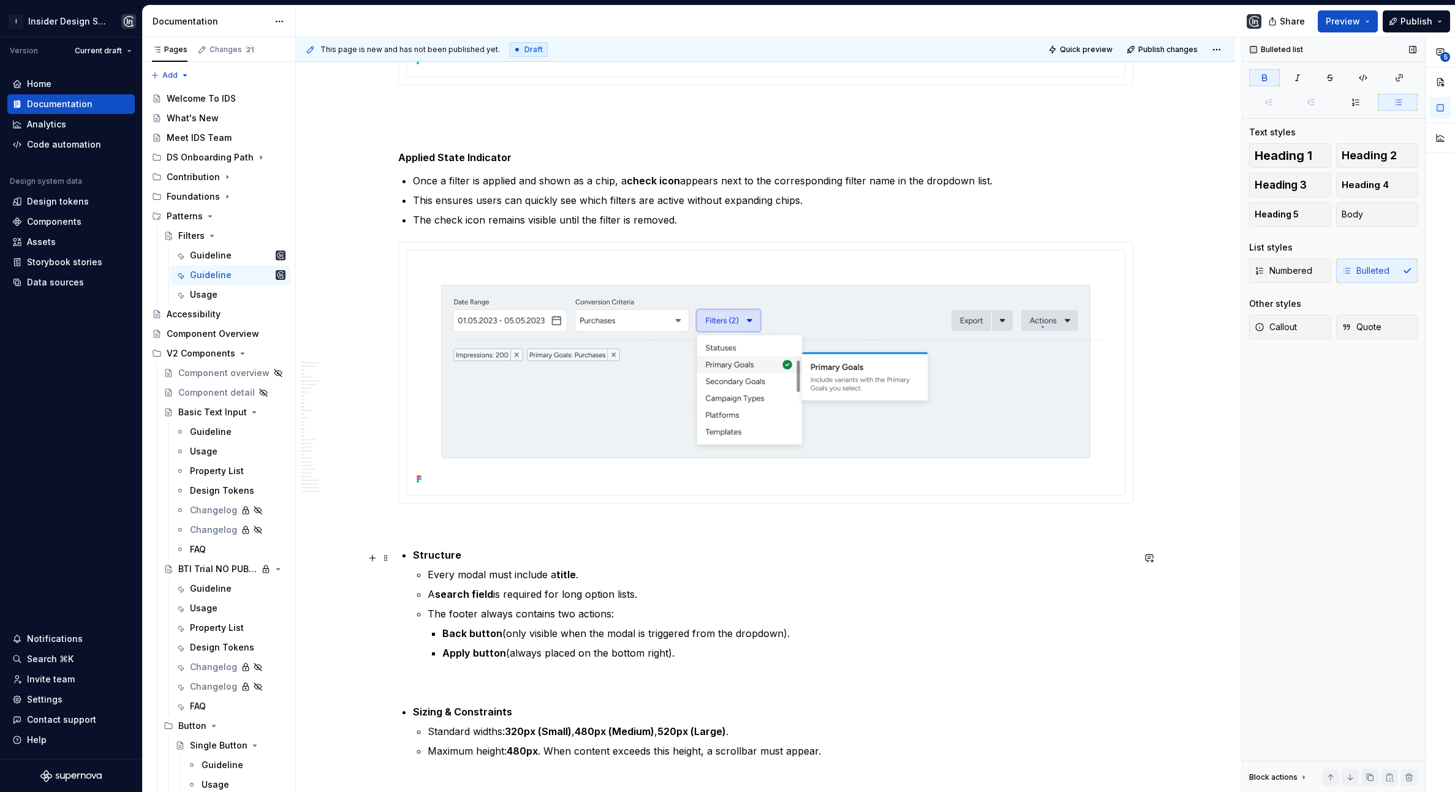
click at [436, 551] on strong "Structure" at bounding box center [437, 555] width 48 height 12
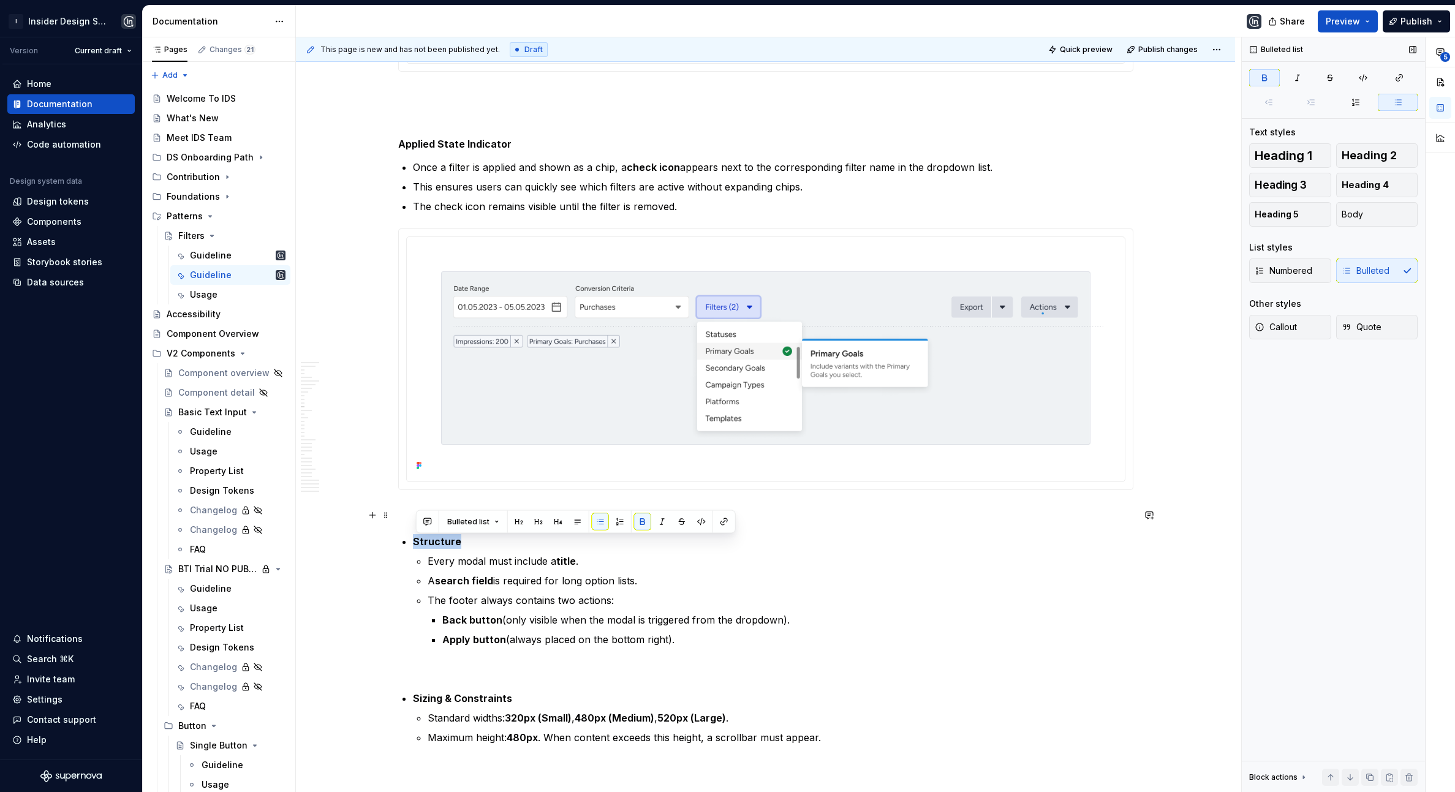
scroll to position [2536, 0]
click at [648, 607] on p "The footer always contains two actions:" at bounding box center [781, 599] width 706 height 15
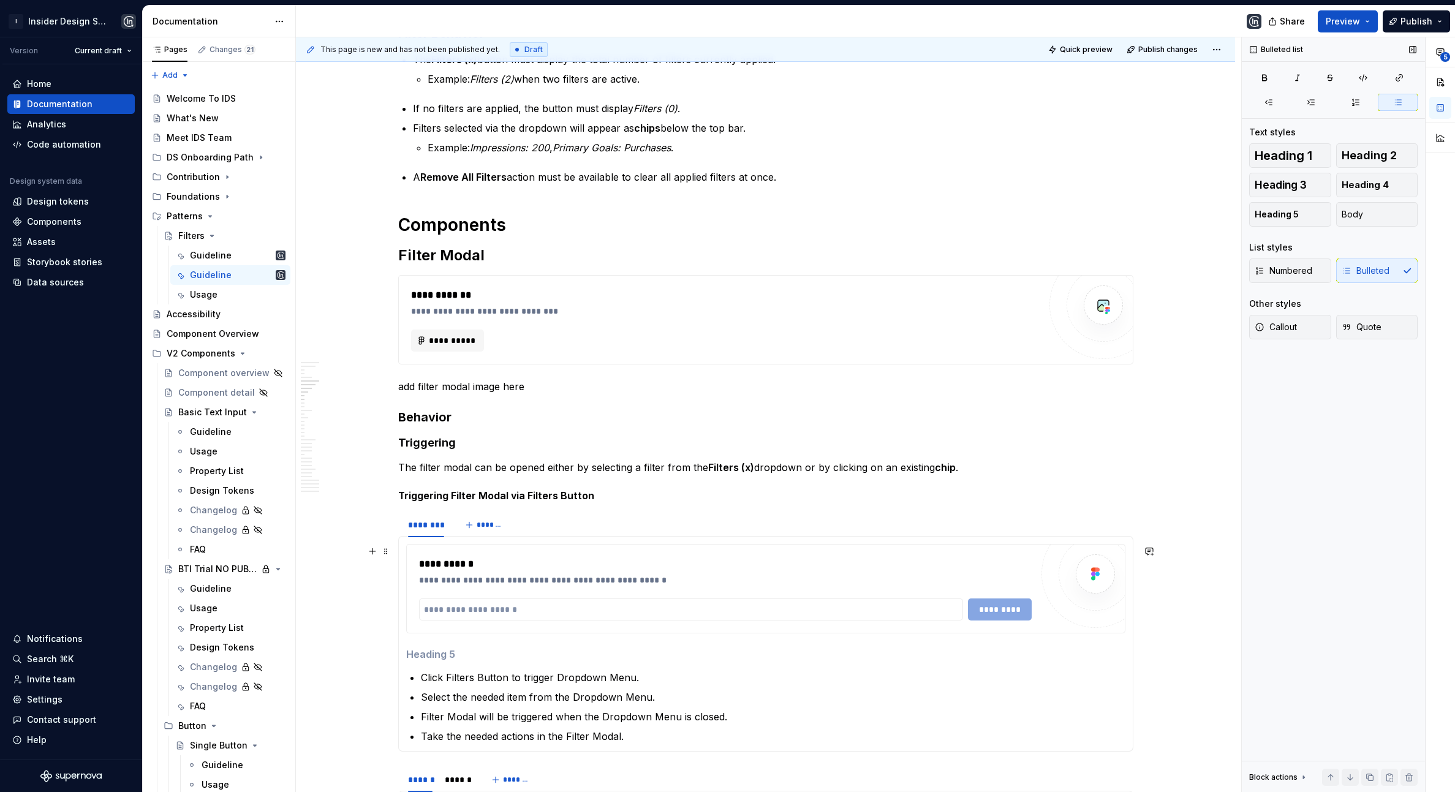
scroll to position [1117, 0]
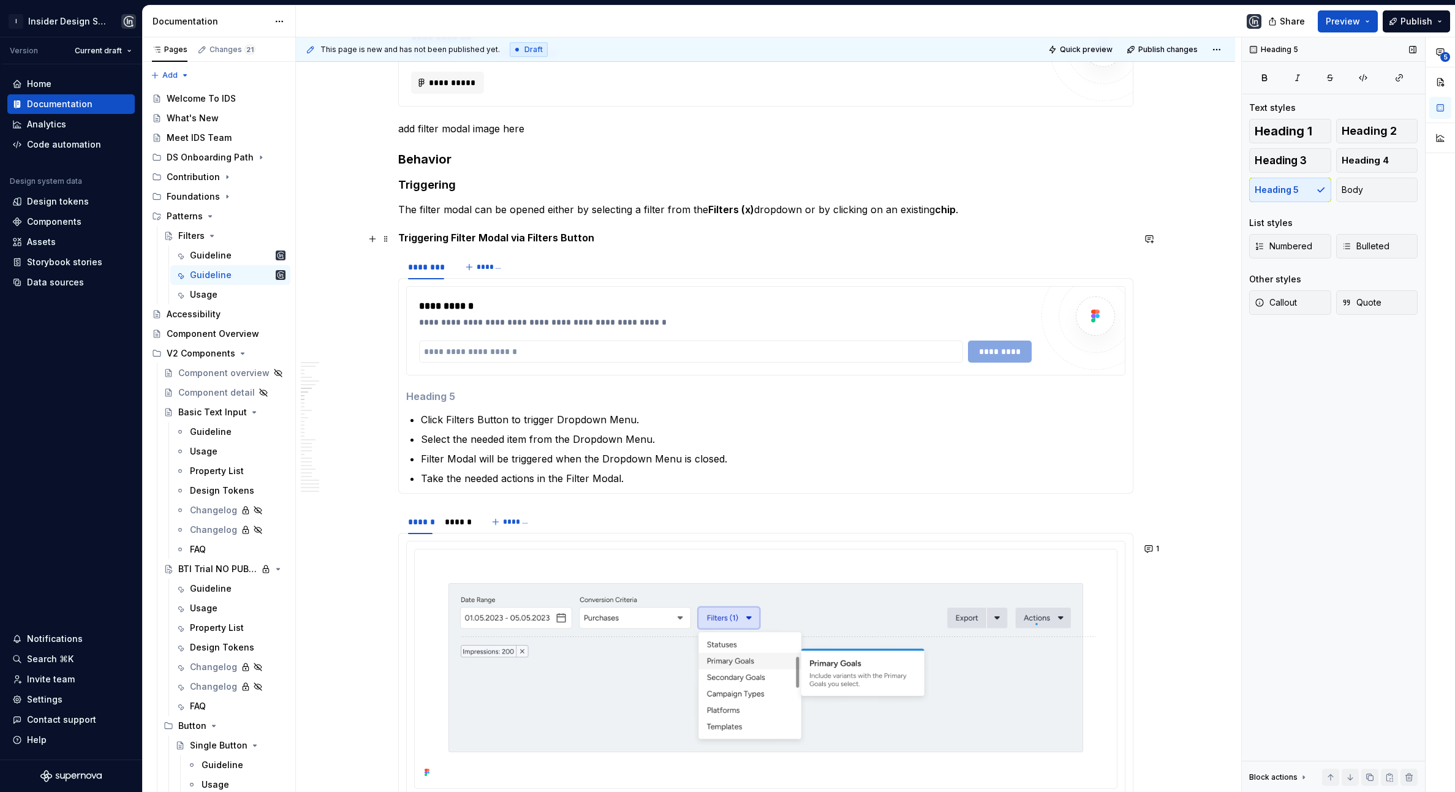
click at [493, 239] on h5 "Triggering Filter Modal via Filters Button" at bounding box center [765, 238] width 735 height 12
click at [493, 240] on h5 "Triggering Filter Modal via Filters Button" at bounding box center [765, 238] width 735 height 12
copy h5 "Triggering Filter Modal via Filters Button"
click at [459, 399] on h5 at bounding box center [765, 396] width 719 height 12
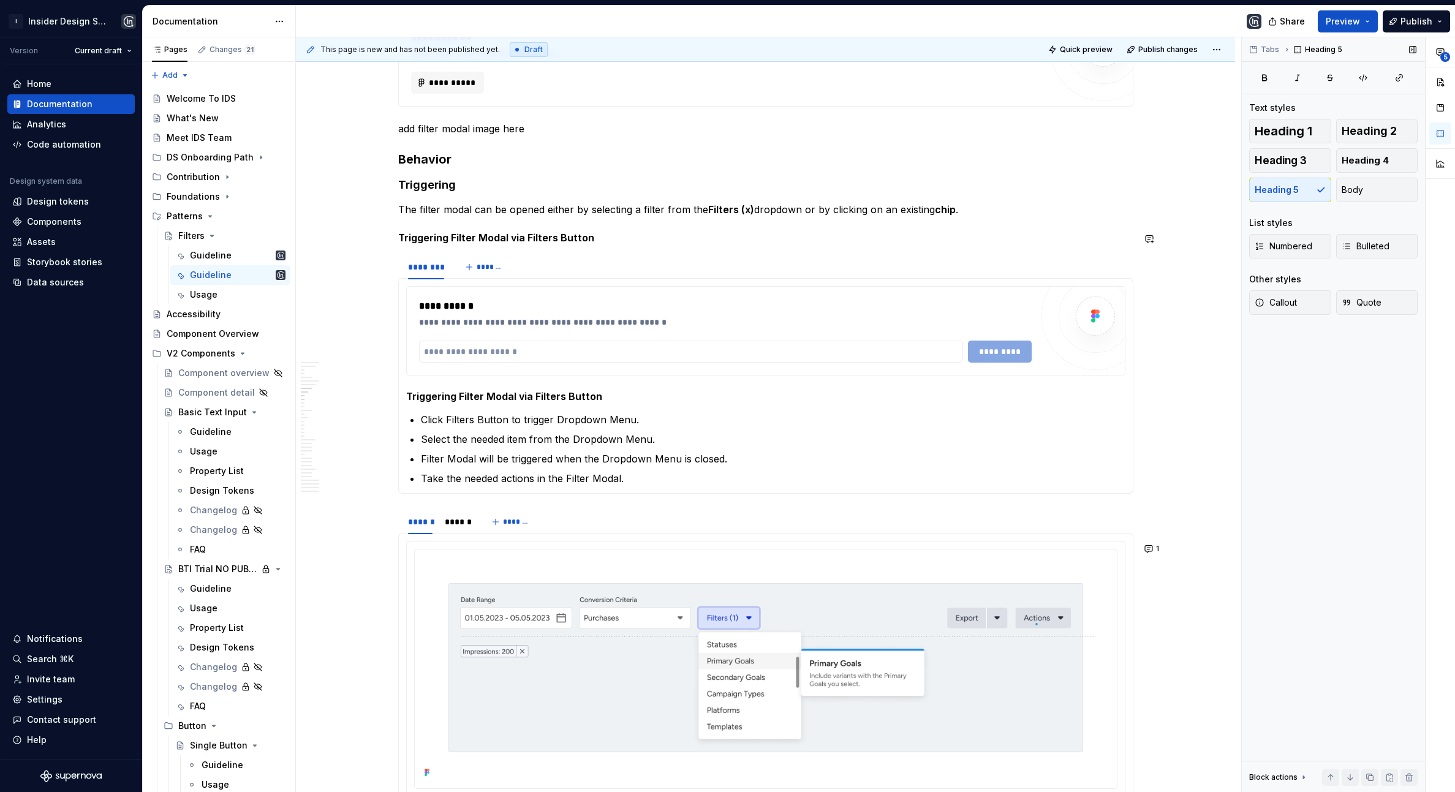
click at [529, 241] on h5 "Triggering Filter Modal via Filters Button" at bounding box center [765, 238] width 735 height 12
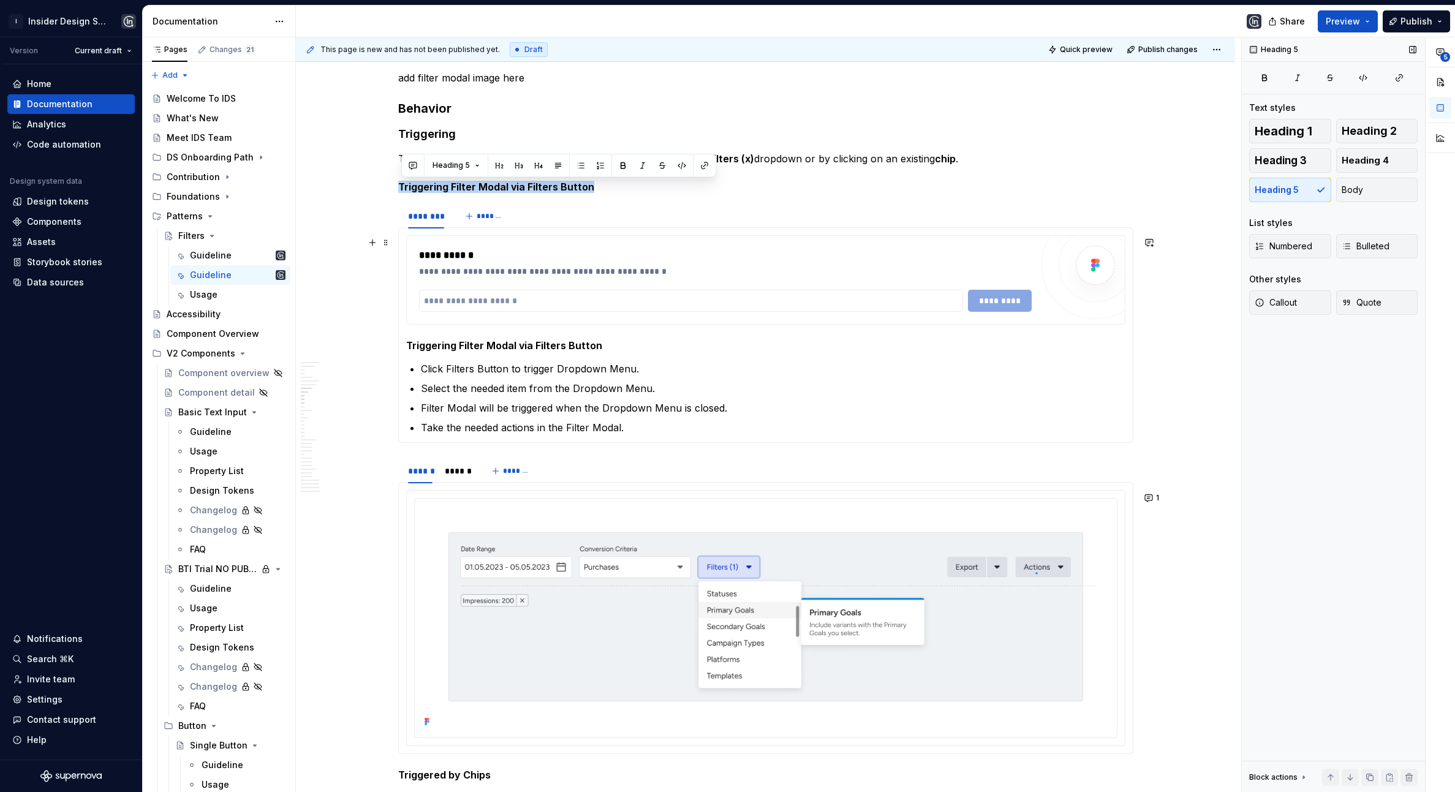
scroll to position [1166, 0]
type textarea "*"
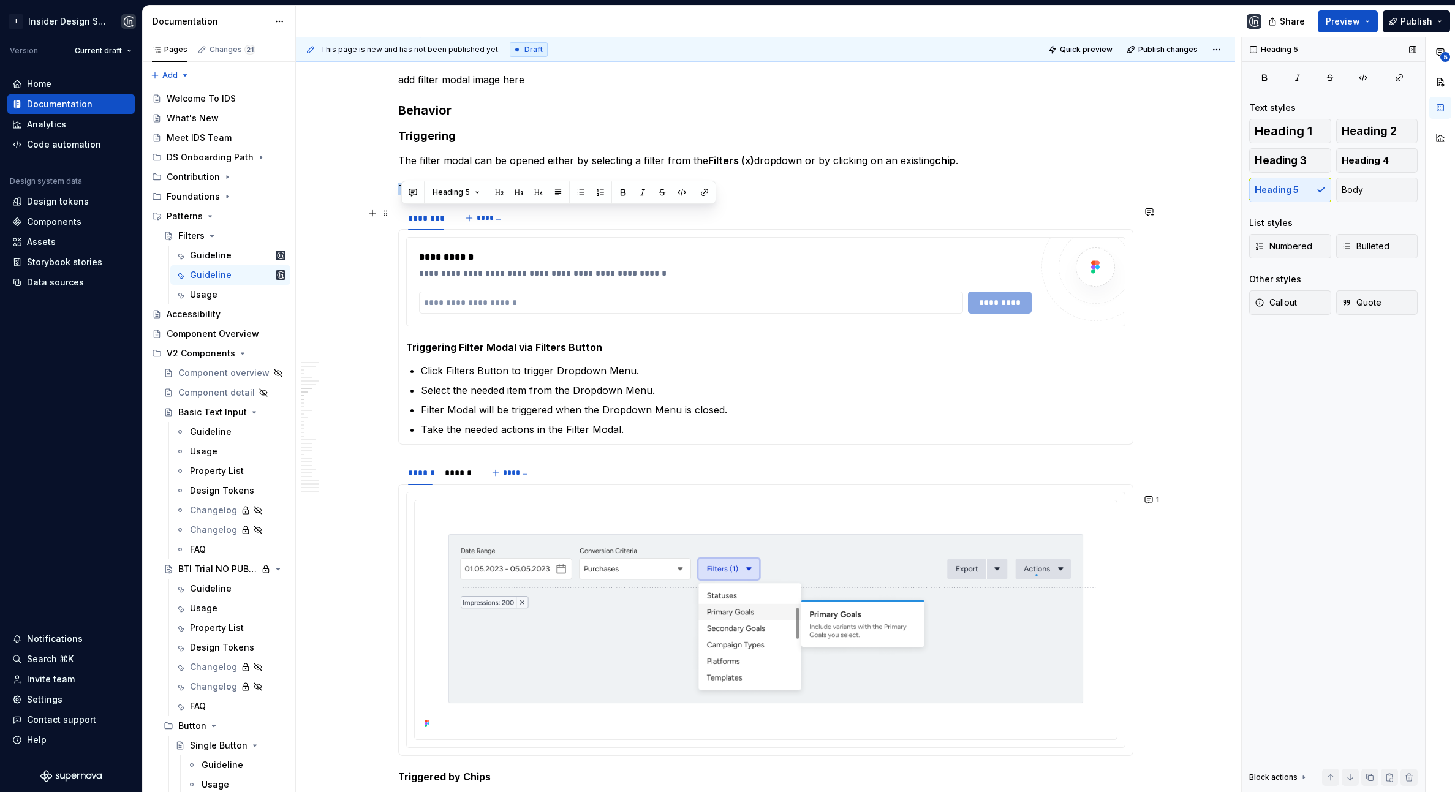
scroll to position [1140, 0]
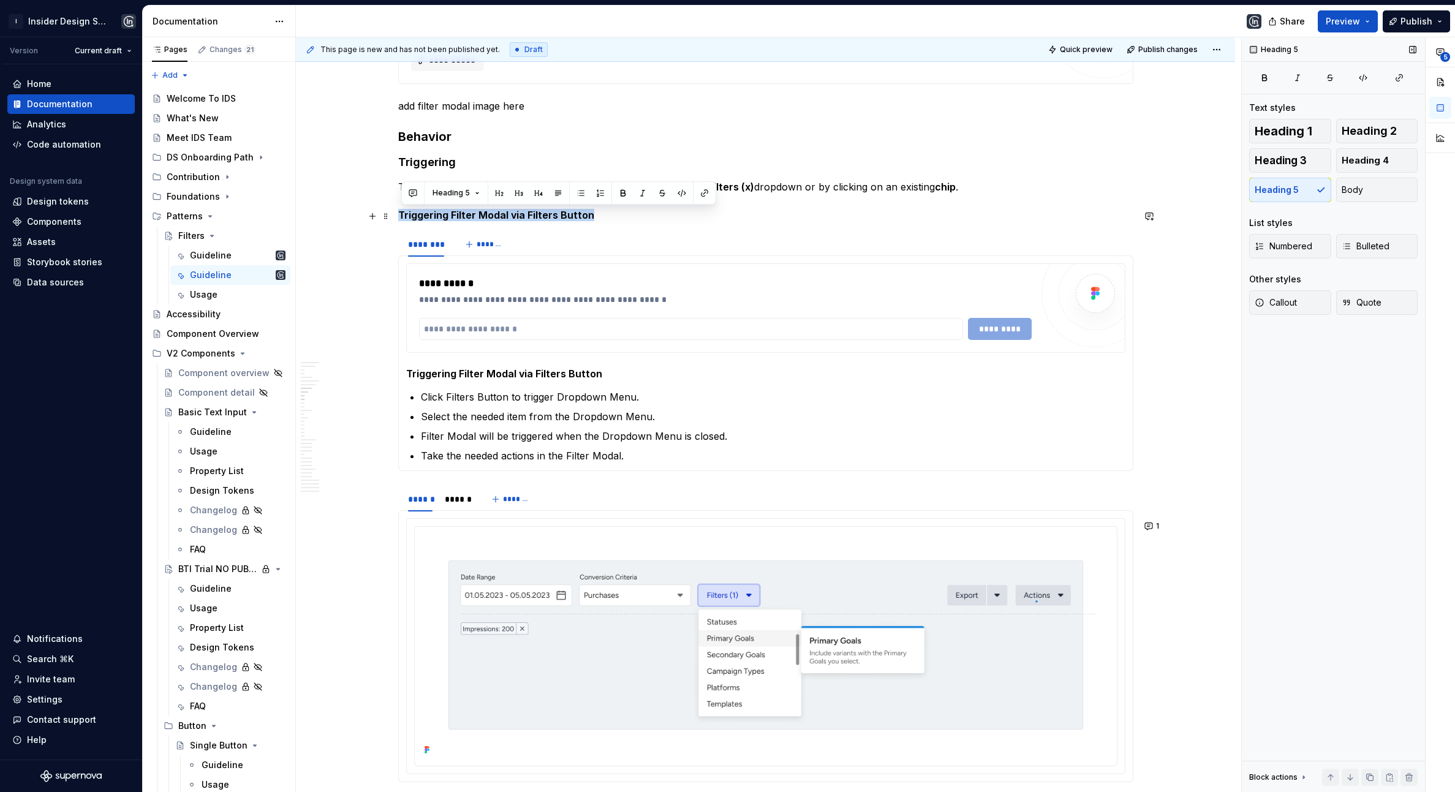
click at [559, 220] on h5 "Triggering Filter Modal via Filters Button" at bounding box center [765, 215] width 735 height 12
click at [526, 218] on h5 "Triggering Filter Modal via Filters Button" at bounding box center [765, 215] width 735 height 12
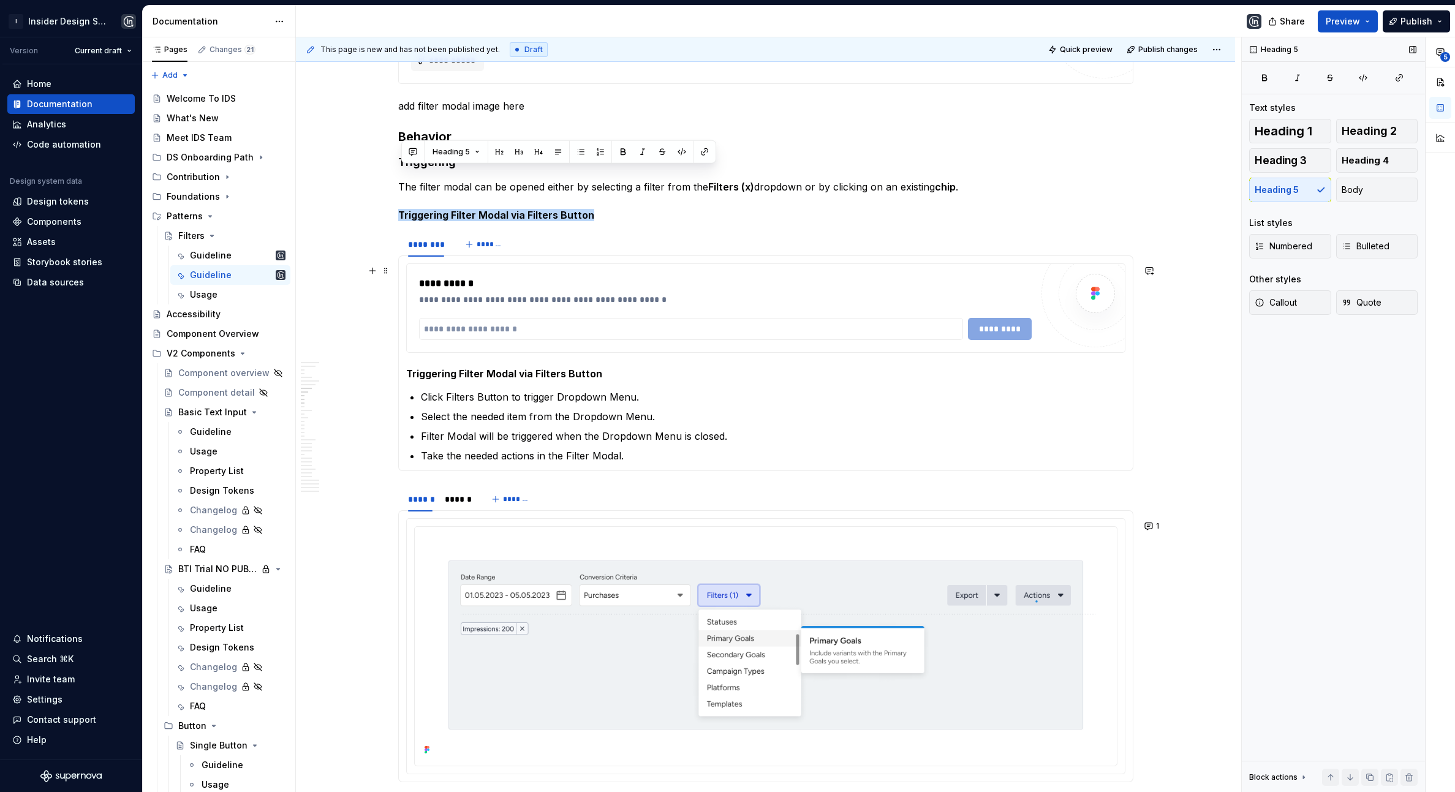
scroll to position [1184, 0]
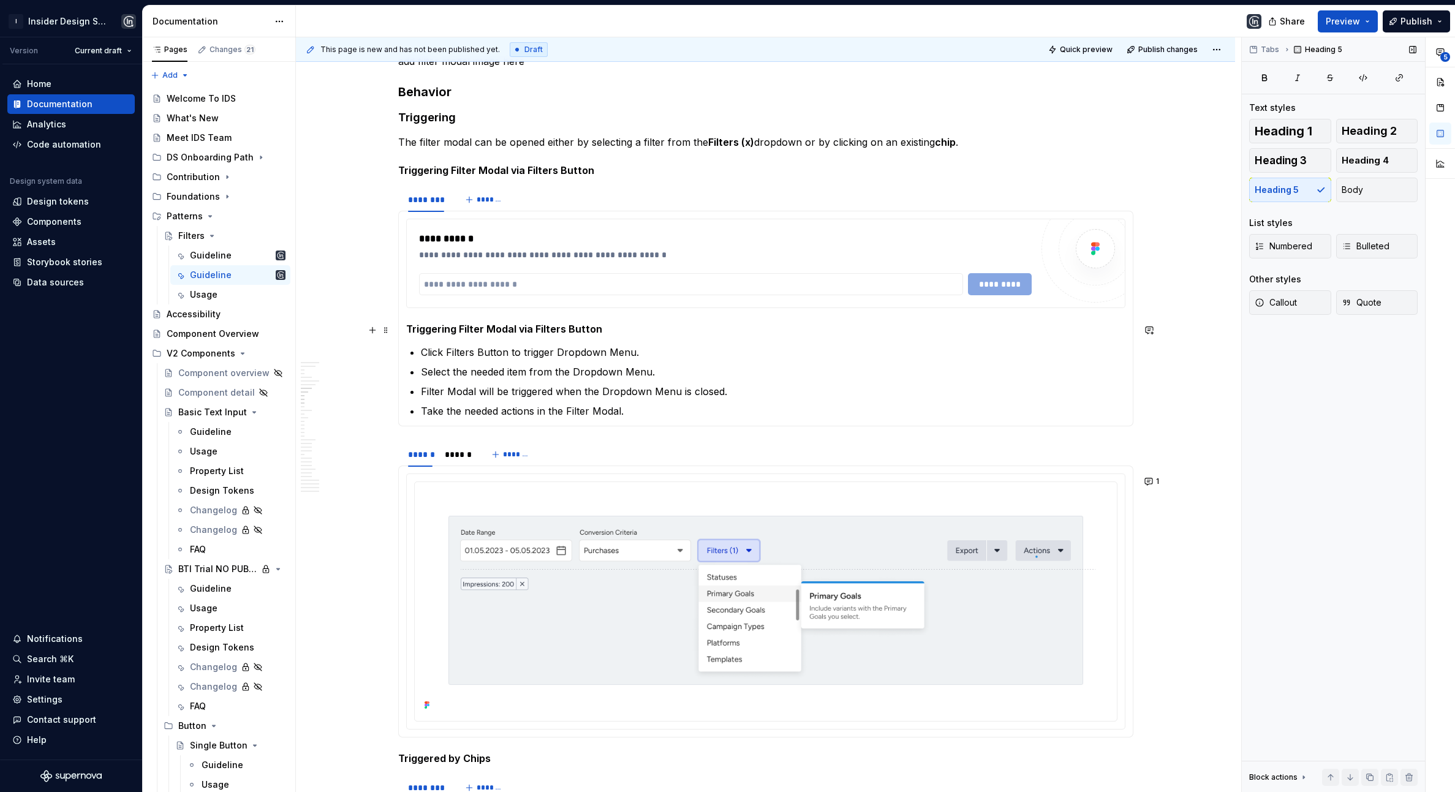
click at [461, 330] on h5 "Triggering Filter Modal via Filters Button" at bounding box center [765, 329] width 719 height 12
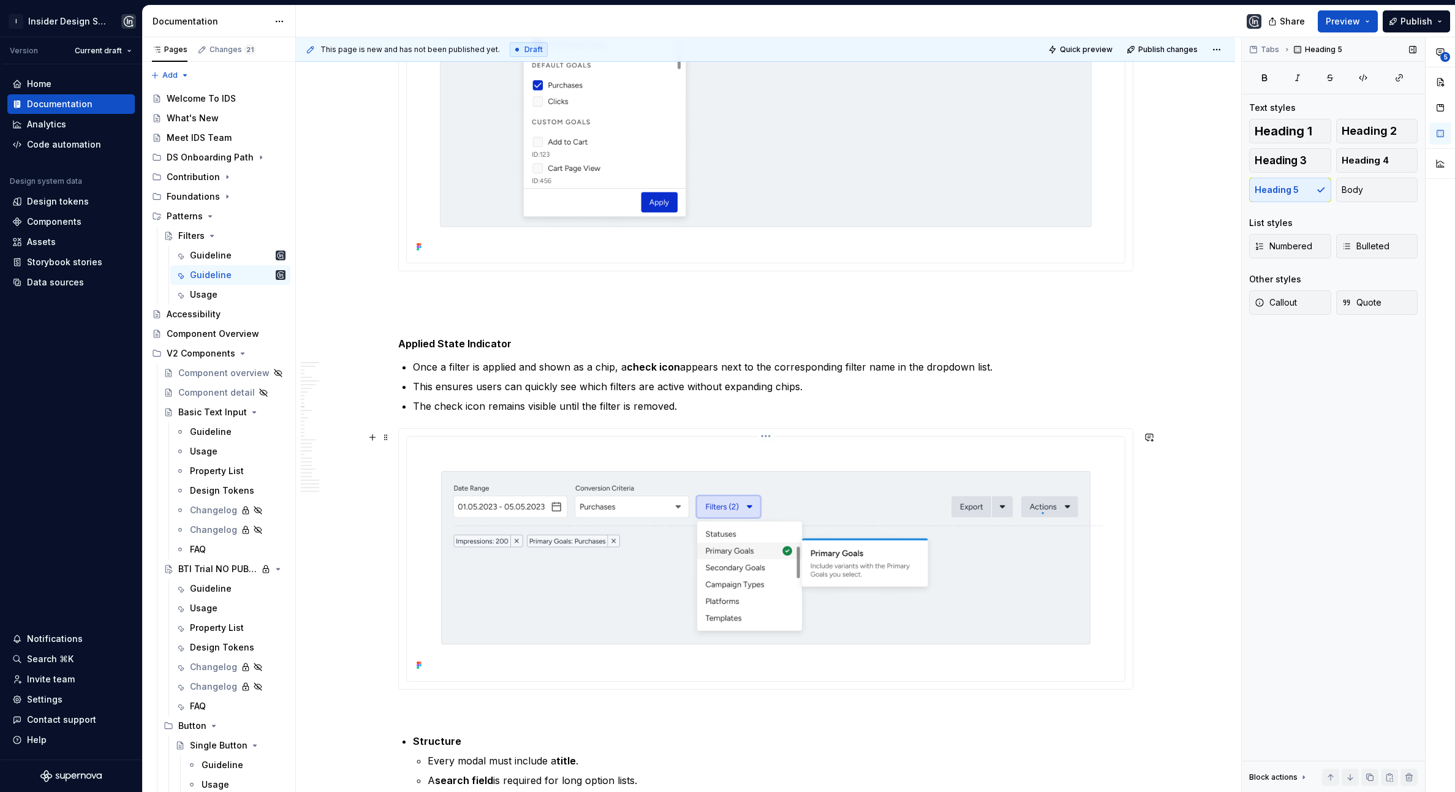
scroll to position [2388, 0]
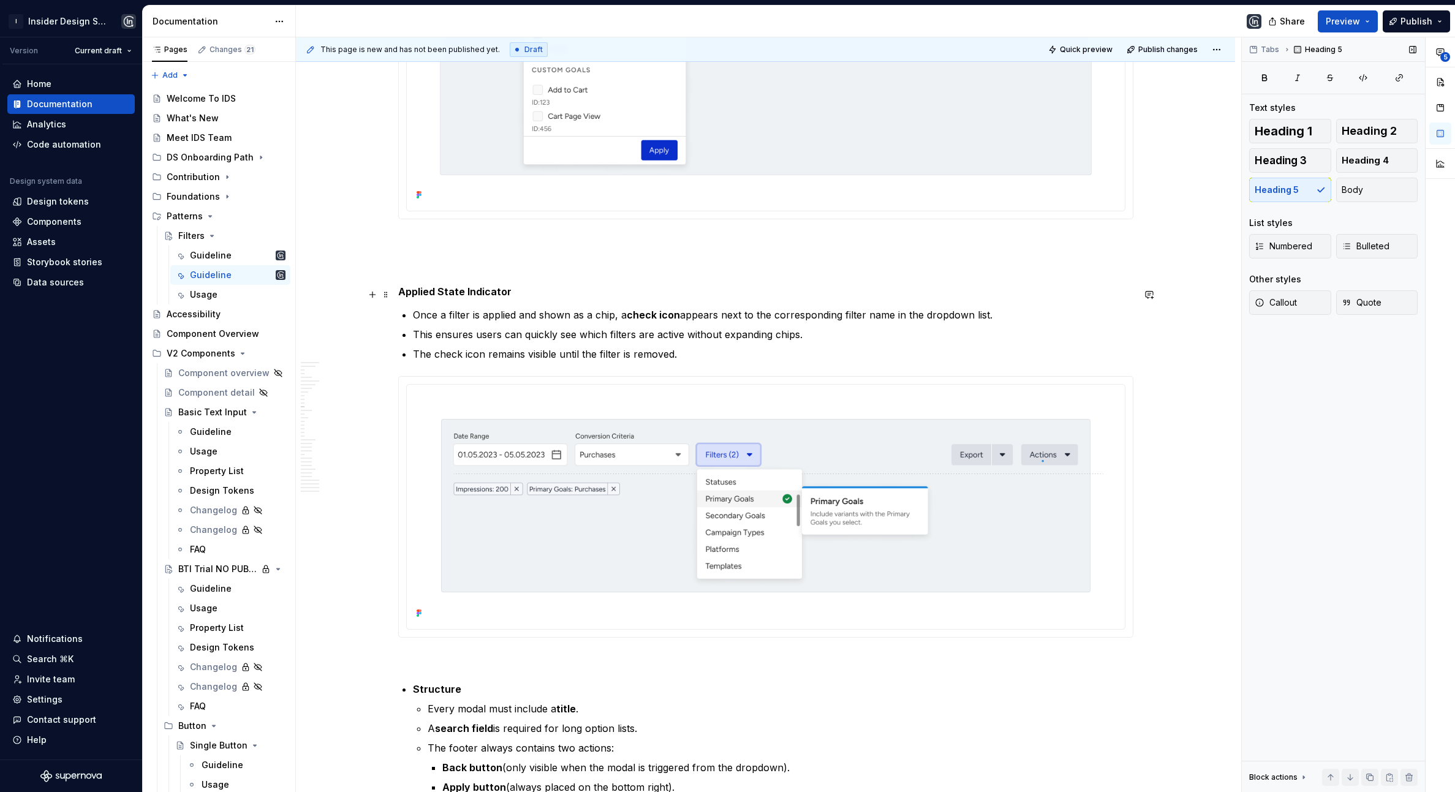
click at [454, 298] on strong "Applied State Indicator" at bounding box center [454, 292] width 113 height 12
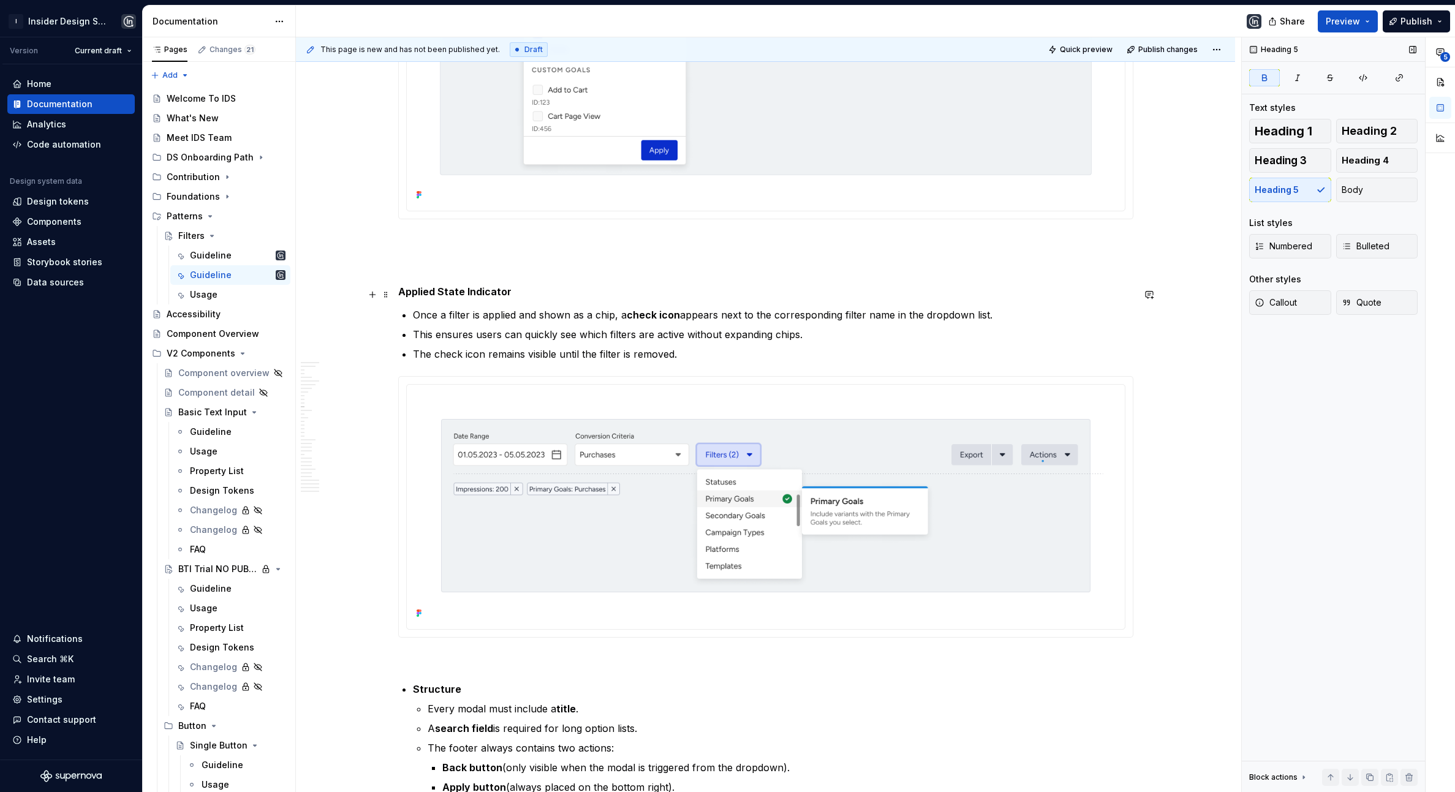
click at [482, 295] on strong "Applied State Indicator" at bounding box center [454, 292] width 113 height 12
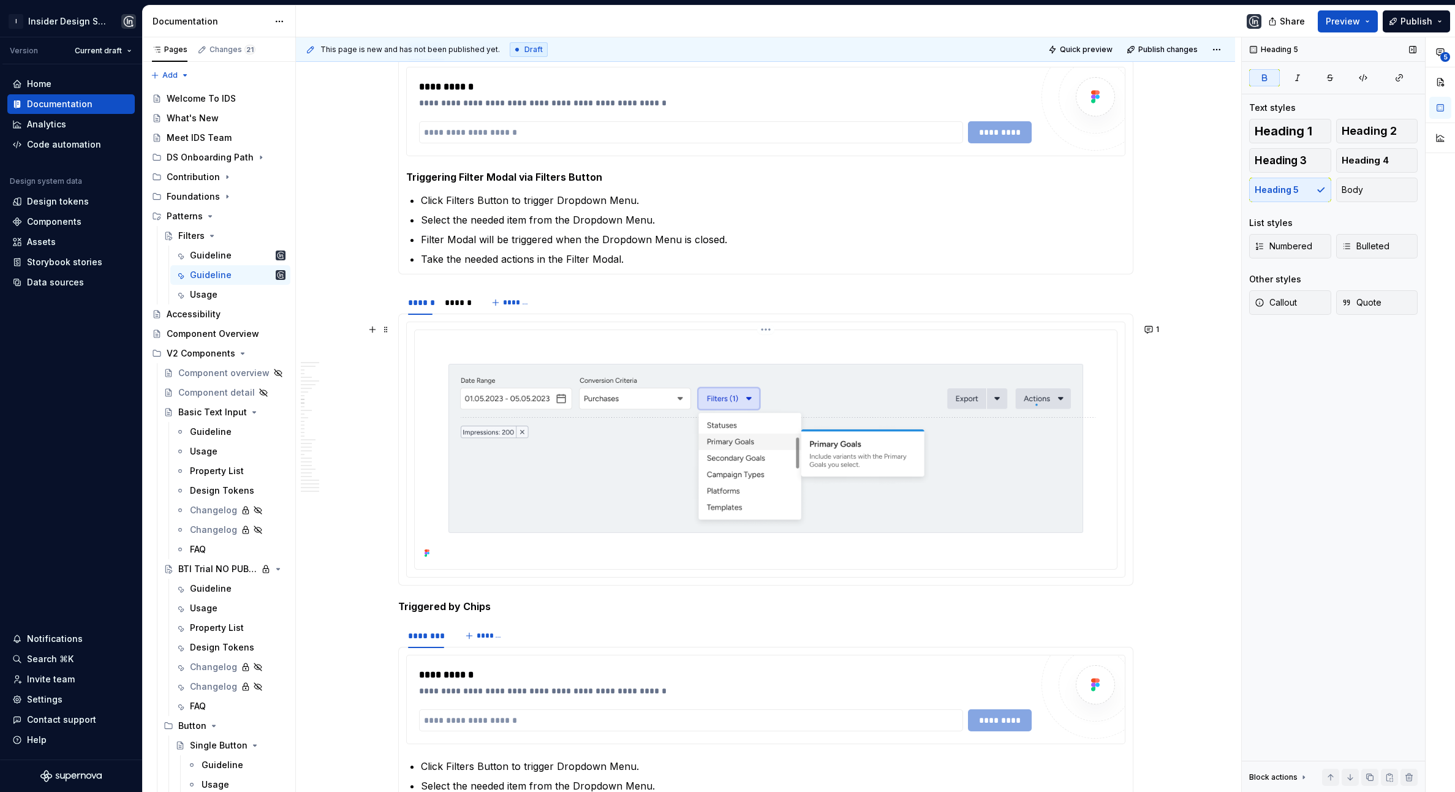
scroll to position [1325, 0]
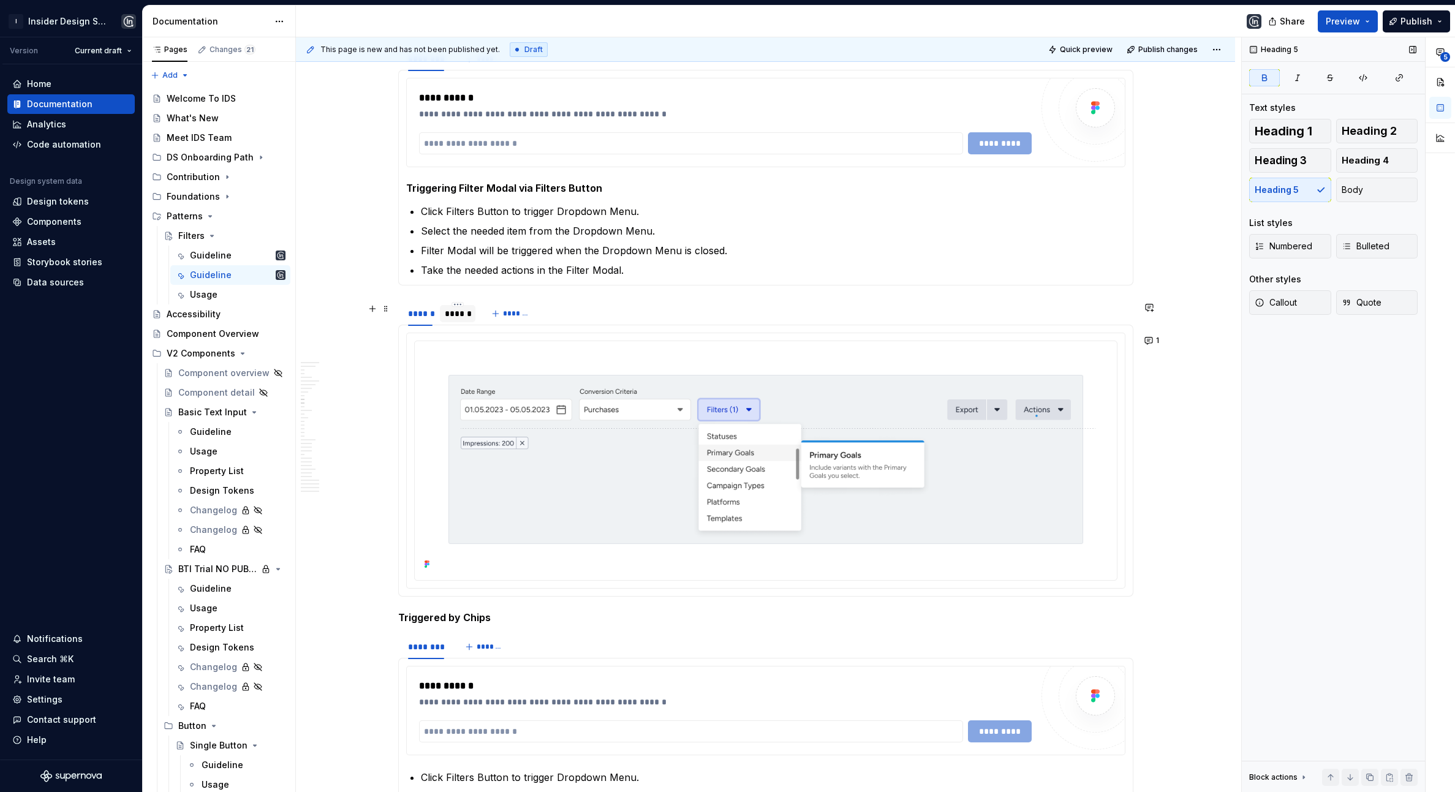
click at [458, 310] on div "******" at bounding box center [458, 314] width 26 height 12
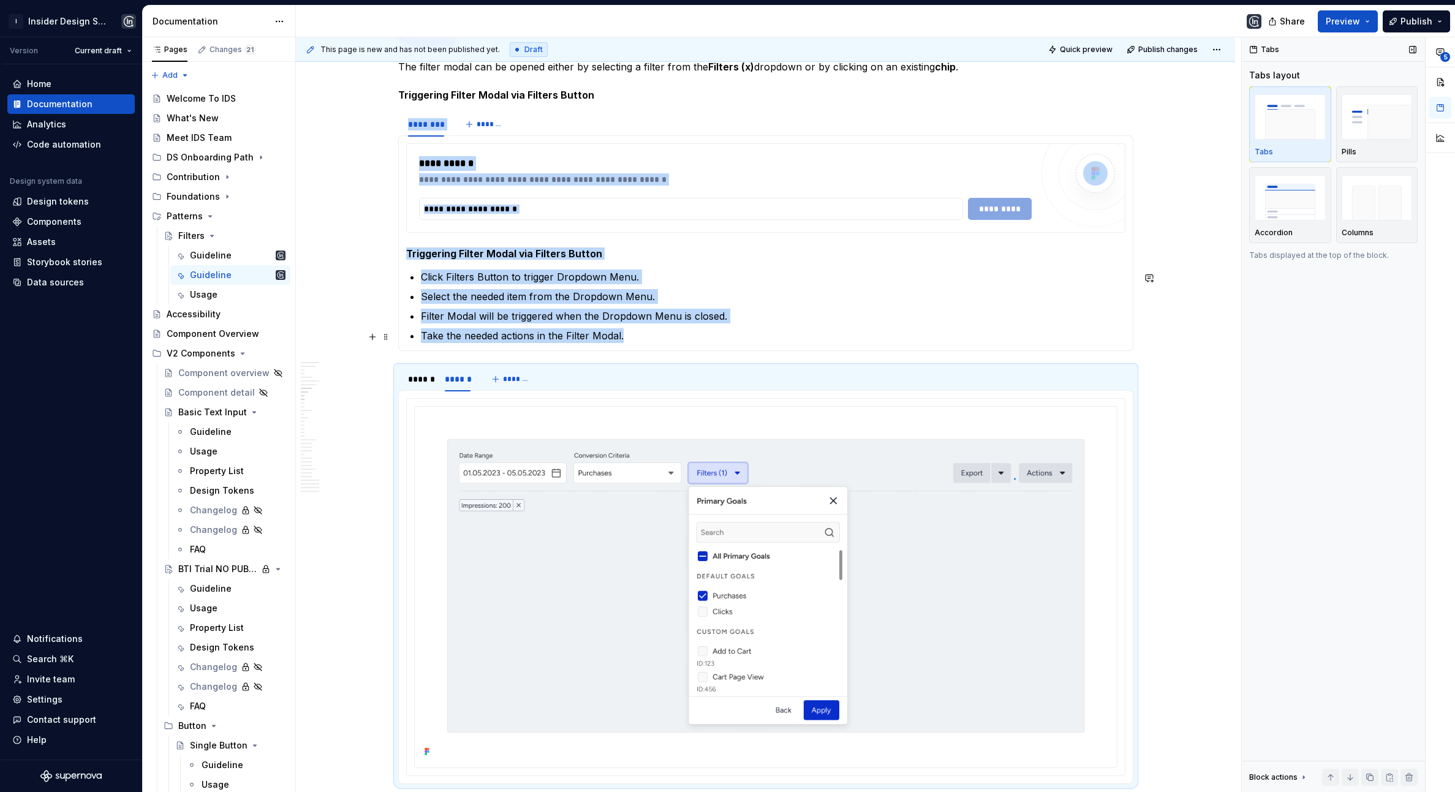
scroll to position [1233, 0]
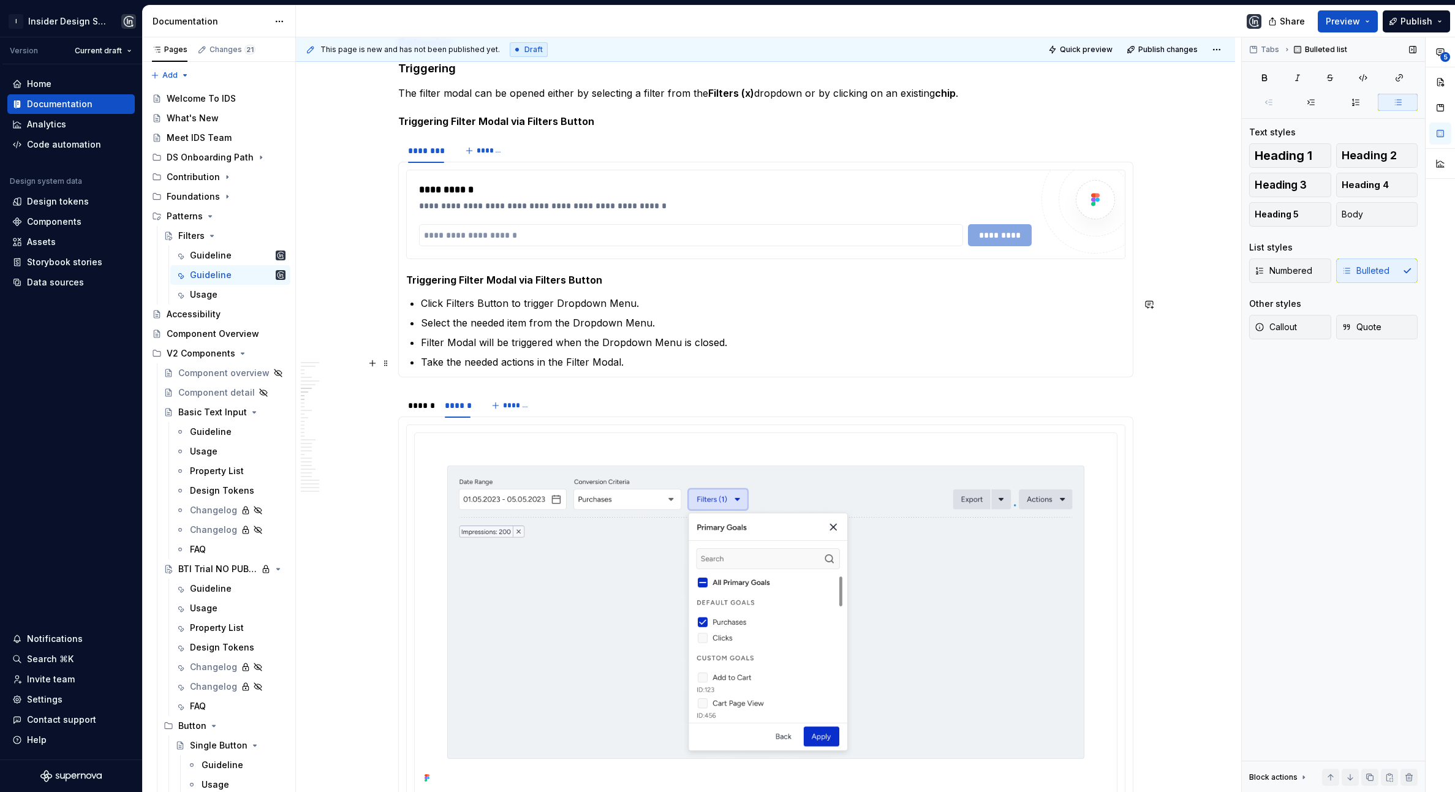
click at [620, 361] on p "Take the needed actions in the Filter Modal." at bounding box center [773, 362] width 705 height 15
click at [643, 365] on p "Take the needed actions in the Filter Modal." at bounding box center [773, 362] width 705 height 15
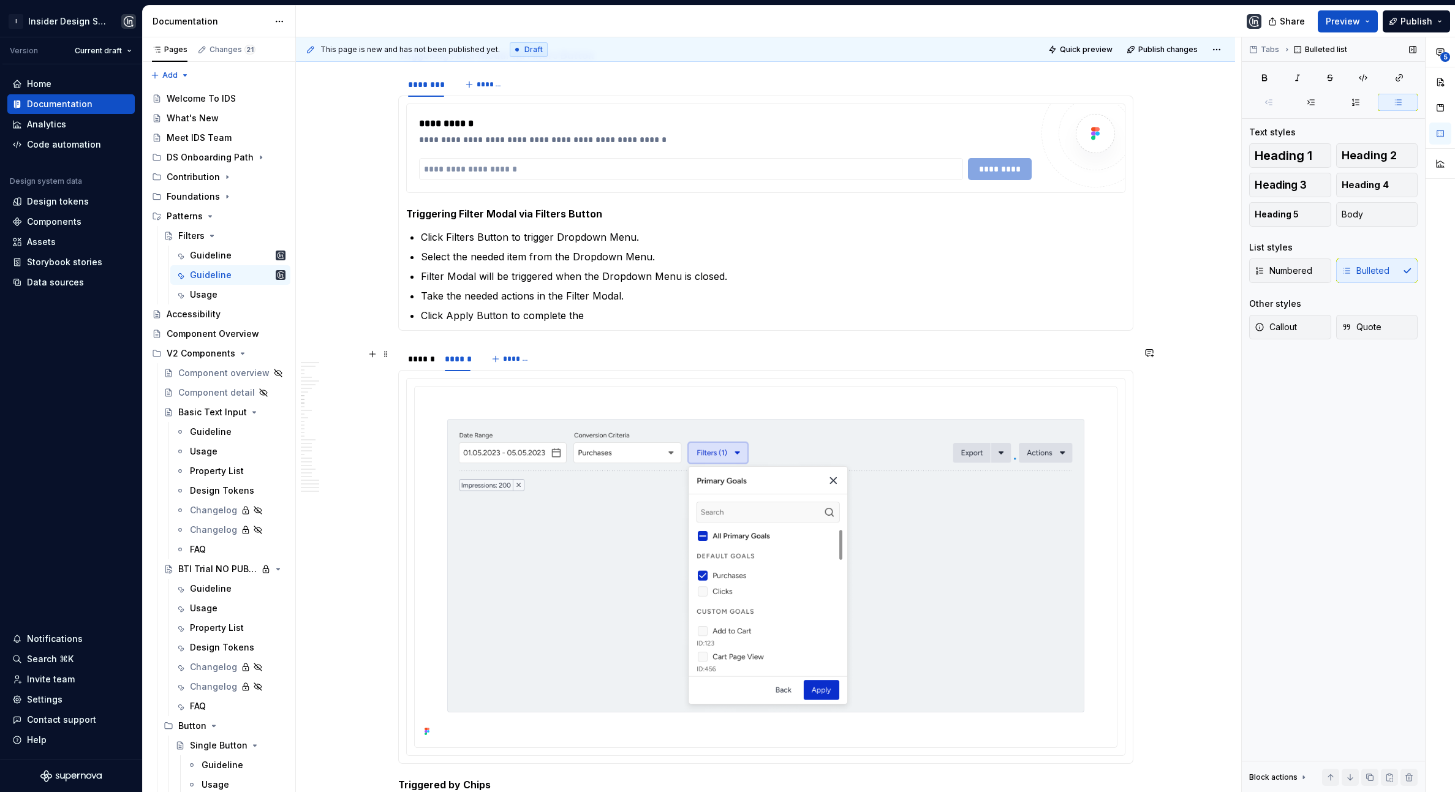
scroll to position [1301, 0]
drag, startPoint x: 522, startPoint y: 320, endPoint x: 622, endPoint y: 319, distance: 99.9
click at [619, 319] on p "Click Apply Button to complete the" at bounding box center [773, 314] width 705 height 15
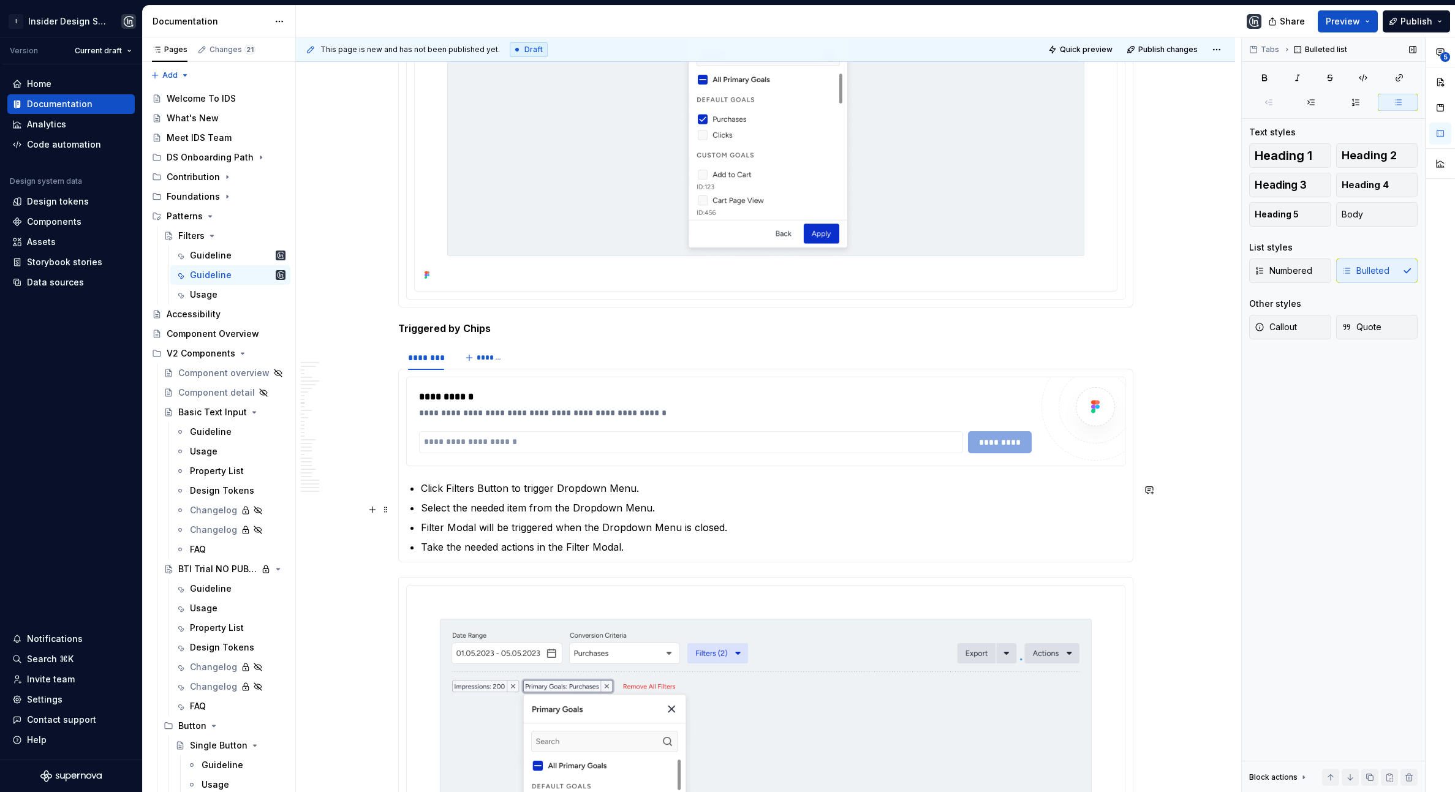
scroll to position [1808, 0]
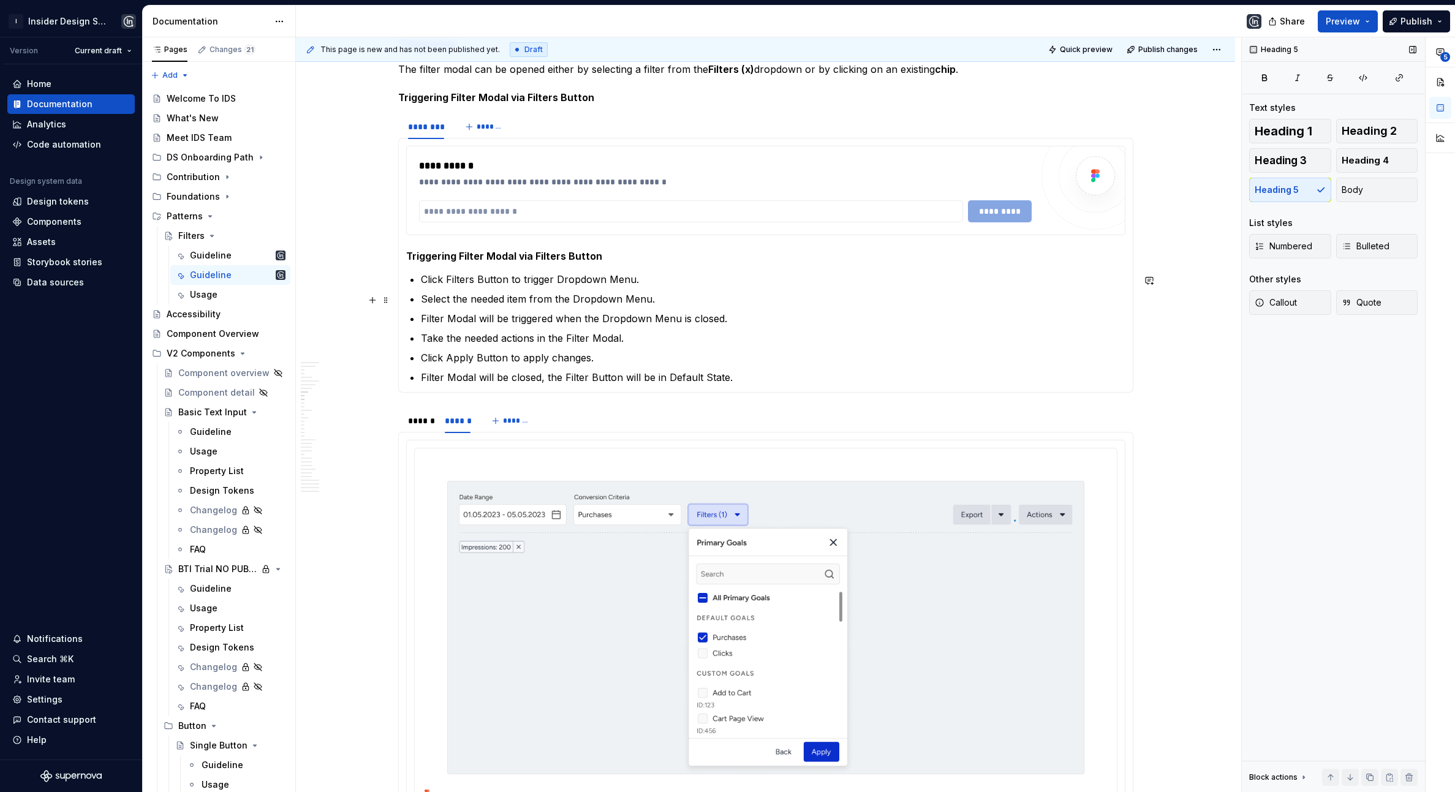
scroll to position [1211, 0]
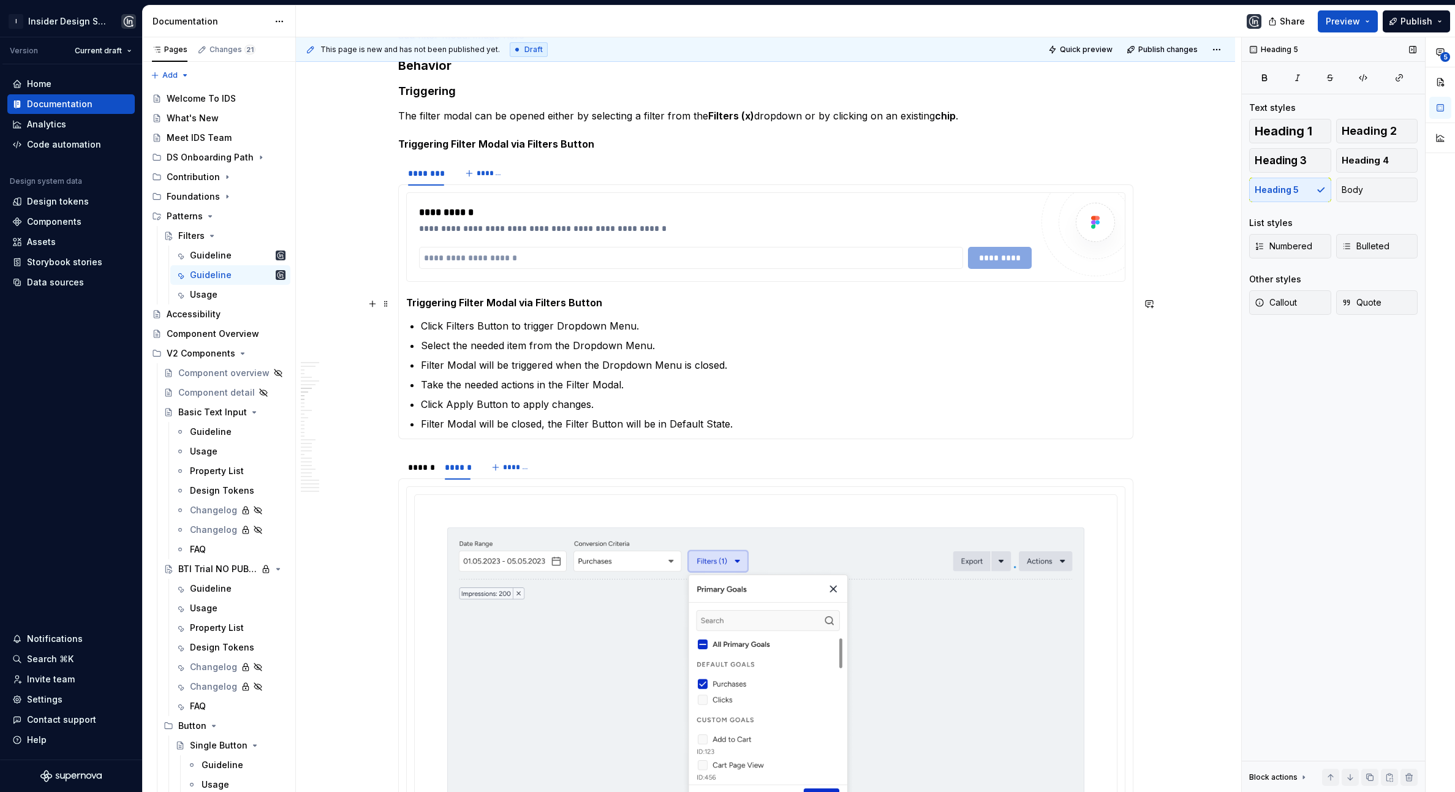
click at [500, 305] on h5 "Triggering Filter Modal via Filters Button" at bounding box center [765, 303] width 719 height 12
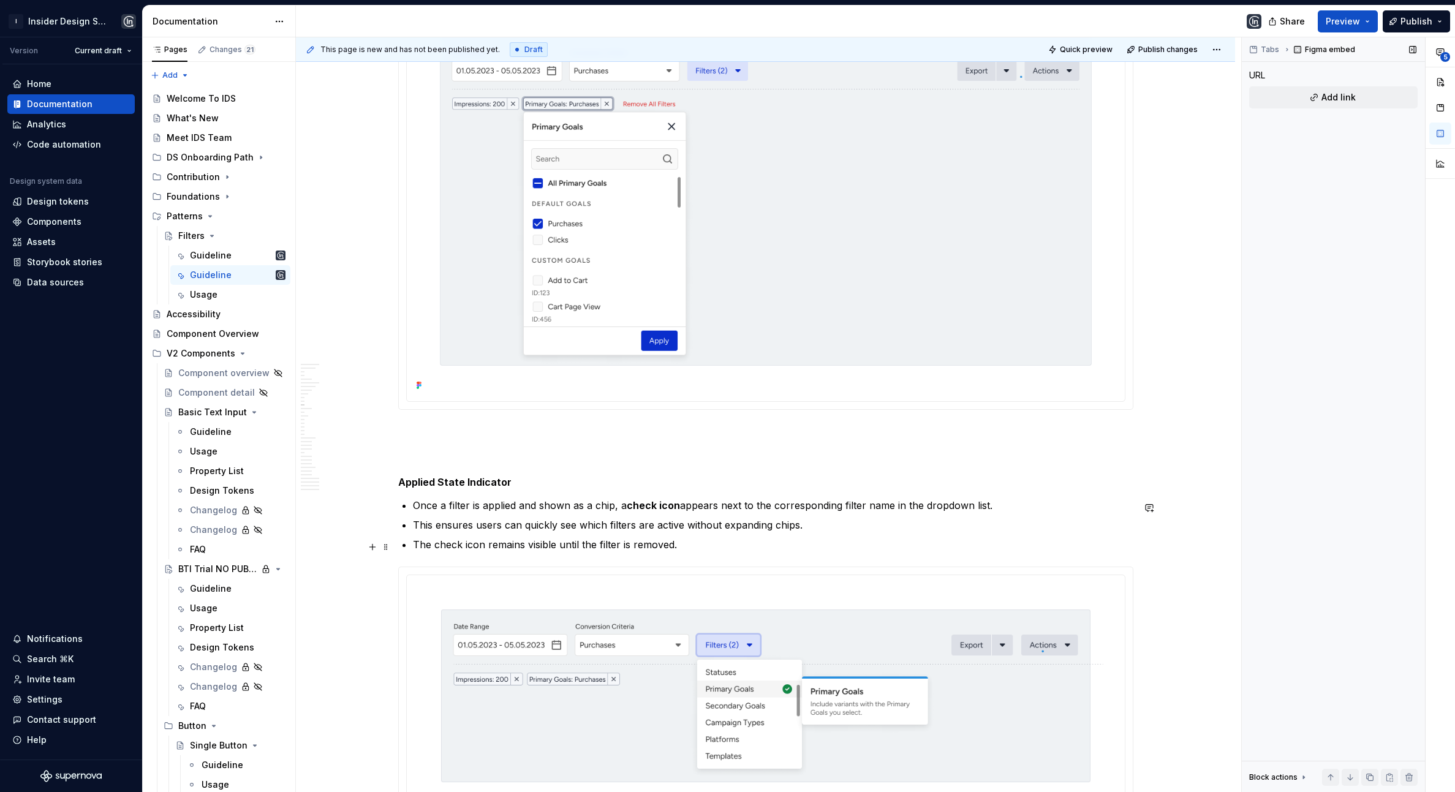
scroll to position [2457, 0]
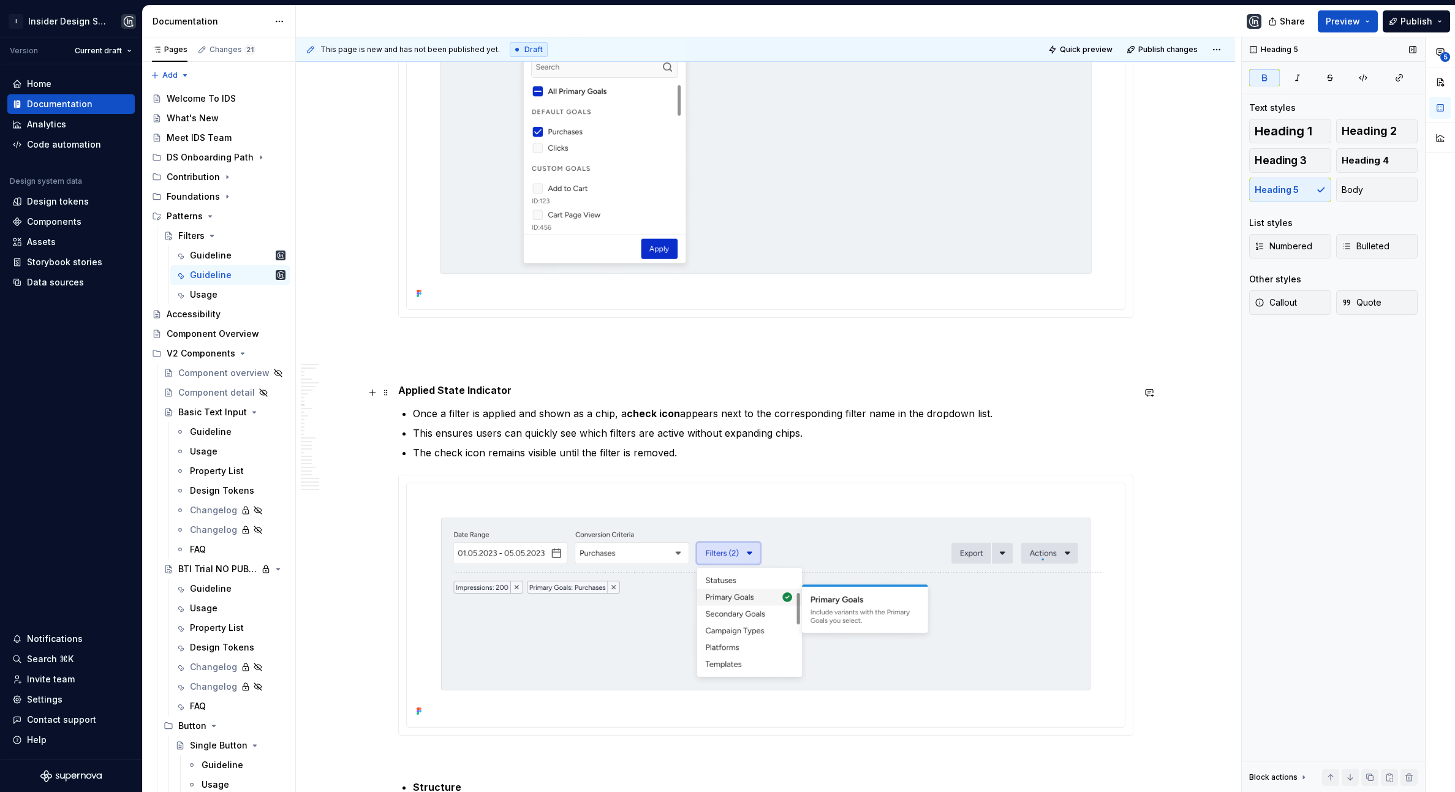
click at [532, 390] on h5 "Applied State Indicator" at bounding box center [765, 390] width 735 height 12
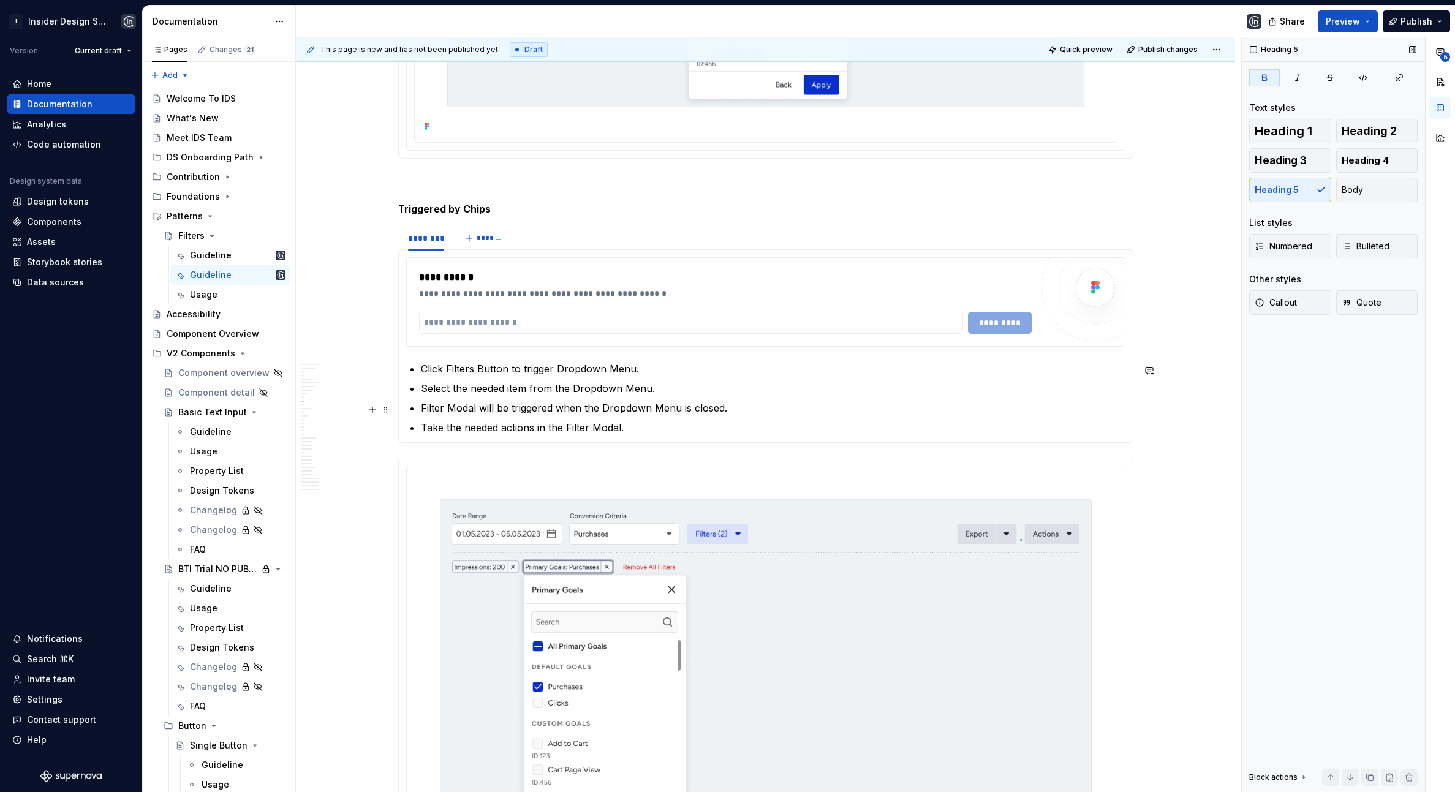
scroll to position [1901, 0]
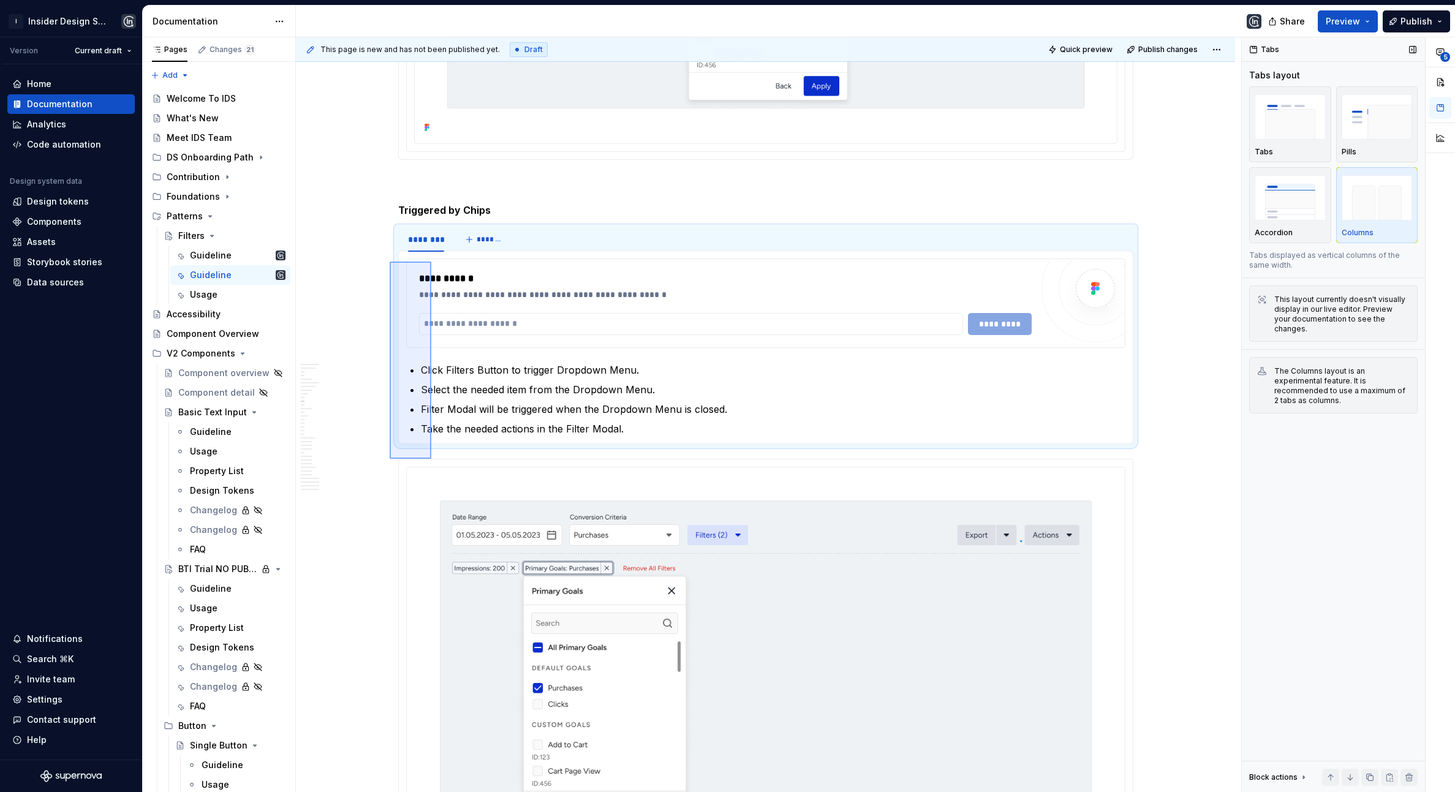
drag, startPoint x: 390, startPoint y: 262, endPoint x: 428, endPoint y: 455, distance: 197.4
click at [429, 456] on div "This page is new and has not been published yet. Draft Quick preview Publish ch…" at bounding box center [768, 414] width 945 height 755
copy h5 "Triggered by Chips"
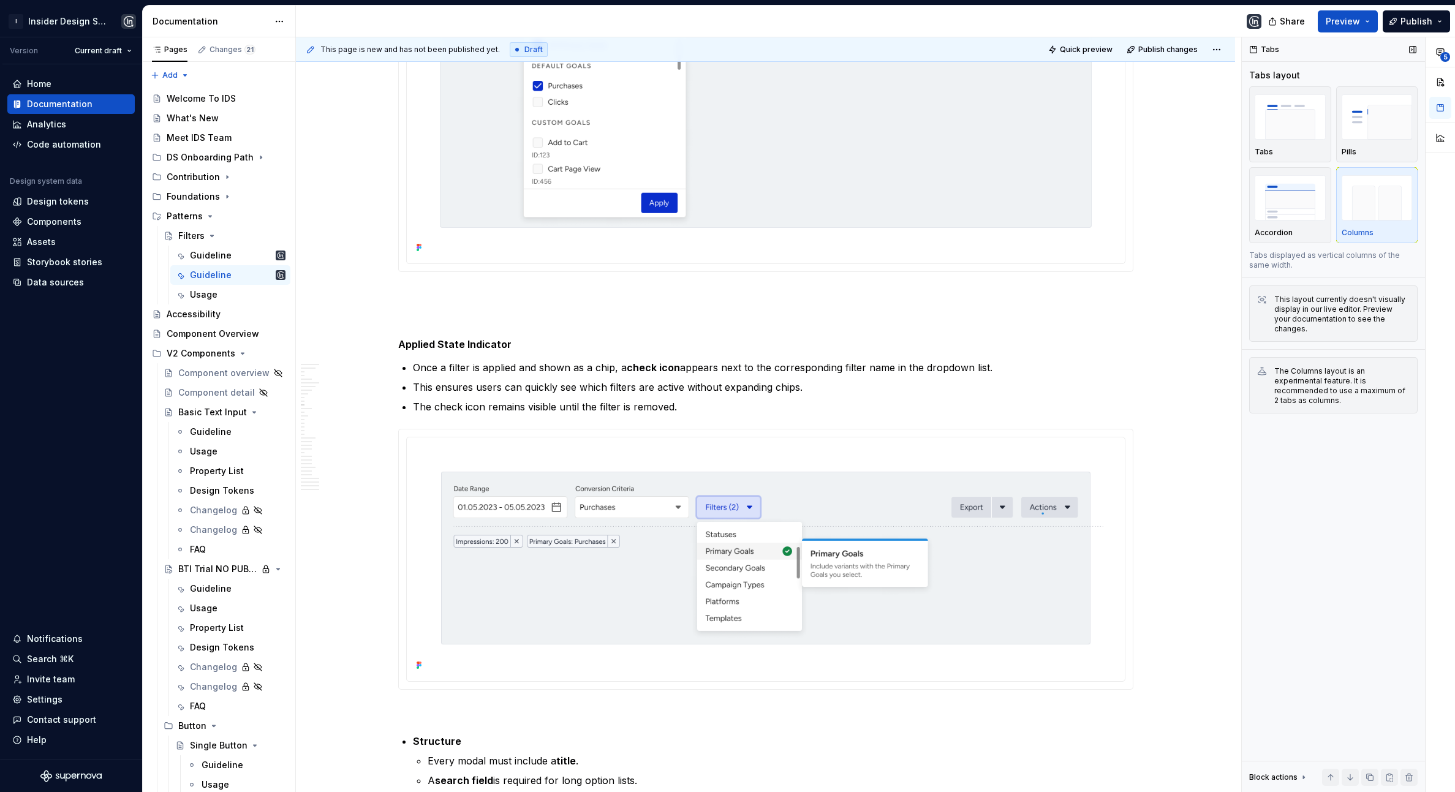
scroll to position [2547, 0]
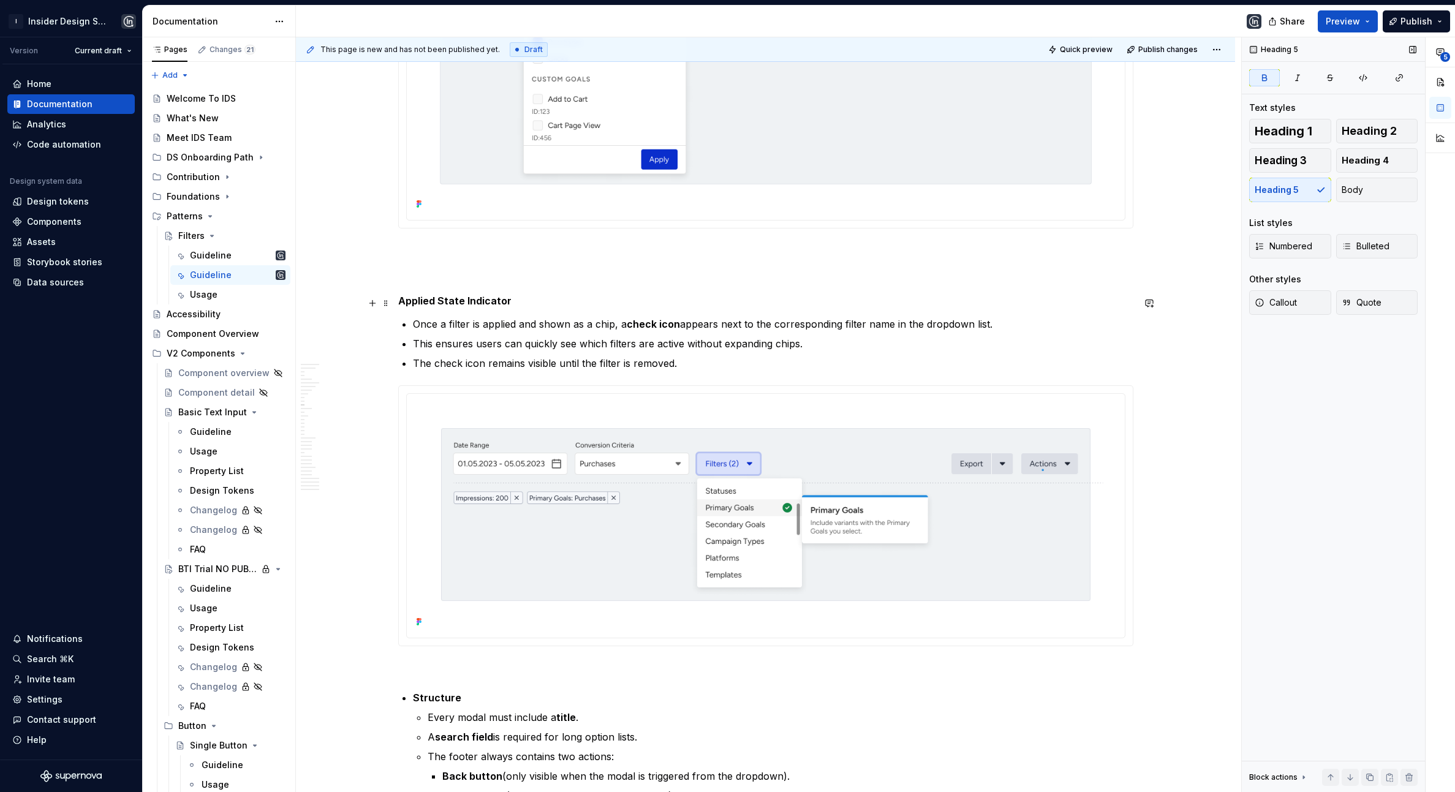
click at [526, 304] on h5 "Applied State Indicator" at bounding box center [765, 301] width 735 height 12
click at [514, 271] on p at bounding box center [765, 272] width 735 height 15
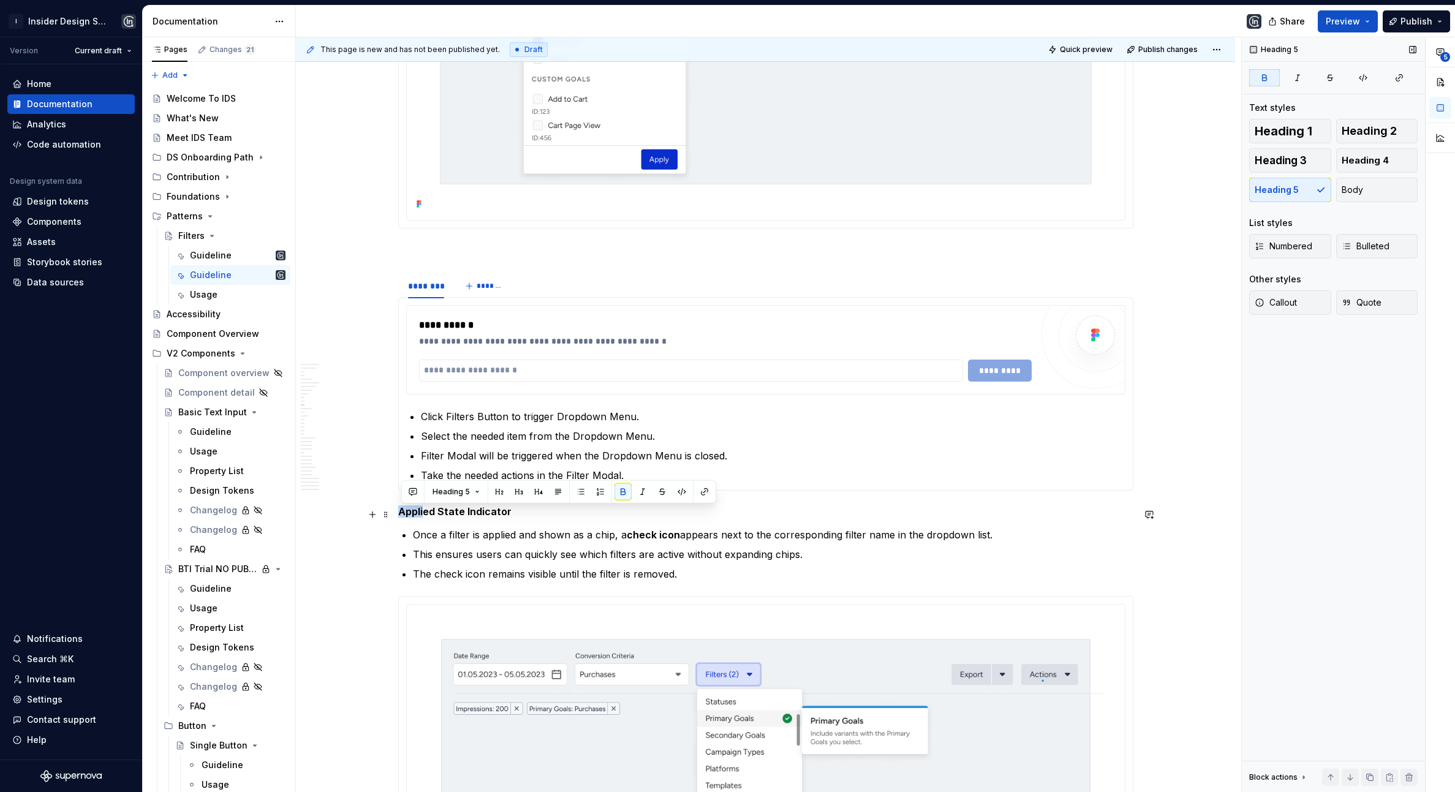
click at [426, 508] on strong "Applied State Indicator" at bounding box center [454, 511] width 113 height 12
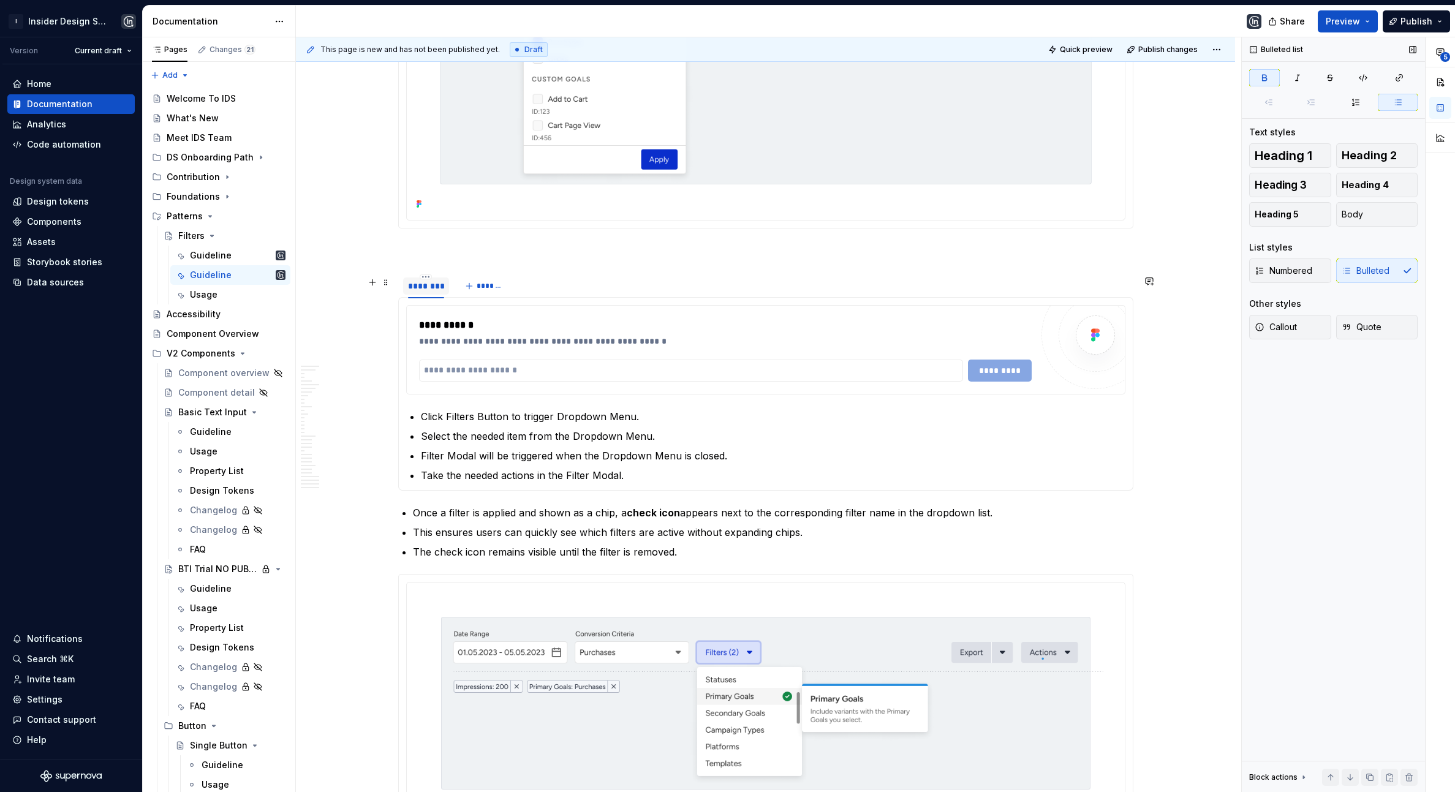
click at [424, 276] on div "********" at bounding box center [426, 285] width 46 height 23
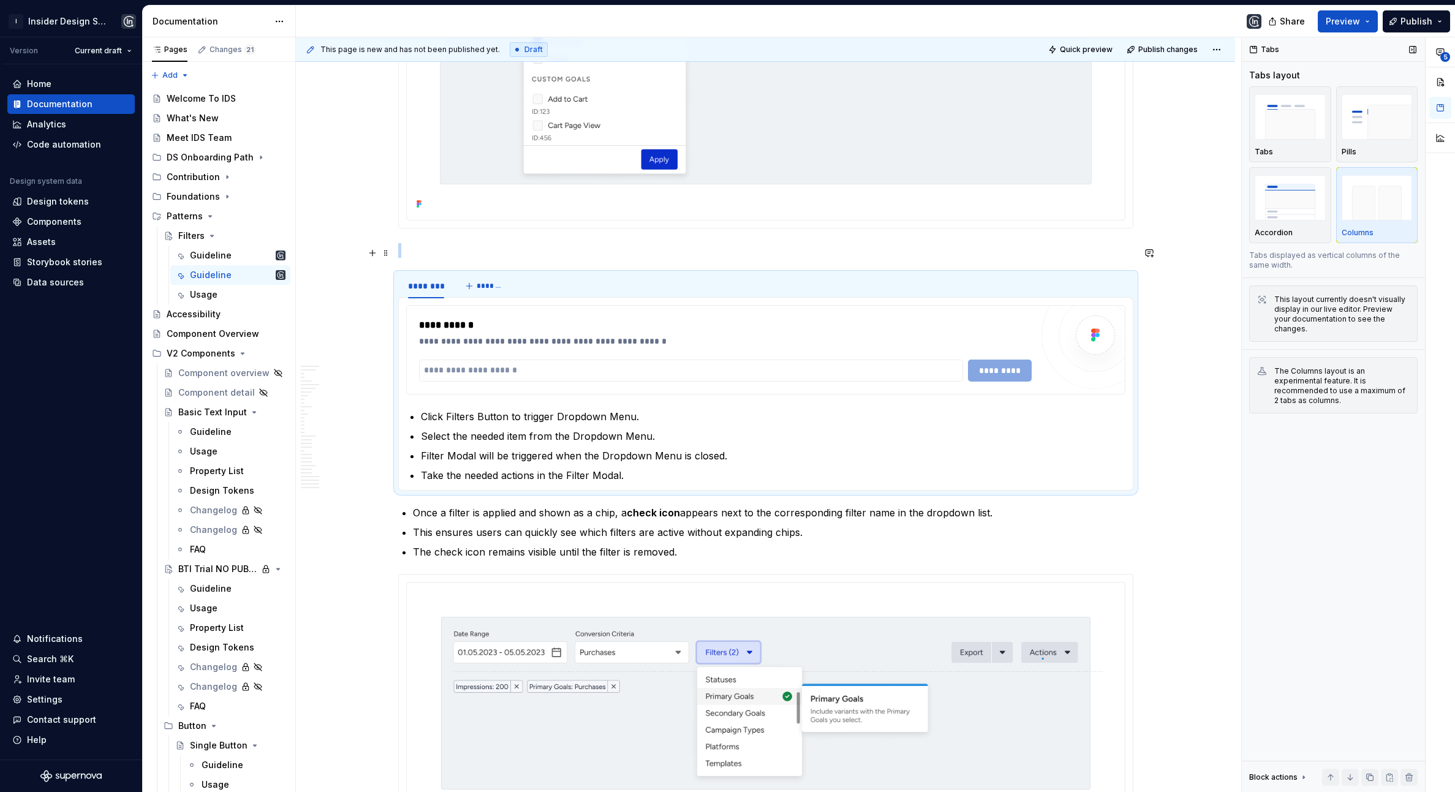
click at [421, 258] on p at bounding box center [765, 250] width 735 height 15
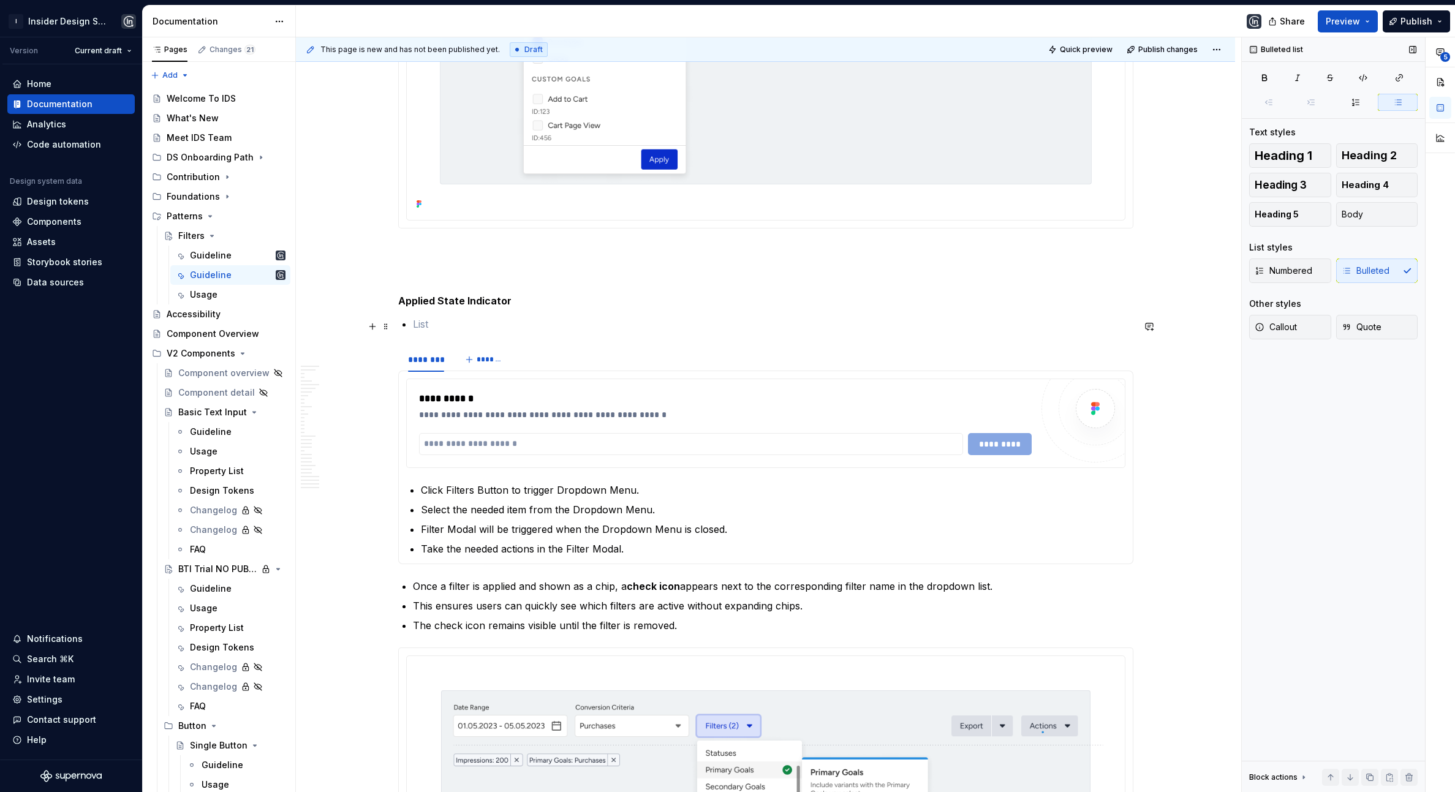
click at [417, 331] on p at bounding box center [773, 324] width 721 height 15
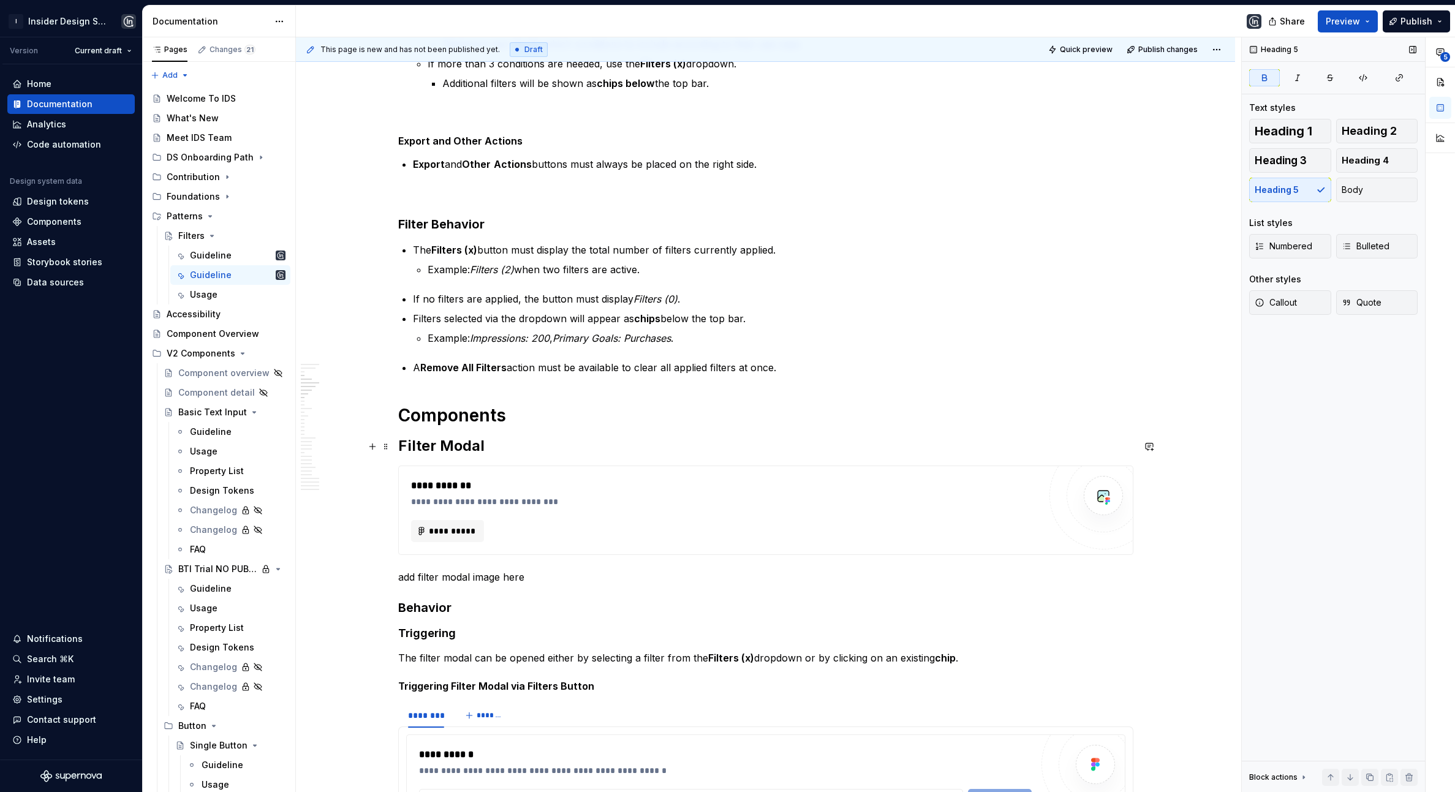
scroll to position [690, 0]
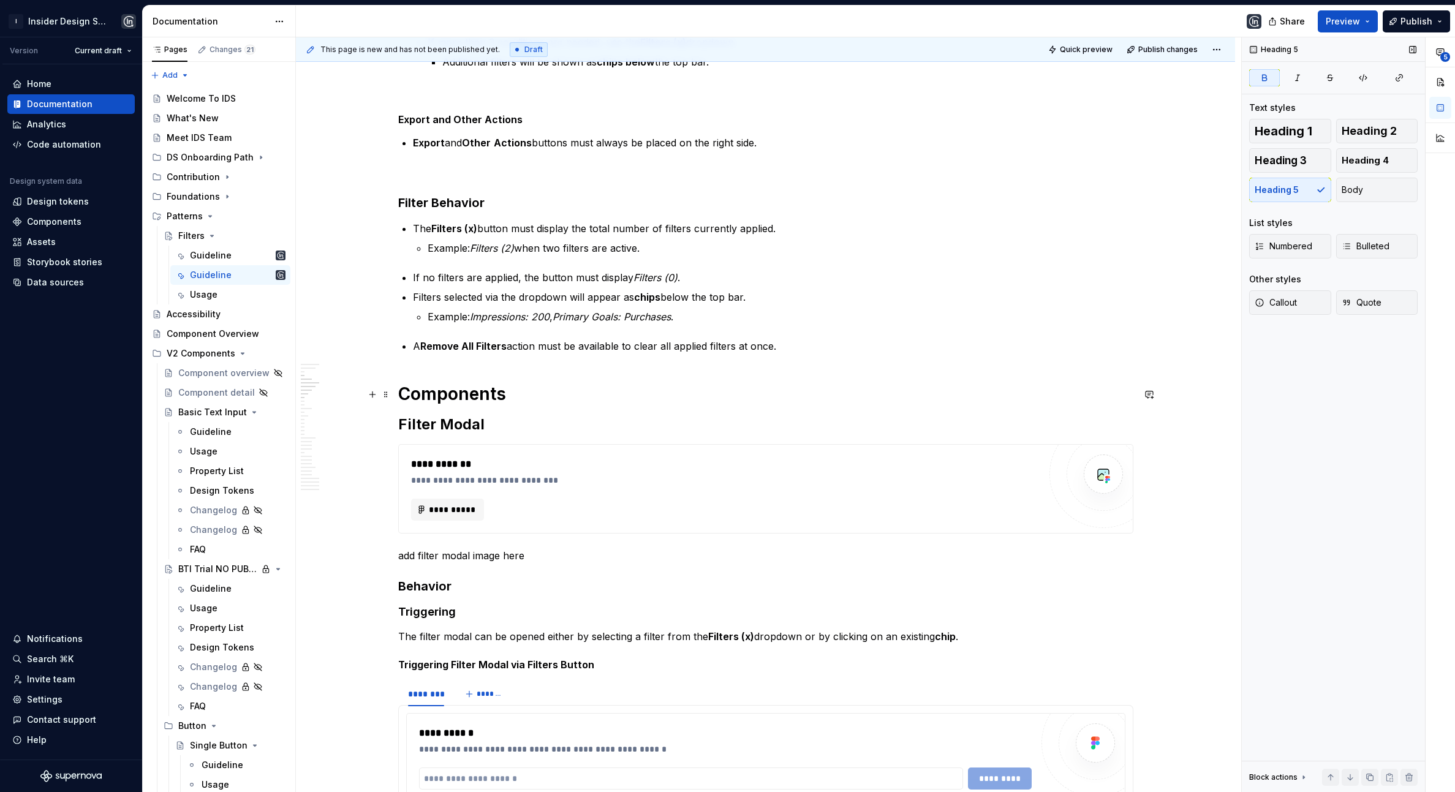
click at [443, 395] on h1 "Components" at bounding box center [765, 394] width 735 height 22
click at [443, 423] on h2 "Filter Modal" at bounding box center [765, 425] width 735 height 20
click at [423, 590] on h3 "Behavior" at bounding box center [765, 586] width 735 height 17
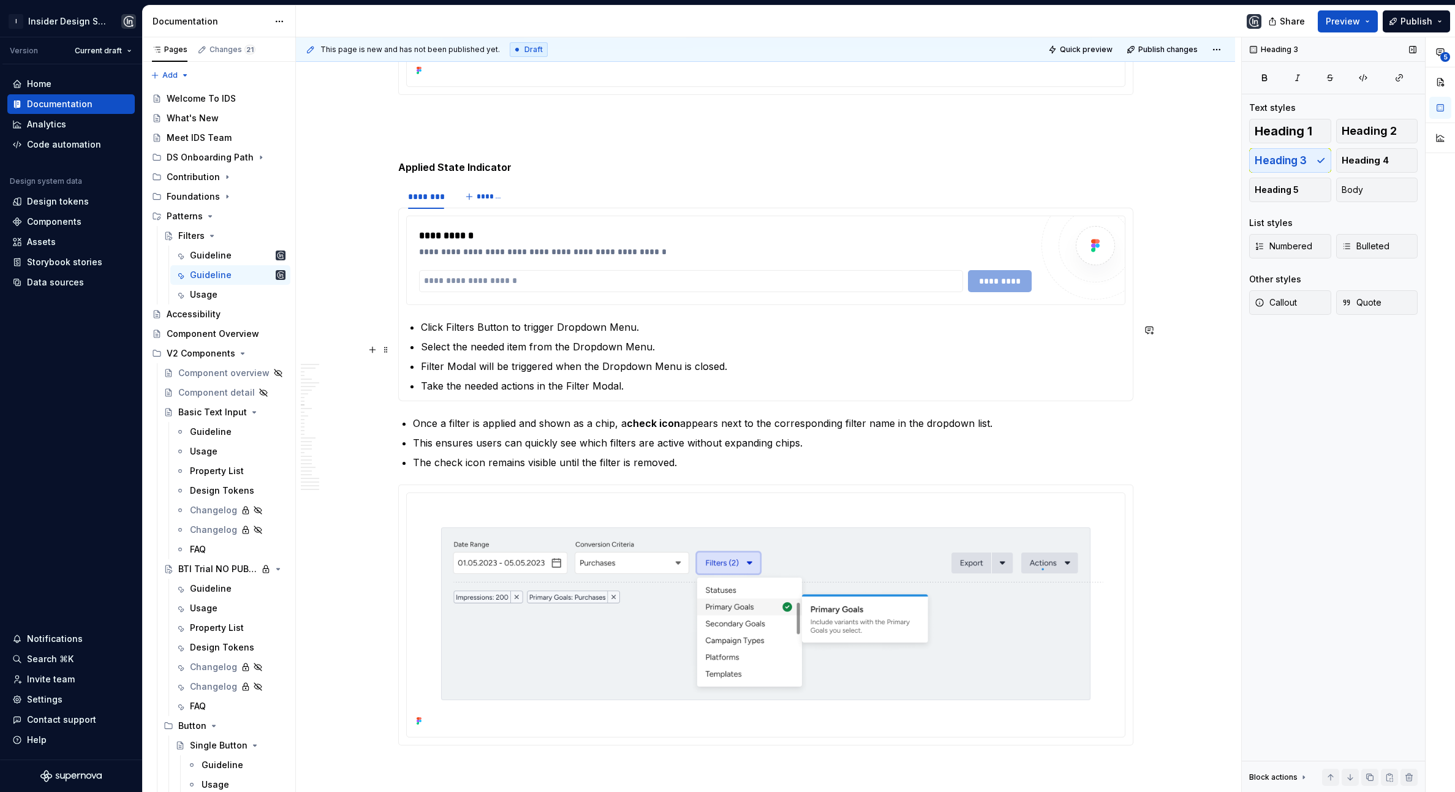
scroll to position [2681, 0]
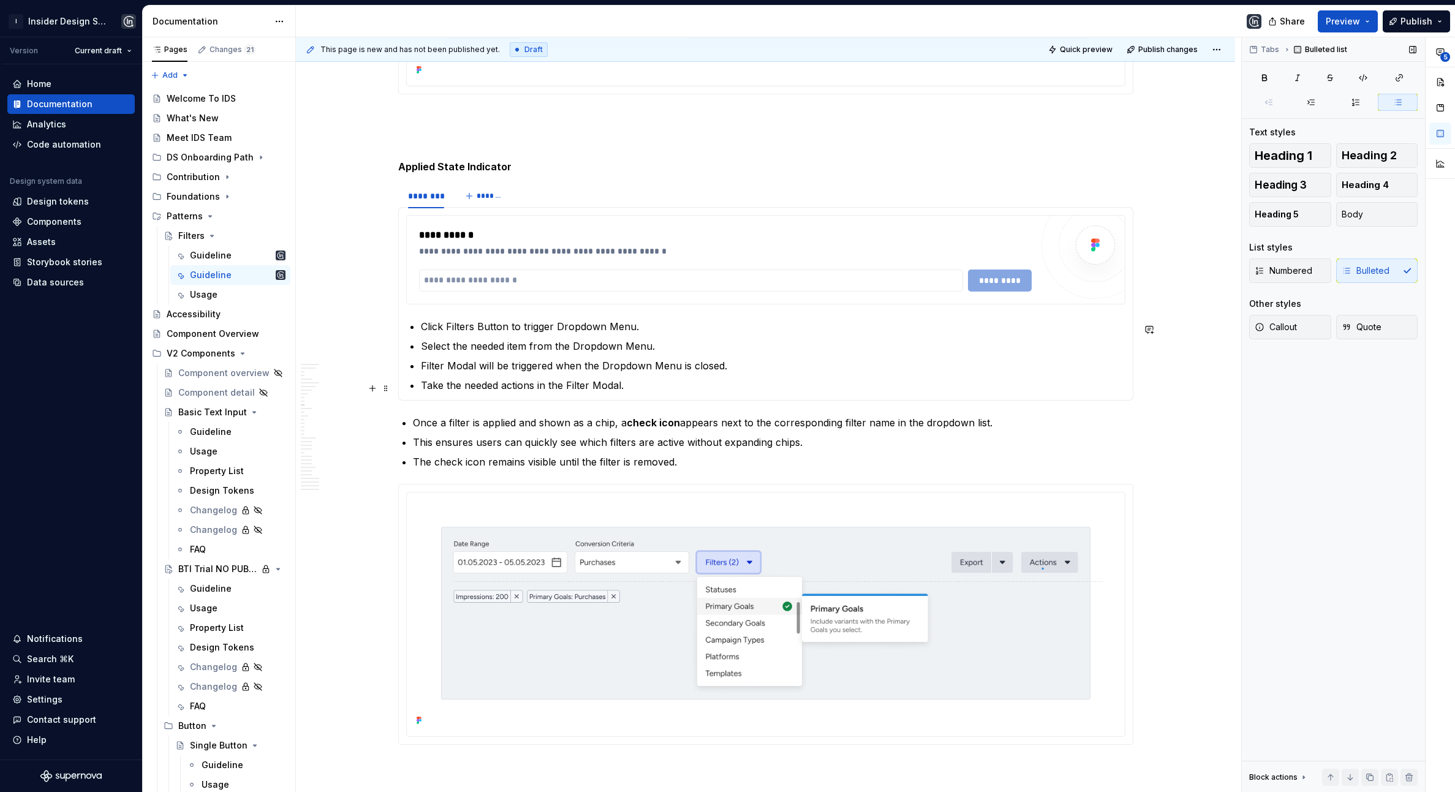
drag, startPoint x: 428, startPoint y: 325, endPoint x: 626, endPoint y: 390, distance: 208.9
click at [626, 392] on ul "Click Filters Button to trigger Dropdown Menu. Select the needed item from the …" at bounding box center [773, 356] width 705 height 74
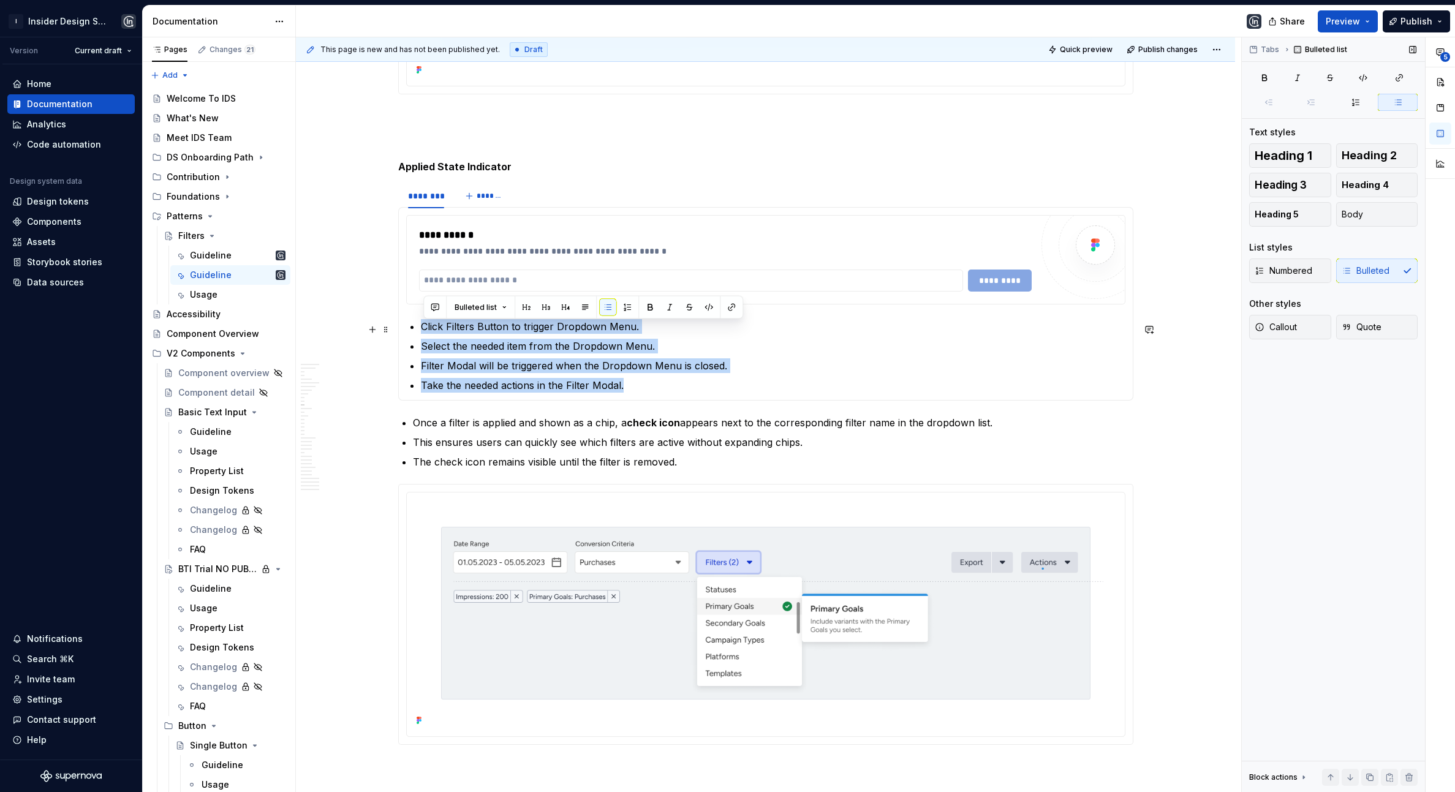
drag, startPoint x: 634, startPoint y: 390, endPoint x: 420, endPoint y: 326, distance: 223.7
click at [418, 326] on section-item-column "**********" at bounding box center [765, 304] width 719 height 178
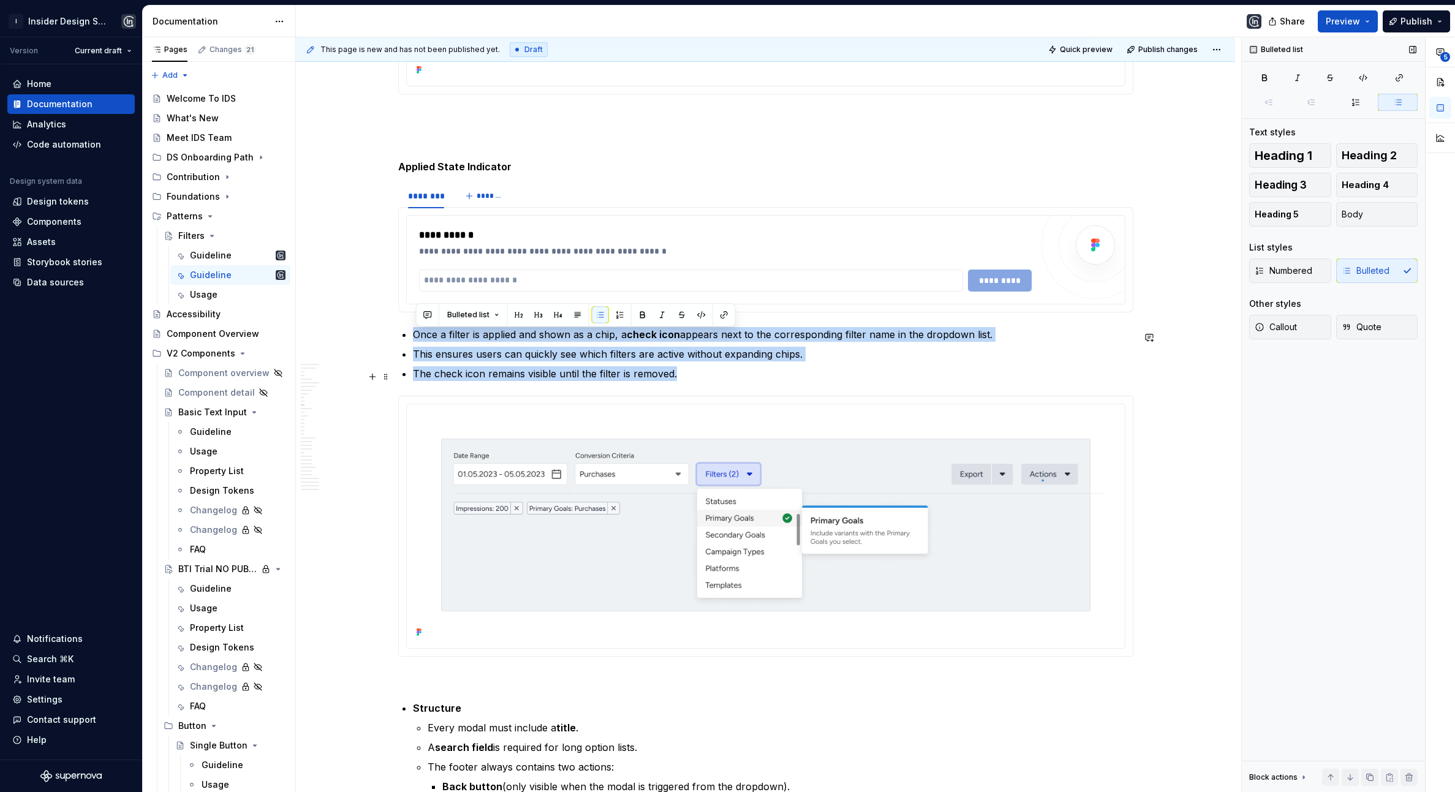
drag, startPoint x: 415, startPoint y: 335, endPoint x: 710, endPoint y: 374, distance: 297.4
click at [711, 374] on ul "Once a filter is applied and shown as a chip, a check icon appears next to the …" at bounding box center [773, 354] width 721 height 54
copy ul "Once a filter is applied and shown as a chip, a check icon appears next to the …"
click at [376, 224] on button "button" at bounding box center [372, 223] width 17 height 17
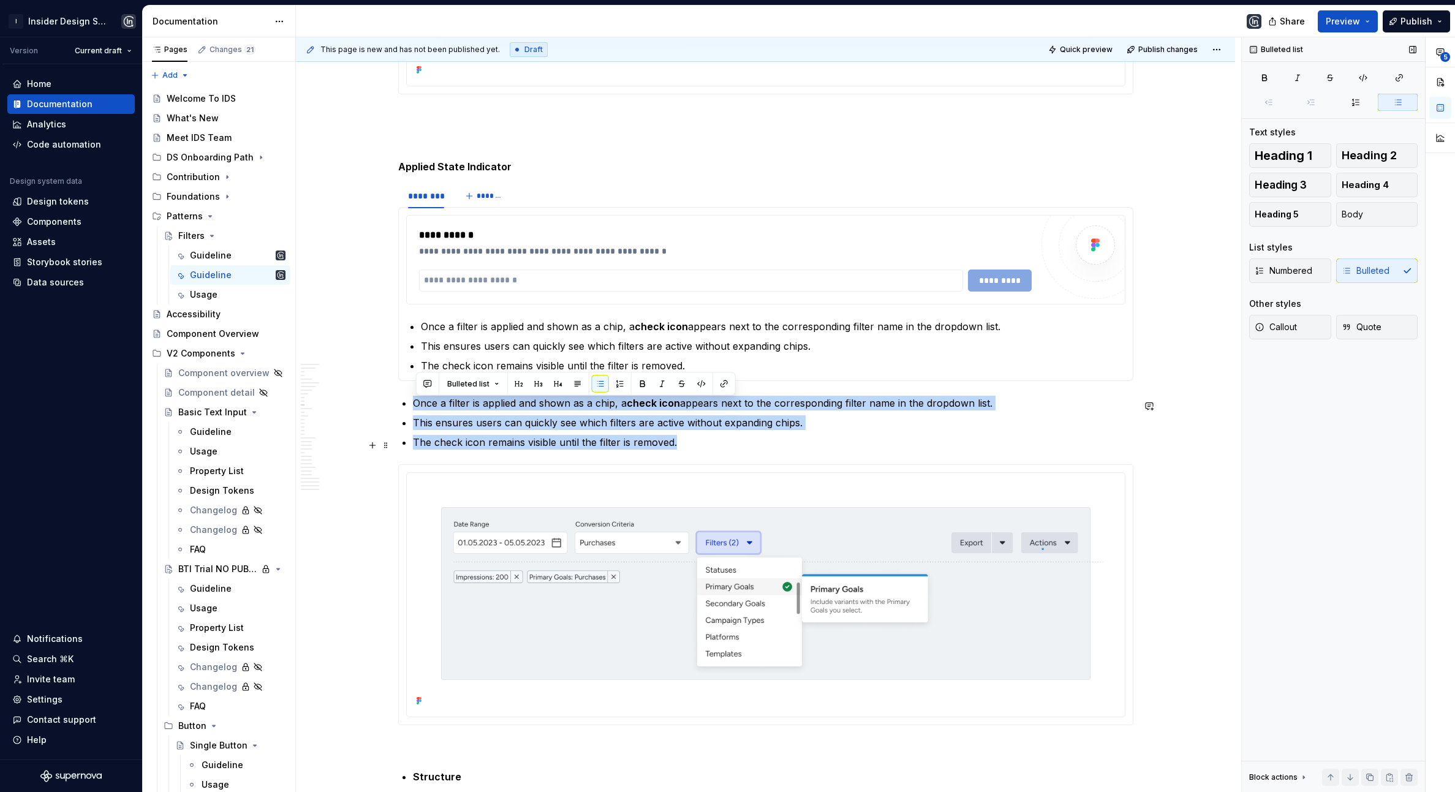
drag, startPoint x: 413, startPoint y: 405, endPoint x: 694, endPoint y: 441, distance: 283.5
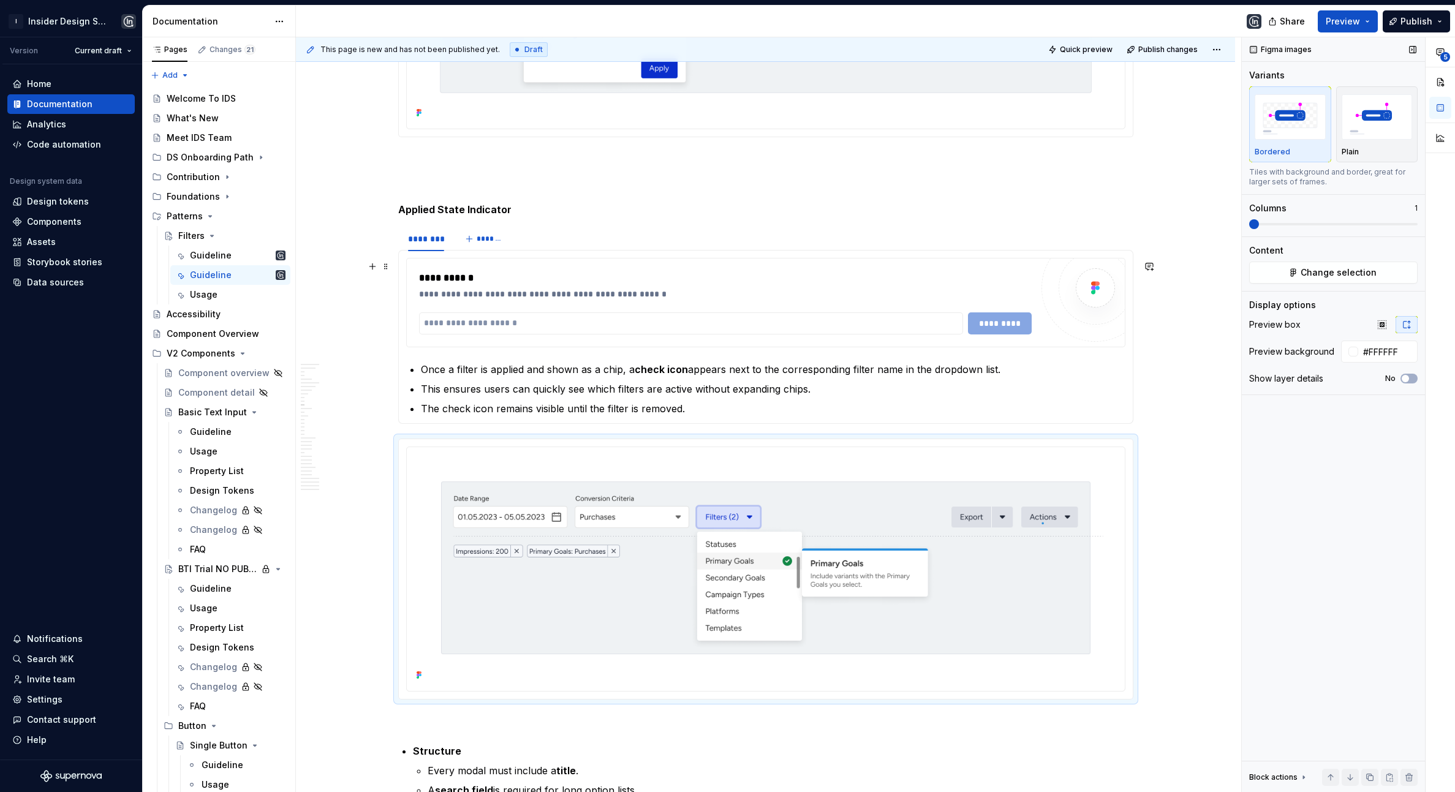
scroll to position [2660, 0]
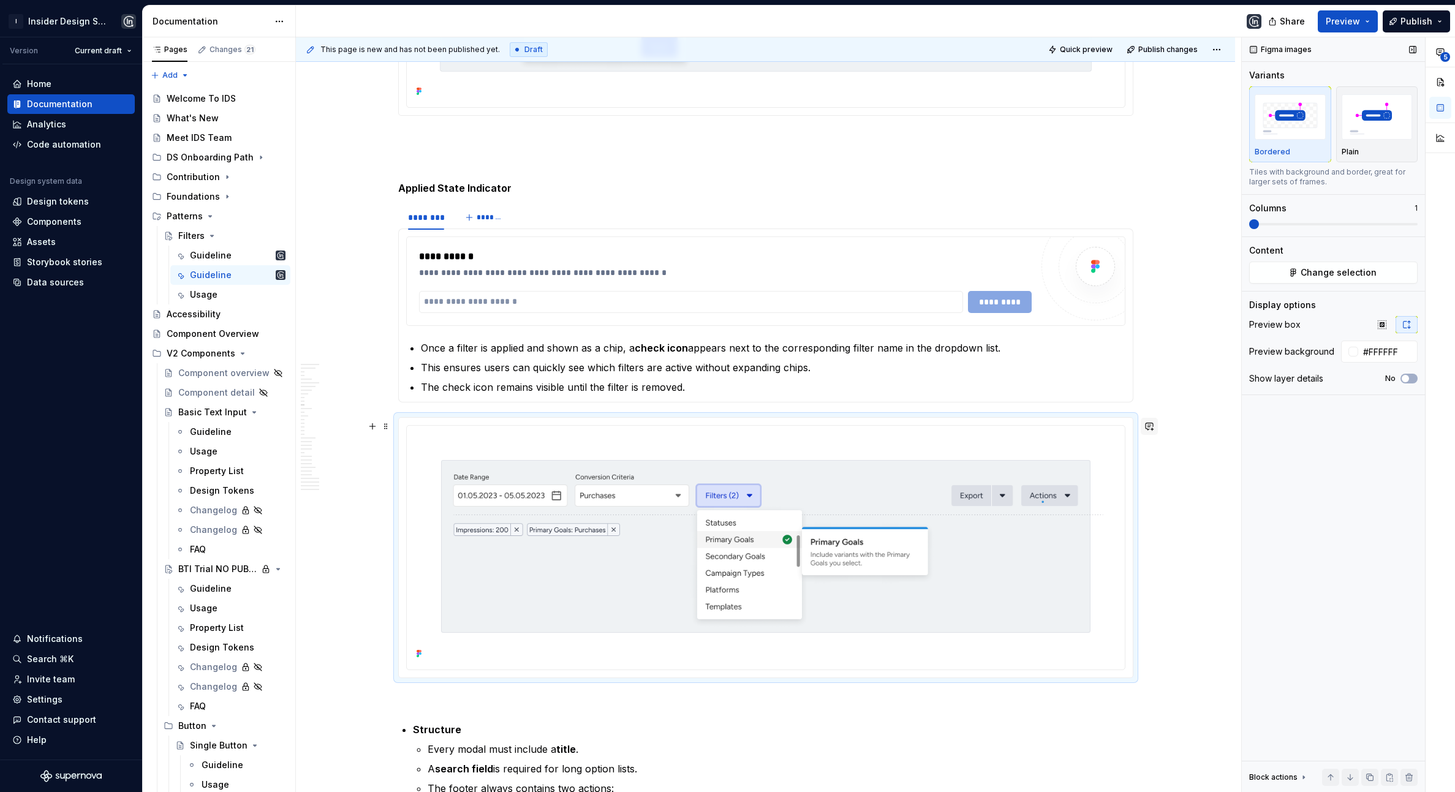
click at [1152, 428] on button "button" at bounding box center [1149, 426] width 17 height 17
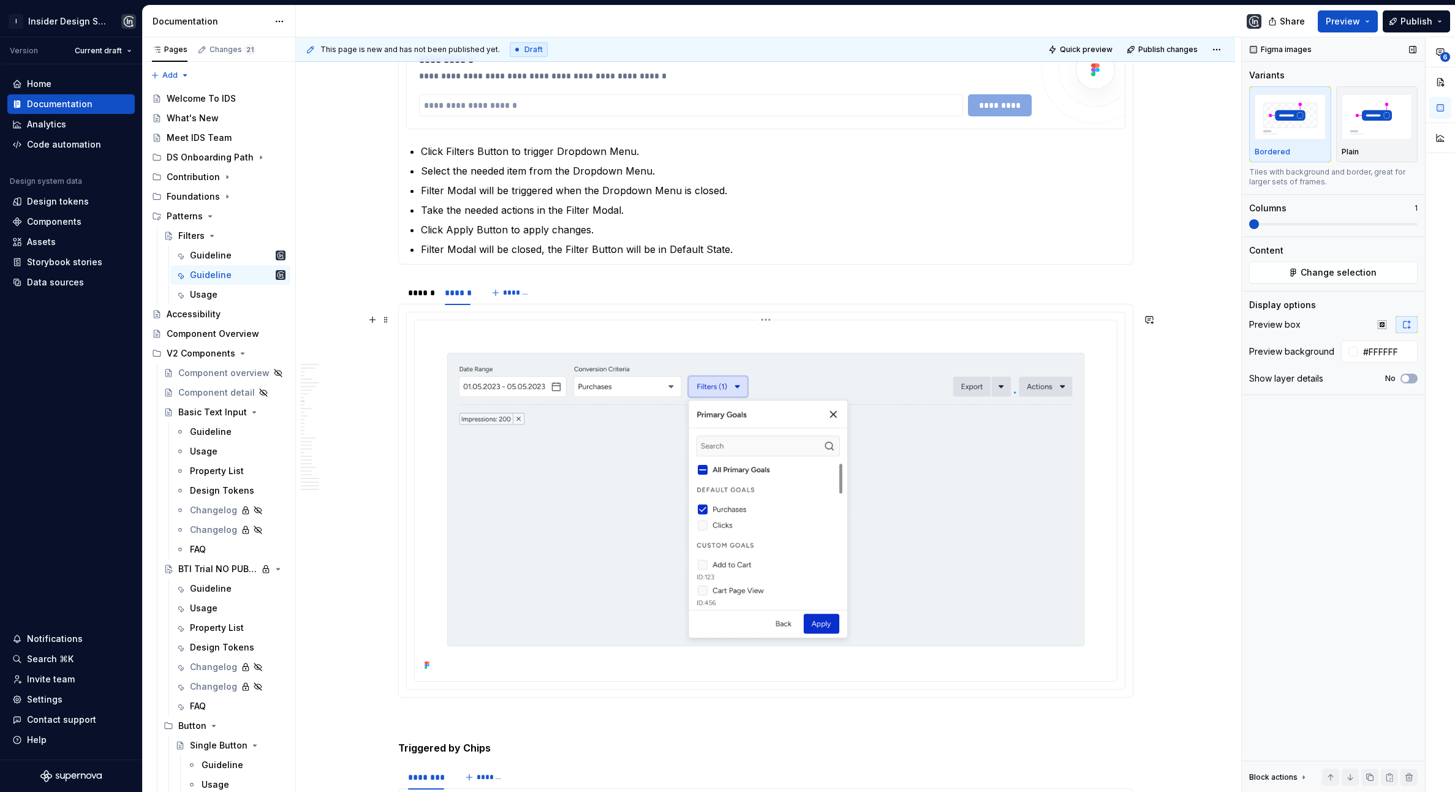
scroll to position [1275, 0]
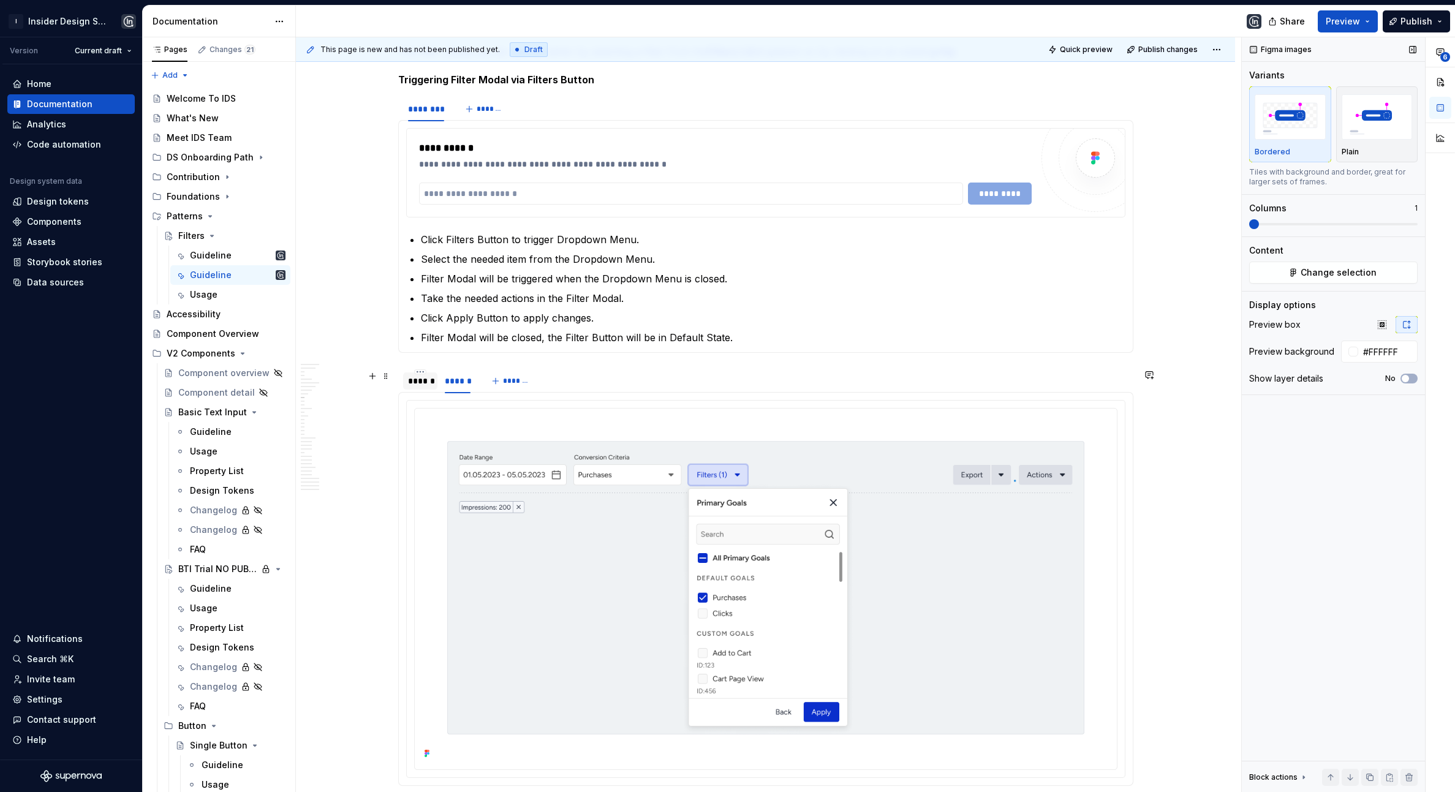
click at [418, 384] on div "******" at bounding box center [420, 381] width 25 height 12
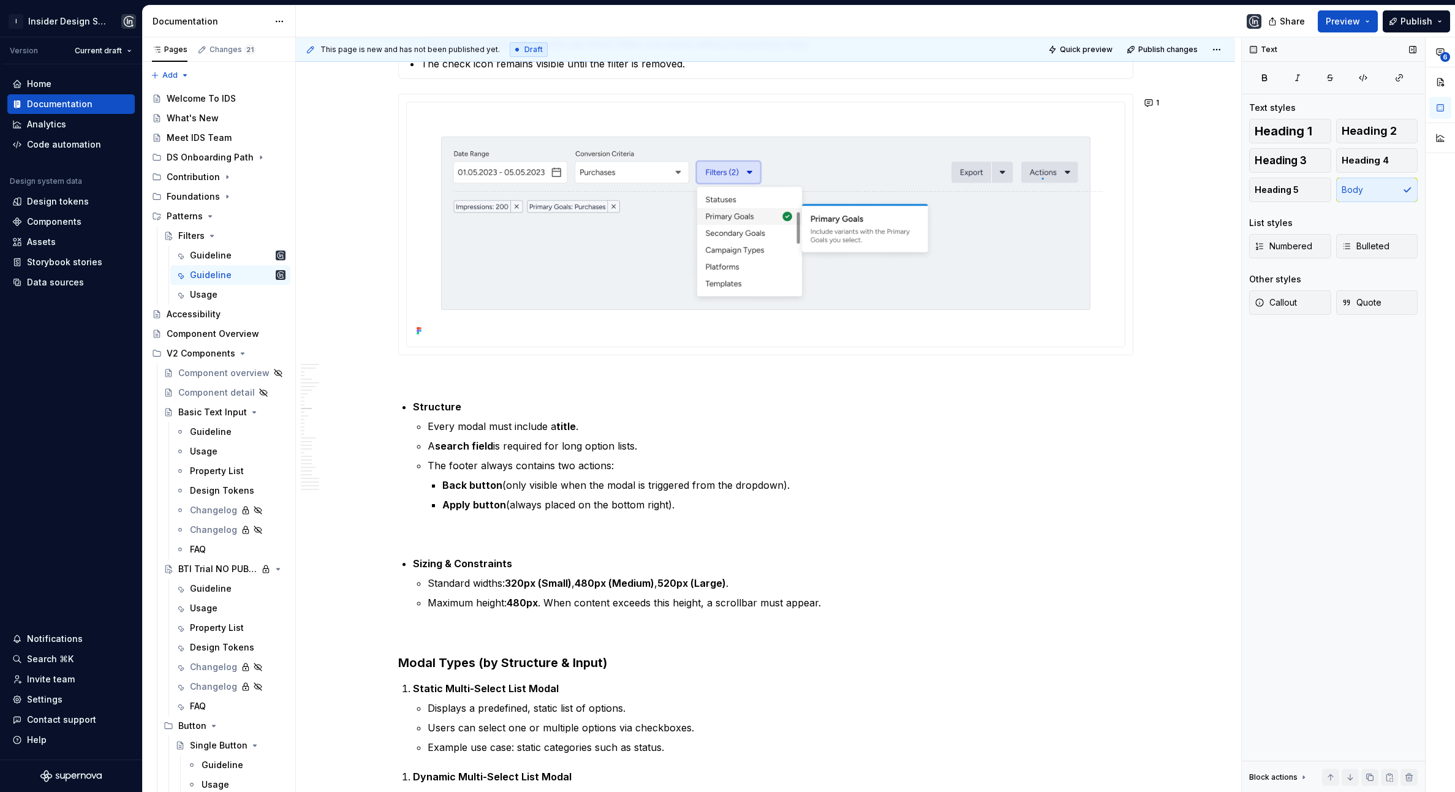
scroll to position [2862, 0]
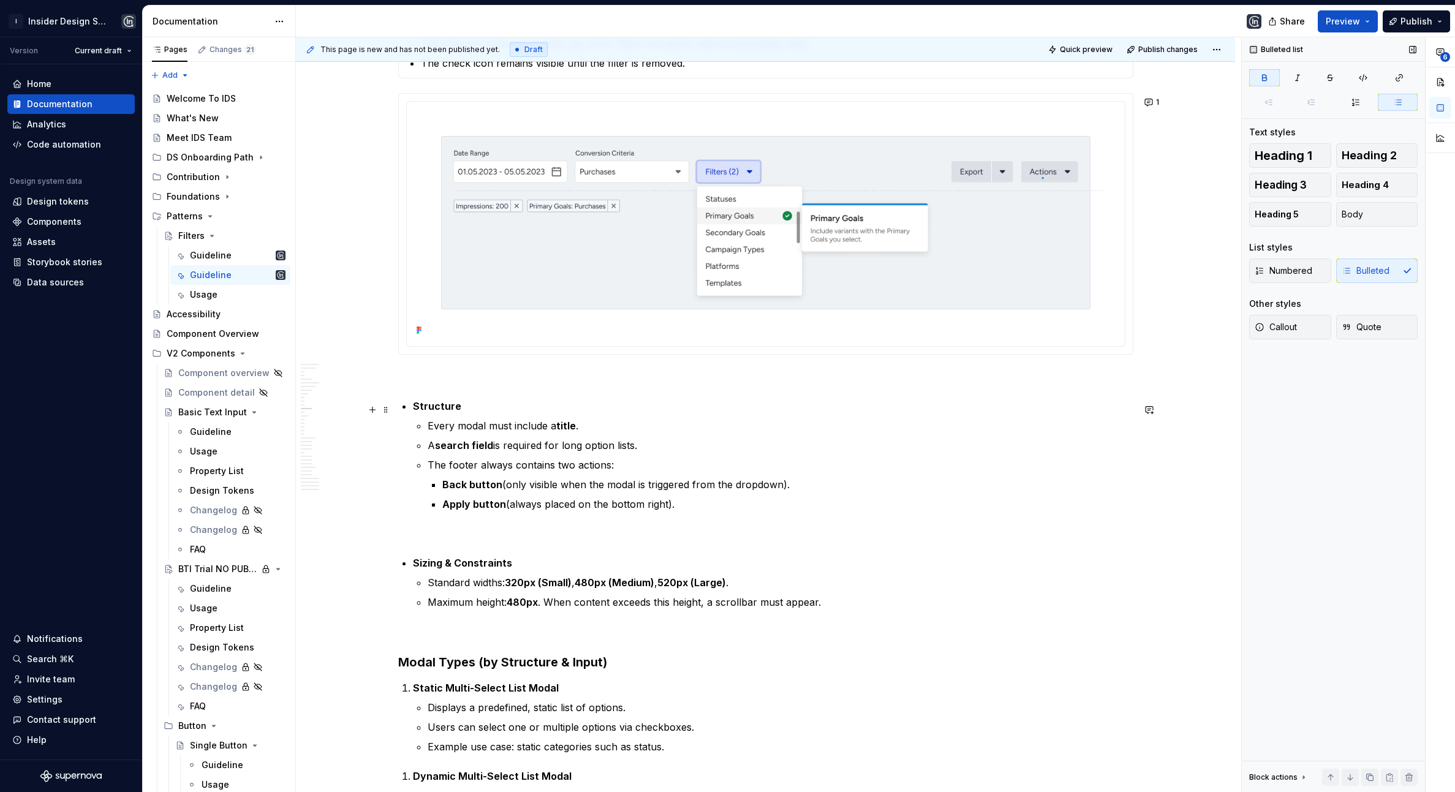
click at [441, 410] on strong "Structure" at bounding box center [437, 406] width 48 height 12
click at [1265, 221] on button "Heading 5" at bounding box center [1290, 214] width 82 height 25
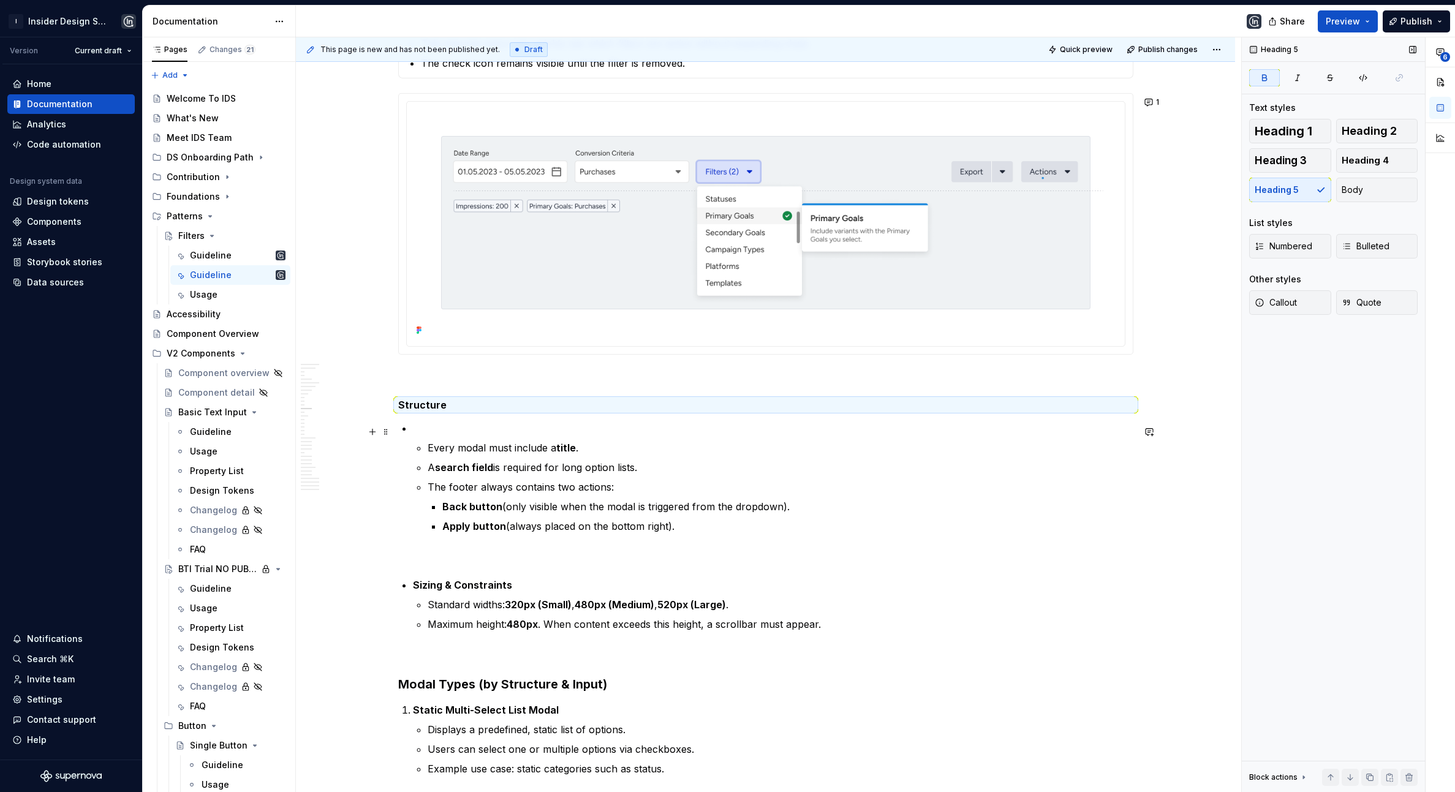
click at [450, 431] on p at bounding box center [773, 428] width 721 height 15
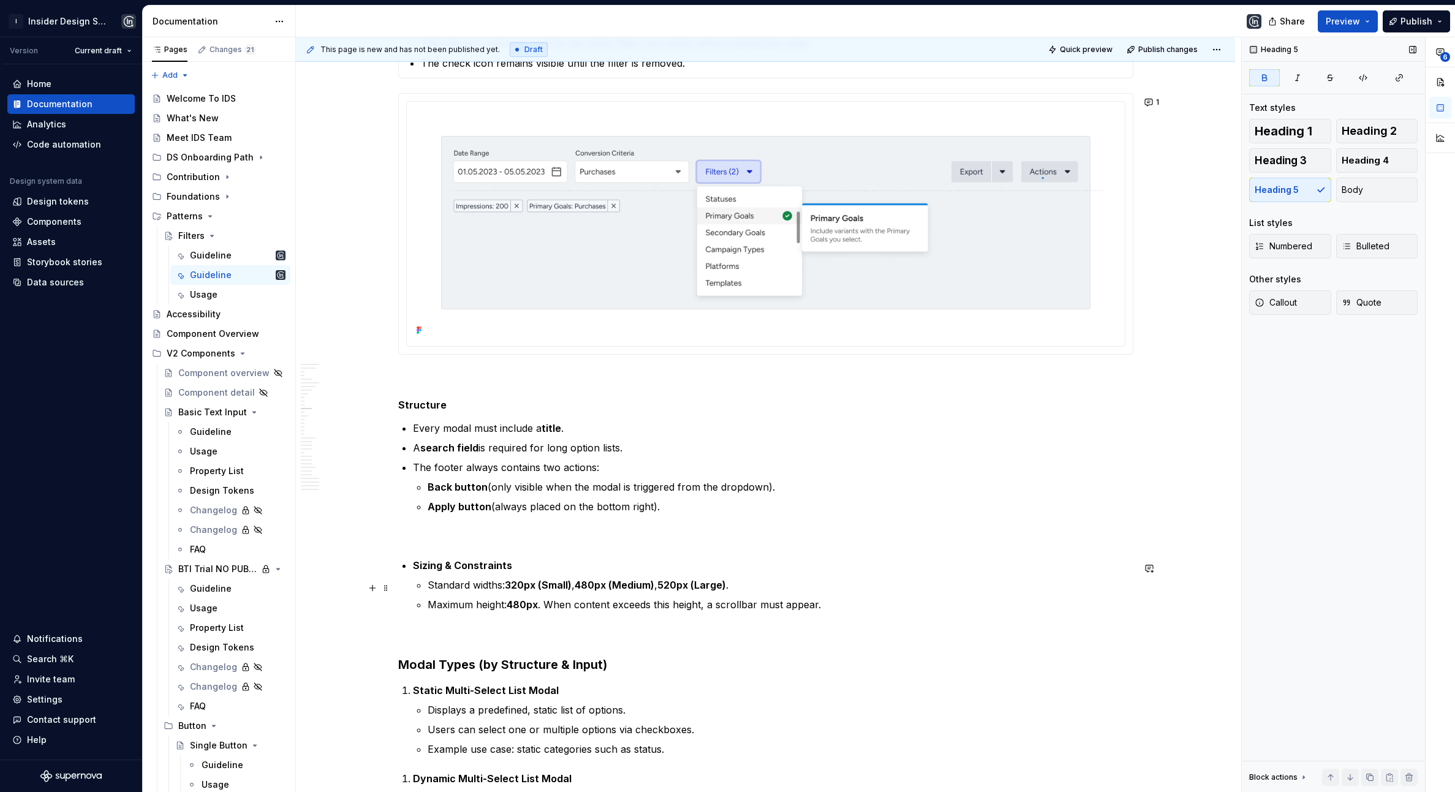
click at [447, 569] on strong "Sizing & Constraints" at bounding box center [462, 565] width 99 height 12
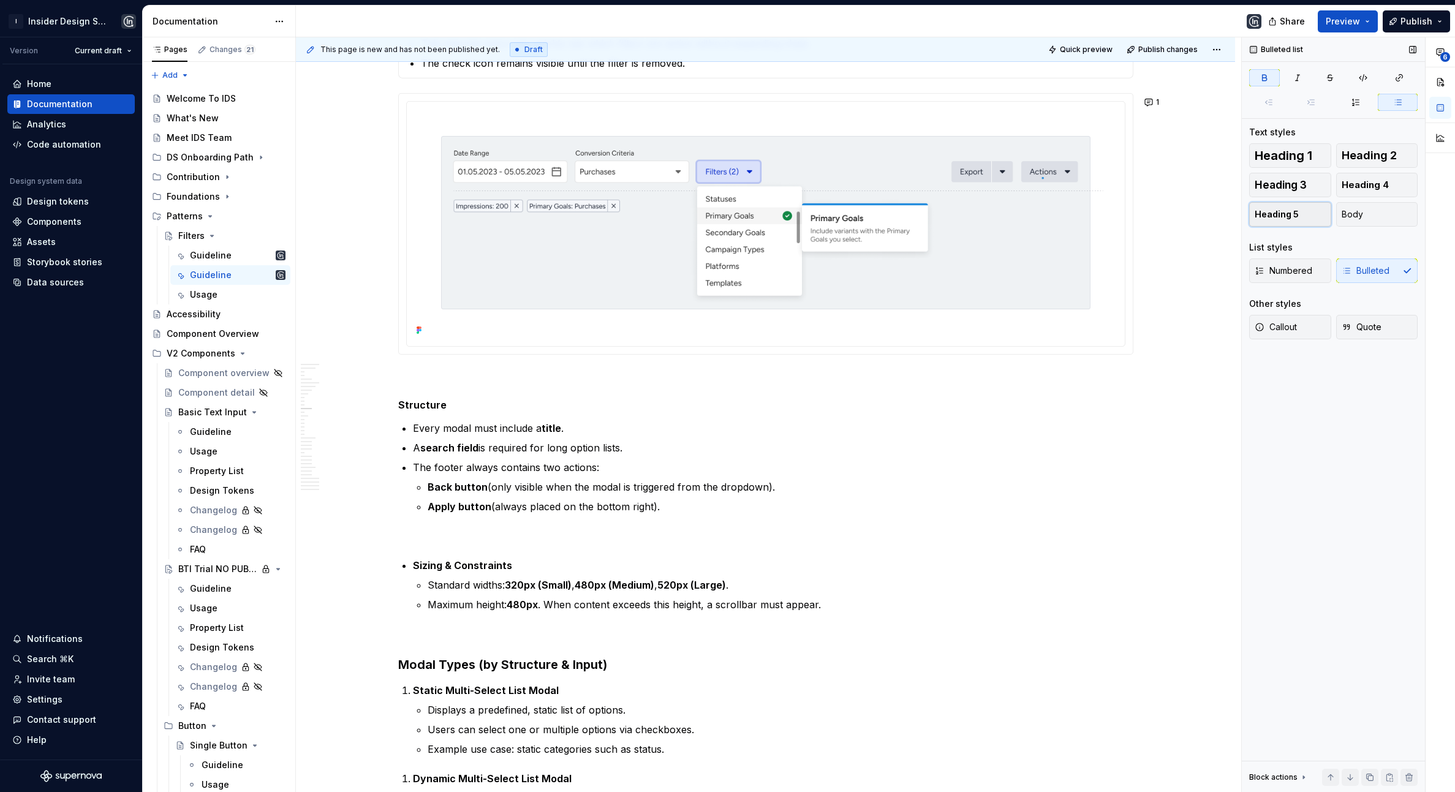
click at [1265, 216] on span "Heading 5" at bounding box center [1277, 214] width 44 height 12
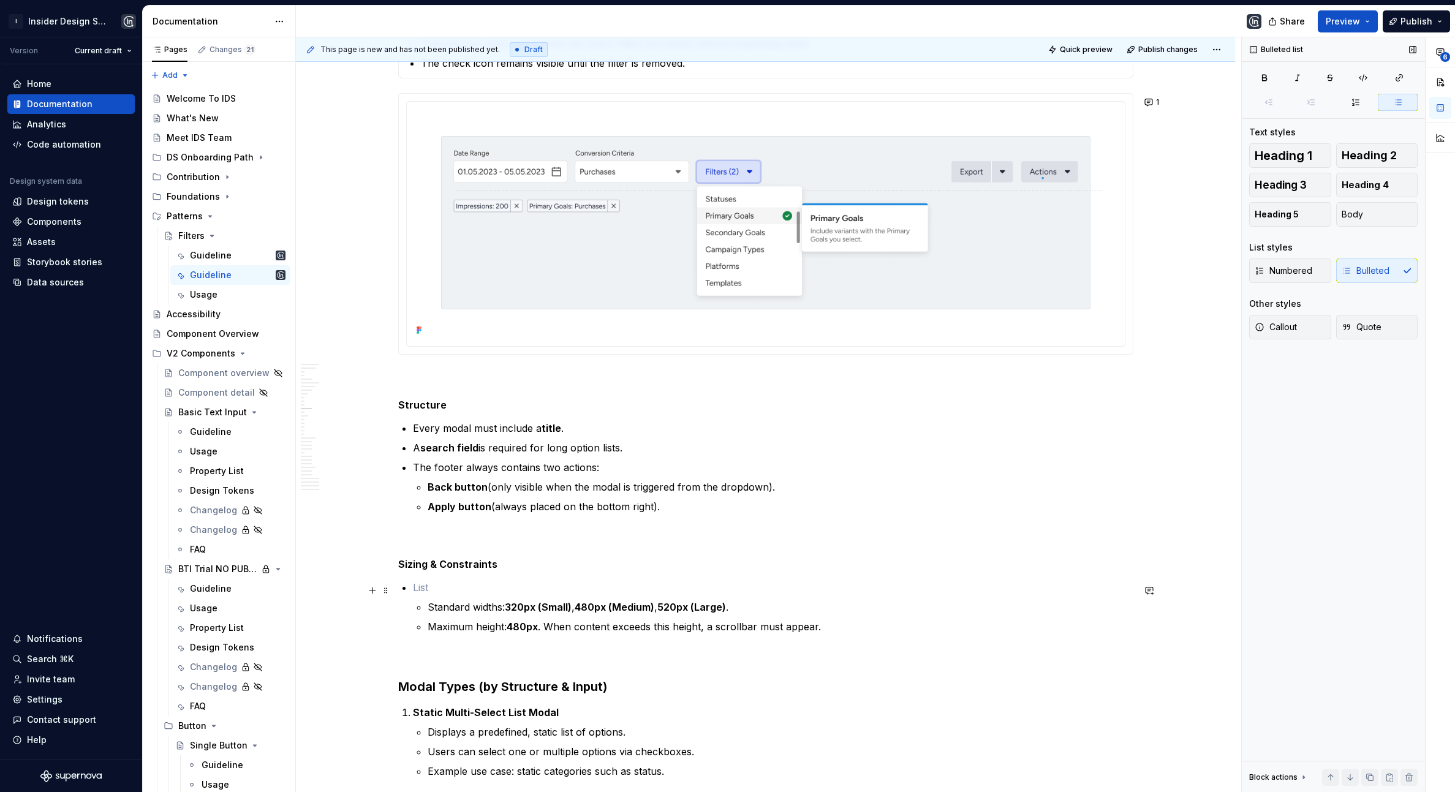
click at [479, 584] on p at bounding box center [773, 587] width 721 height 15
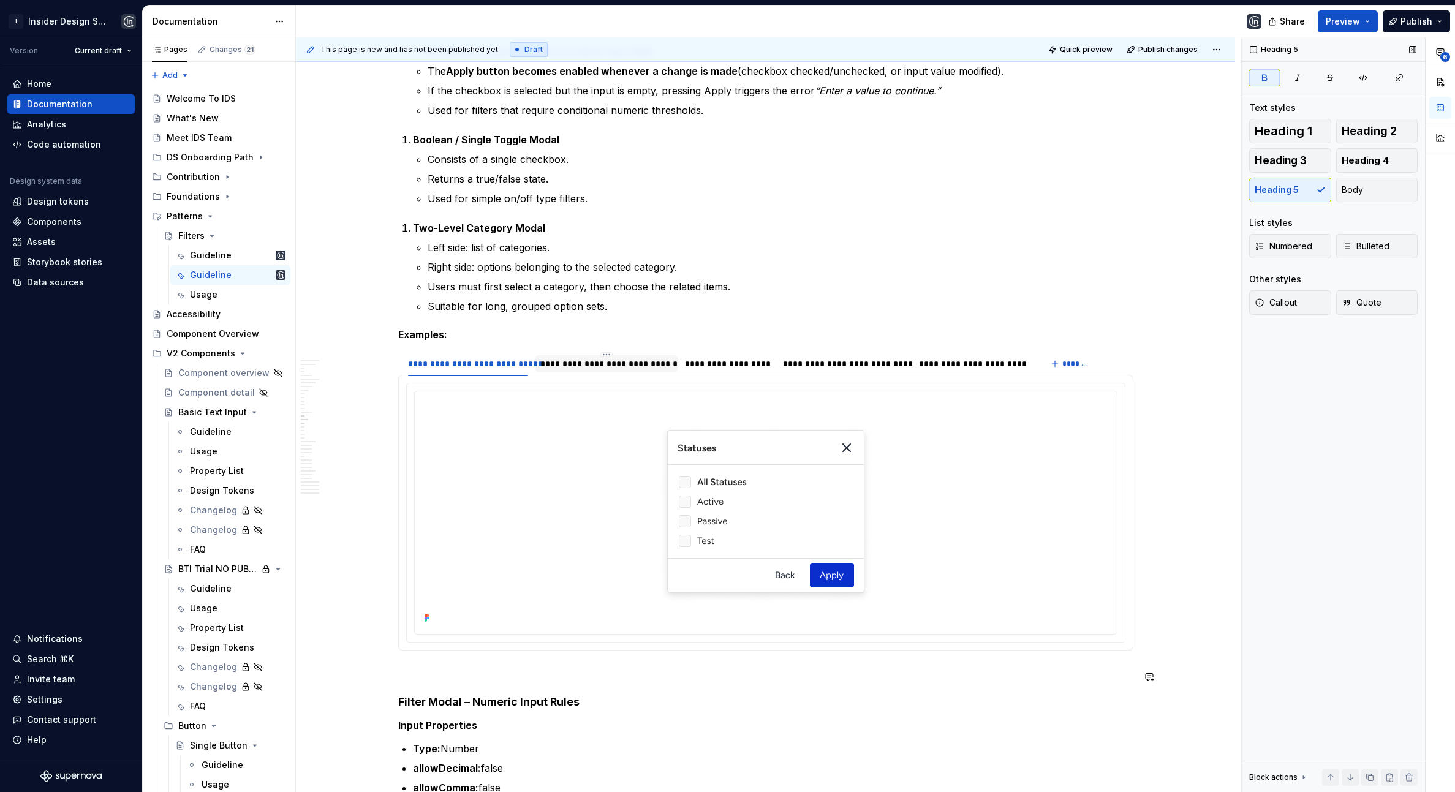
scroll to position [3739, 0]
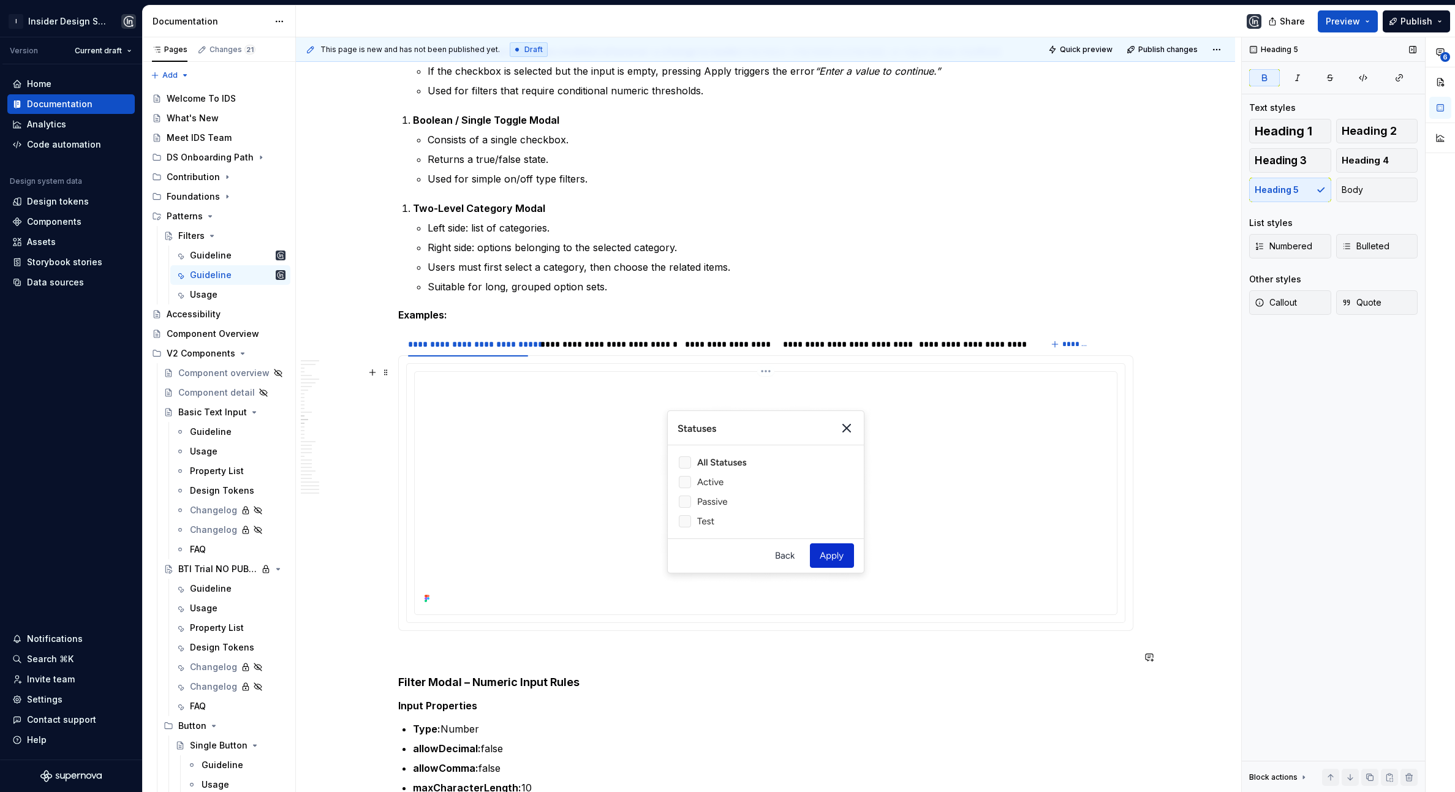
click at [510, 488] on div at bounding box center [766, 492] width 692 height 230
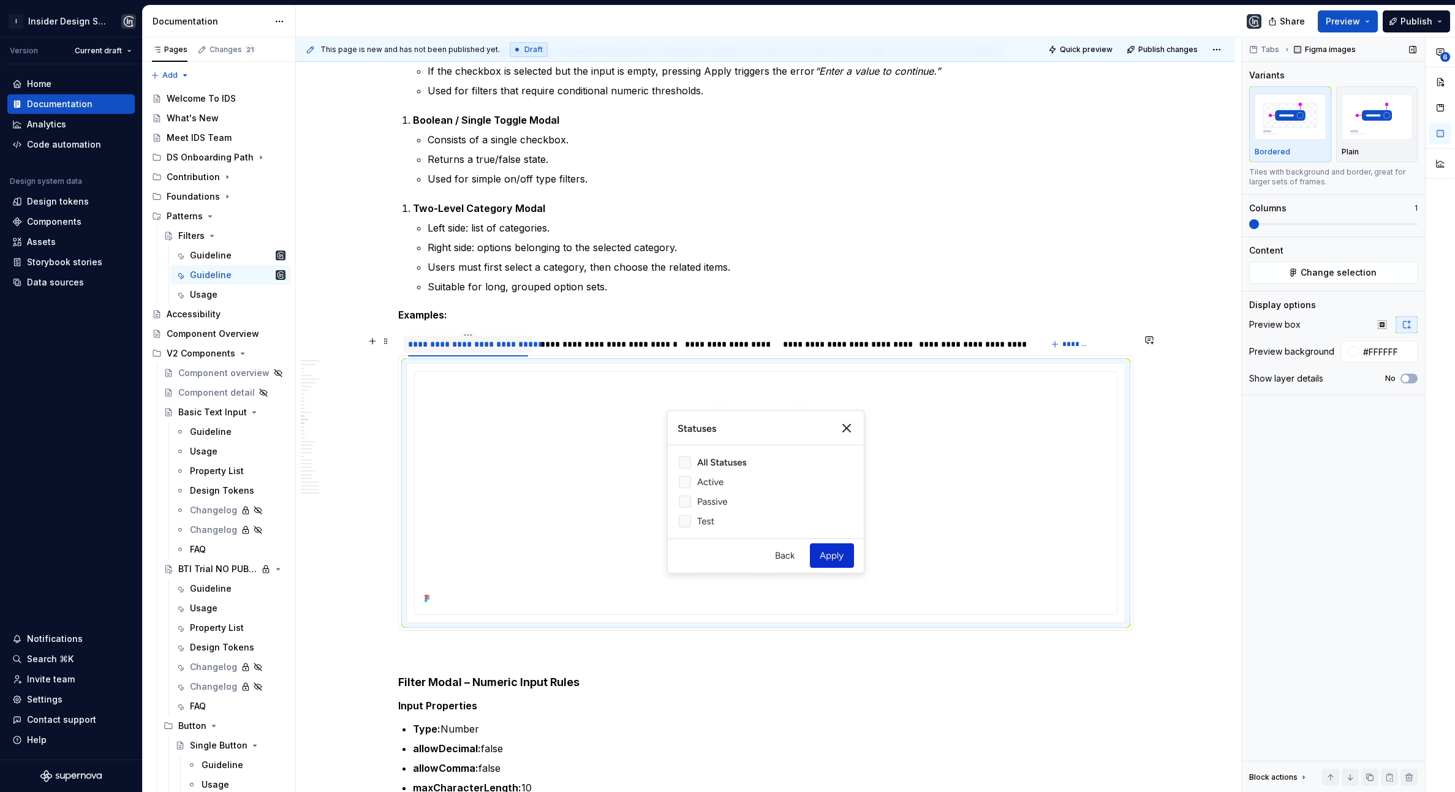
click at [405, 347] on div "**********" at bounding box center [719, 347] width 642 height 31
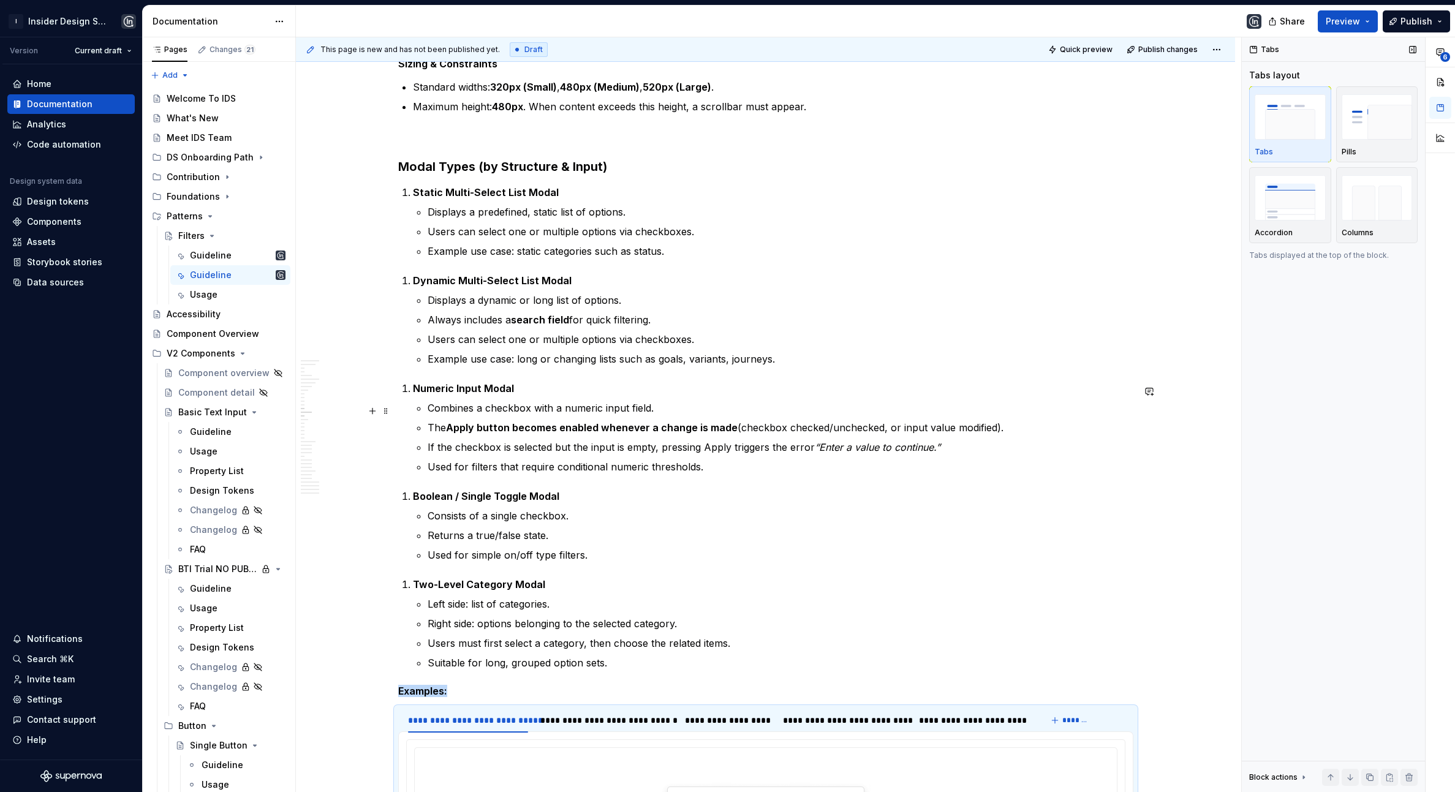
scroll to position [3370, 0]
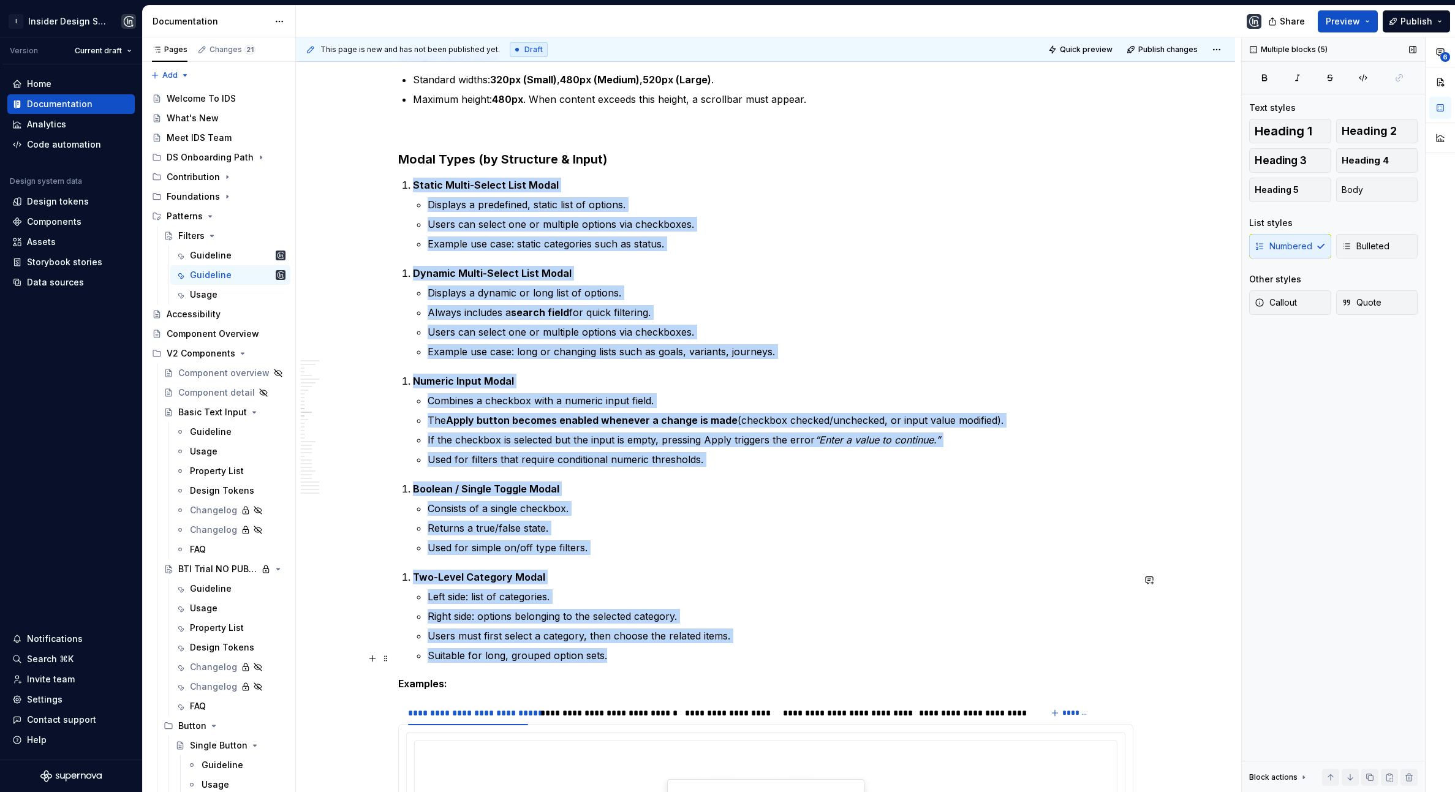
drag, startPoint x: 414, startPoint y: 178, endPoint x: 640, endPoint y: 657, distance: 529.5
click at [638, 659] on p "Suitable for long, grouped option sets." at bounding box center [781, 655] width 706 height 15
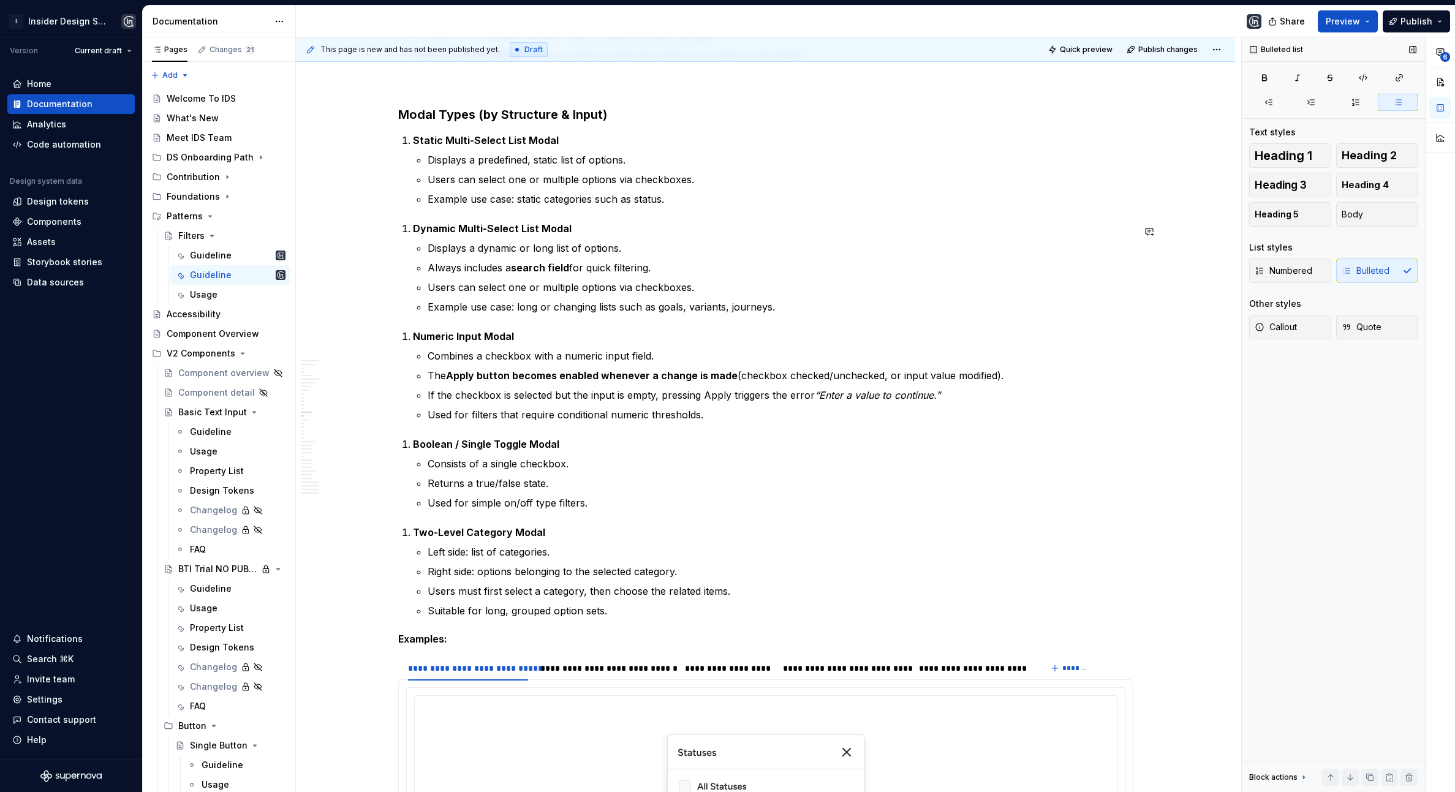
scroll to position [3411, 0]
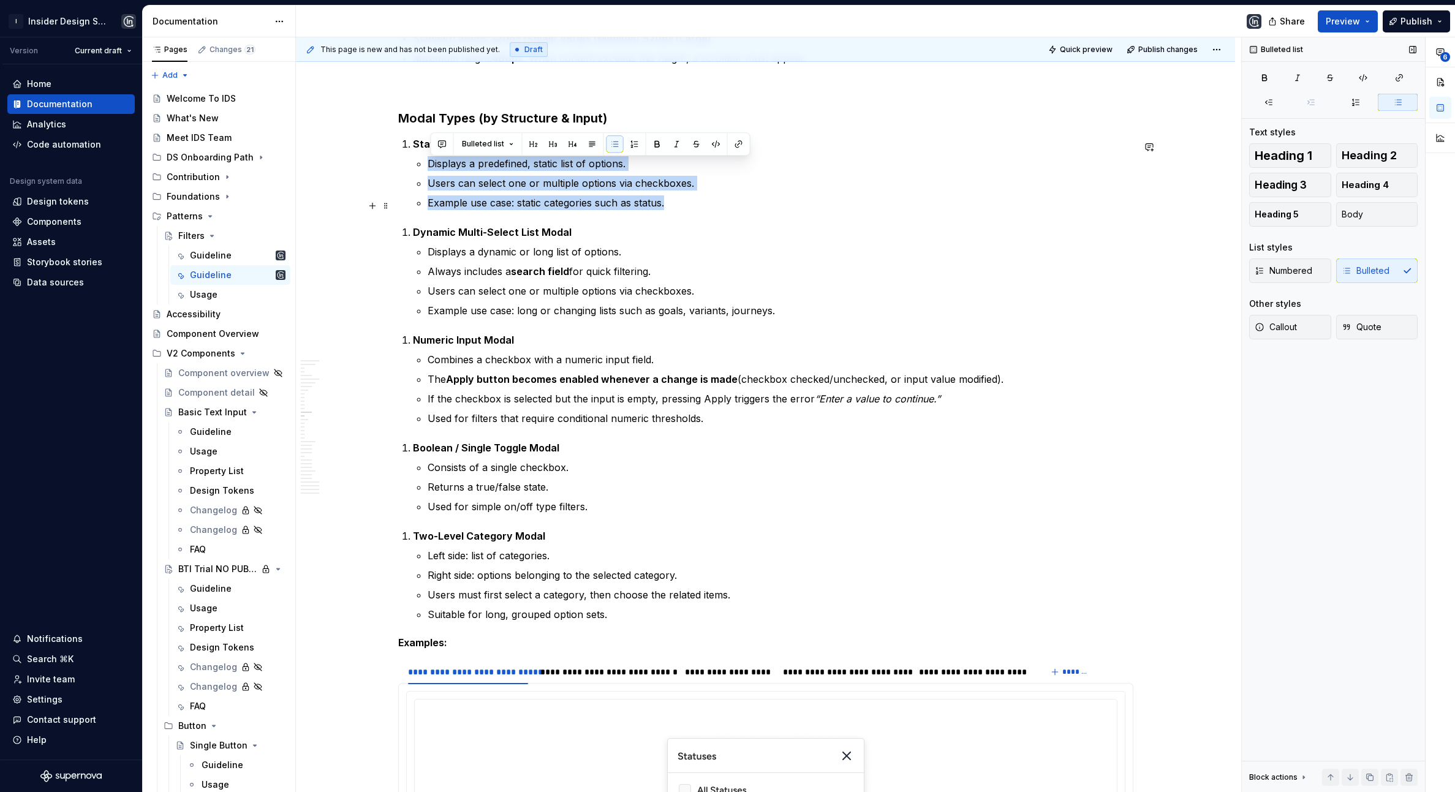
drag, startPoint x: 431, startPoint y: 166, endPoint x: 694, endPoint y: 200, distance: 265.1
click at [694, 200] on ul "Displays a predefined, static list of options. Users can select one or multiple…" at bounding box center [781, 183] width 706 height 54
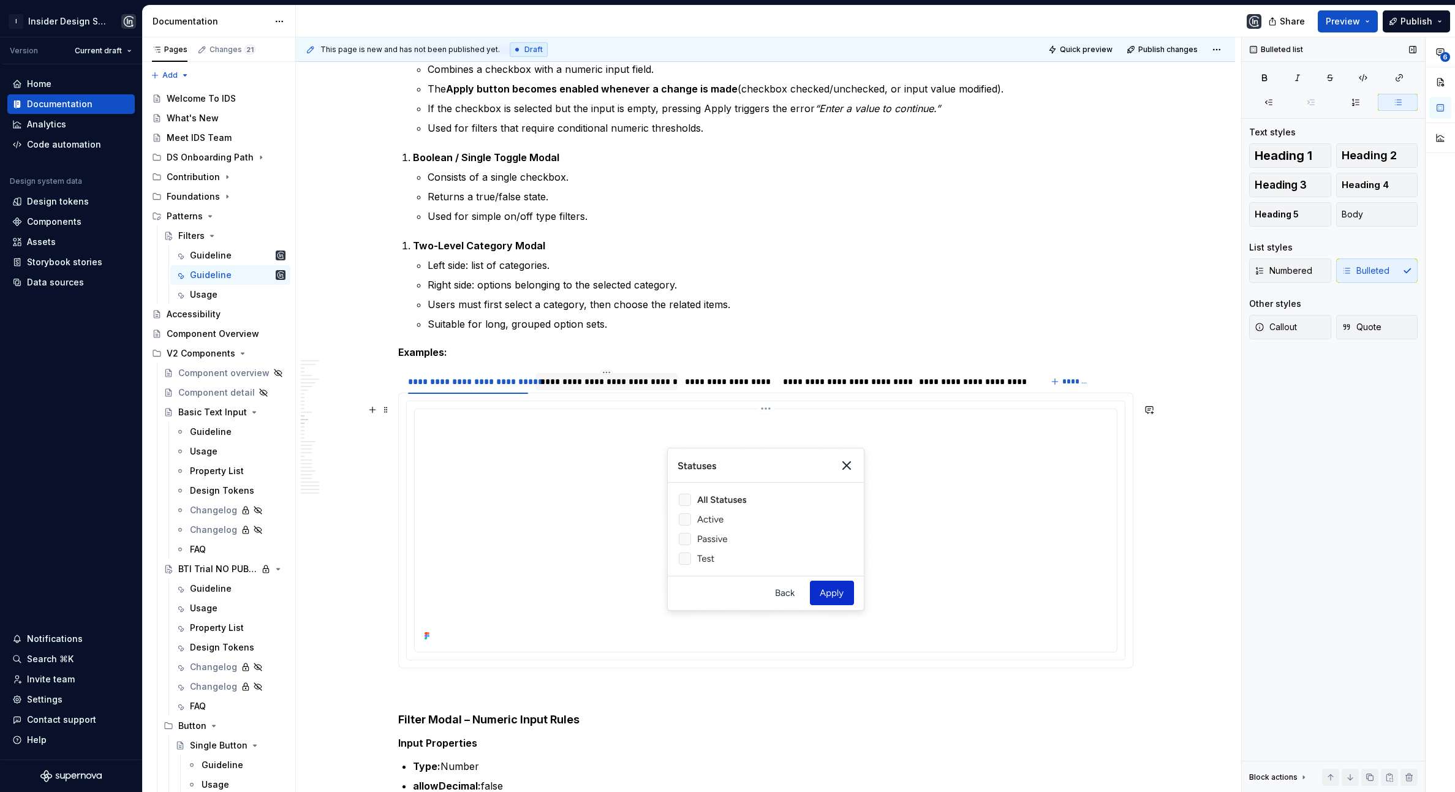
scroll to position [3739, 0]
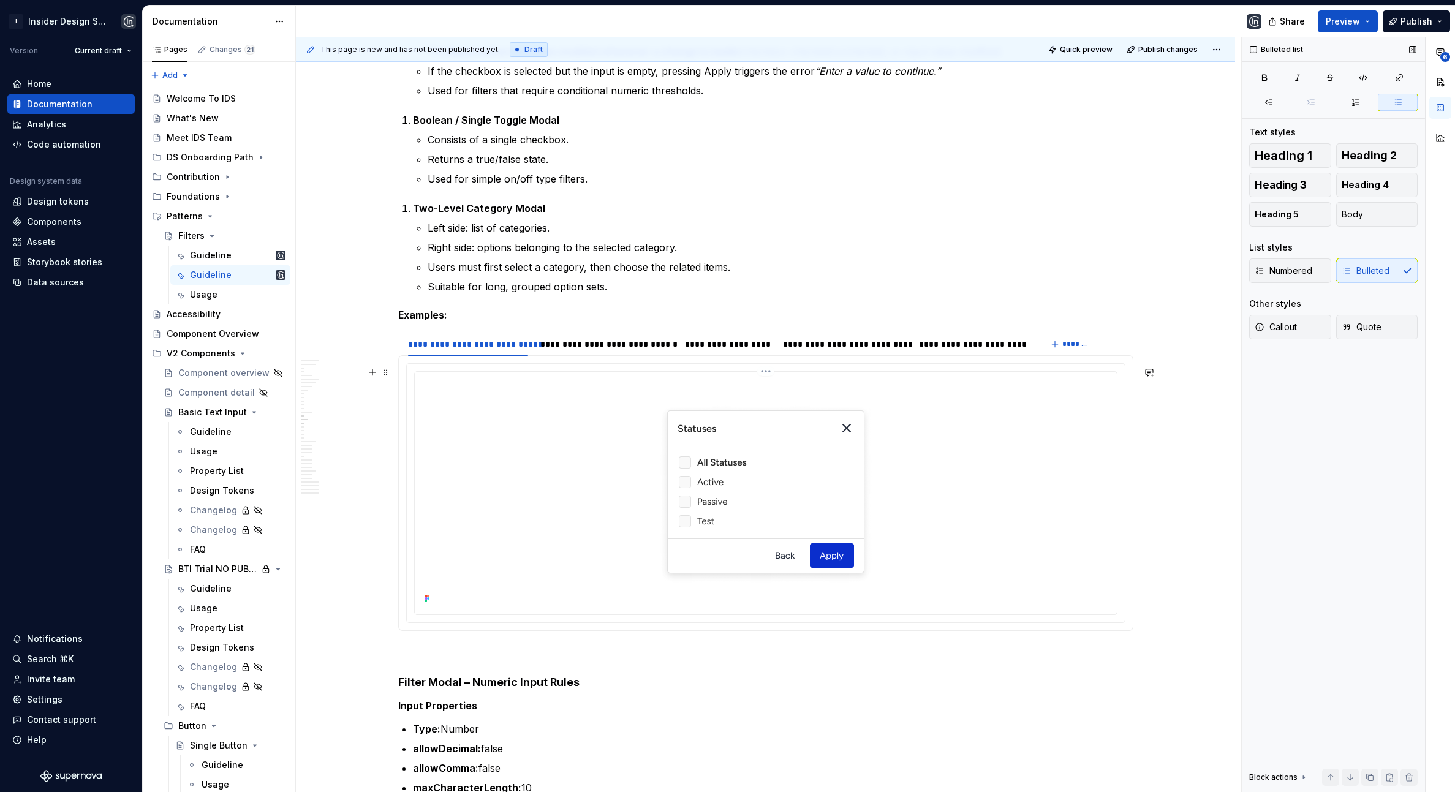
click at [463, 536] on div at bounding box center [766, 492] width 692 height 230
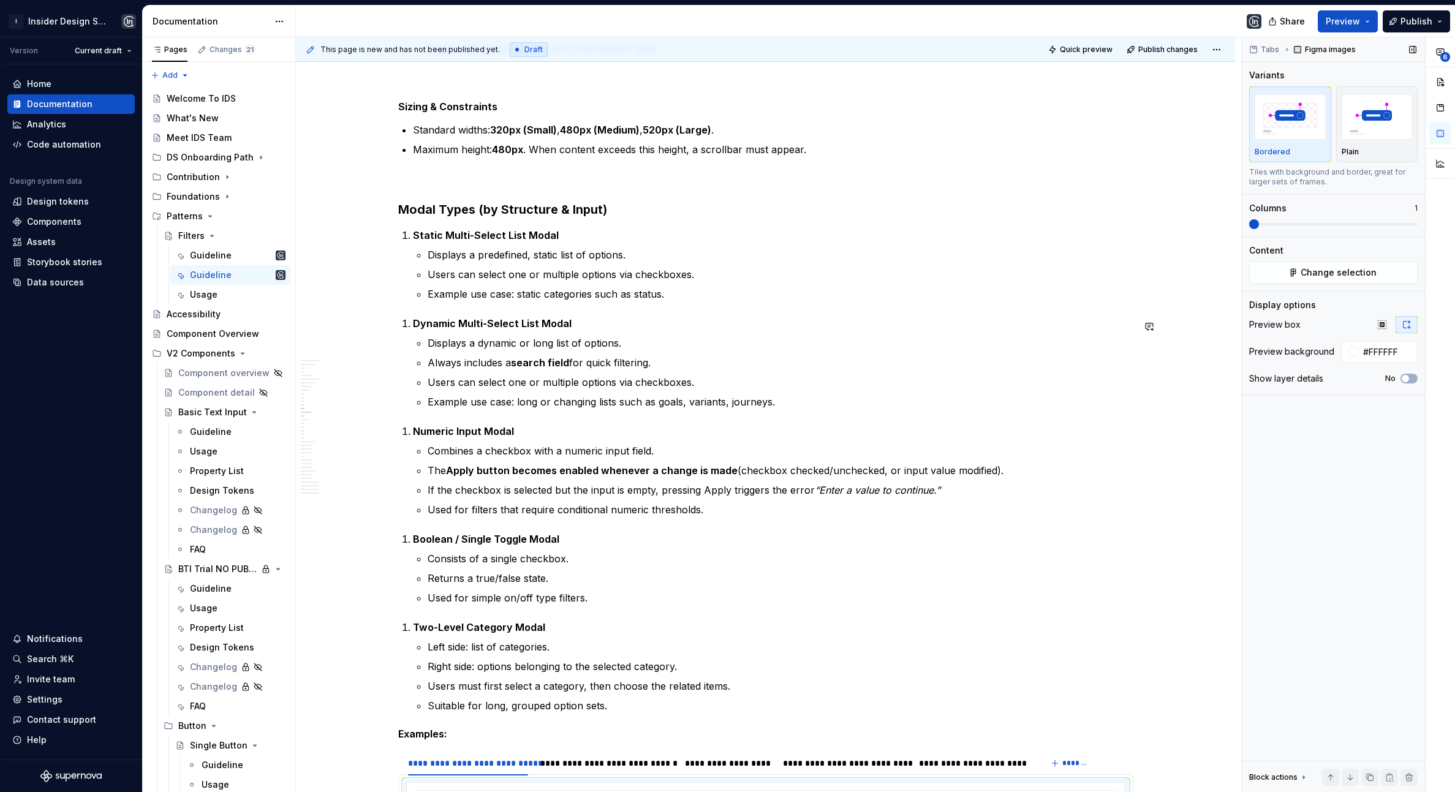
scroll to position [3358, 0]
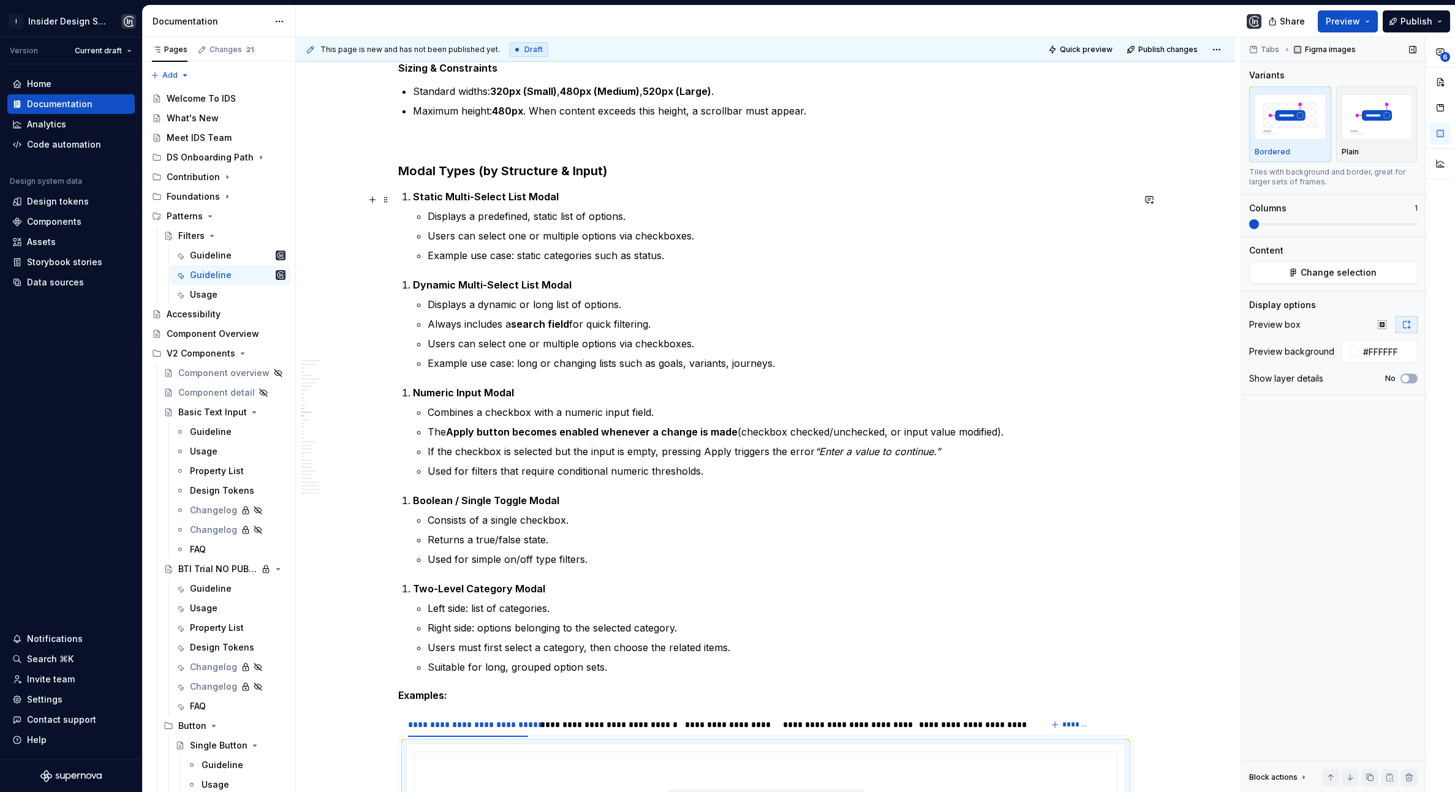
click at [415, 203] on strong "Static Multi-Select List Modal" at bounding box center [486, 197] width 146 height 12
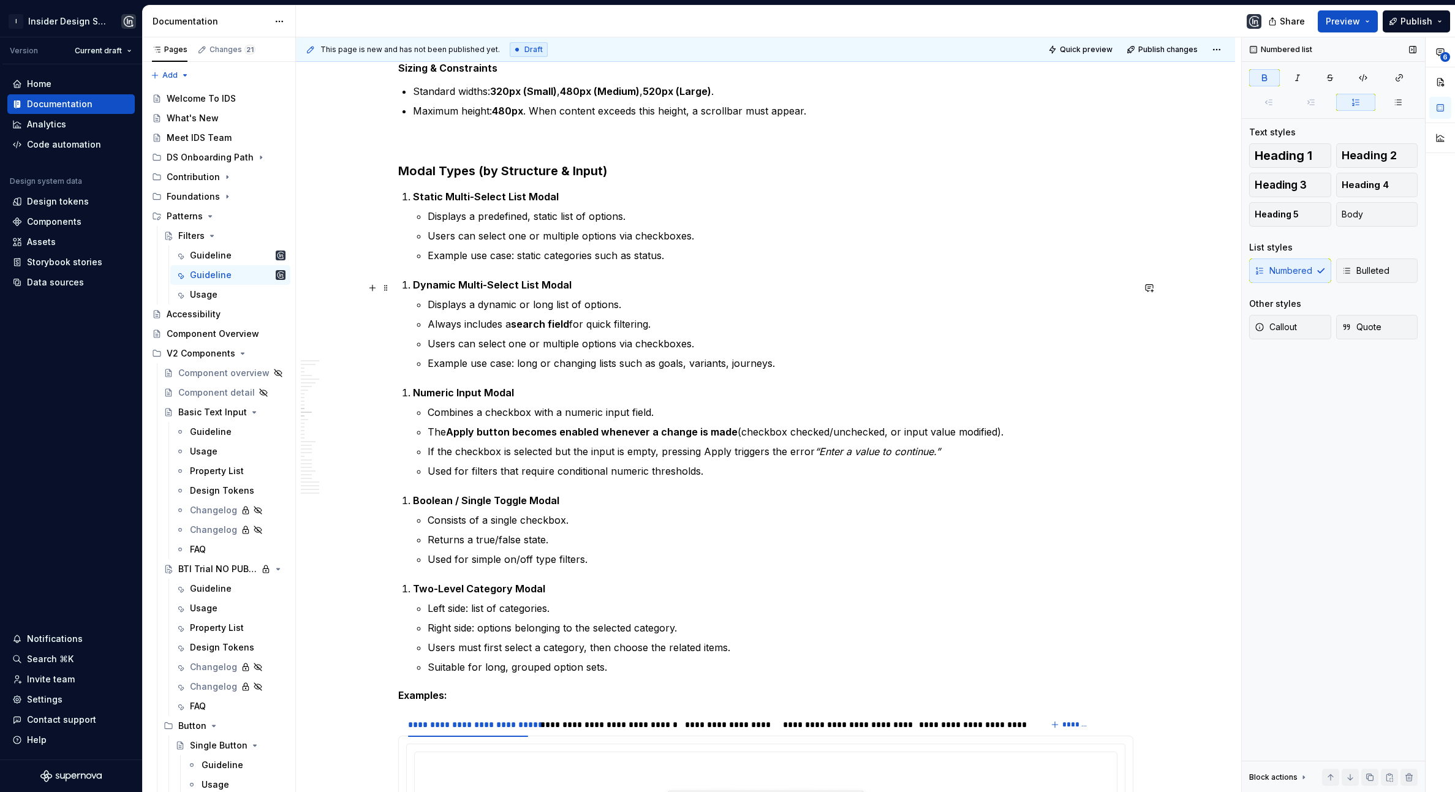
click at [415, 291] on strong "Dynamic Multi-Select List Modal" at bounding box center [492, 285] width 159 height 12
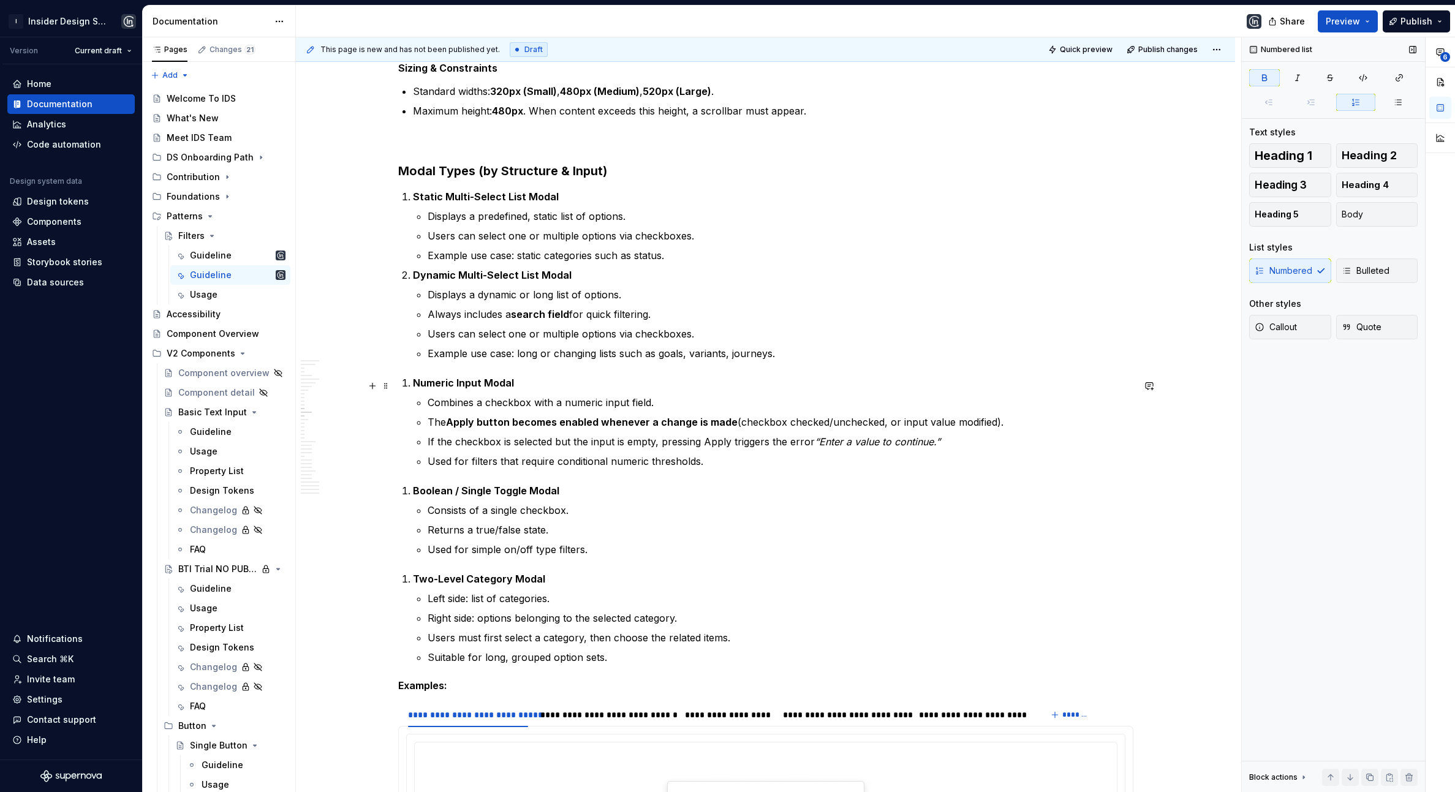
click at [415, 386] on li "Numeric Input Modal Combines a checkbox with a numeric input field. The Apply b…" at bounding box center [773, 422] width 721 height 93
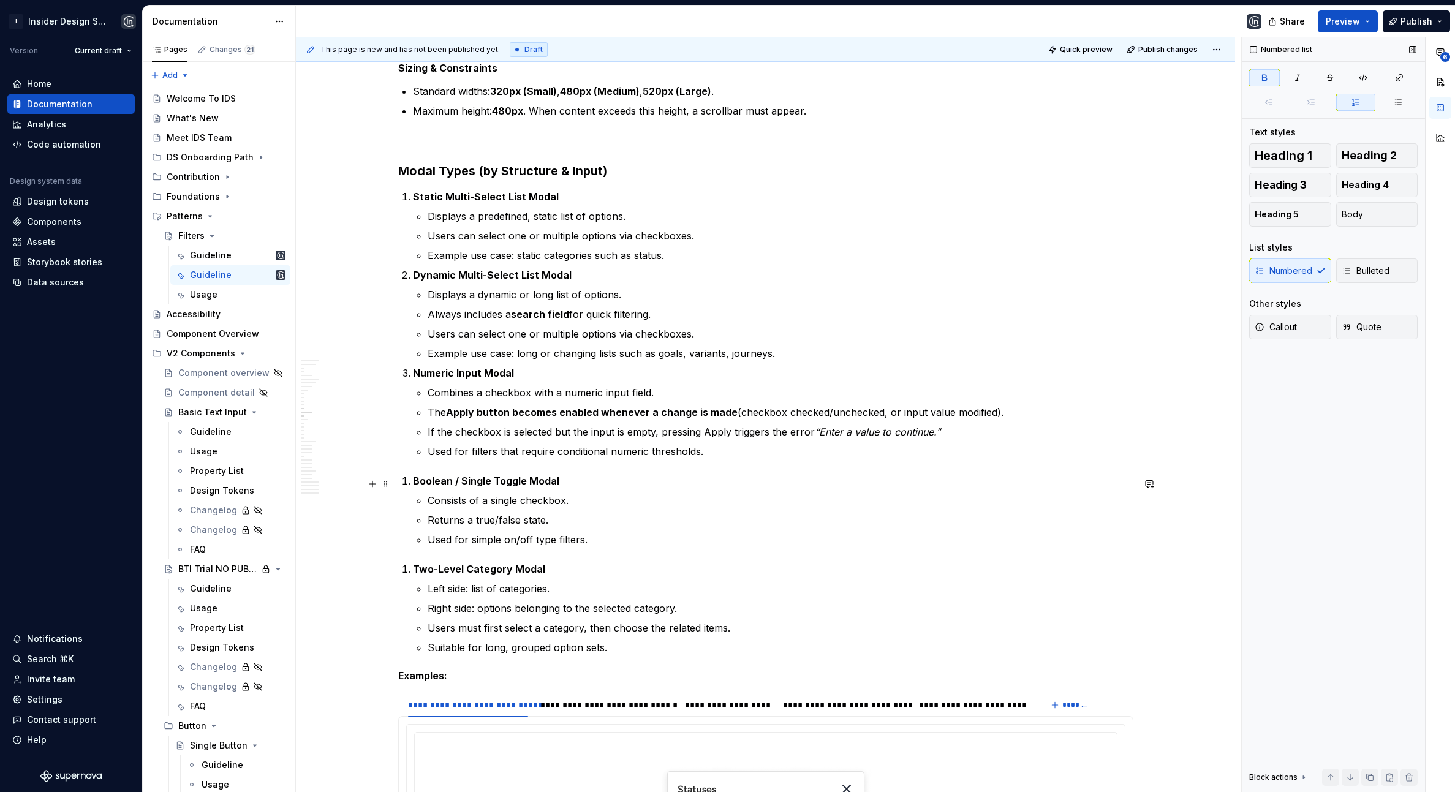
click at [418, 482] on strong "Boolean / Single Toggle Modal" at bounding box center [486, 481] width 146 height 12
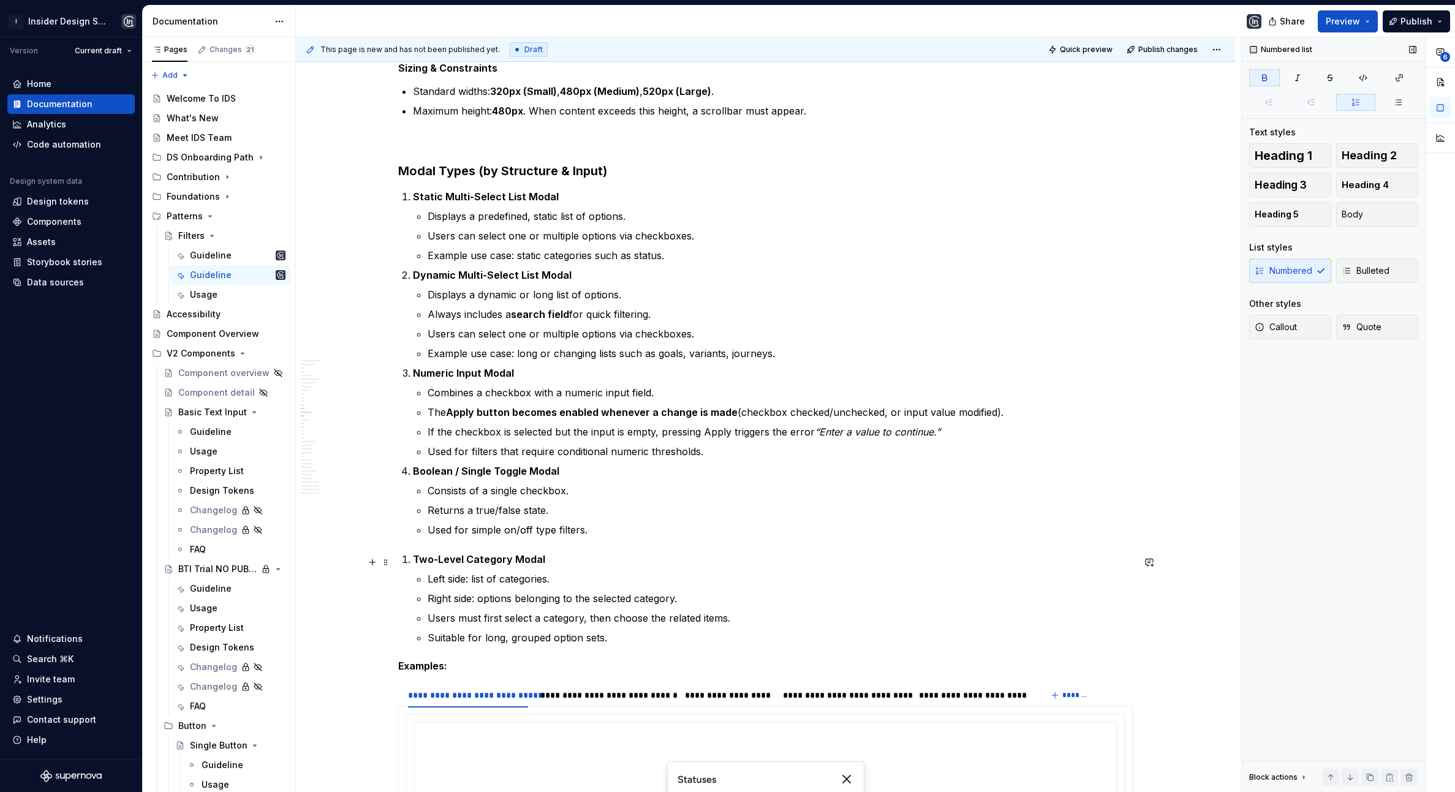
click at [417, 564] on strong "Two-Level Category Modal" at bounding box center [479, 559] width 132 height 12
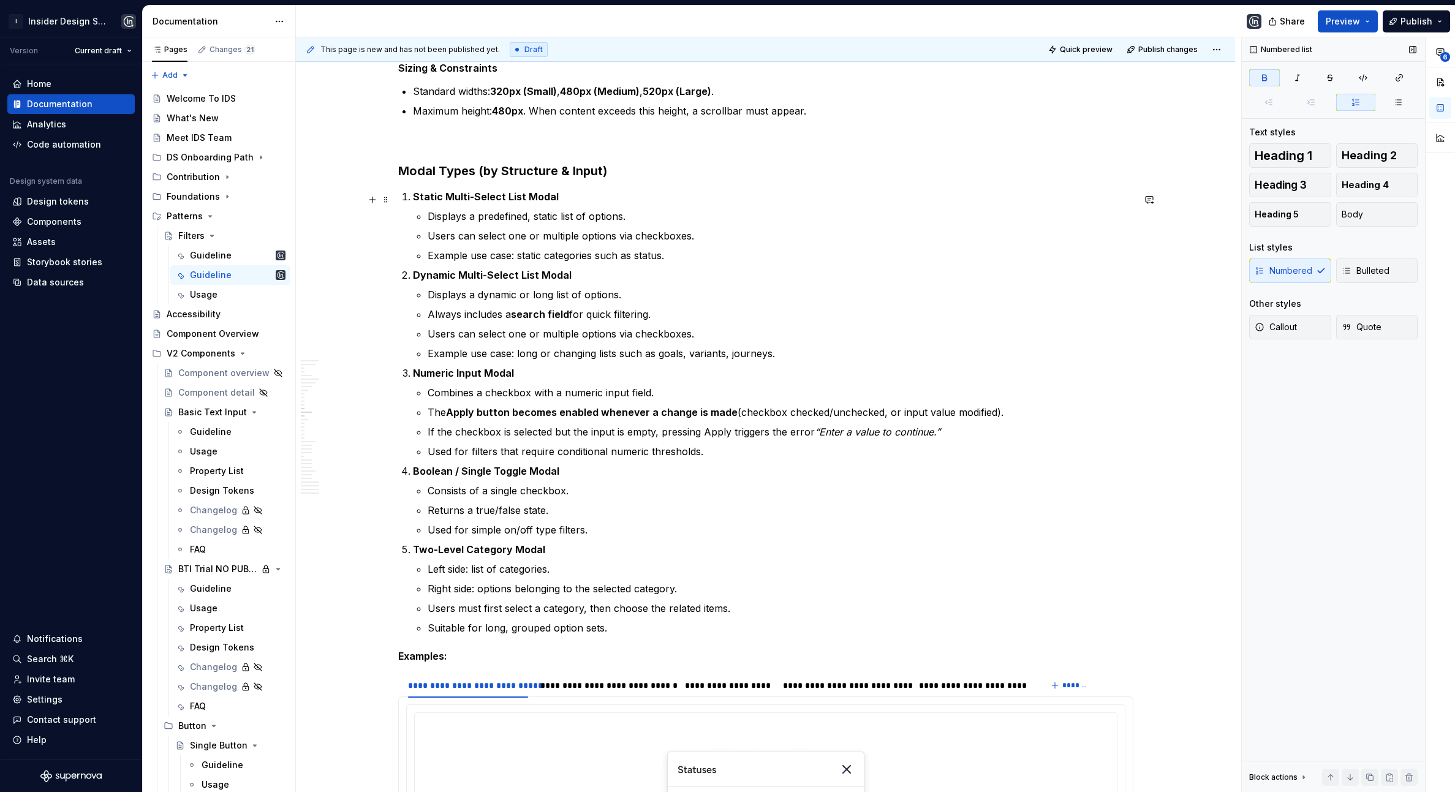
click at [415, 201] on strong "Static Multi-Select List Modal" at bounding box center [486, 197] width 146 height 12
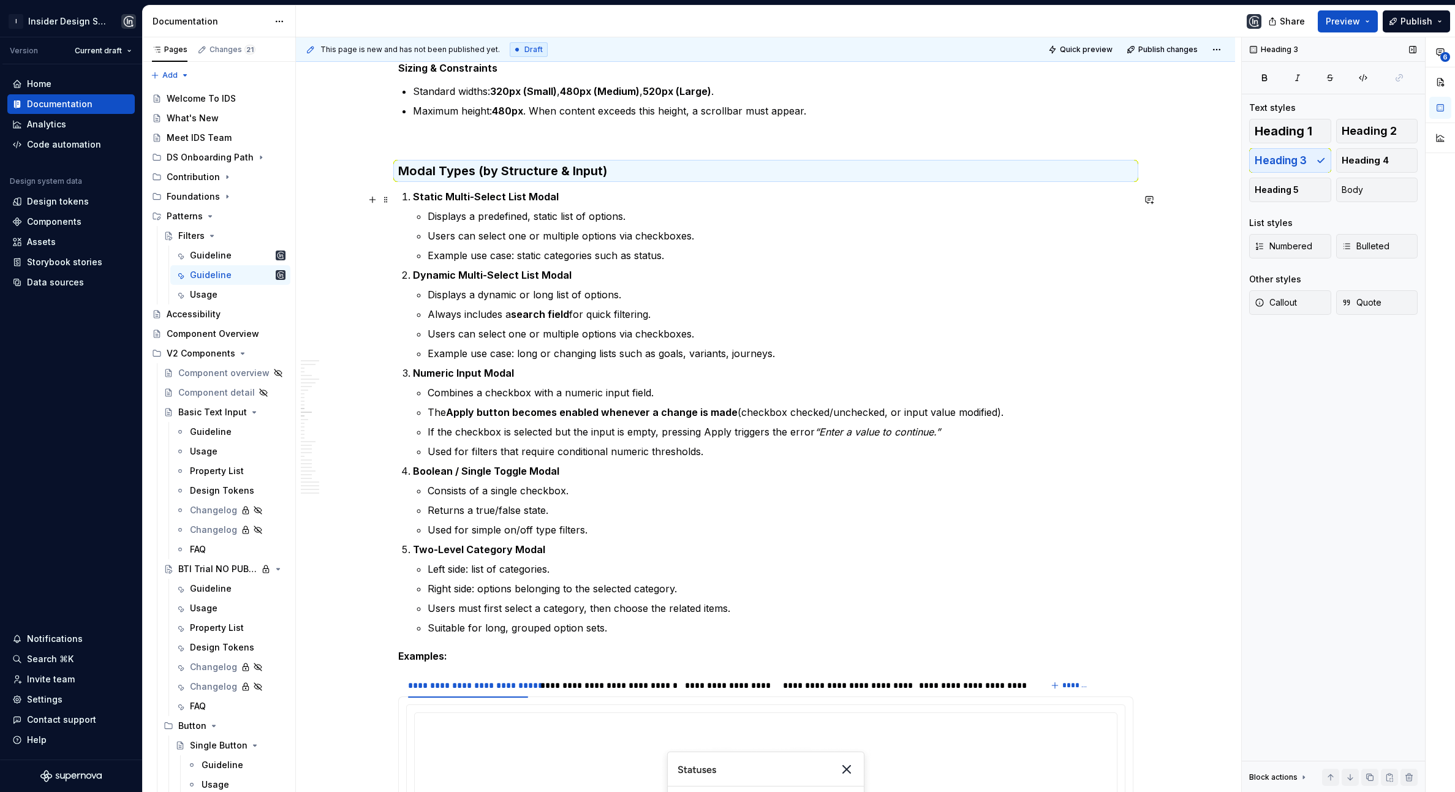
click at [413, 200] on li "Static Multi-Select List Modal Displays a predefined, static list of options. U…" at bounding box center [773, 226] width 721 height 74
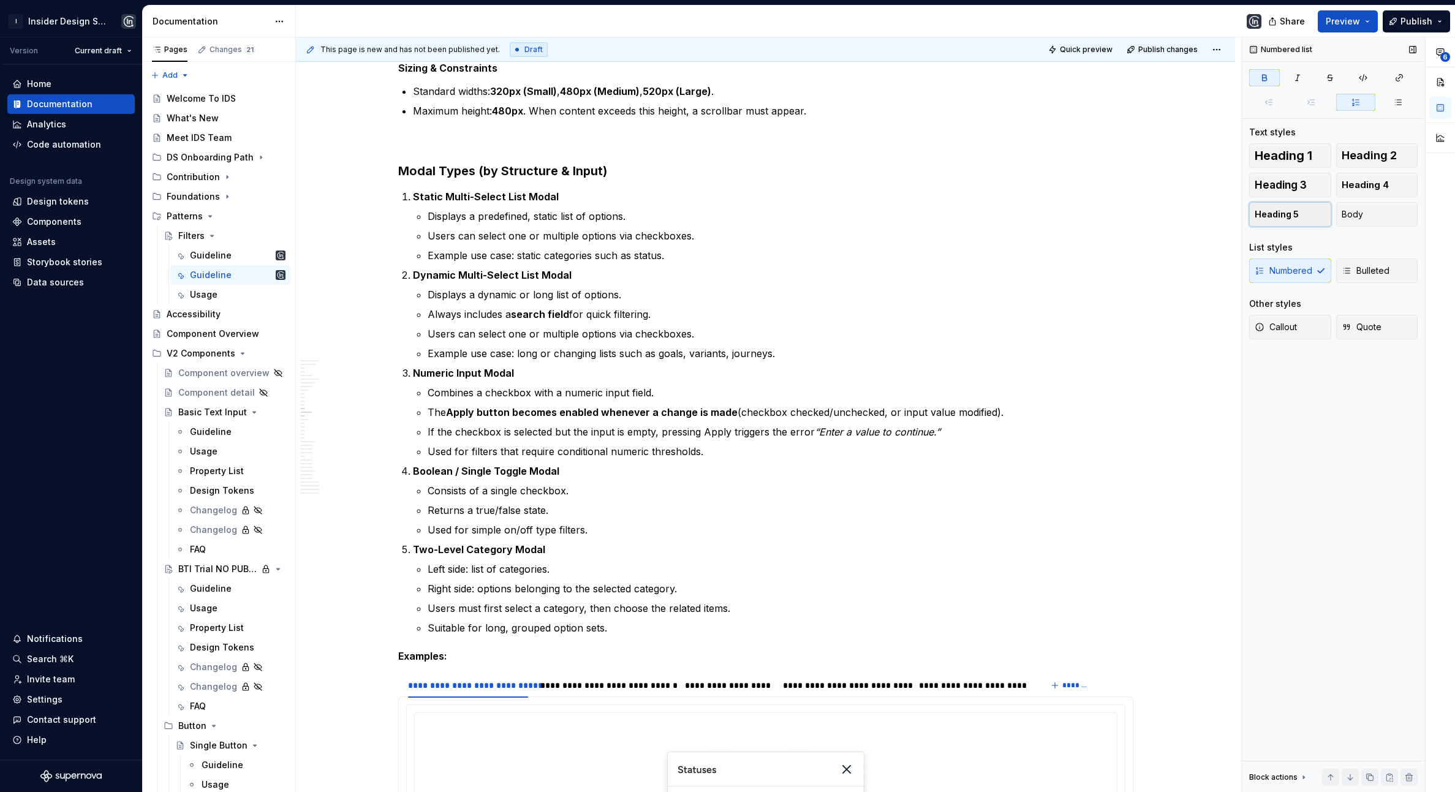
click at [1265, 206] on button "Heading 5" at bounding box center [1290, 214] width 82 height 25
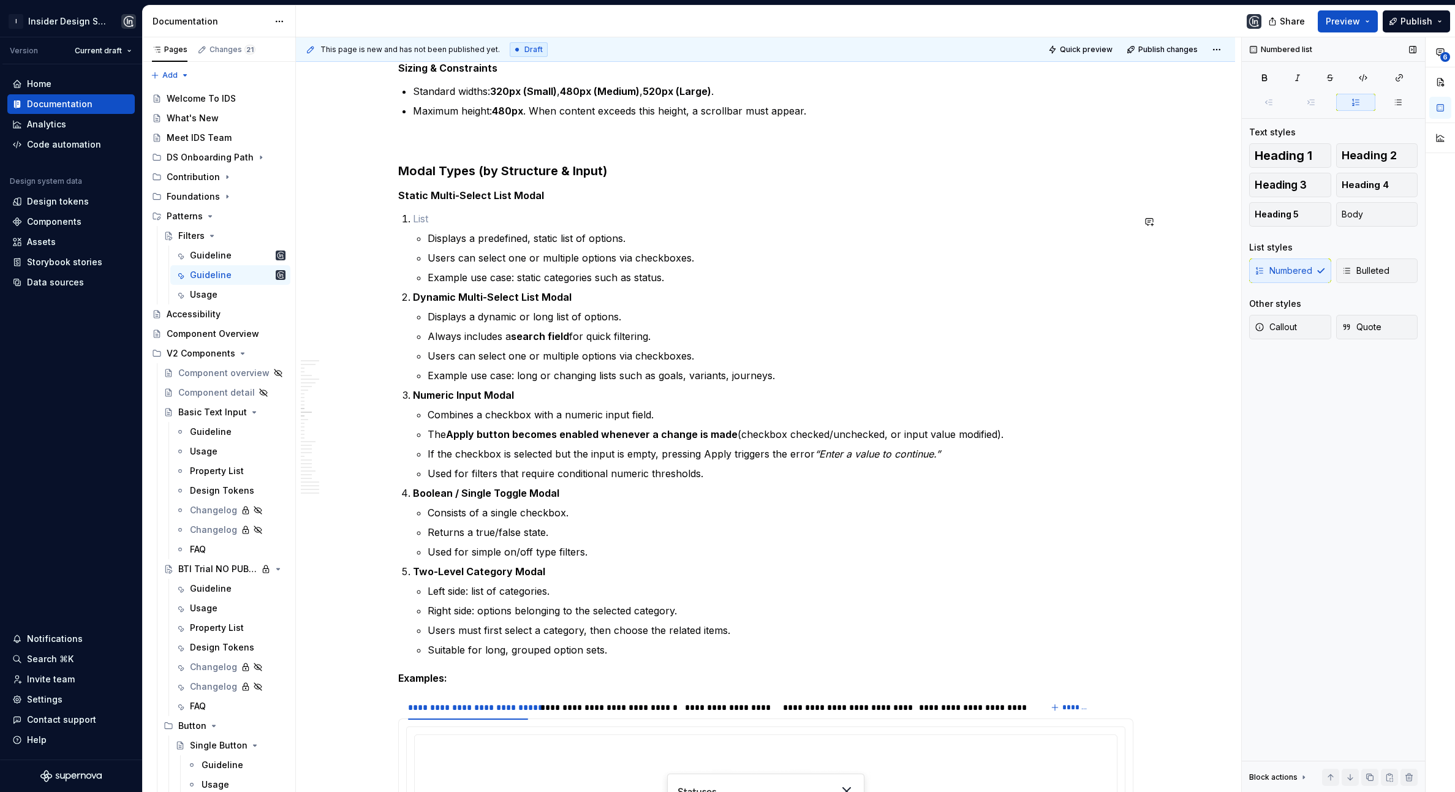
click at [423, 218] on p at bounding box center [773, 218] width 721 height 15
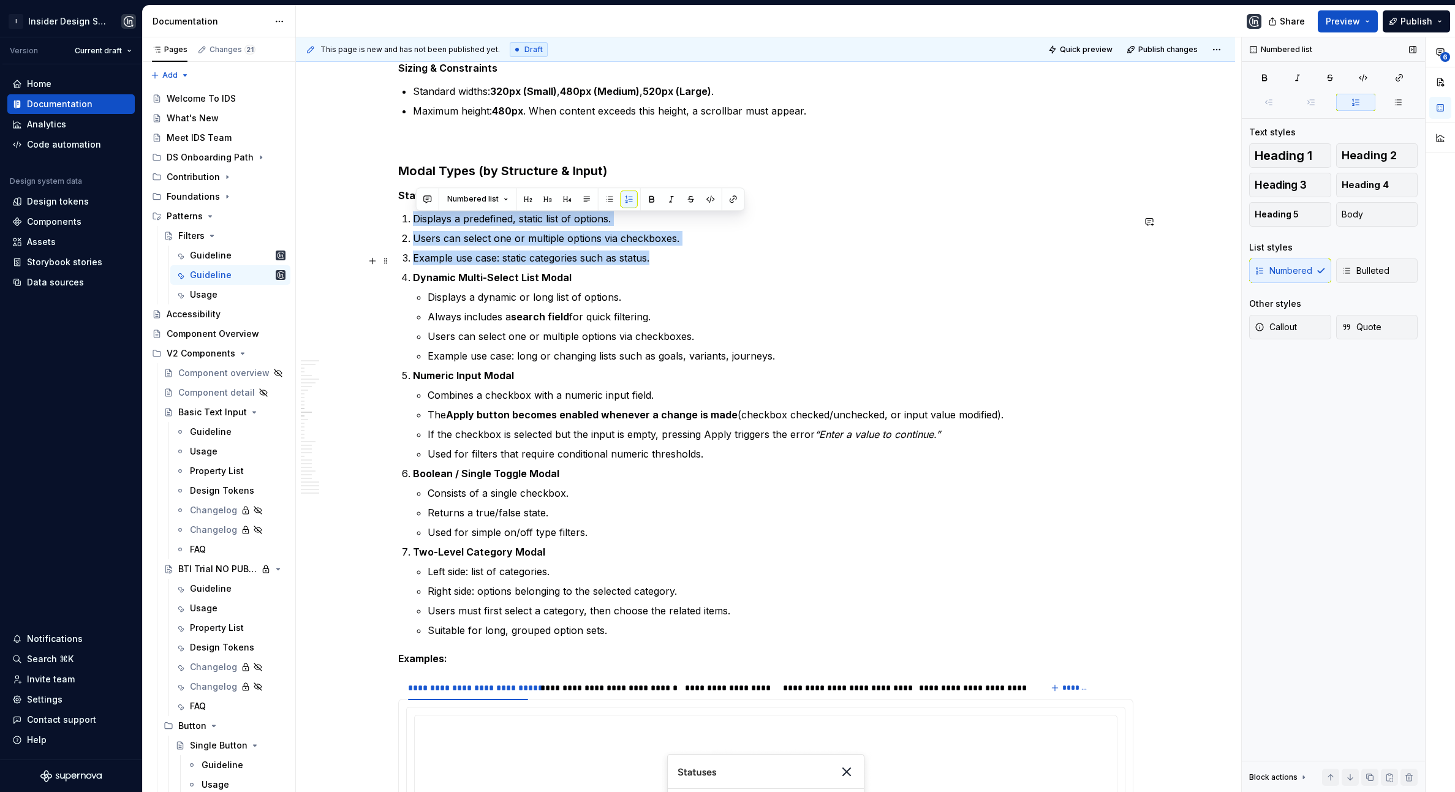
drag, startPoint x: 417, startPoint y: 220, endPoint x: 703, endPoint y: 255, distance: 287.6
click at [703, 255] on ol "Displays a predefined, static list of options. Users can select one or multiple…" at bounding box center [773, 424] width 721 height 426
click at [1265, 260] on button "Bulleted" at bounding box center [1377, 271] width 82 height 25
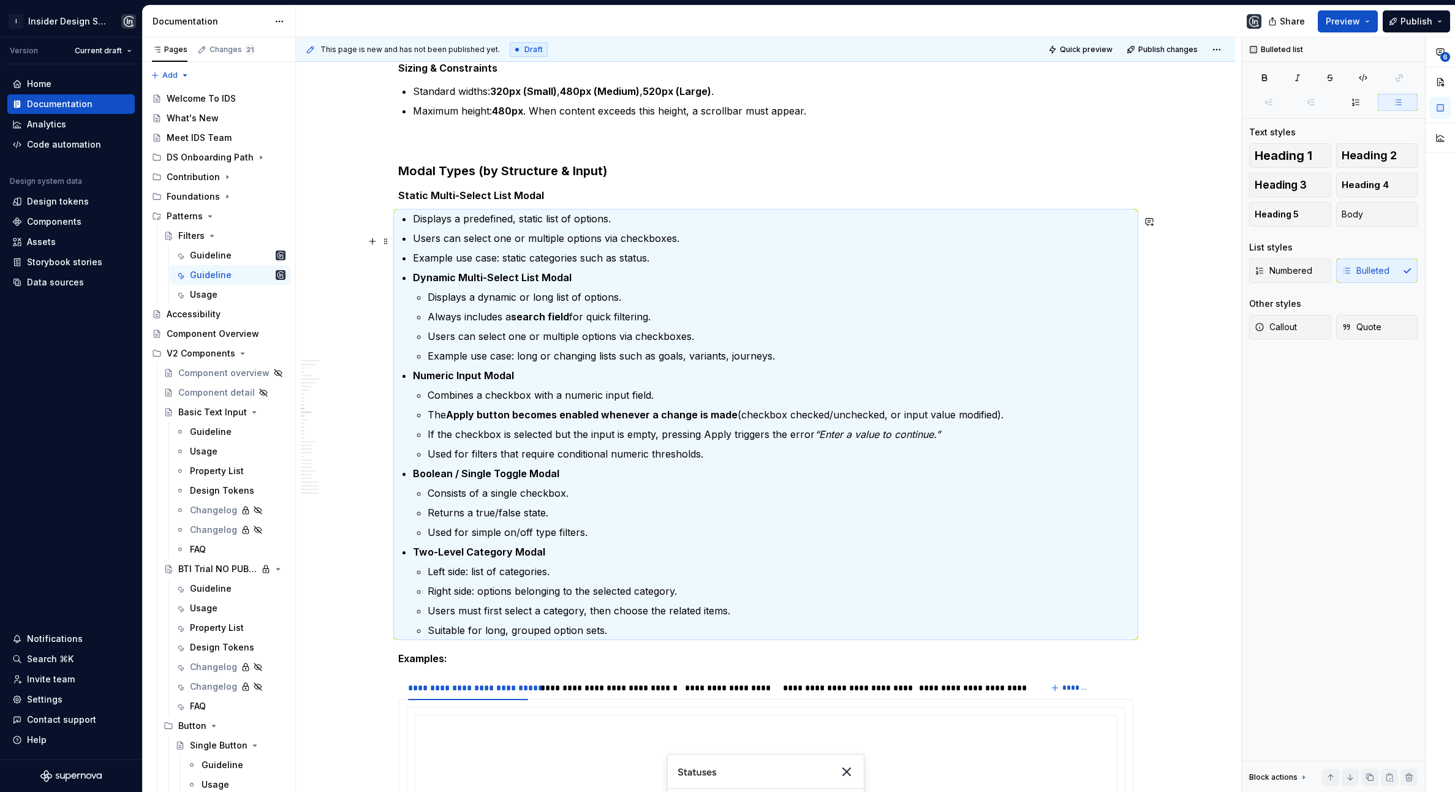
click at [447, 238] on p "Users can select one or multiple options via checkboxes." at bounding box center [773, 238] width 721 height 15
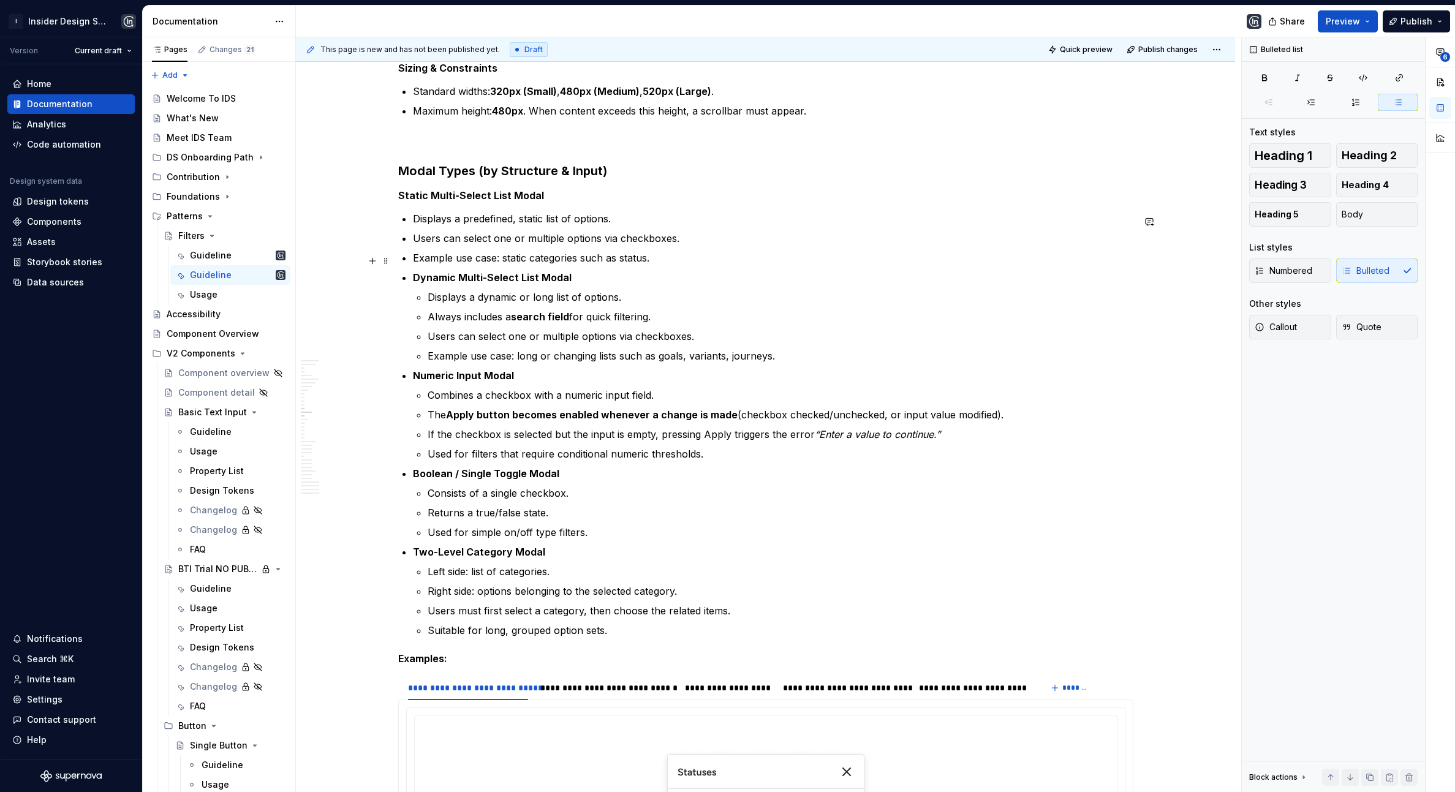
click at [676, 263] on p "Example use case: static categories such as status." at bounding box center [773, 258] width 721 height 15
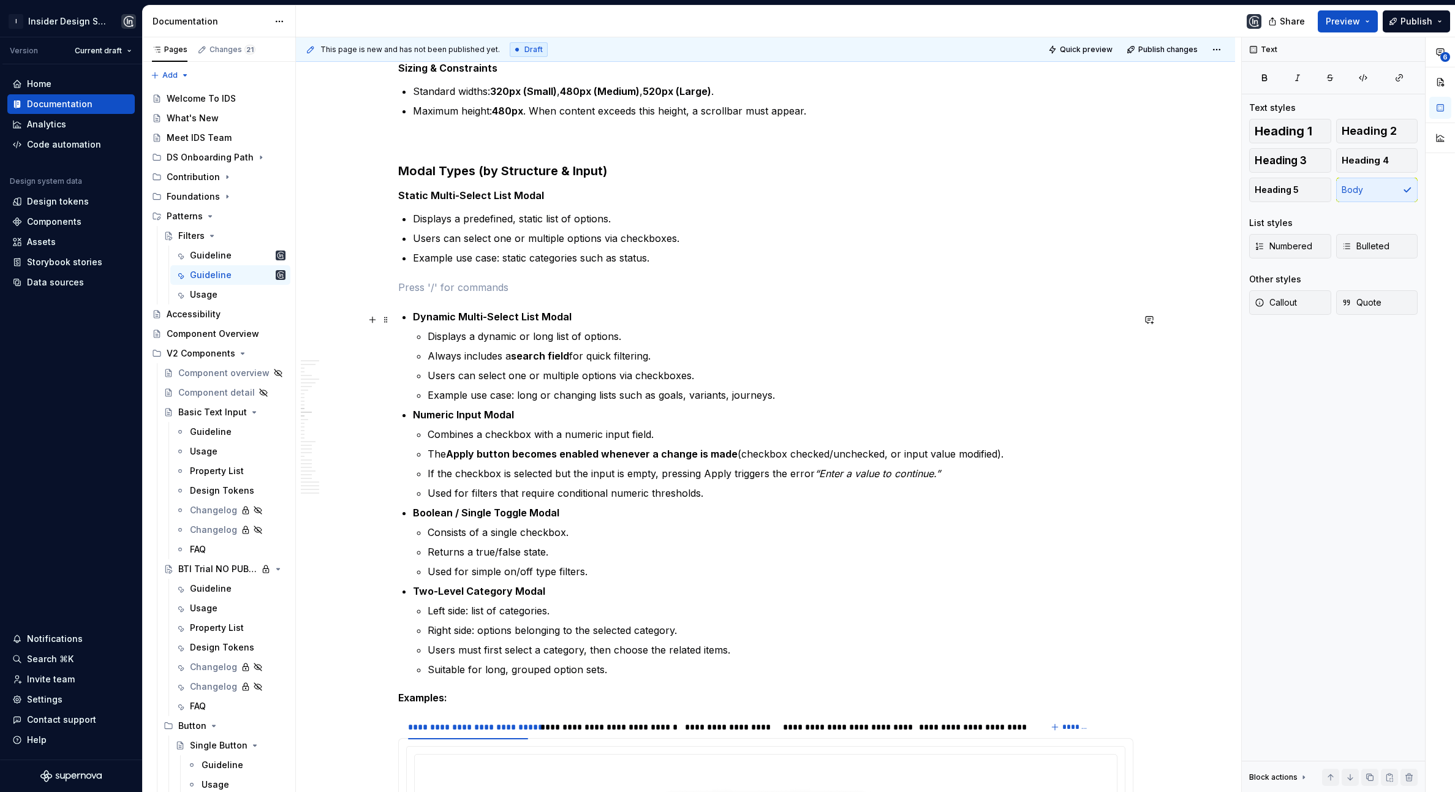
click at [417, 319] on strong "Dynamic Multi-Select List Modal" at bounding box center [492, 317] width 159 height 12
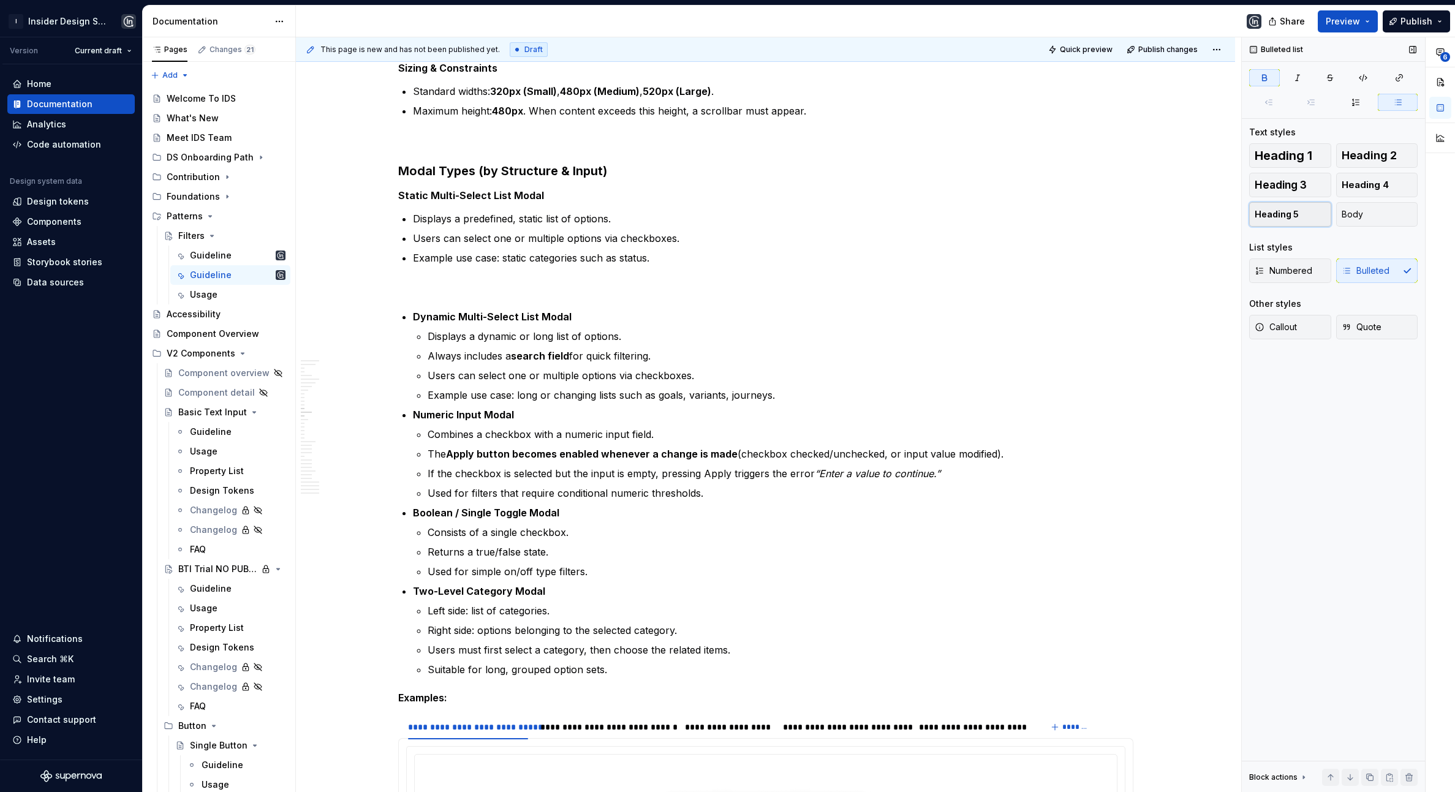
click at [1265, 213] on button "Heading 5" at bounding box center [1290, 214] width 82 height 25
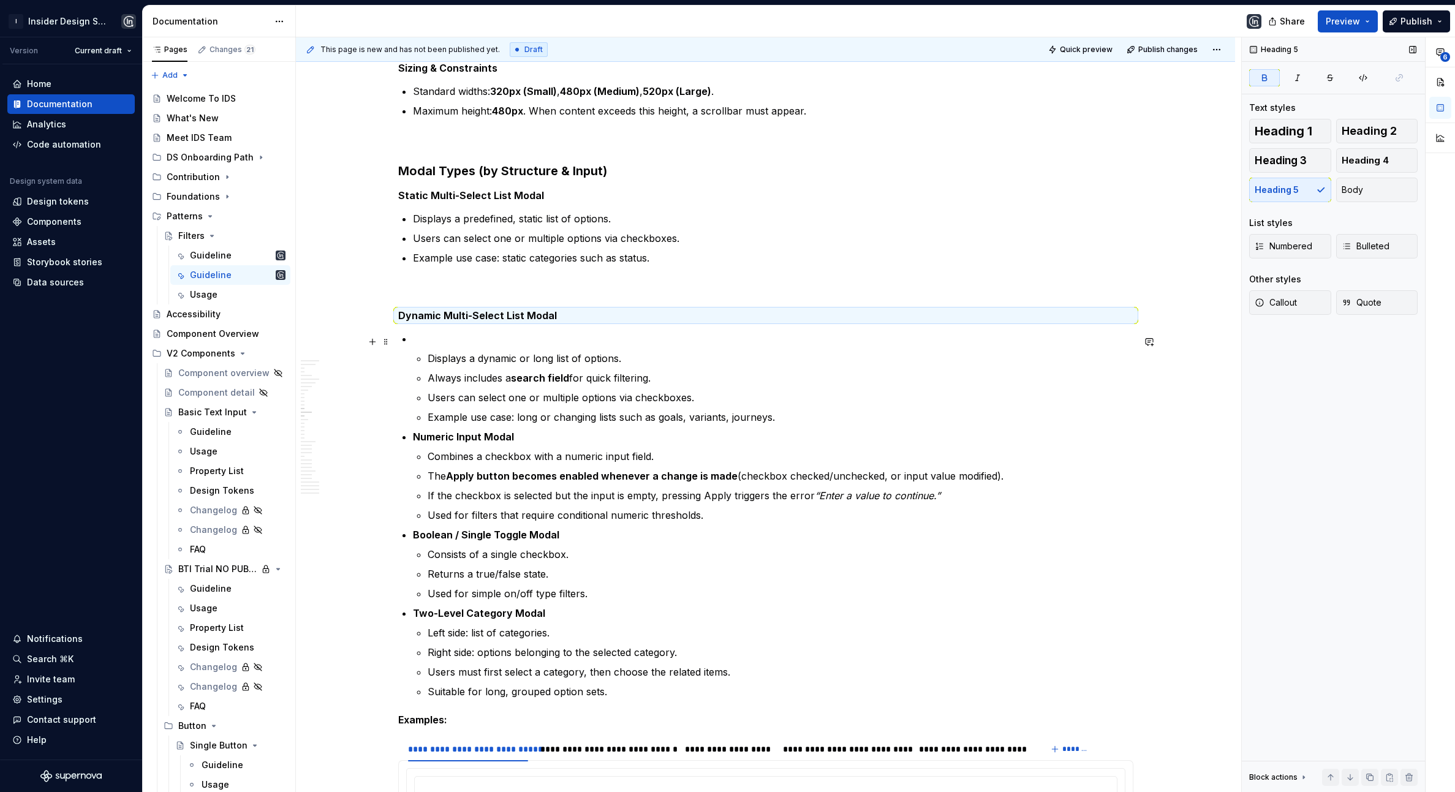
click at [426, 344] on p at bounding box center [773, 338] width 721 height 15
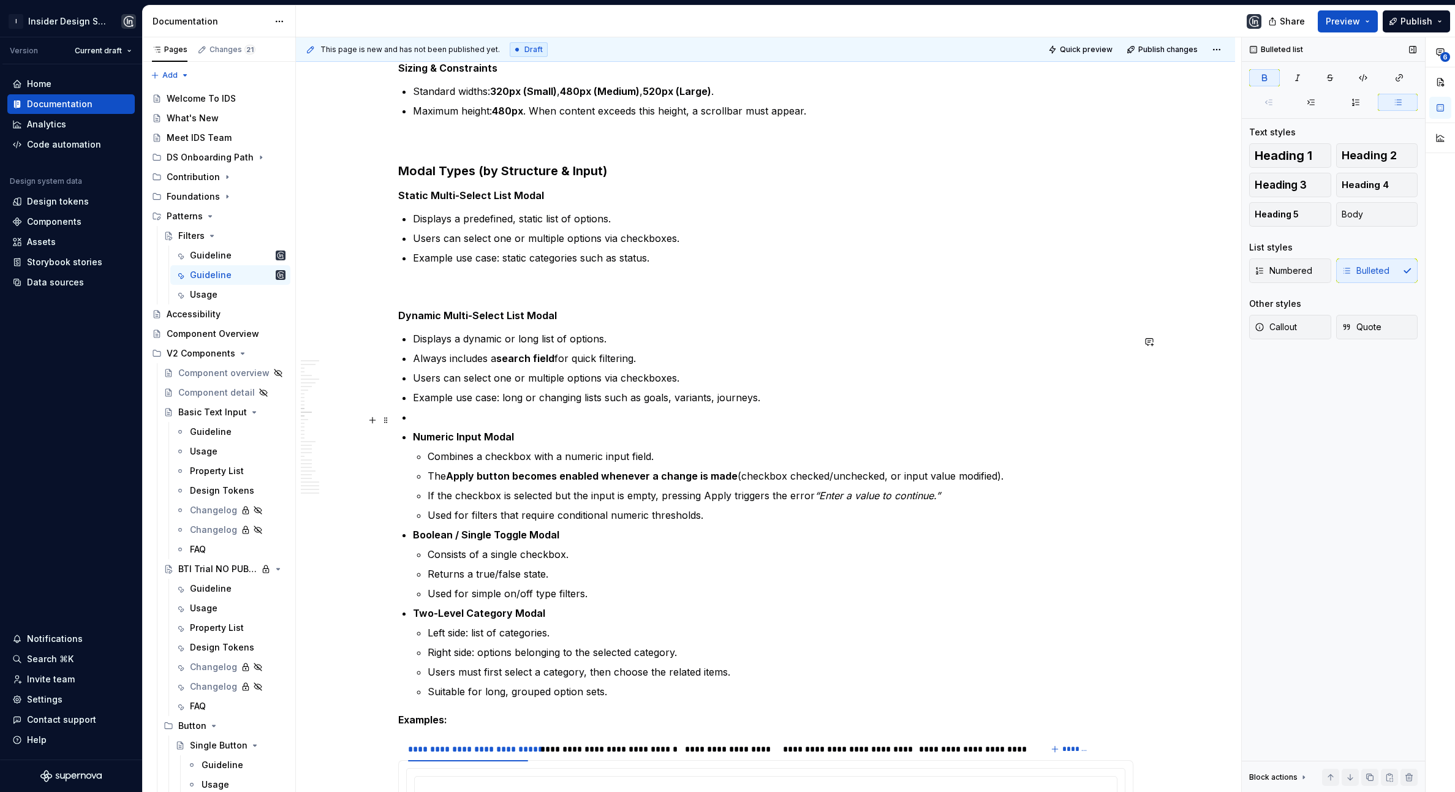
click at [420, 444] on p "Numeric Input Modal" at bounding box center [773, 436] width 721 height 15
click at [1265, 214] on span "Heading 5" at bounding box center [1277, 214] width 44 height 12
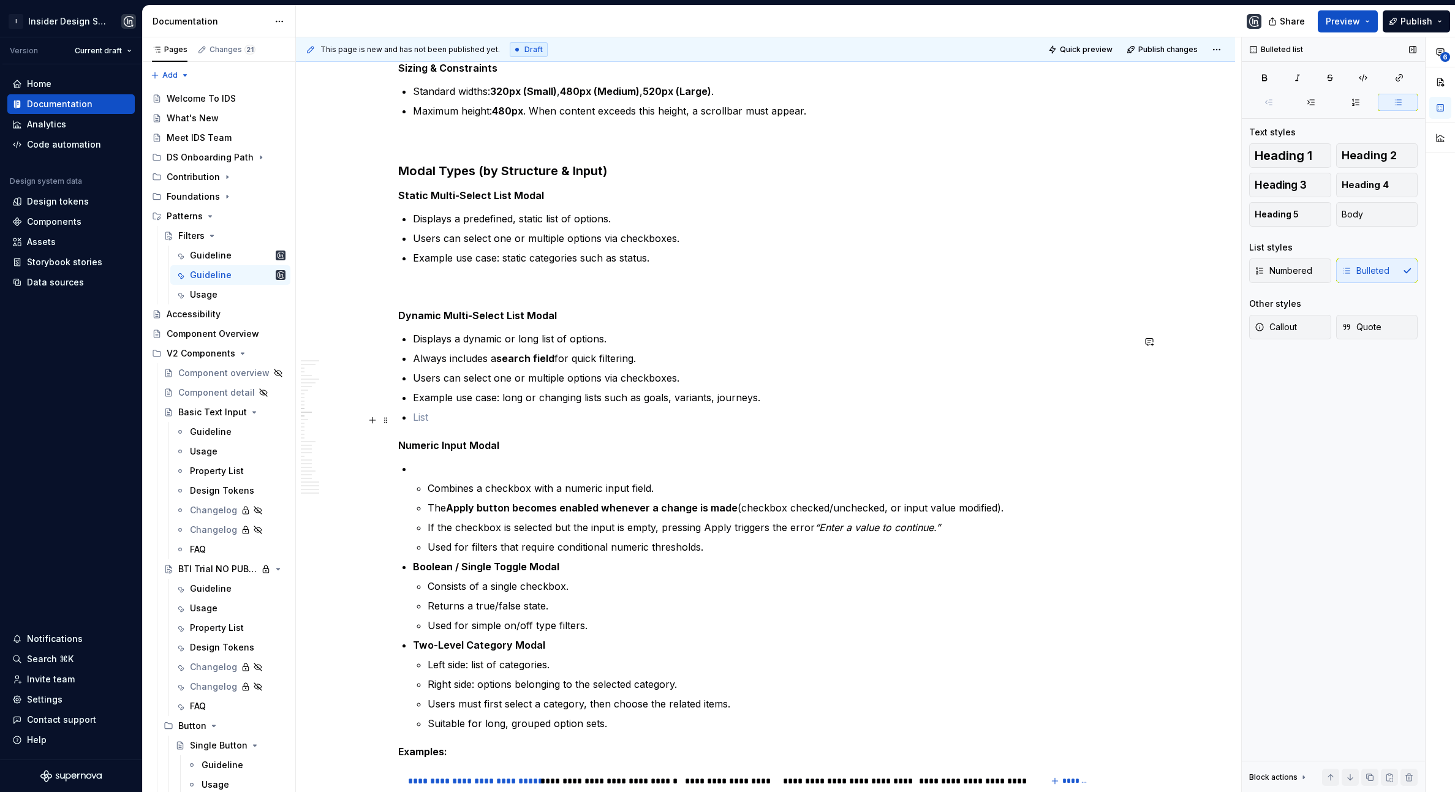
click at [422, 416] on p at bounding box center [773, 417] width 721 height 15
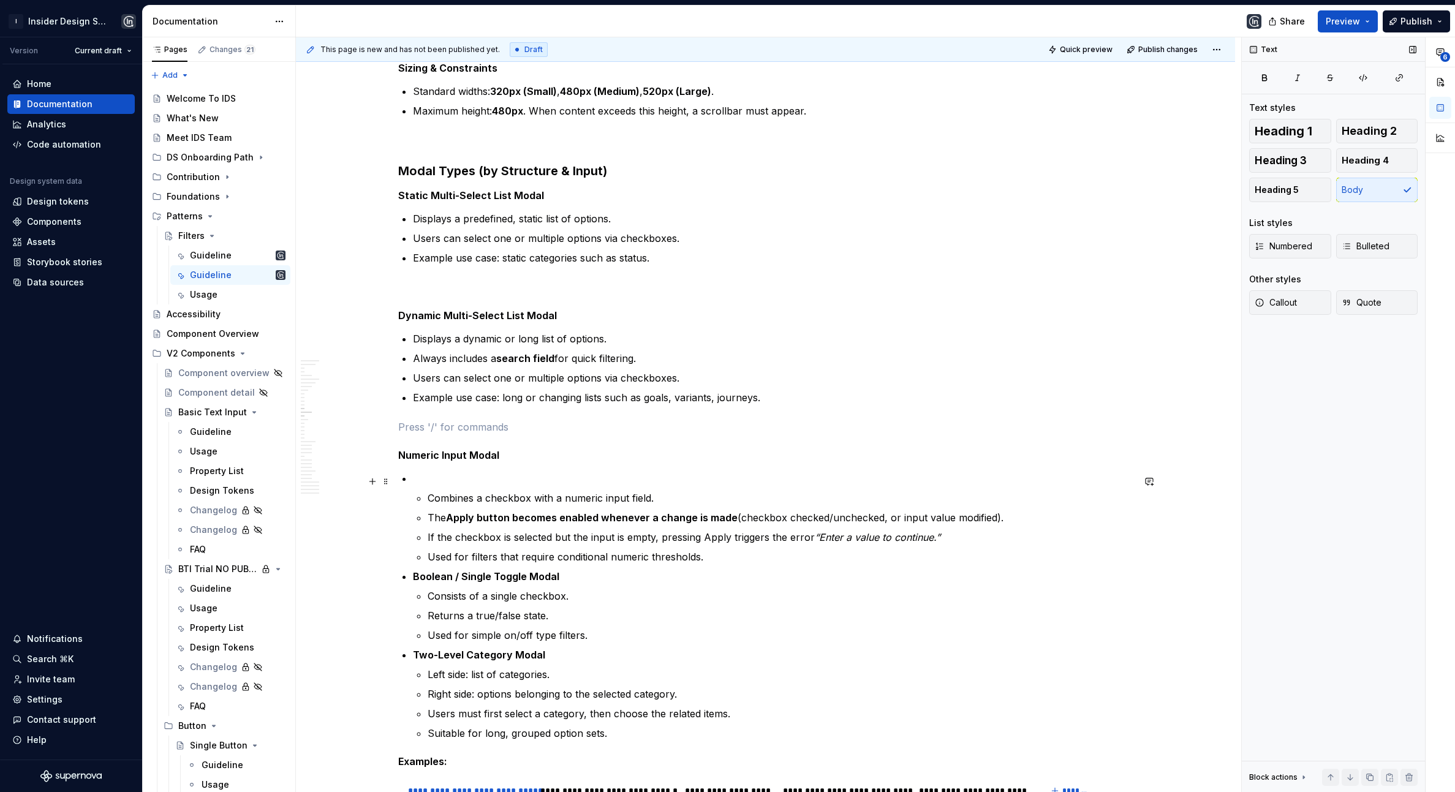
click at [422, 485] on p at bounding box center [773, 478] width 721 height 15
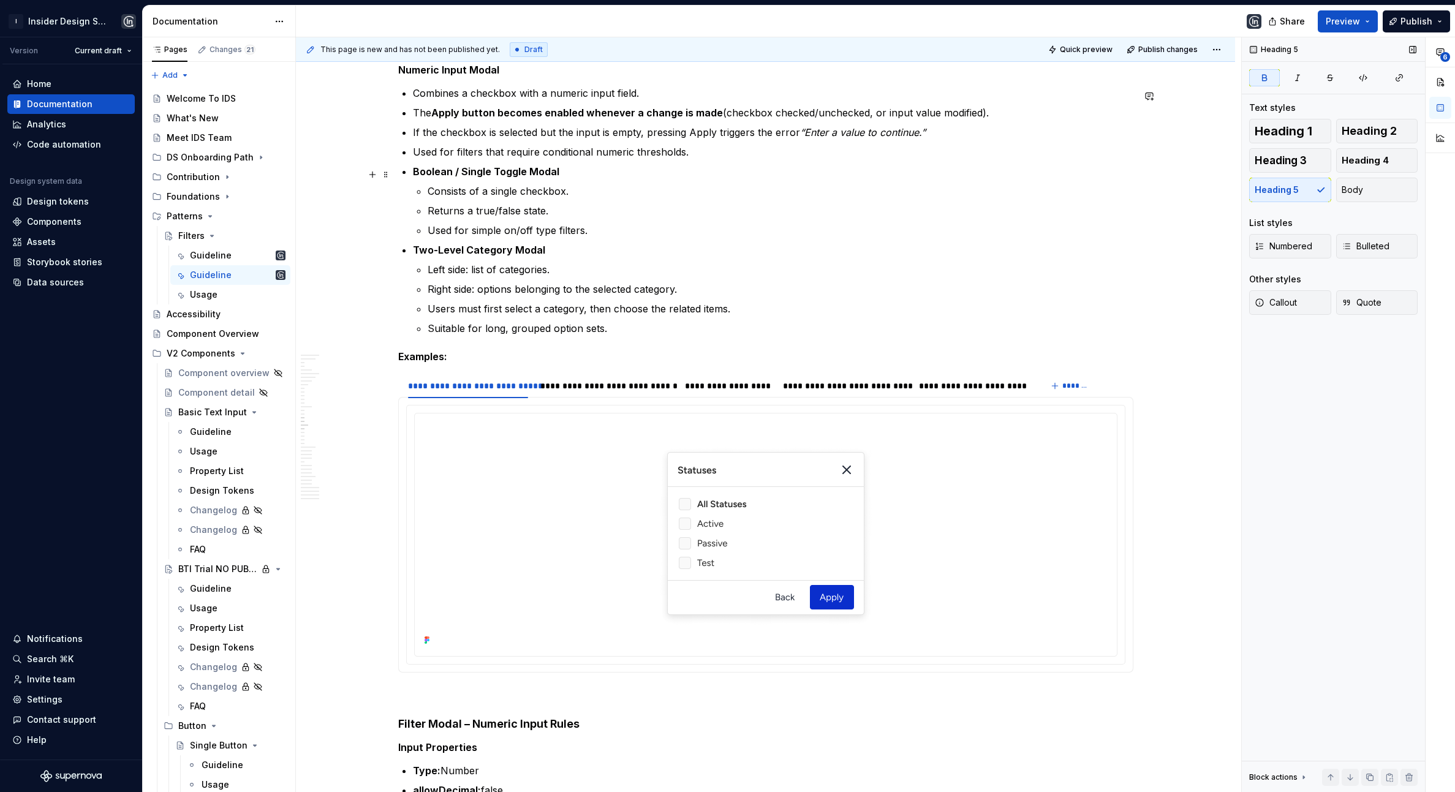
scroll to position [3426, 0]
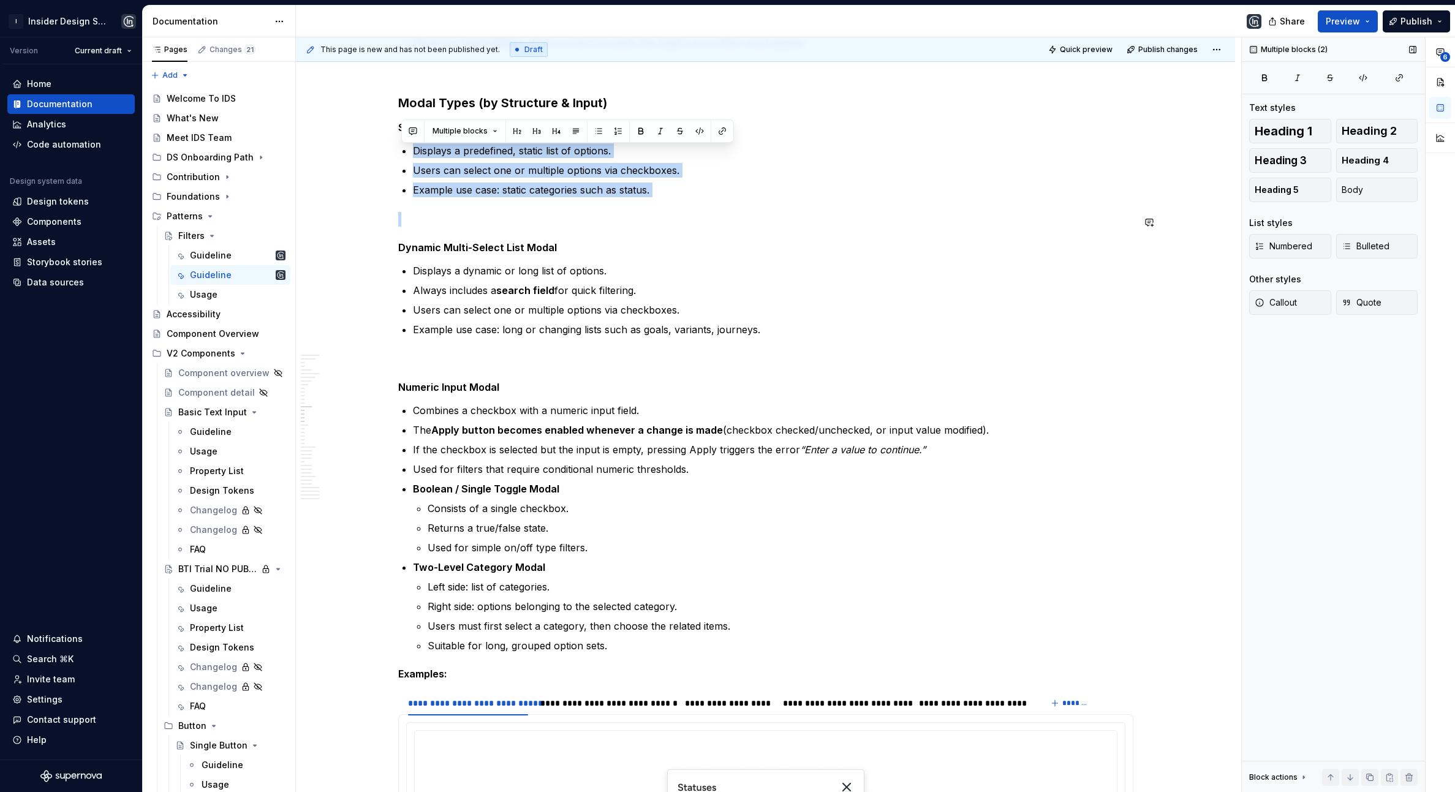
drag, startPoint x: 414, startPoint y: 149, endPoint x: 666, endPoint y: 219, distance: 261.2
copy ul "Displays a predefined, static list of options. Users can select one or multiple…"
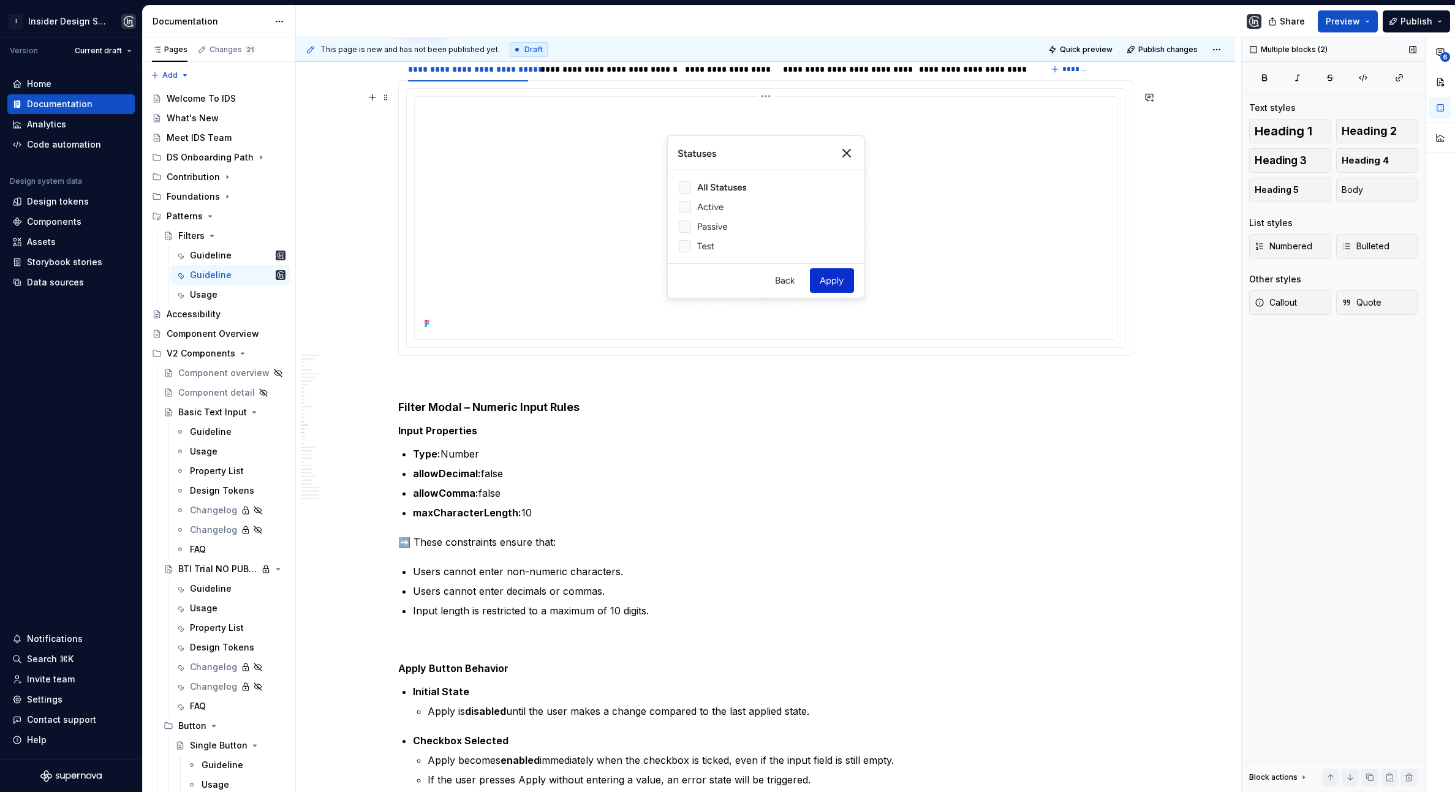
click at [635, 229] on img at bounding box center [766, 217] width 265 height 230
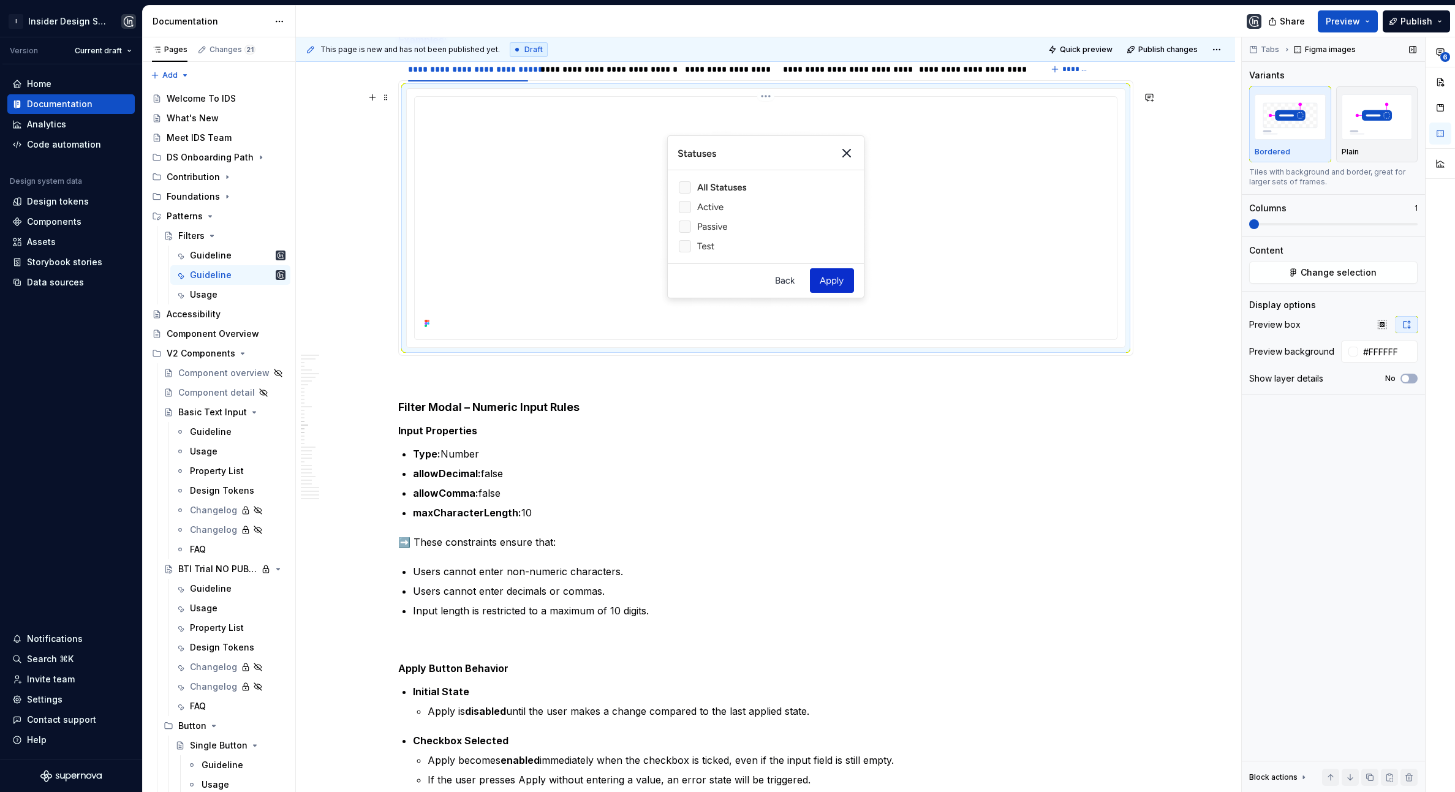
scroll to position [3914, 0]
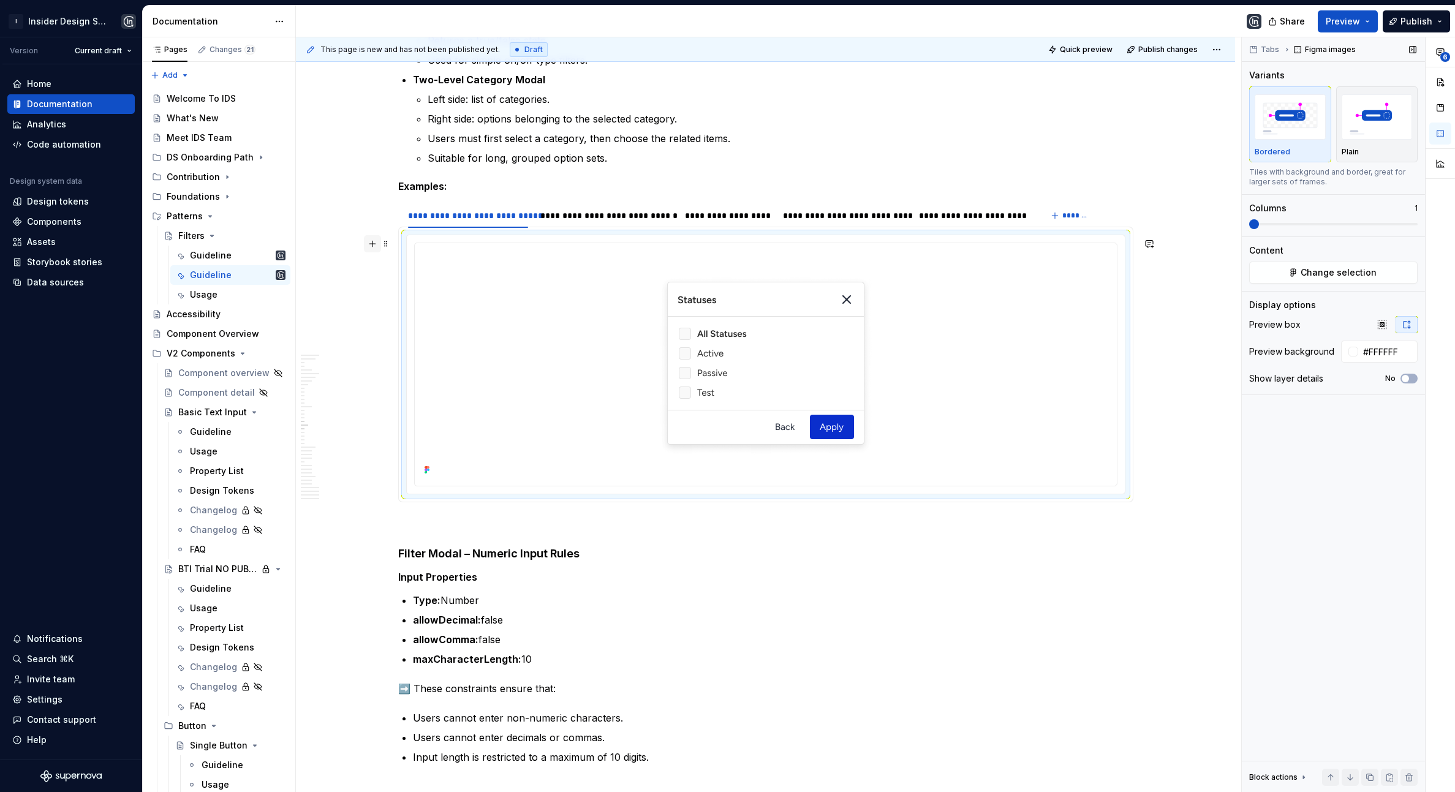
click at [373, 243] on button "button" at bounding box center [372, 243] width 17 height 17
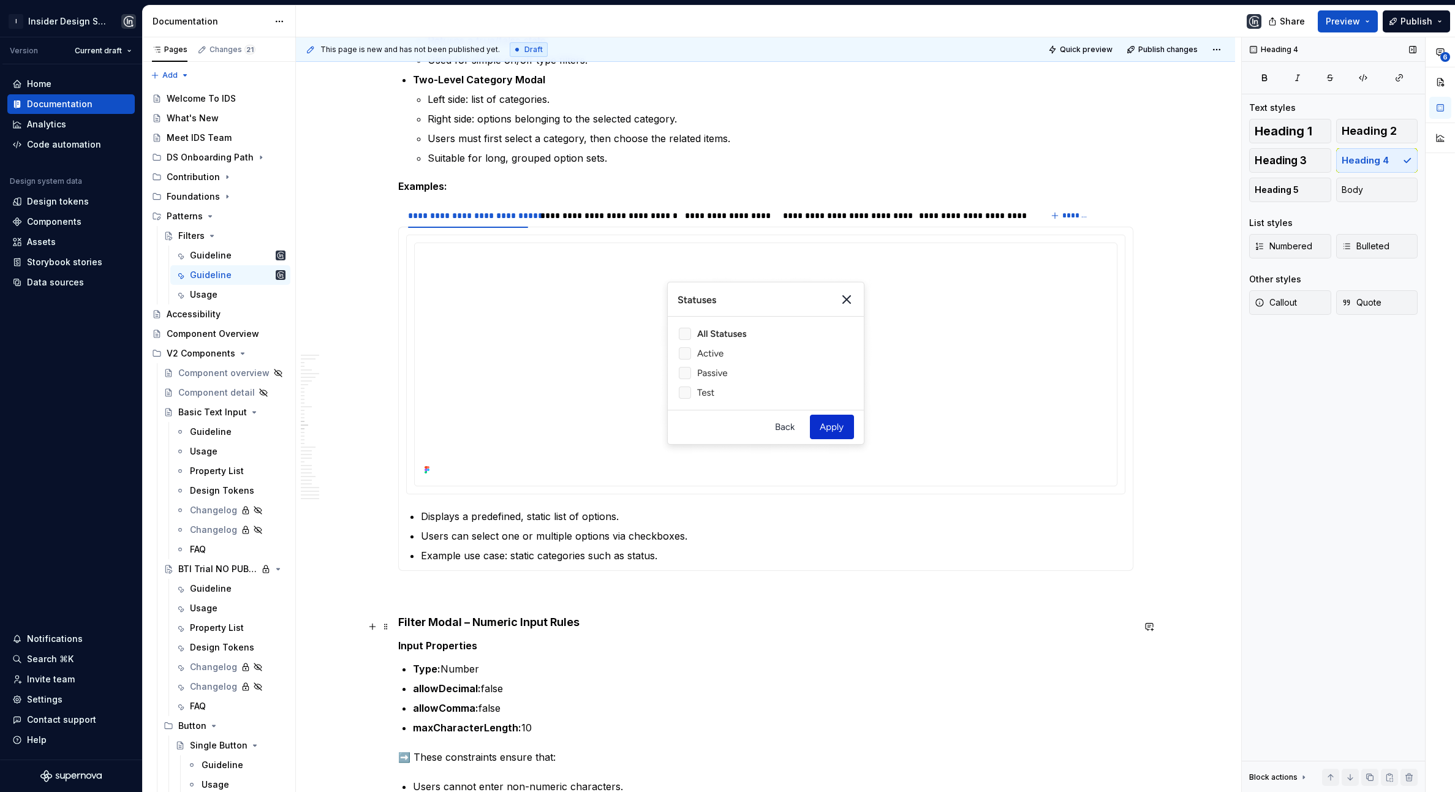
click at [642, 630] on h4 "Filter Modal – Numeric Input Rules" at bounding box center [765, 622] width 735 height 15
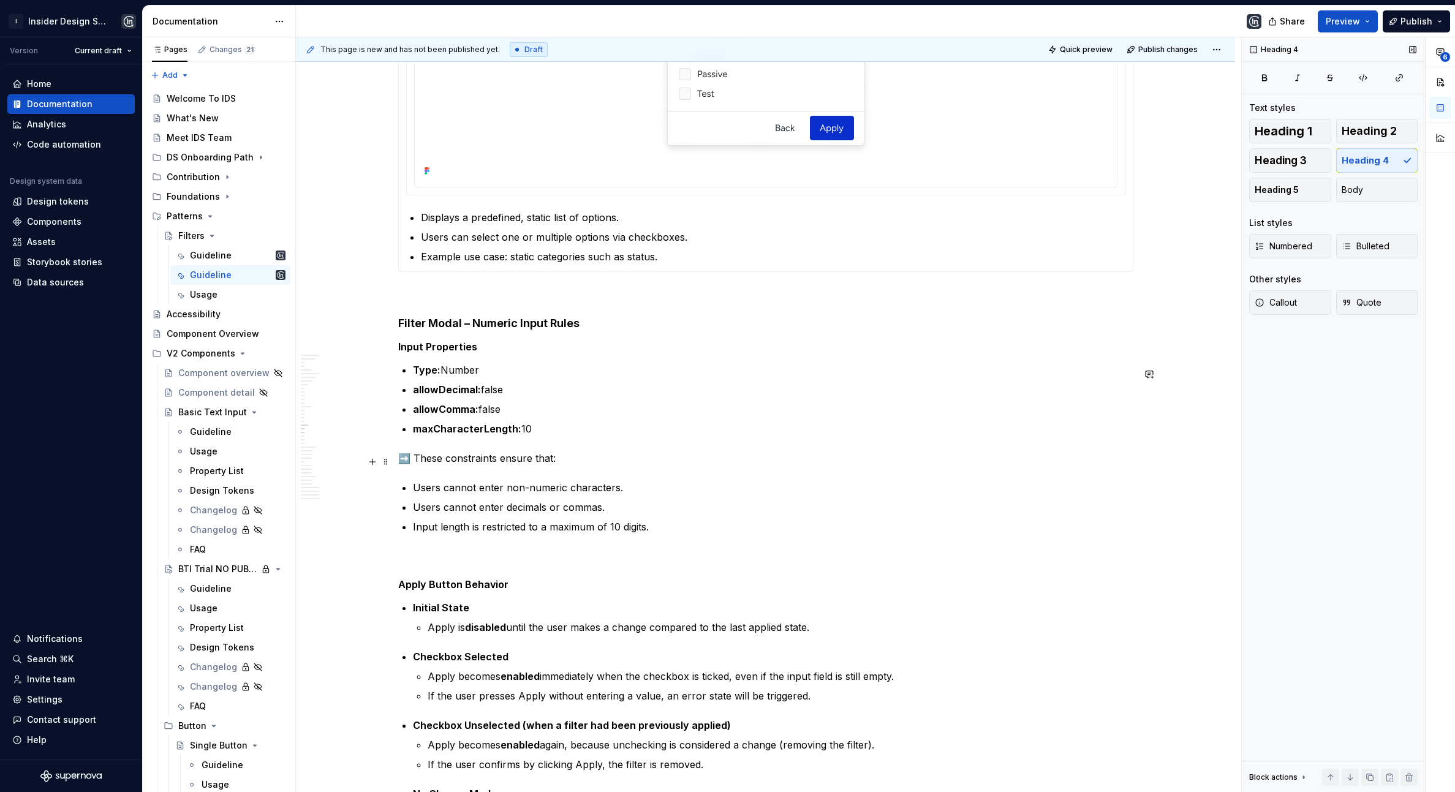
scroll to position [4225, 0]
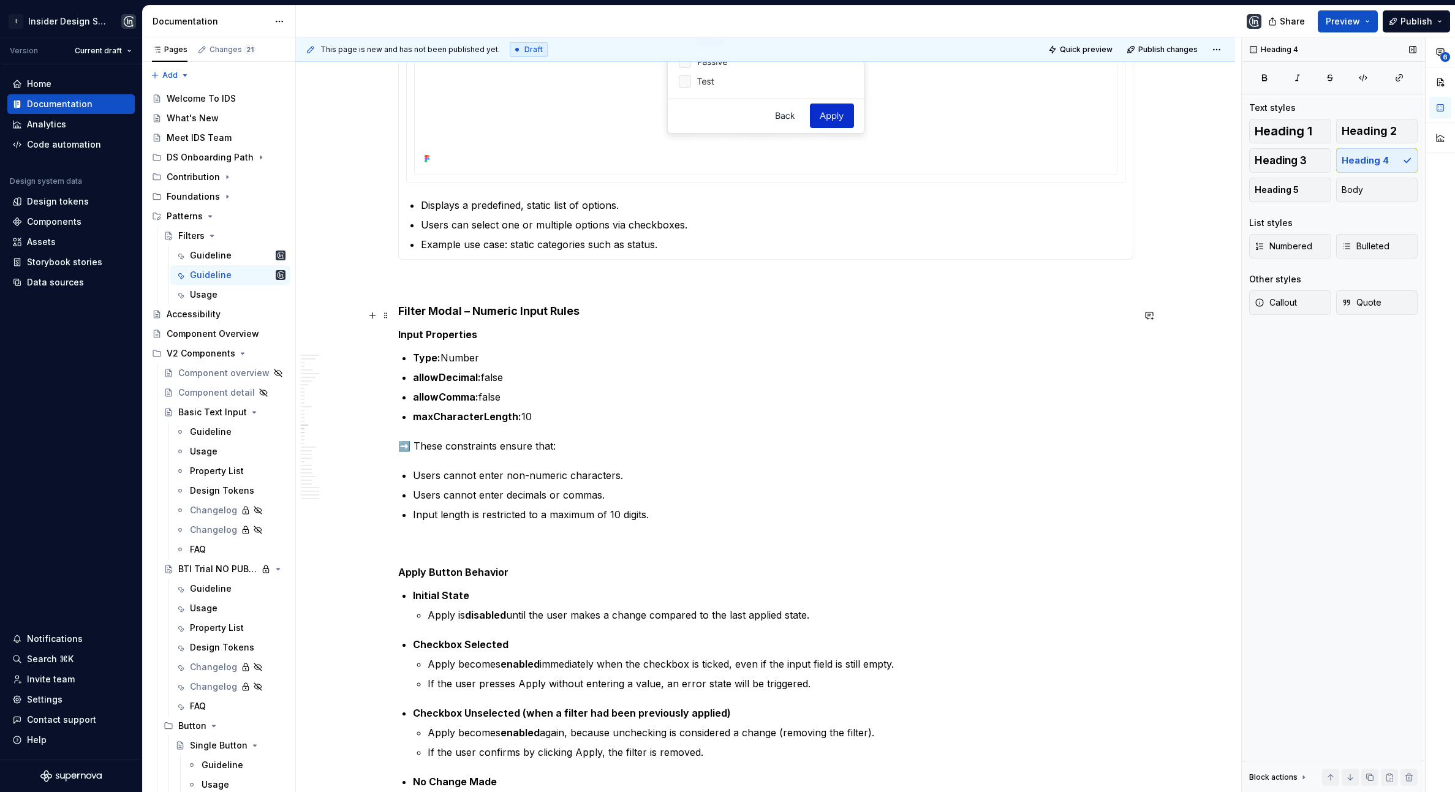
click at [485, 315] on h4 "Filter Modal – Numeric Input Rules" at bounding box center [765, 311] width 735 height 15
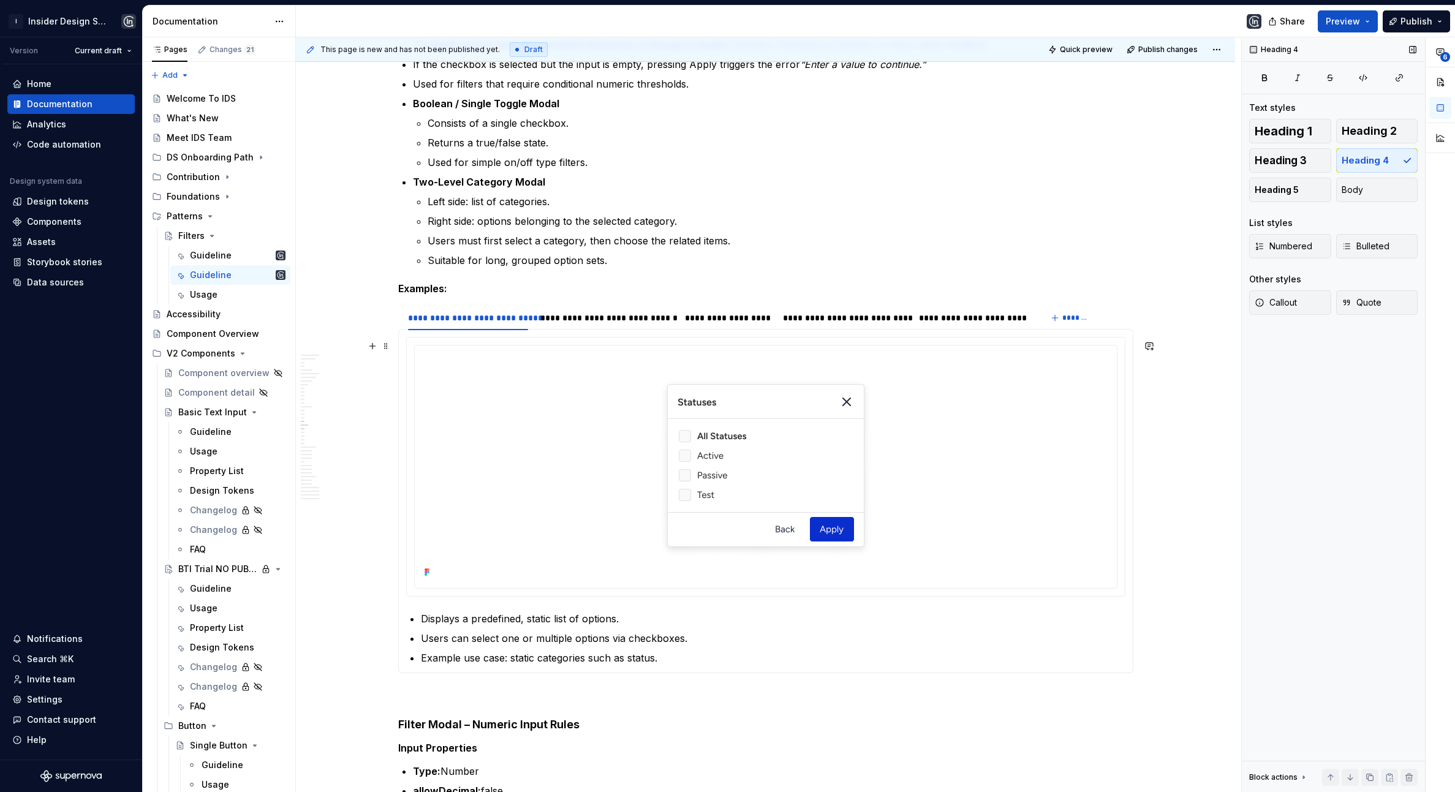
scroll to position [3949, 0]
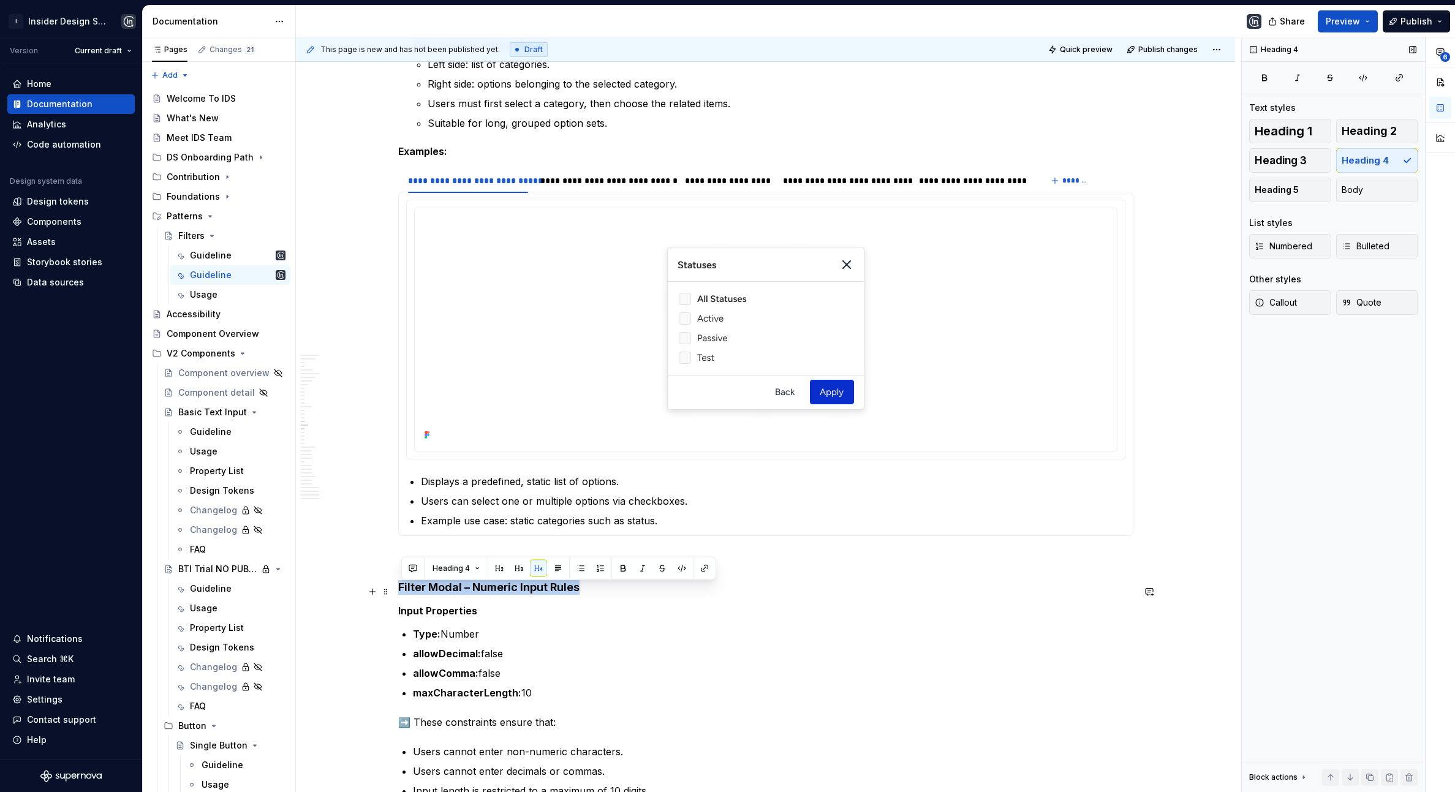
drag, startPoint x: 403, startPoint y: 589, endPoint x: 607, endPoint y: 591, distance: 203.4
click at [607, 591] on h4 "Filter Modal – Numeric Input Rules" at bounding box center [765, 587] width 735 height 15
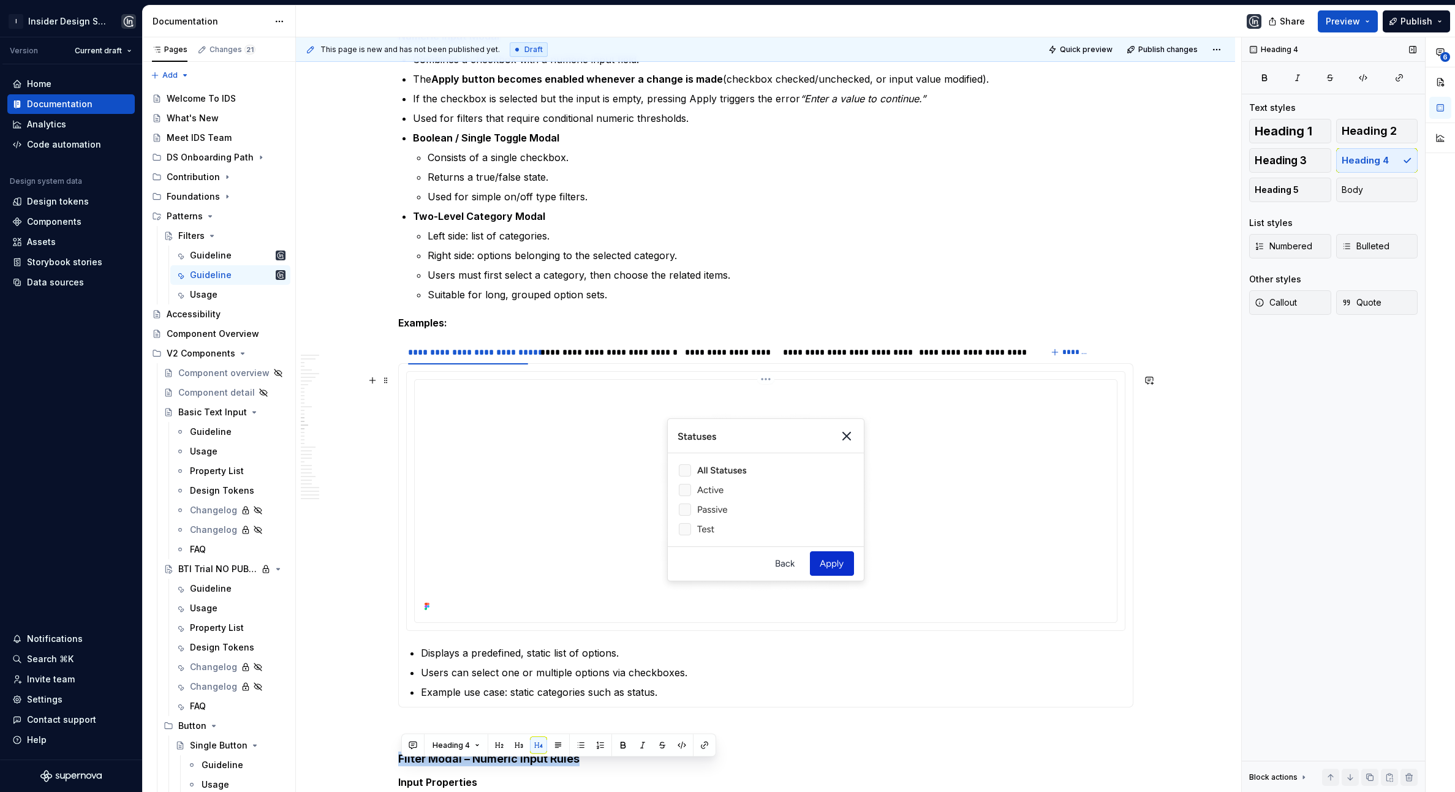
scroll to position [3771, 0]
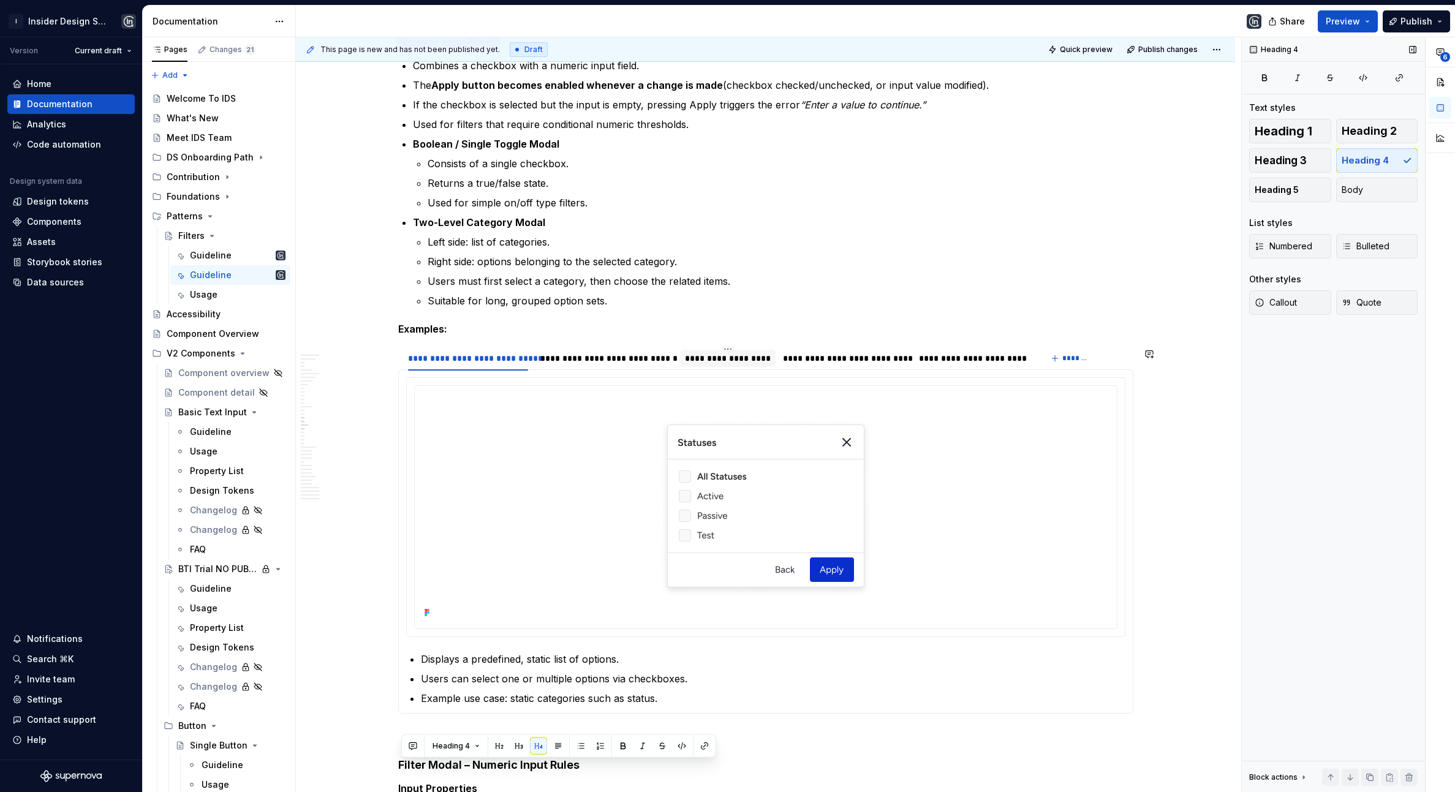
click at [736, 358] on div "**********" at bounding box center [728, 358] width 86 height 12
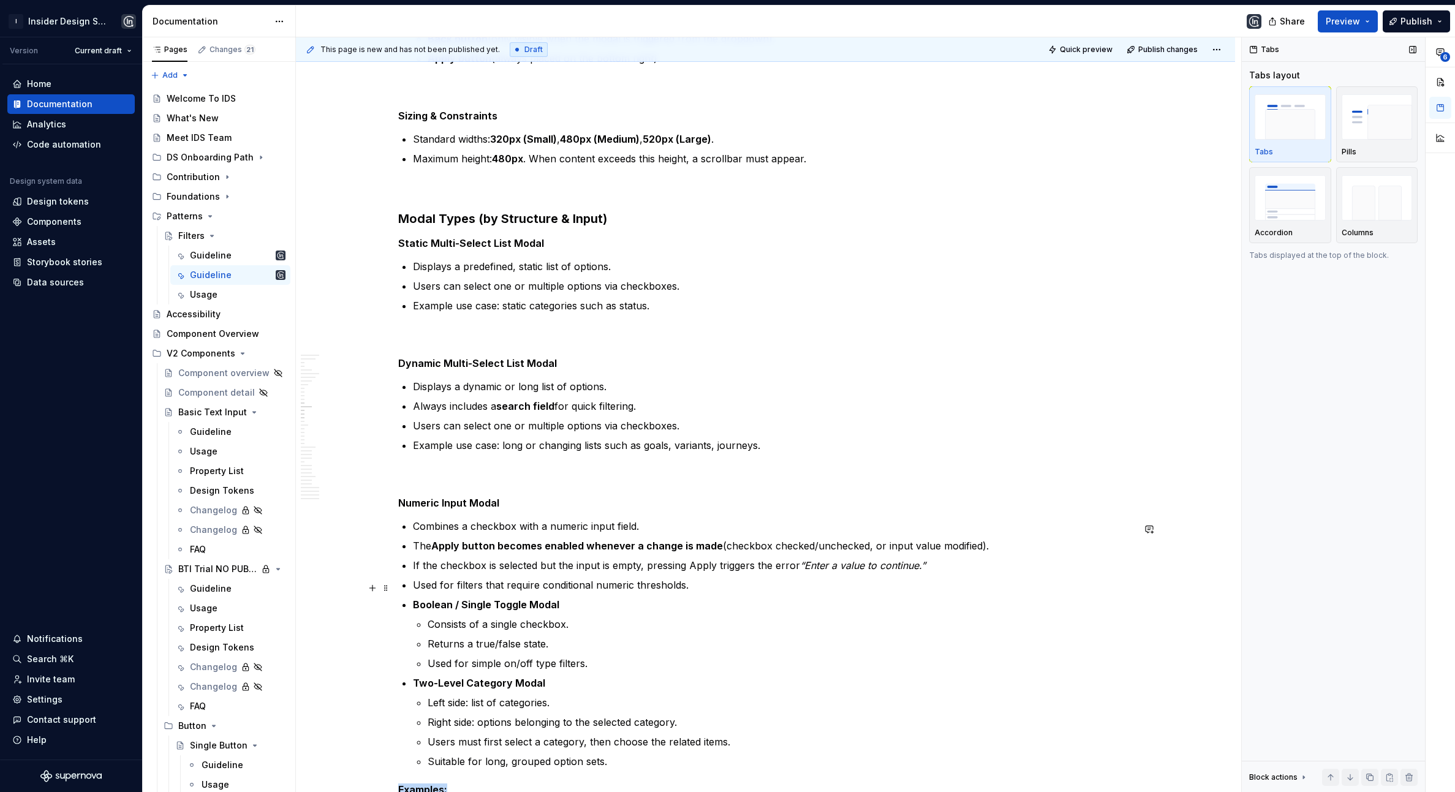
scroll to position [3316, 0]
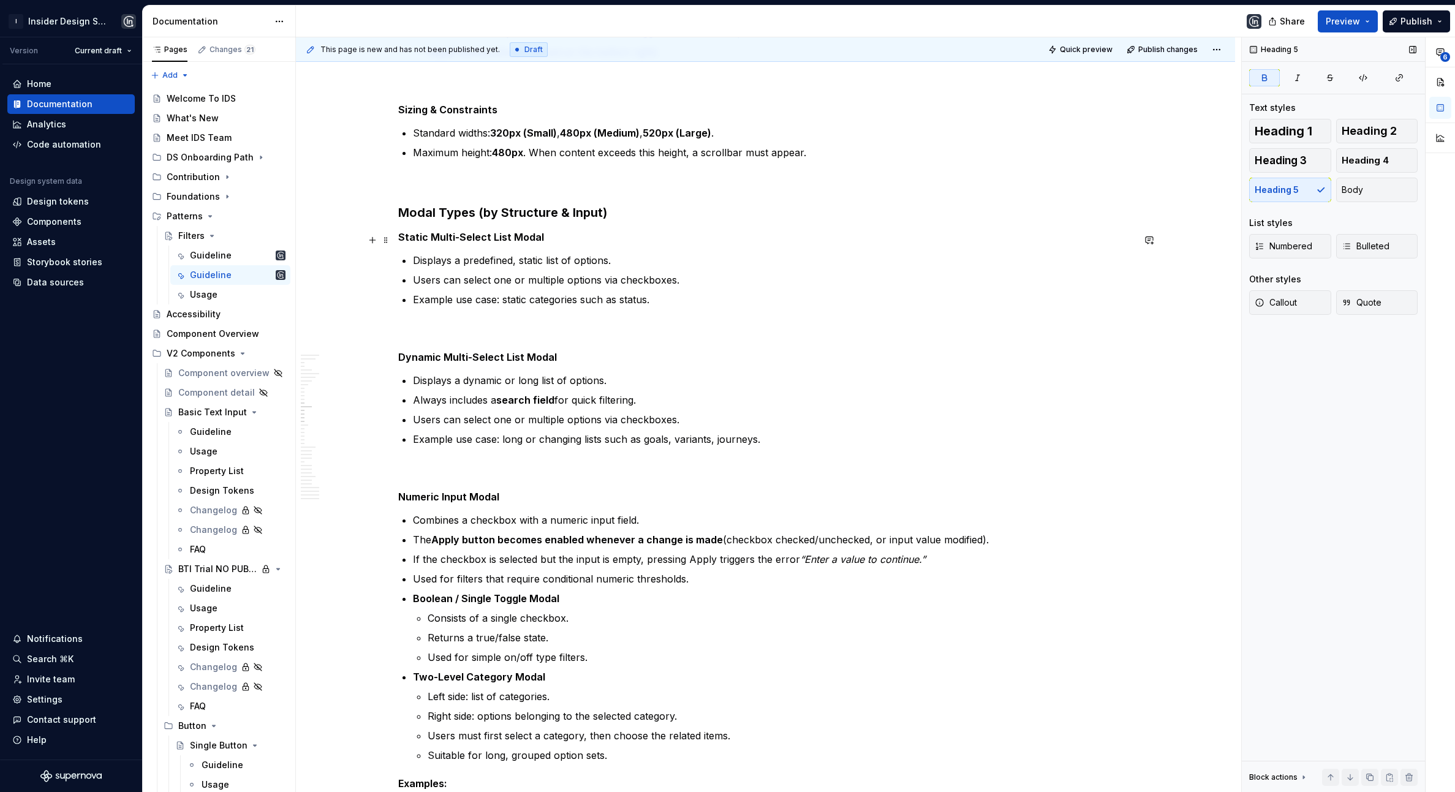
click at [548, 241] on h5 "Static Multi-Select List Modal" at bounding box center [765, 237] width 735 height 12
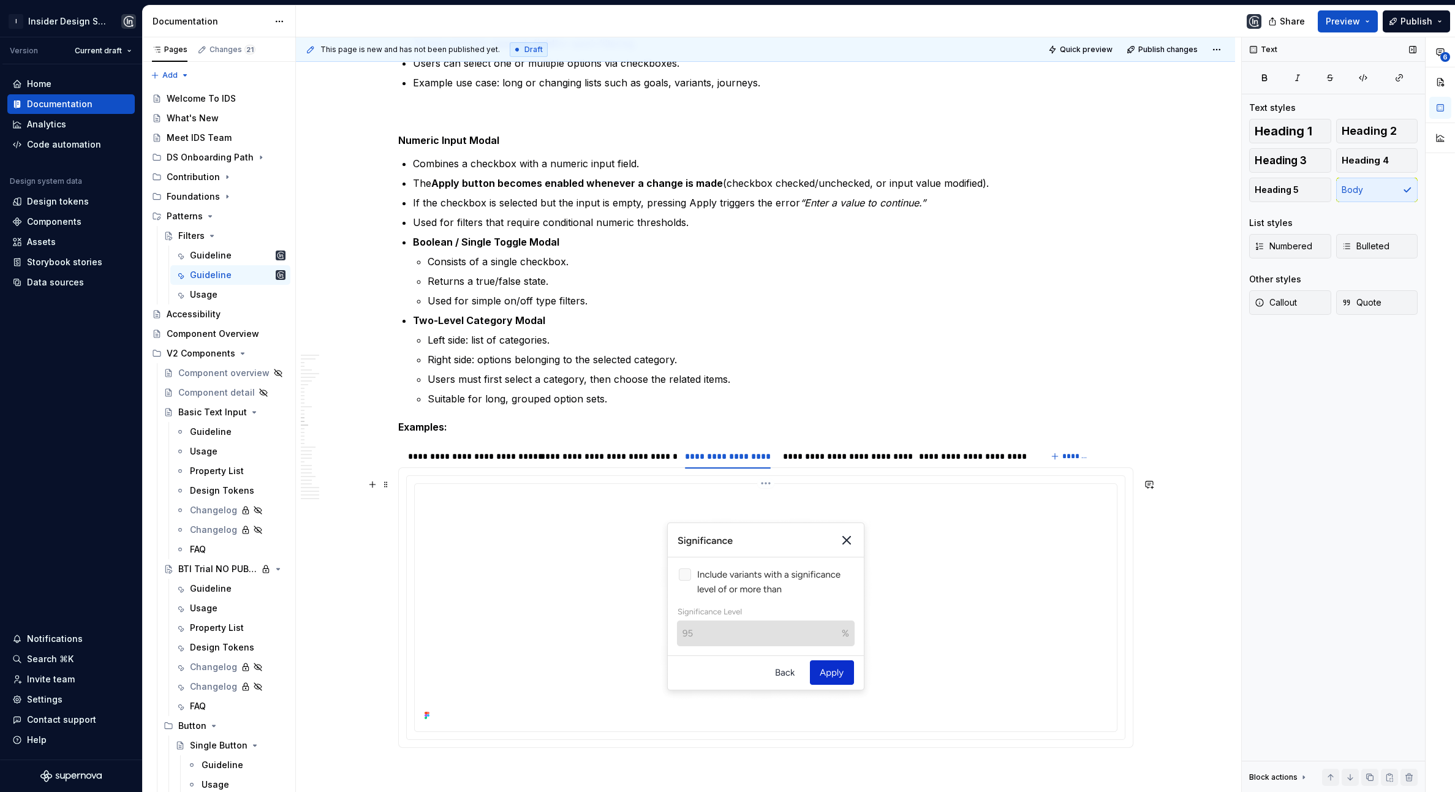
scroll to position [3723, 0]
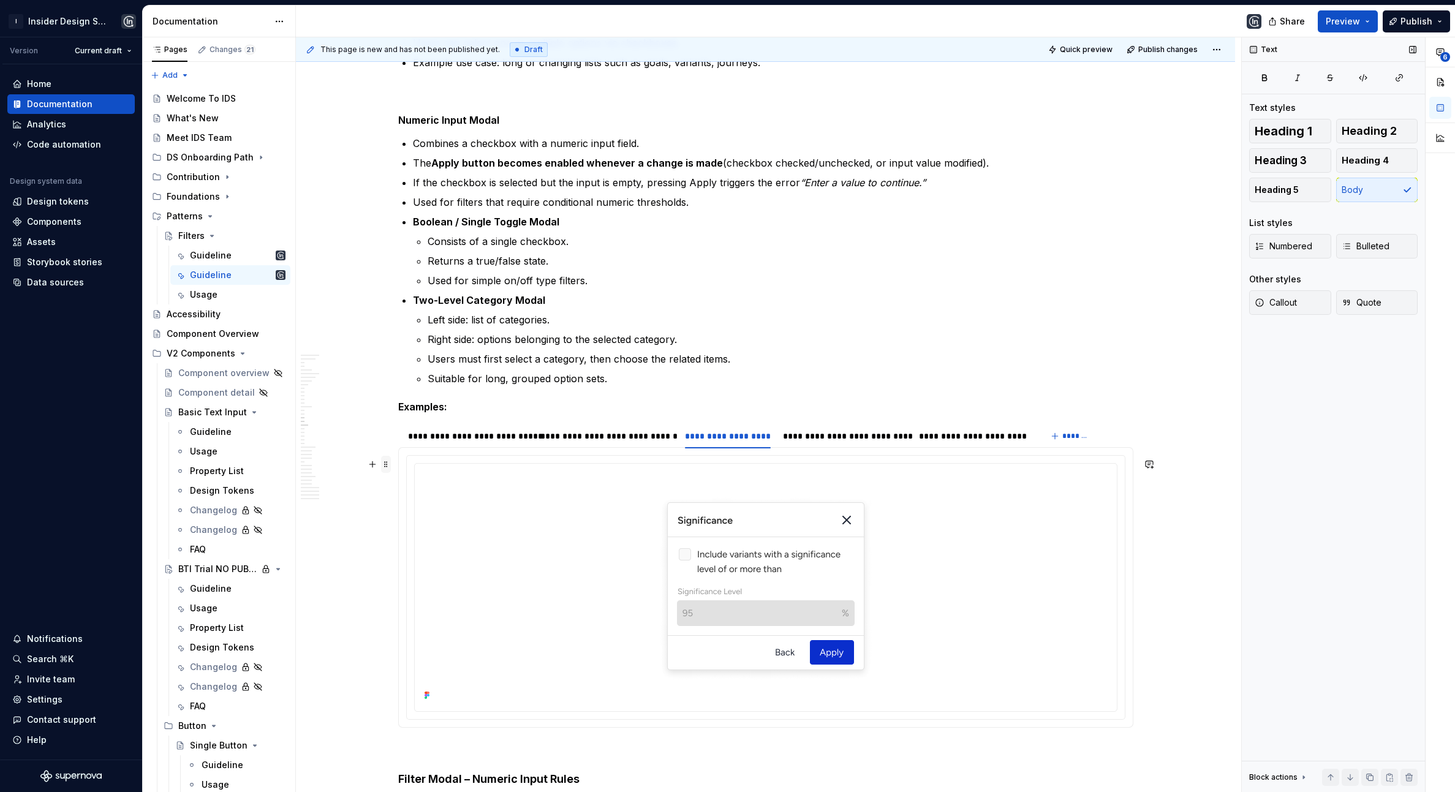
click at [384, 466] on span at bounding box center [386, 464] width 10 height 17
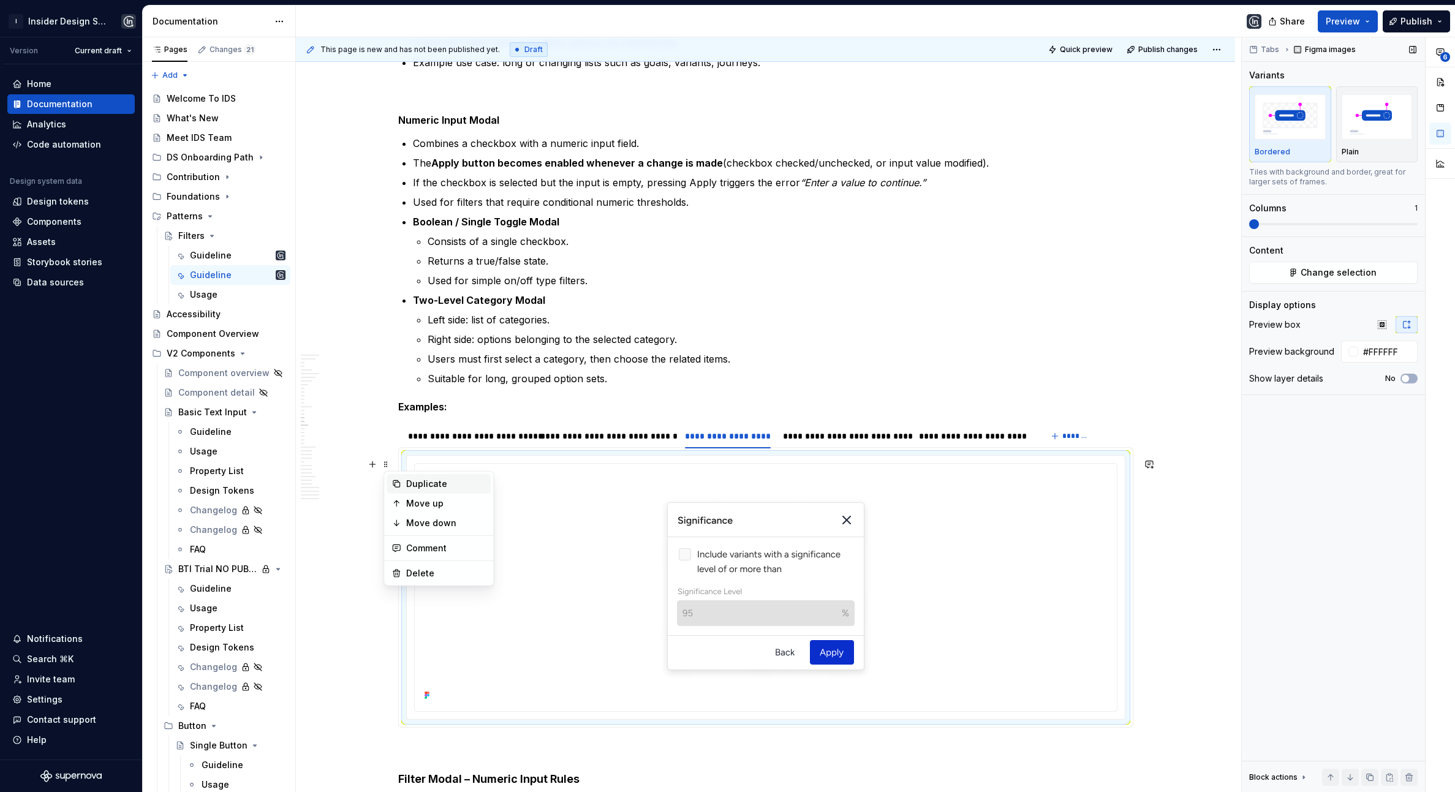
click at [407, 482] on div "Duplicate" at bounding box center [446, 484] width 80 height 12
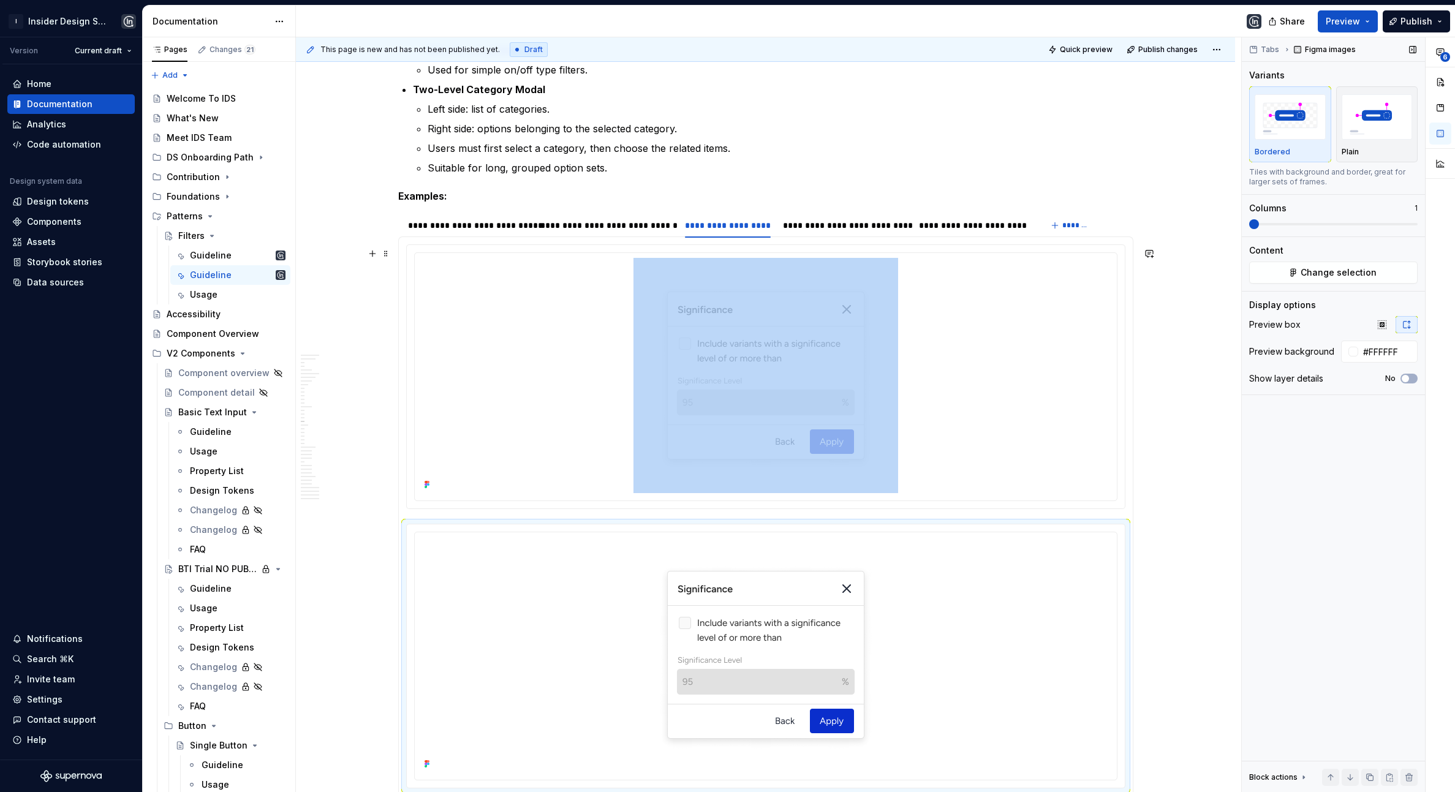
scroll to position [3792, 0]
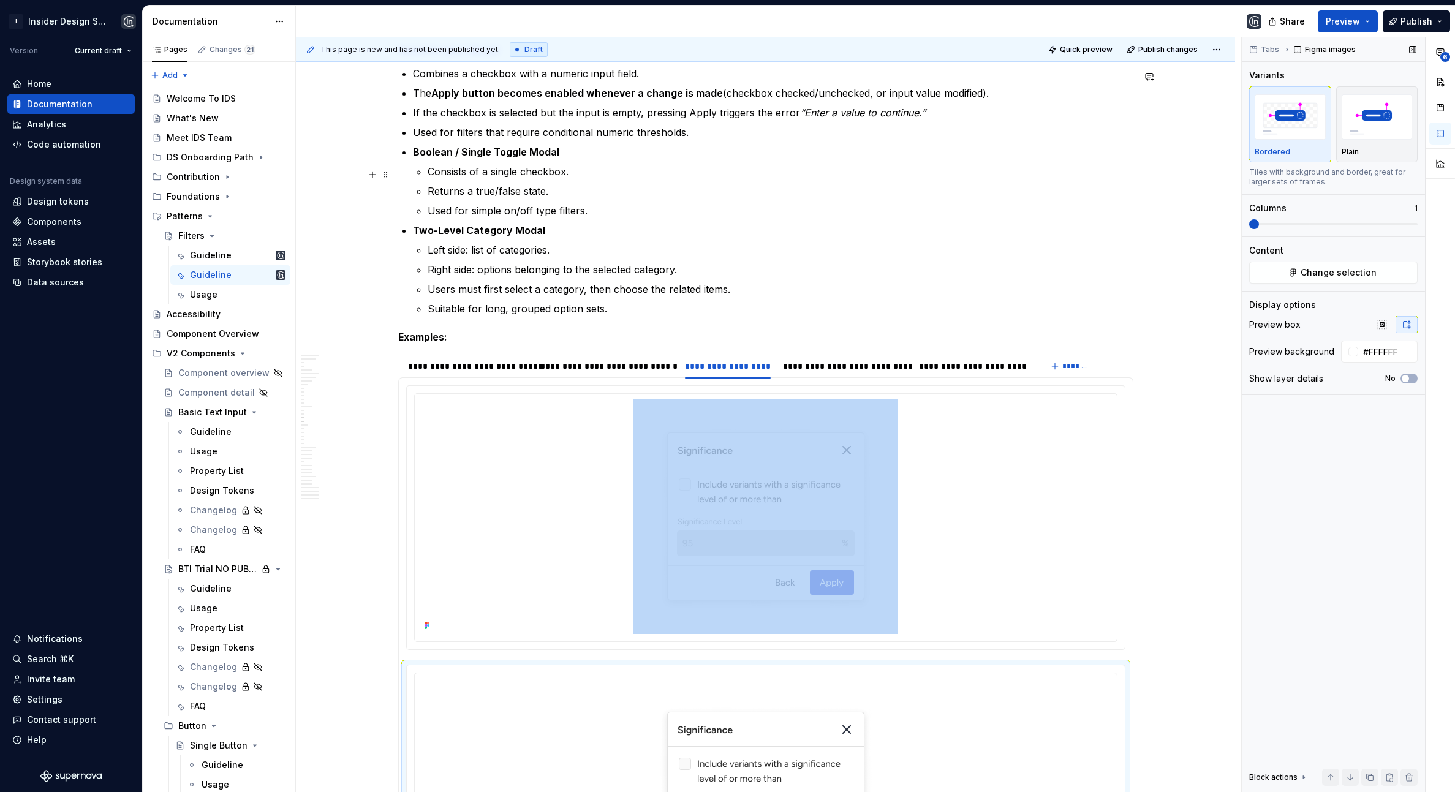
drag, startPoint x: 389, startPoint y: 394, endPoint x: 449, endPoint y: 167, distance: 234.5
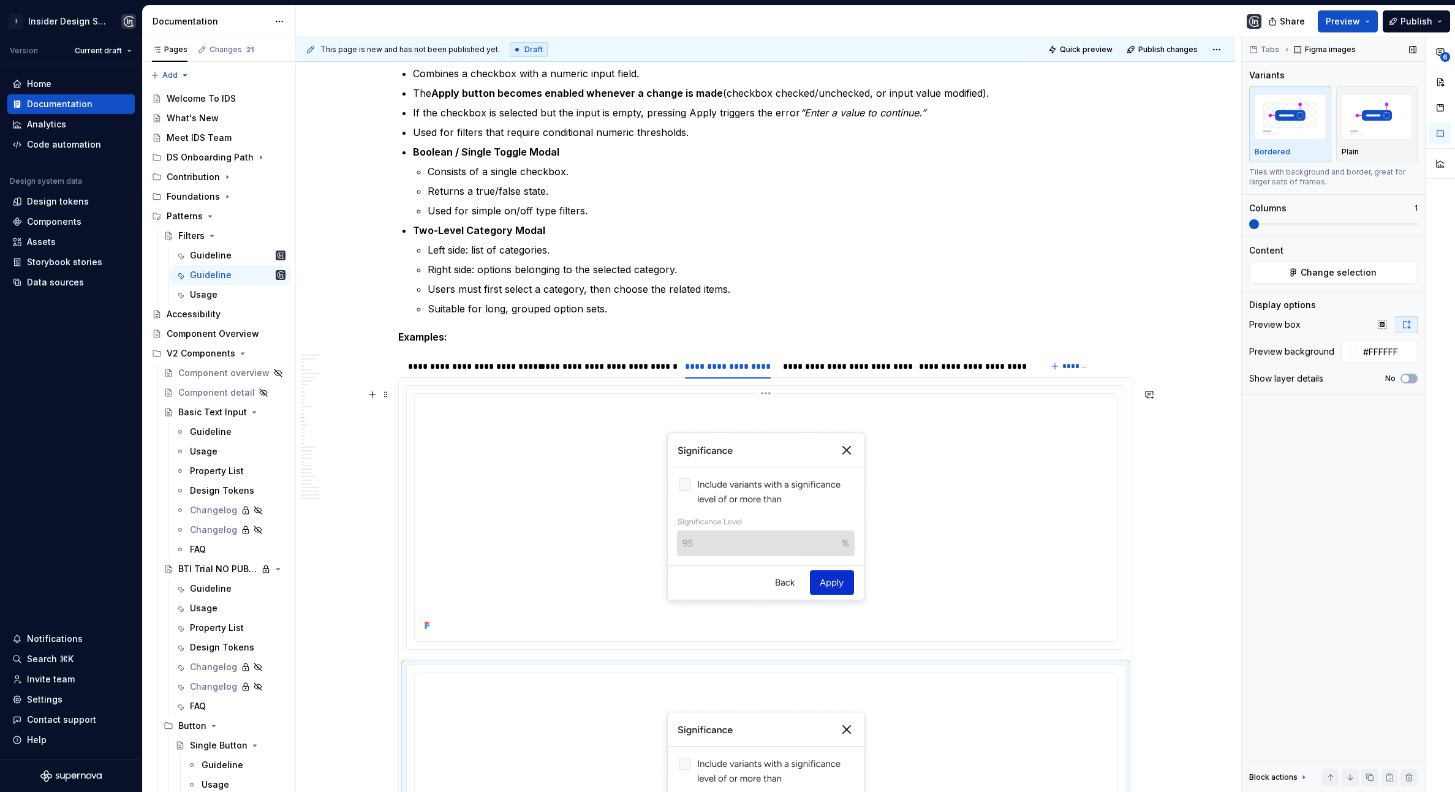
click at [447, 439] on div at bounding box center [766, 516] width 692 height 235
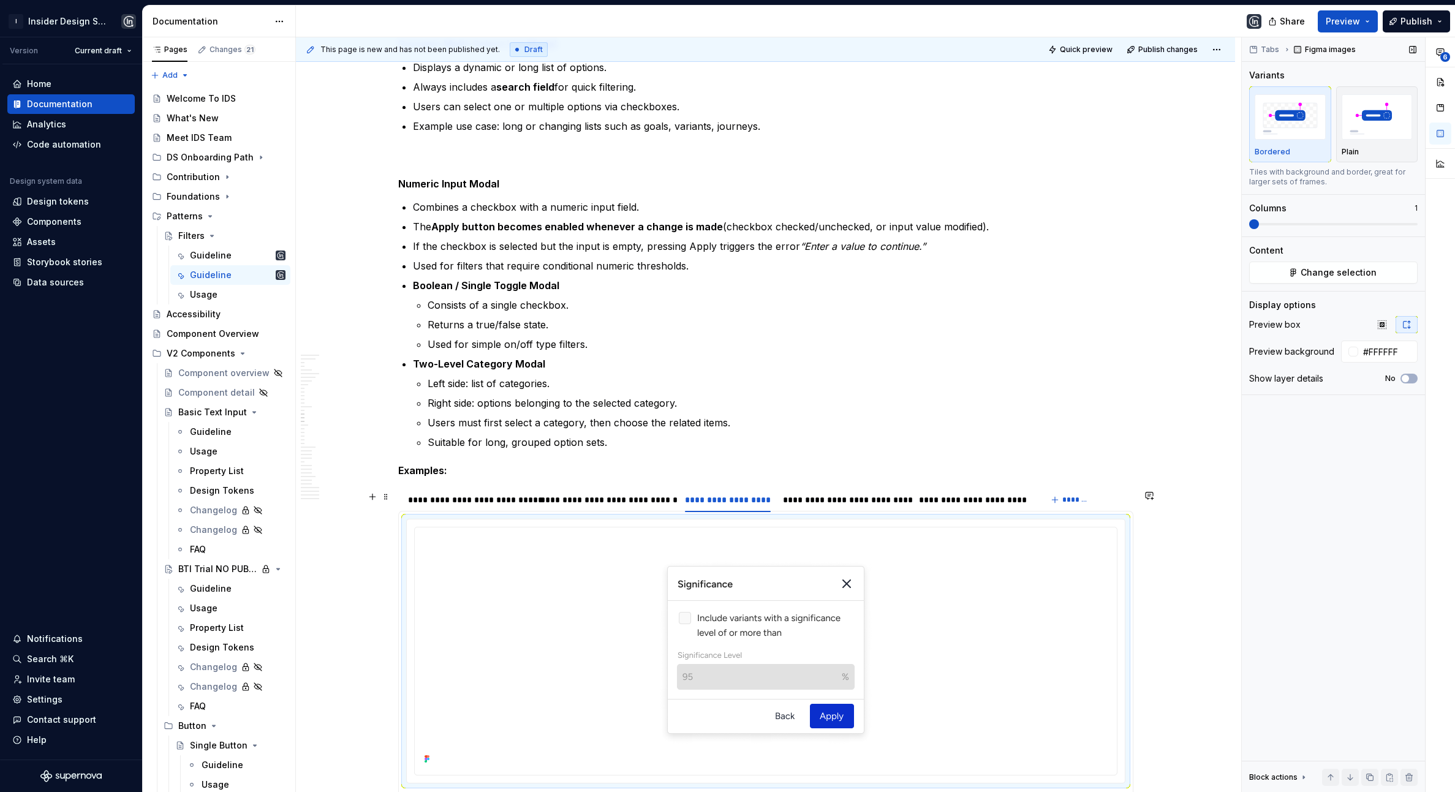
scroll to position [3656, 0]
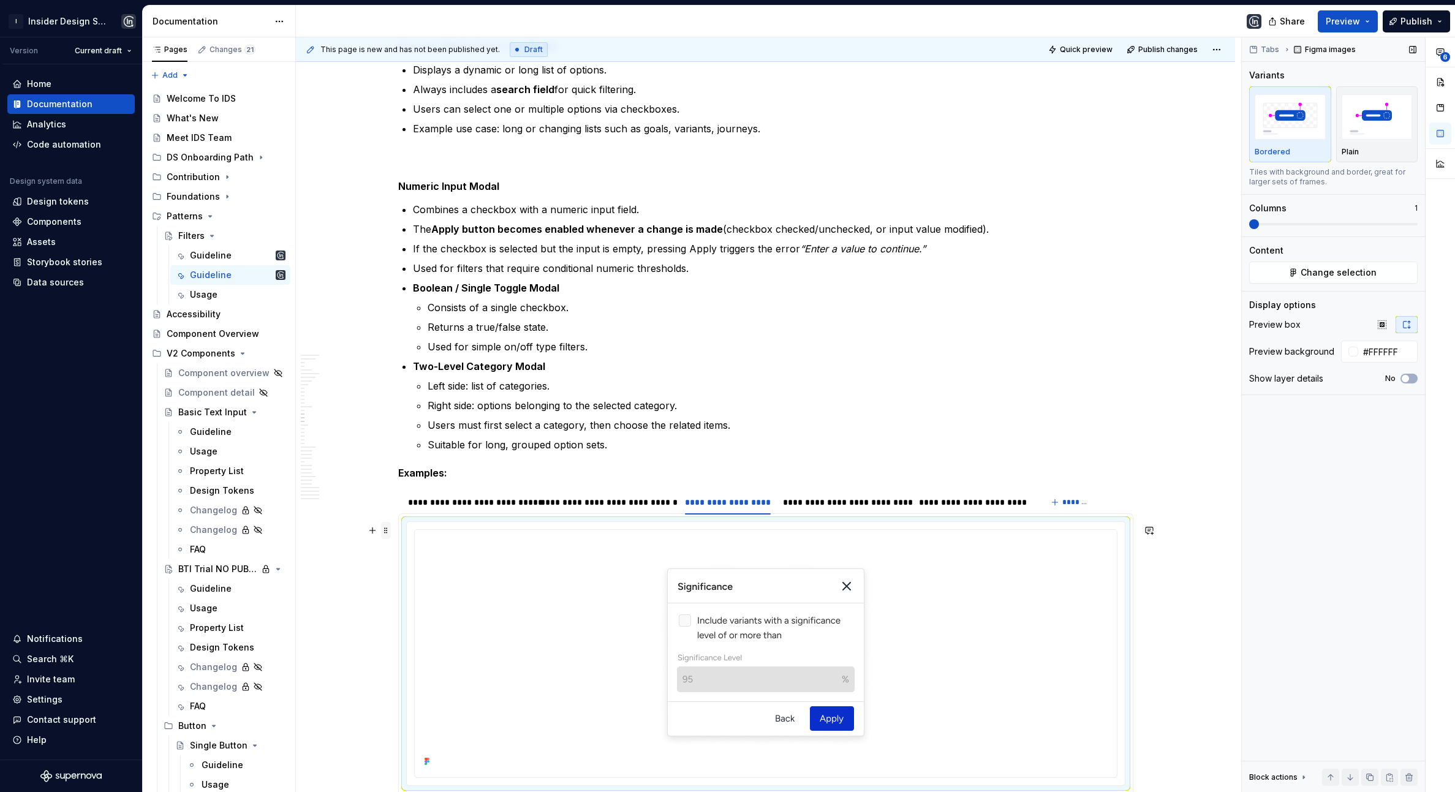
click at [389, 533] on span at bounding box center [386, 530] width 10 height 17
click at [505, 571] on div at bounding box center [766, 652] width 692 height 235
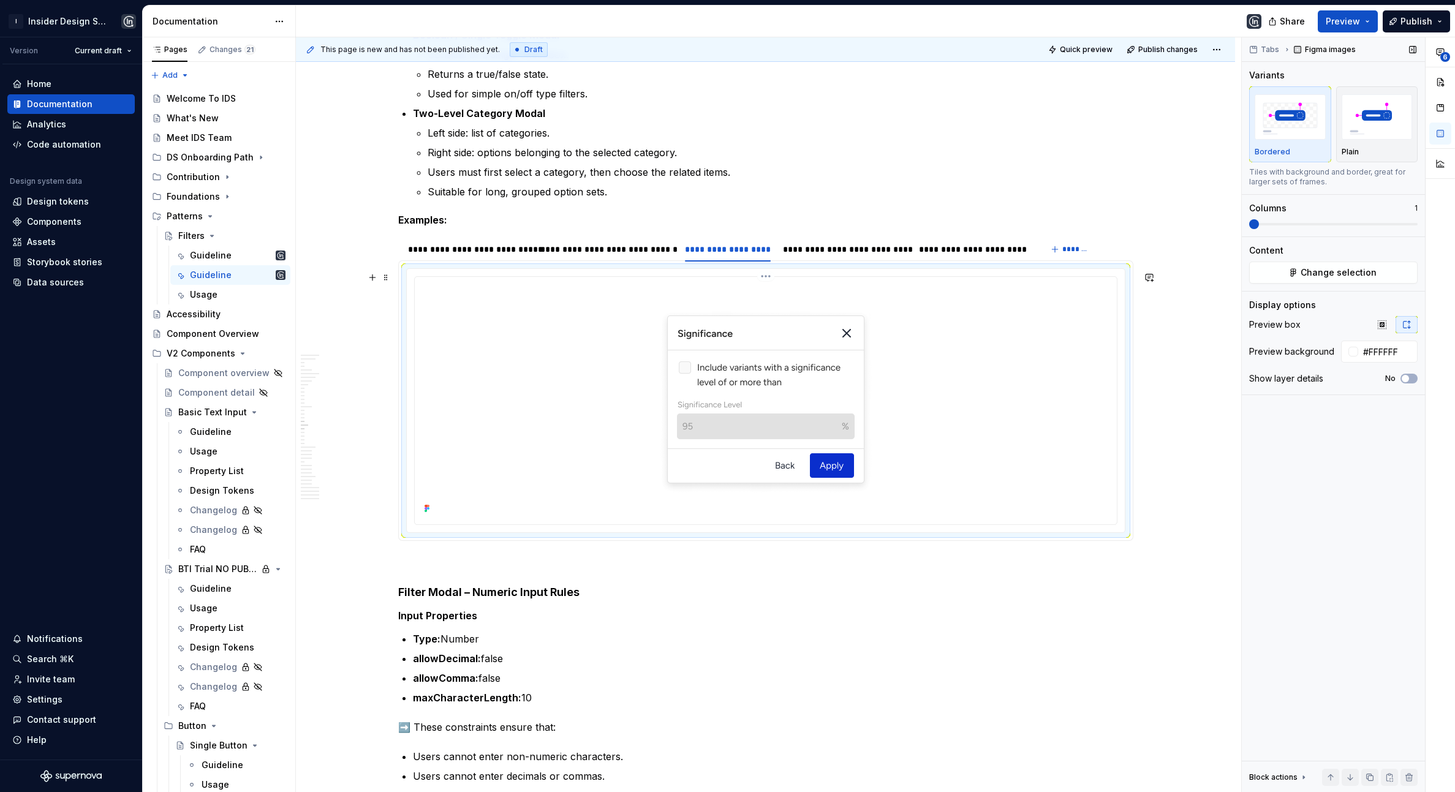
click at [513, 346] on div at bounding box center [766, 399] width 692 height 235
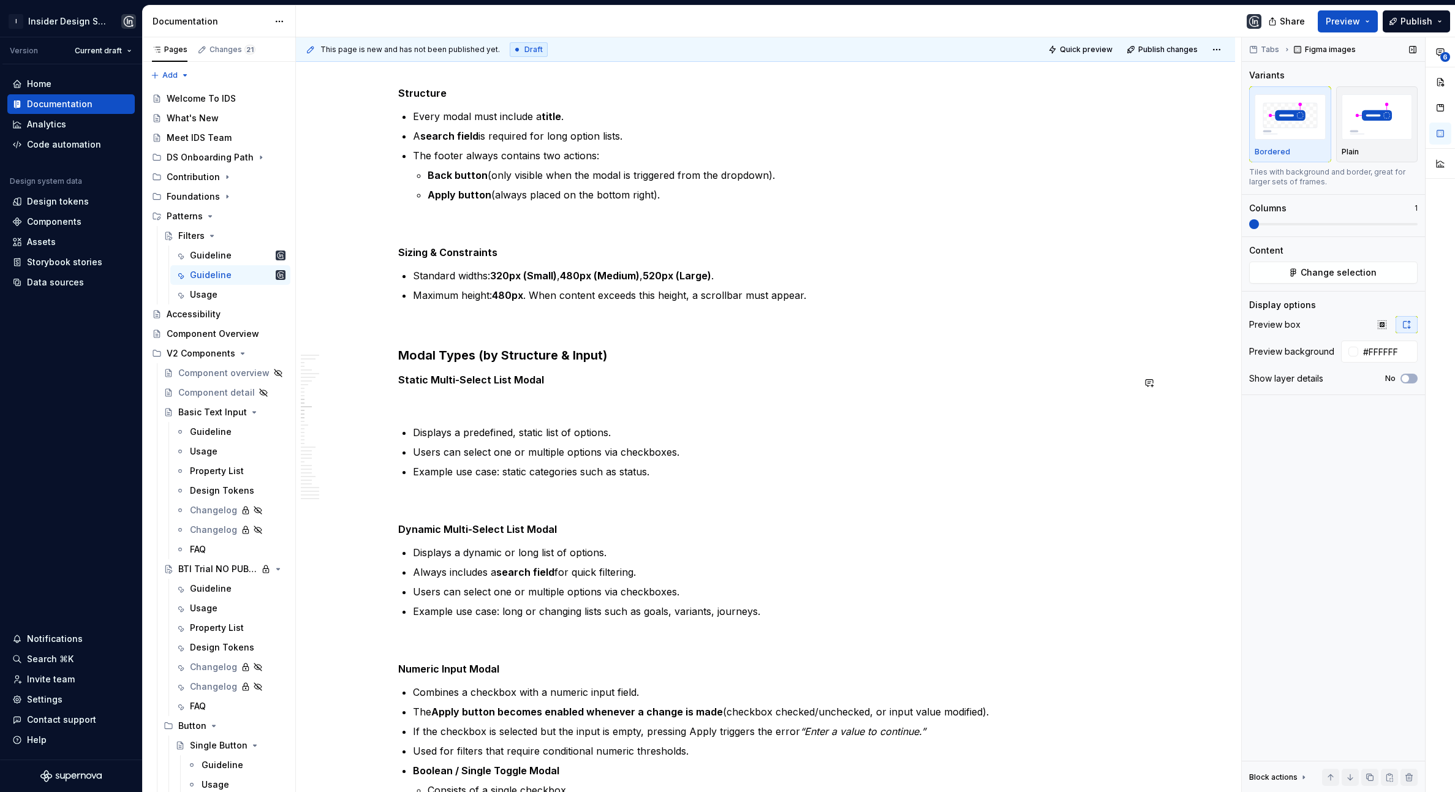
scroll to position [3171, 0]
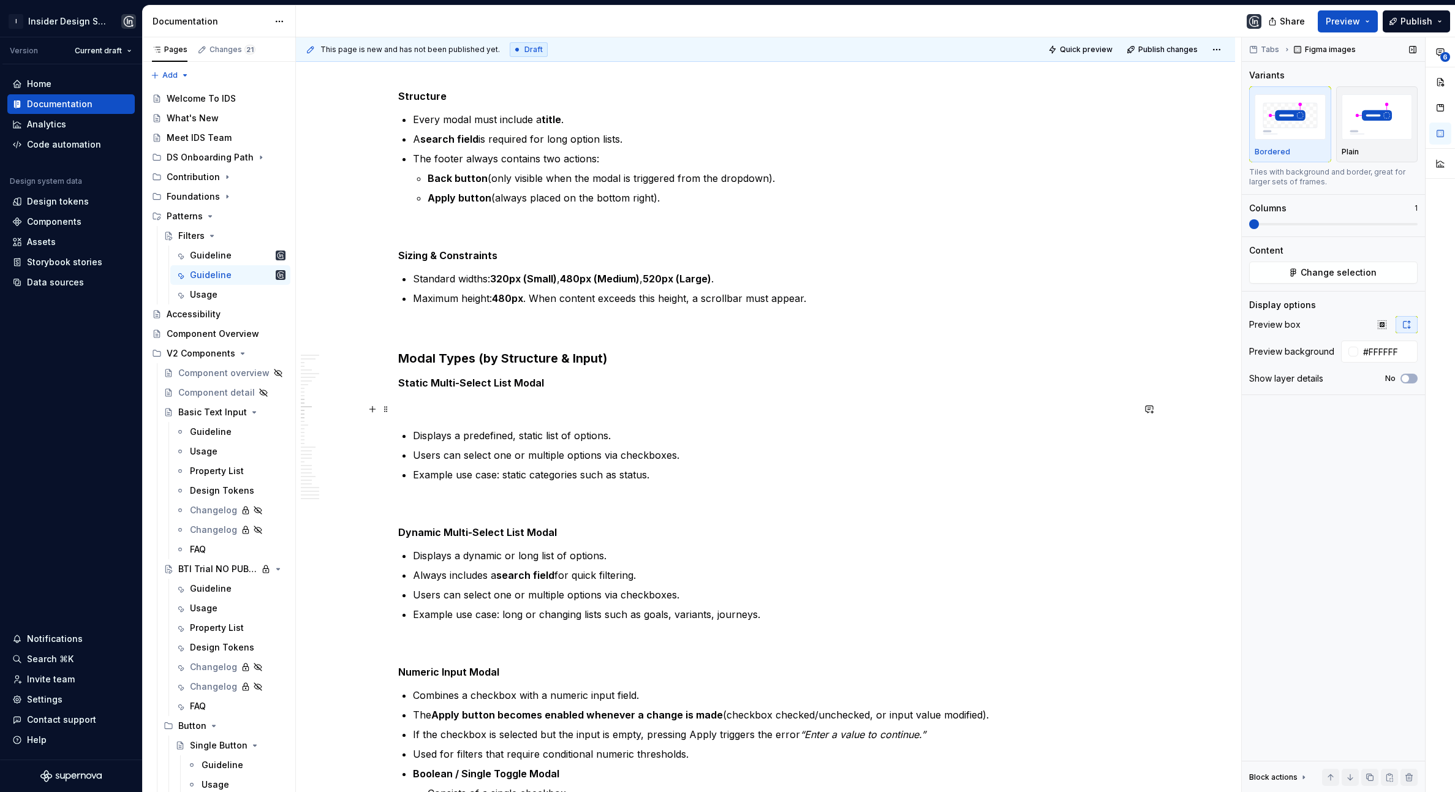
click at [483, 412] on p at bounding box center [765, 406] width 735 height 15
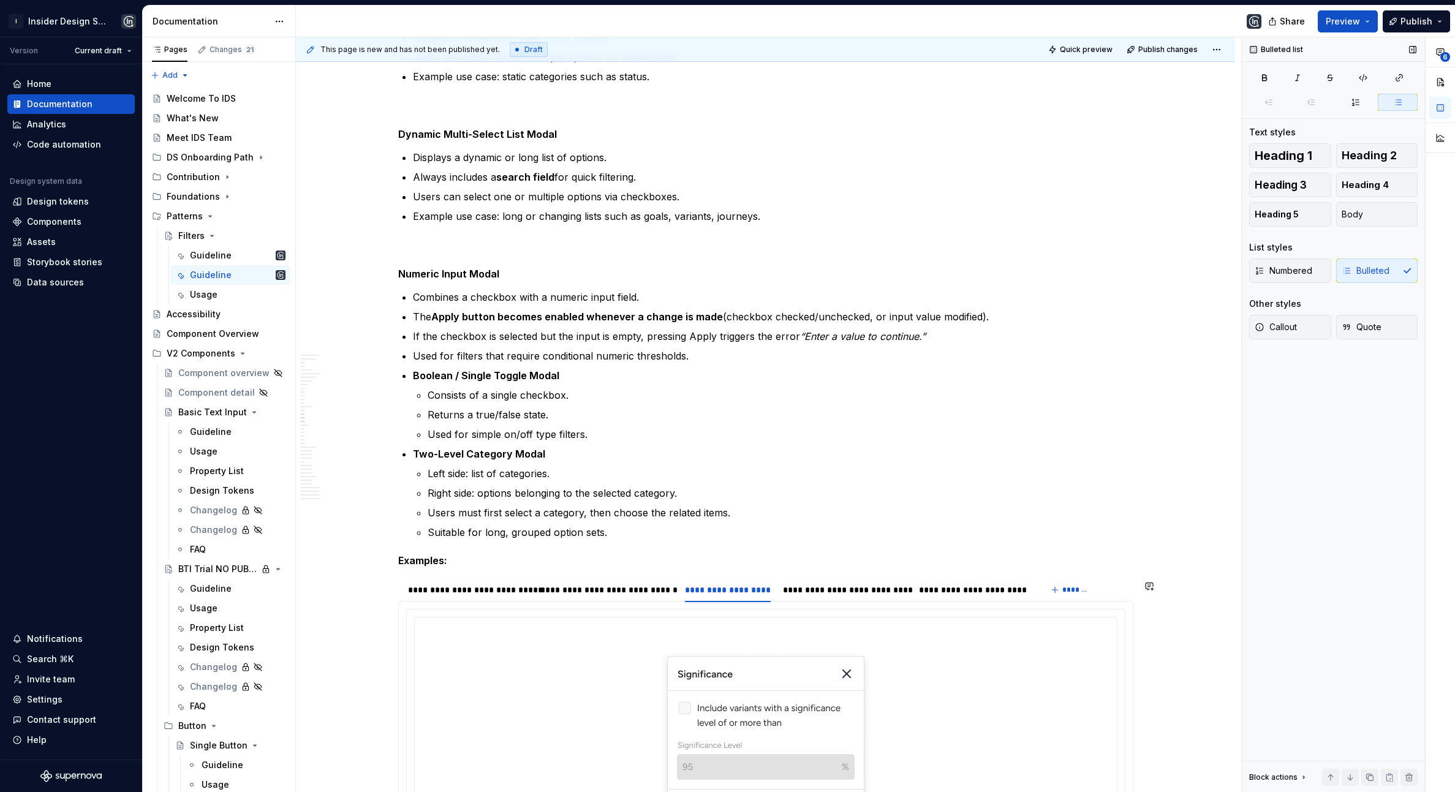
scroll to position [3762, 0]
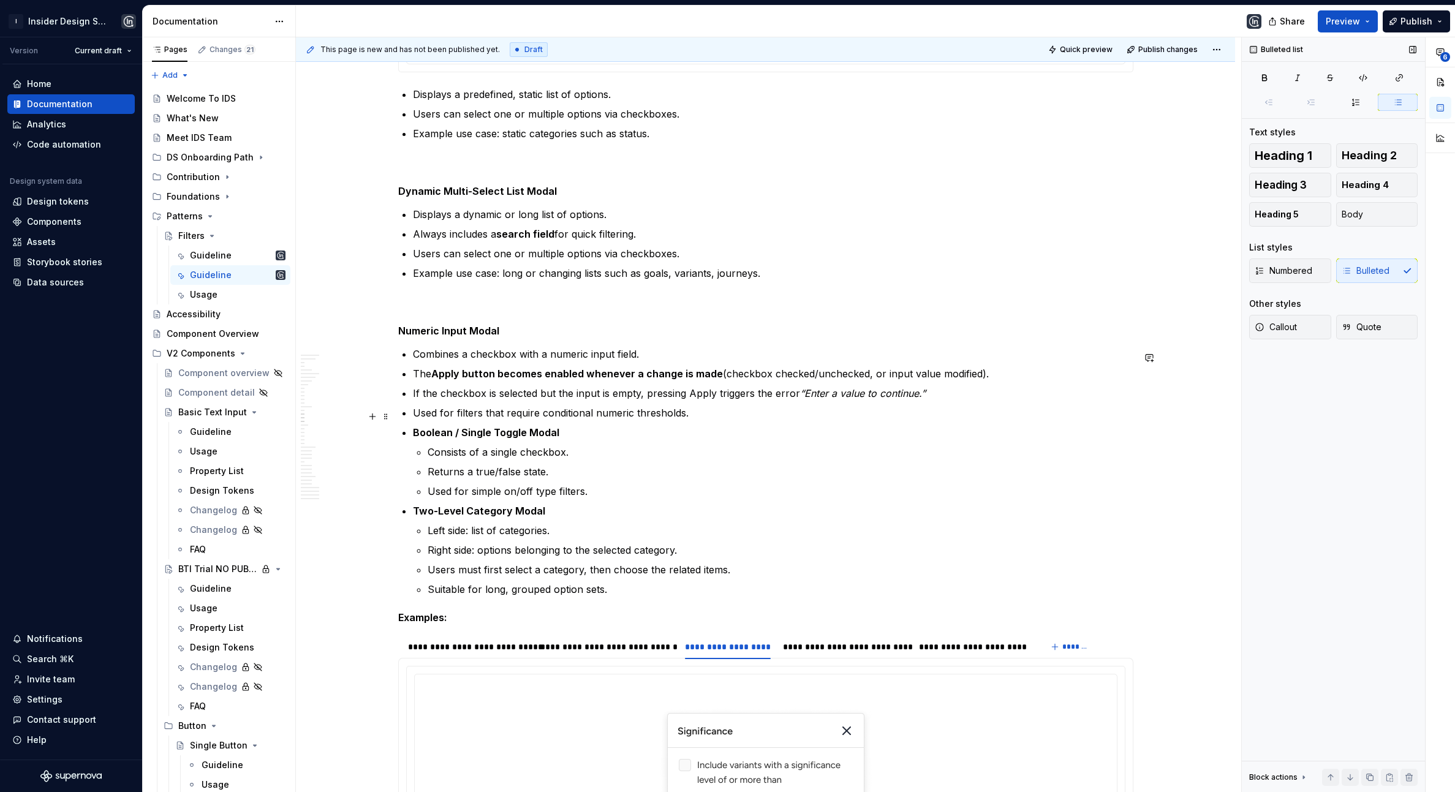
click at [703, 420] on p "Used for filters that require conditional numeric thresholds." at bounding box center [773, 413] width 721 height 15
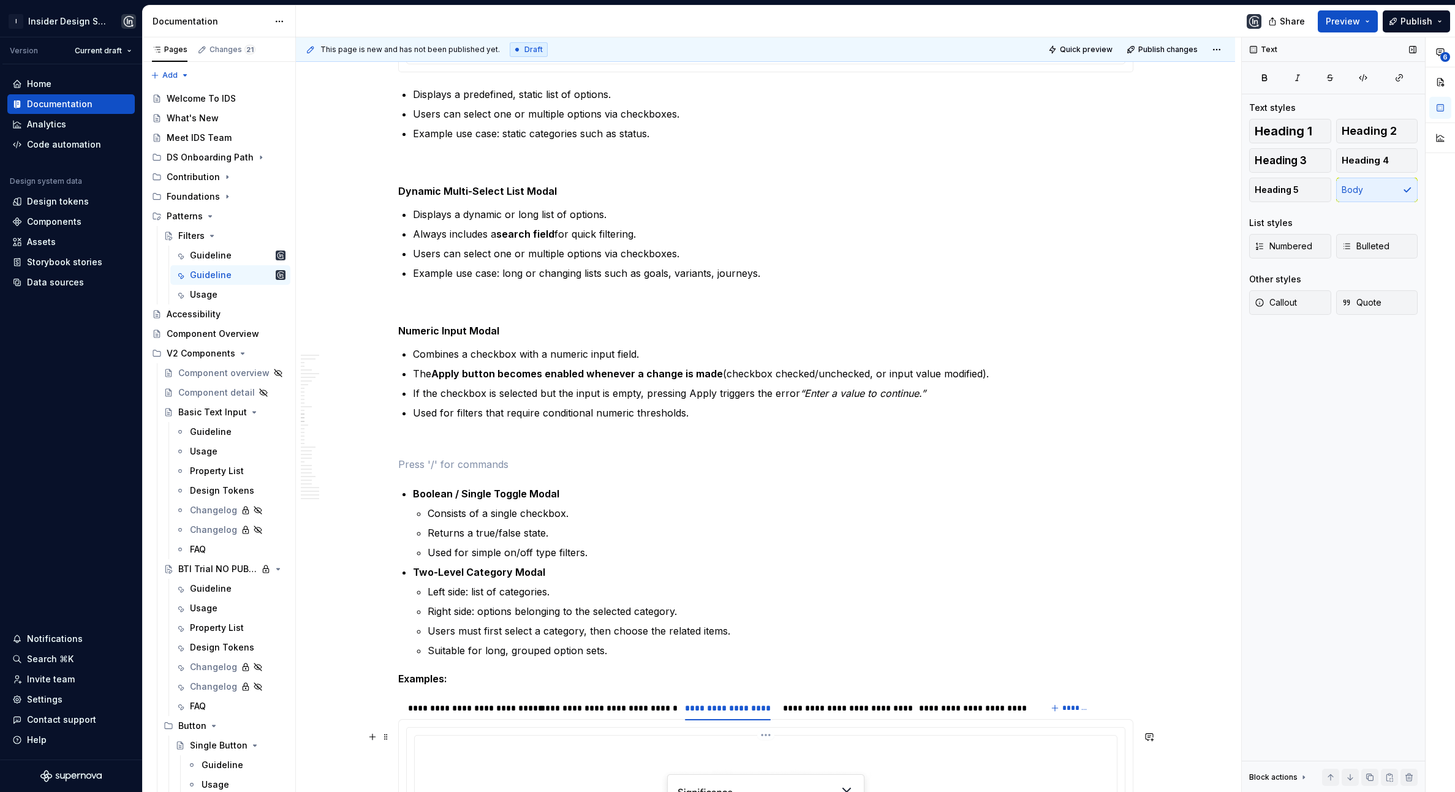
scroll to position [3864, 0]
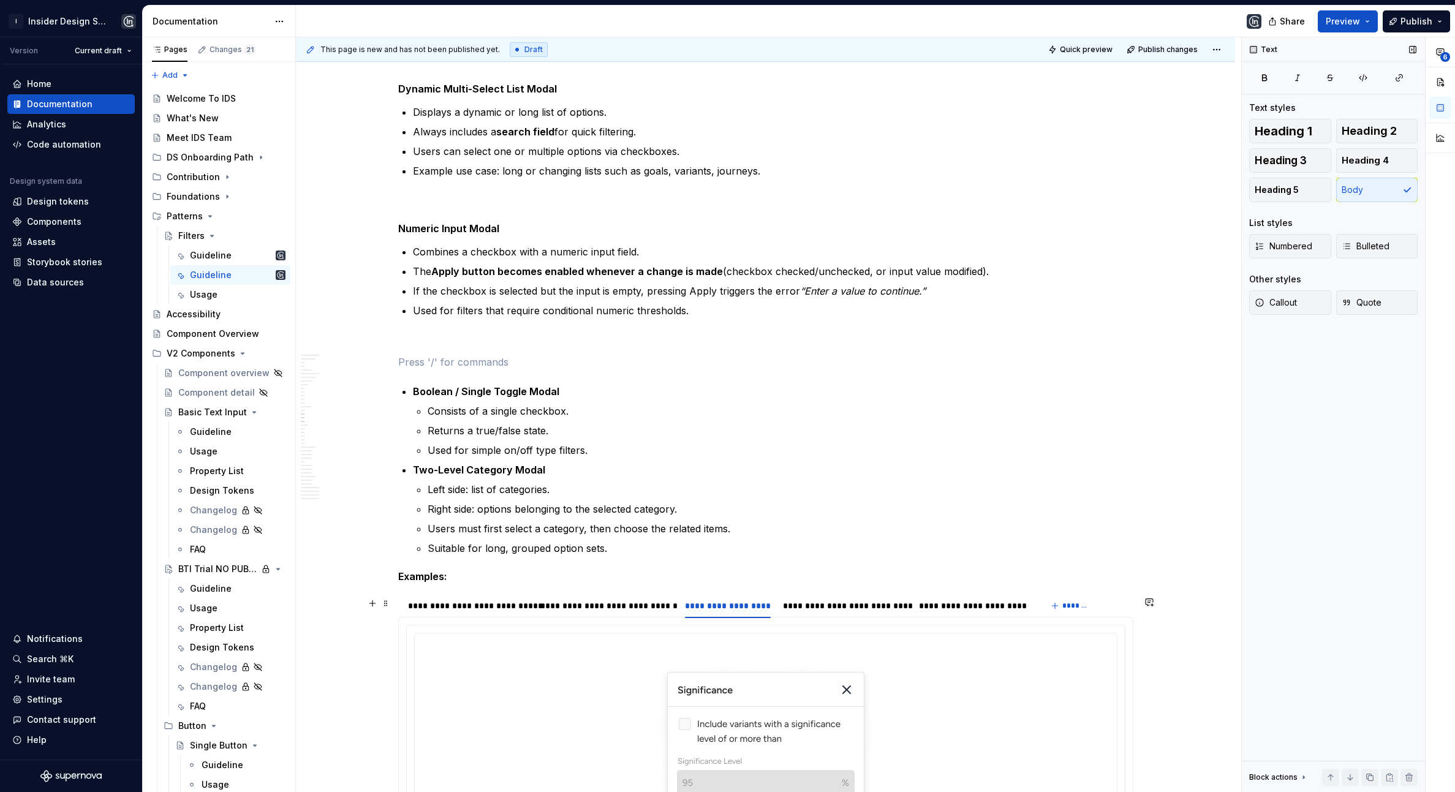
click at [661, 681] on img at bounding box center [766, 755] width 265 height 235
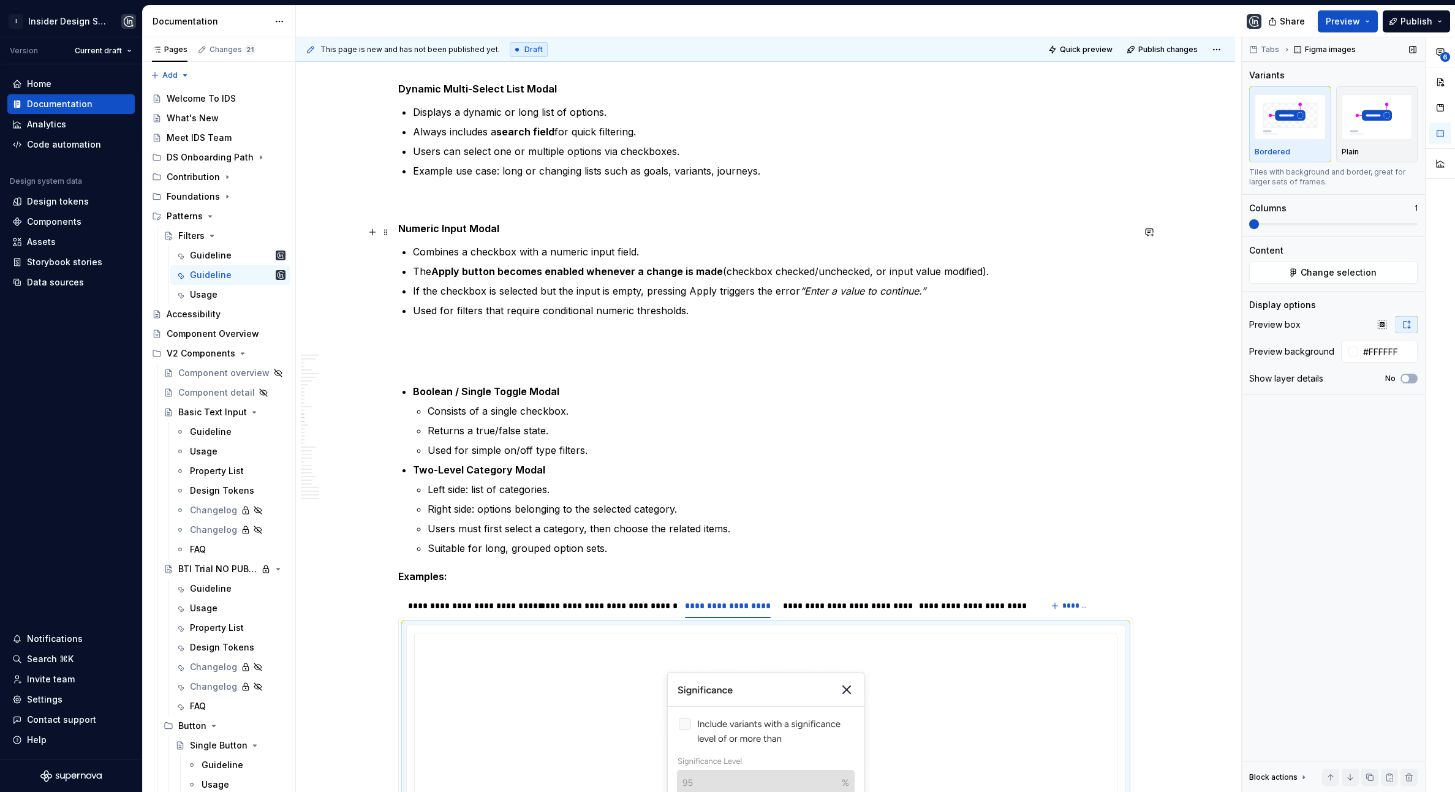
click at [510, 232] on h5 "Numeric Input Modal" at bounding box center [765, 228] width 735 height 12
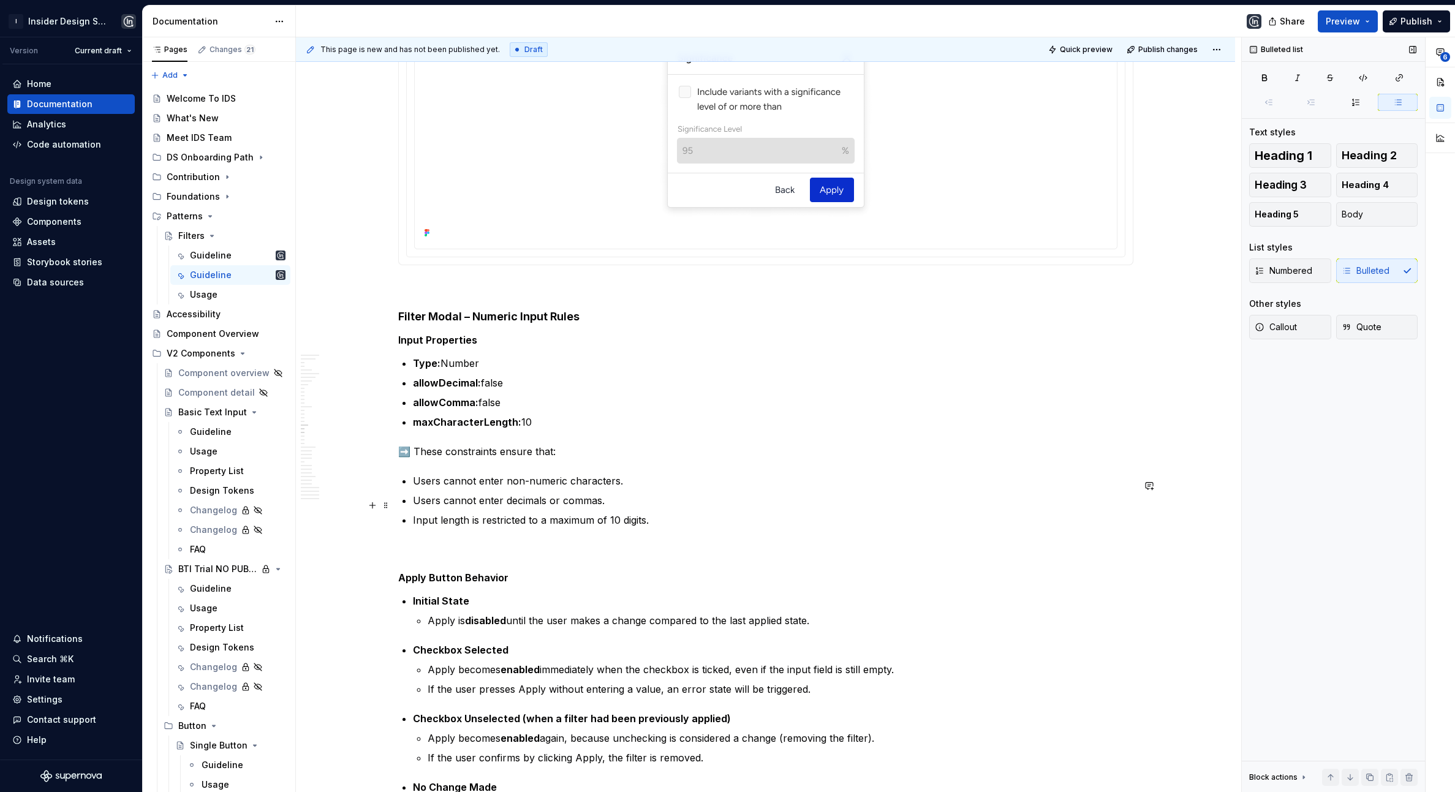
scroll to position [4779, 0]
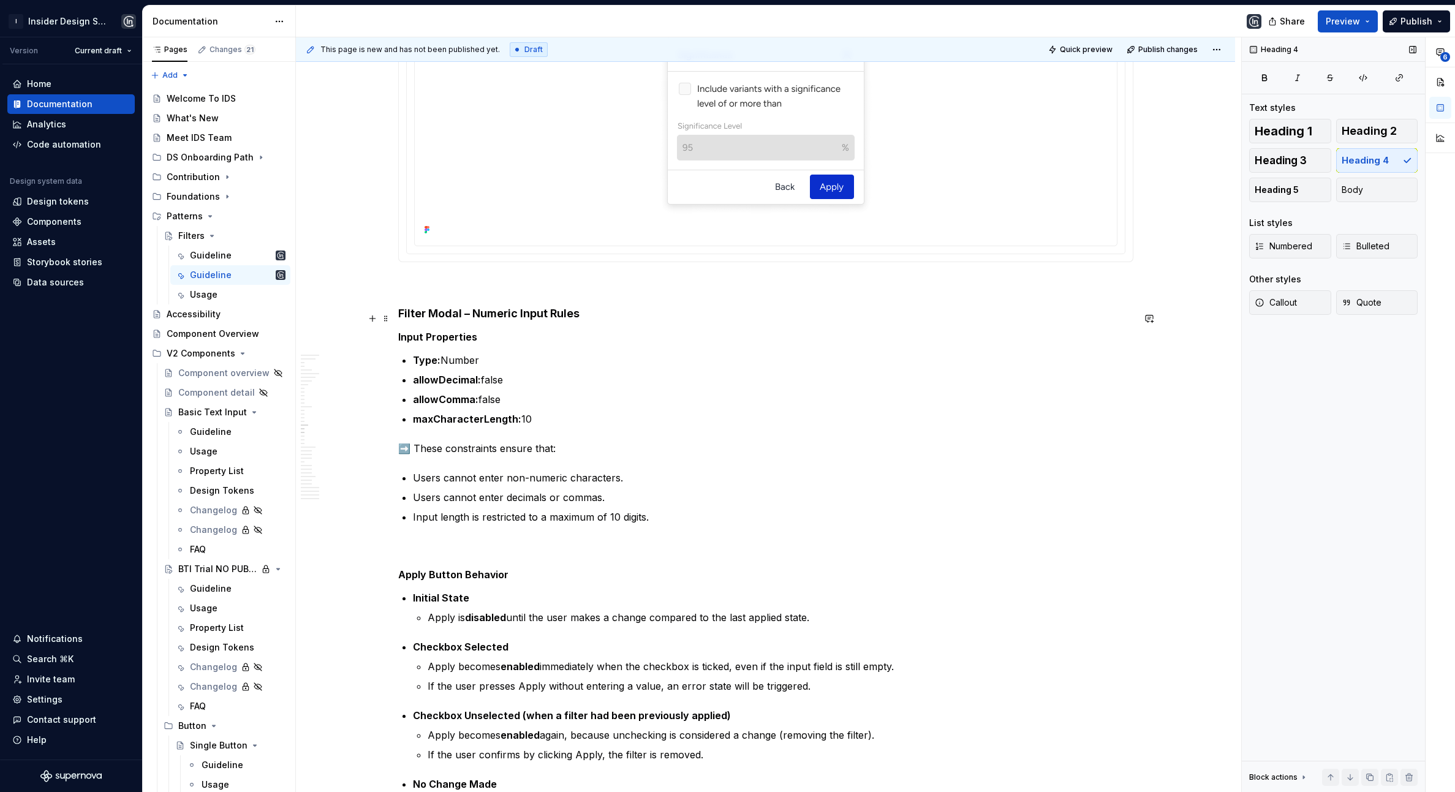
click at [400, 315] on h4 "Filter Modal – Numeric Input Rules" at bounding box center [765, 313] width 735 height 15
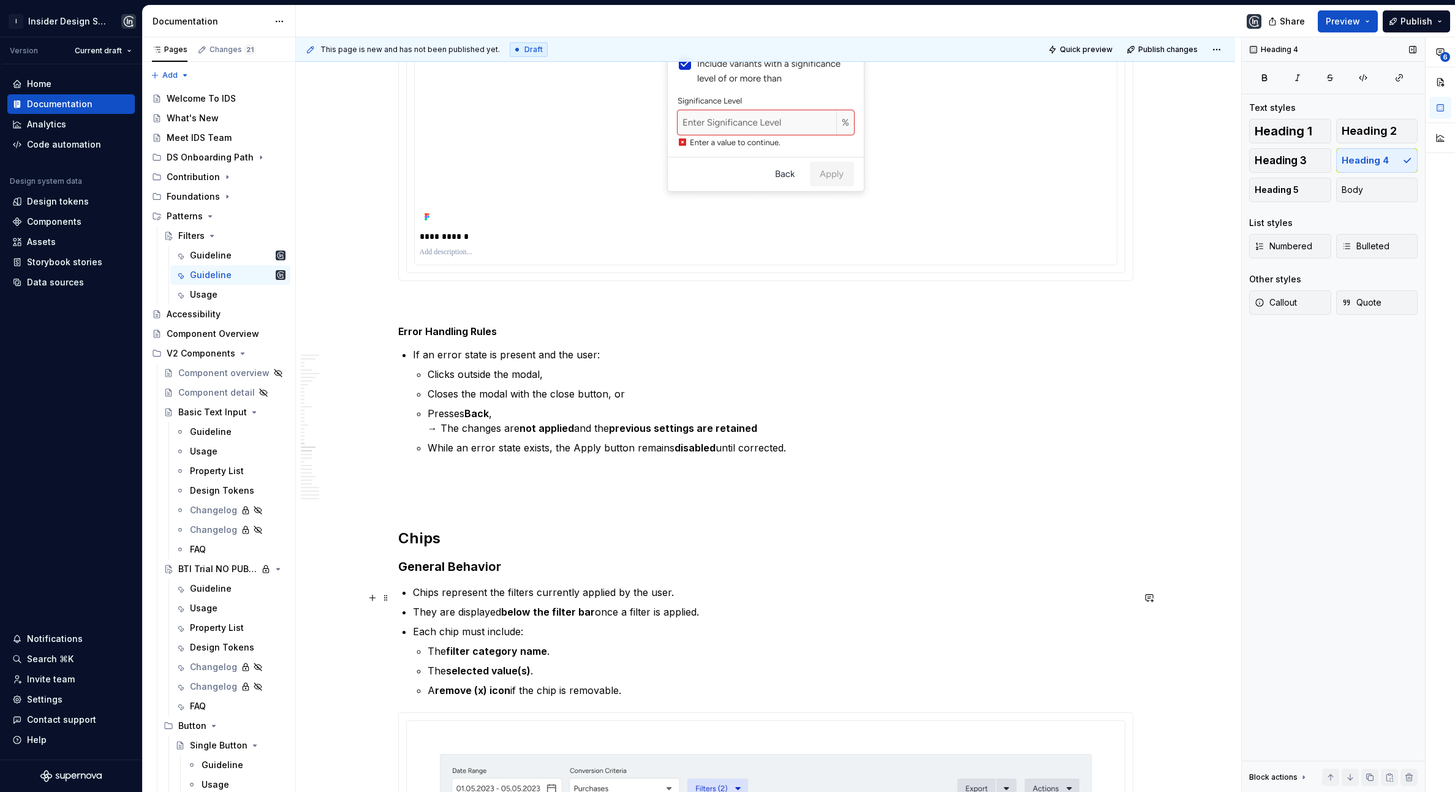
scroll to position [5939, 0]
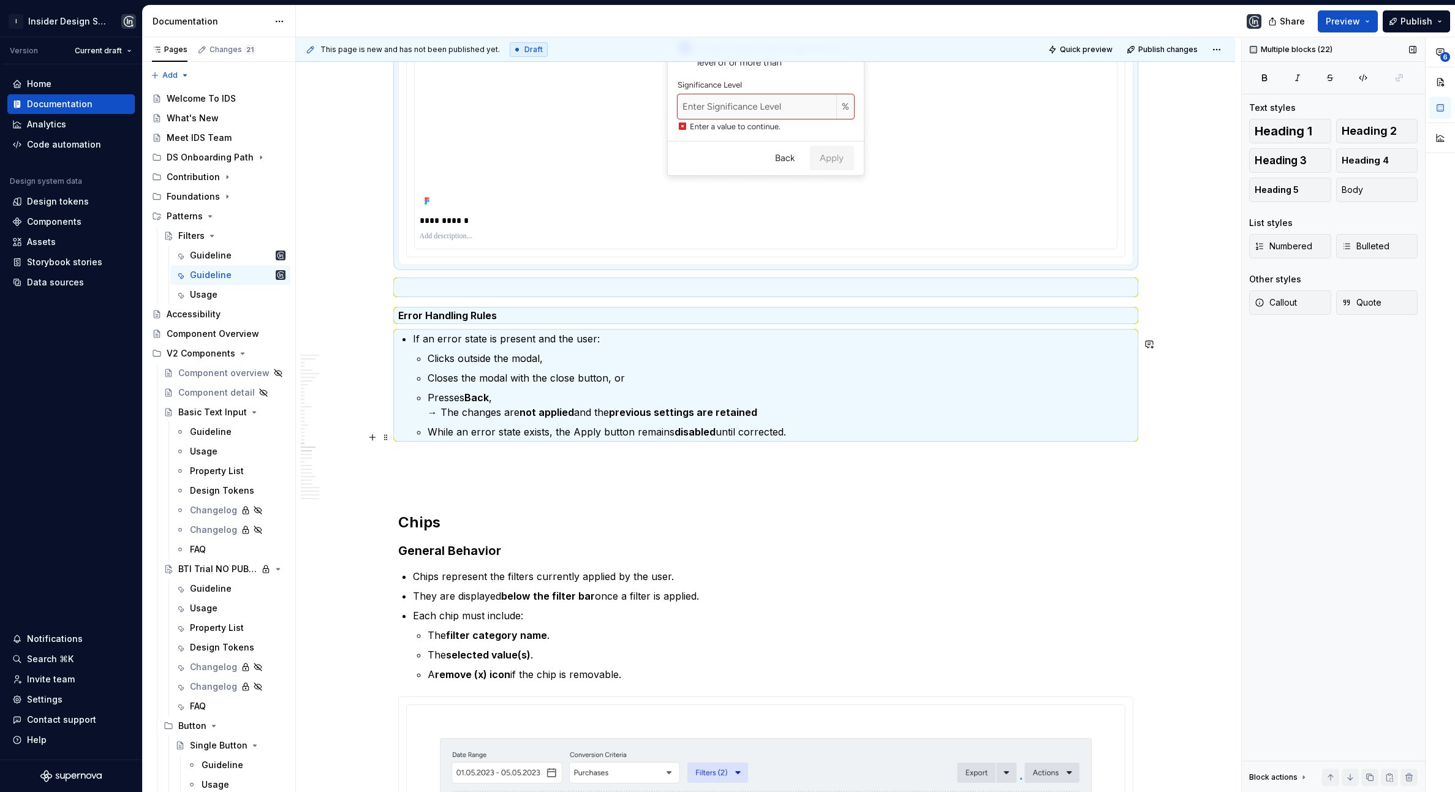
click at [605, 439] on p "While an error state exists, the Apply button remains disabled until corrected." at bounding box center [781, 432] width 706 height 15
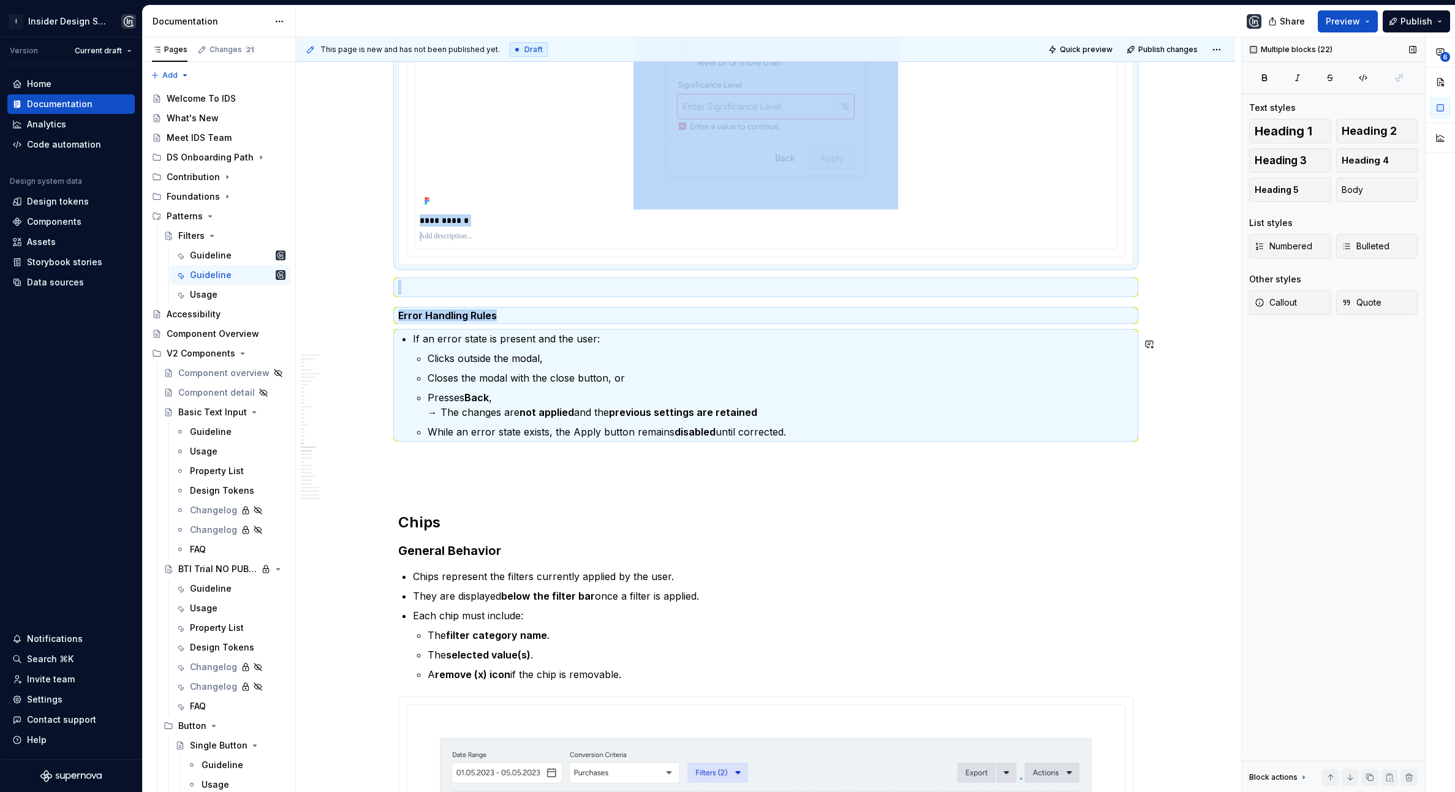
copy div "Filter Modal – Numeric Input Rules Input Properties Type: Number allowDecimal: …"
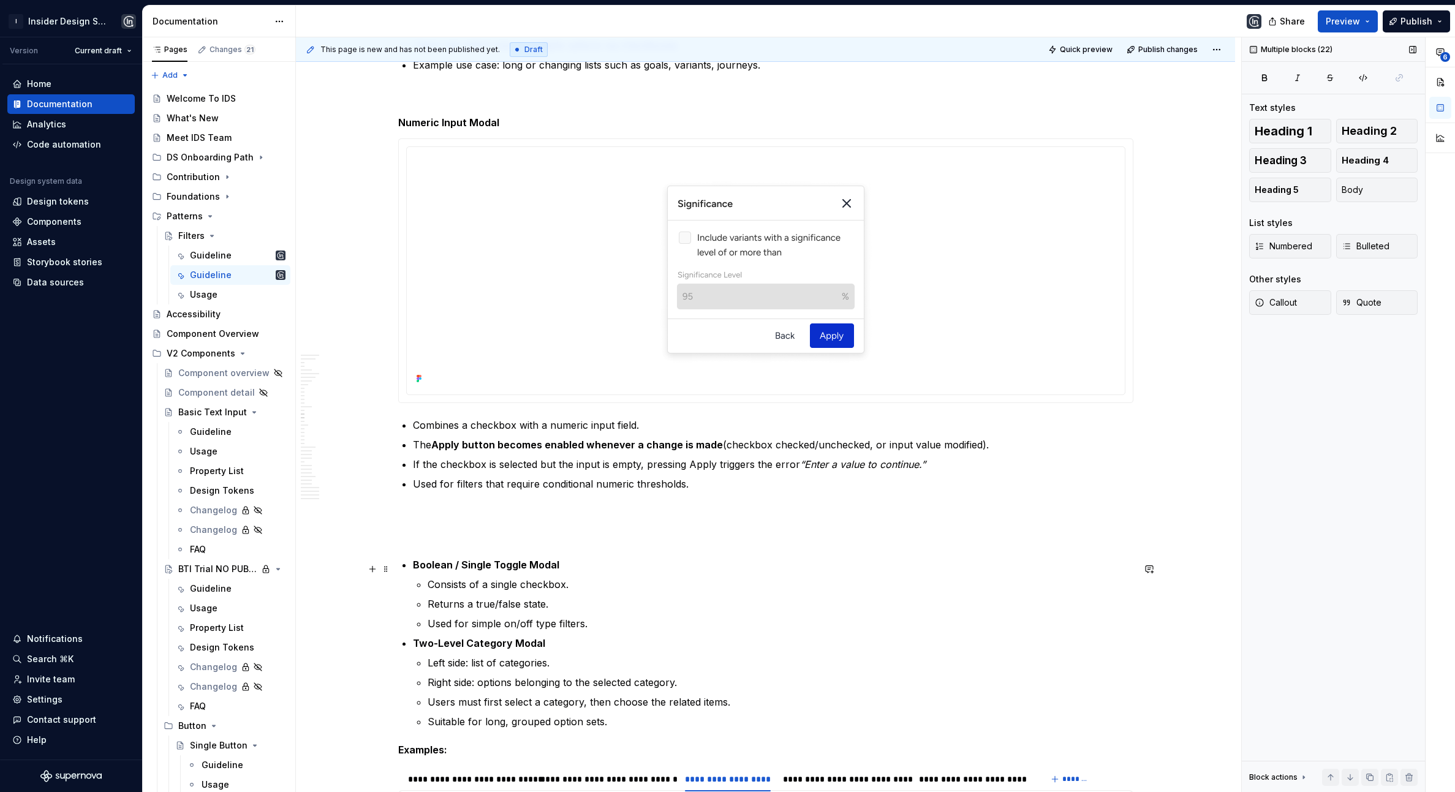
scroll to position [3990, 0]
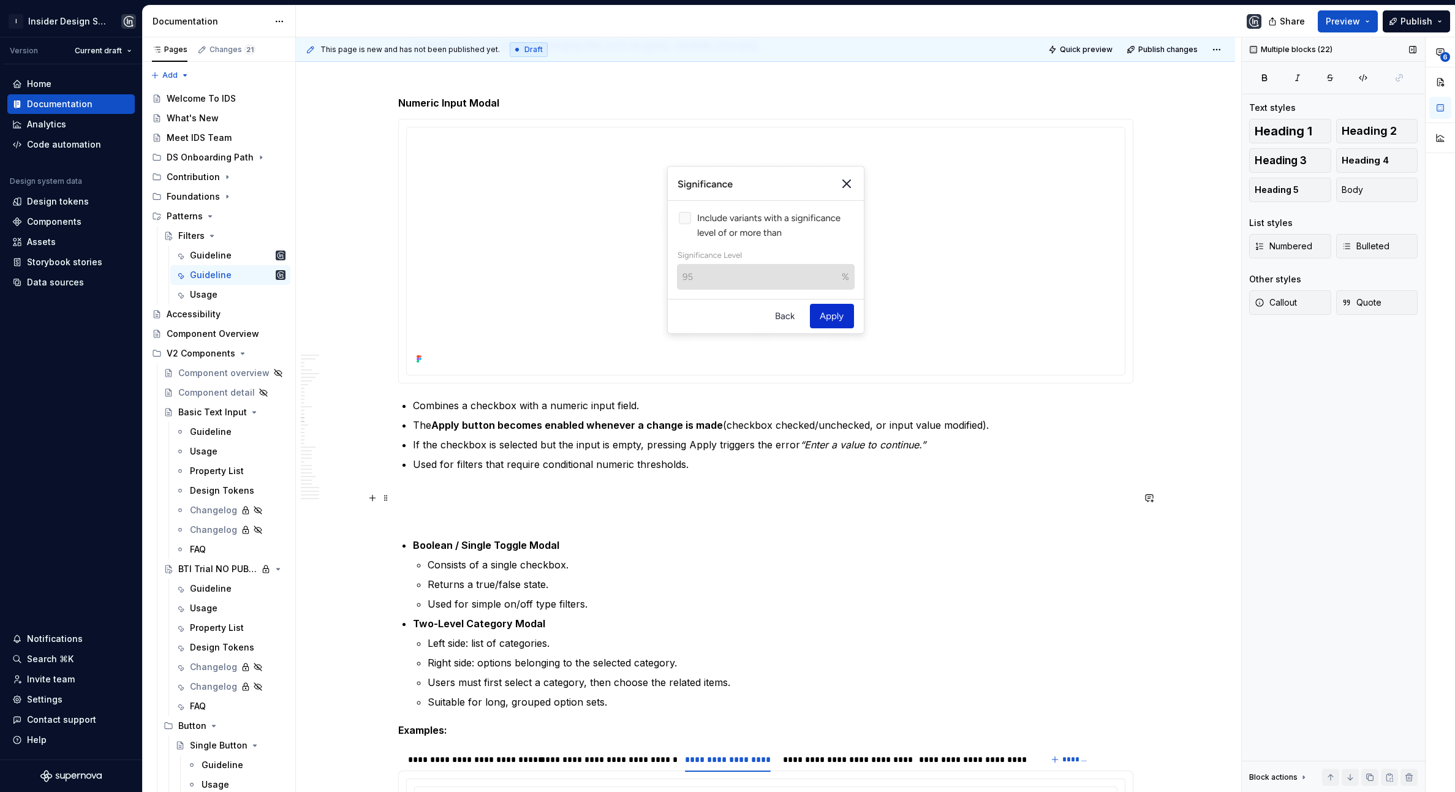
click at [459, 501] on p at bounding box center [765, 493] width 735 height 15
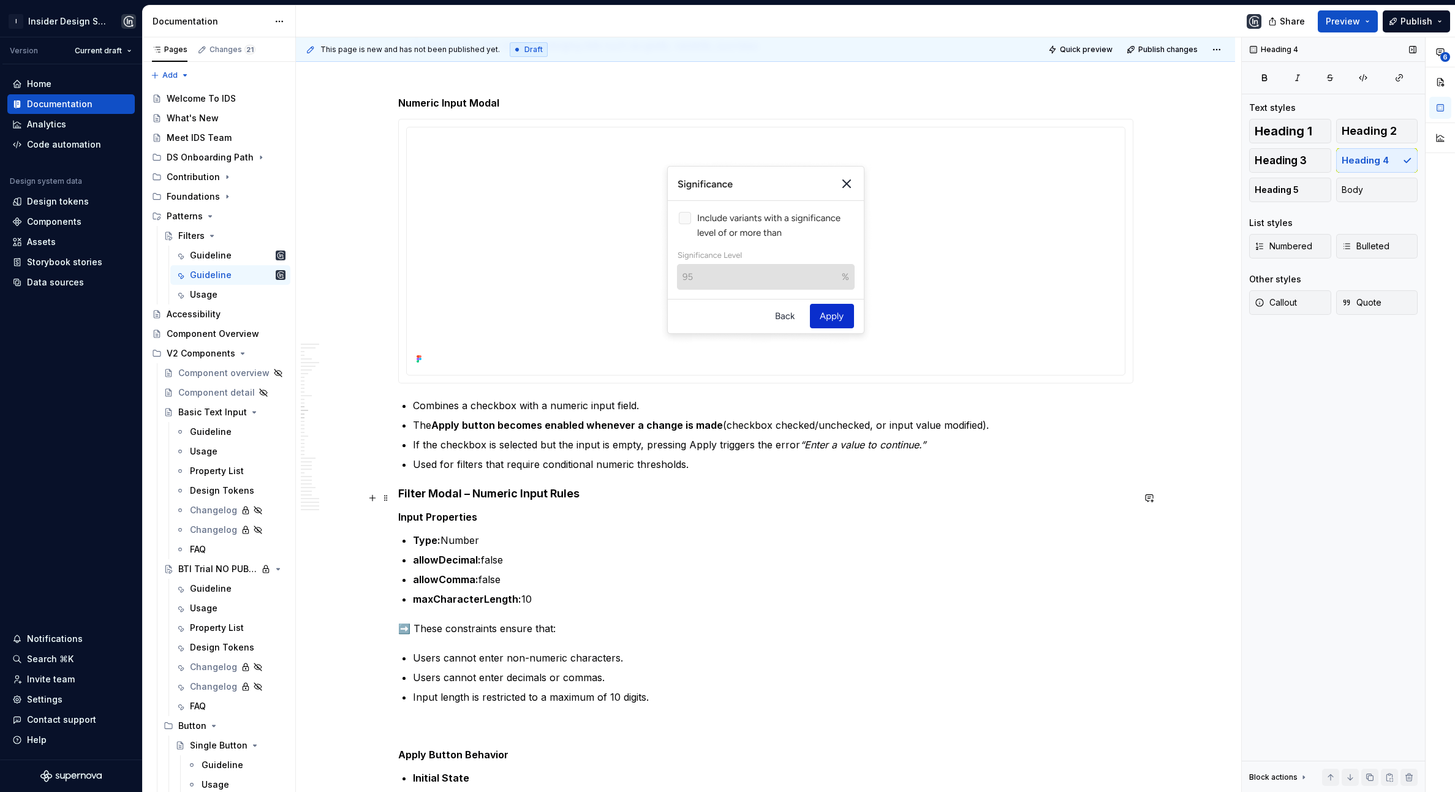
click at [401, 496] on h4 "Filter Modal – Numeric Input Rules" at bounding box center [765, 493] width 735 height 15
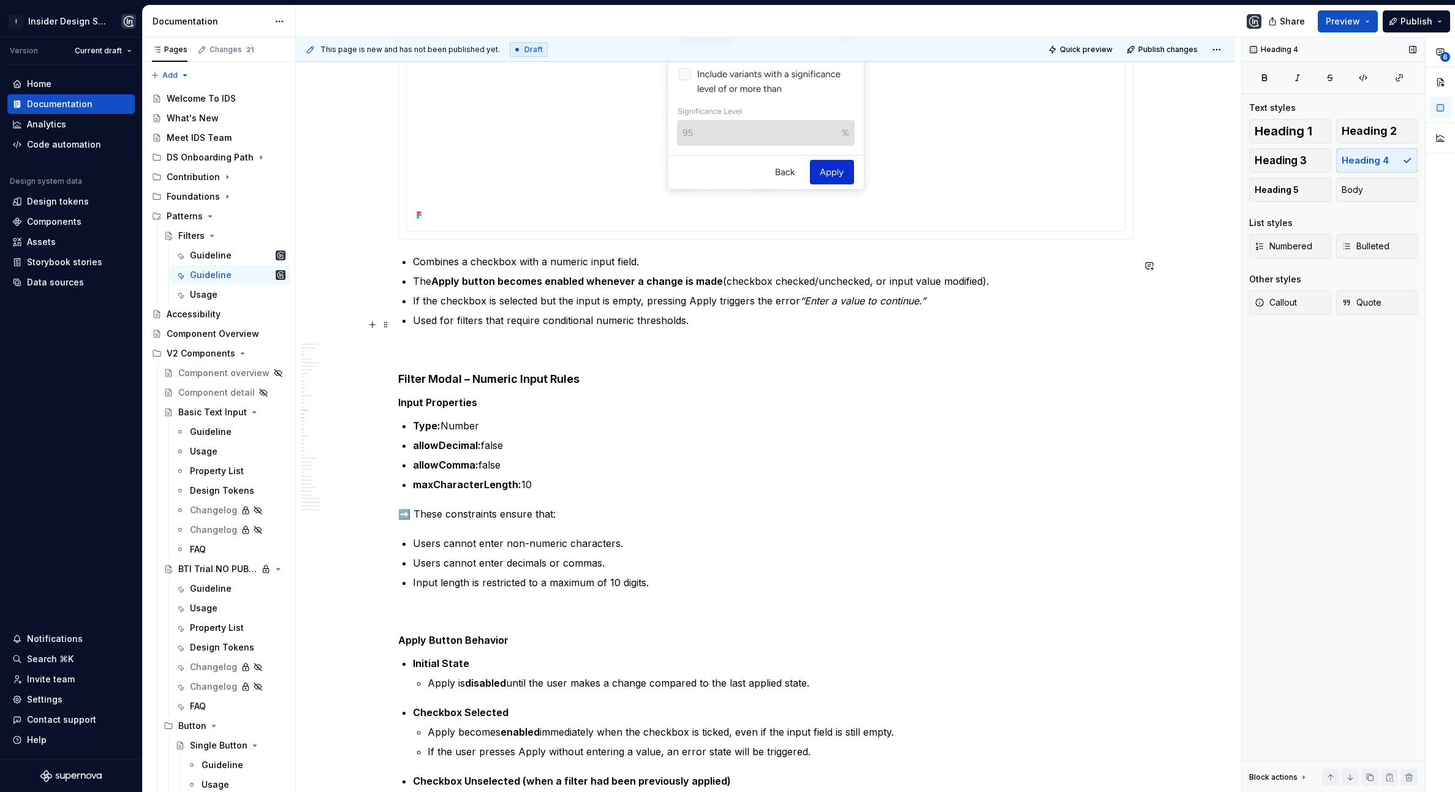
scroll to position [4136, 0]
click at [483, 379] on h4 "Filter Modal – Numeric Input Rules" at bounding box center [765, 376] width 735 height 15
click at [1265, 192] on span "Heading 5" at bounding box center [1277, 190] width 44 height 12
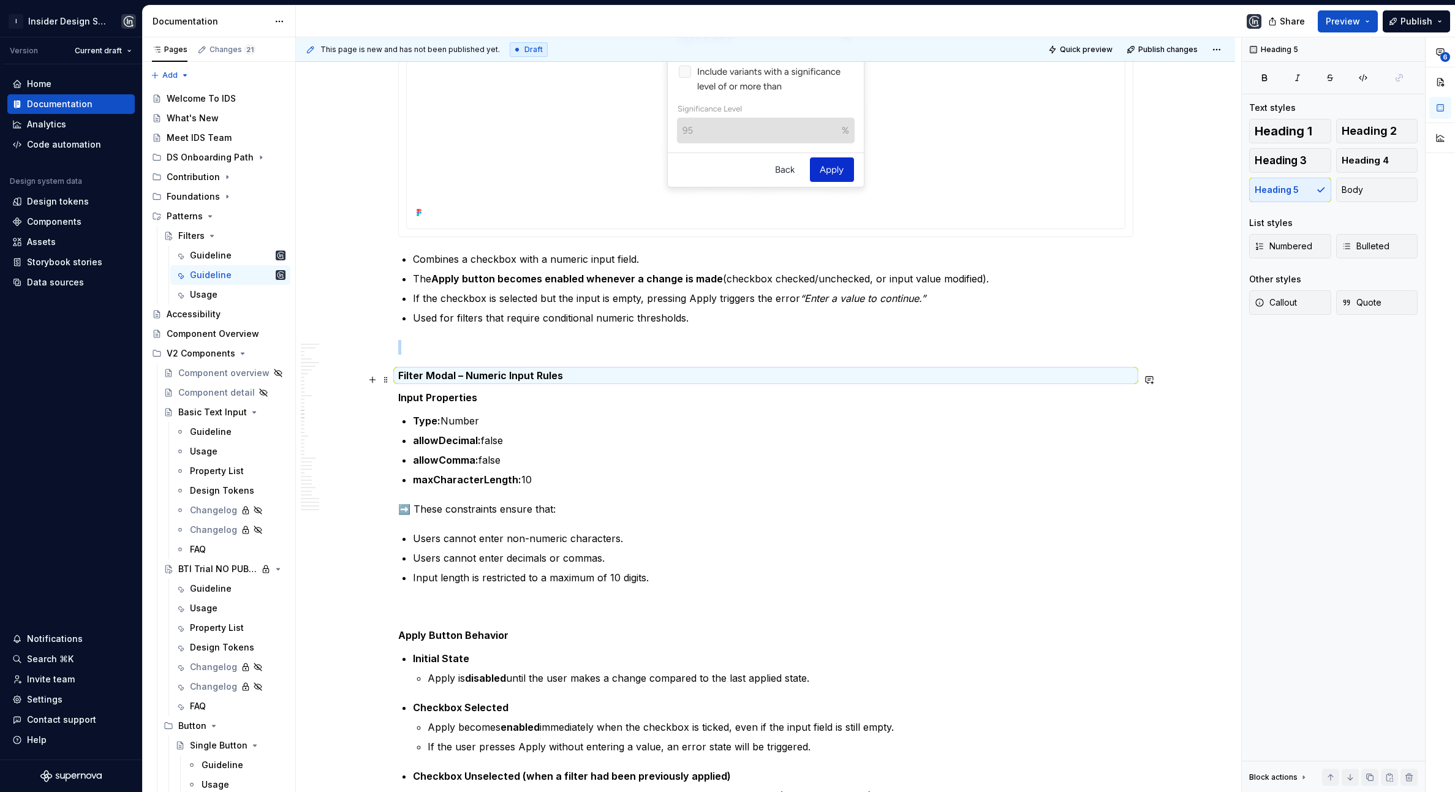
click at [402, 374] on h5 "Filter Modal – Numeric Input Rules" at bounding box center [765, 375] width 735 height 12
click at [217, 429] on div "Guideline" at bounding box center [211, 432] width 42 height 12
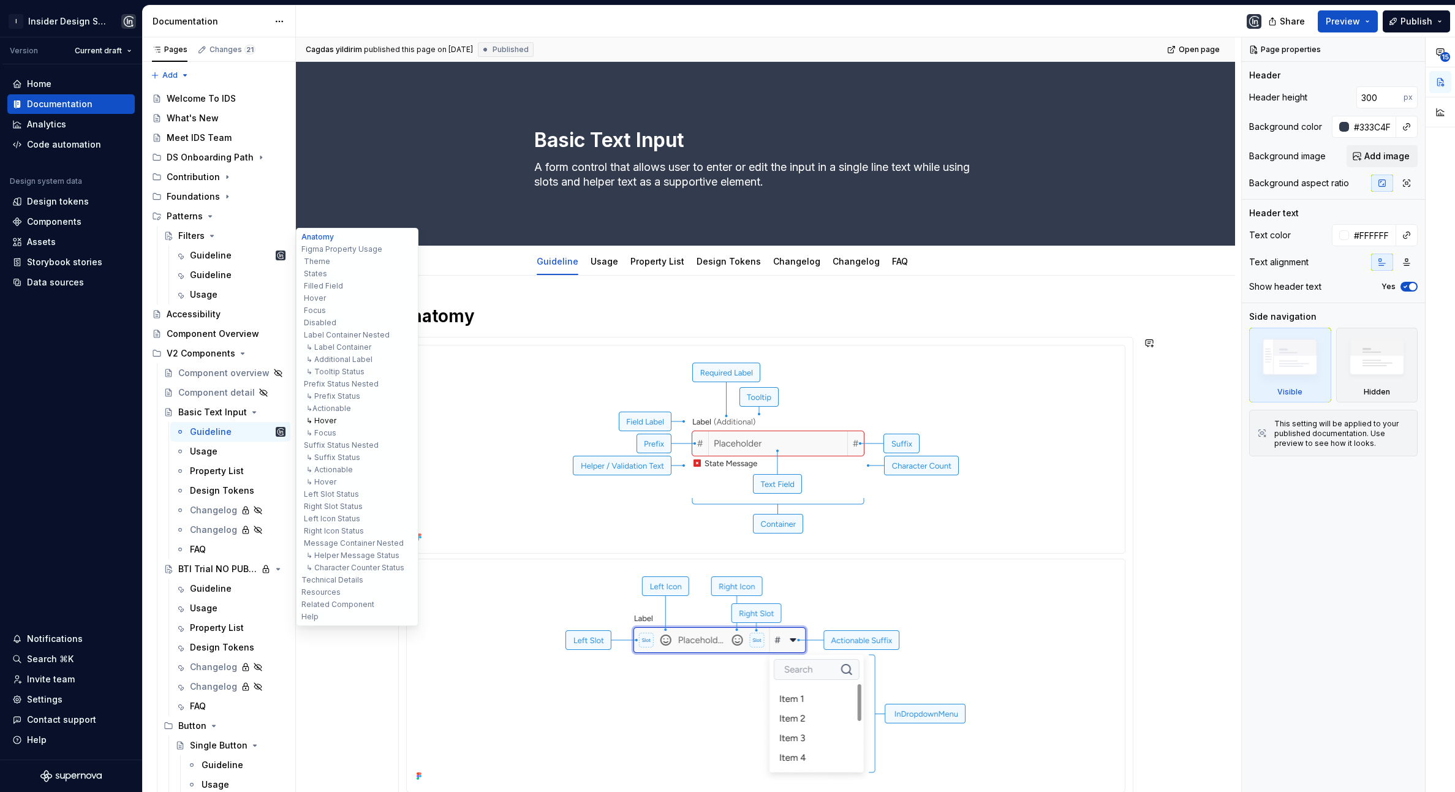
type textarea "*"
click at [323, 426] on button "↳ Hover" at bounding box center [357, 421] width 116 height 12
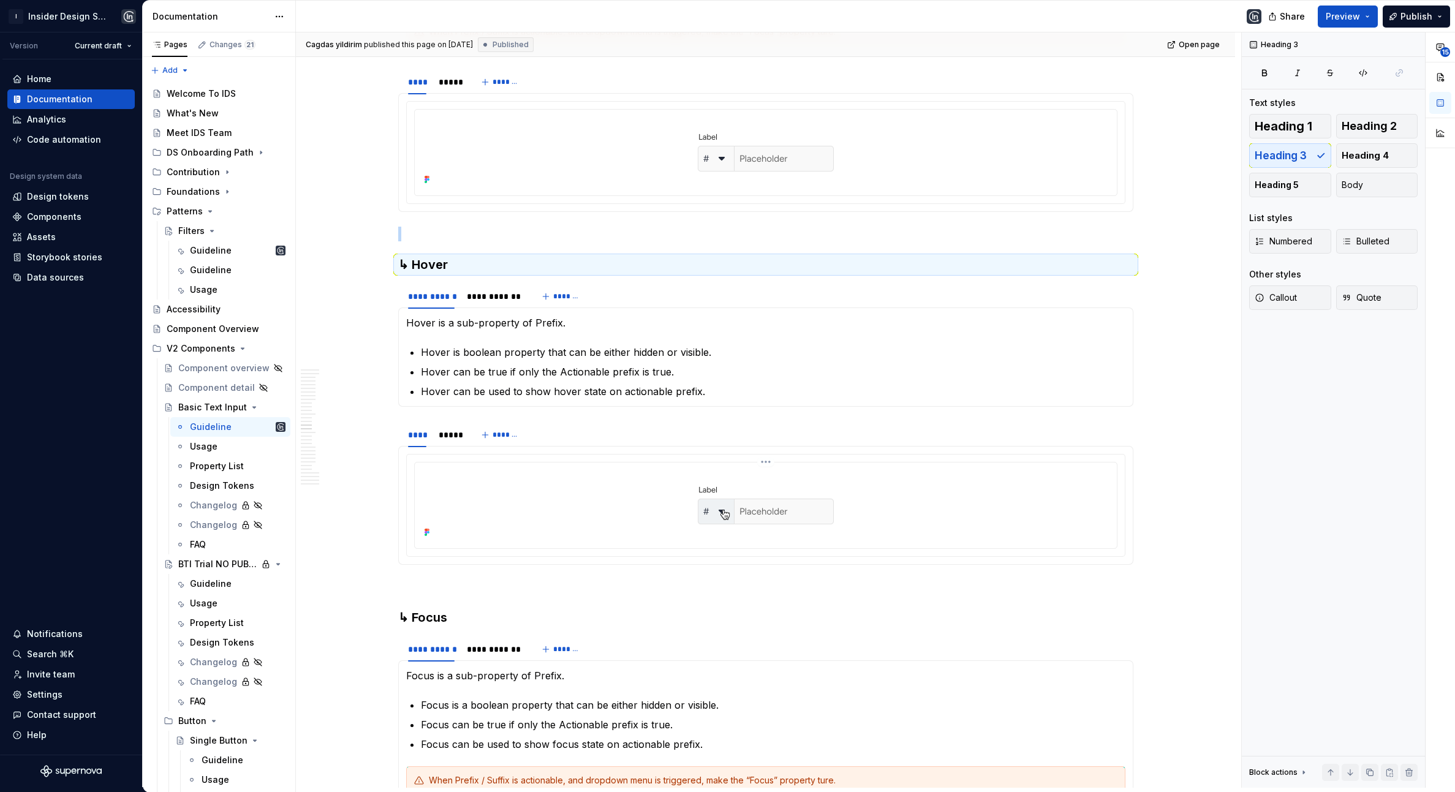
scroll to position [5839, 0]
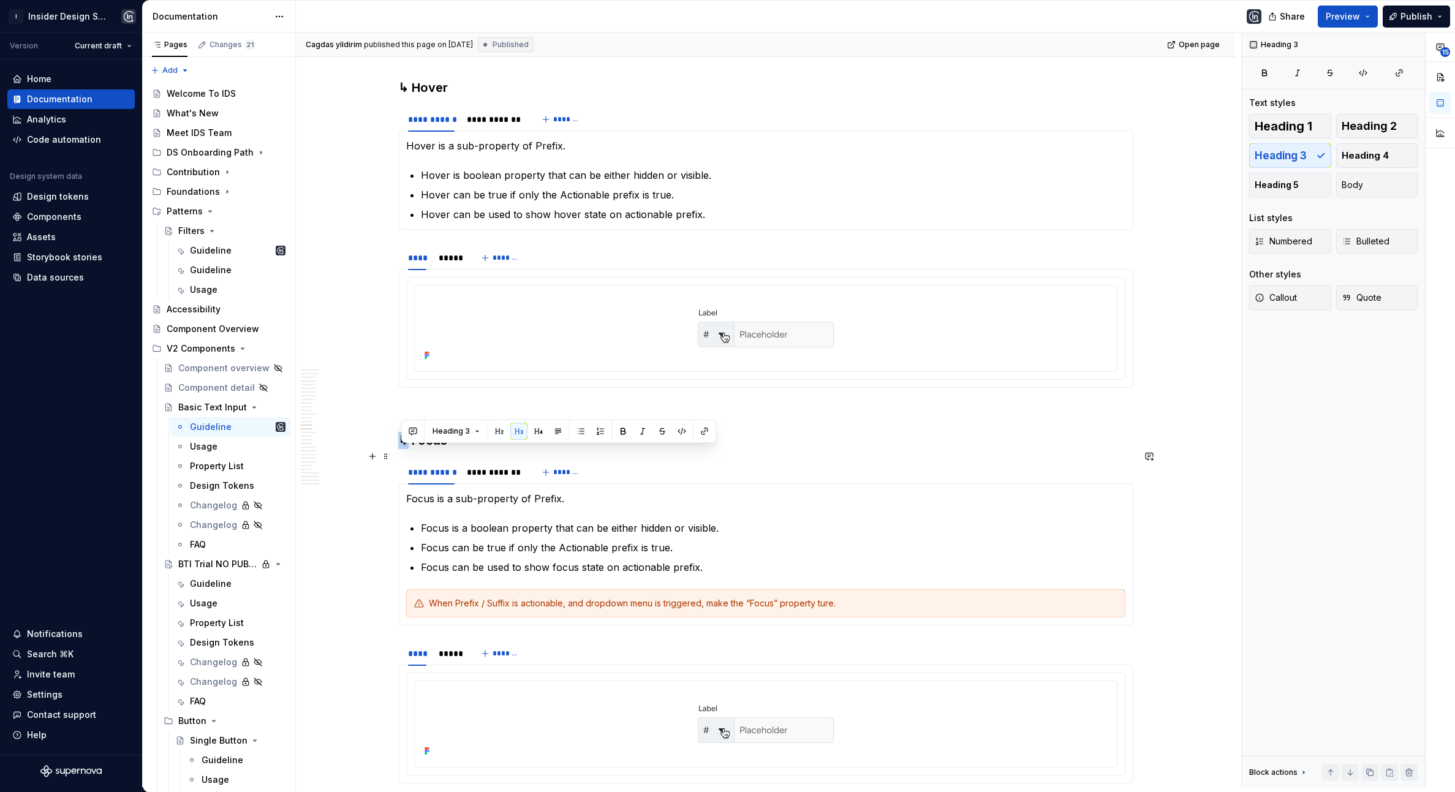
drag, startPoint x: 412, startPoint y: 460, endPoint x: 401, endPoint y: 460, distance: 11.0
click at [401, 449] on h3 "↳ Focus" at bounding box center [765, 440] width 735 height 17
copy h3 "↳"
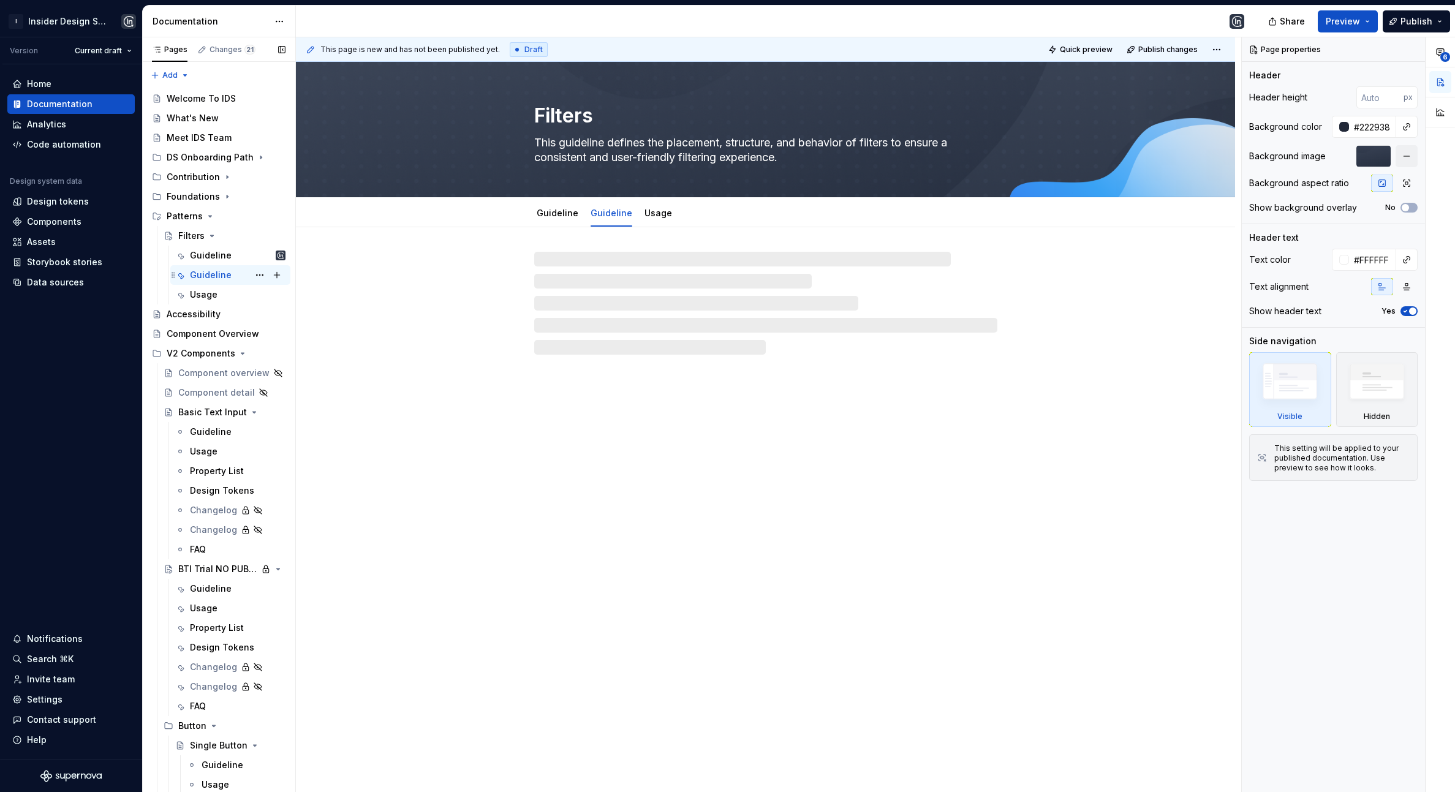
scroll to position [5, 0]
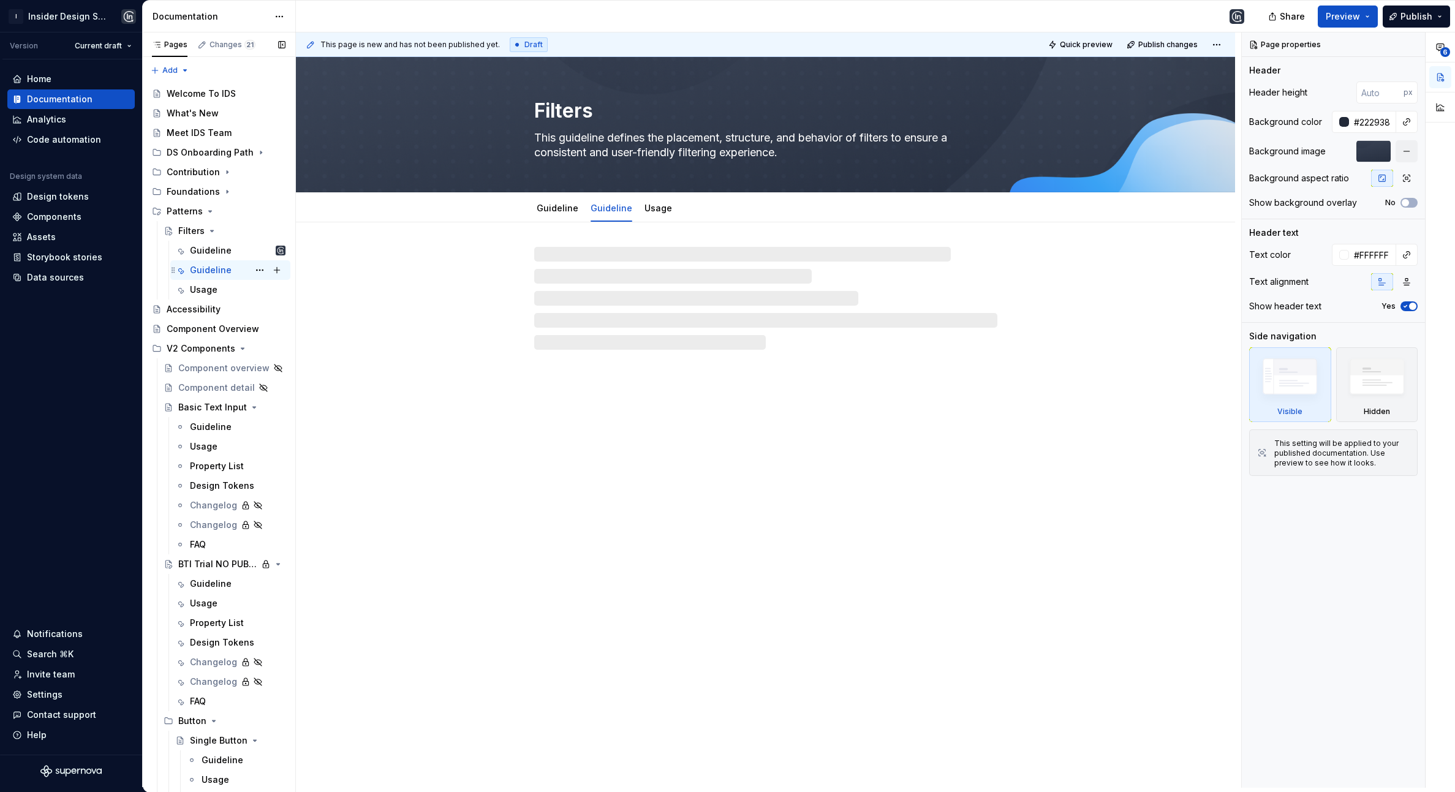
click at [210, 265] on div "Guideline" at bounding box center [211, 270] width 42 height 12
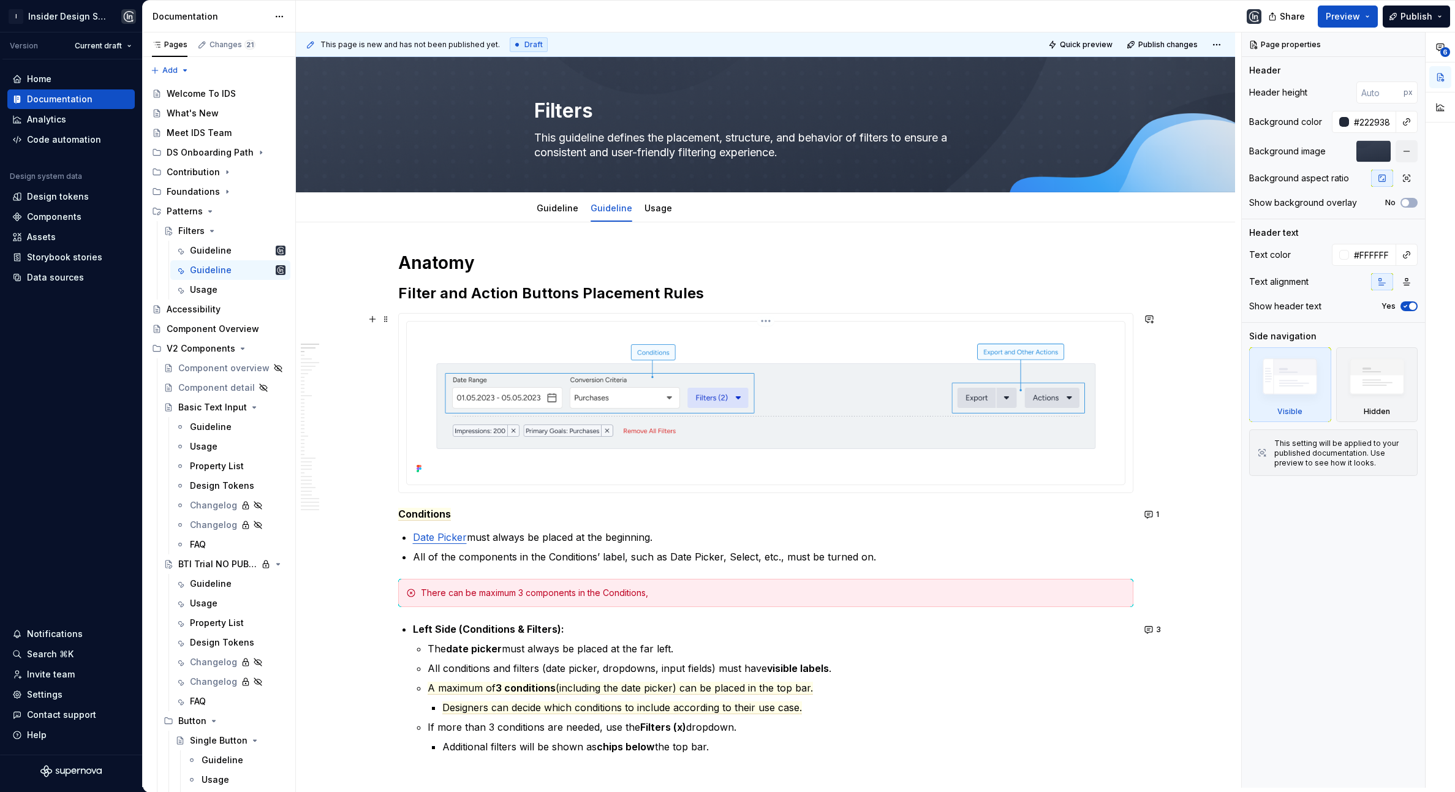
scroll to position [15, 0]
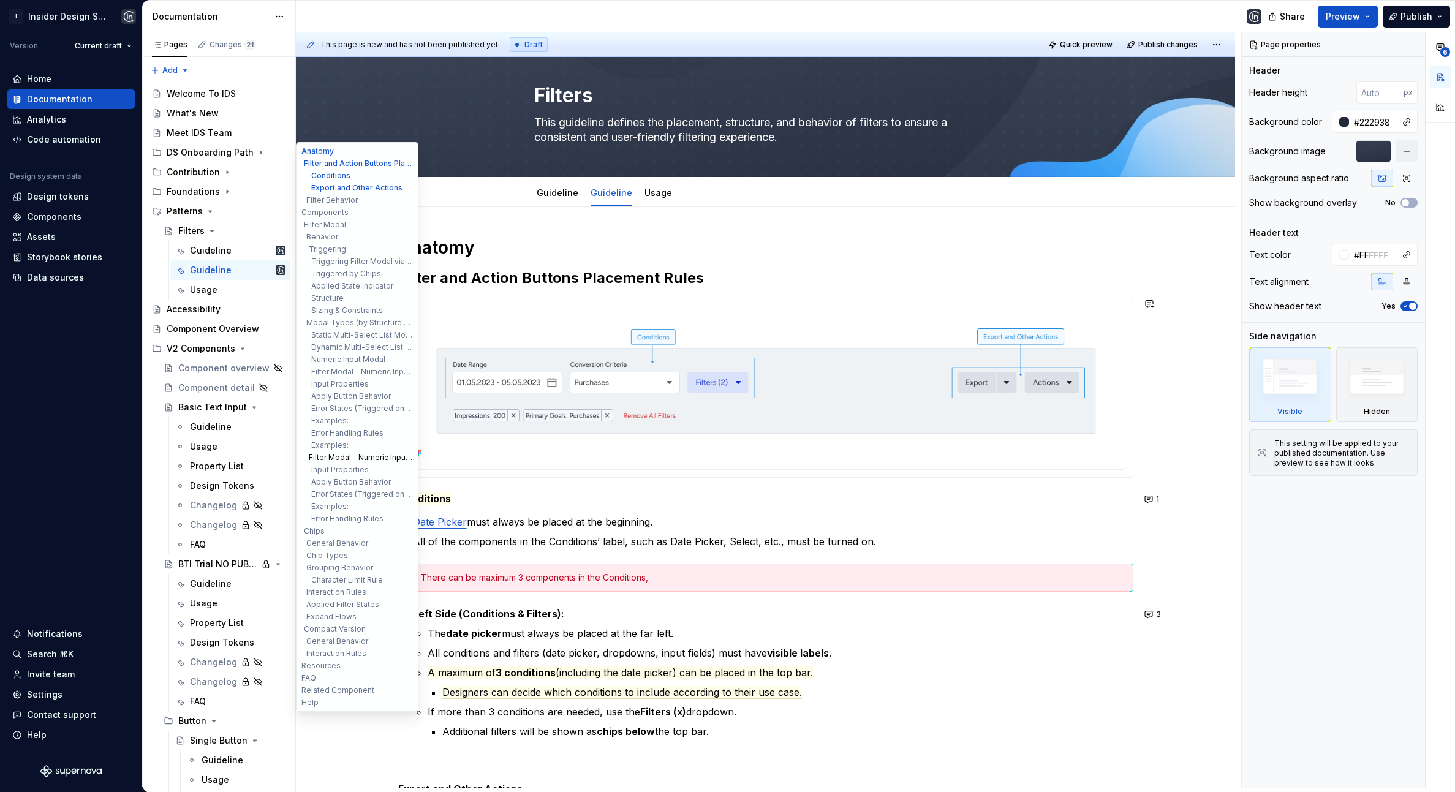
click at [358, 458] on button "Filter Modal – Numeric Input Rules" at bounding box center [357, 458] width 116 height 12
type textarea "*"
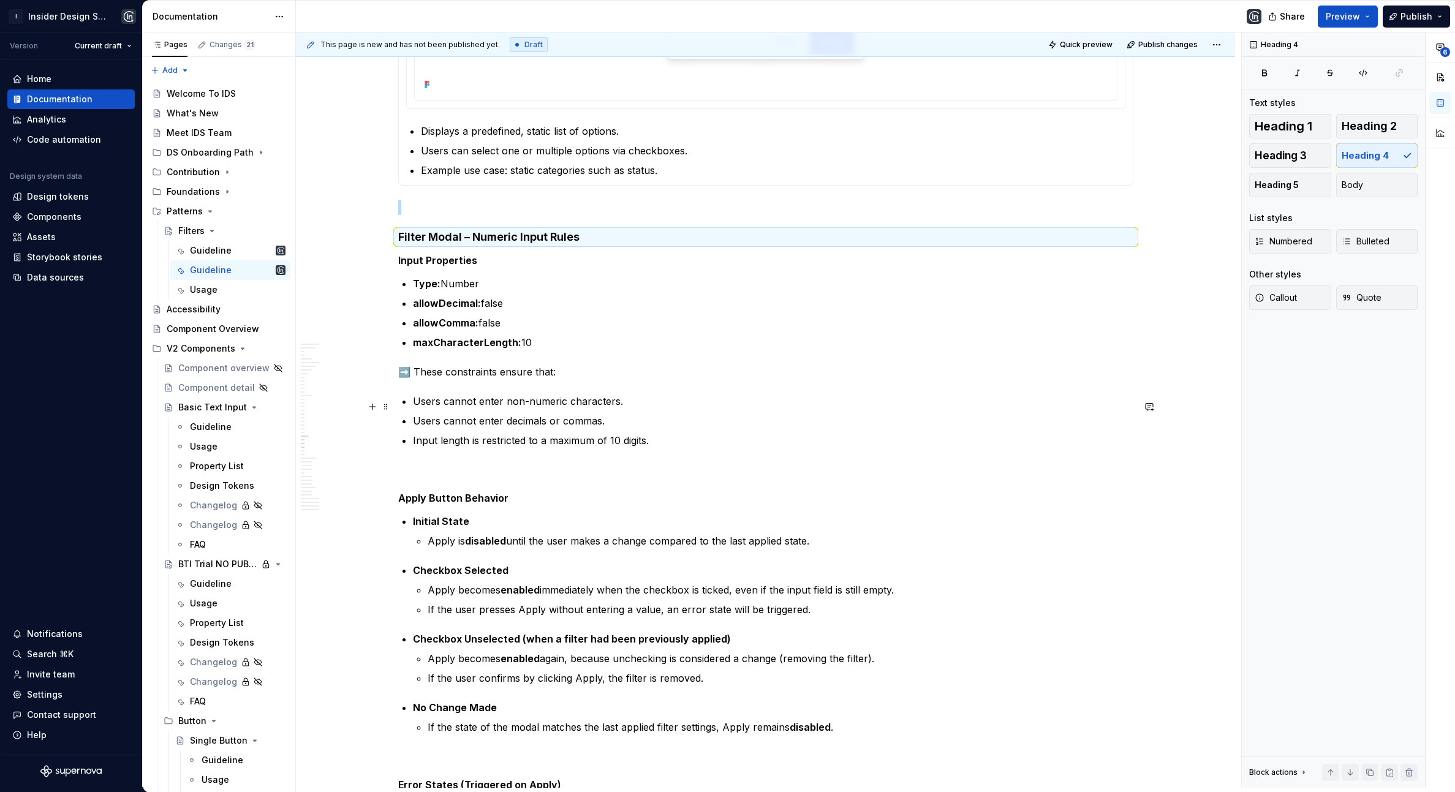
scroll to position [6162, 0]
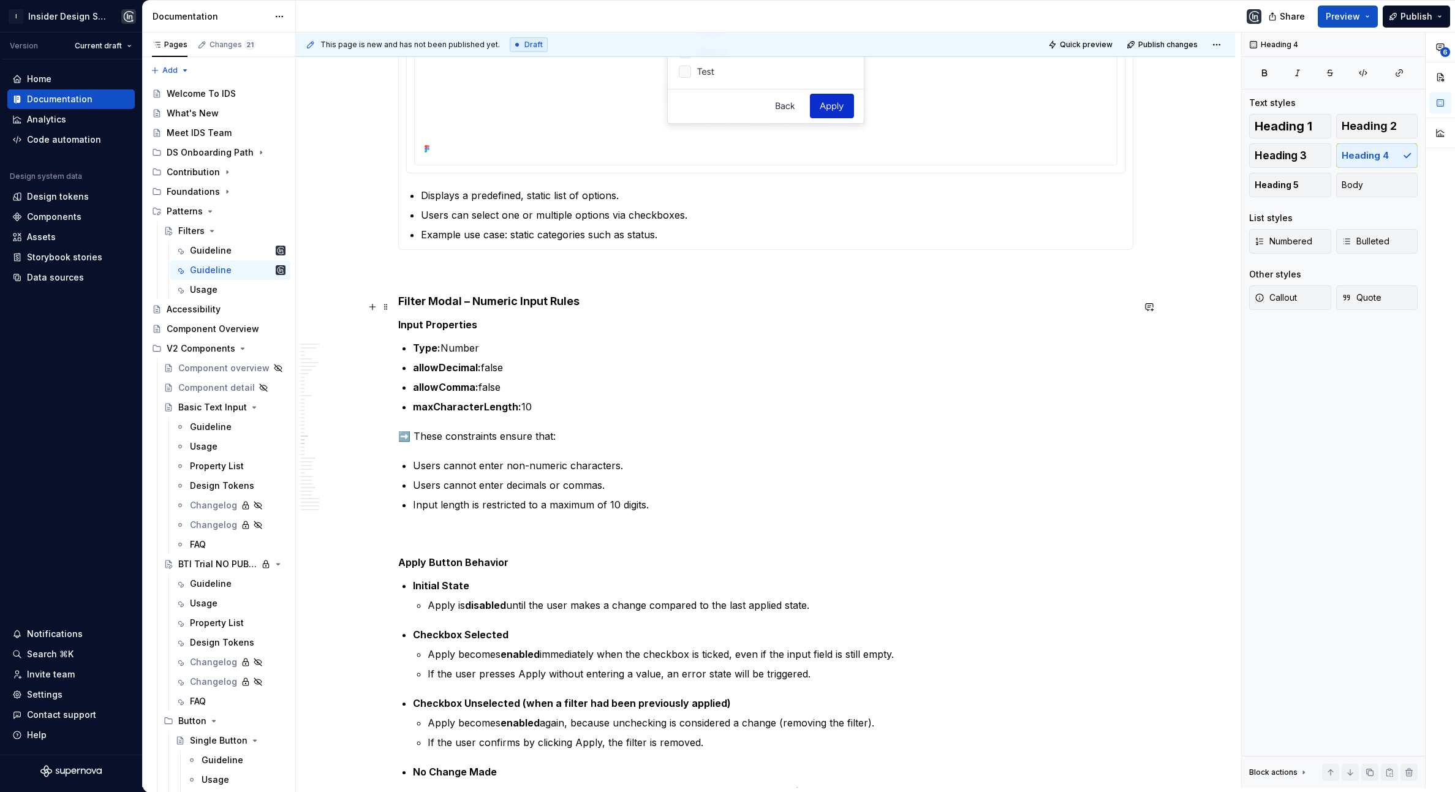
click at [398, 312] on div "Anatomy Filter and Action Buttons Placement Rules Conditions Date Picker must a…" at bounding box center [765, 87] width 939 height 12054
paste div
click at [619, 309] on h4 "↳ Filter Modal – Numeric Input Rules" at bounding box center [765, 301] width 735 height 15
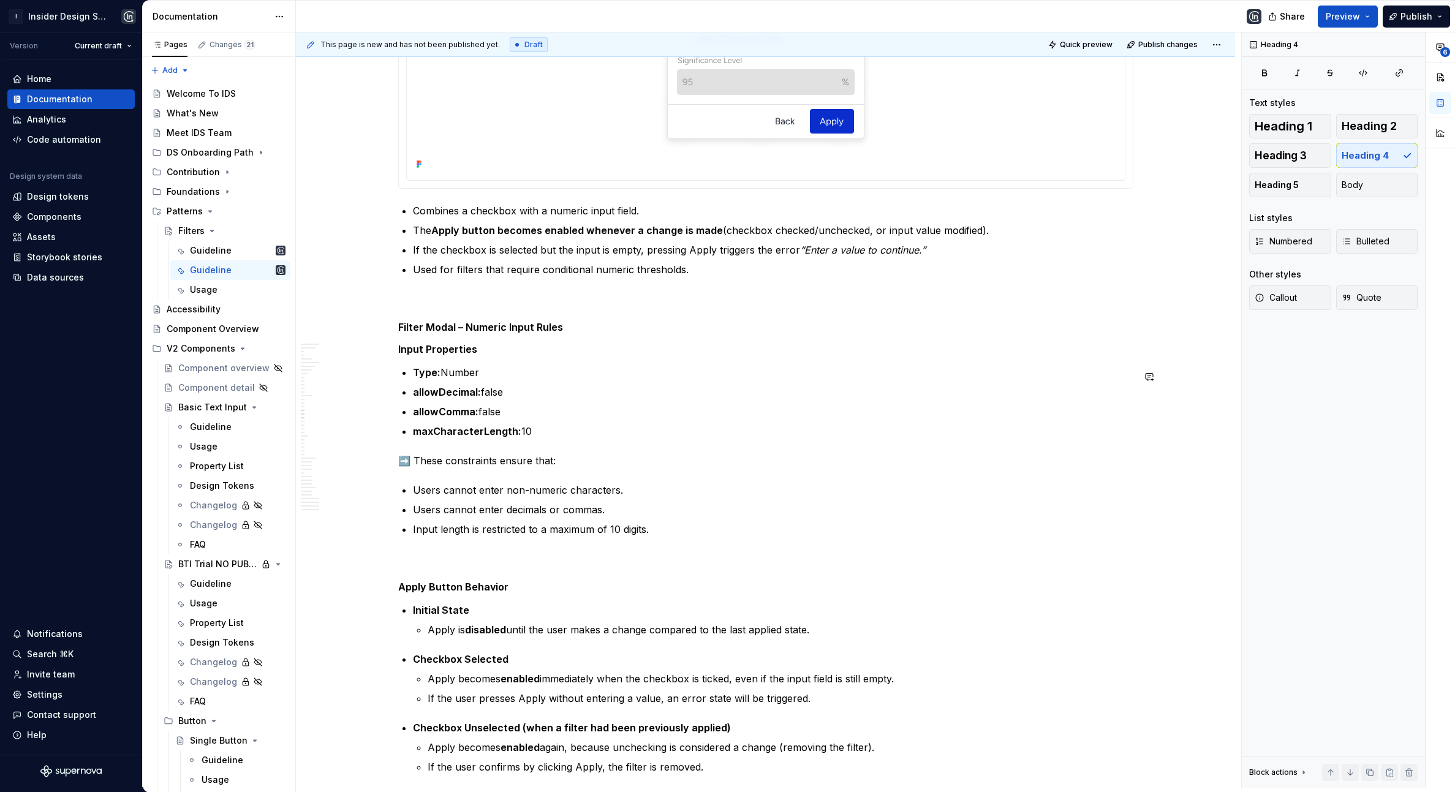
scroll to position [4161, 0]
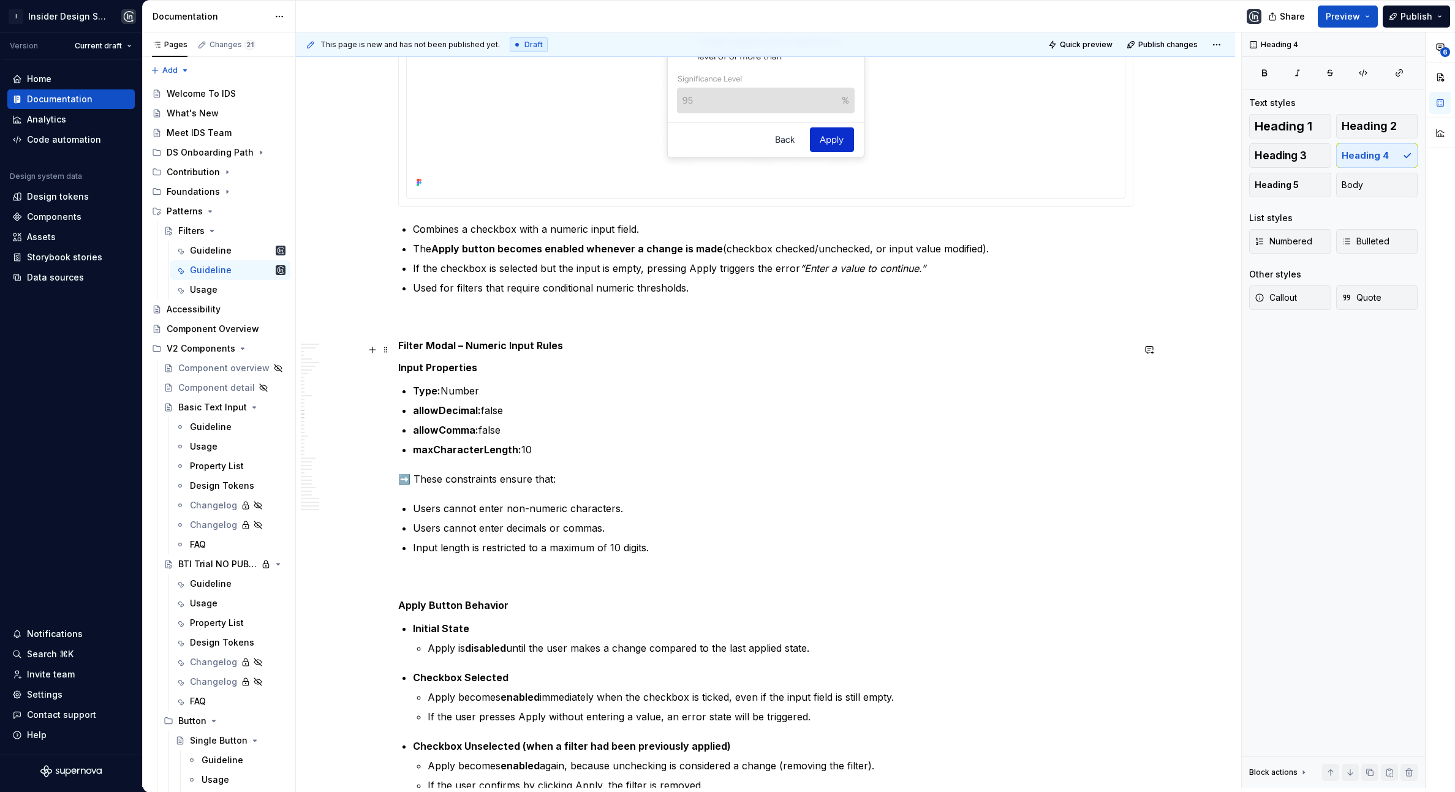
click at [402, 347] on h5 "Filter Modal – Numeric Input Rules" at bounding box center [765, 345] width 735 height 12
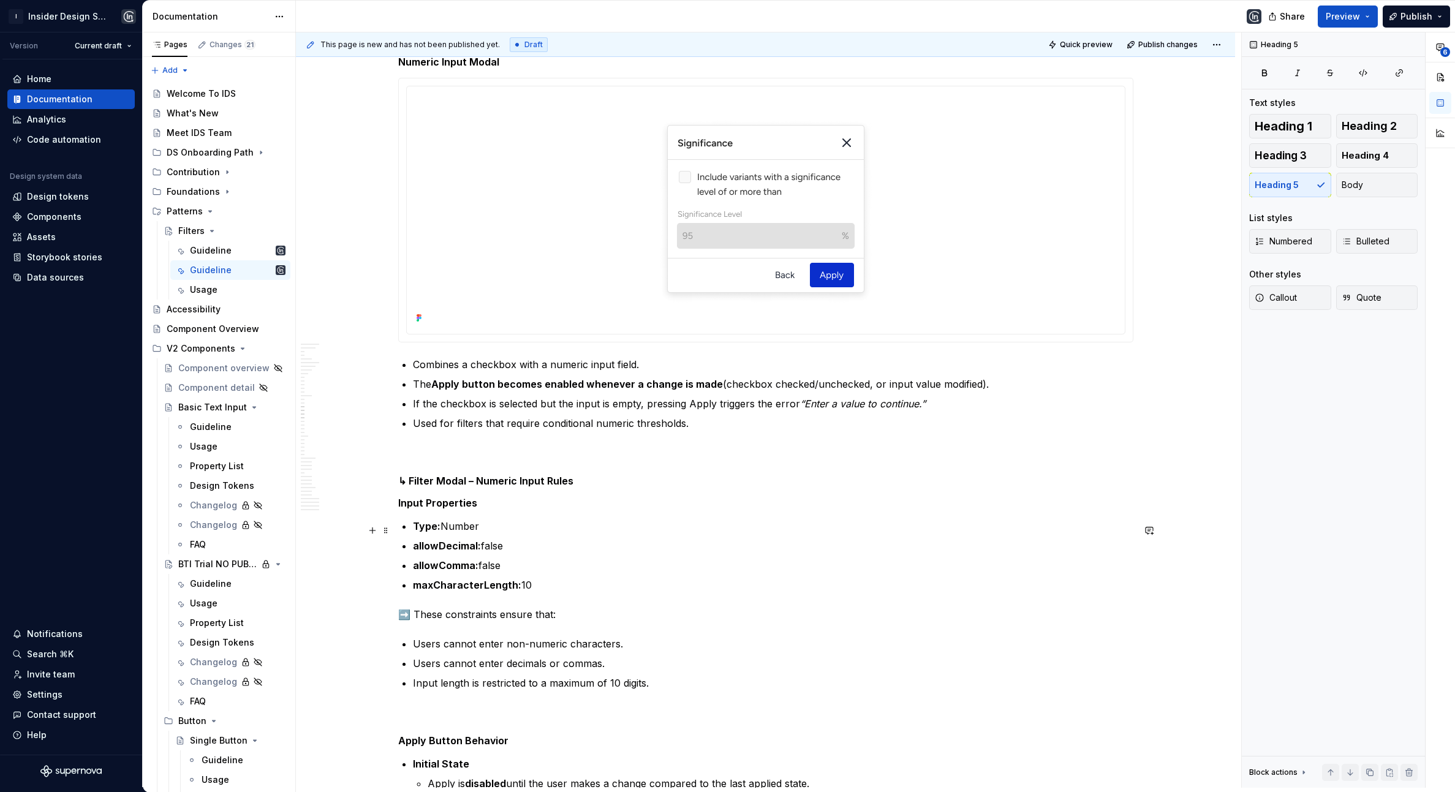
scroll to position [4107, 0]
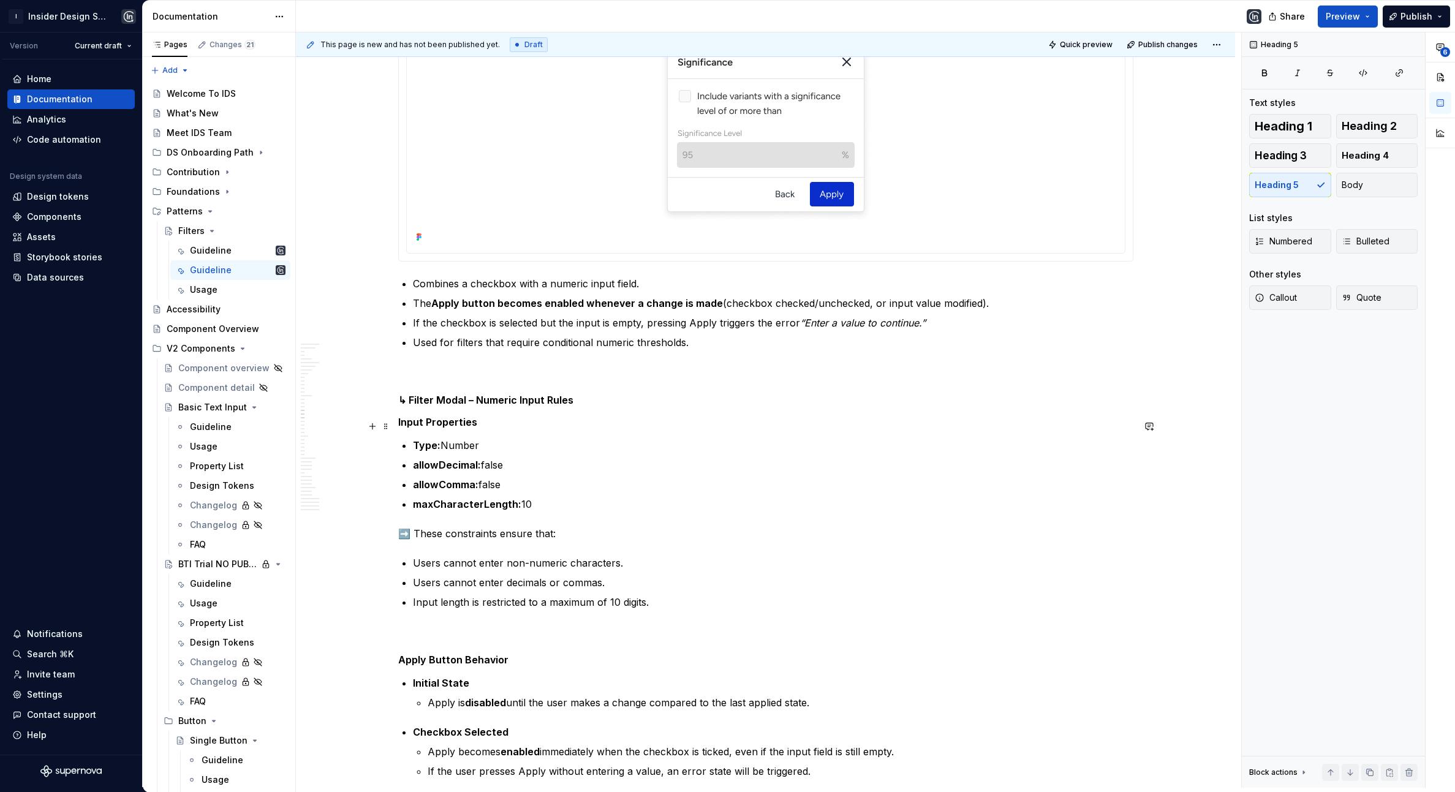
click at [449, 421] on h5 "Input Properties" at bounding box center [765, 422] width 735 height 12
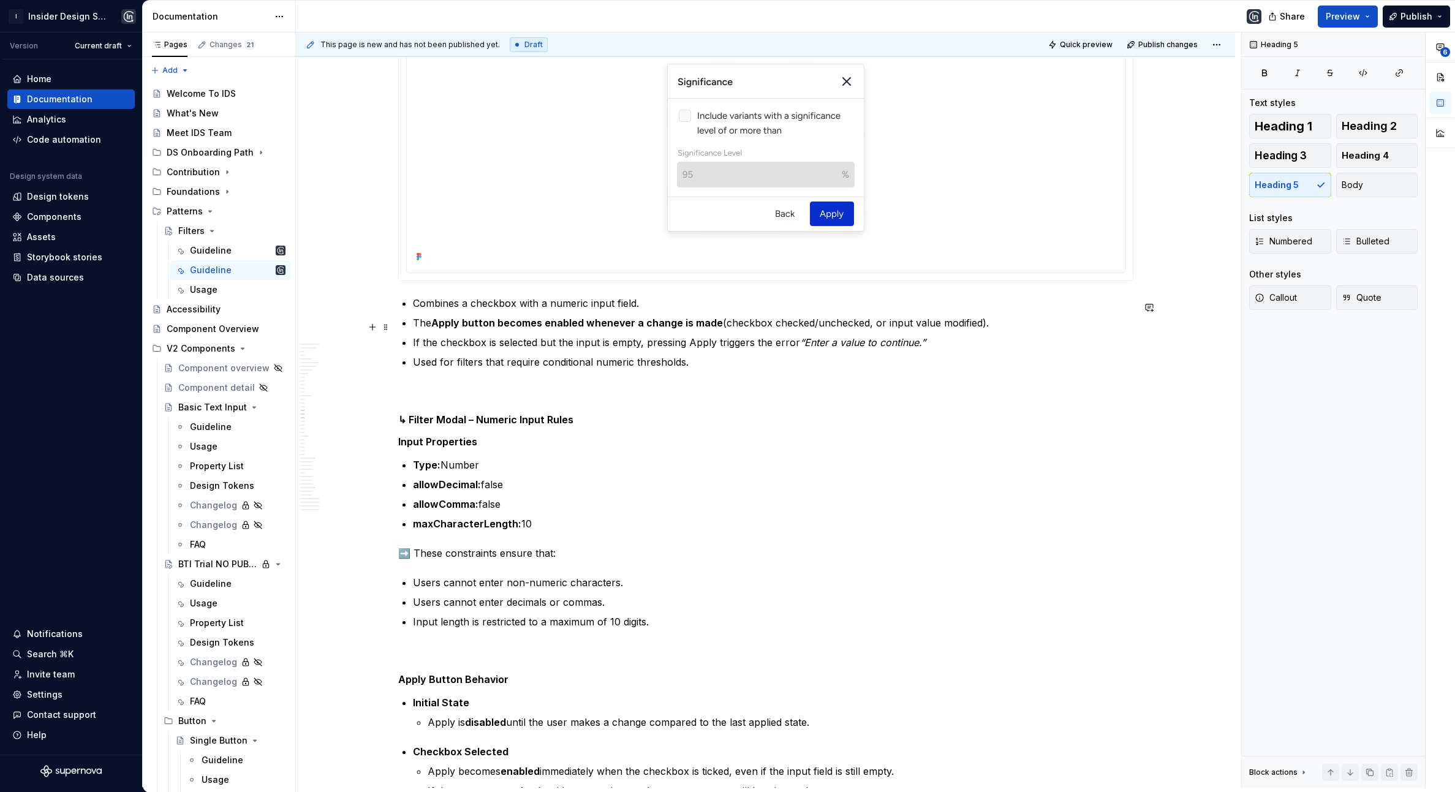
scroll to position [4087, 0]
click at [484, 443] on h5 "Input Properties" at bounding box center [765, 442] width 735 height 12
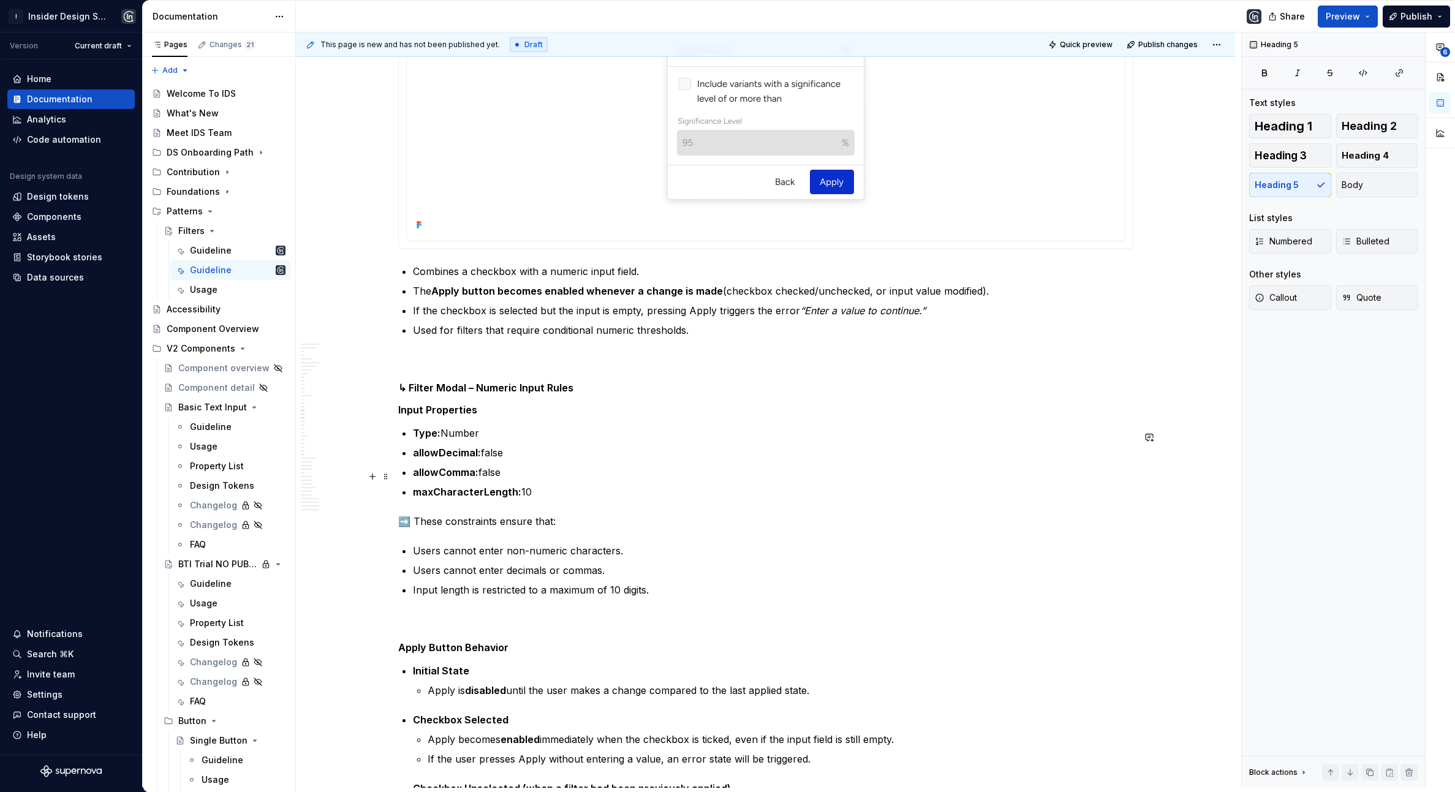
scroll to position [4120, 0]
click at [586, 388] on h5 "↳ Filter Modal – Numeric Input Rules" at bounding box center [765, 386] width 735 height 12
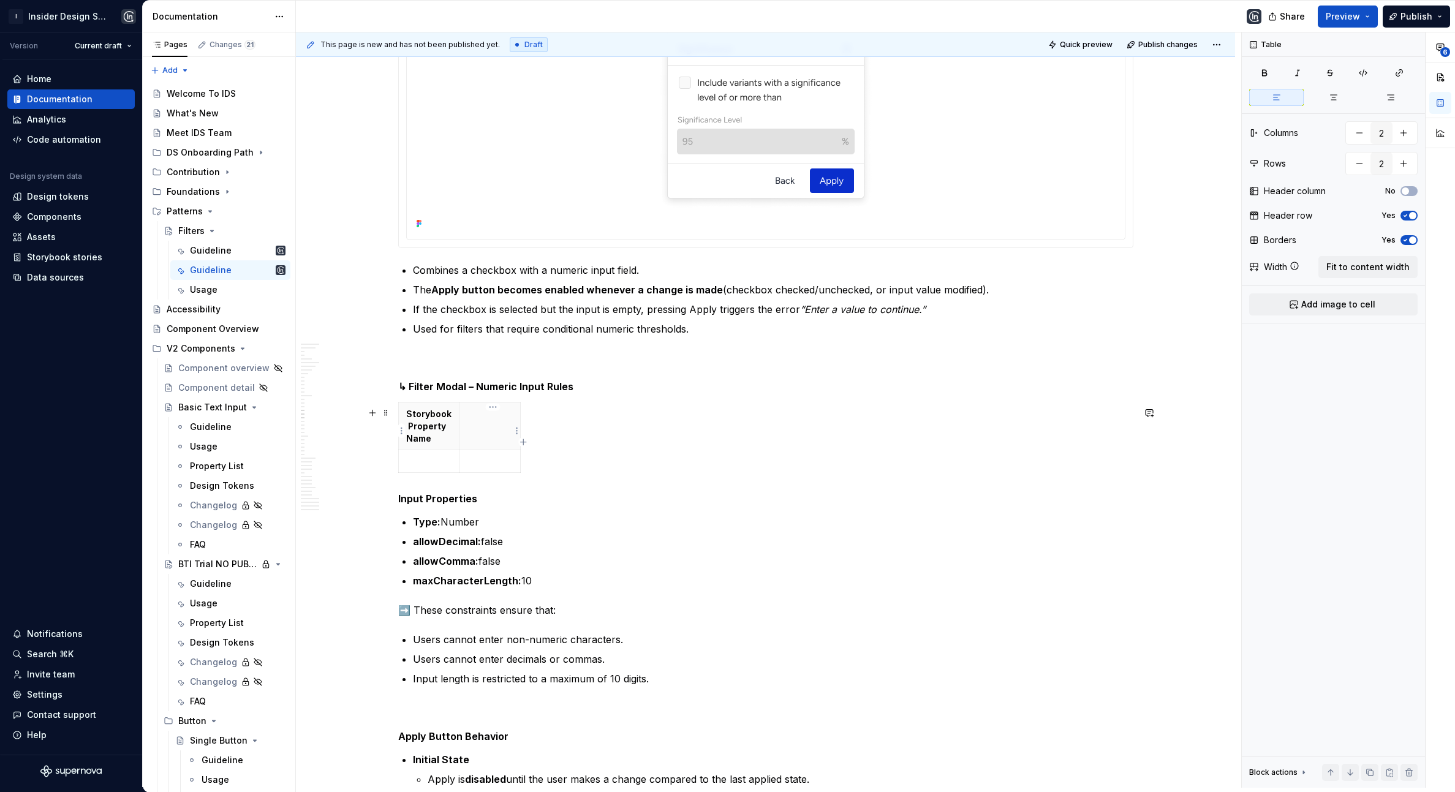
click at [480, 429] on th at bounding box center [490, 426] width 61 height 47
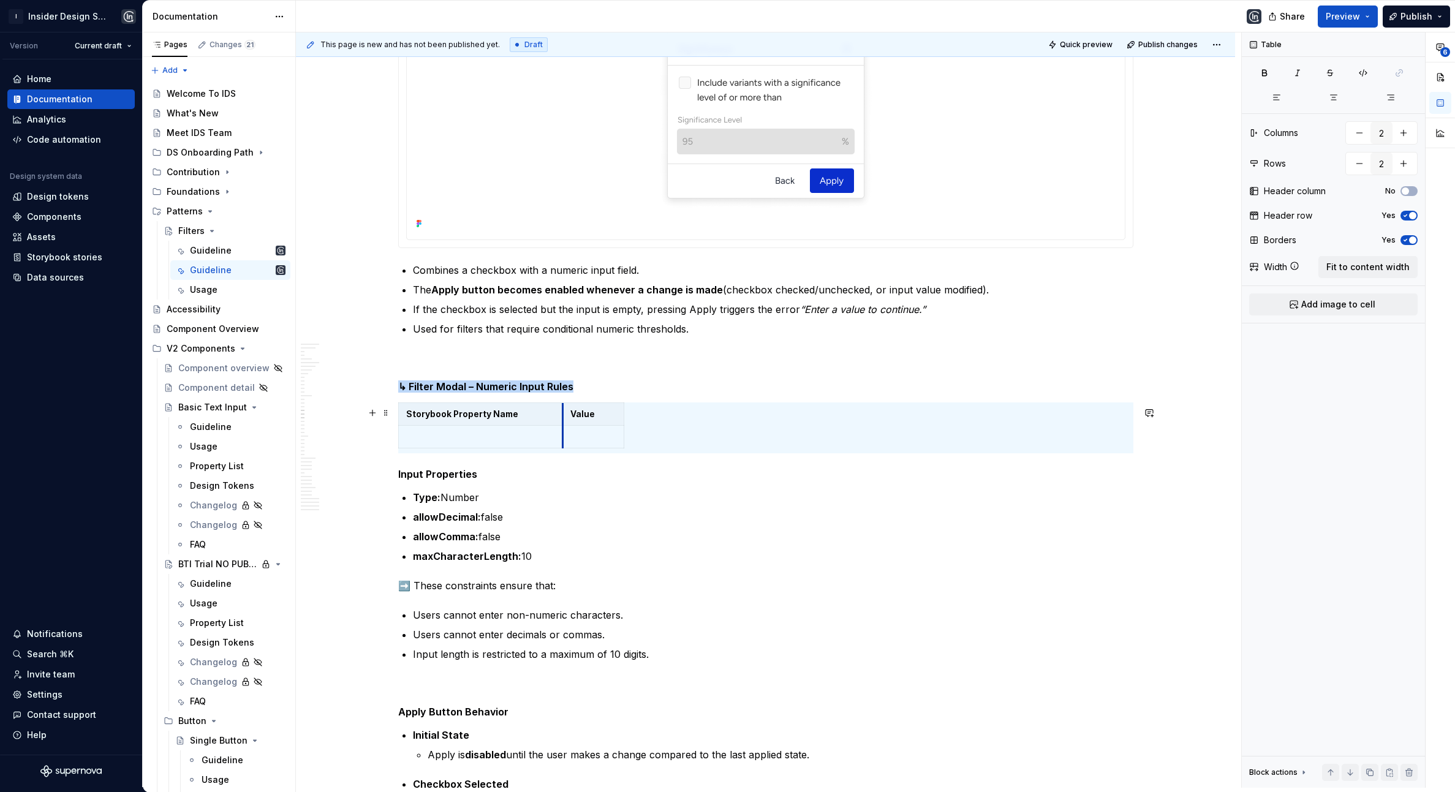
drag, startPoint x: 460, startPoint y: 426, endPoint x: 564, endPoint y: 425, distance: 103.6
click at [442, 453] on div "Storybook Property Name Value" at bounding box center [765, 428] width 735 height 51
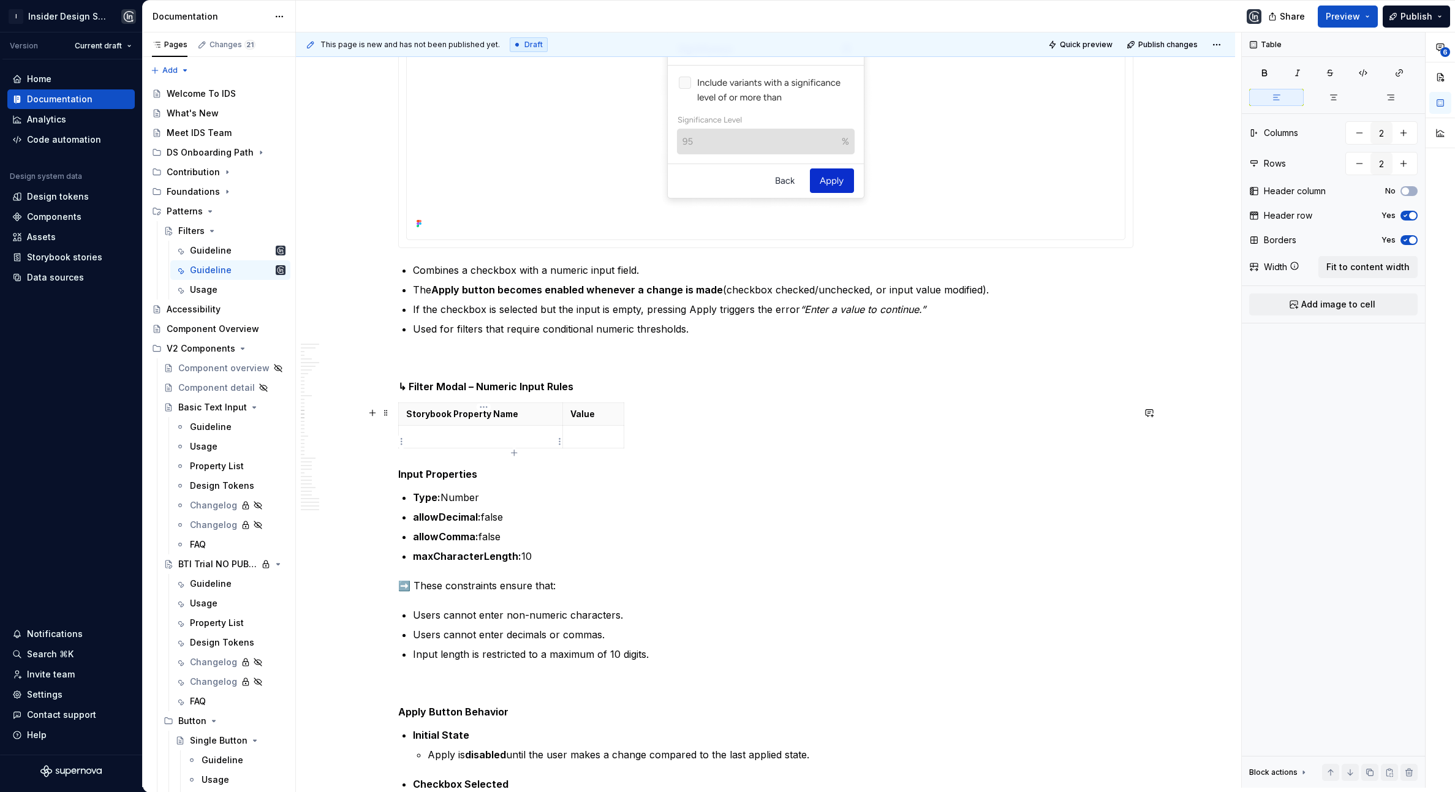
click at [436, 441] on p at bounding box center [480, 437] width 149 height 12
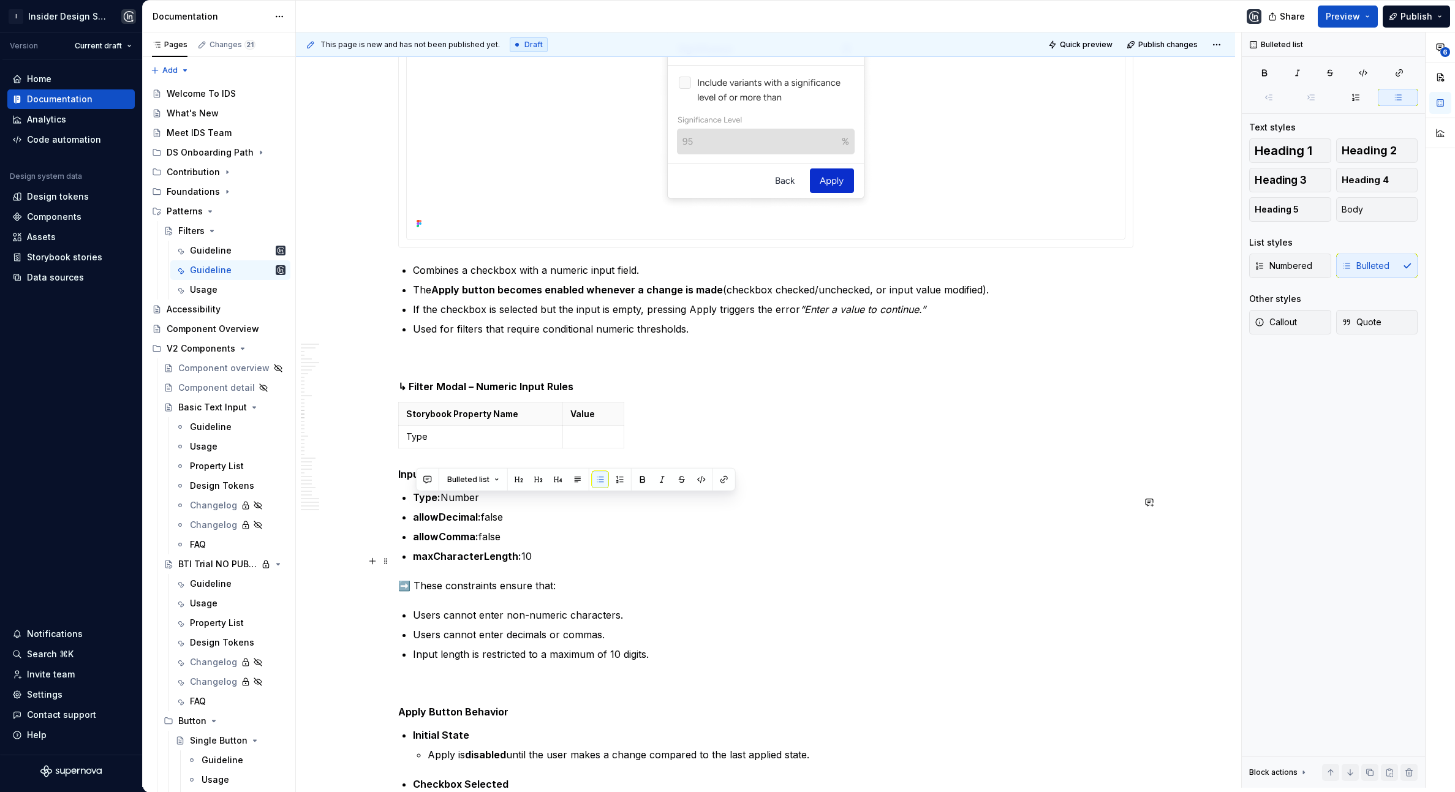
drag, startPoint x: 416, startPoint y: 504, endPoint x: 546, endPoint y: 562, distance: 142.3
click at [546, 562] on ul "Type: Number allowDecimal: false allowComma: false maxCharacterLength: 10" at bounding box center [773, 527] width 721 height 74
click at [547, 562] on p "maxCharacterLength: 10" at bounding box center [773, 556] width 721 height 15
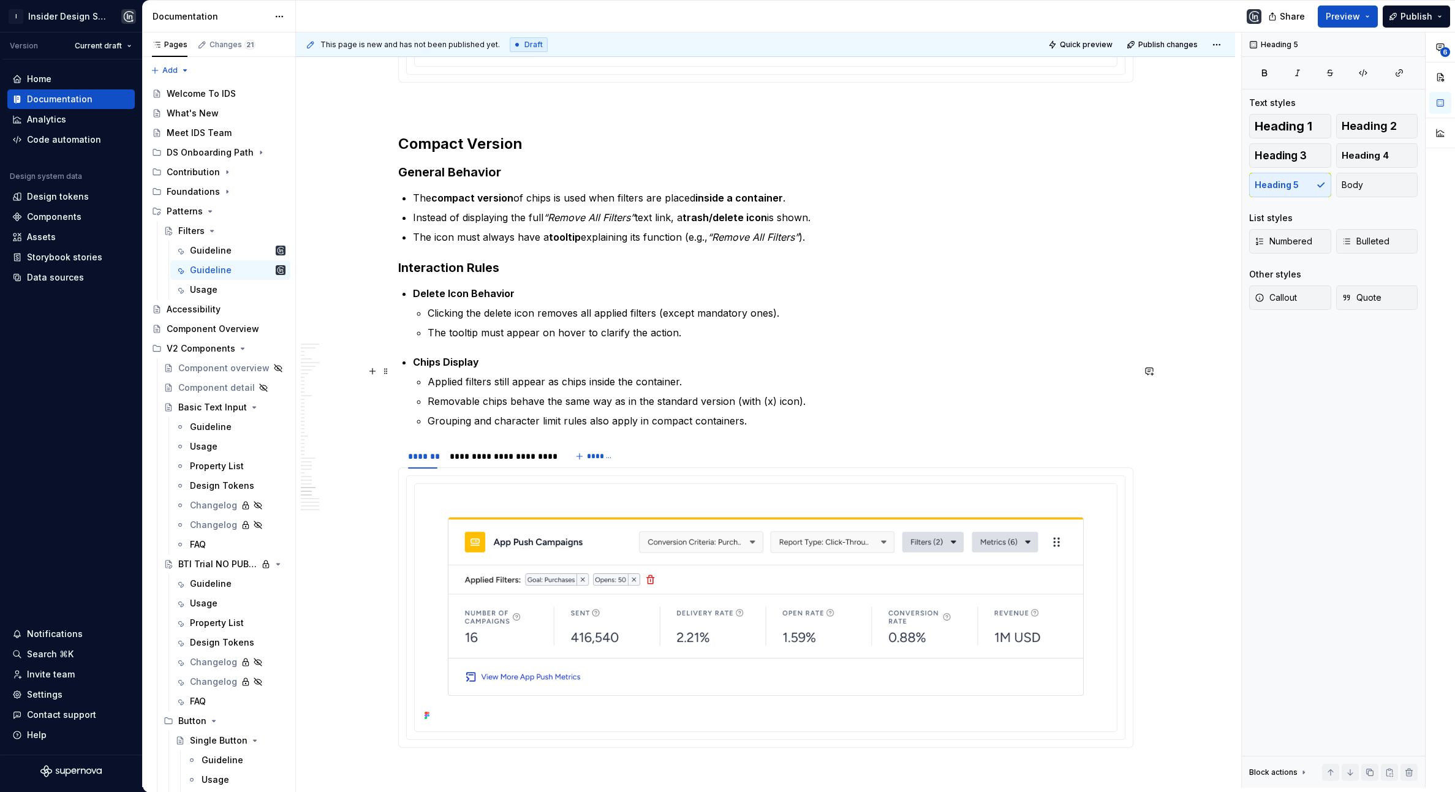
scroll to position [10303, 0]
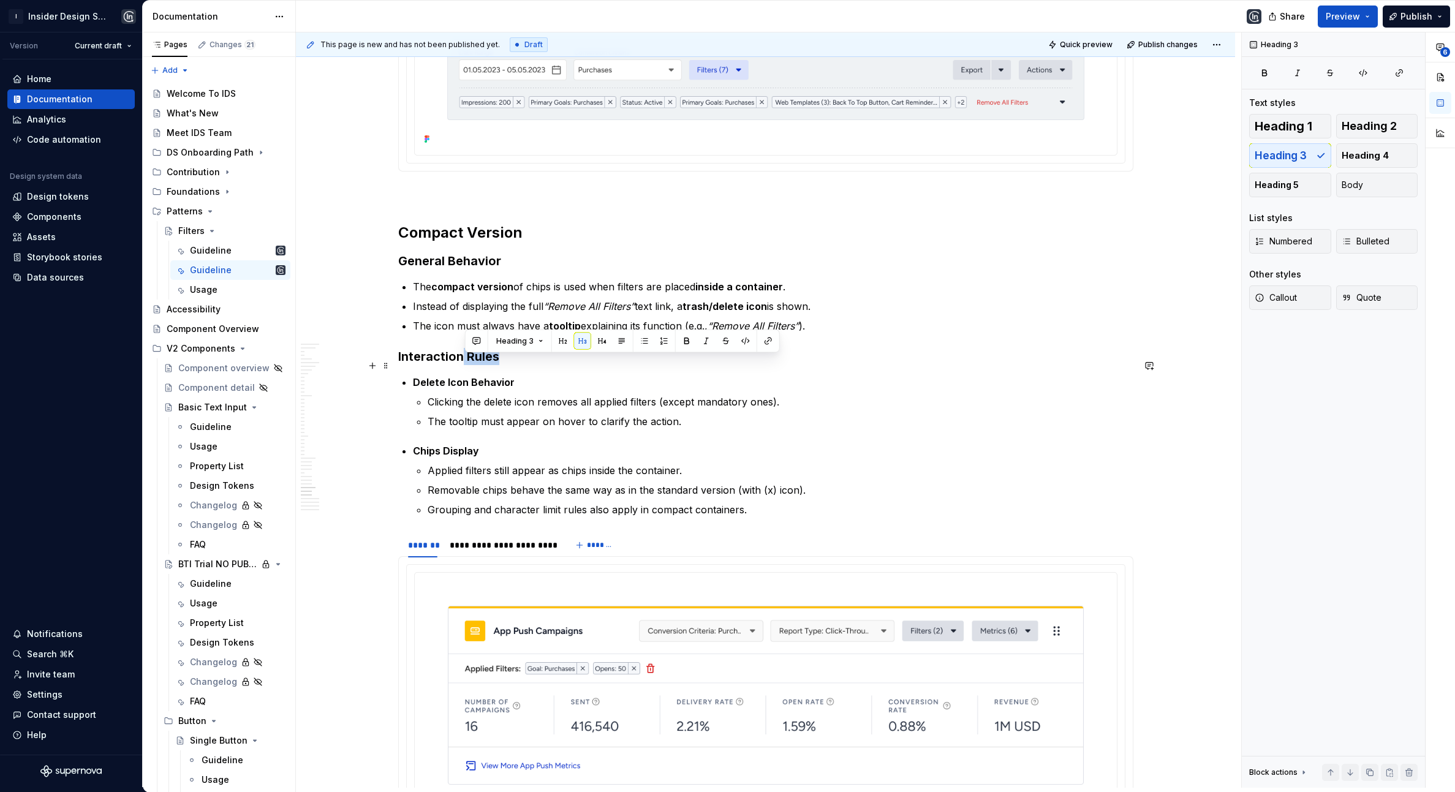
drag, startPoint x: 465, startPoint y: 360, endPoint x: 511, endPoint y: 360, distance: 46.0
click at [511, 360] on h3 "Interaction Rules" at bounding box center [765, 356] width 735 height 17
click at [513, 365] on h3 "Interaction Rules" at bounding box center [765, 356] width 735 height 17
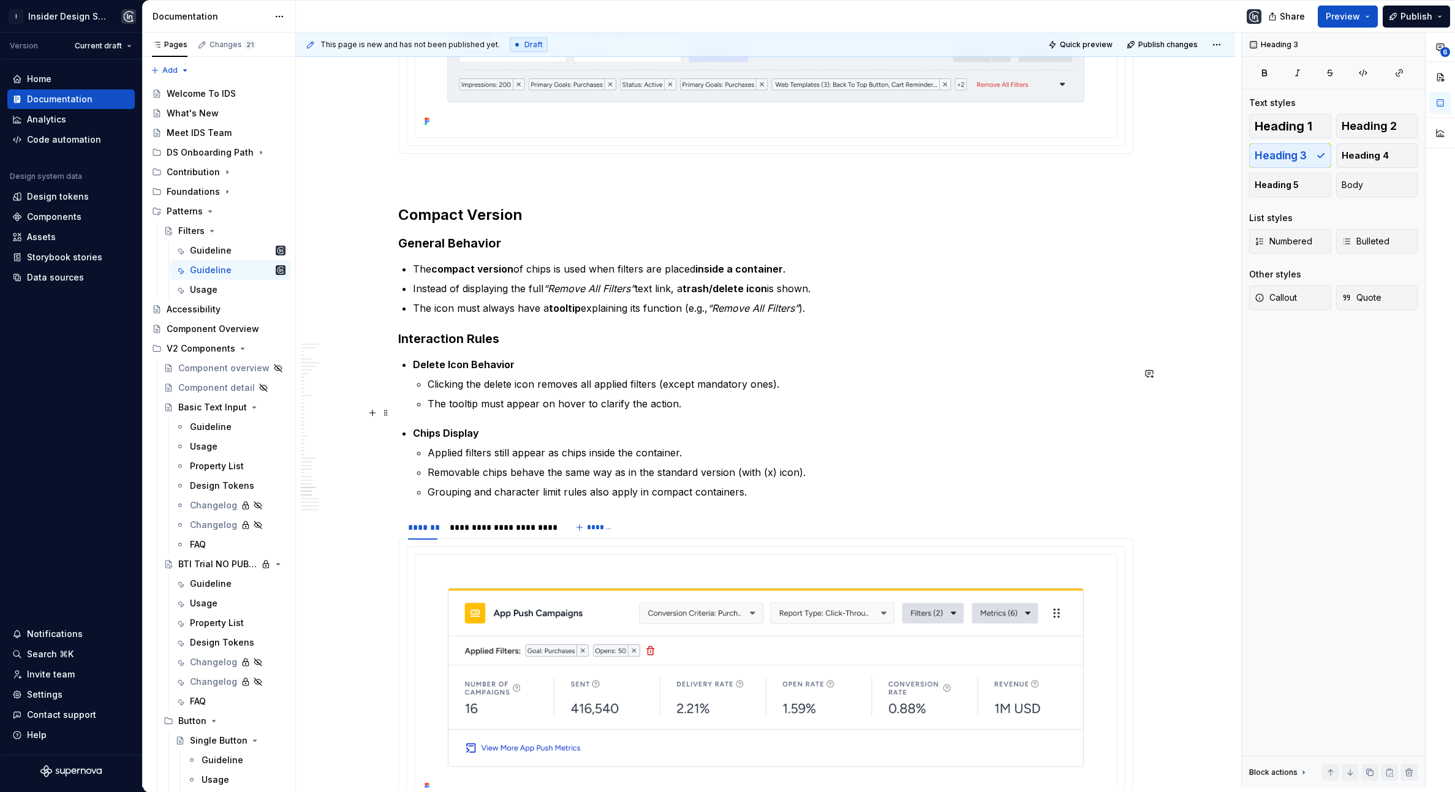
scroll to position [10321, 0]
click at [512, 224] on h2 "Compact Version" at bounding box center [765, 215] width 735 height 20
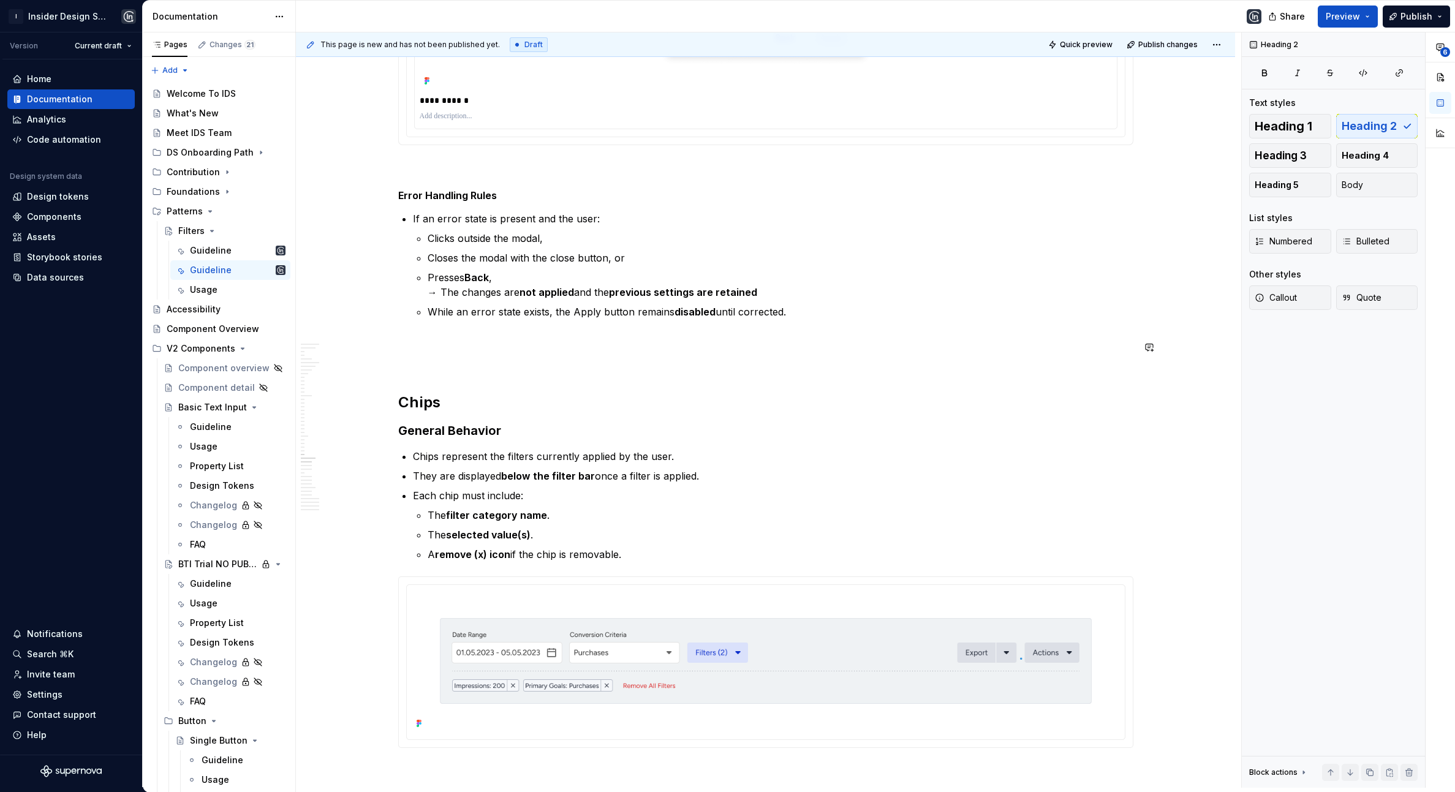
scroll to position [7394, 0]
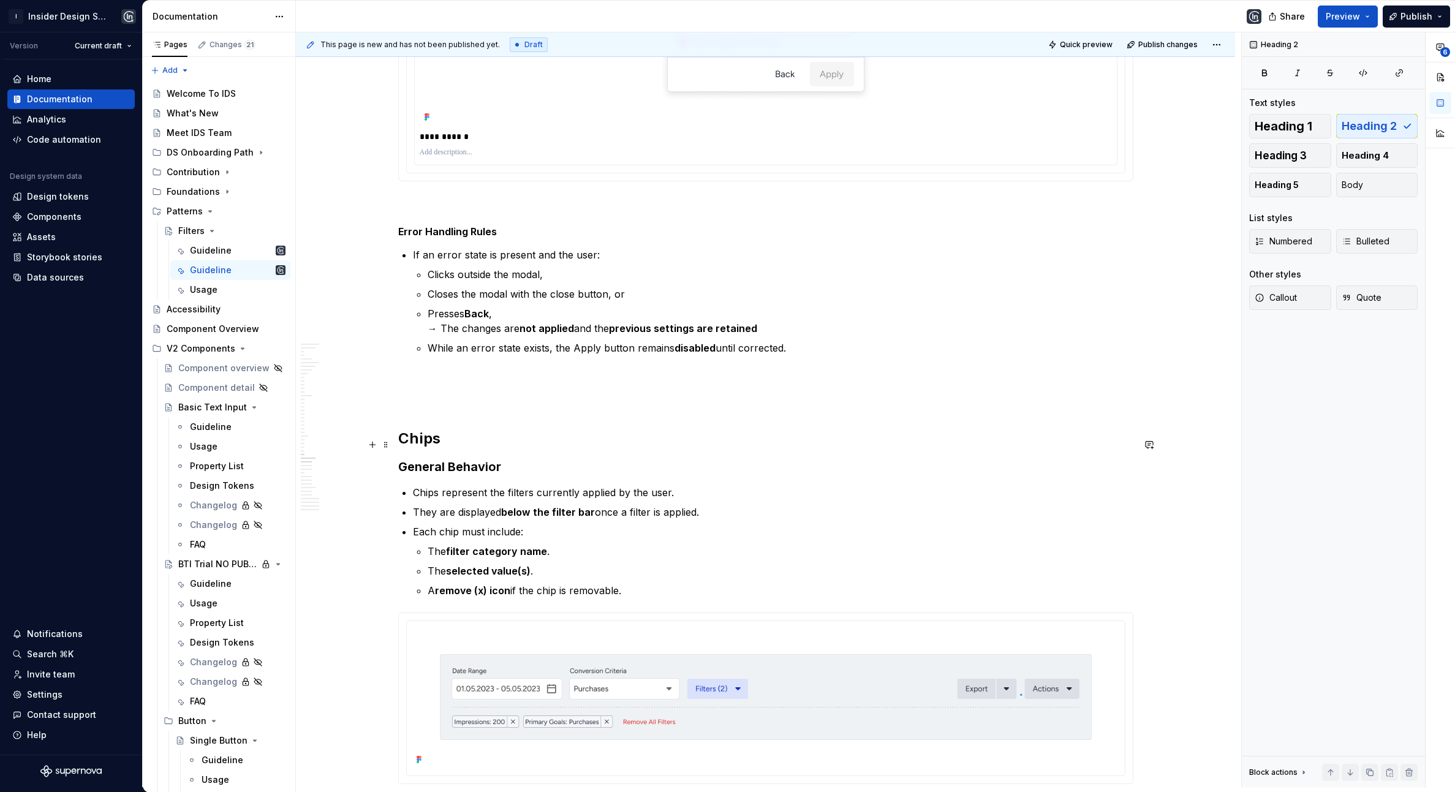
click at [431, 439] on h2 "Chips" at bounding box center [765, 439] width 735 height 20
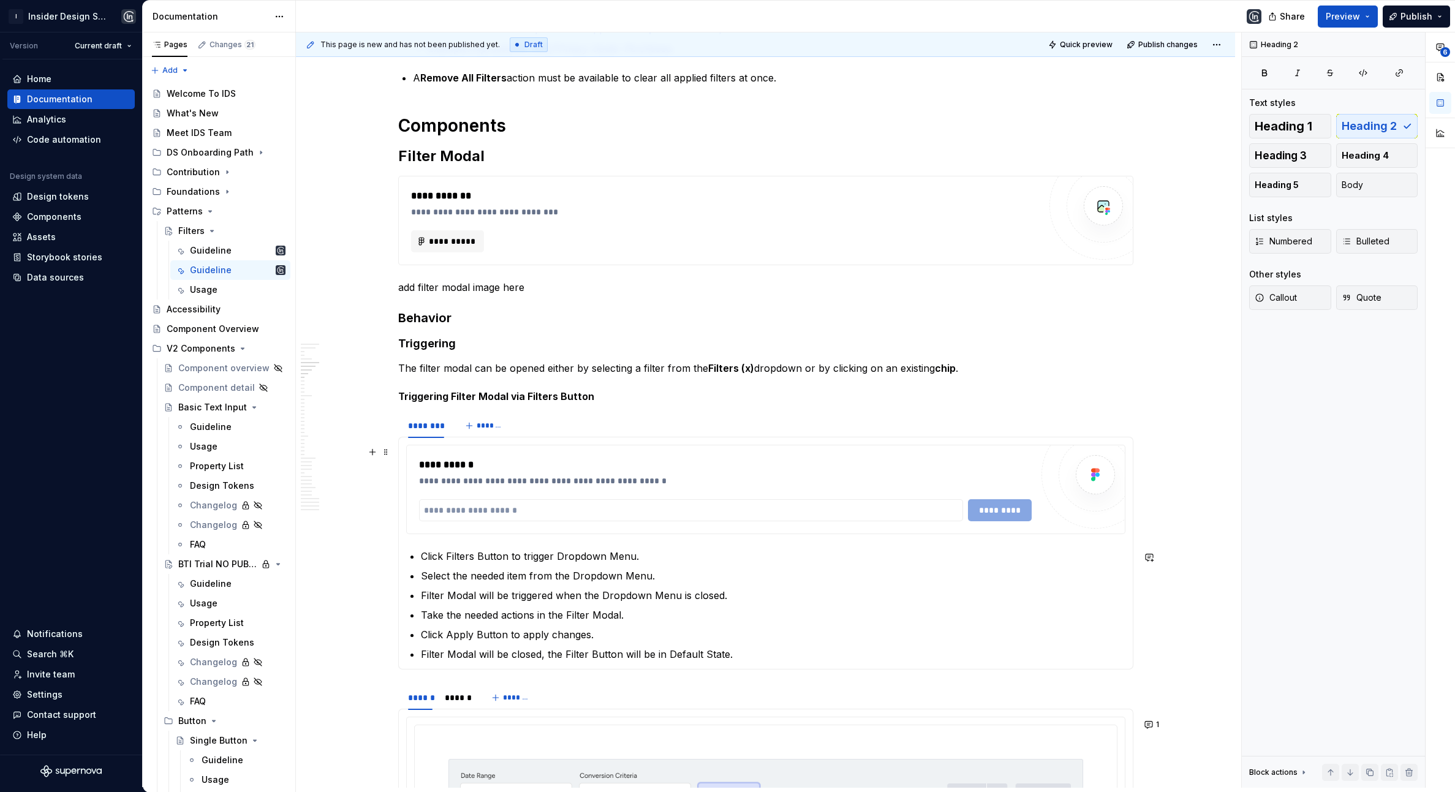
scroll to position [839, 0]
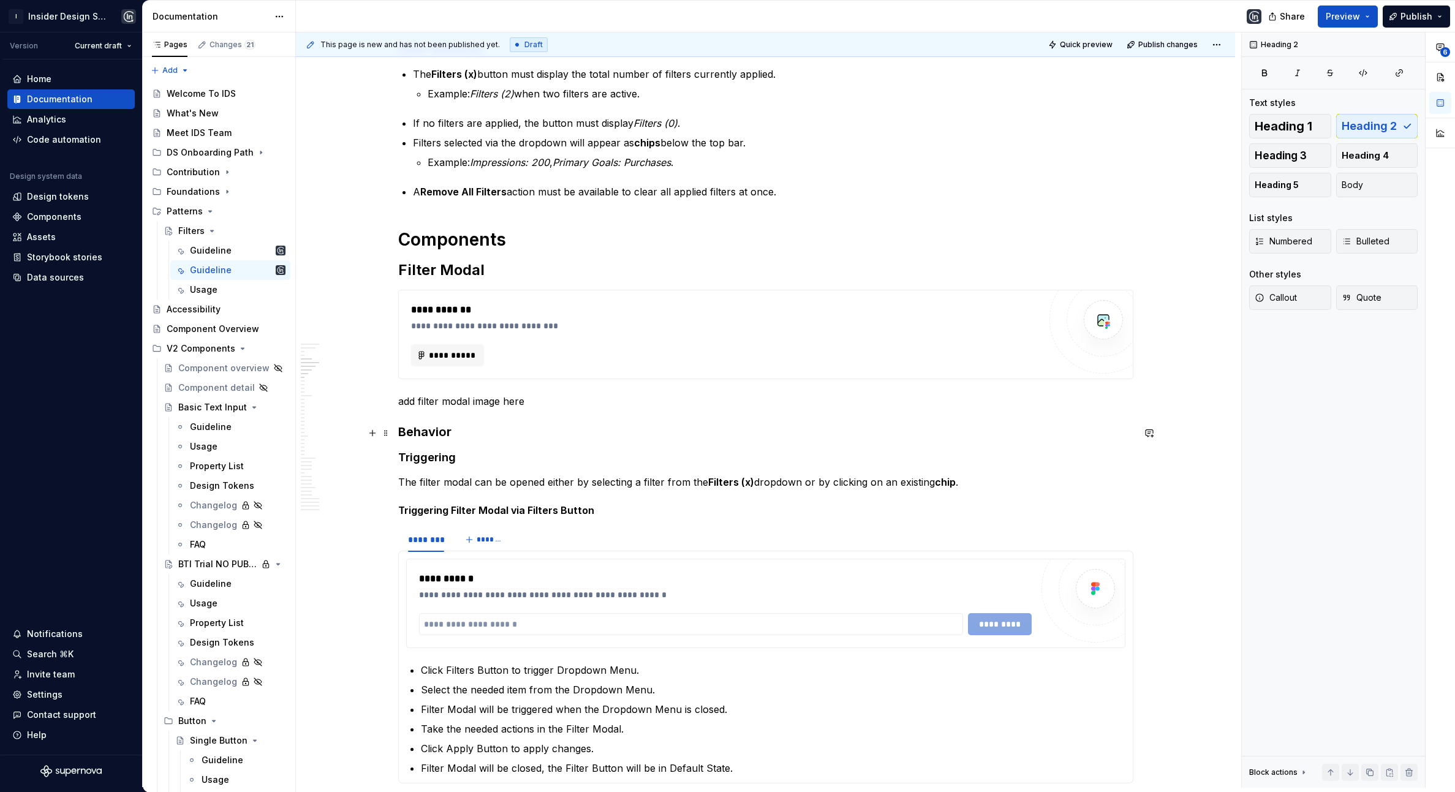
click at [436, 426] on h3 "Behavior" at bounding box center [765, 431] width 735 height 17
click at [441, 457] on strong "Triggering" at bounding box center [427, 457] width 58 height 13
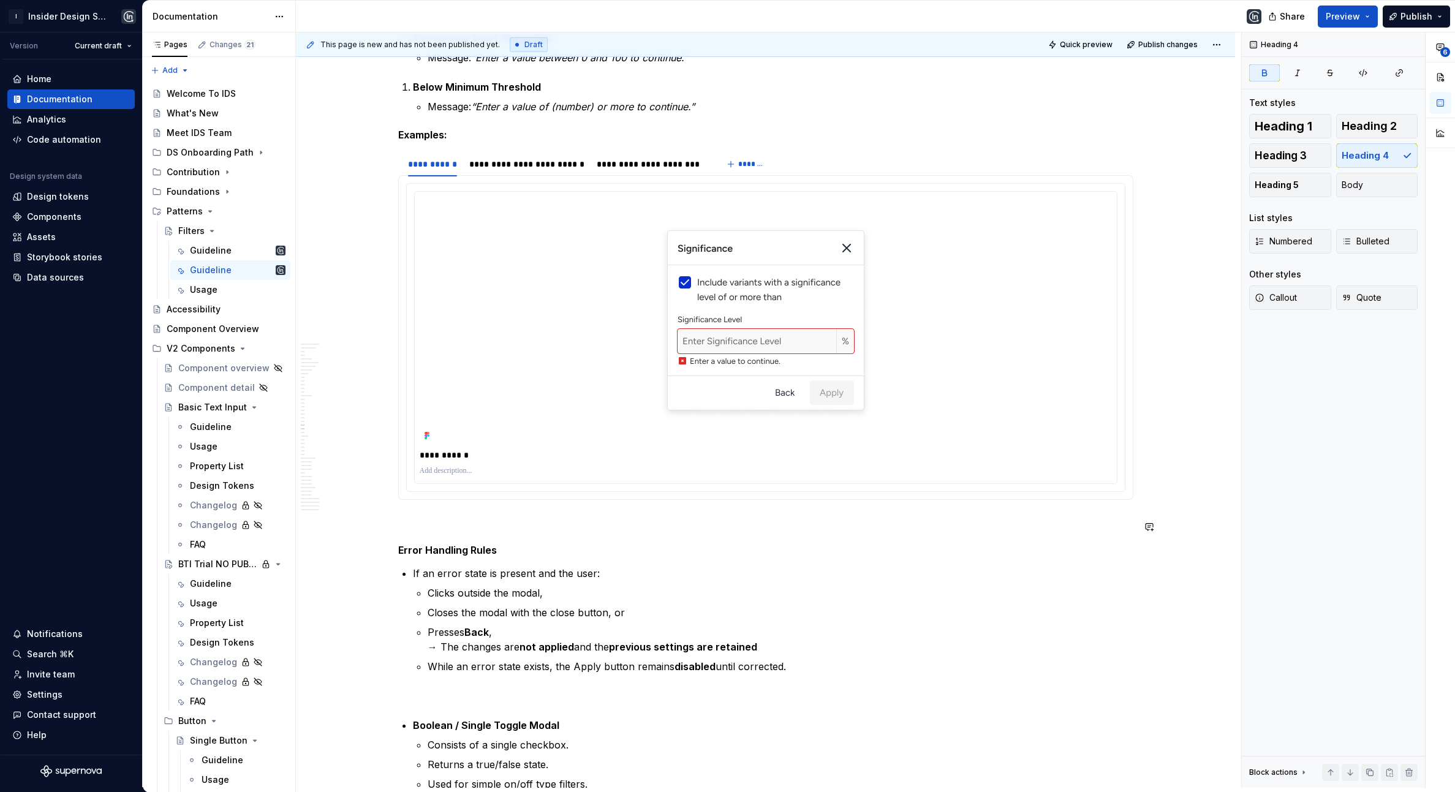
scroll to position [5118, 0]
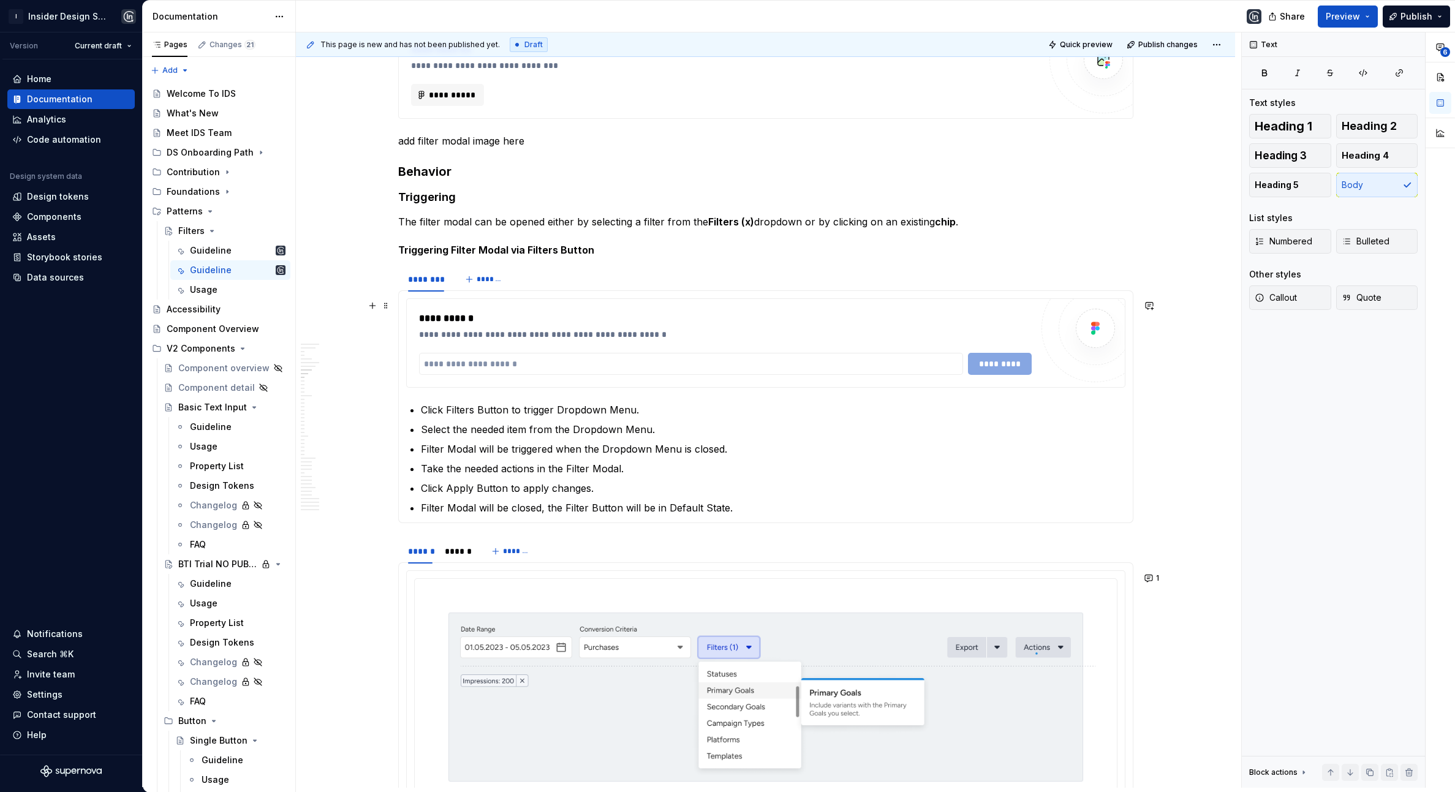
scroll to position [1151, 0]
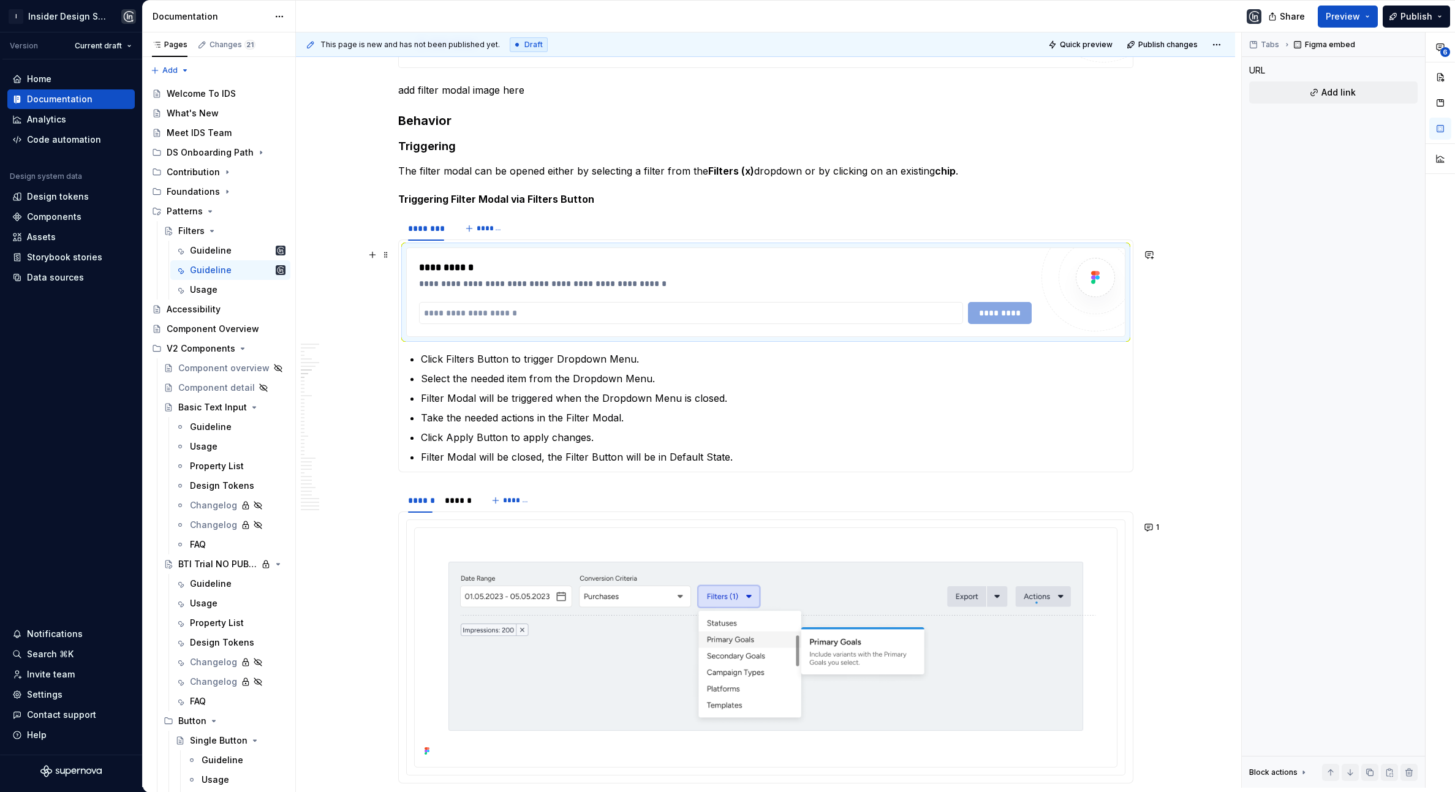
click at [453, 268] on div "**********" at bounding box center [725, 267] width 612 height 15
click at [616, 626] on img at bounding box center [766, 646] width 692 height 227
click at [434, 274] on div "**********" at bounding box center [725, 267] width 612 height 15
click at [581, 229] on div "******** *******" at bounding box center [765, 228] width 735 height 25
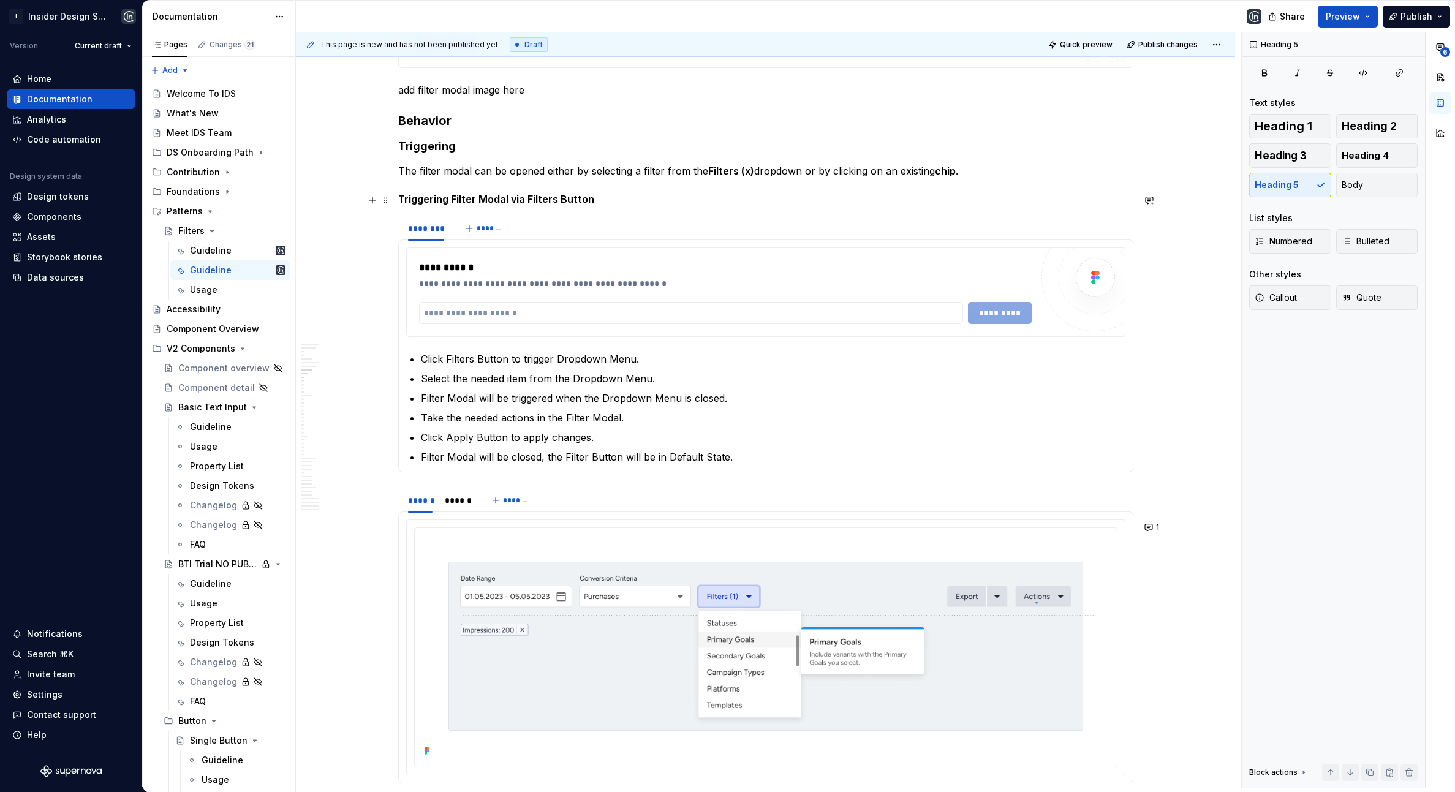
click at [613, 199] on h5 "Triggering Filter Modal via Filters Button" at bounding box center [765, 199] width 735 height 12
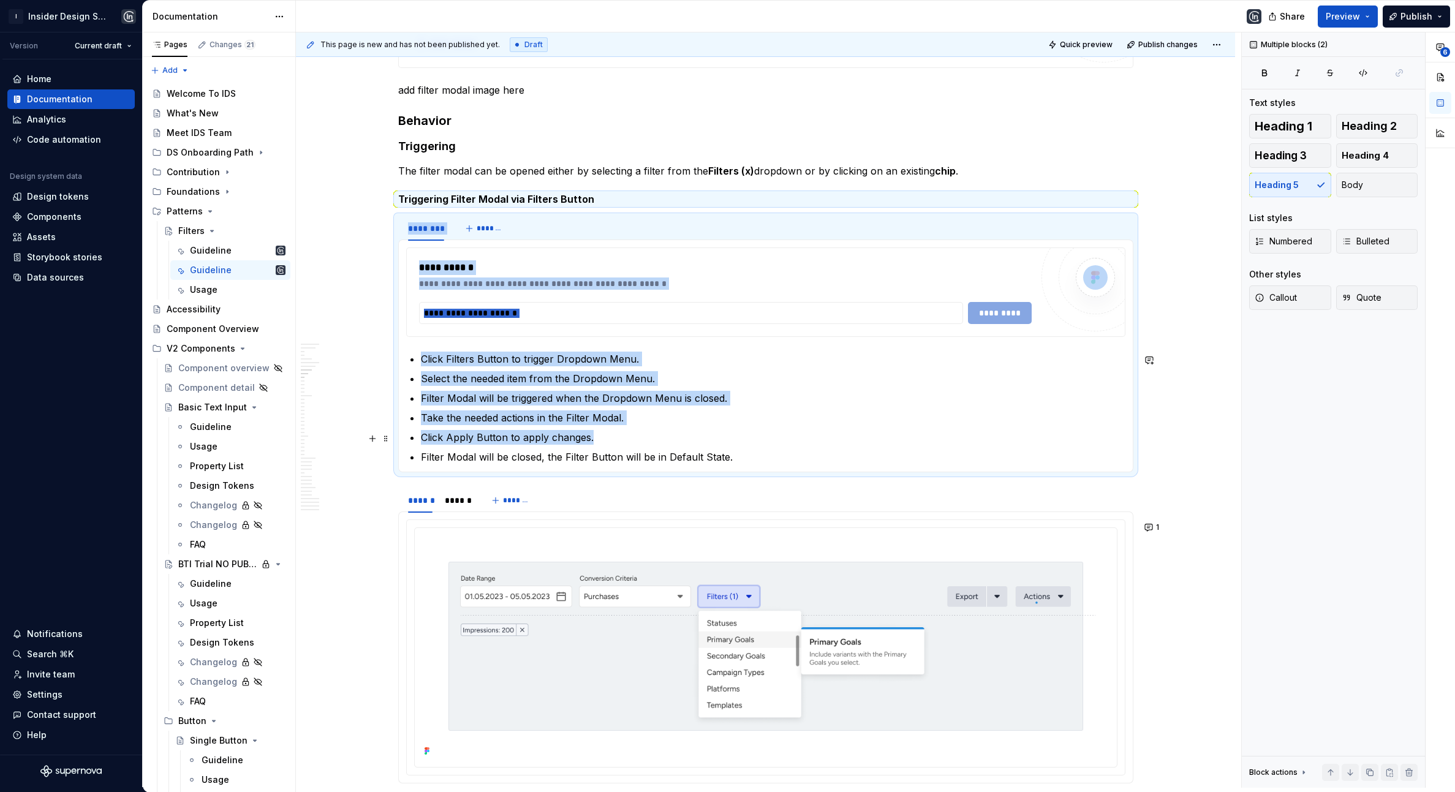
drag, startPoint x: 596, startPoint y: 199, endPoint x: 1007, endPoint y: 441, distance: 477.1
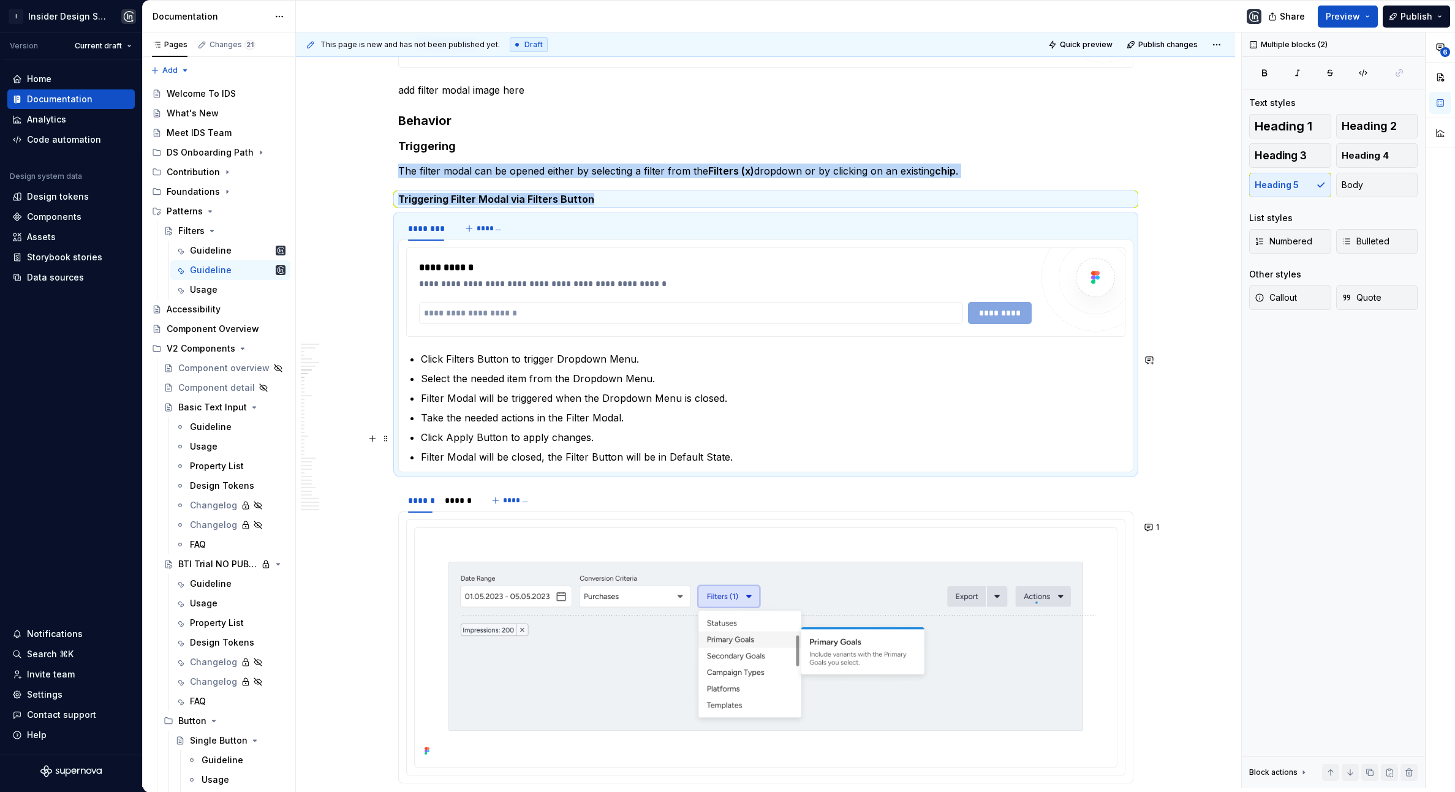
click at [1027, 437] on p "Click Apply Button to apply changes." at bounding box center [773, 437] width 705 height 15
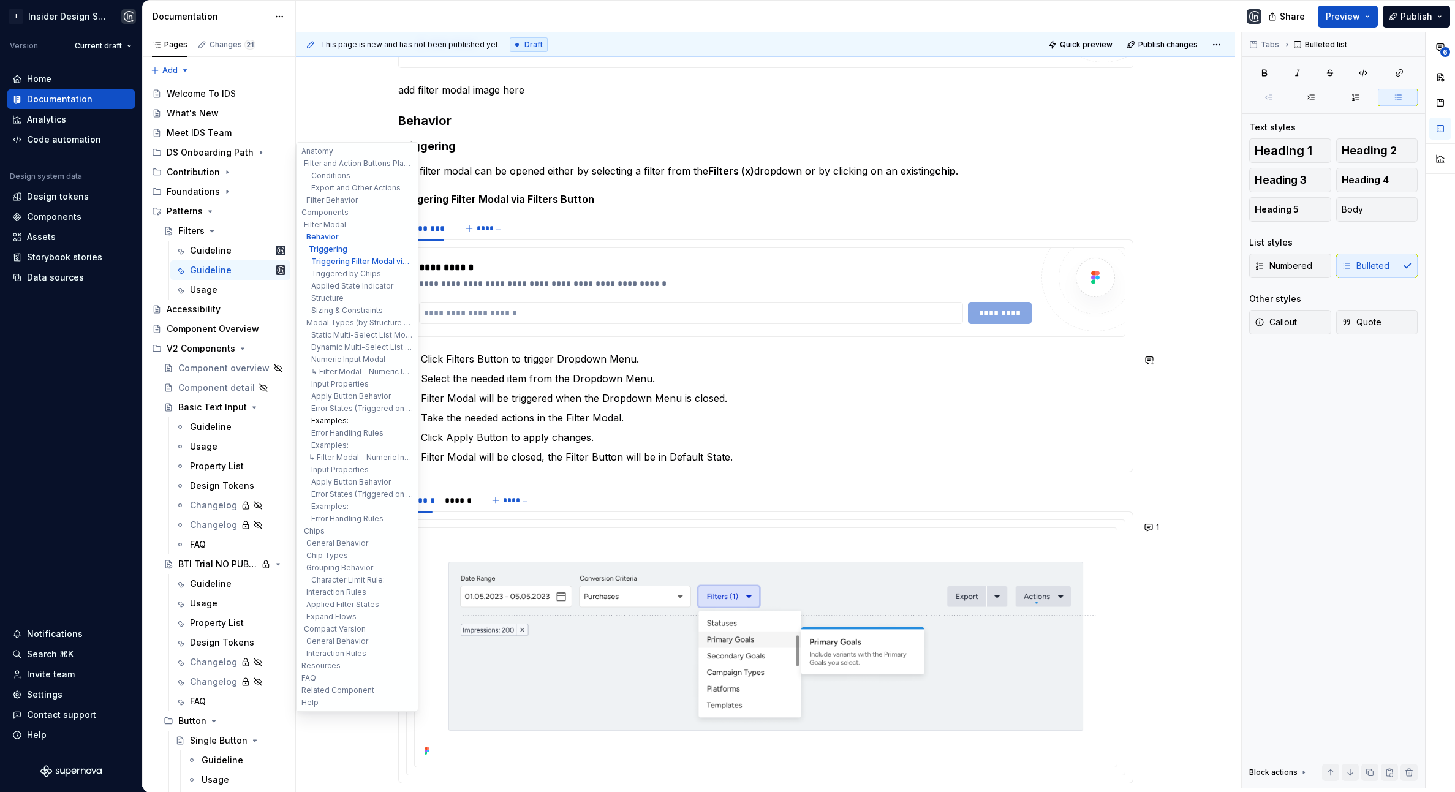
click at [369, 425] on button "Examples:" at bounding box center [357, 421] width 116 height 12
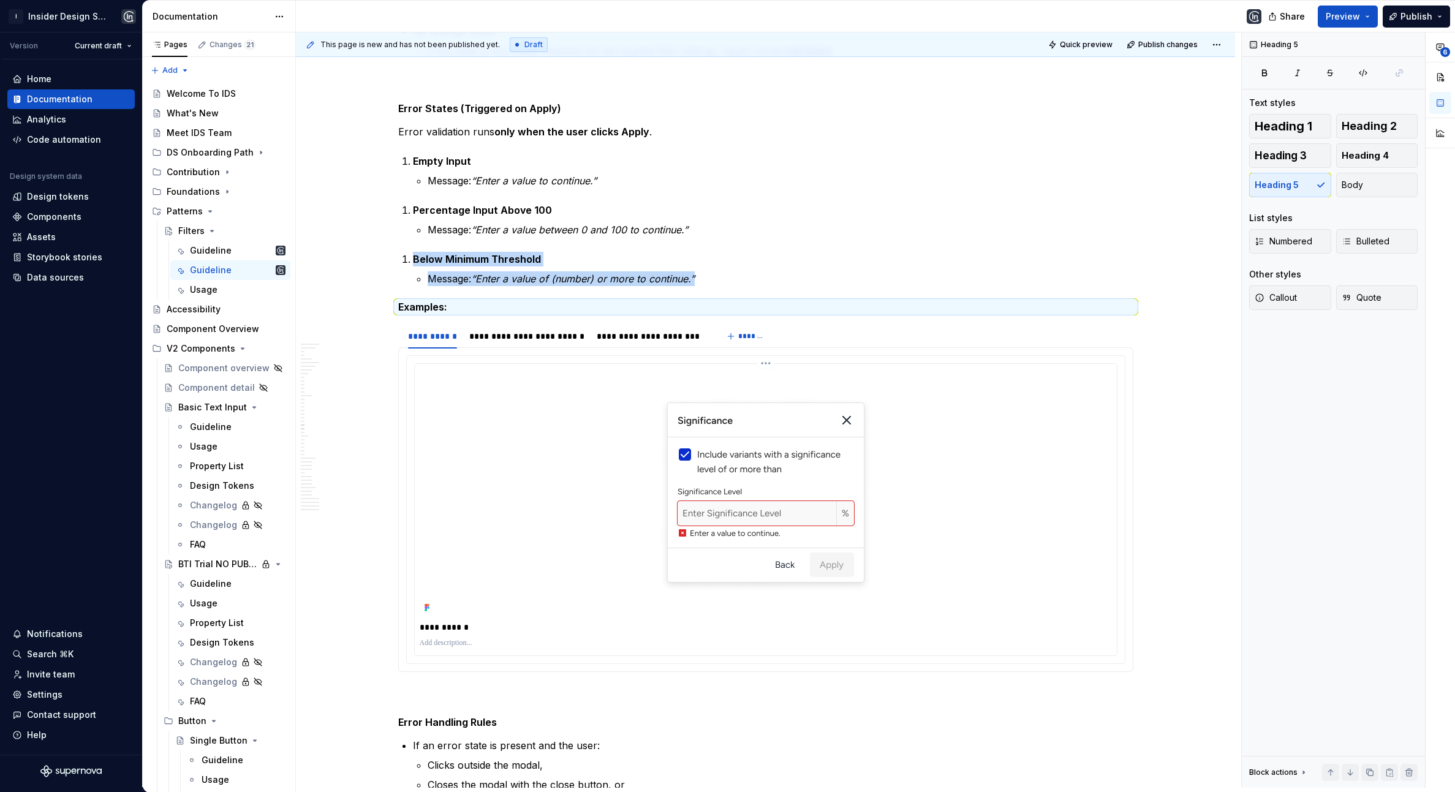
scroll to position [5156, 0]
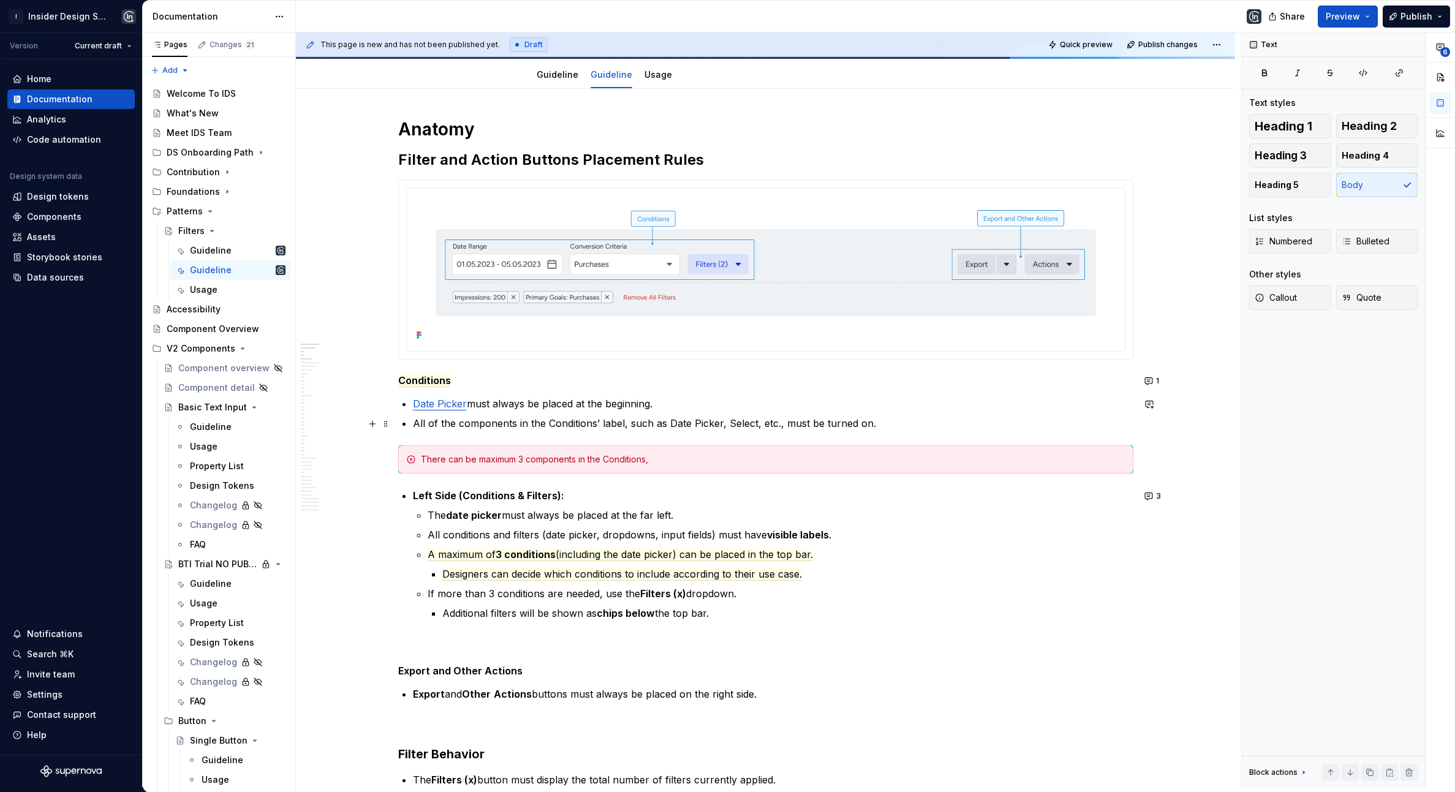
scroll to position [135, 0]
click at [564, 77] on link "Guideline" at bounding box center [558, 73] width 42 height 10
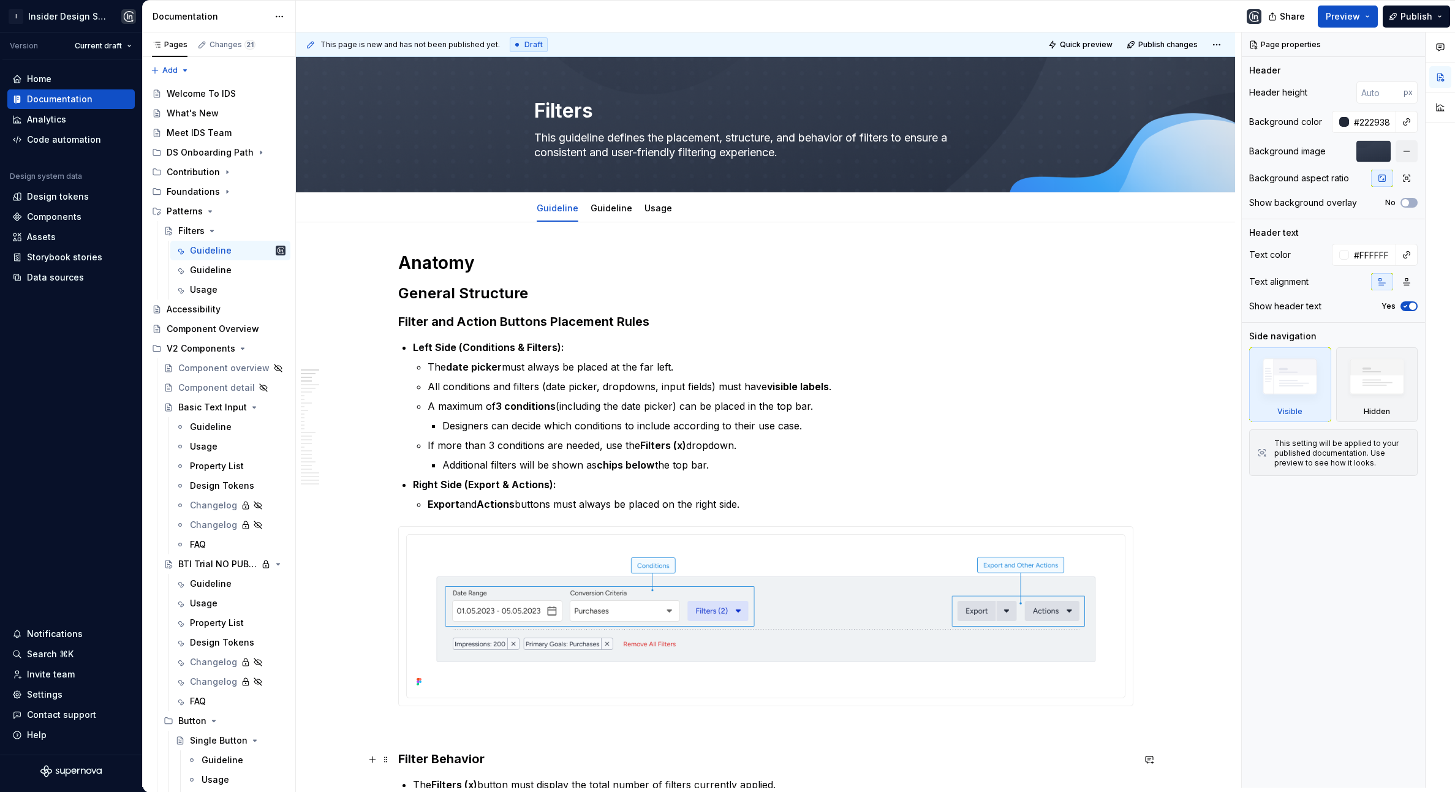
type textarea "*"
